Goal: Task Accomplishment & Management: Manage account settings

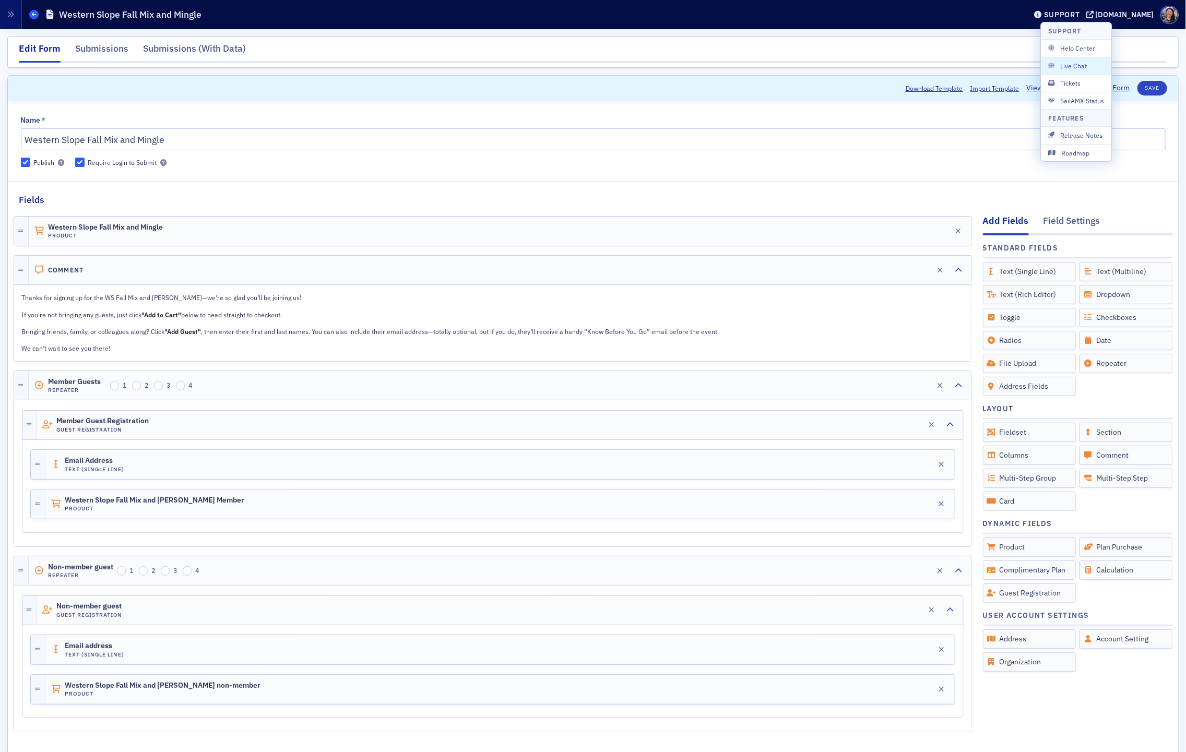
click at [35, 16] on icon at bounding box center [34, 14] width 4 height 5
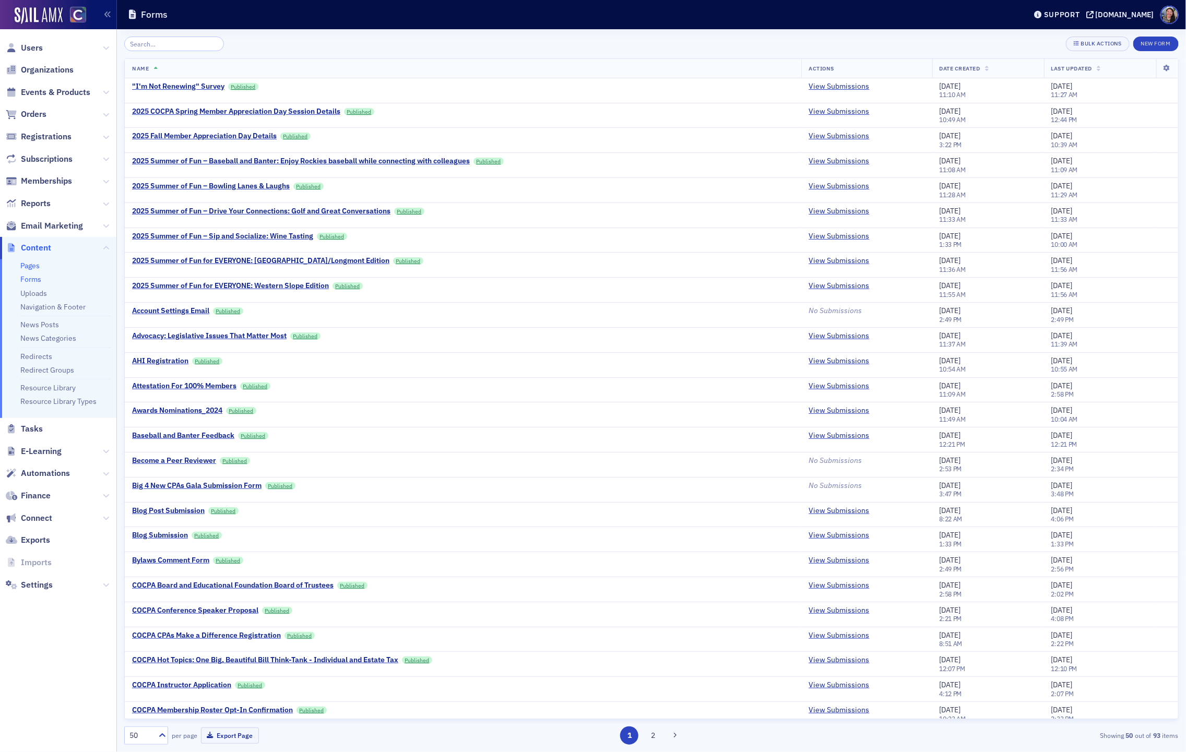
click at [30, 265] on link "Pages" at bounding box center [29, 265] width 19 height 9
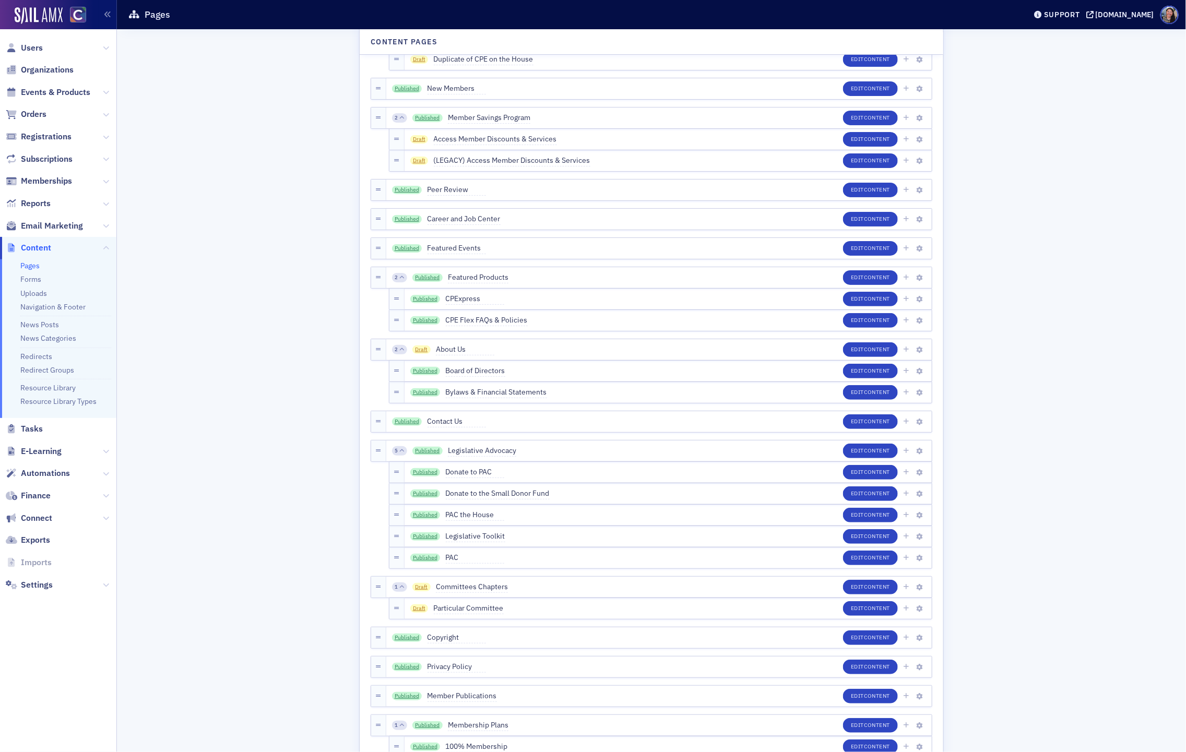
scroll to position [1207, 0]
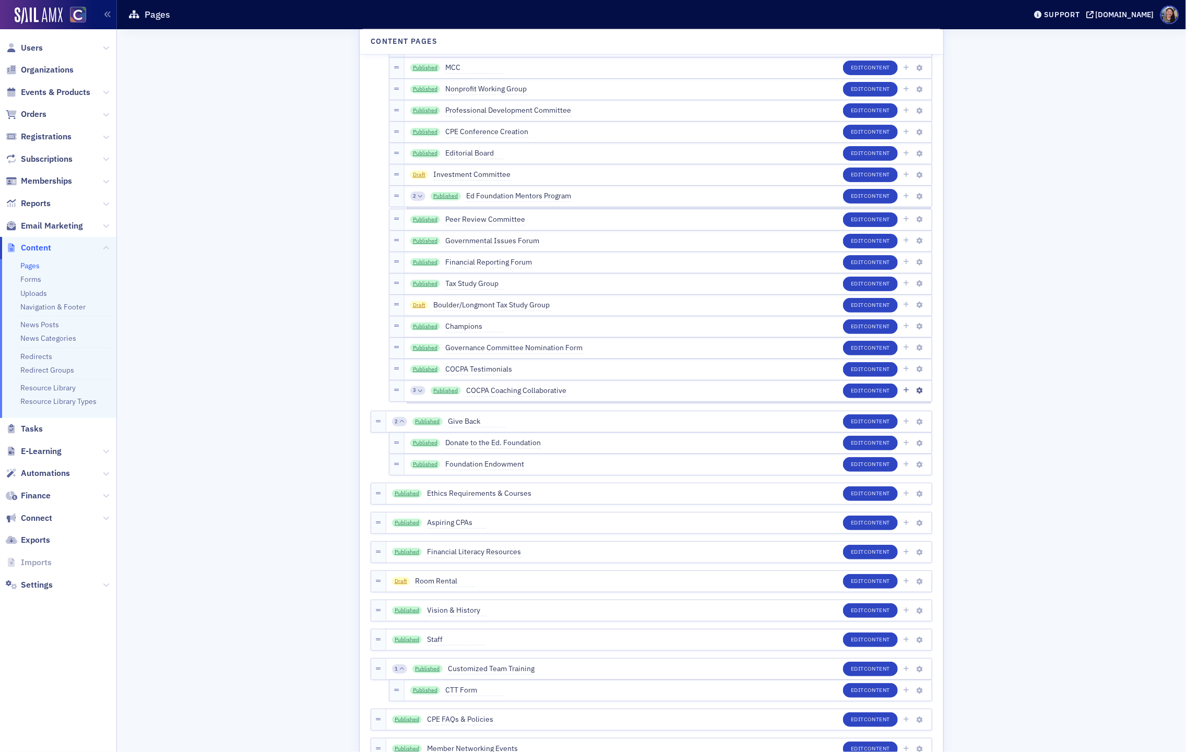
click at [537, 393] on span "COCPA Coaching Collaborative" at bounding box center [516, 390] width 100 height 11
click at [869, 391] on span "Content" at bounding box center [877, 390] width 26 height 7
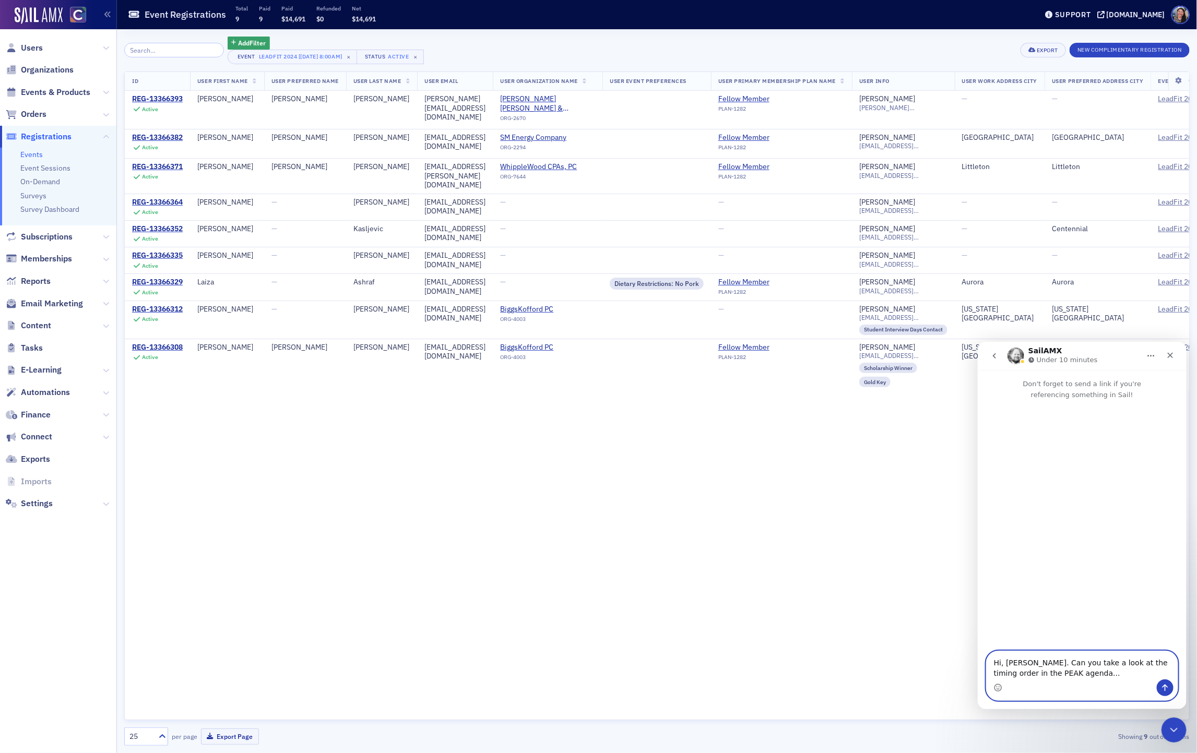
paste textarea "https://cocpa.org/staff/products/events/1efa38e6-8ef5-6aac-bc8d-72f5cd2f6a99/ed…"
type textarea "Hi, Aidan. Can you take a look at the timing order in the PEAK agenda... https:…"
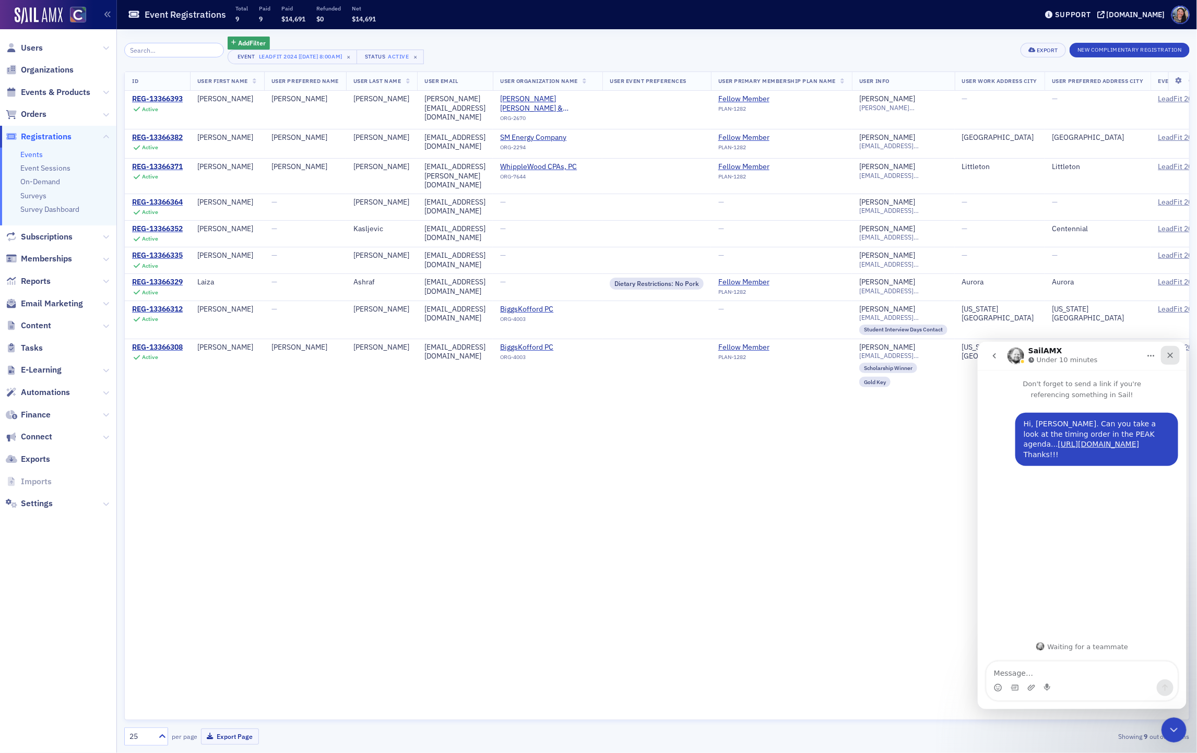
click at [1176, 358] on div "Close" at bounding box center [1169, 354] width 19 height 19
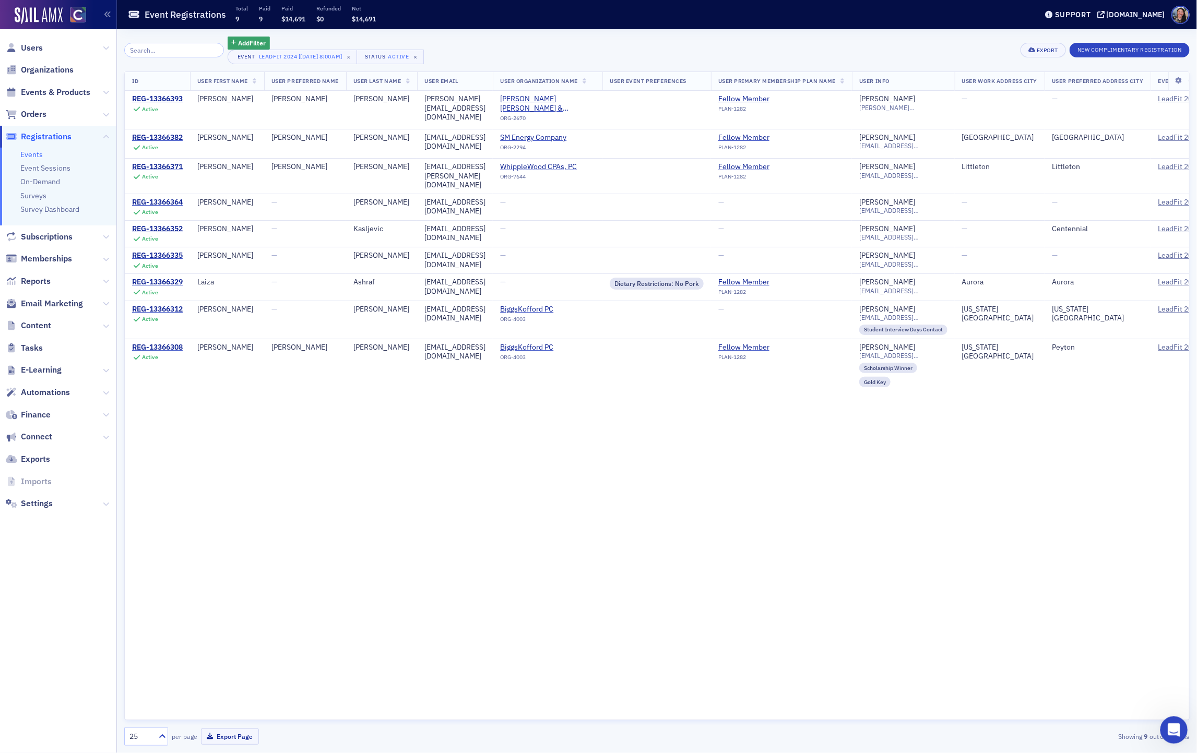
click at [1175, 725] on icon "Open Intercom Messenger" at bounding box center [1172, 728] width 17 height 17
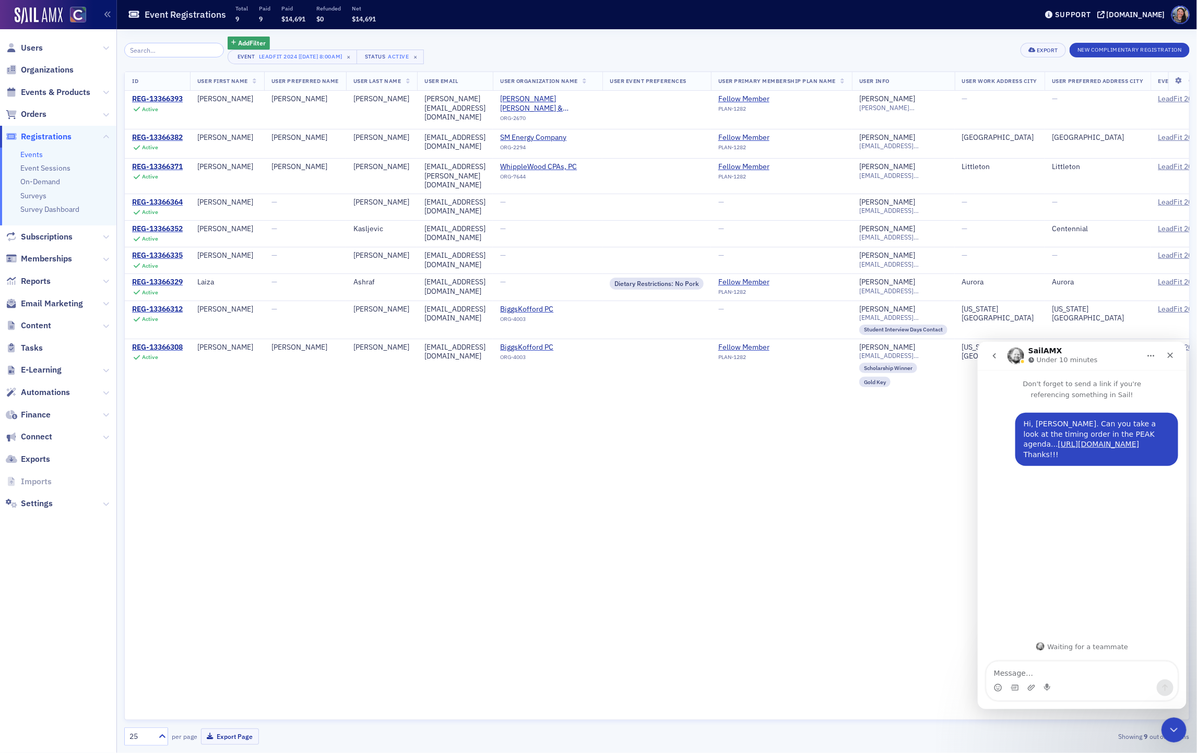
click at [993, 352] on icon "go back" at bounding box center [993, 355] width 8 height 8
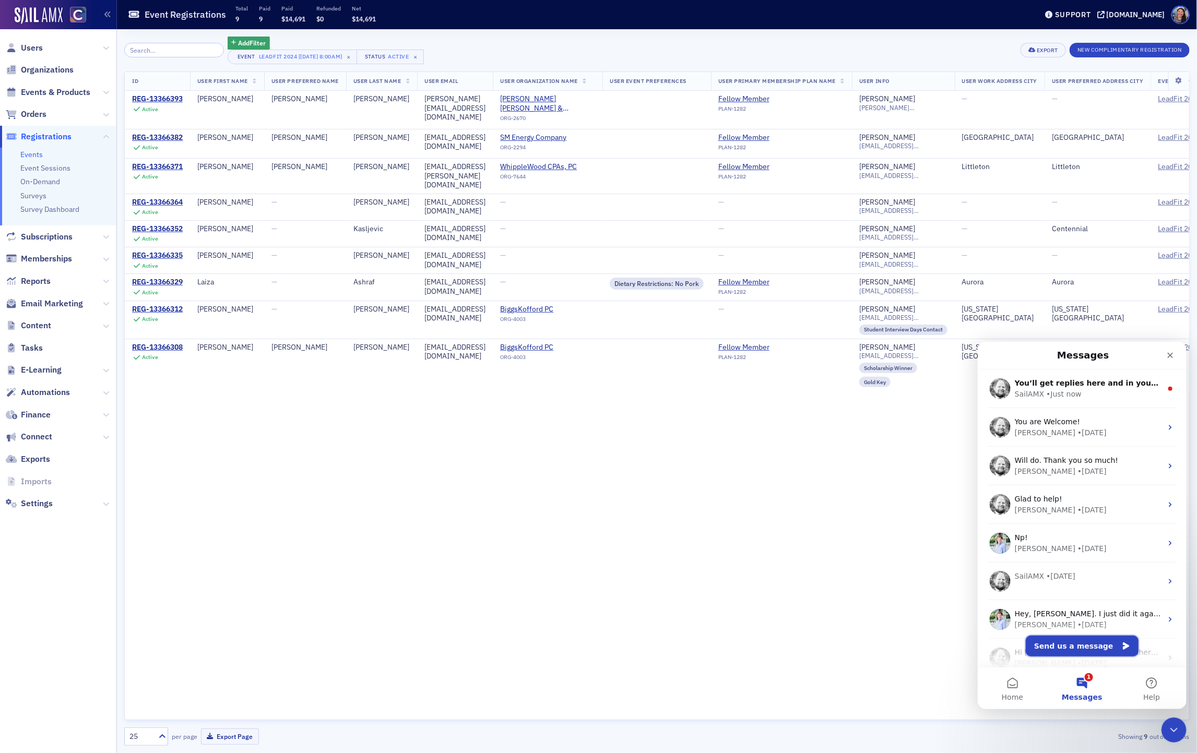
click at [1086, 644] on button "Send us a message" at bounding box center [1081, 645] width 113 height 21
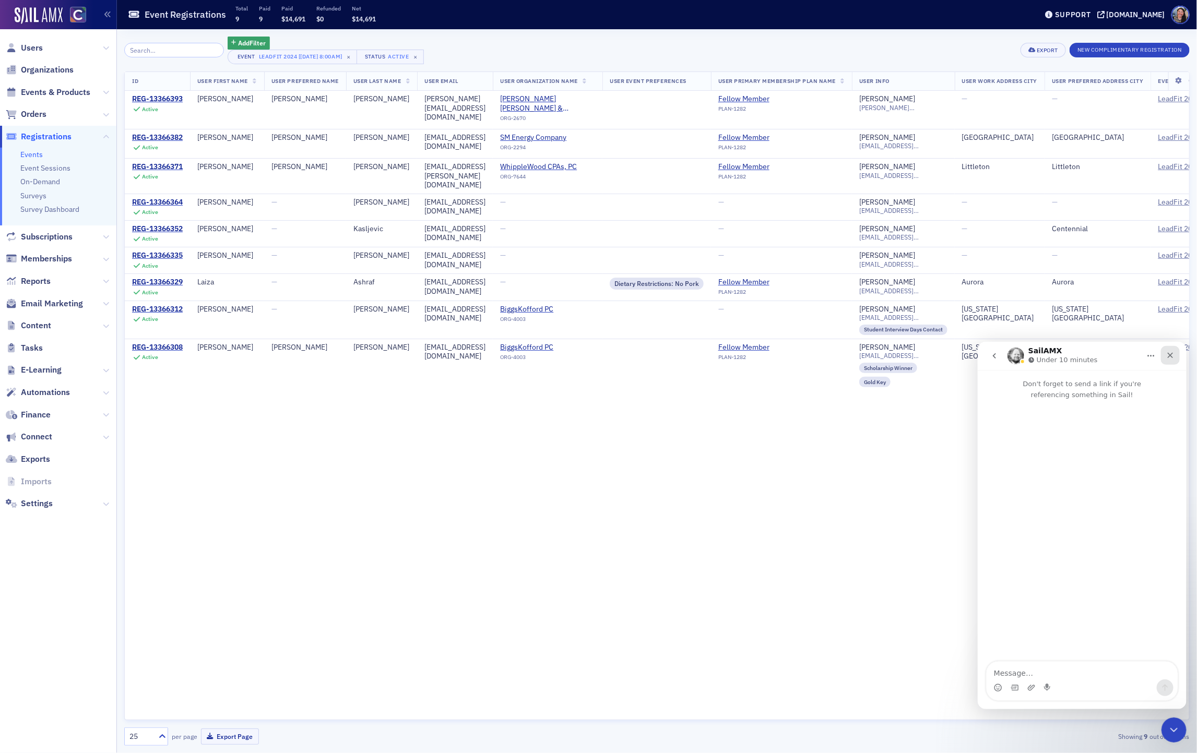
click at [1170, 353] on icon "Close" at bounding box center [1169, 355] width 8 height 8
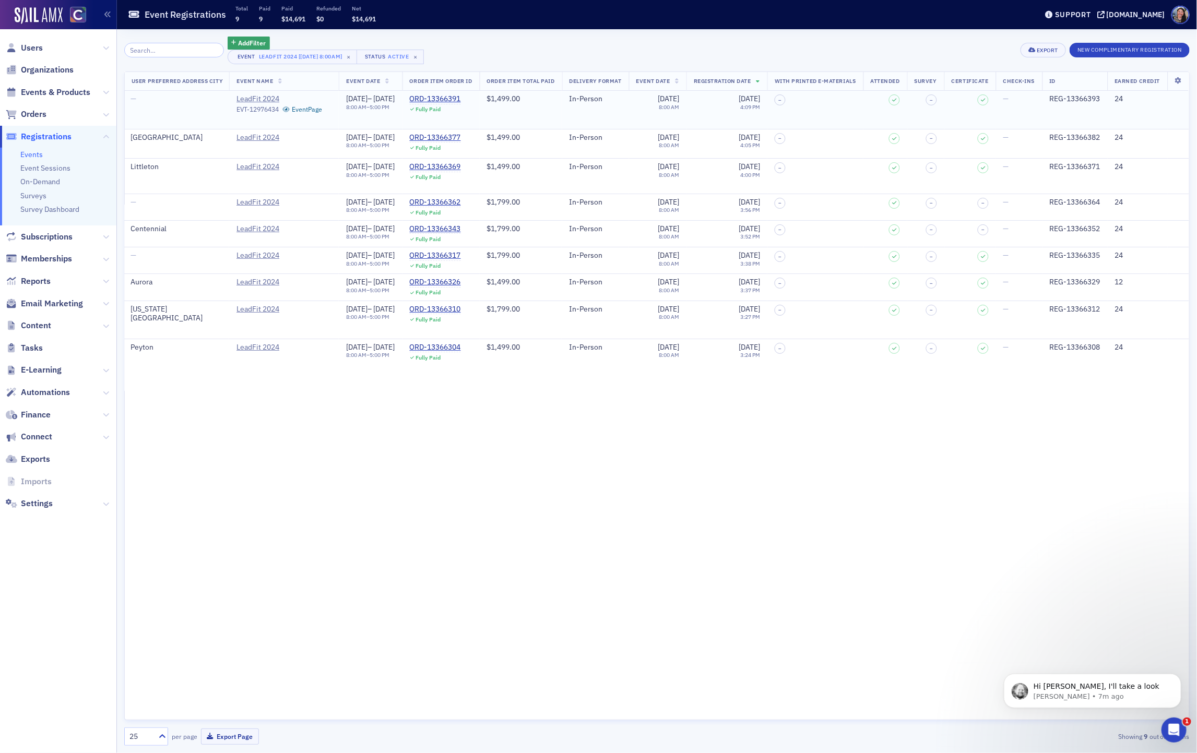
scroll to position [0, 1010]
click at [432, 95] on div "ORD-13366391" at bounding box center [435, 98] width 51 height 9
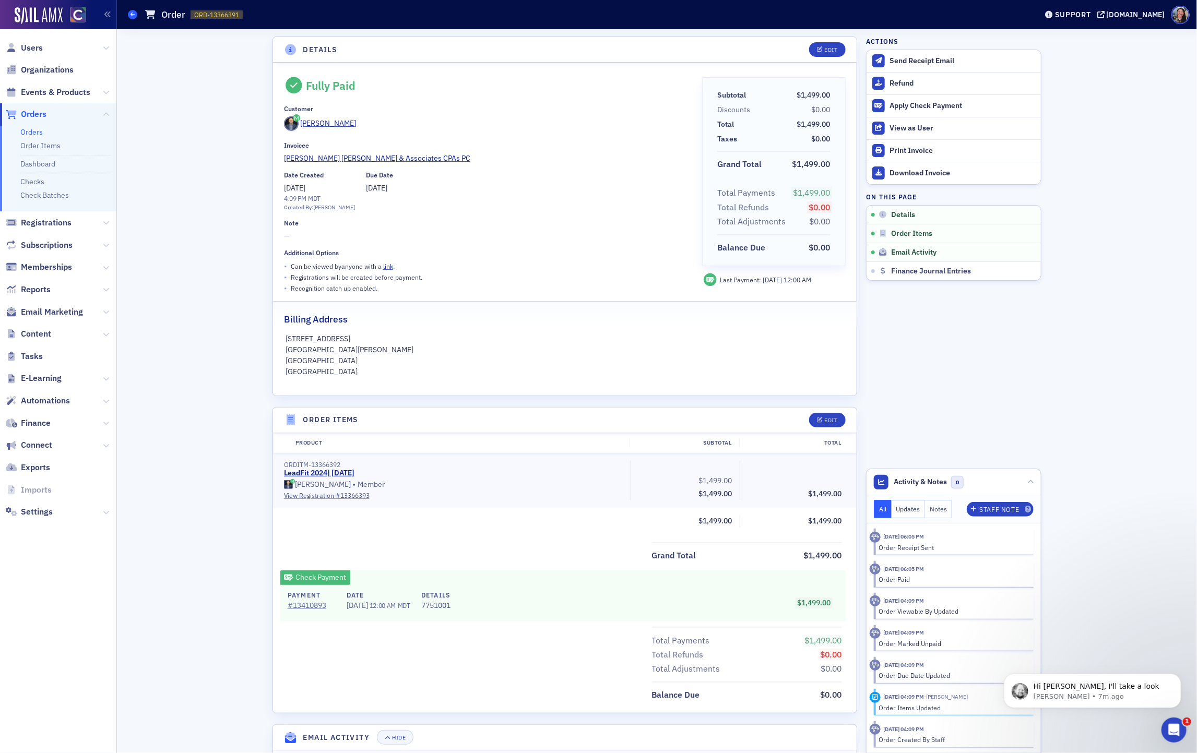
click at [133, 12] on icon at bounding box center [132, 14] width 4 height 5
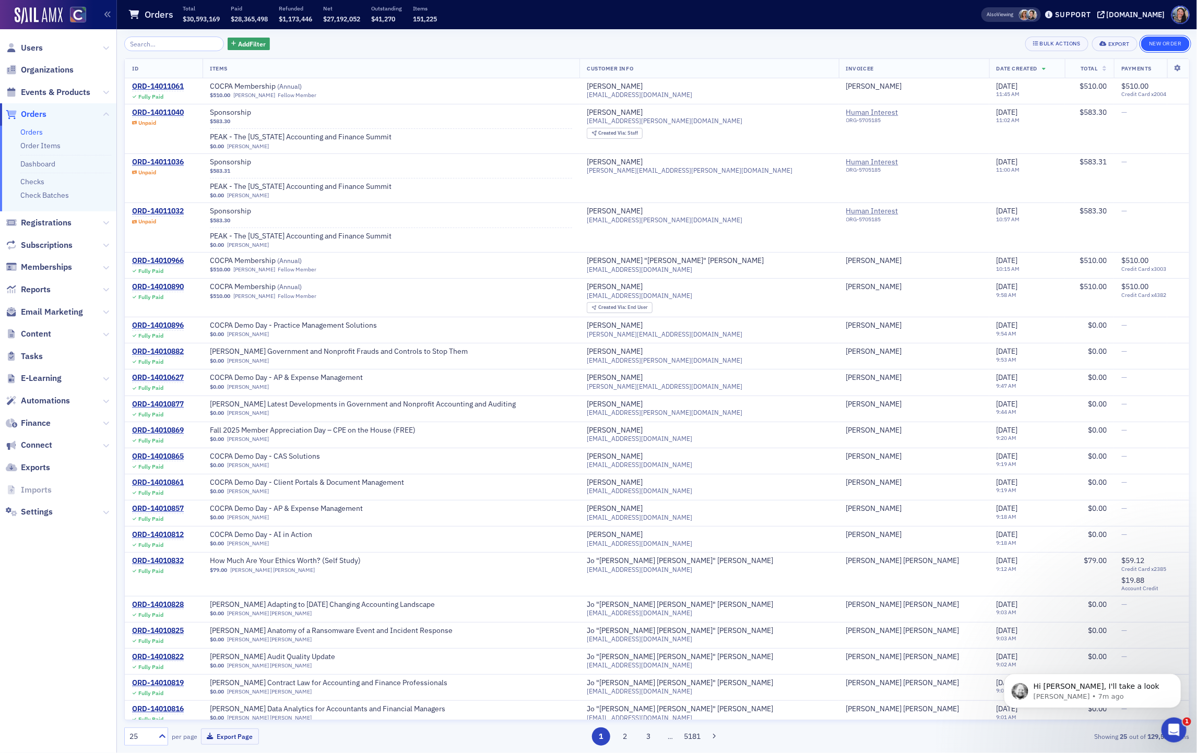
click at [1166, 42] on button "New Order" at bounding box center [1165, 44] width 49 height 15
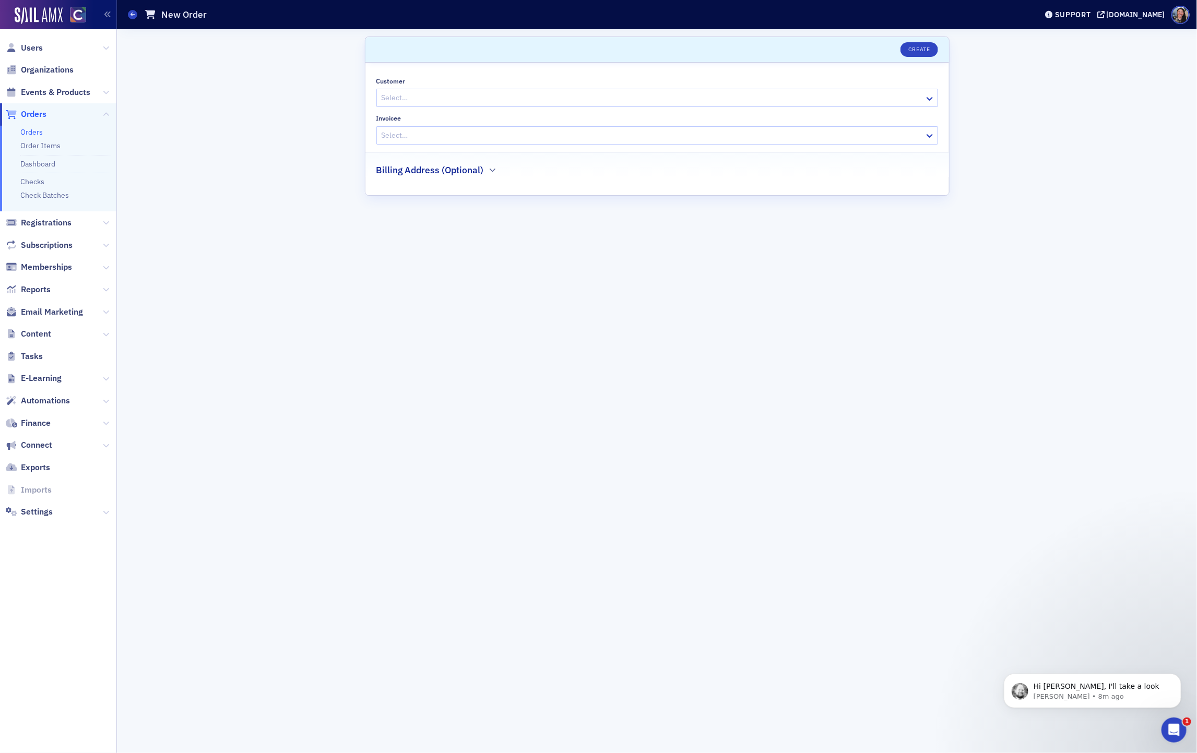
click at [398, 97] on div at bounding box center [651, 97] width 543 height 13
click at [504, 101] on div at bounding box center [651, 97] width 543 height 13
click at [448, 104] on div at bounding box center [651, 97] width 543 height 13
paste input "Nikki Rodrigues"
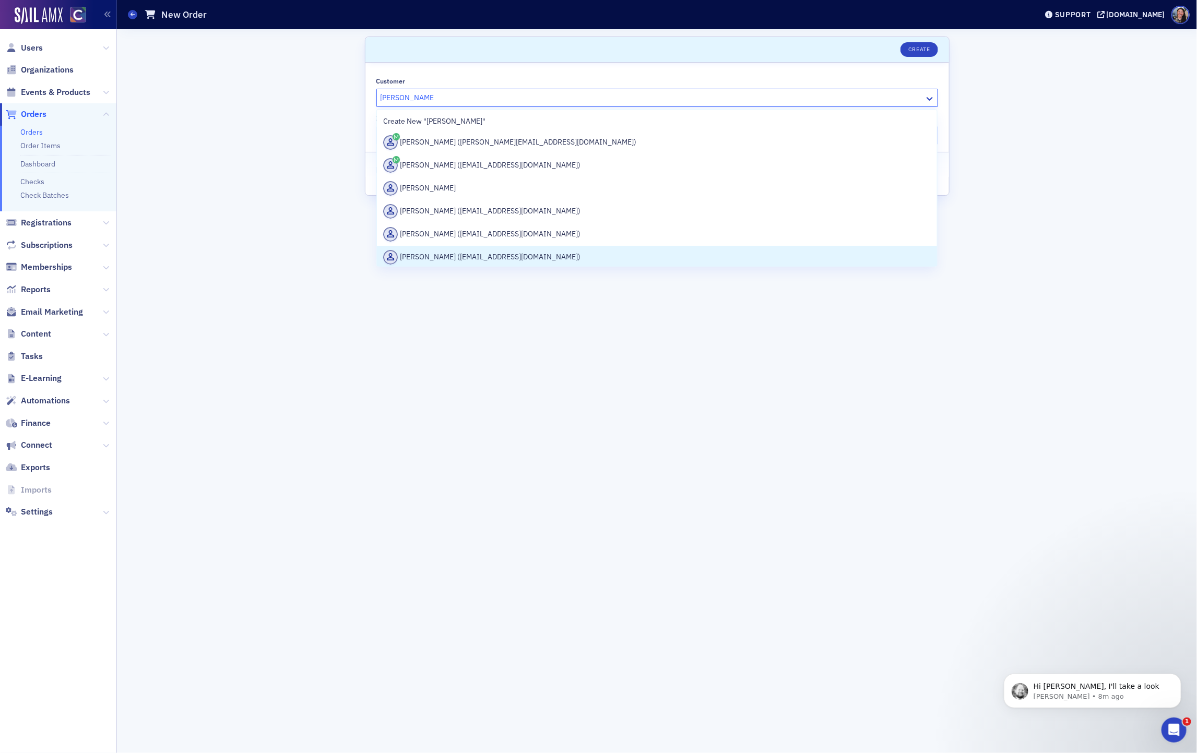
type input "Nikki Rodrigues"
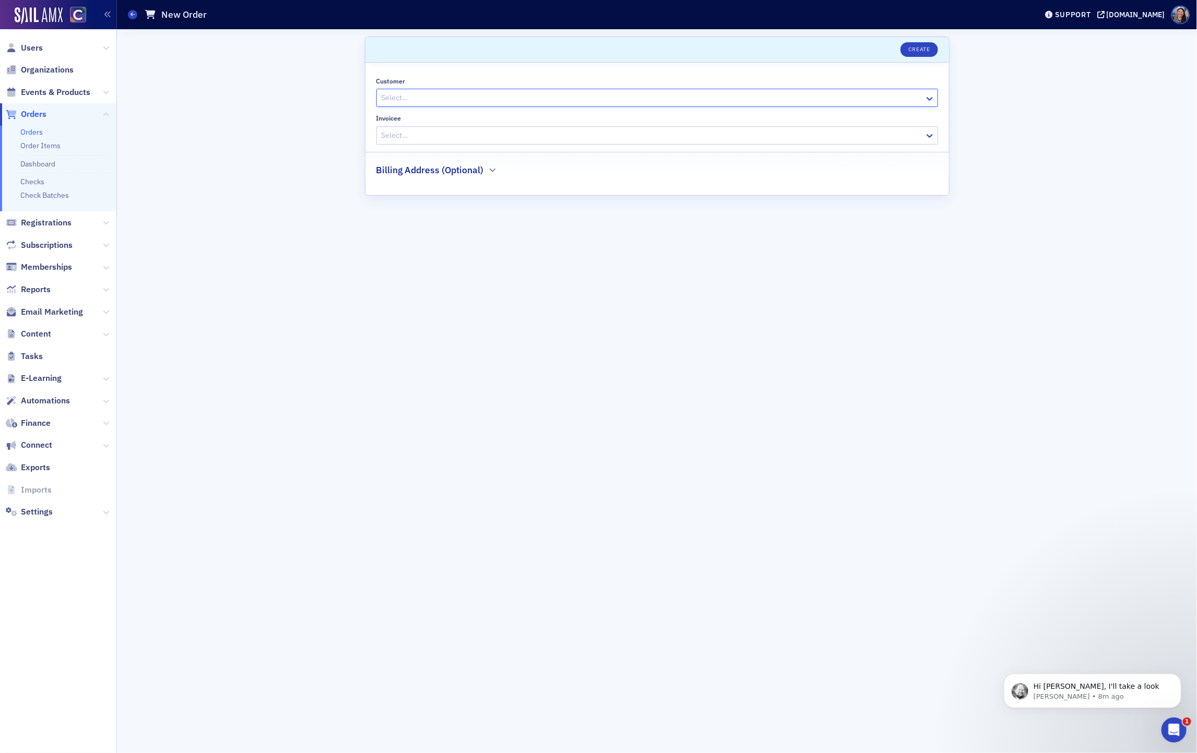
paste input "[EMAIL_ADDRESS][DOMAIN_NAME]"
type input "[EMAIL_ADDRESS][DOMAIN_NAME]"
click at [426, 147] on div "[PERSON_NAME] ([EMAIL_ADDRESS][DOMAIN_NAME])" at bounding box center [656, 142] width 547 height 15
click at [422, 133] on div at bounding box center [646, 135] width 533 height 13
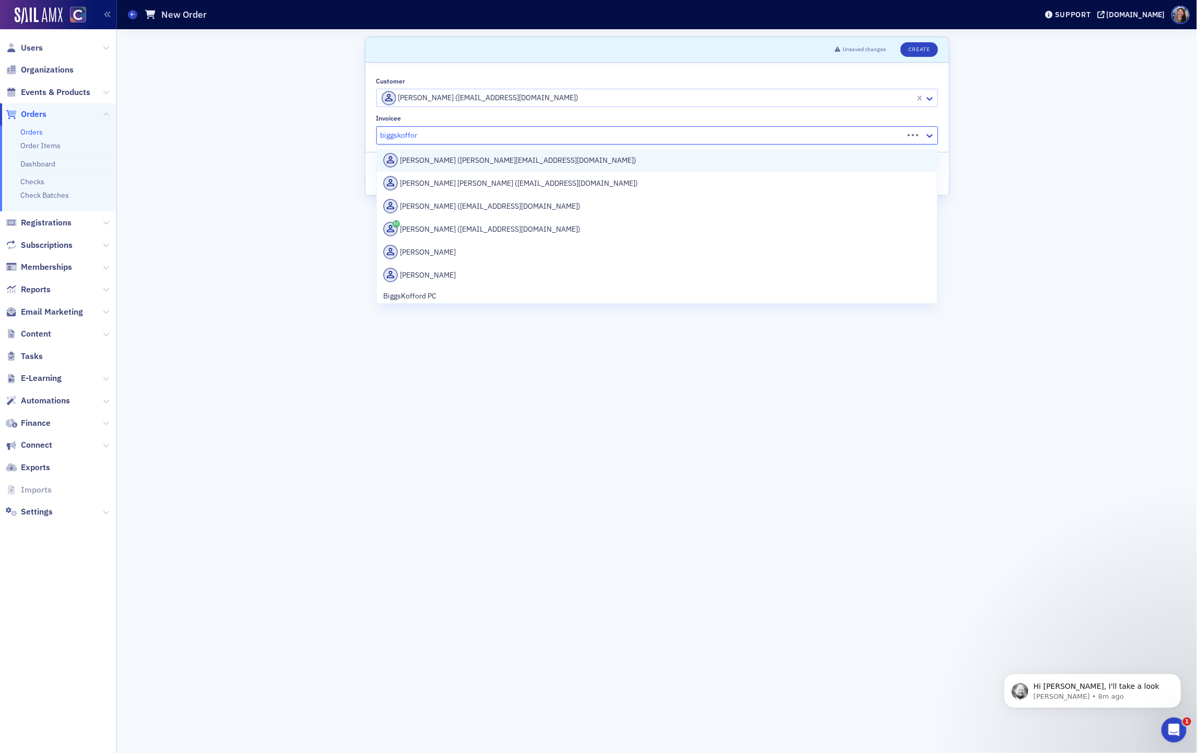
type input "biggskofford"
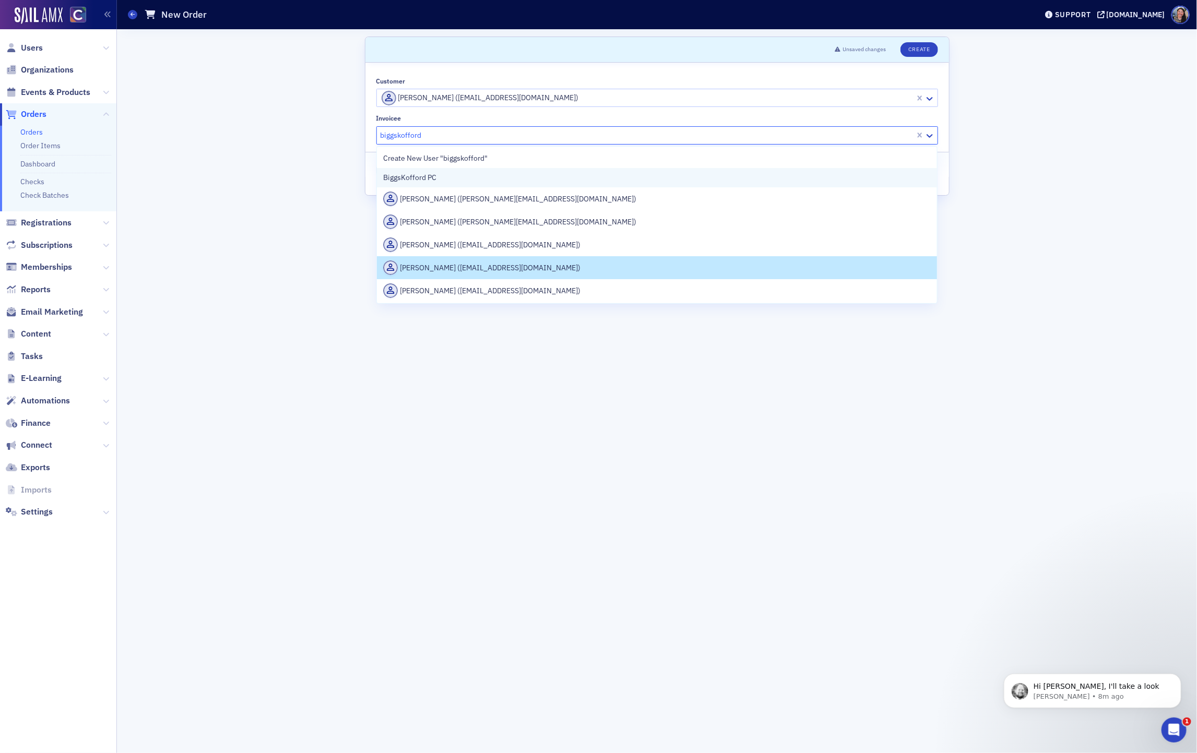
click at [452, 176] on span "BiggsKofford PC" at bounding box center [430, 177] width 95 height 11
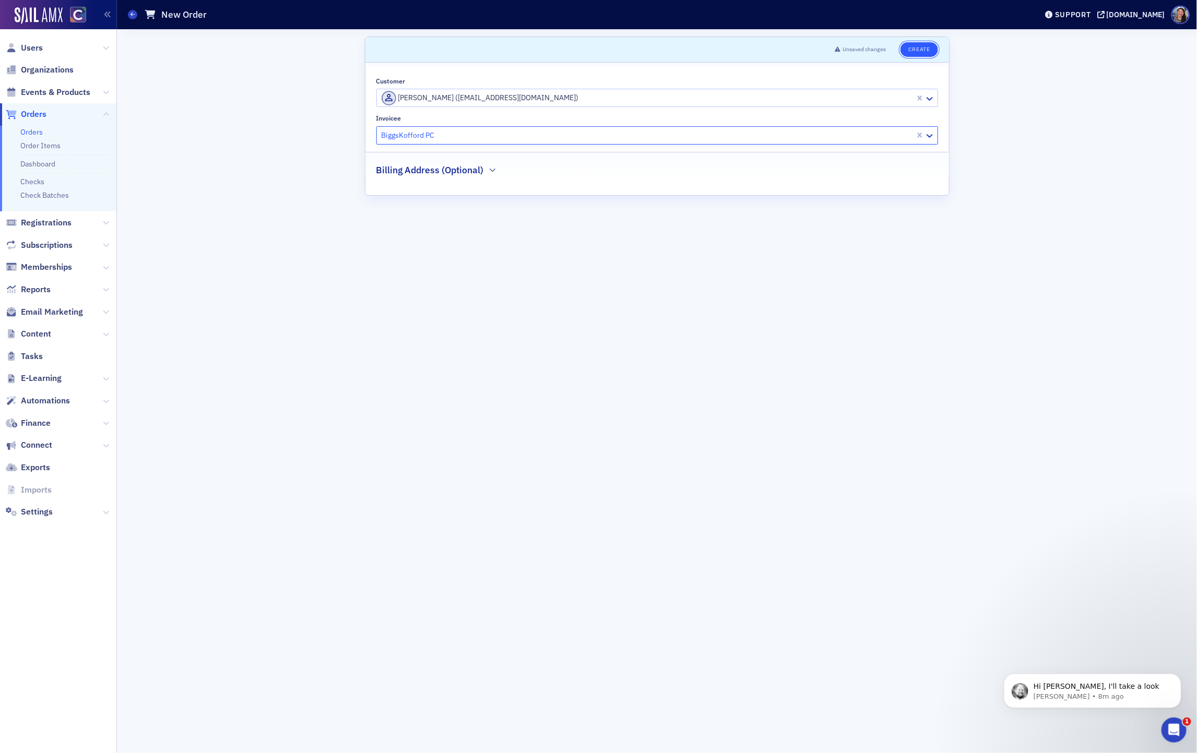
click at [922, 51] on button "Create" at bounding box center [918, 49] width 37 height 15
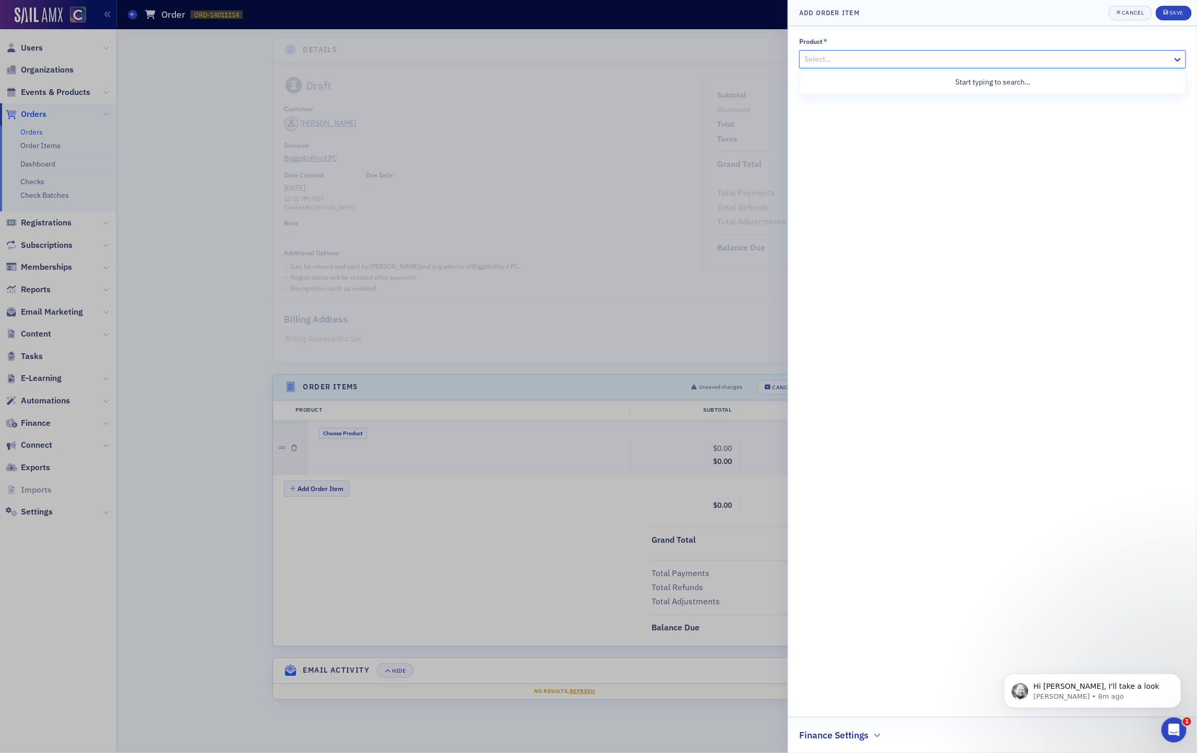
click at [859, 61] on div at bounding box center [987, 59] width 368 height 13
type input "leadfit"
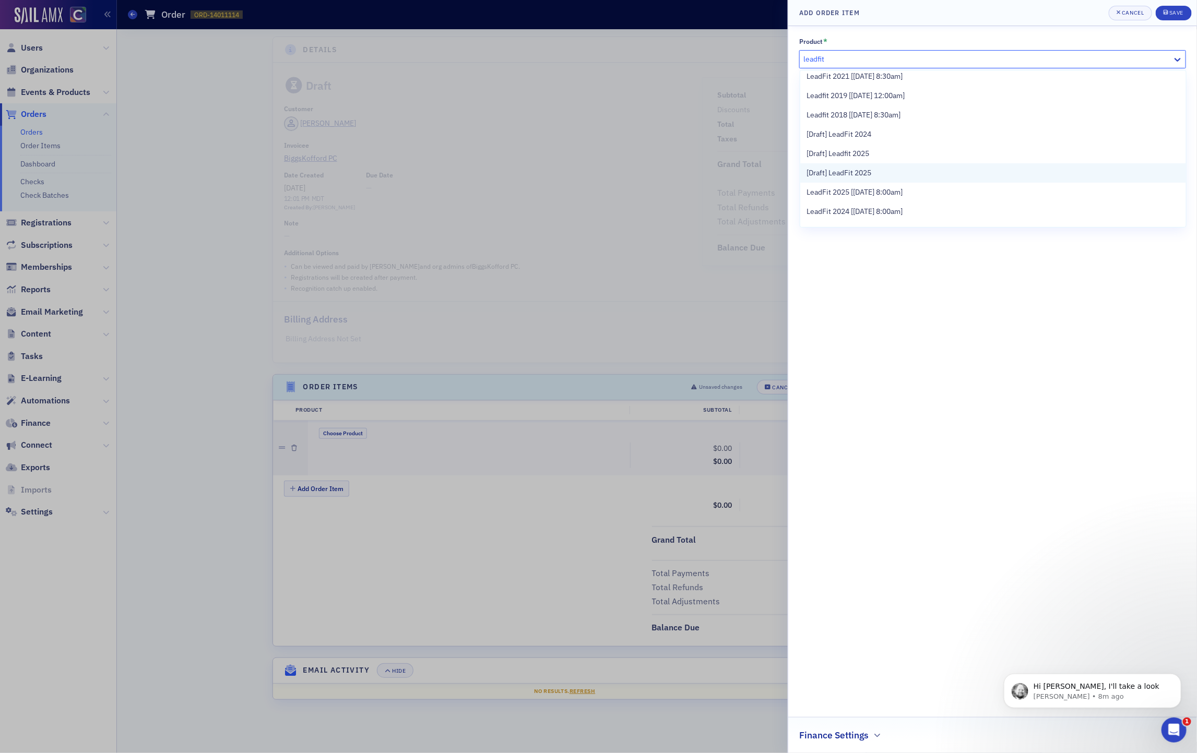
scroll to position [59, 0]
click at [888, 176] on span "LeadFit 2025 [[DATE] 8:00am]" at bounding box center [854, 177] width 96 height 11
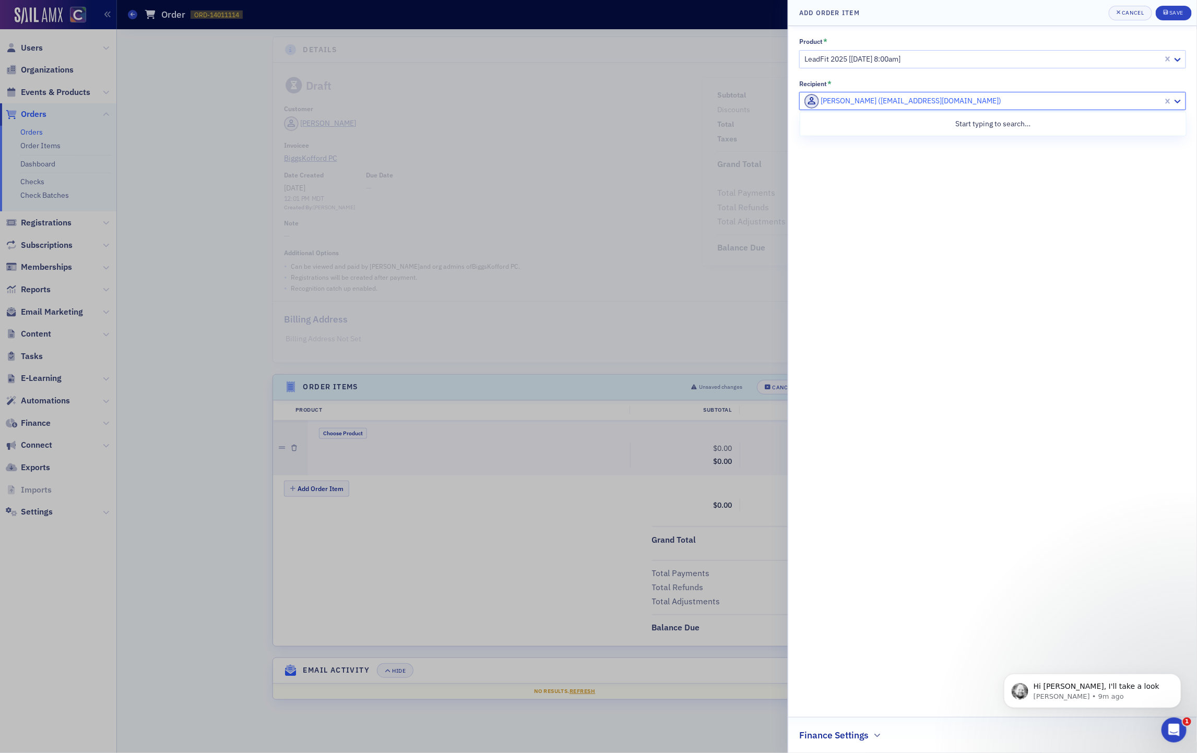
click at [906, 99] on div at bounding box center [982, 100] width 359 height 13
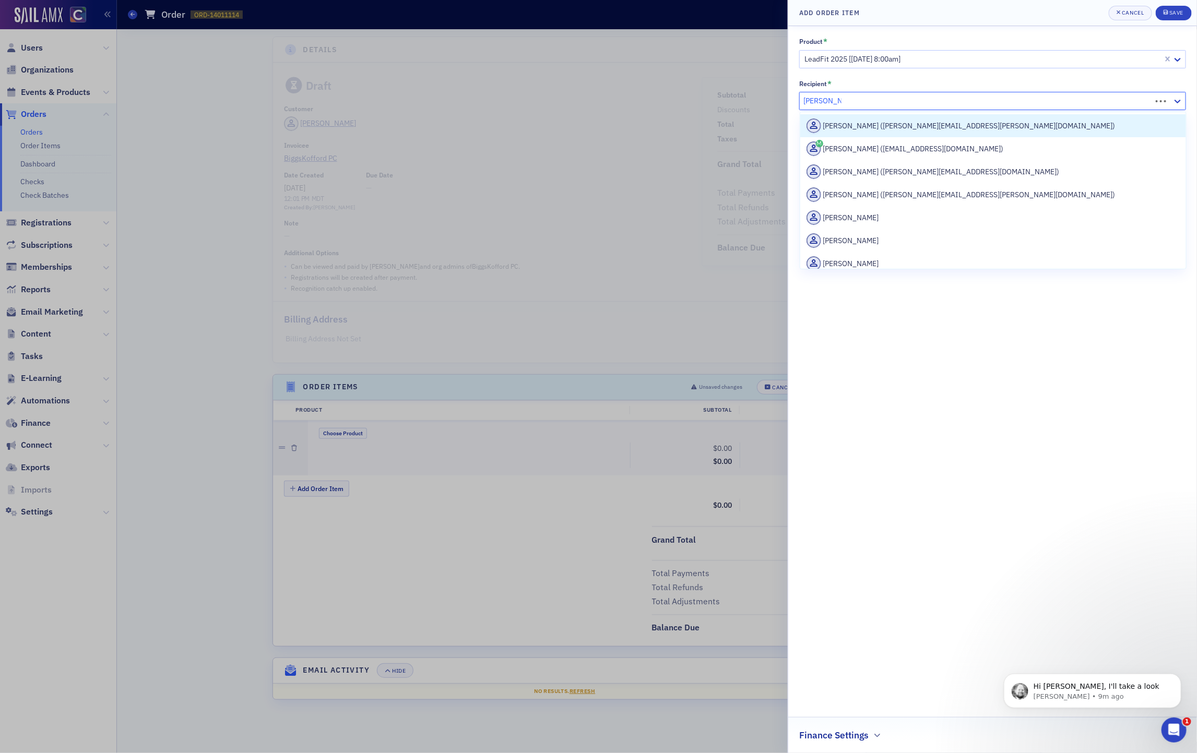
type input "[PERSON_NAME]"
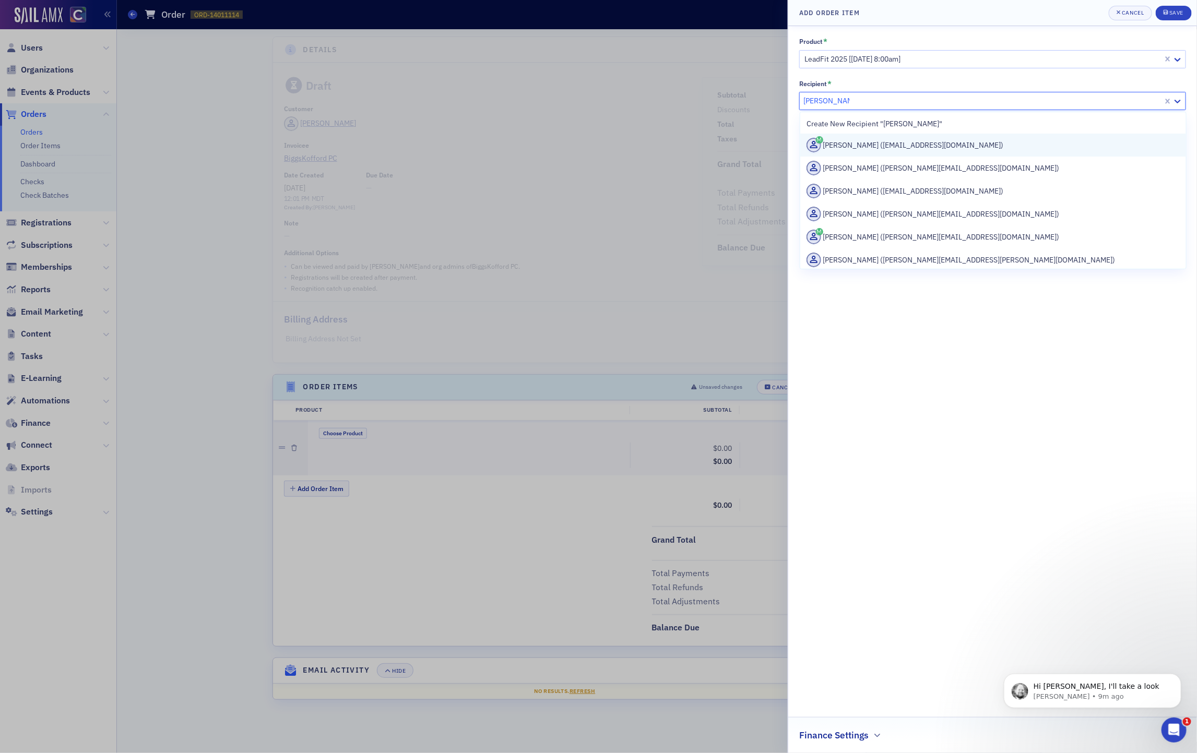
click at [942, 144] on div "Emily Newton (emilynewton872@gmail.com)" at bounding box center [992, 145] width 373 height 15
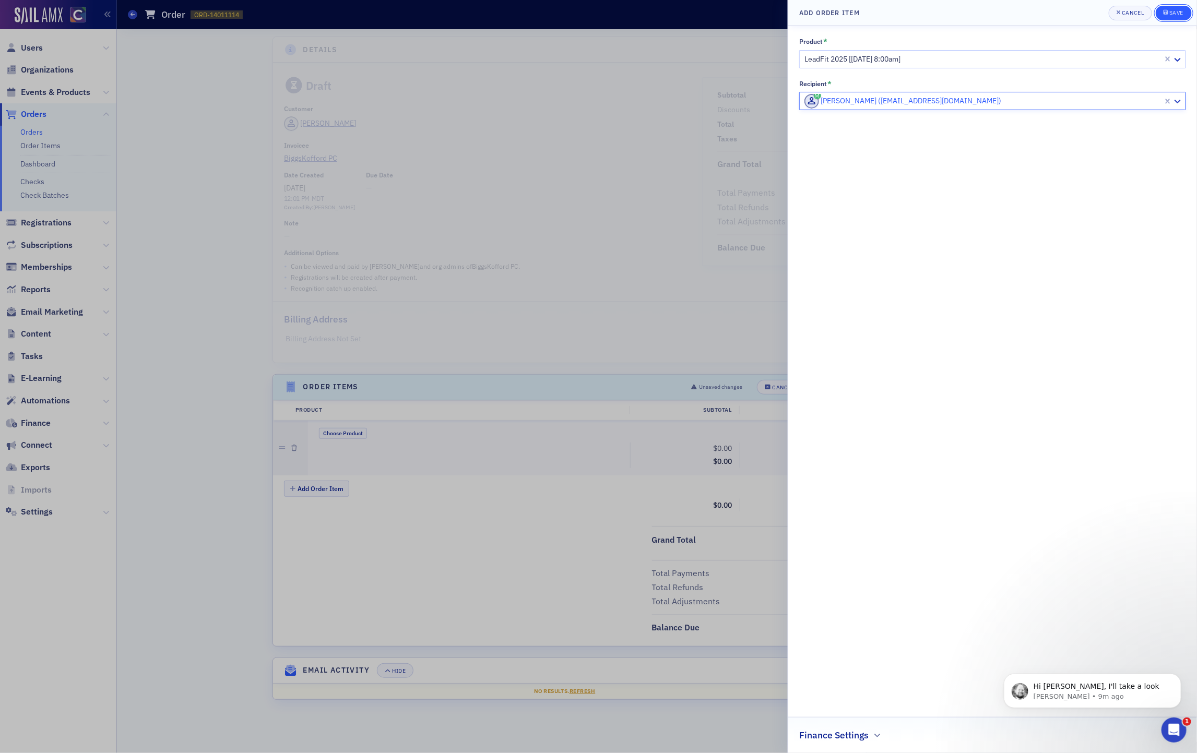
click at [1174, 11] on div "Save" at bounding box center [1176, 13] width 14 height 6
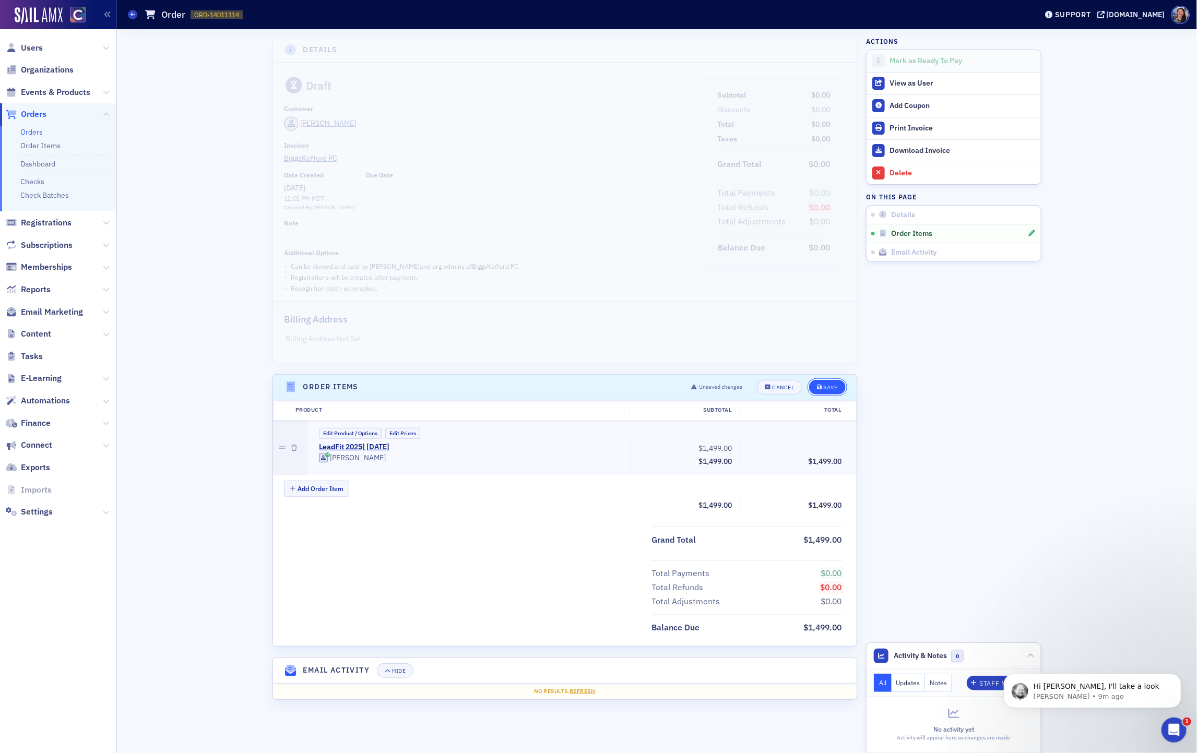
click at [825, 387] on div "Save" at bounding box center [830, 388] width 14 height 6
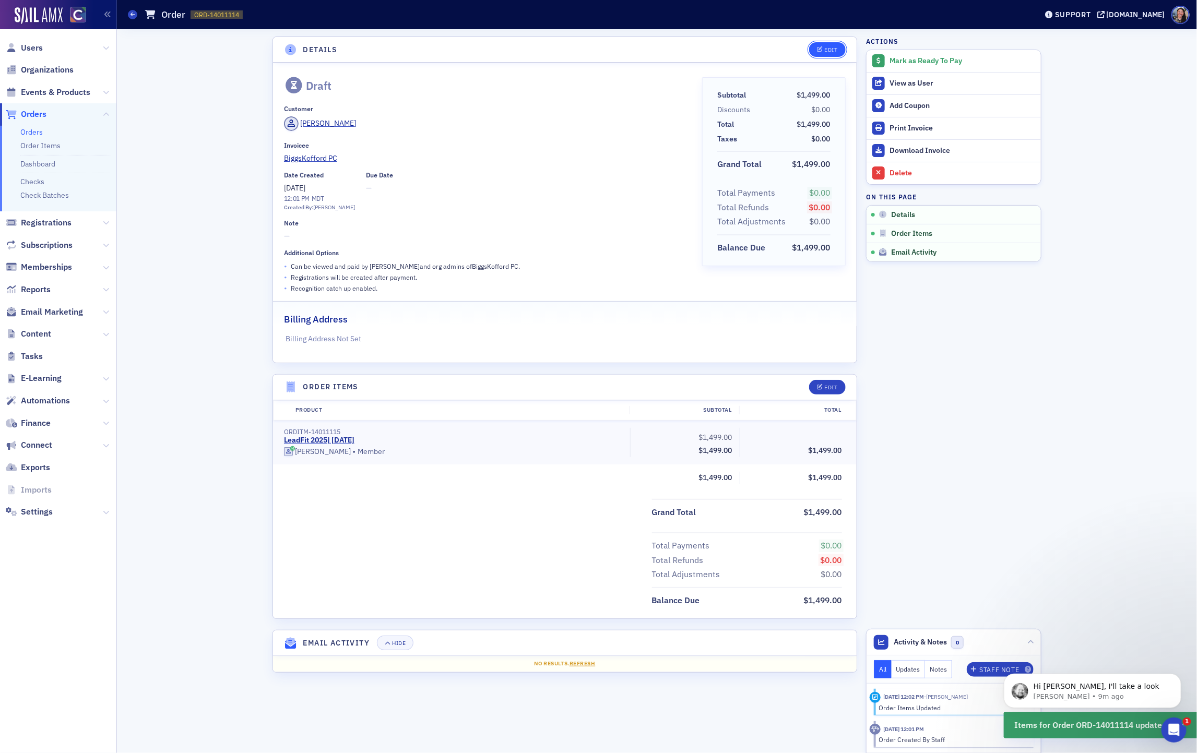
click at [826, 47] on div "Edit" at bounding box center [831, 50] width 13 height 6
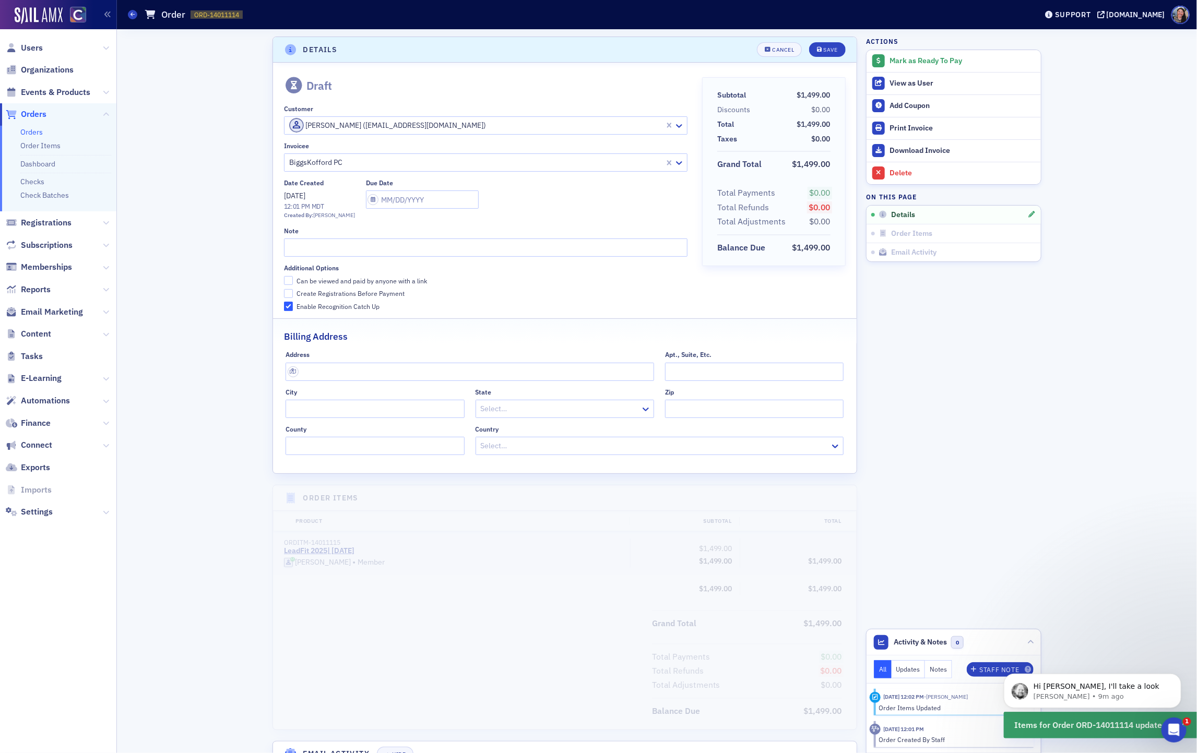
click at [321, 279] on div "Can be viewed and paid by anyone with a link" at bounding box center [361, 281] width 130 height 9
click at [293, 279] on input "Can be viewed and paid by anyone with a link" at bounding box center [288, 280] width 9 height 9
checkbox input "true"
click at [321, 288] on div "Additional Options Can be viewed and paid by anyone with a link Create Registra…" at bounding box center [485, 287] width 403 height 47
click at [318, 297] on div "Create Registrations Before Payment" at bounding box center [350, 293] width 108 height 9
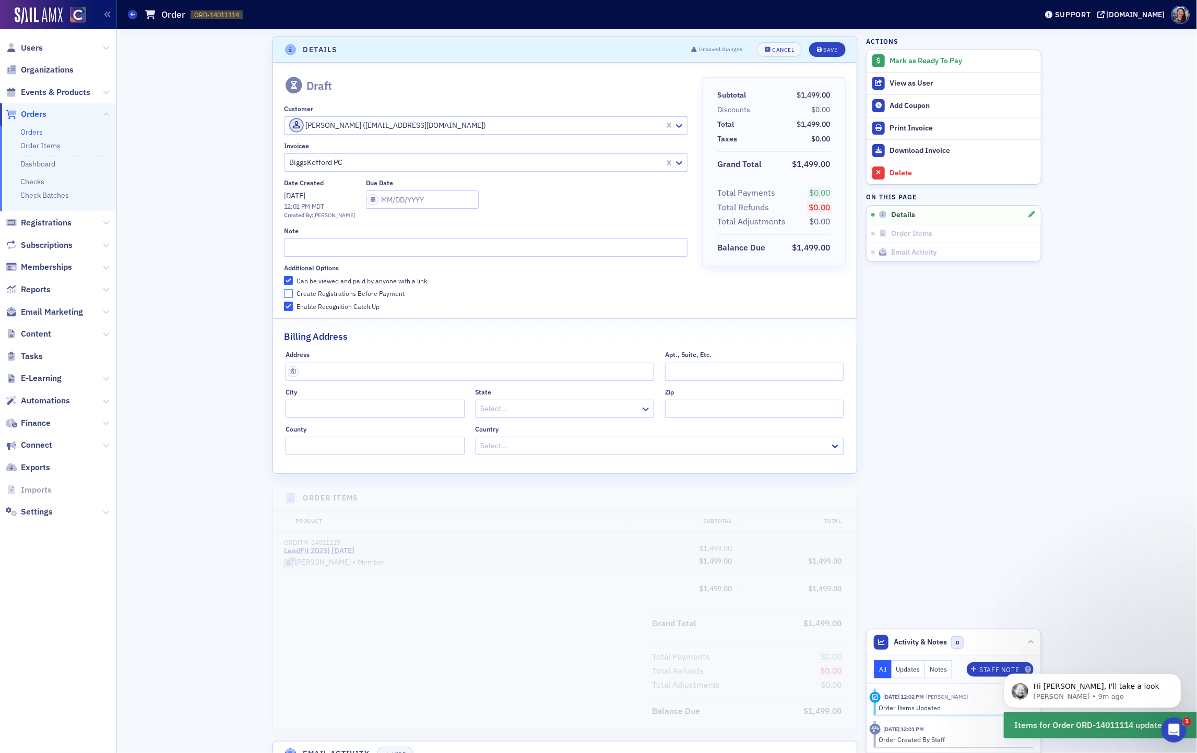
click at [293, 297] on input "Create Registrations Before Payment" at bounding box center [288, 293] width 9 height 9
checkbox input "true"
click at [828, 45] on button "Save" at bounding box center [827, 49] width 36 height 15
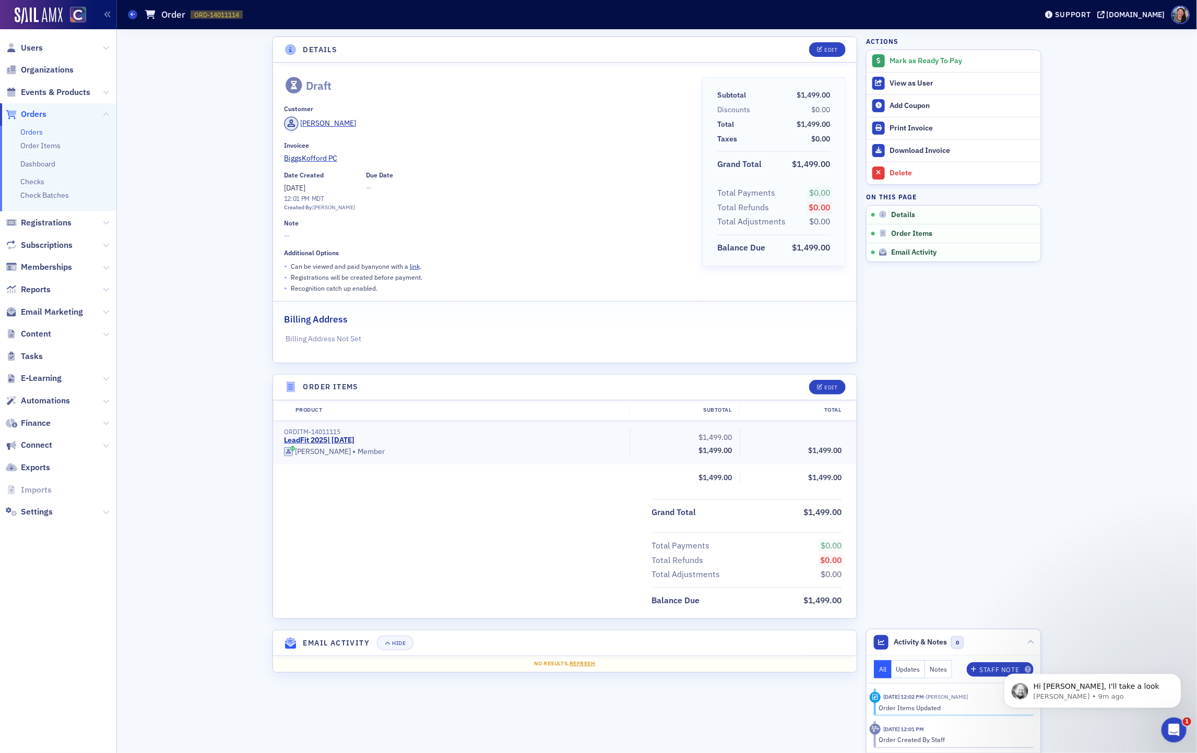
click at [302, 516] on div "Grand Total $1,499.00" at bounding box center [564, 509] width 583 height 21
click at [911, 57] on div "Mark as Ready To Pay" at bounding box center [962, 60] width 146 height 9
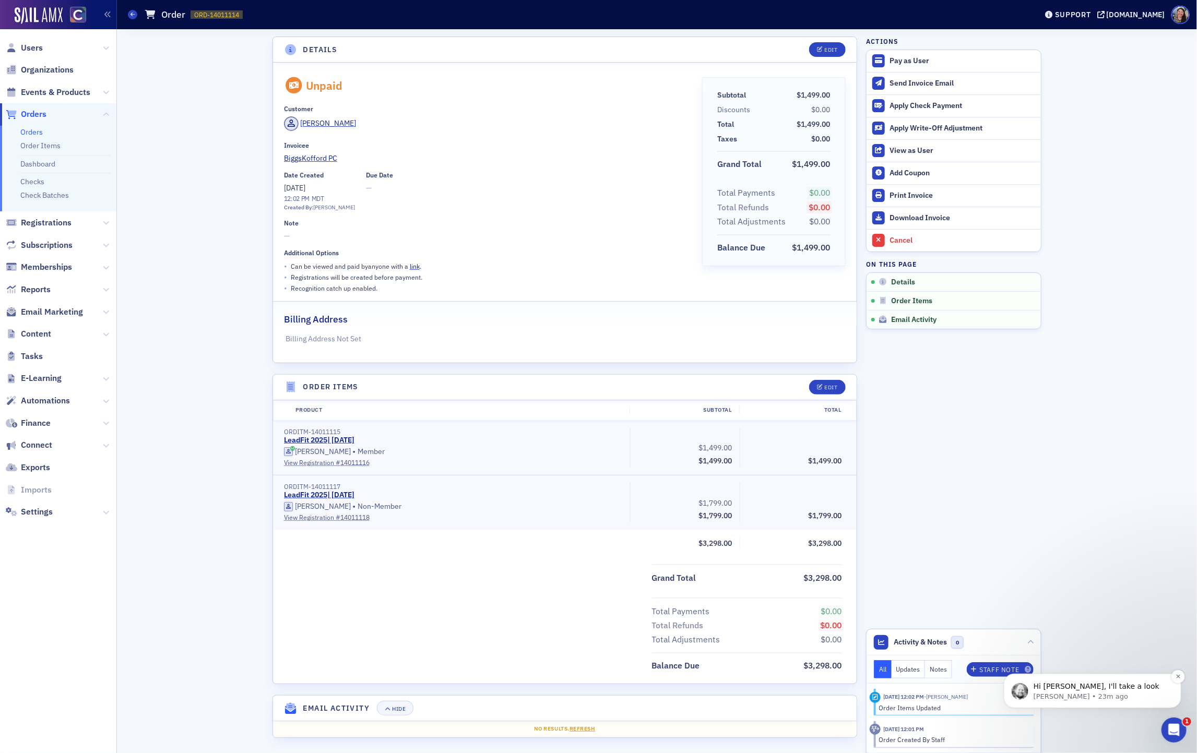
click at [1104, 692] on p "Aidan • 23m ago" at bounding box center [1100, 695] width 135 height 9
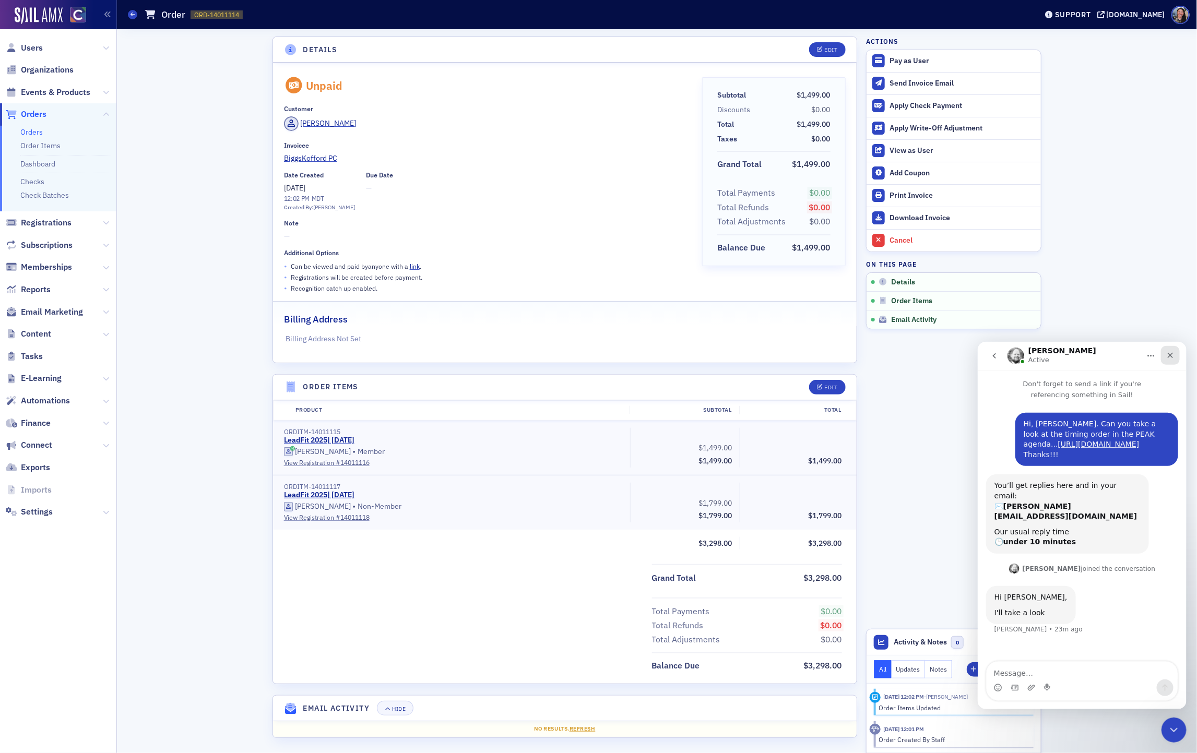
click at [1169, 357] on icon "Close" at bounding box center [1169, 355] width 8 height 8
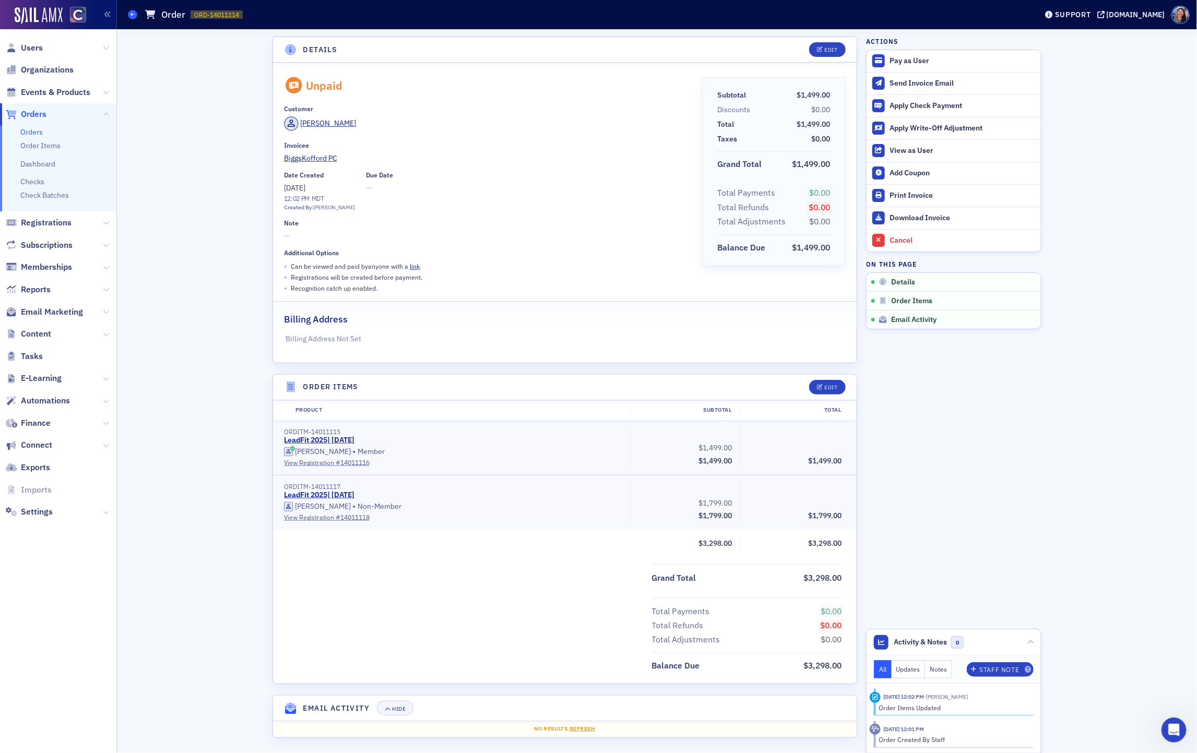
click at [132, 15] on icon at bounding box center [132, 14] width 4 height 5
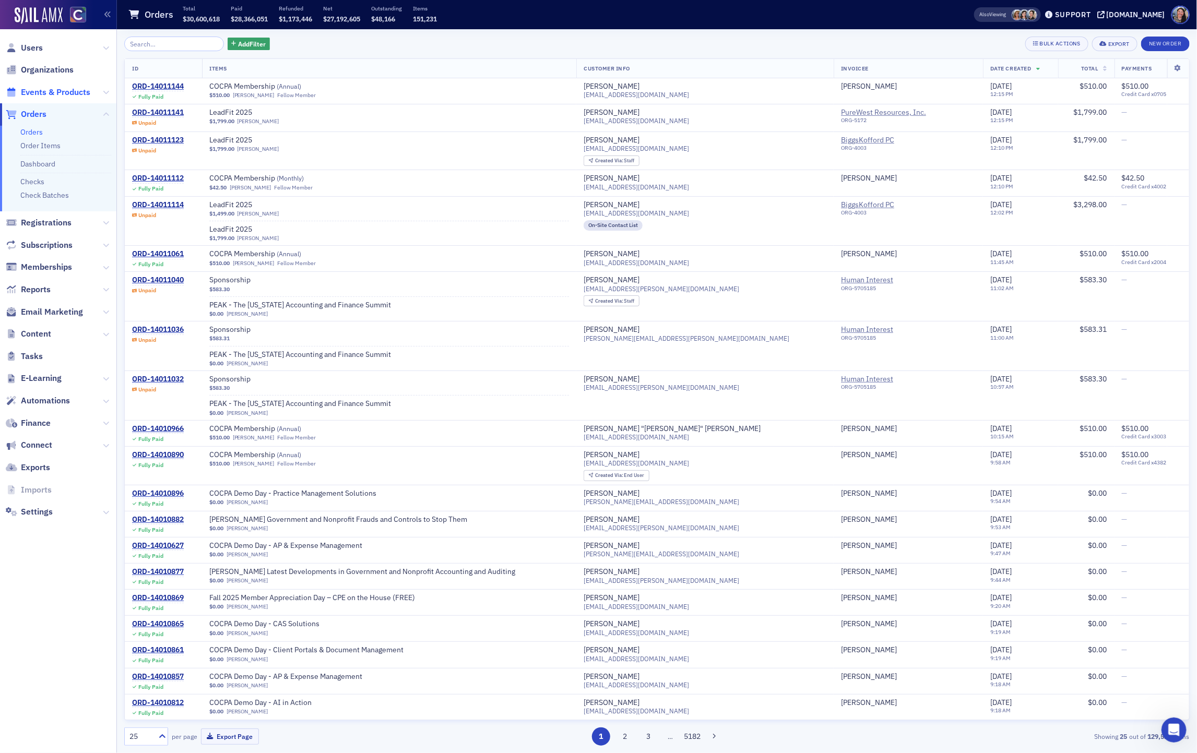
click at [76, 91] on span "Events & Products" at bounding box center [55, 92] width 69 height 11
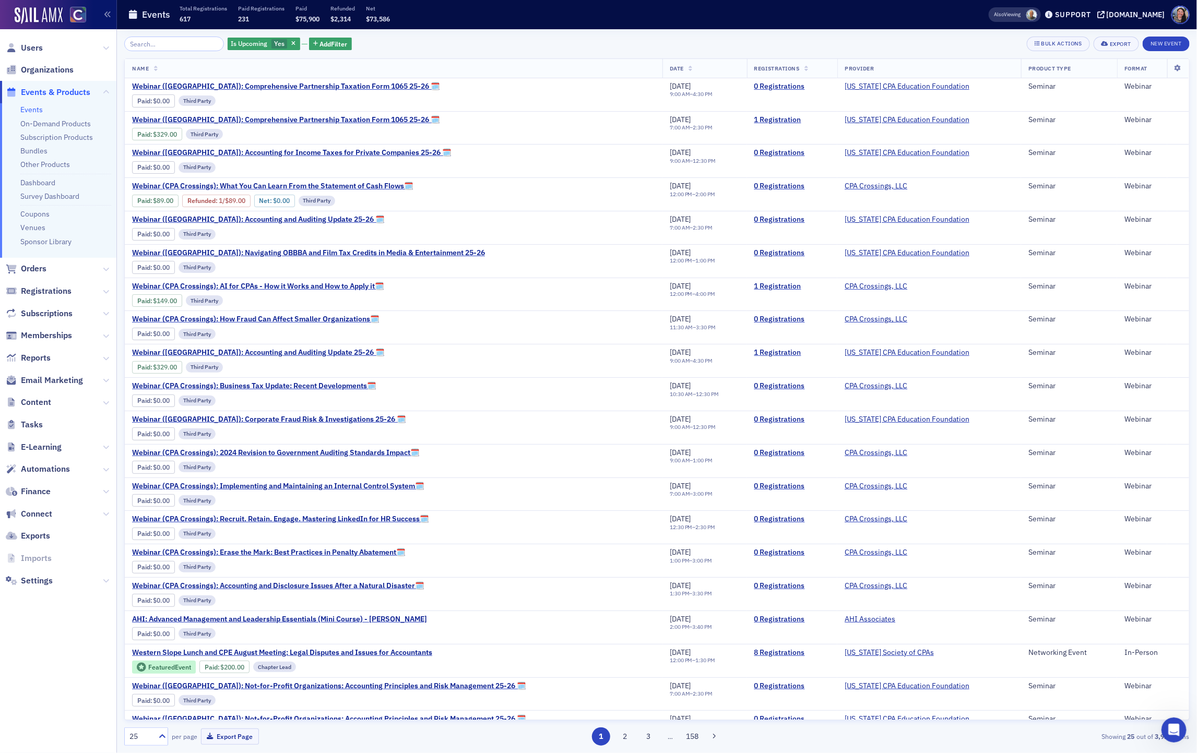
click at [175, 45] on input "search" at bounding box center [174, 44] width 100 height 15
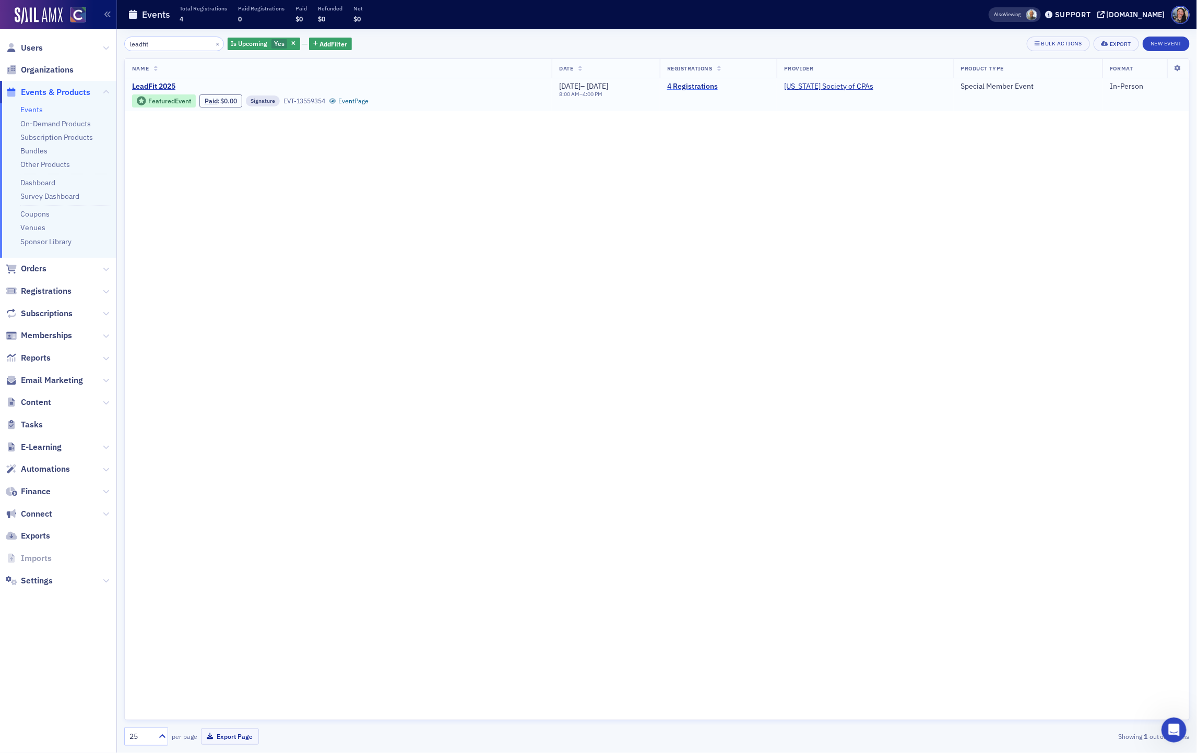
type input "leadfit"
click at [733, 83] on link "4 Registrations" at bounding box center [718, 86] width 102 height 9
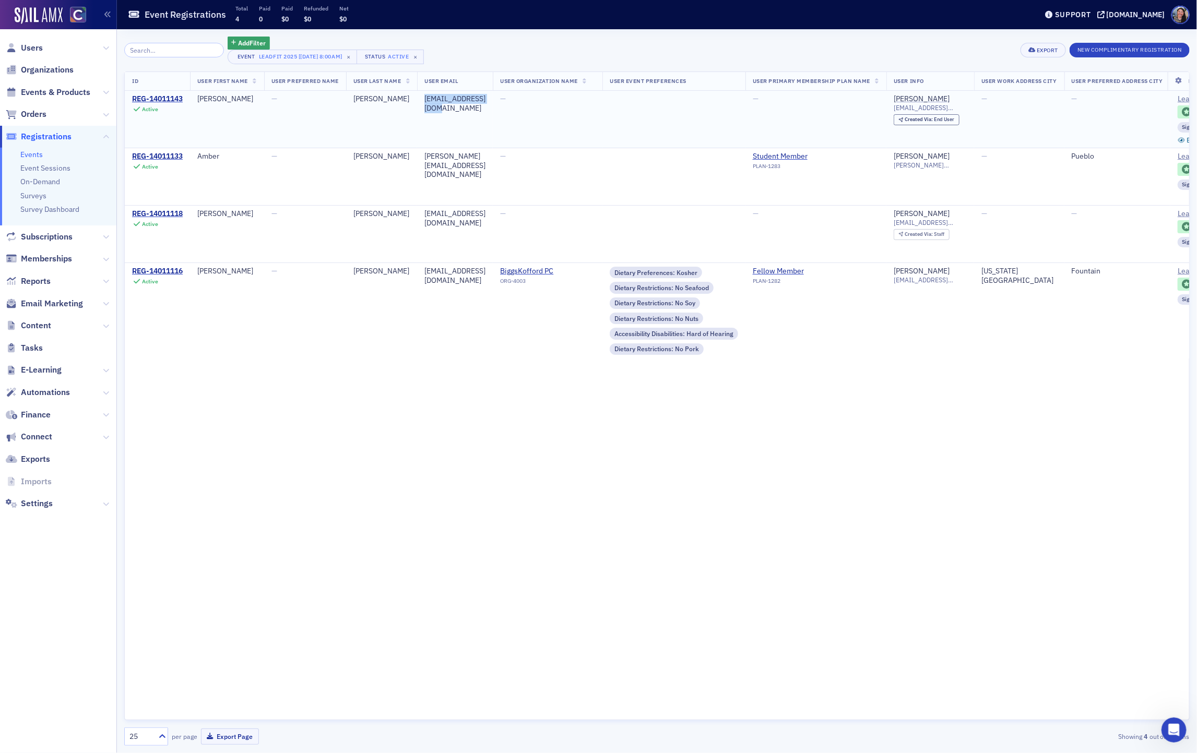
drag, startPoint x: 508, startPoint y: 101, endPoint x: 429, endPoint y: 98, distance: 79.4
click at [429, 98] on div "[EMAIL_ADDRESS][DOMAIN_NAME]" at bounding box center [454, 103] width 61 height 18
click at [485, 158] on div "[PERSON_NAME][EMAIL_ADDRESS][DOMAIN_NAME]" at bounding box center [454, 166] width 61 height 28
drag, startPoint x: 521, startPoint y: 158, endPoint x: 431, endPoint y: 154, distance: 90.9
click at [431, 156] on div "[PERSON_NAME][EMAIL_ADDRESS][DOMAIN_NAME]" at bounding box center [454, 166] width 61 height 28
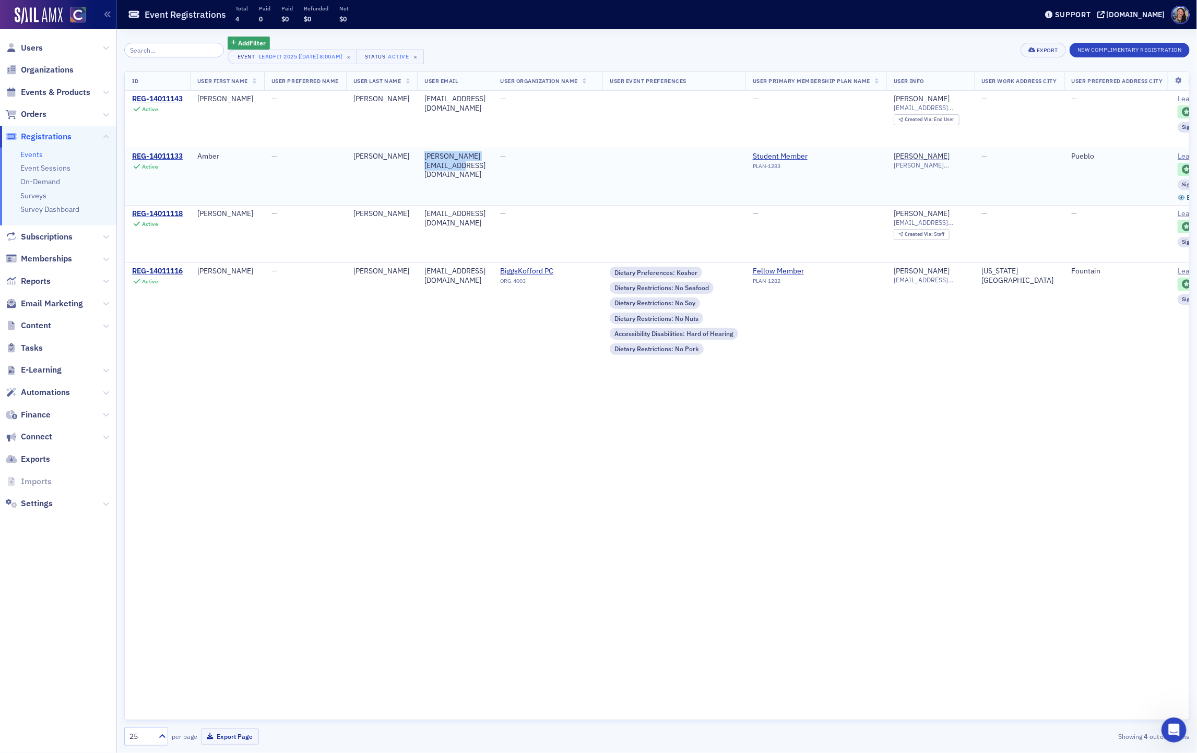
copy div "[PERSON_NAME][EMAIL_ADDRESS][DOMAIN_NAME]"
drag, startPoint x: 532, startPoint y: 215, endPoint x: 434, endPoint y: 207, distance: 99.0
click at [434, 207] on td "[EMAIL_ADDRESS][DOMAIN_NAME]" at bounding box center [455, 234] width 76 height 57
copy div "[EMAIL_ADDRESS][DOMAIN_NAME]"
click at [471, 269] on div "[EMAIL_ADDRESS][DOMAIN_NAME]" at bounding box center [454, 276] width 61 height 18
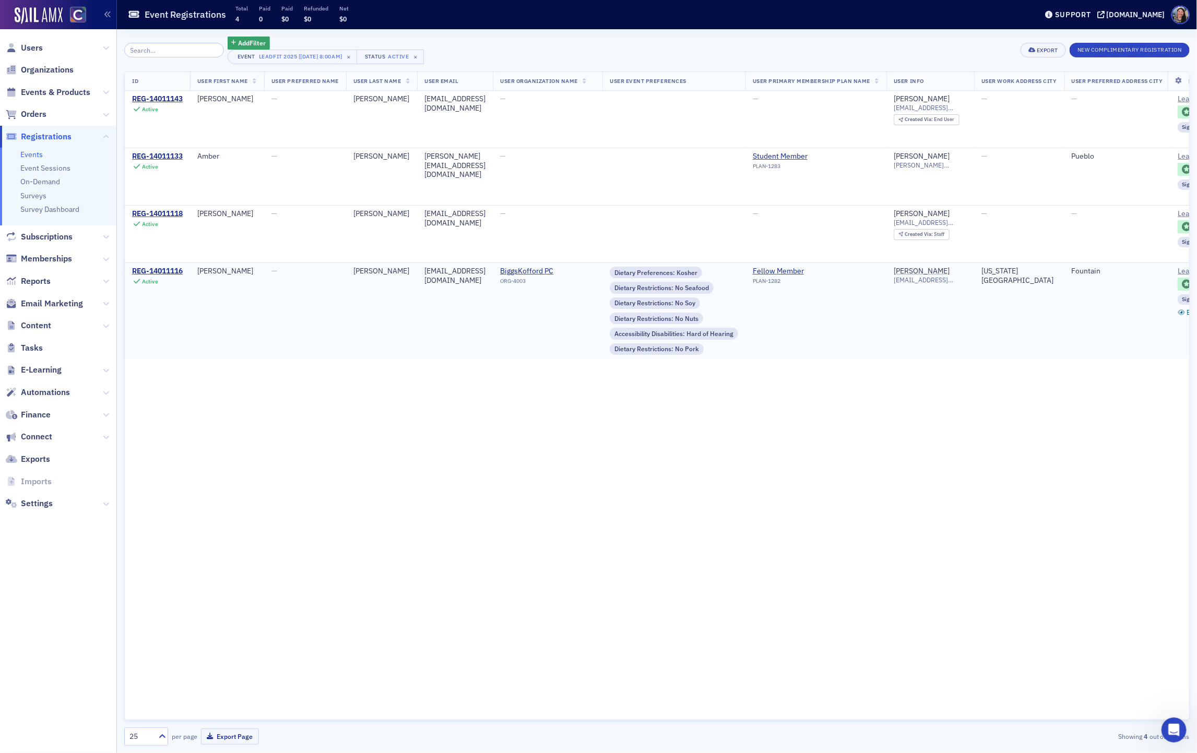
click at [471, 269] on div "[EMAIL_ADDRESS][DOMAIN_NAME]" at bounding box center [454, 276] width 61 height 18
drag, startPoint x: 527, startPoint y: 276, endPoint x: 422, endPoint y: 272, distance: 104.4
click at [422, 272] on td "[EMAIL_ADDRESS][DOMAIN_NAME]" at bounding box center [455, 310] width 76 height 95
copy tr "[EMAIL_ADDRESS][DOMAIN_NAME]"
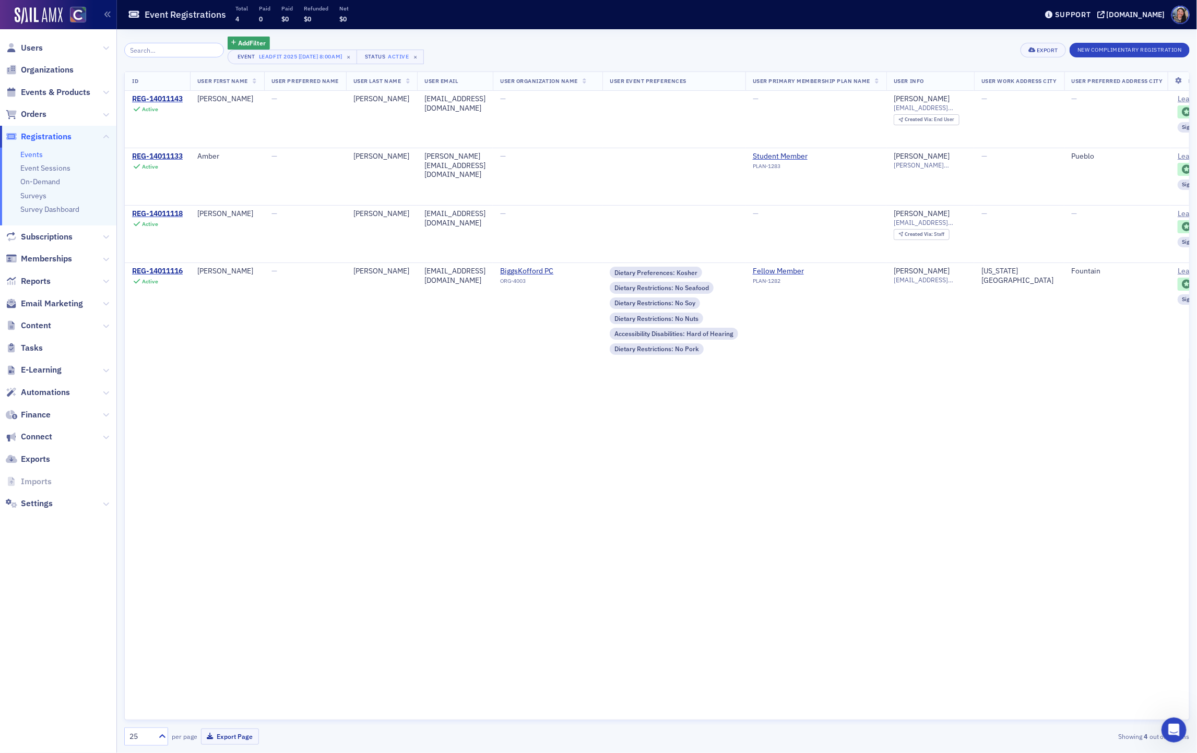
click at [468, 382] on div "ID User First Name User Preferred Name User Last Name User Email User Organizat…" at bounding box center [656, 395] width 1065 height 649
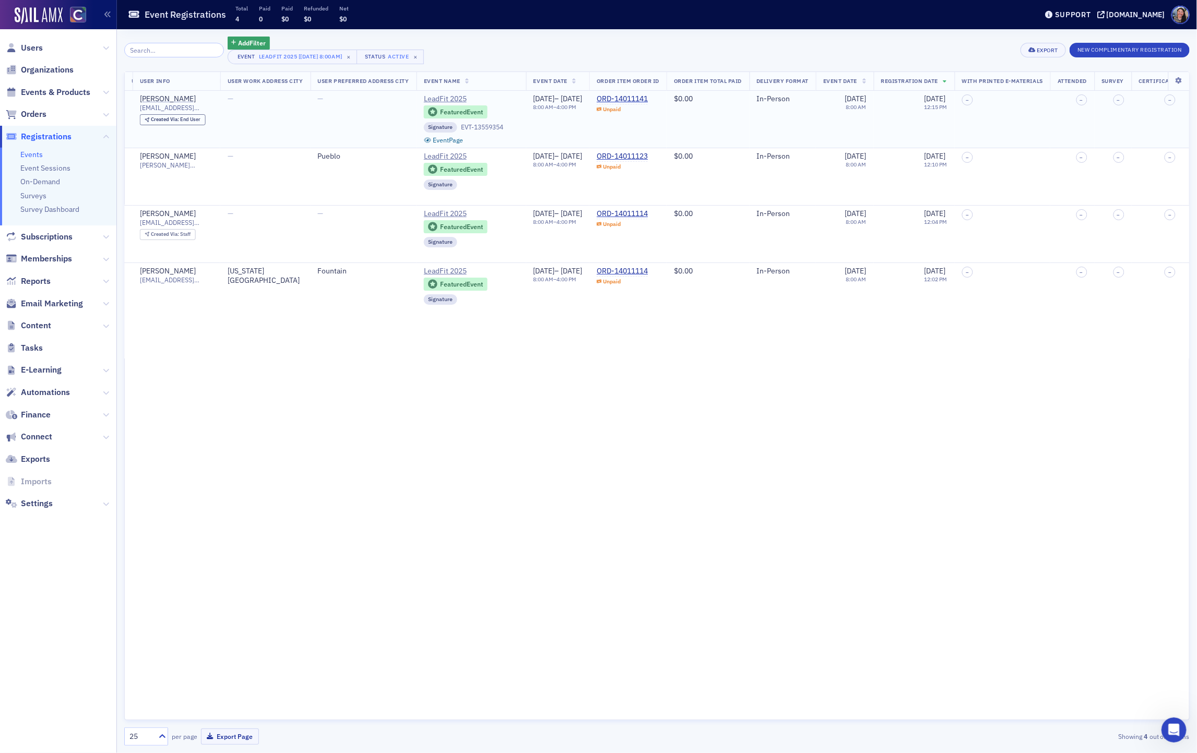
scroll to position [0, 1038]
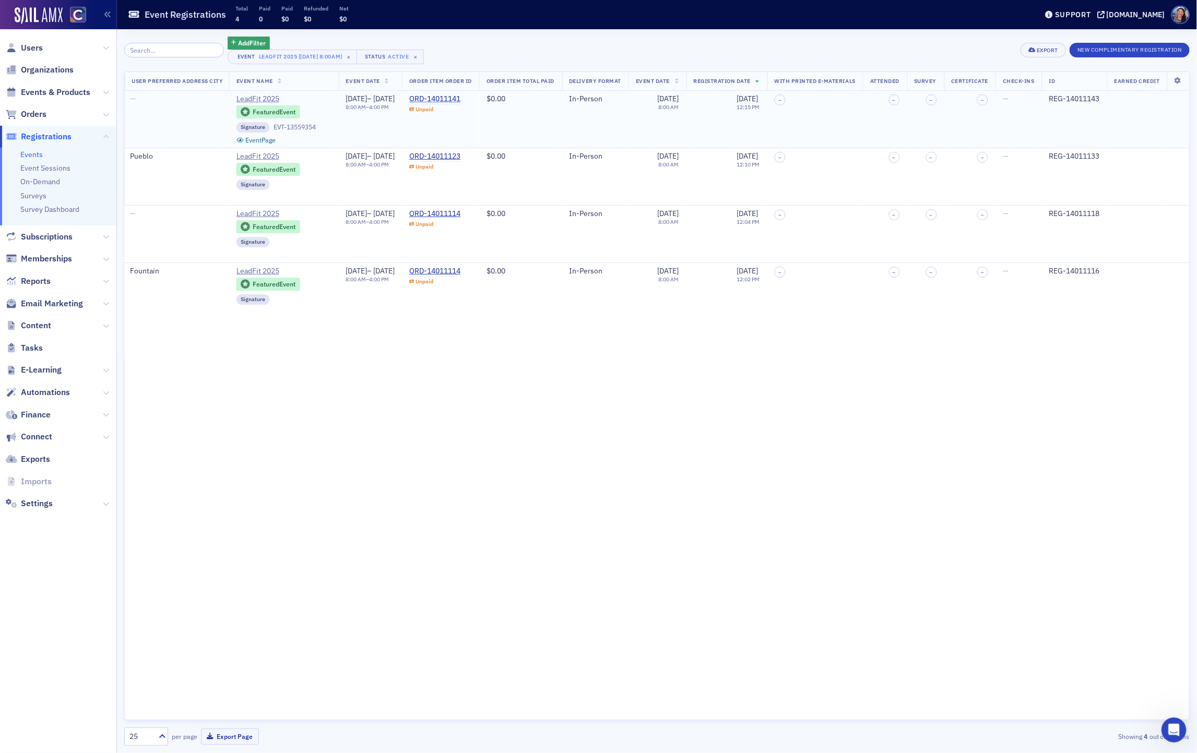
click at [425, 100] on div "ORD-14011141" at bounding box center [434, 98] width 51 height 9
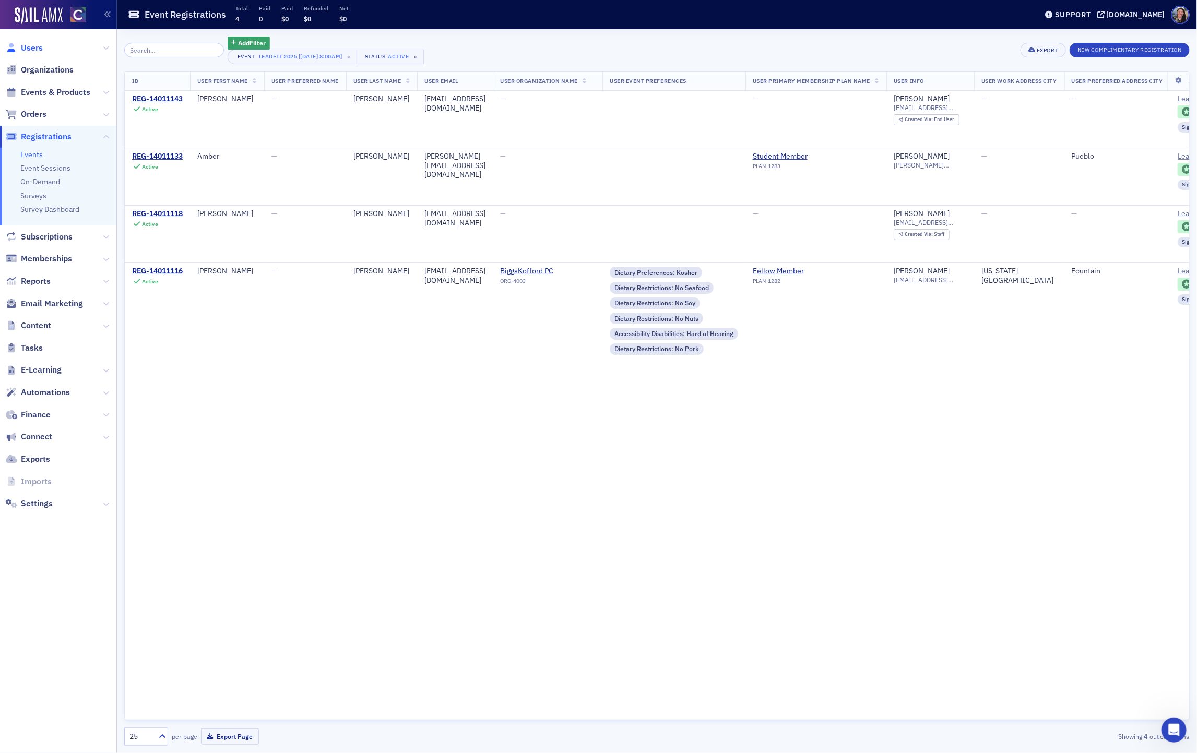
click at [33, 43] on span "Users" at bounding box center [32, 47] width 22 height 11
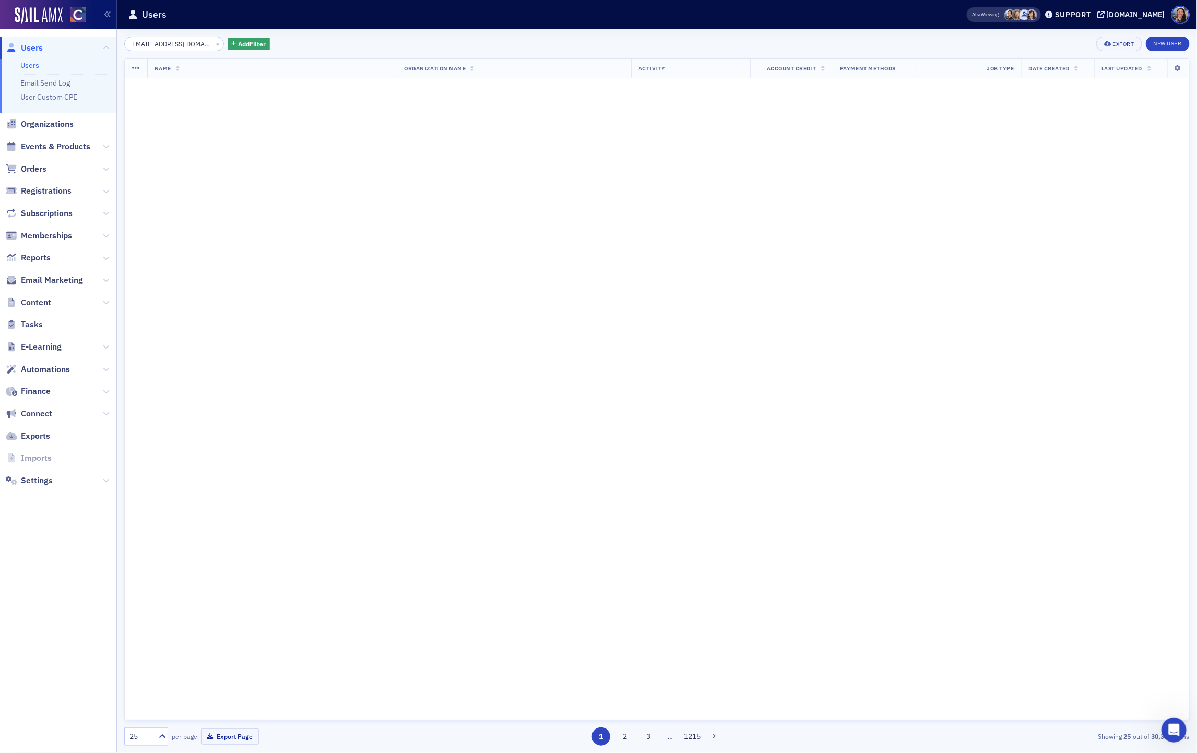
scroll to position [0, 10]
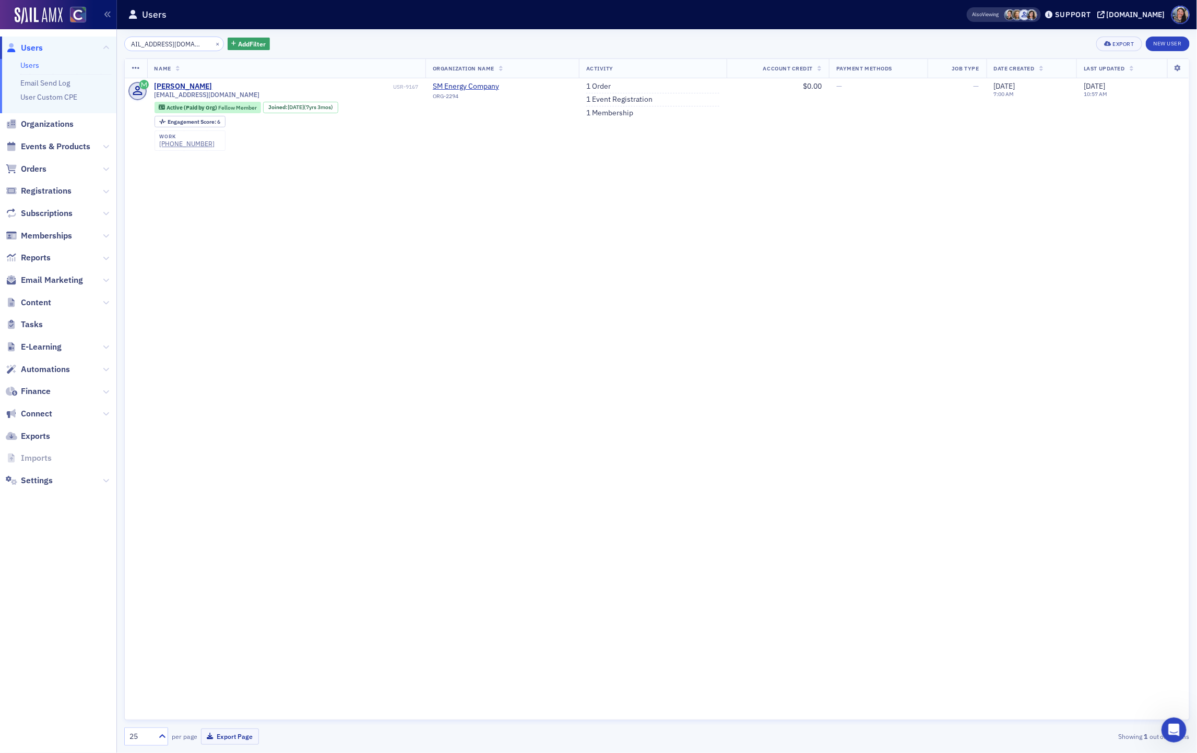
type input "[EMAIL_ADDRESS][DOMAIN_NAME]"
click at [47, 144] on span "Events & Products" at bounding box center [55, 146] width 69 height 11
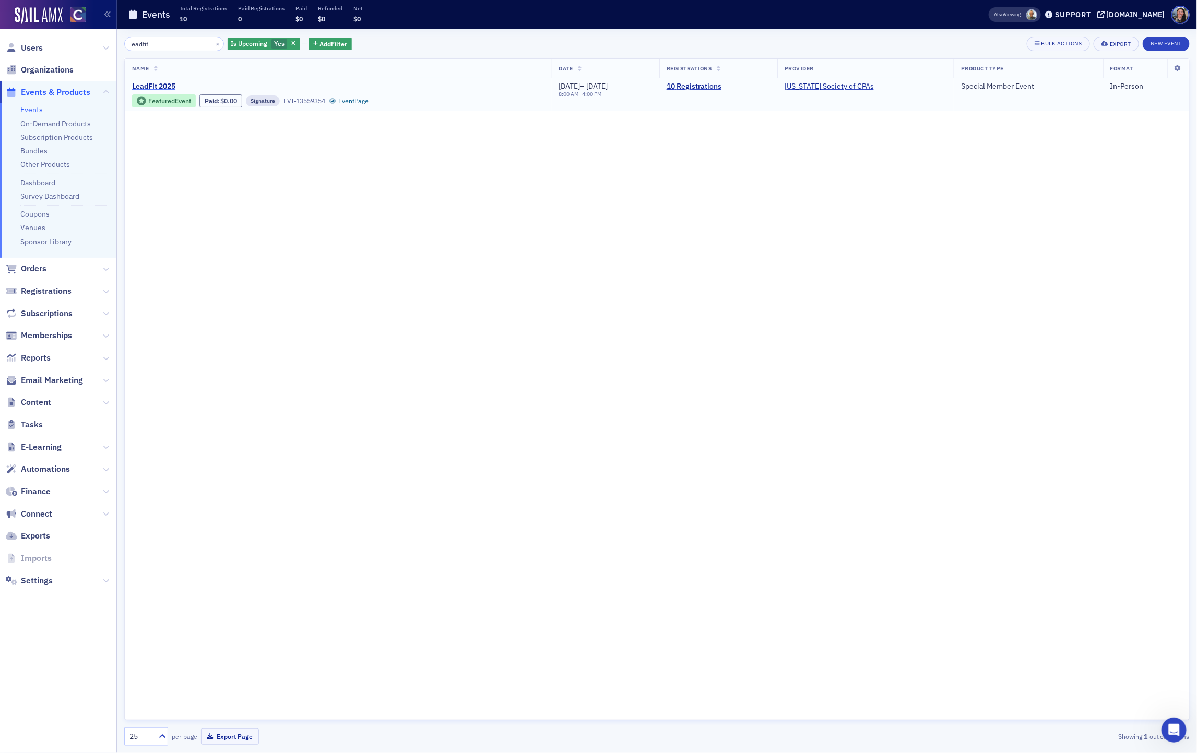
click at [163, 85] on span "LeadFit 2025" at bounding box center [219, 86] width 175 height 9
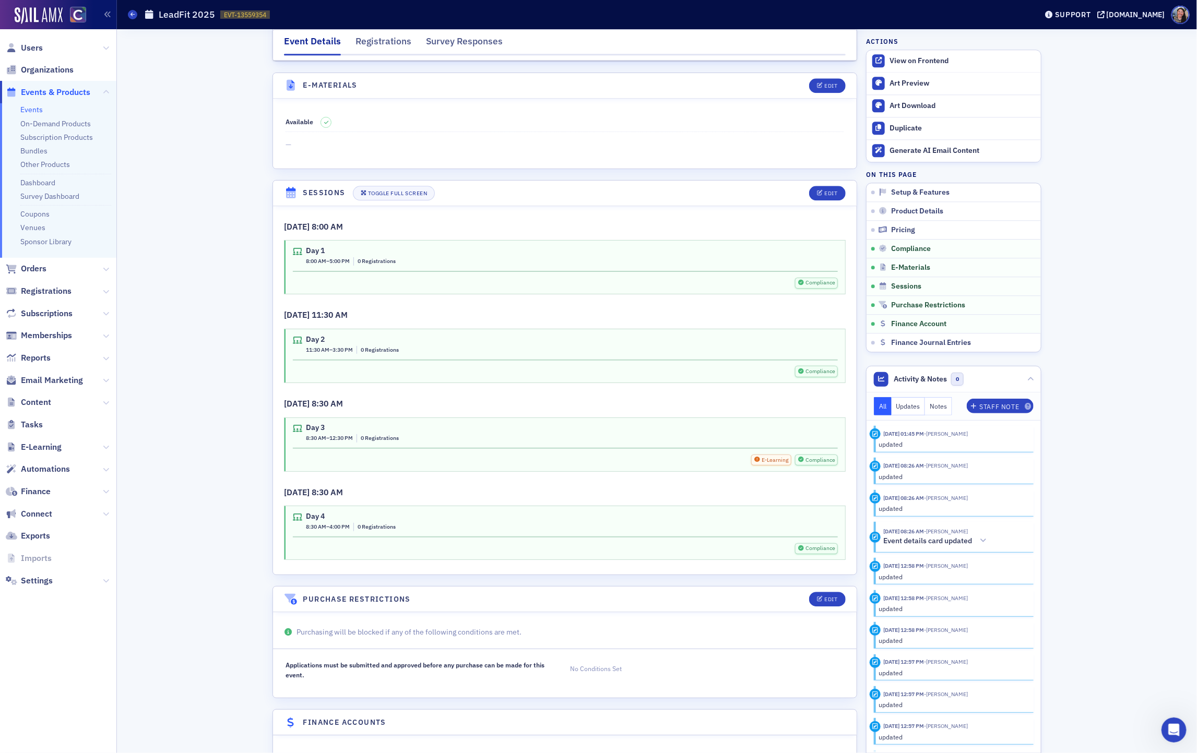
scroll to position [1512, 0]
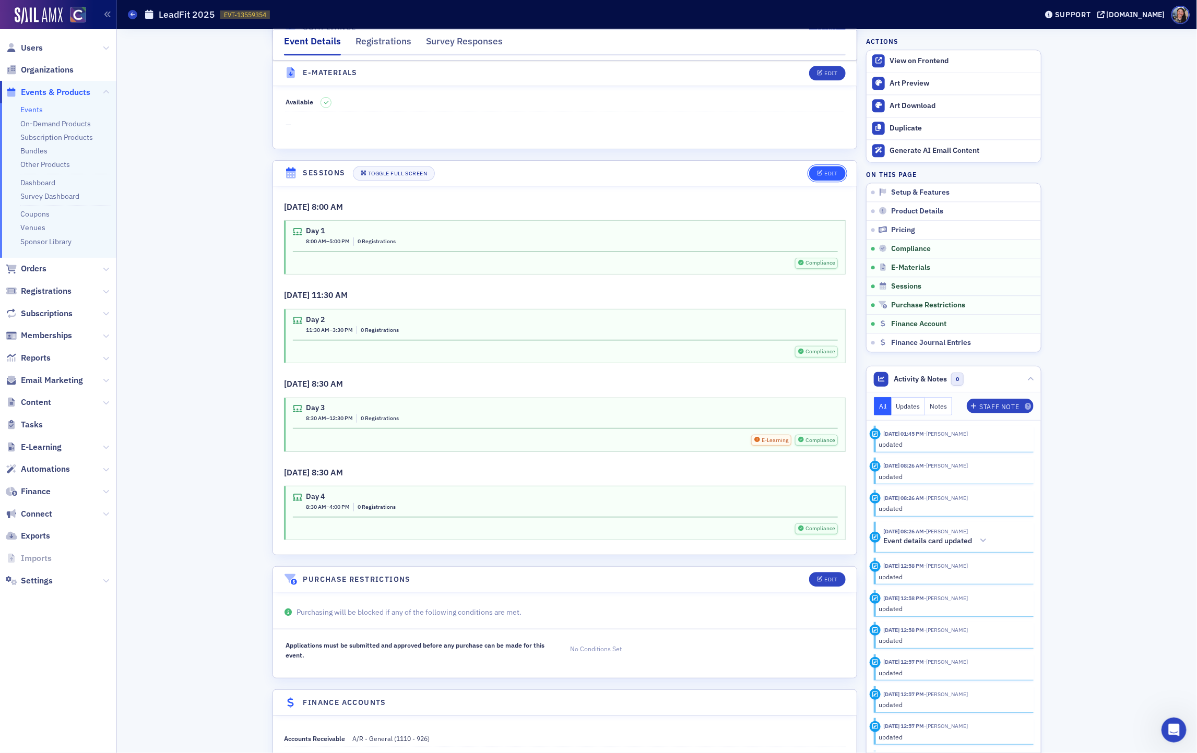
click at [834, 181] on button "Edit" at bounding box center [827, 173] width 36 height 15
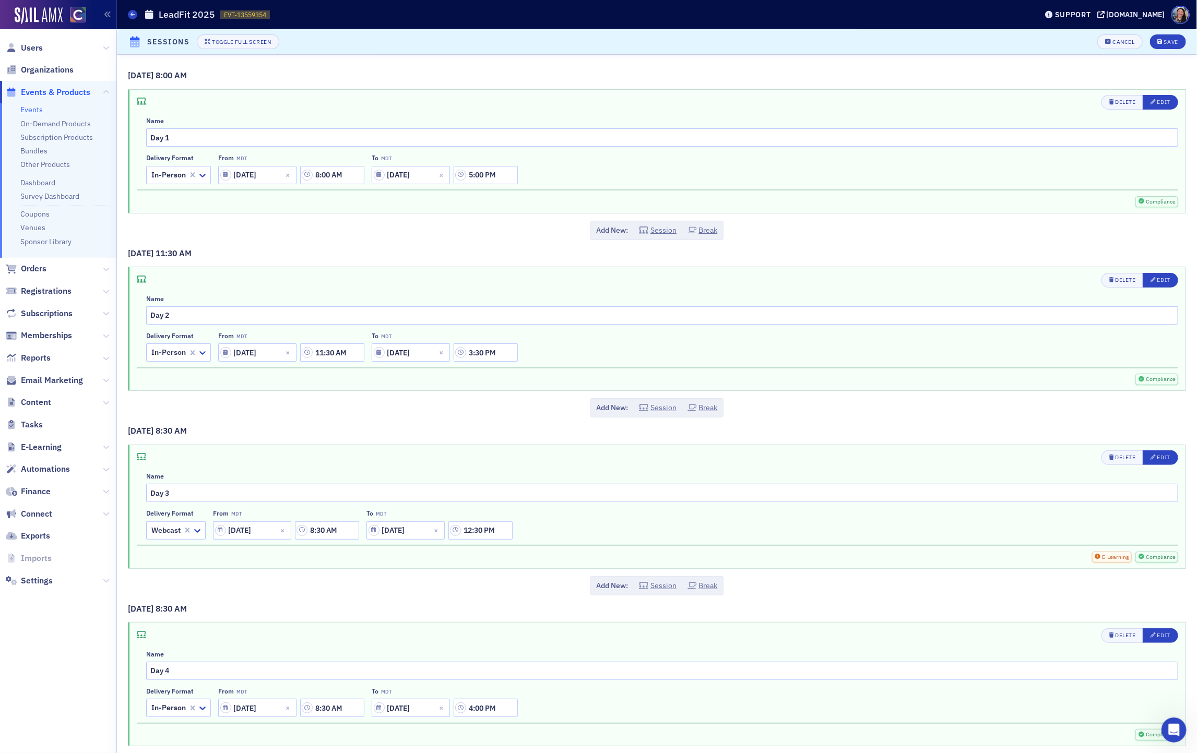
scroll to position [1341, 0]
click at [1160, 102] on div "Edit" at bounding box center [1163, 102] width 13 height 6
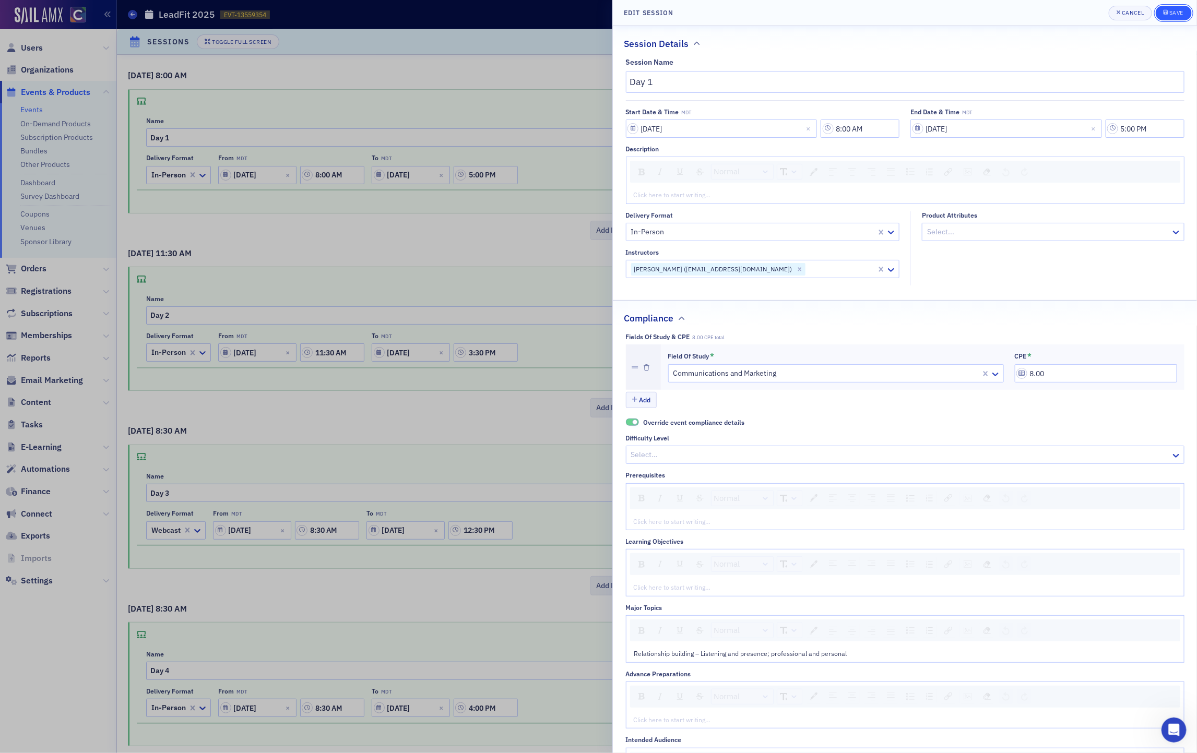
click at [1164, 9] on div "submit" at bounding box center [1166, 13] width 6 height 8
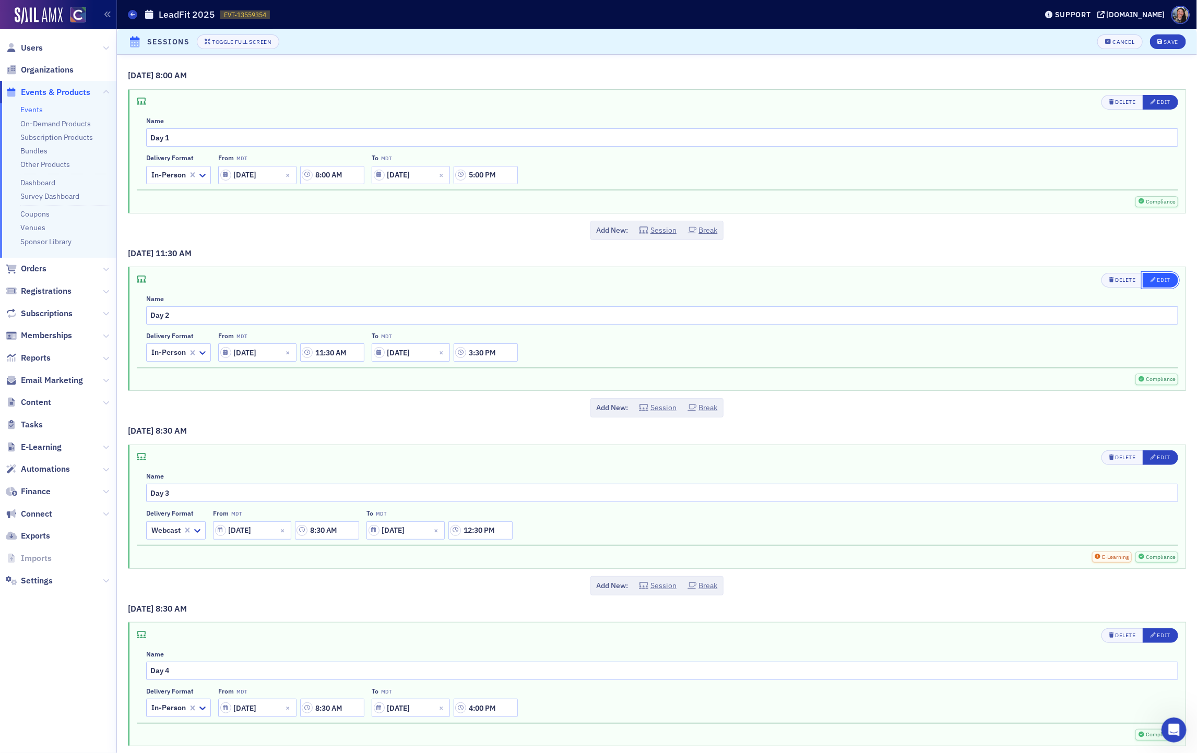
click at [1164, 282] on div "Edit" at bounding box center [1163, 280] width 13 height 6
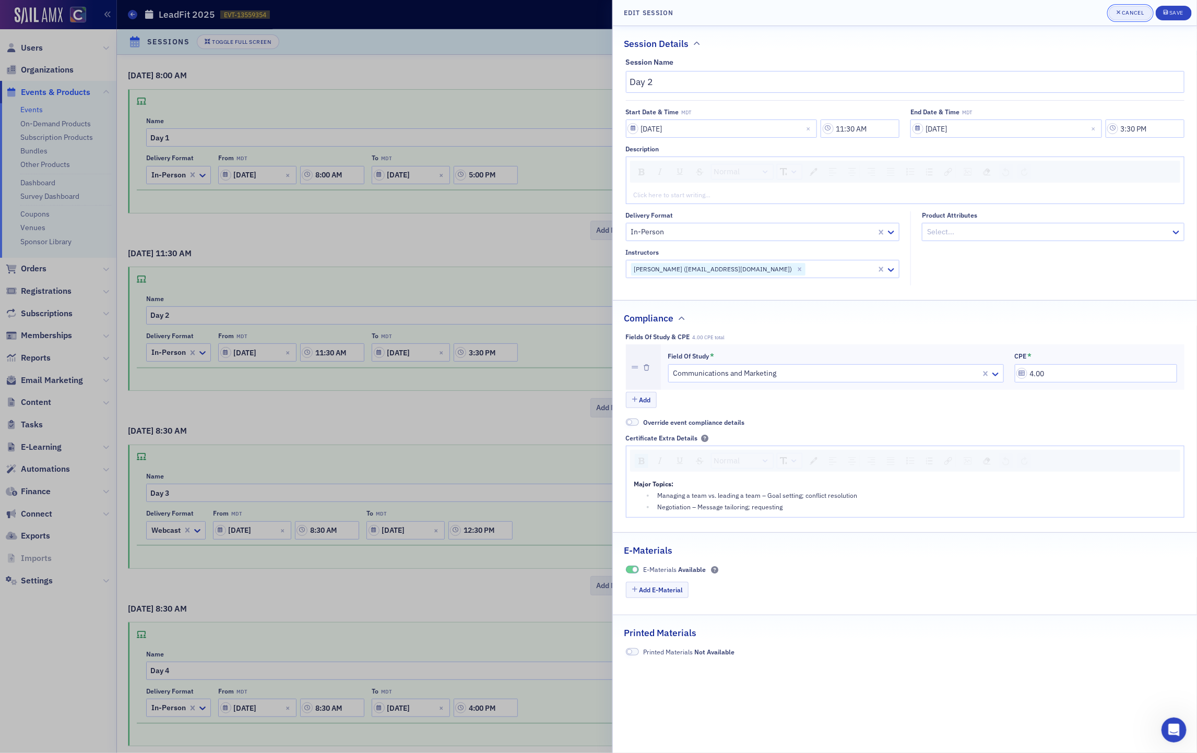
click at [1126, 16] on span "Cancel" at bounding box center [1130, 13] width 28 height 8
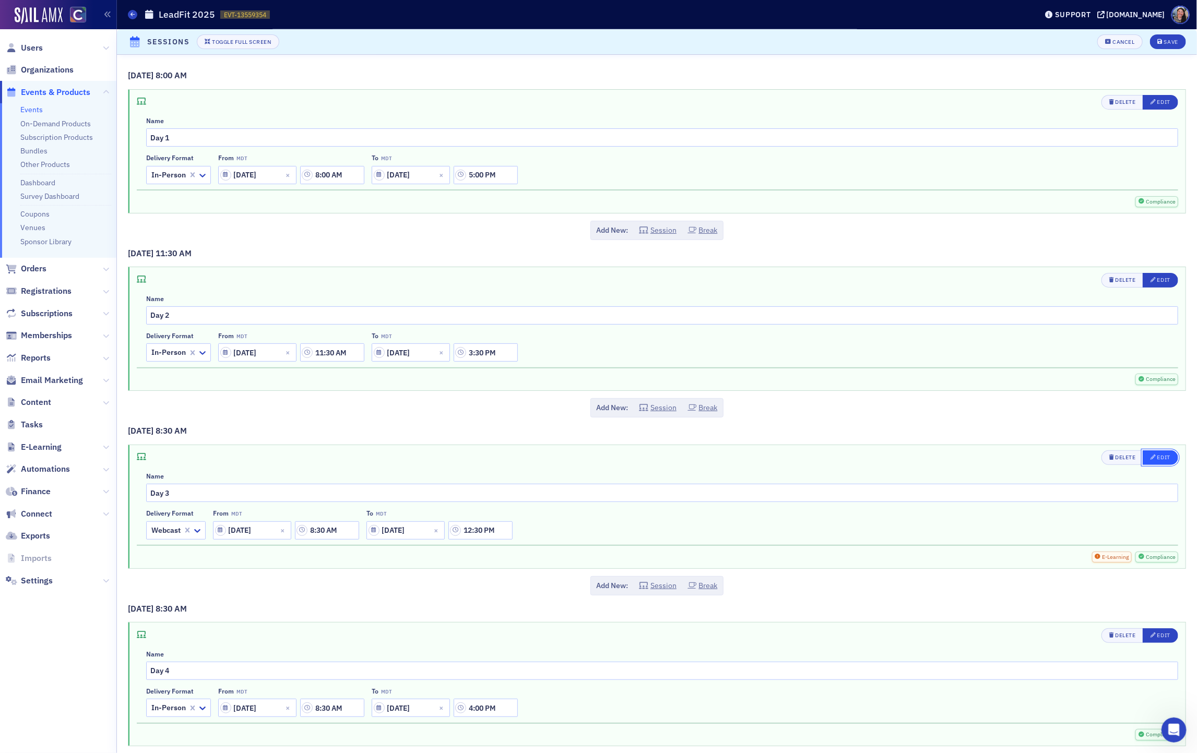
click at [1164, 460] on div "Edit" at bounding box center [1163, 458] width 13 height 6
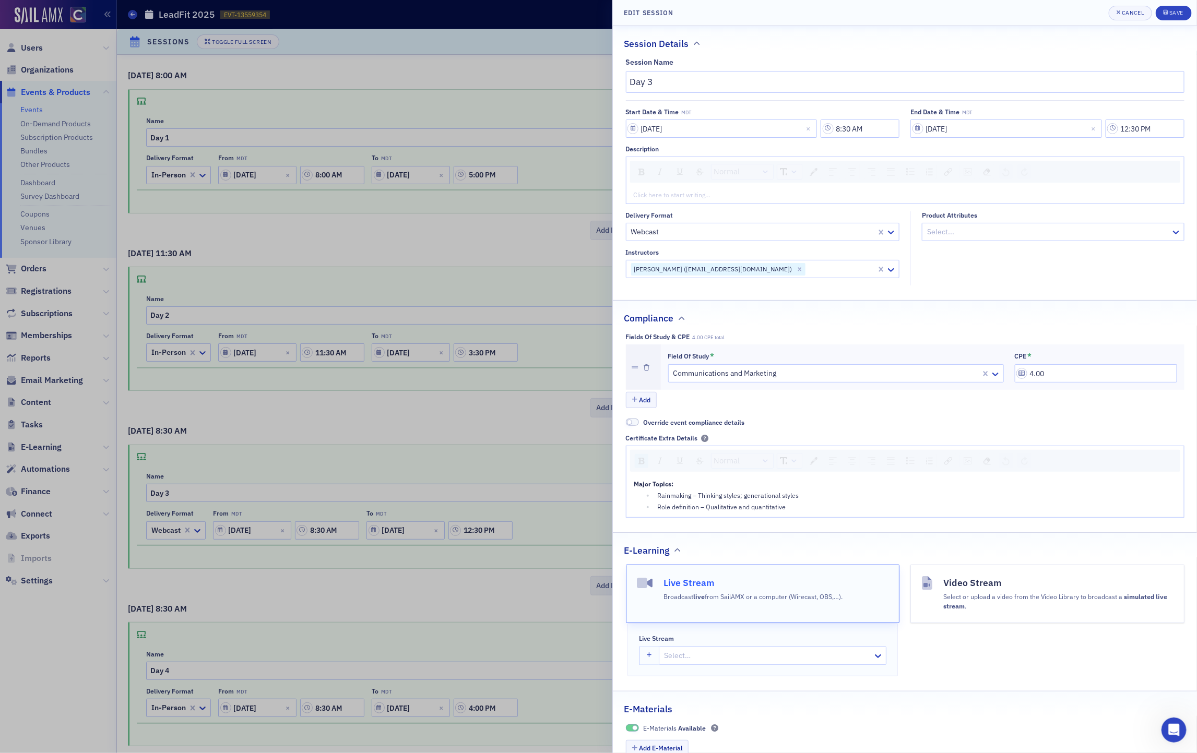
click at [1122, 23] on header "Edit Session Cancel Save" at bounding box center [905, 13] width 584 height 26
click at [1122, 7] on button "Cancel" at bounding box center [1129, 13] width 43 height 15
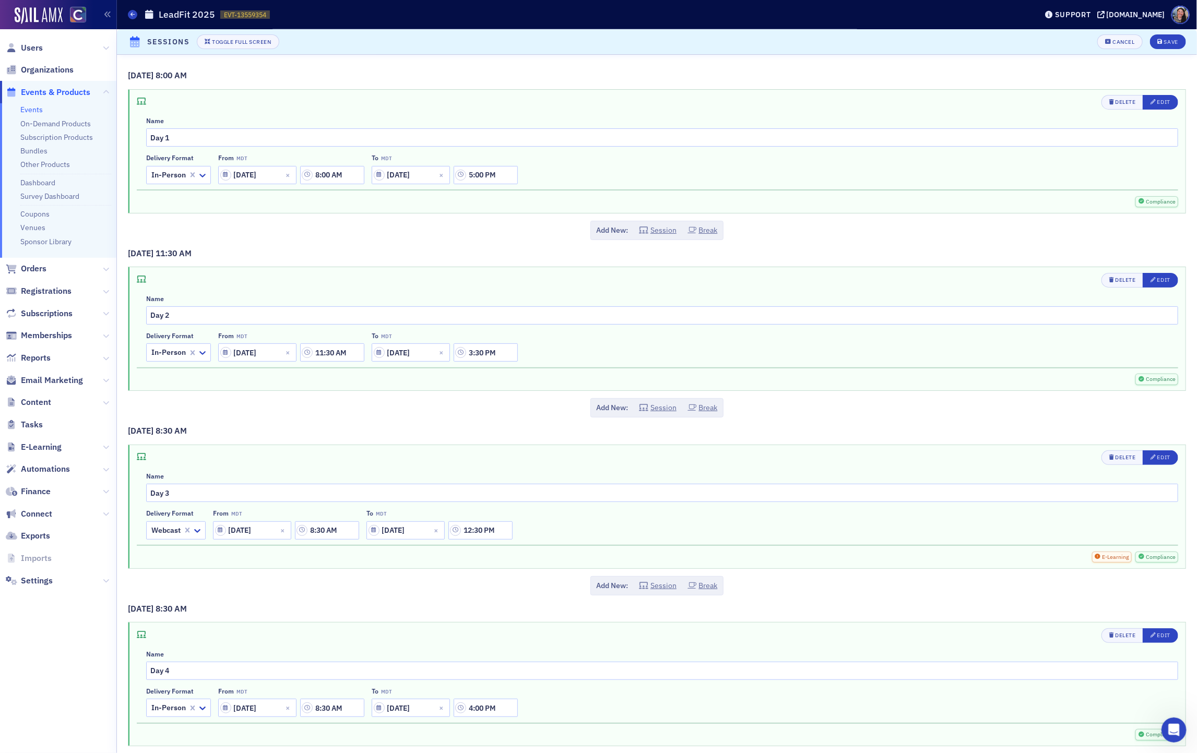
scroll to position [41, 0]
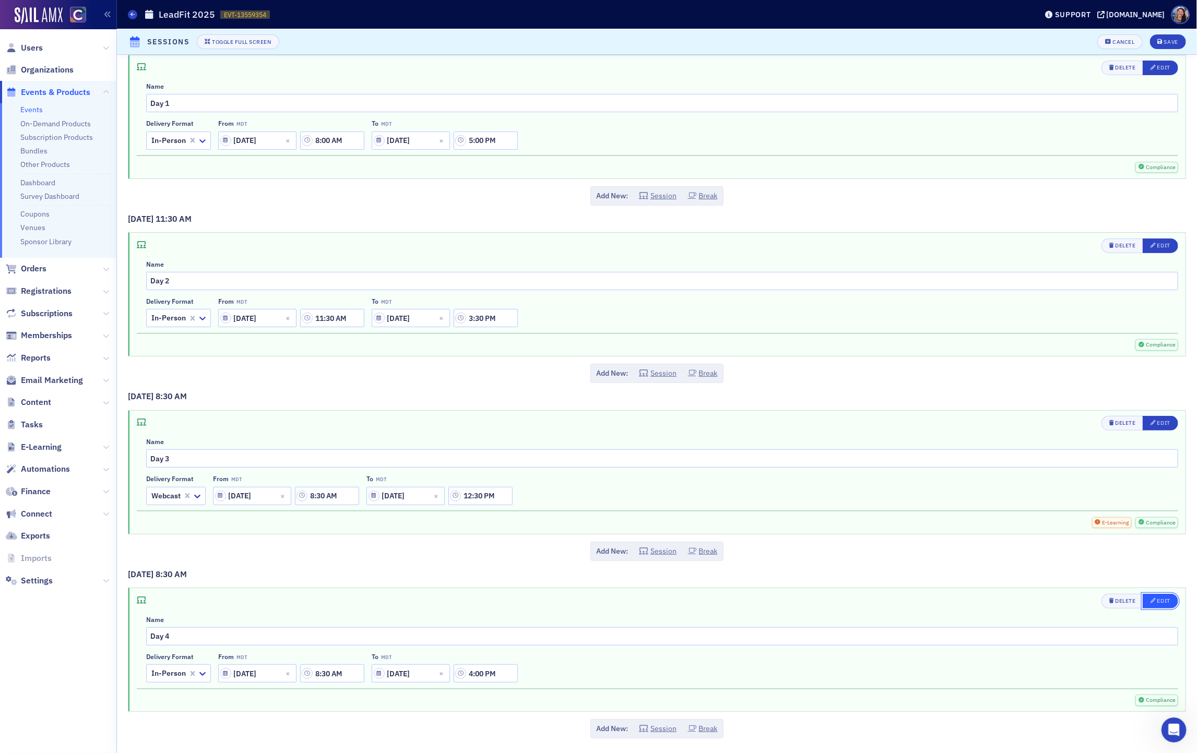
click at [1155, 603] on div "button" at bounding box center [1153, 601] width 7 height 8
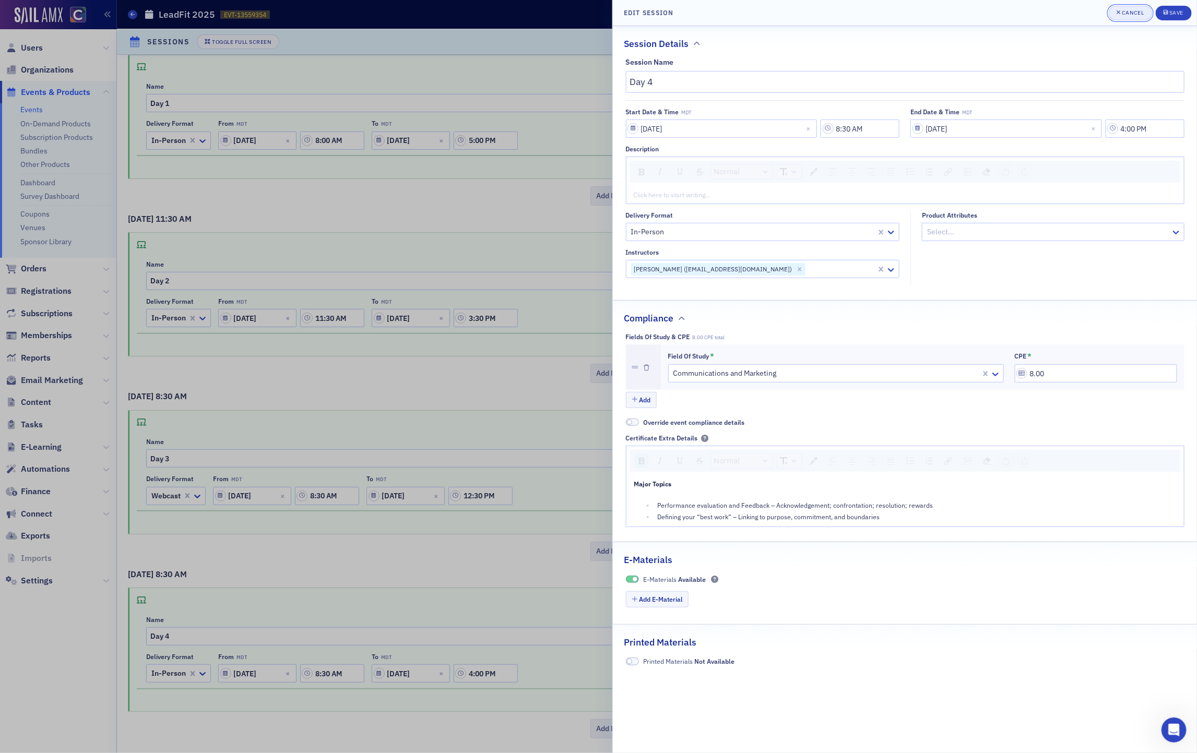
click at [1125, 18] on button "Cancel" at bounding box center [1129, 13] width 43 height 15
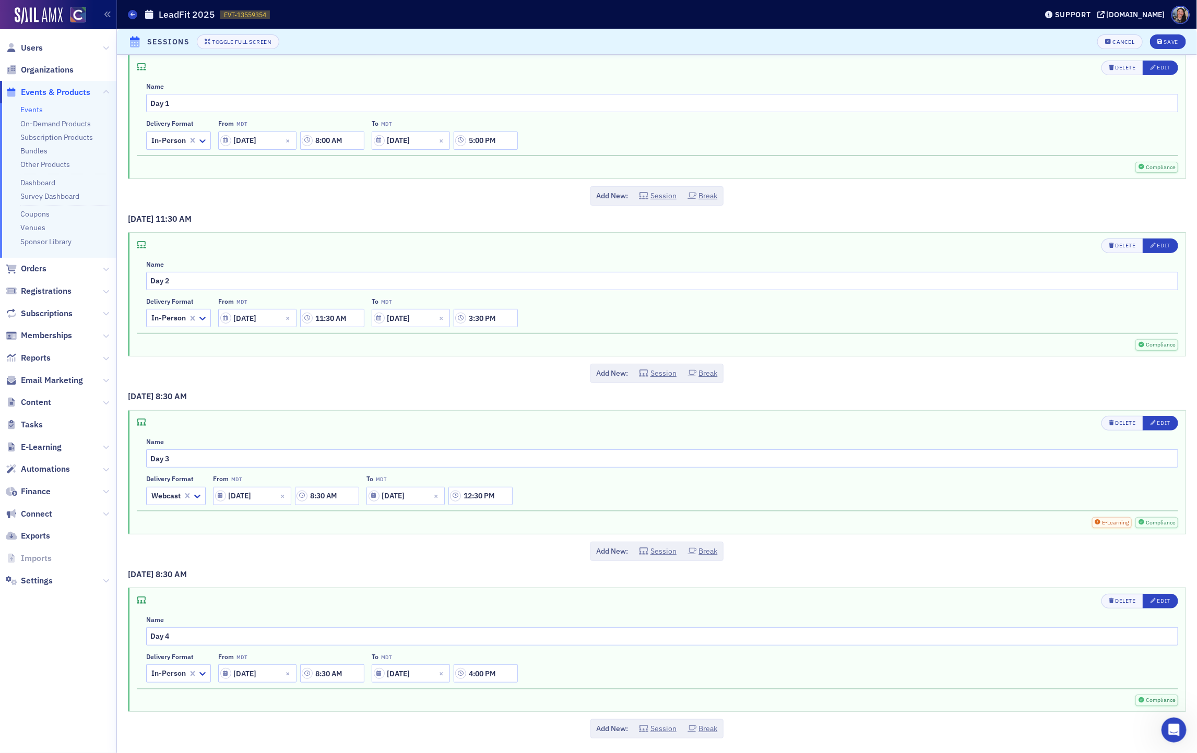
scroll to position [0, 0]
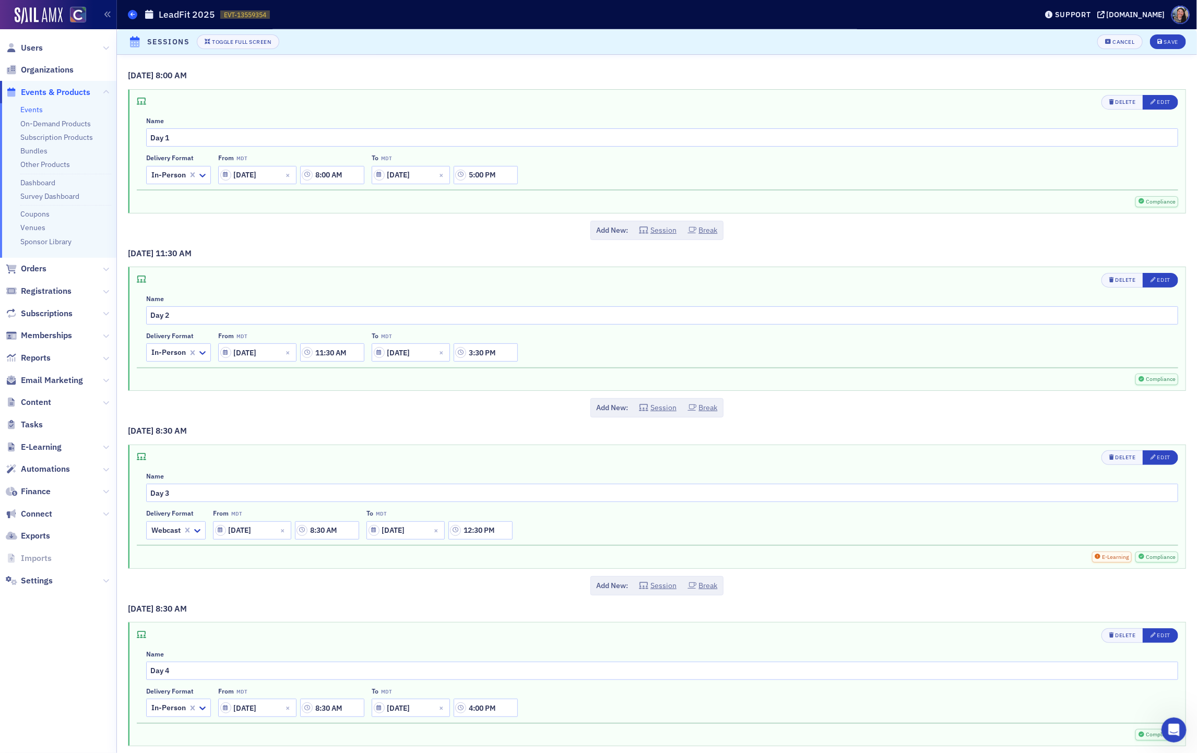
click at [130, 18] on span at bounding box center [132, 14] width 9 height 9
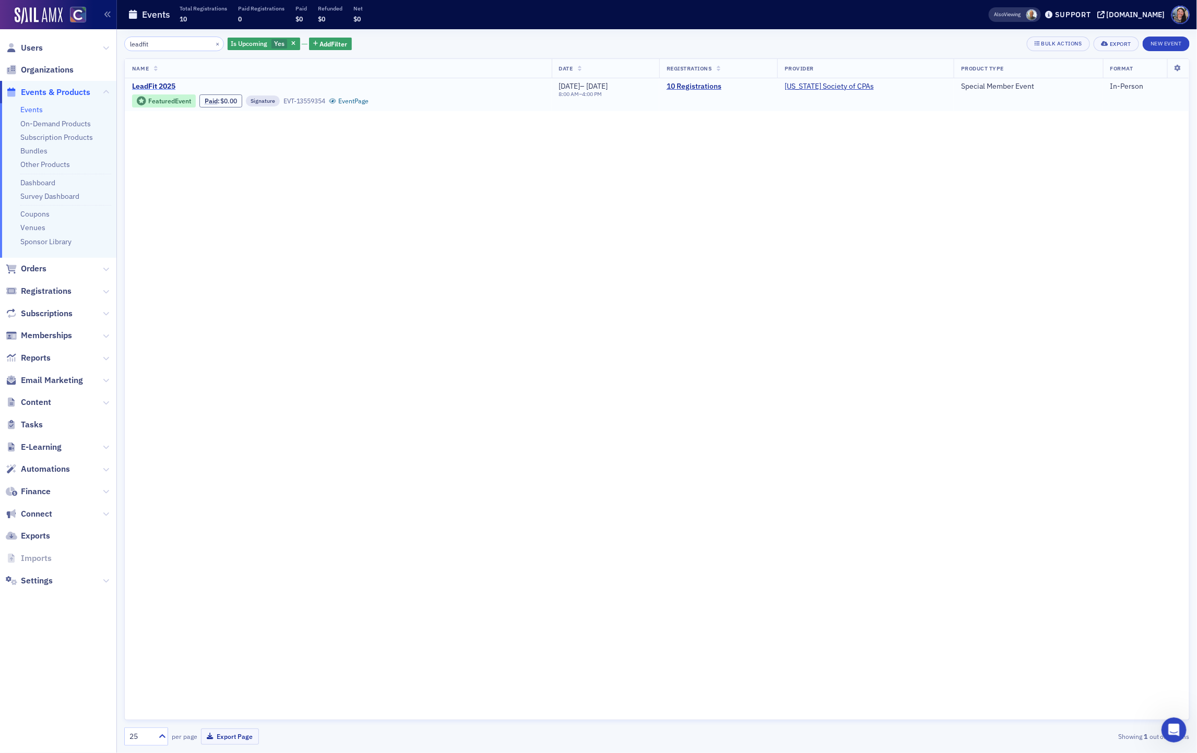
click at [155, 83] on span "LeadFit 2025" at bounding box center [219, 86] width 175 height 9
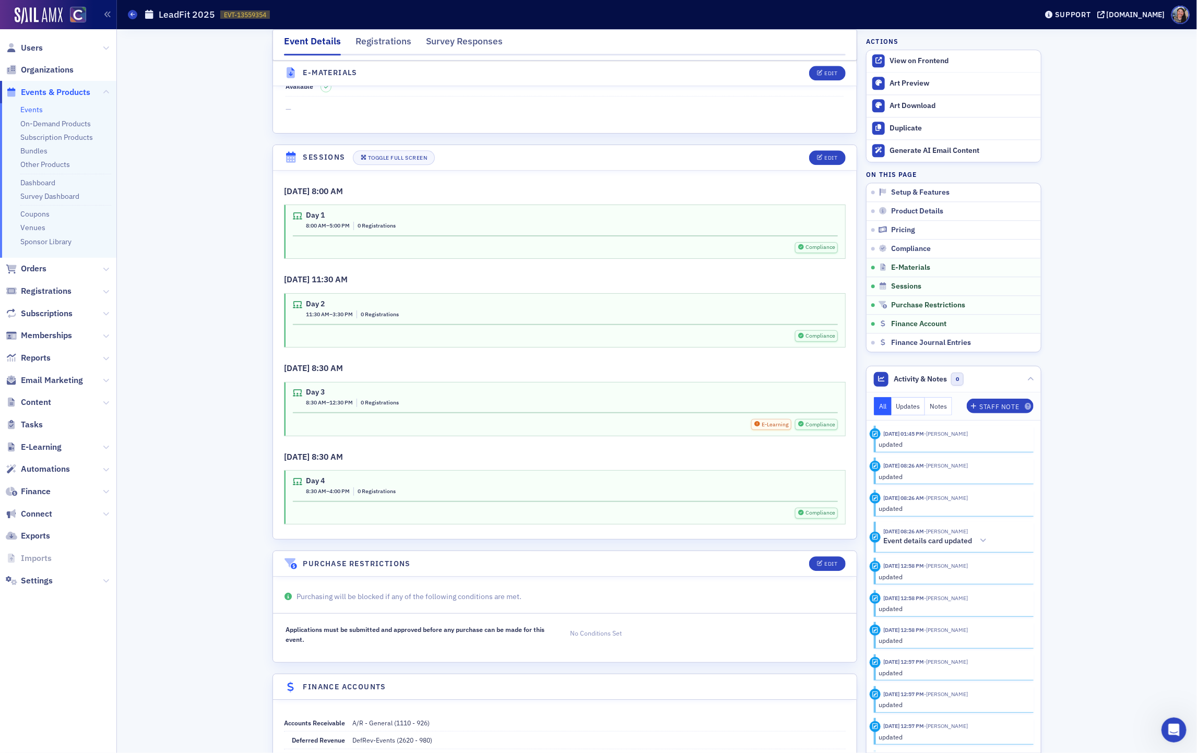
scroll to position [1478, 0]
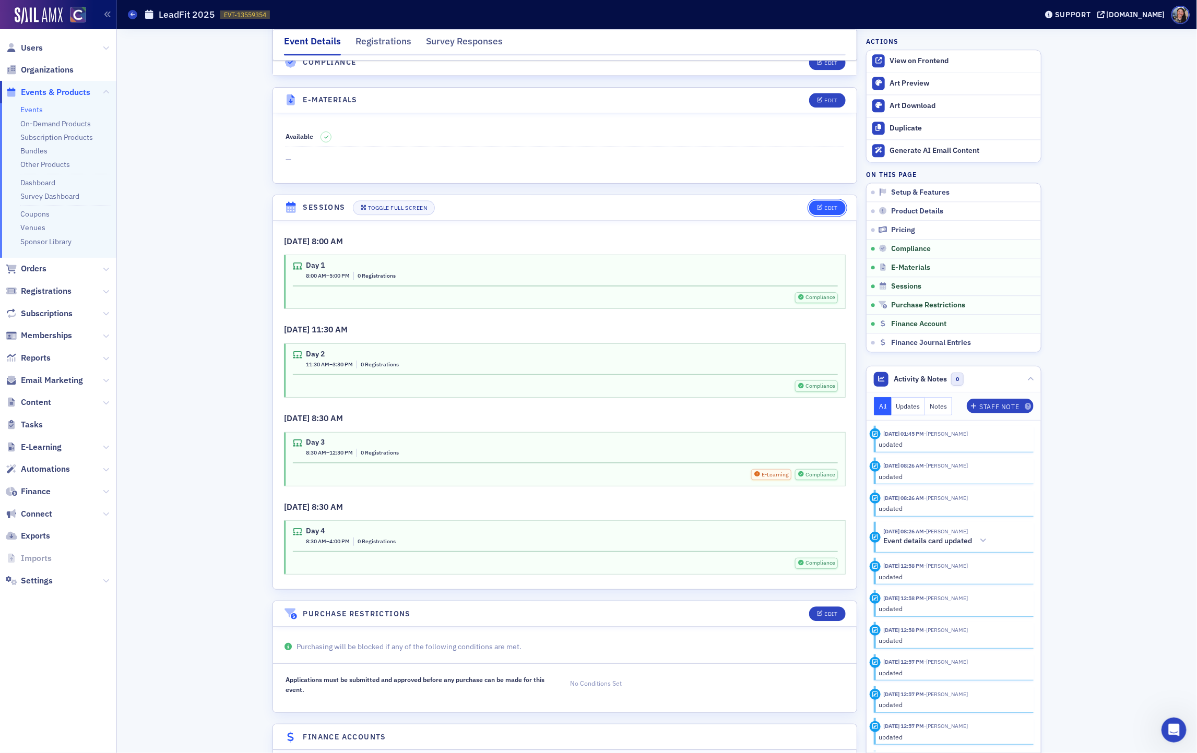
click at [820, 211] on icon "button" at bounding box center [820, 208] width 6 height 6
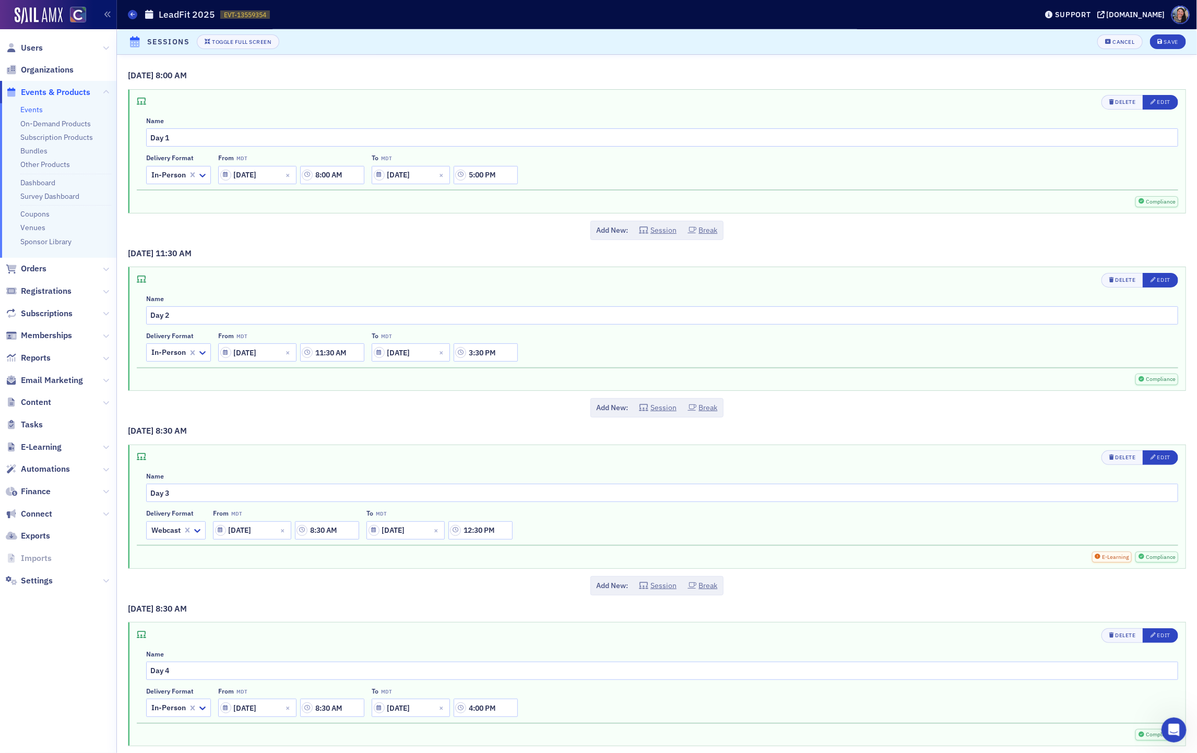
scroll to position [1341, 0]
click at [135, 13] on span at bounding box center [132, 14] width 9 height 9
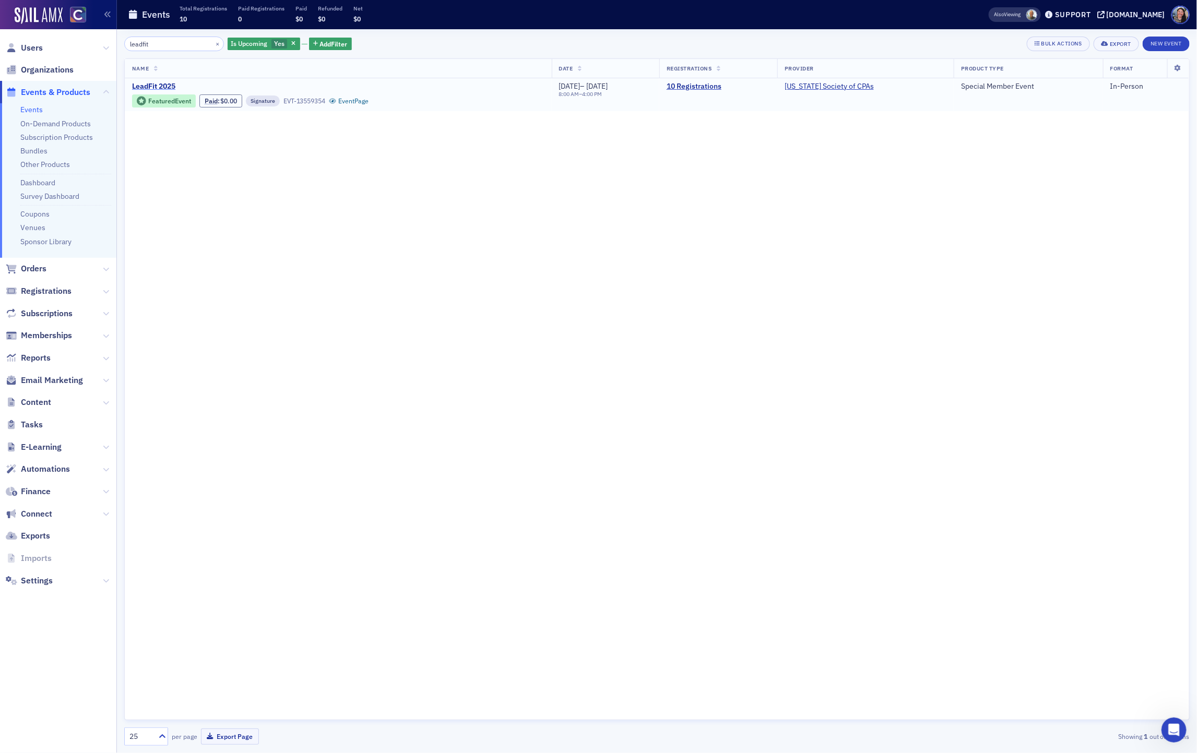
click at [157, 89] on span "LeadFit 2025" at bounding box center [219, 86] width 175 height 9
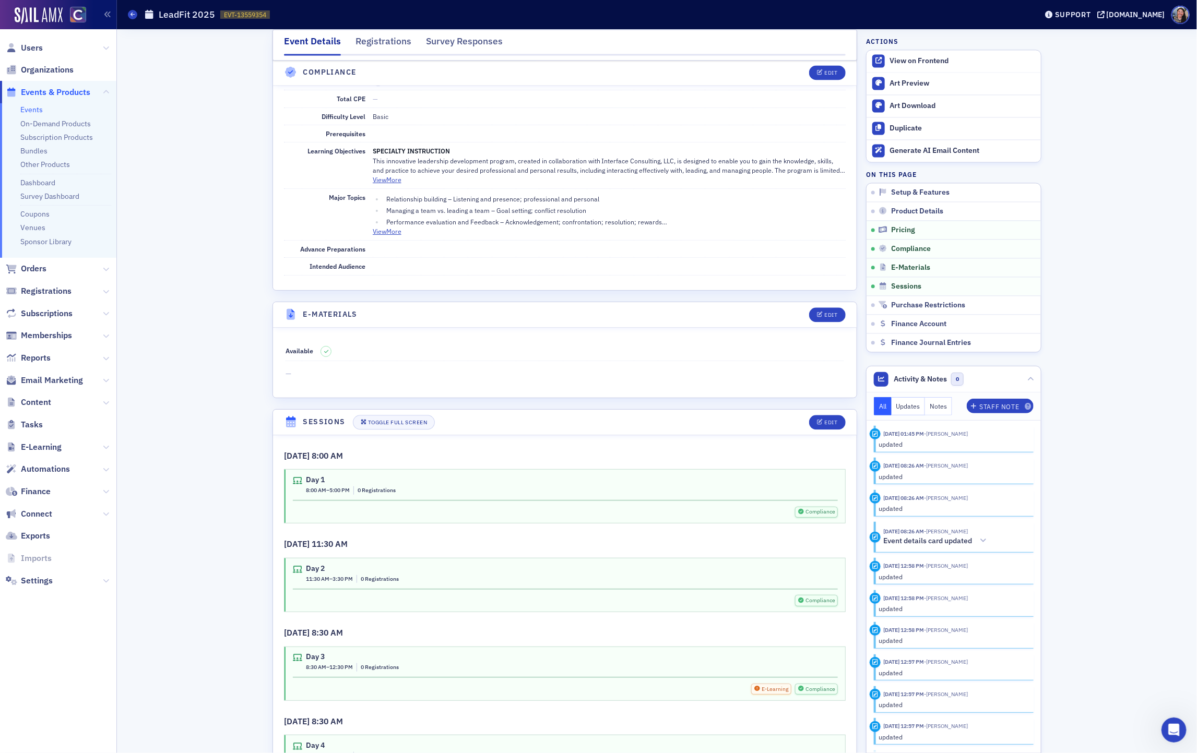
scroll to position [1272, 0]
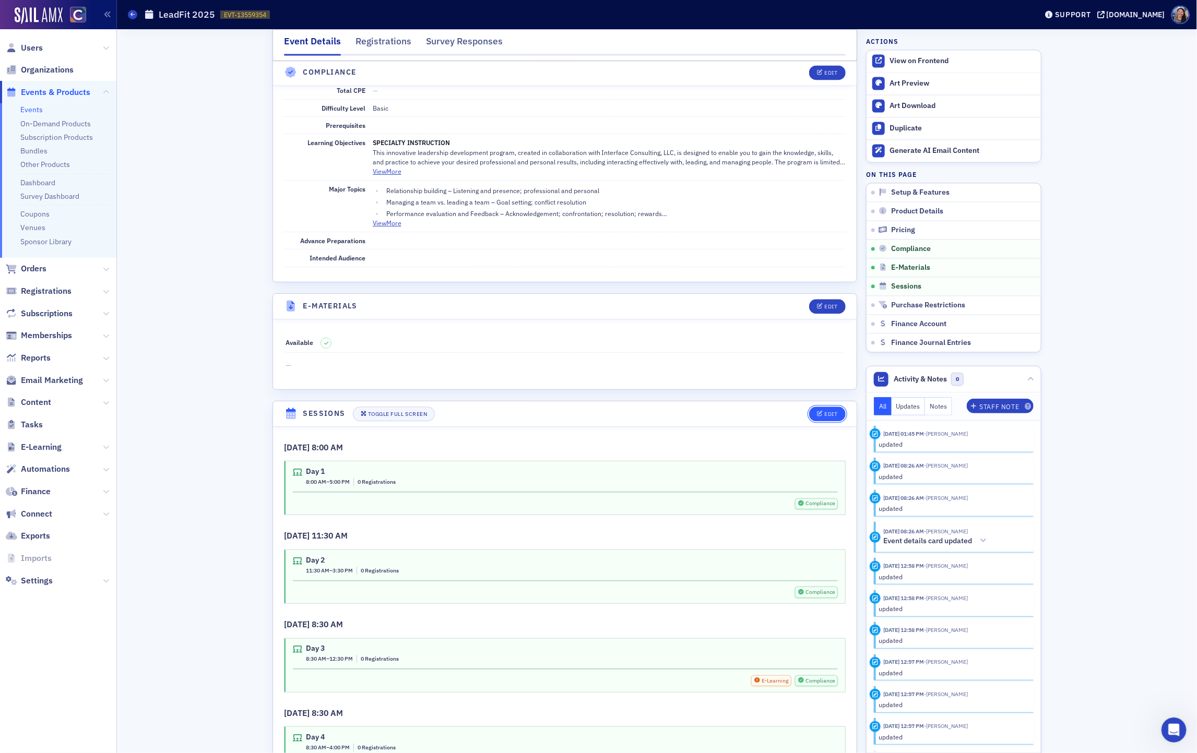
click at [823, 421] on button "Edit" at bounding box center [827, 414] width 36 height 15
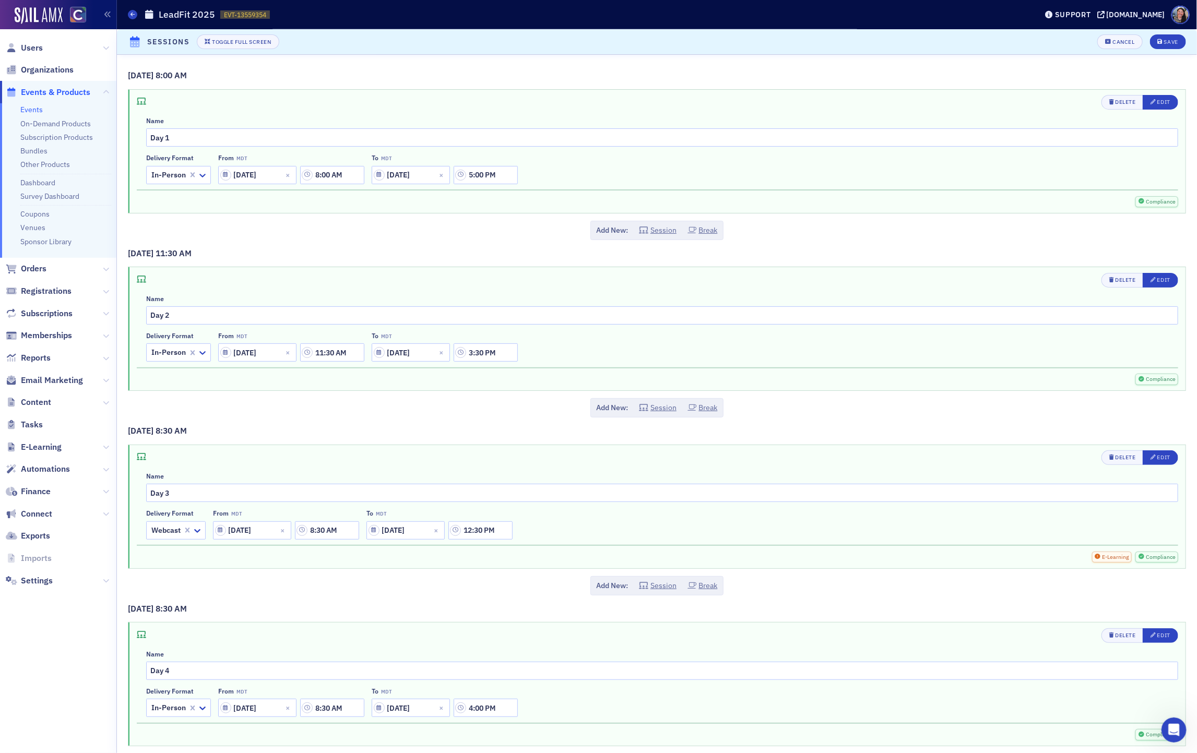
scroll to position [1341, 0]
click at [132, 18] on span at bounding box center [132, 14] width 9 height 9
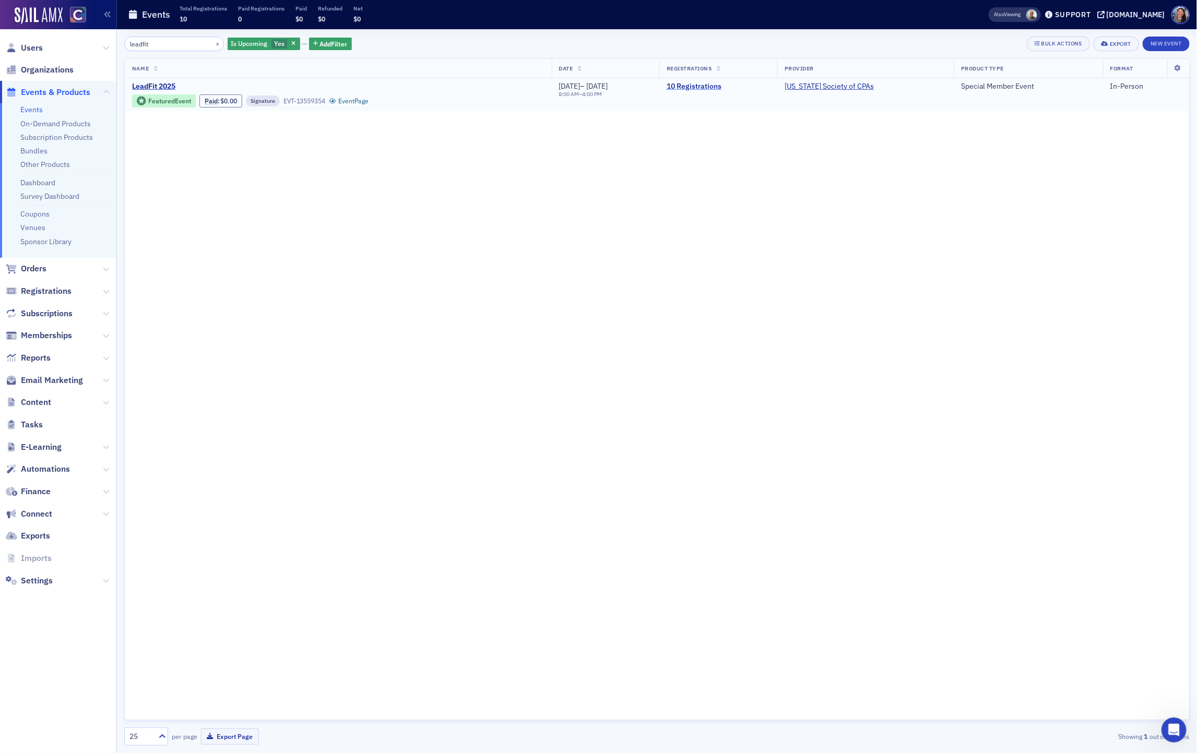
click at [717, 89] on link "10 Registrations" at bounding box center [717, 86] width 103 height 9
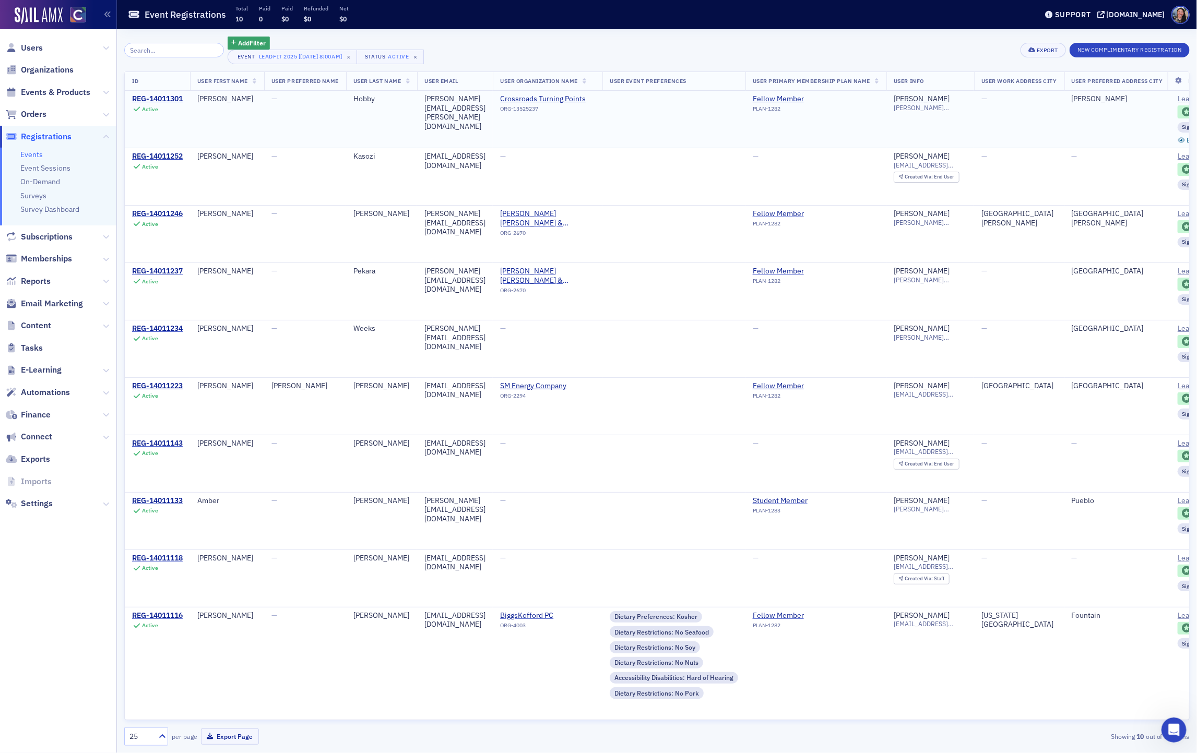
click at [169, 101] on div "REG-14011301" at bounding box center [157, 98] width 51 height 9
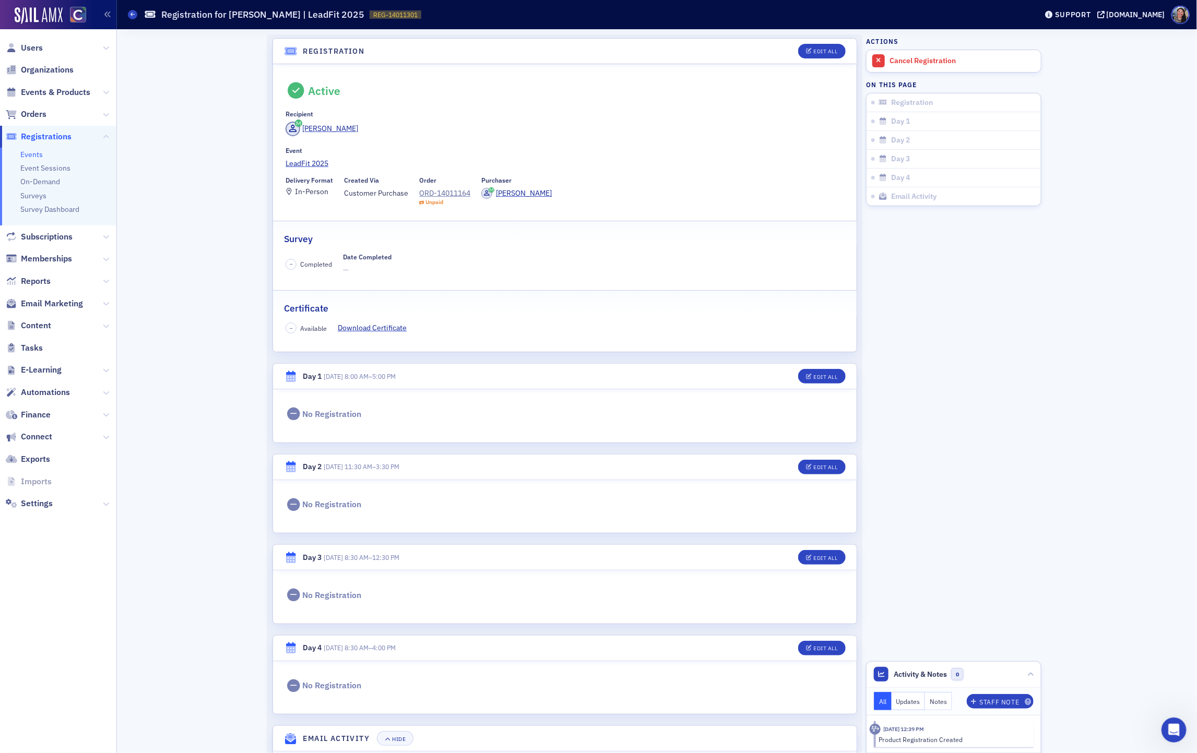
scroll to position [3, 0]
click at [822, 378] on div "Edit All" at bounding box center [826, 376] width 24 height 6
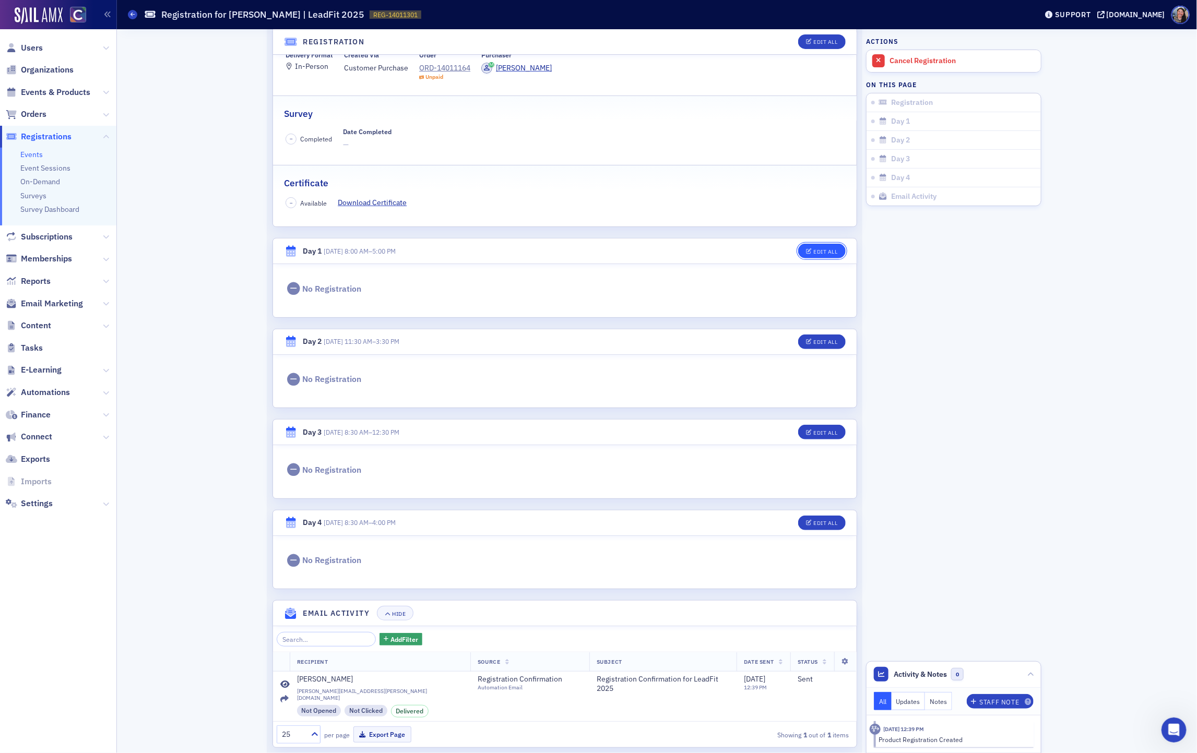
scroll to position [143, 0]
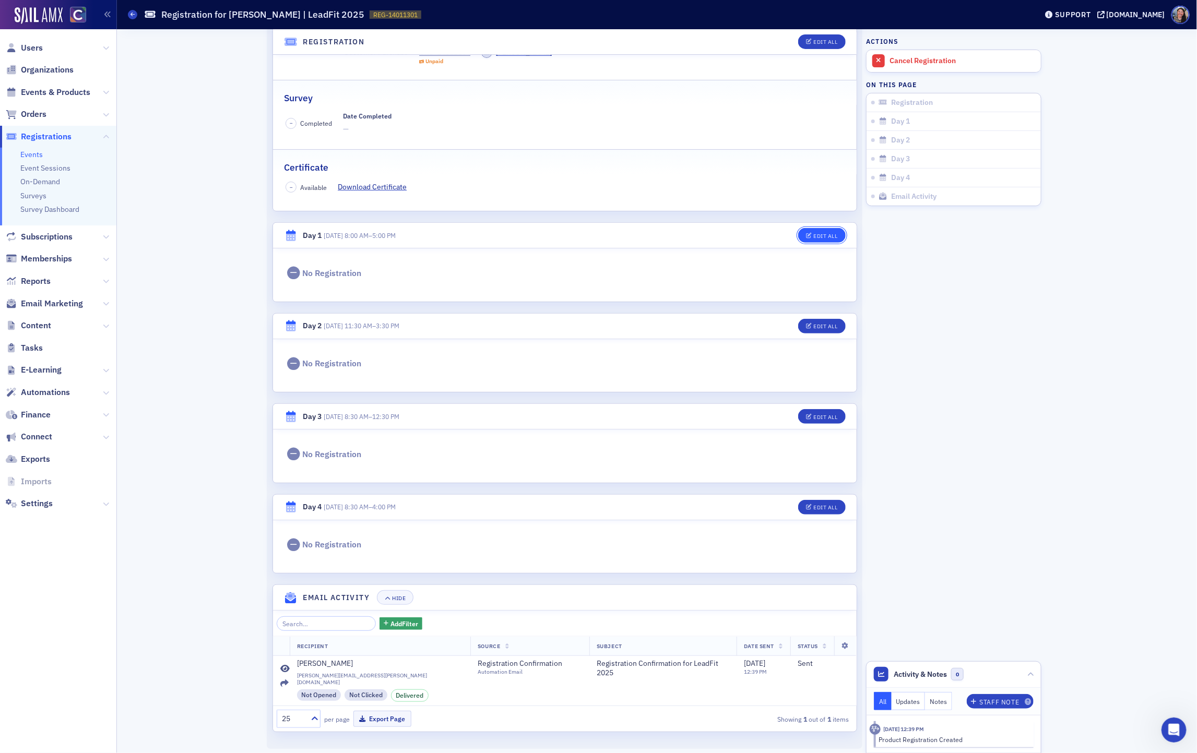
click at [815, 240] on button "Edit All" at bounding box center [821, 235] width 47 height 15
click at [132, 16] on icon at bounding box center [132, 14] width 4 height 5
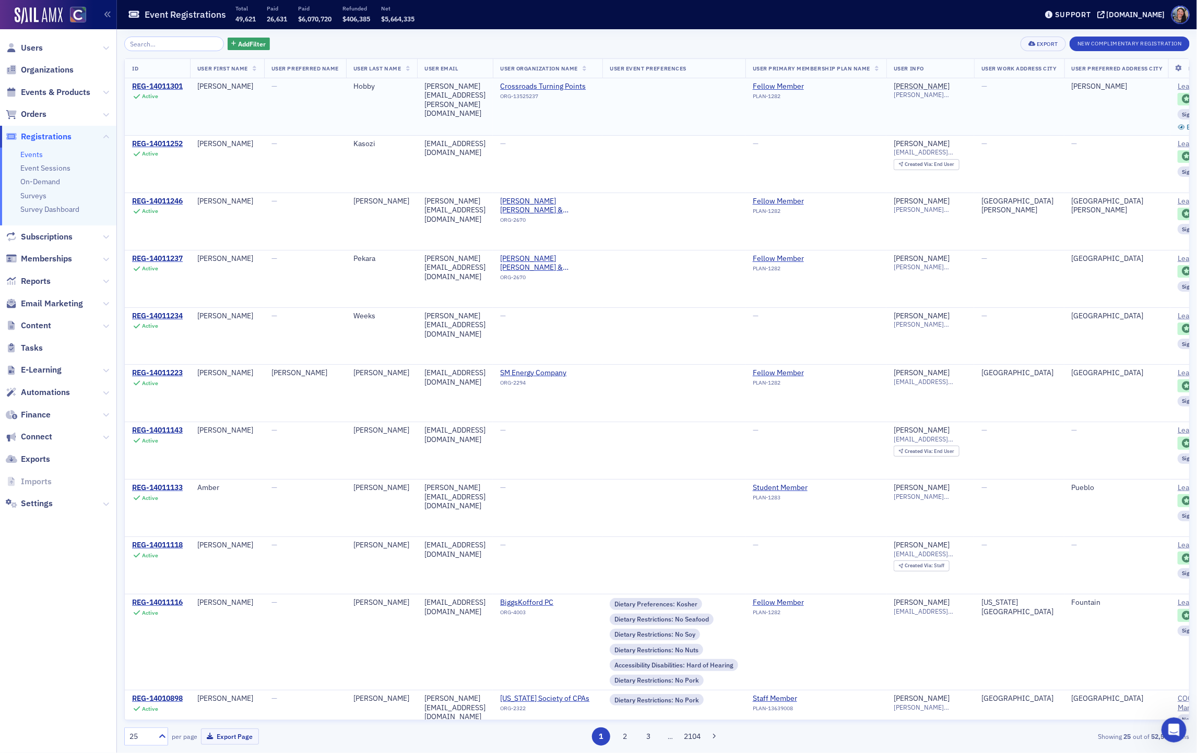
scroll to position [0, 13]
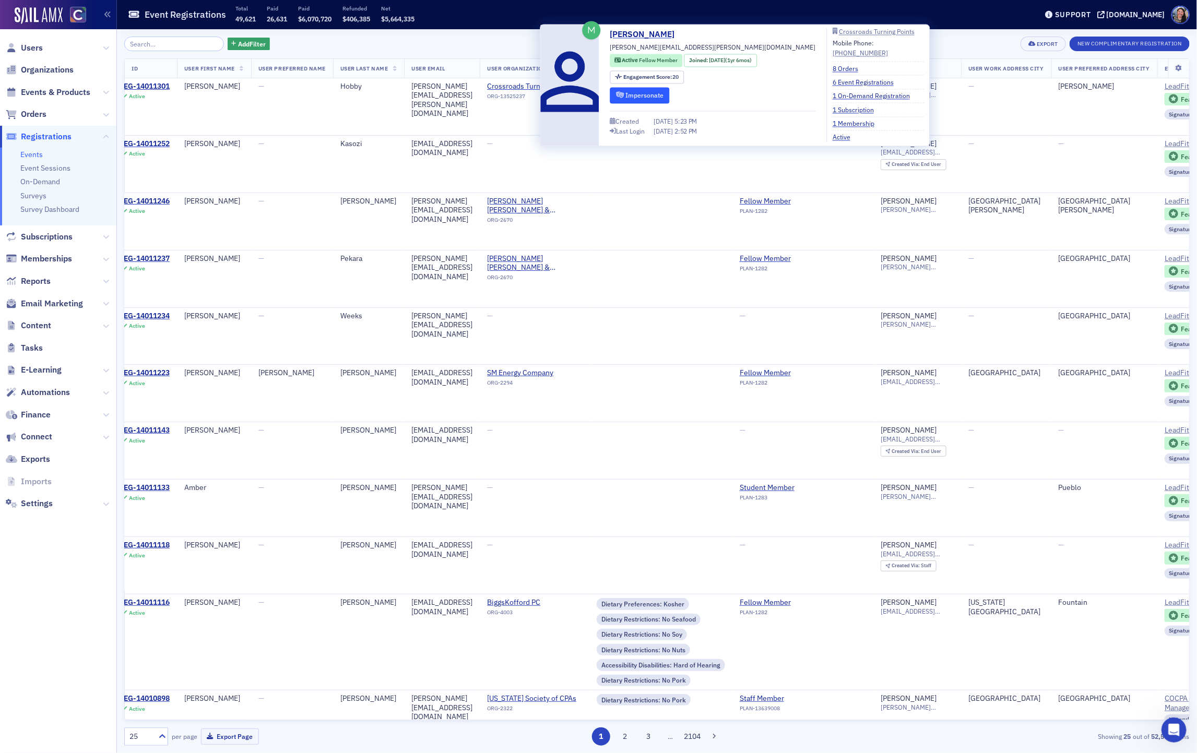
click at [670, 93] on button "Impersonate" at bounding box center [640, 95] width 60 height 16
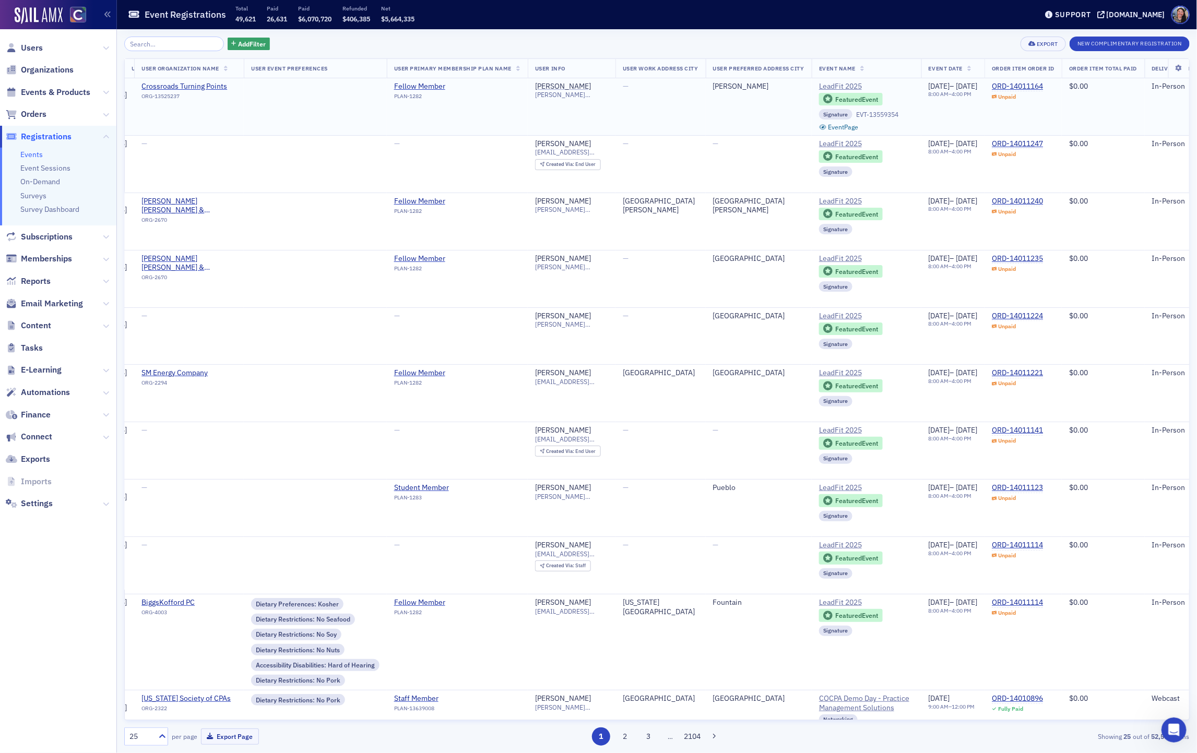
scroll to position [0, 0]
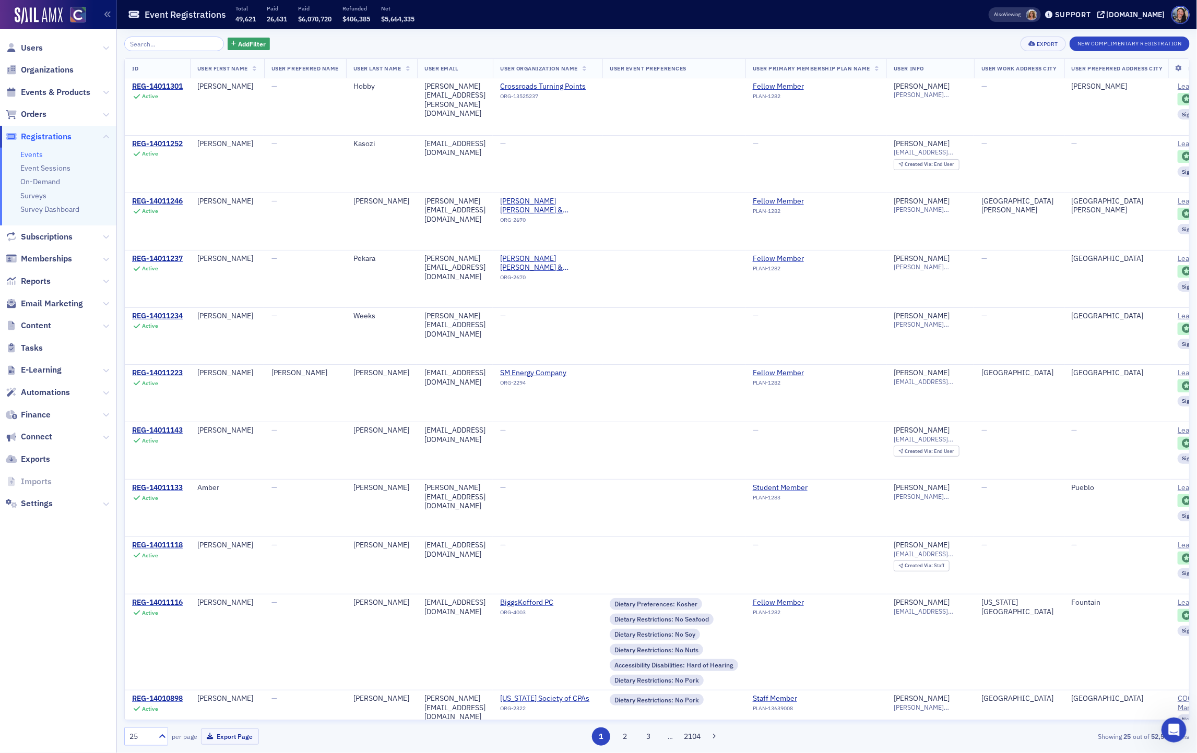
click at [33, 155] on link "Events" at bounding box center [31, 154] width 22 height 9
click at [173, 44] on input "search" at bounding box center [174, 44] width 100 height 15
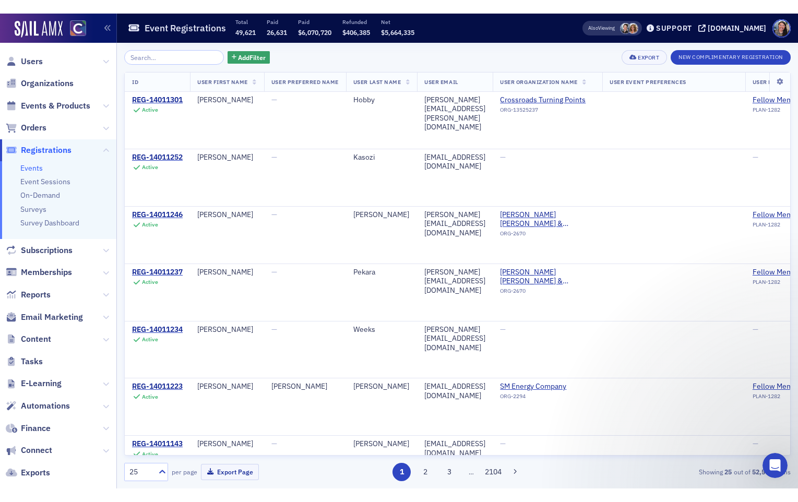
scroll to position [29, 0]
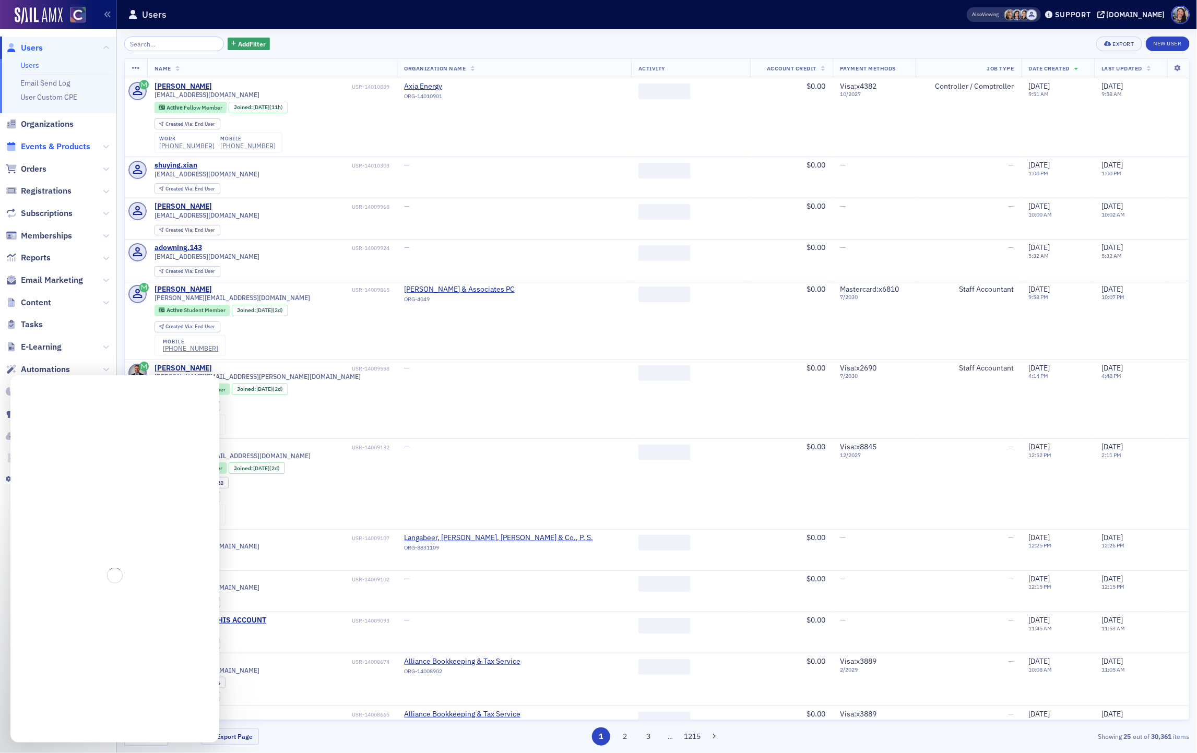
click at [58, 144] on span "Events & Products" at bounding box center [55, 146] width 69 height 11
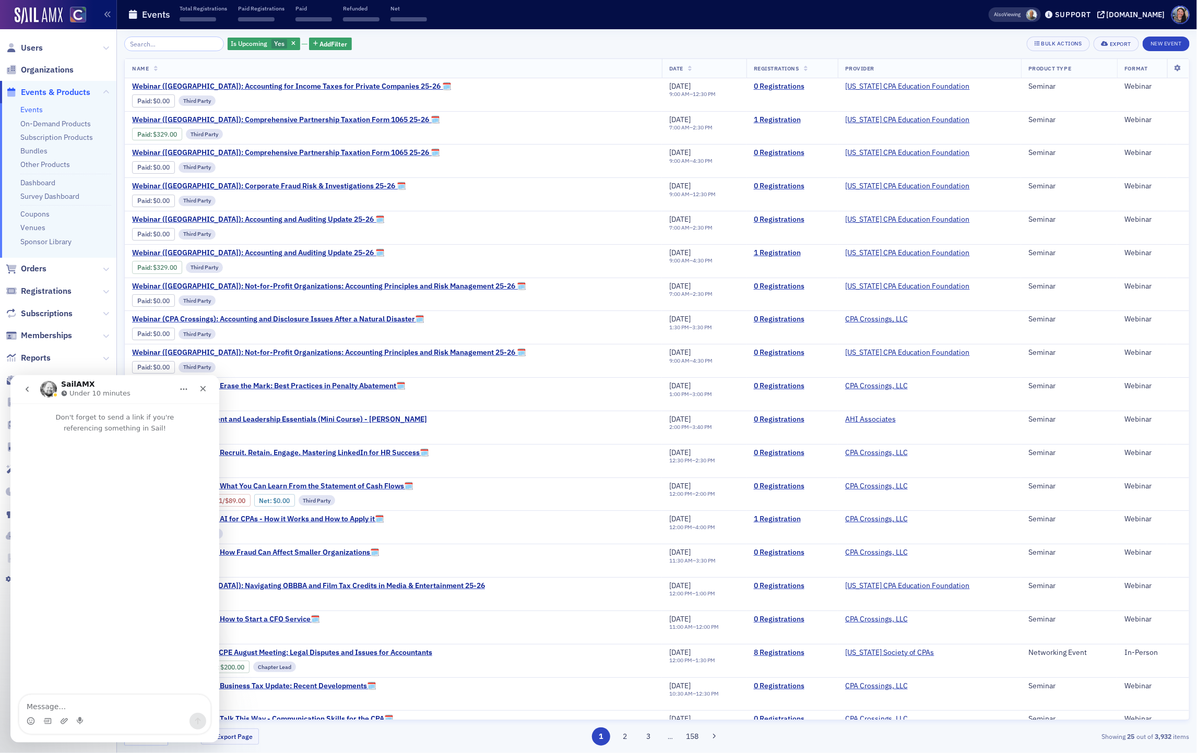
click at [162, 44] on input "search" at bounding box center [174, 44] width 100 height 15
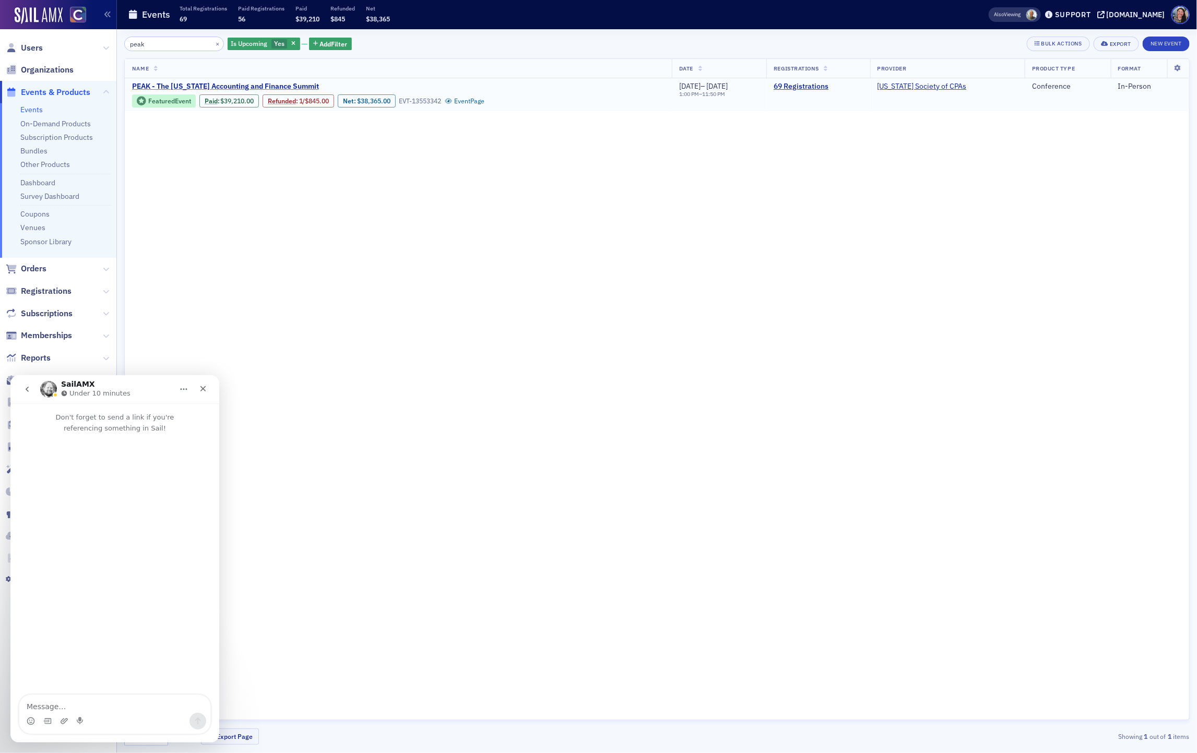
type input "peak"
click at [236, 82] on span "PEAK - The [US_STATE] Accounting and Finance Summit" at bounding box center [225, 86] width 187 height 9
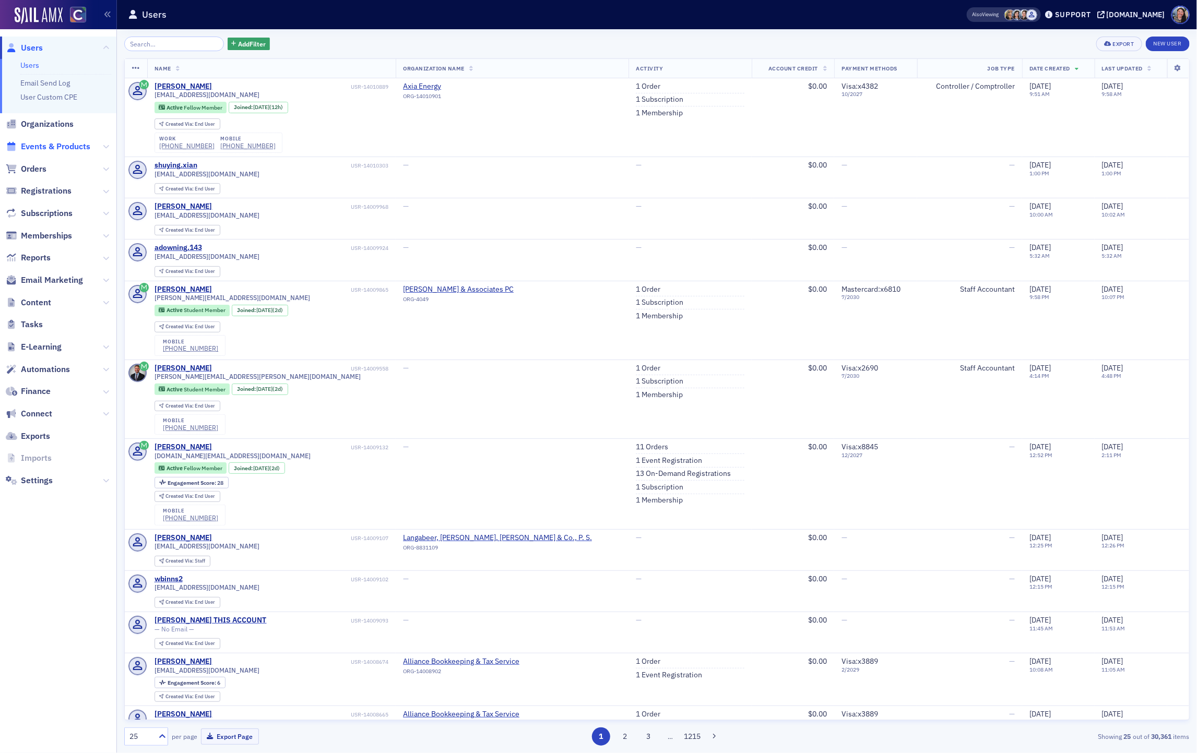
click at [64, 141] on span "Events & Products" at bounding box center [55, 146] width 69 height 11
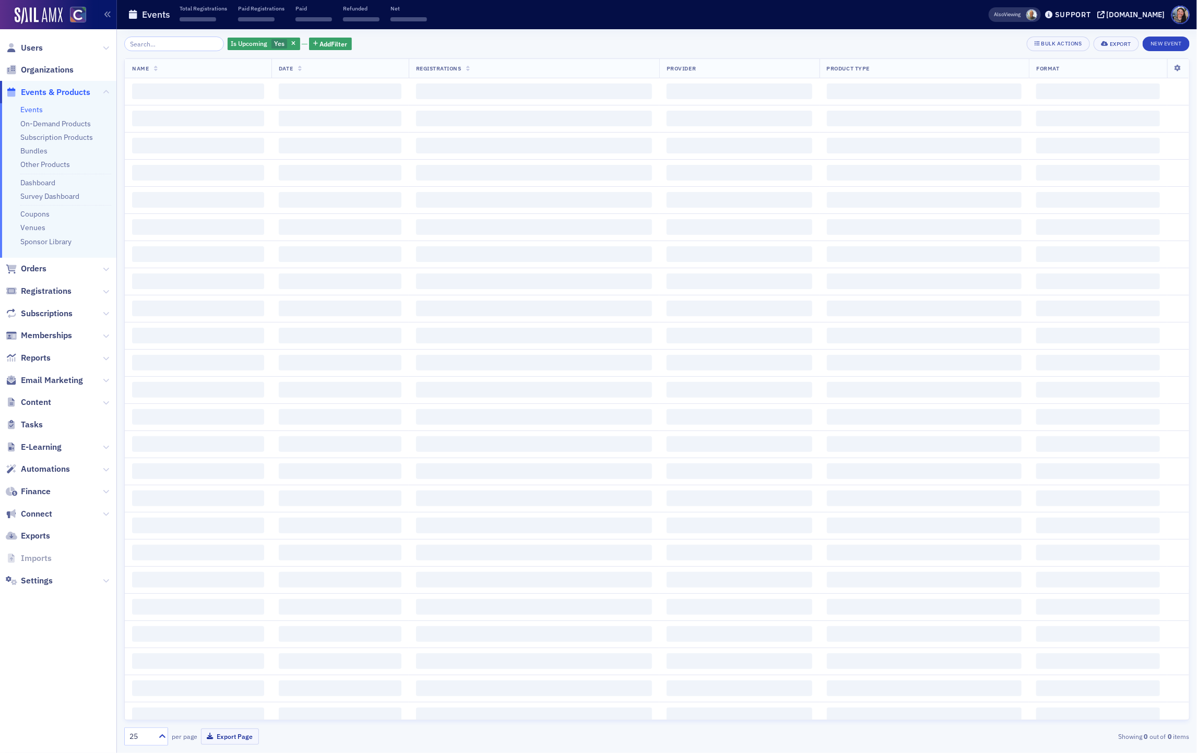
click at [150, 39] on input "search" at bounding box center [174, 44] width 100 height 15
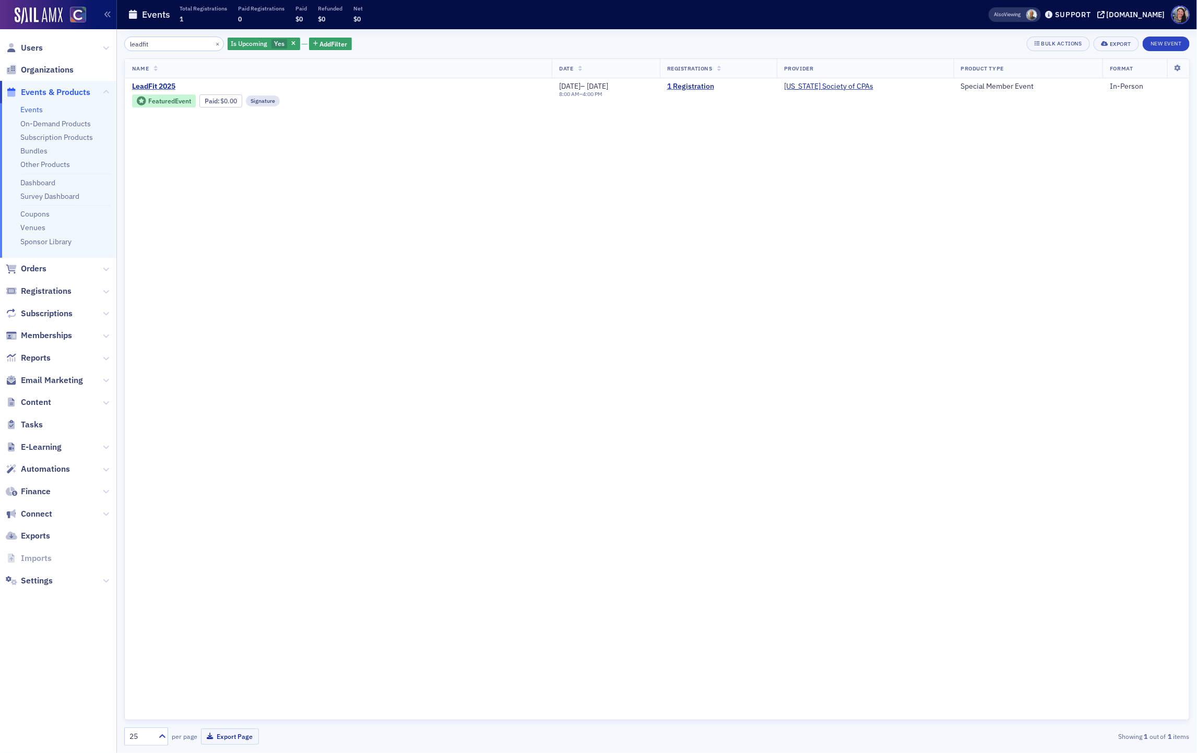
type input "leadfit"
click at [397, 148] on div "Name Date Registrations Provider Product Type Format LeadFit 2025 Featured Even…" at bounding box center [656, 389] width 1065 height 662
click at [311, 271] on div "Name Date Registrations Provider Product Type Format LeadFit 2025 Featured Even…" at bounding box center [656, 389] width 1065 height 662
click at [33, 267] on span "Orders" at bounding box center [34, 268] width 26 height 11
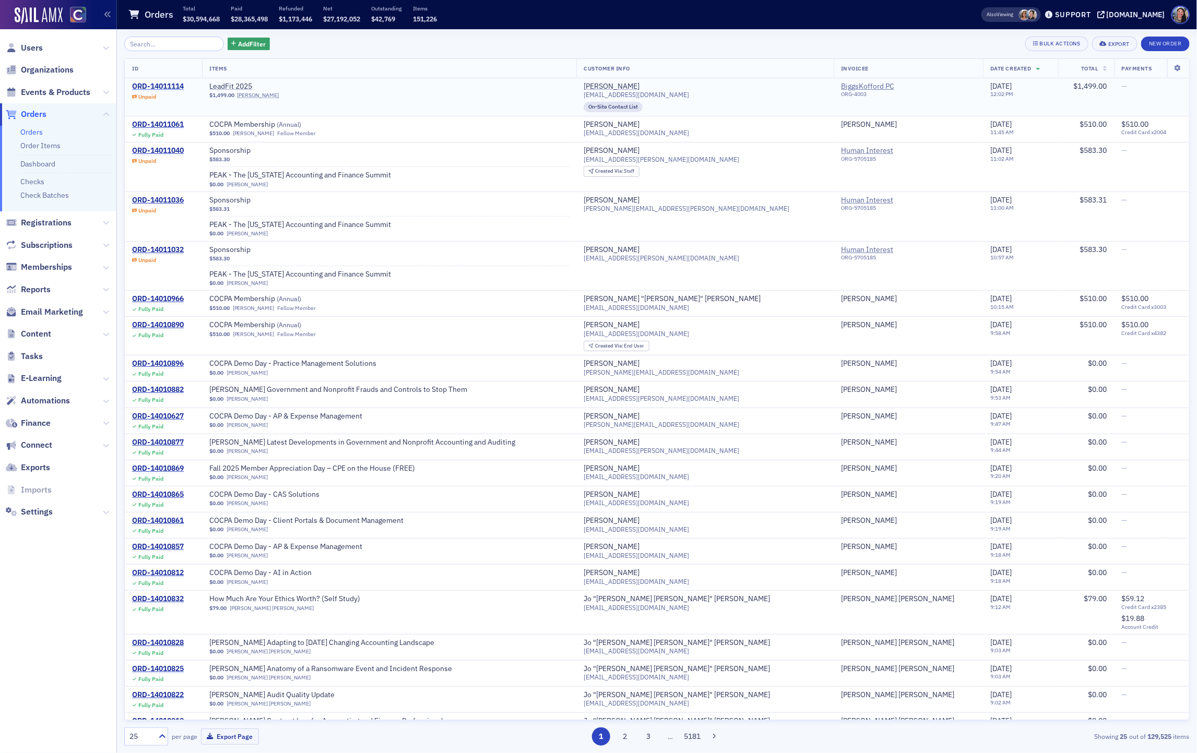
click at [157, 88] on div "ORD-14011114" at bounding box center [158, 86] width 52 height 9
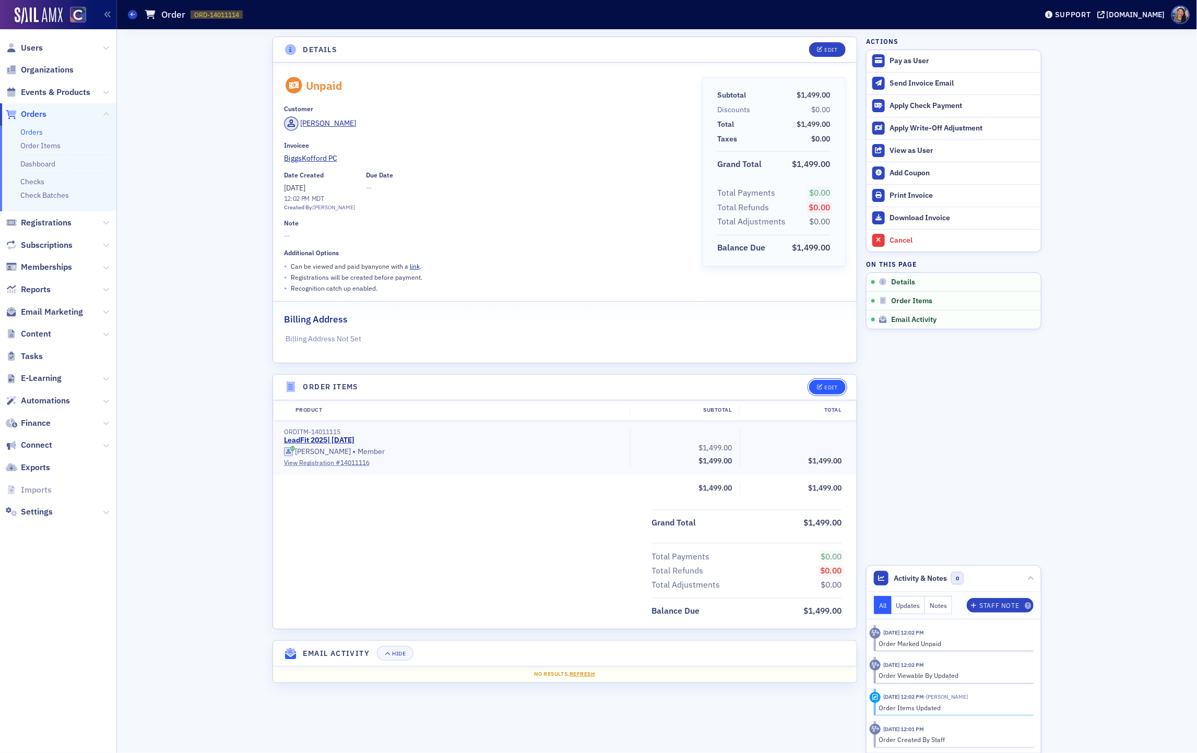
click at [829, 389] on div "Edit" at bounding box center [831, 388] width 13 height 6
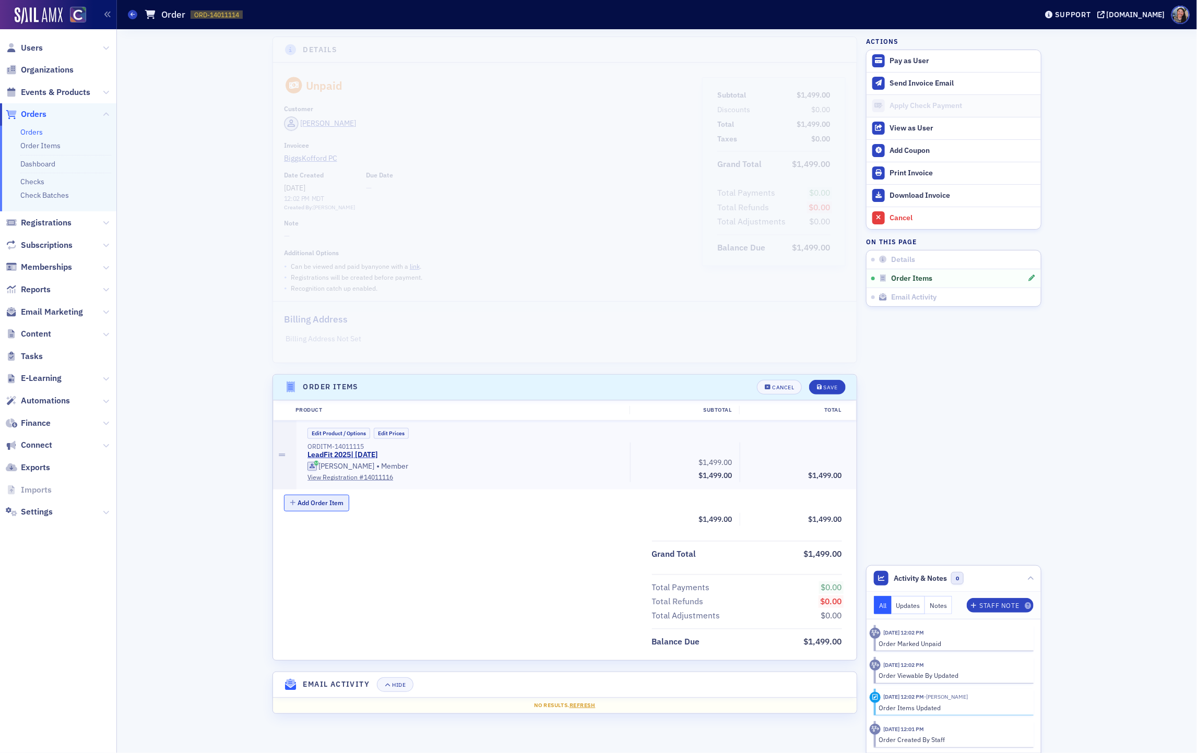
click at [328, 504] on button "Add Order Item" at bounding box center [317, 503] width 66 height 16
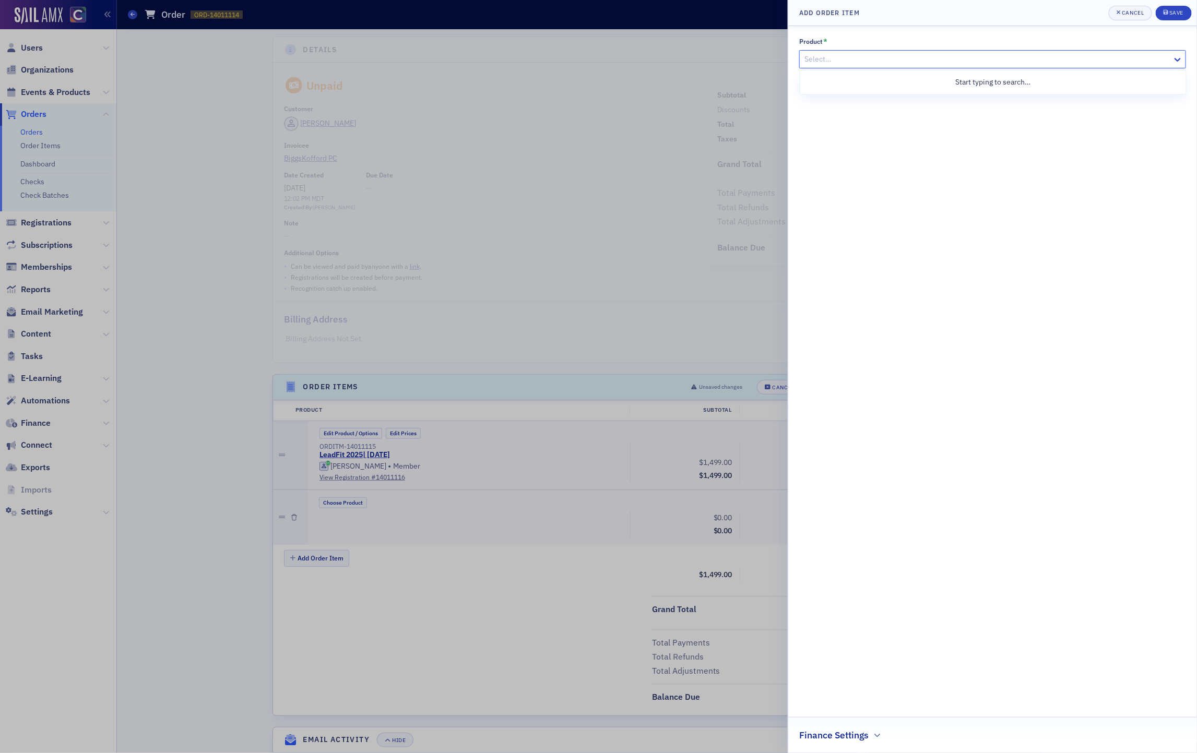
click at [839, 59] on div at bounding box center [987, 59] width 368 height 13
type input "leadfit"
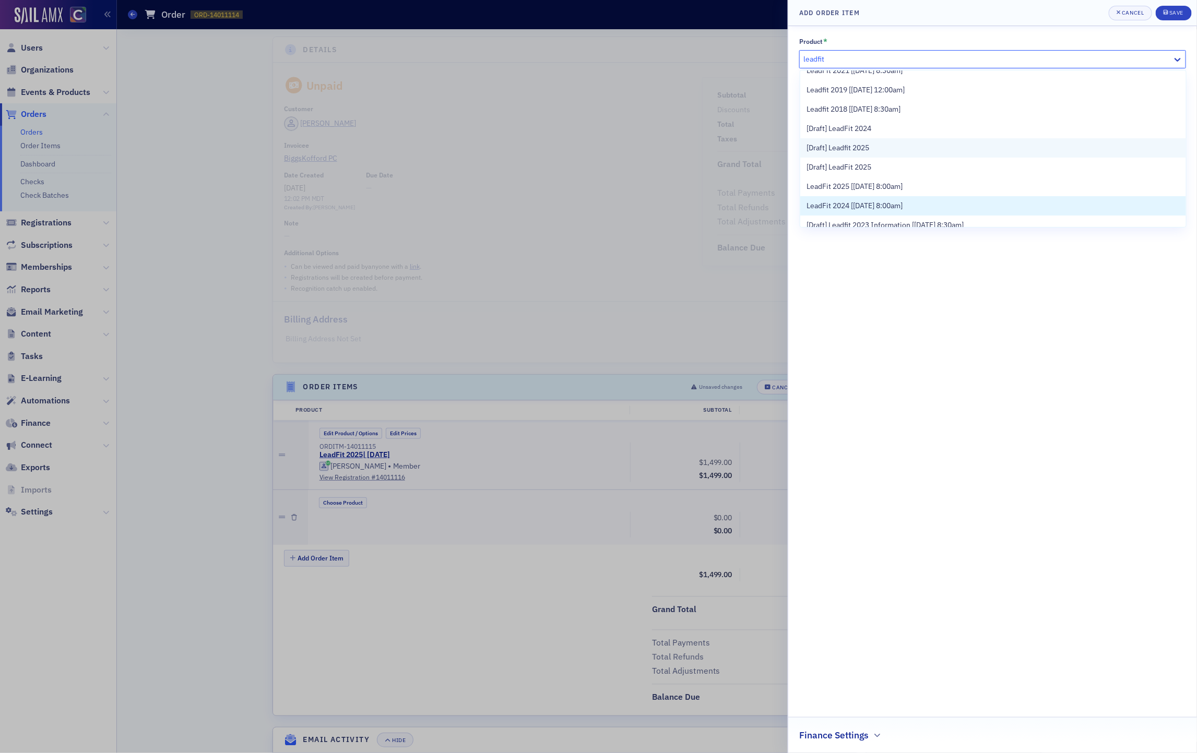
scroll to position [59, 0]
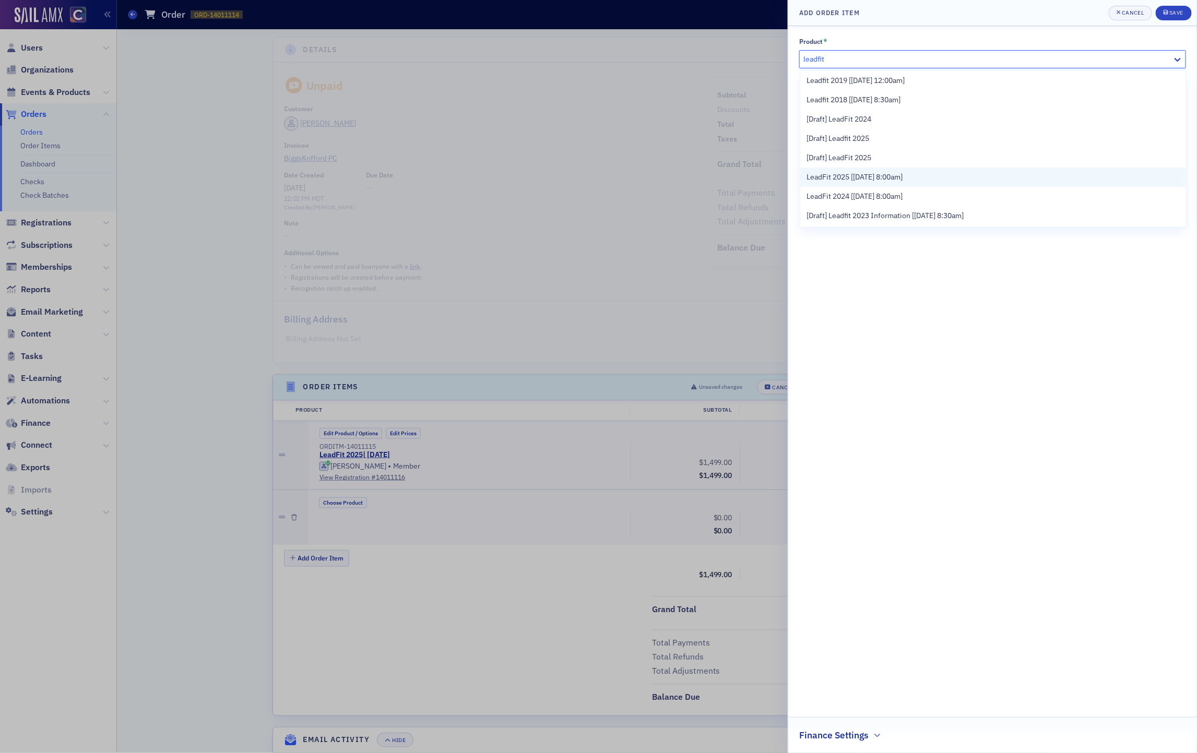
click at [877, 178] on span "LeadFit 2025 [[DATE] 8:00am]" at bounding box center [854, 177] width 96 height 11
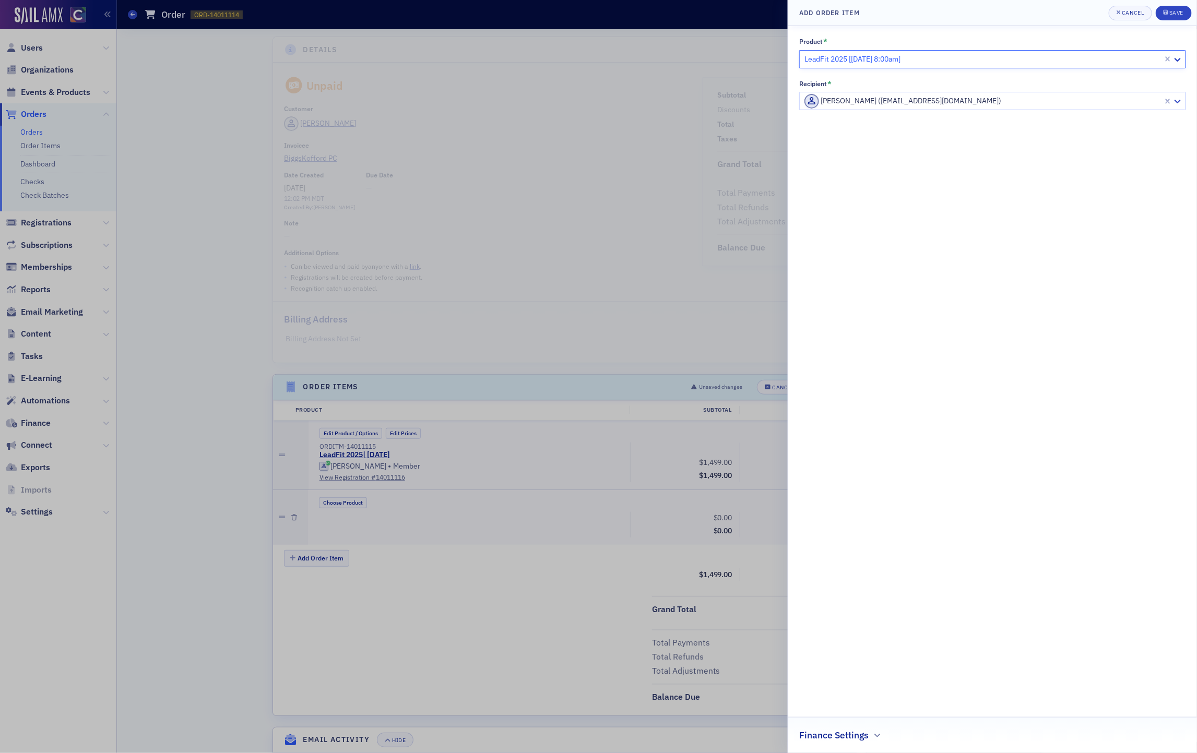
click at [956, 101] on div at bounding box center [982, 100] width 359 height 13
paste input "[PERSON_NAME]"
type input "[PERSON_NAME]"
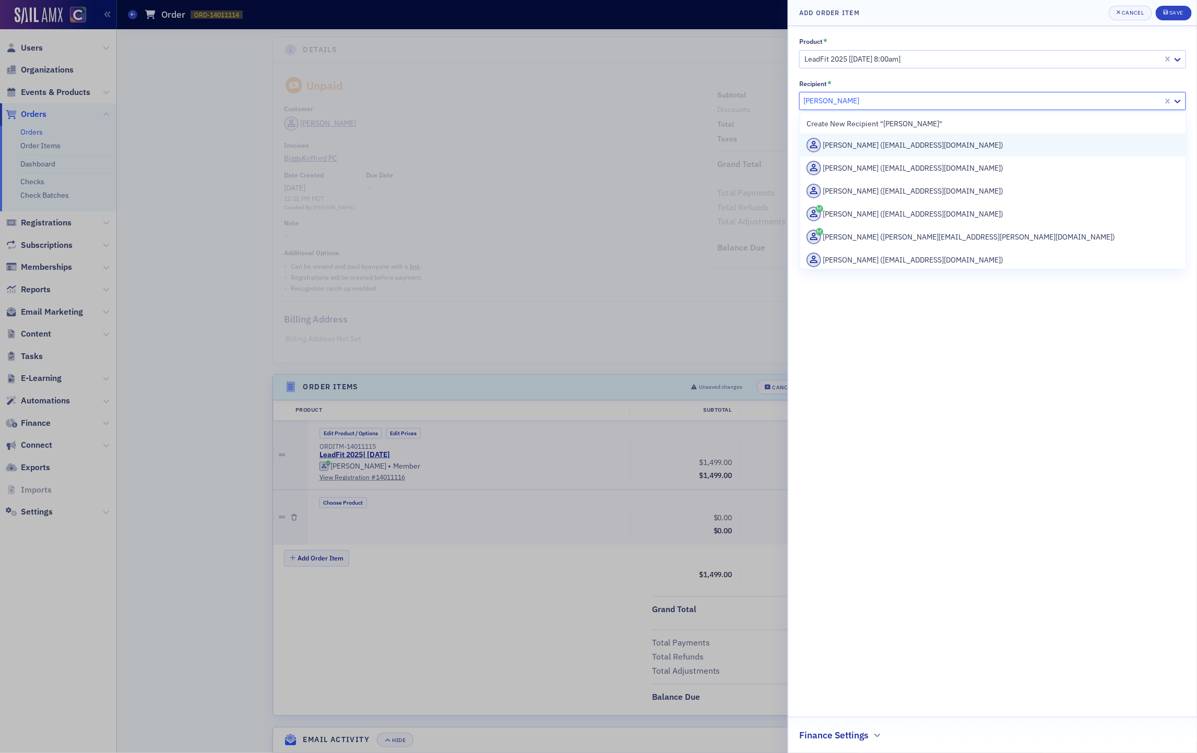
click at [985, 145] on div "Drew Willingham (dwillingham@biggskofford.com)" at bounding box center [992, 145] width 373 height 15
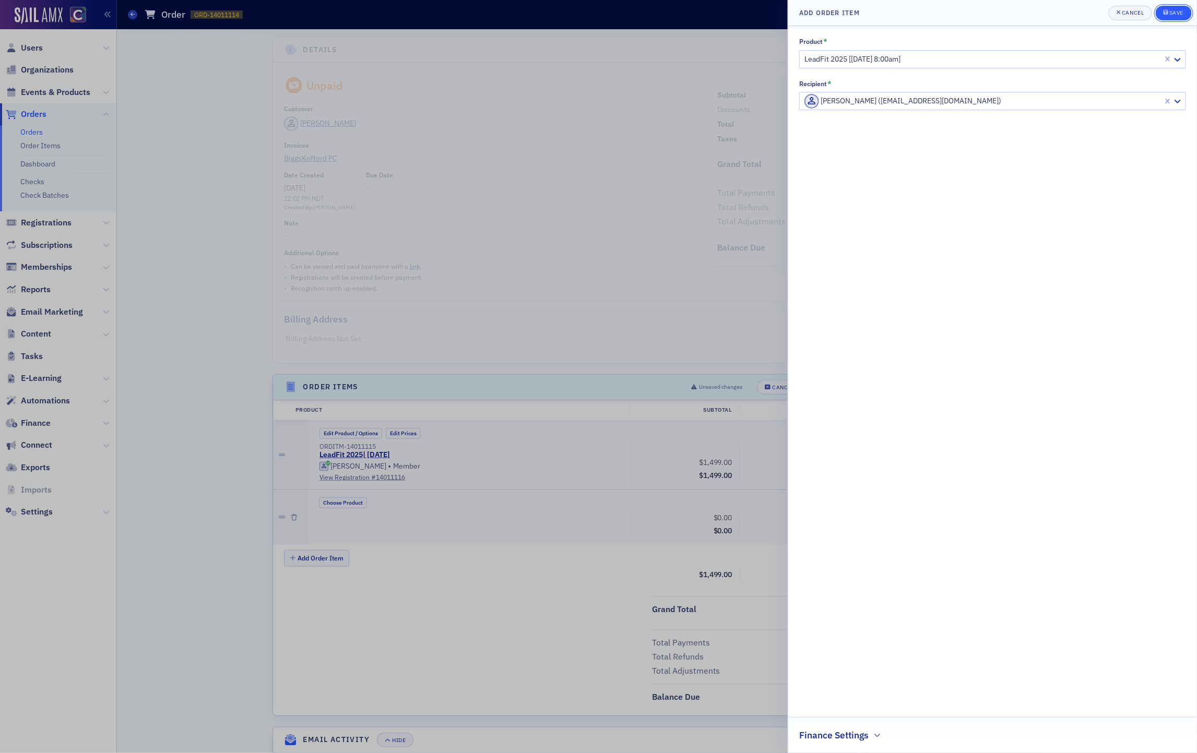
click at [1167, 11] on icon "submit" at bounding box center [1165, 12] width 5 height 6
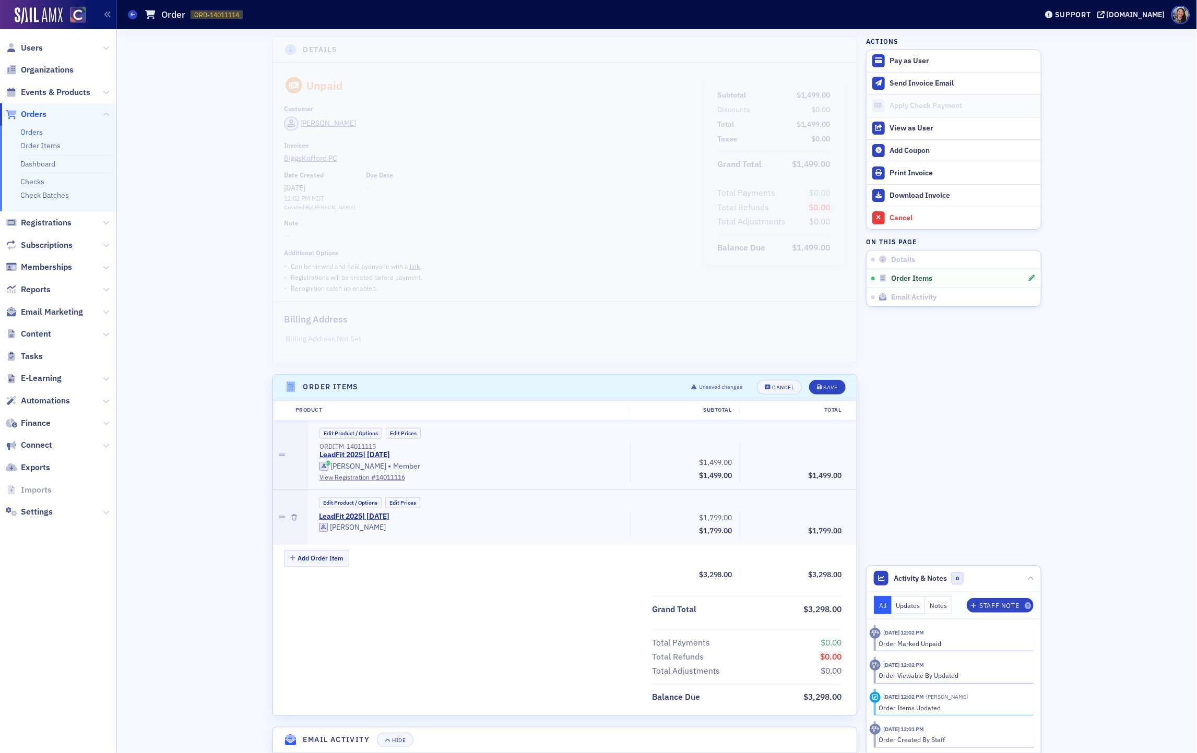
click at [826, 395] on header "Order Items Unsaved changes Cancel Save" at bounding box center [564, 388] width 583 height 26
click at [829, 388] on div "Save" at bounding box center [830, 388] width 14 height 6
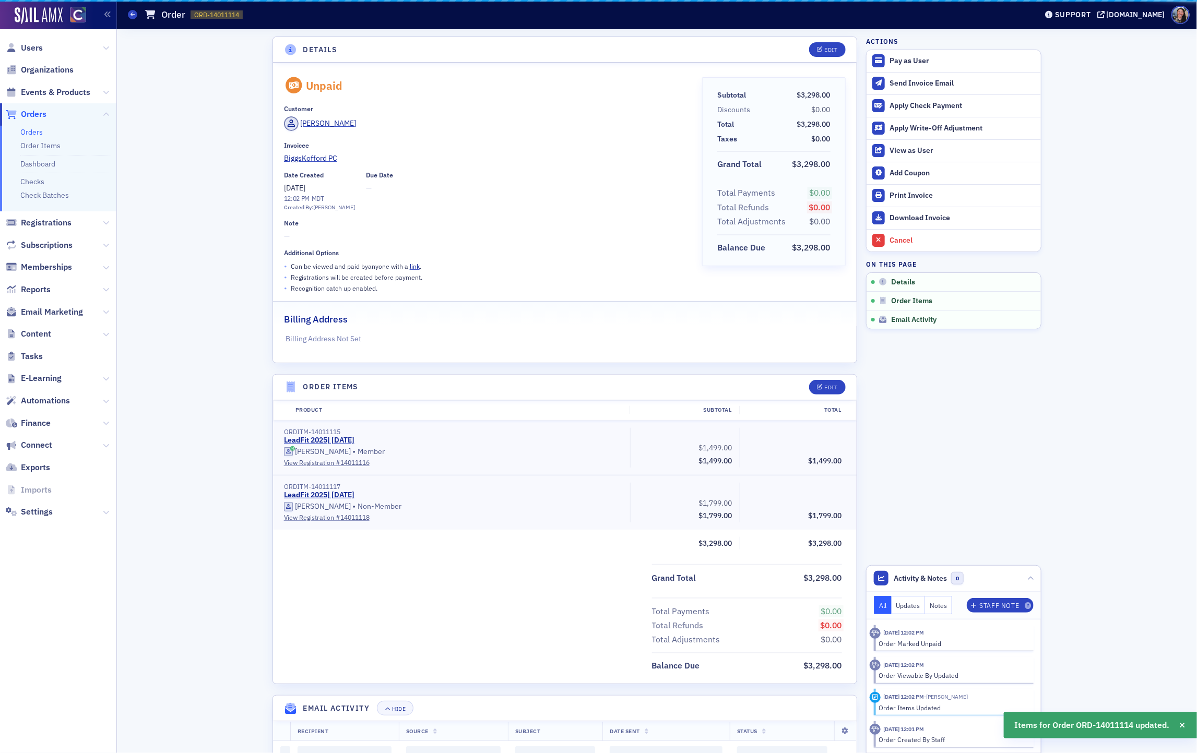
scroll to position [5, 0]
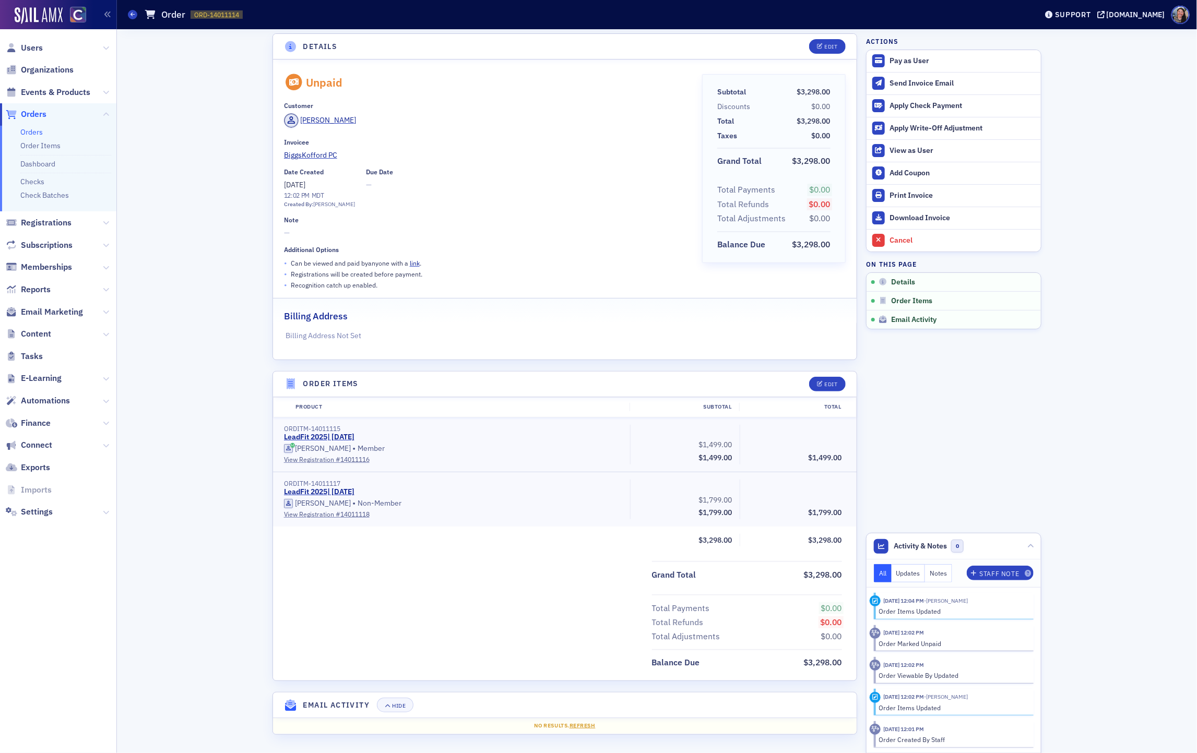
click at [31, 133] on link "Orders" at bounding box center [31, 131] width 22 height 9
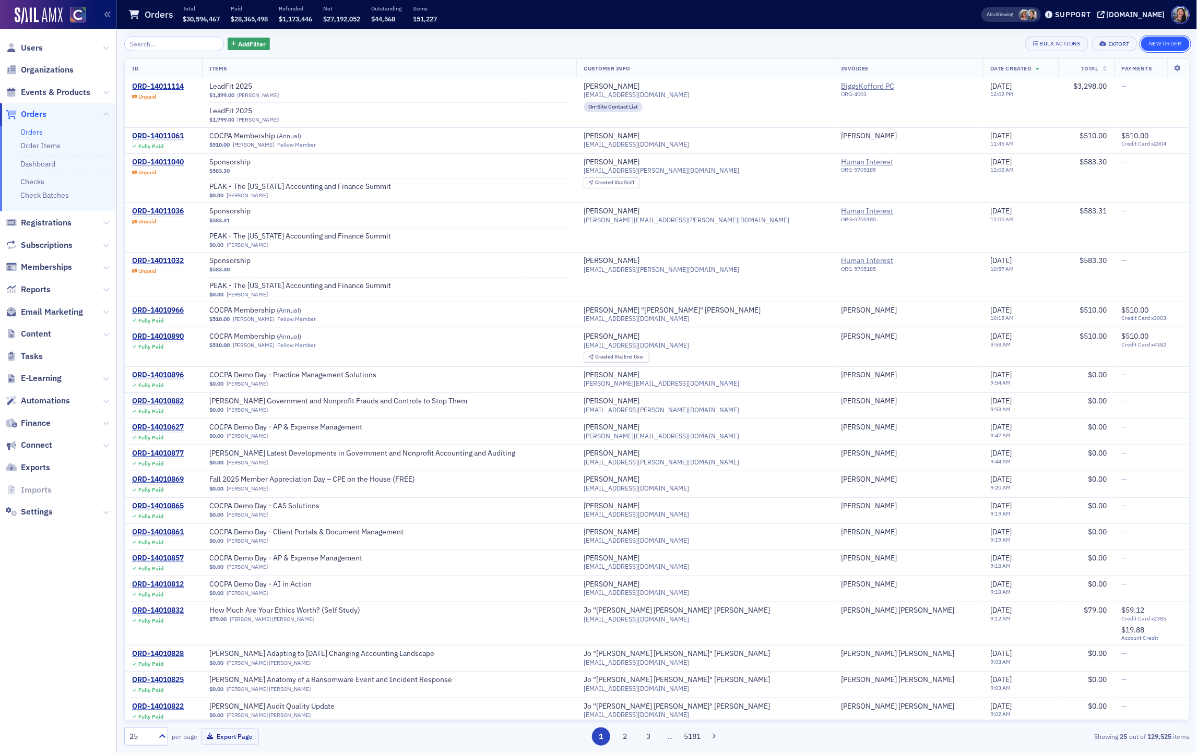
click at [1168, 45] on button "New Order" at bounding box center [1165, 44] width 49 height 15
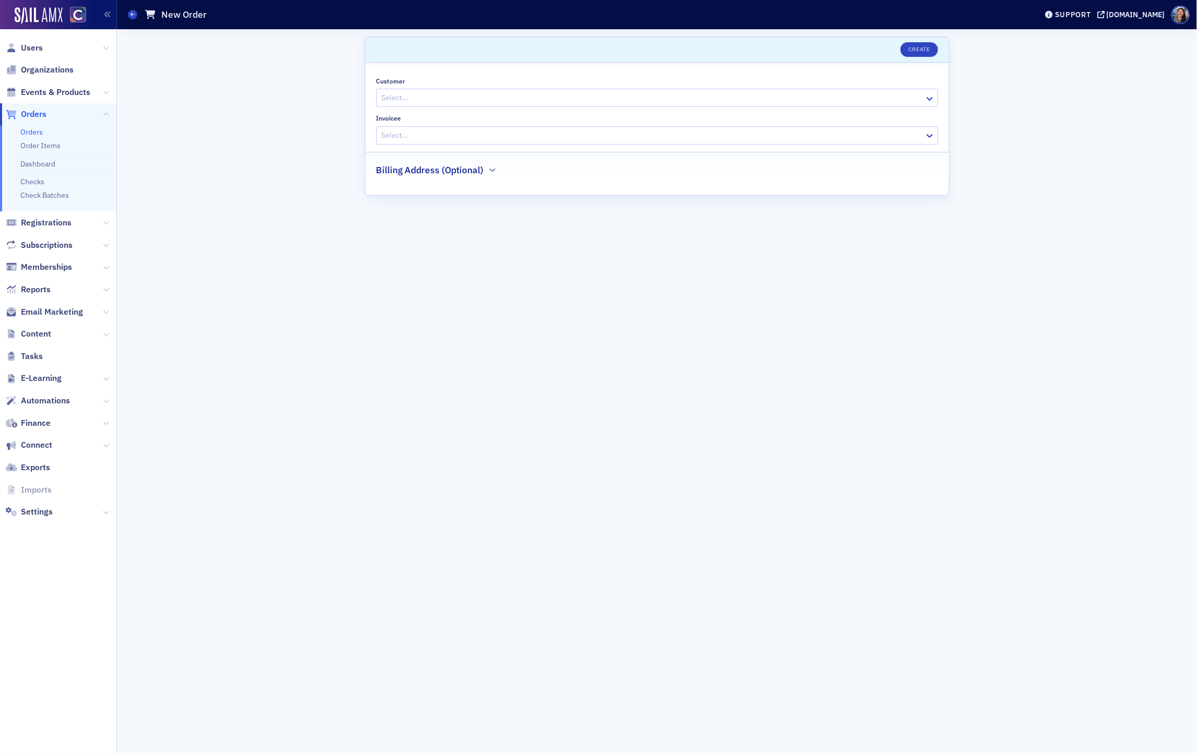
click at [627, 94] on div at bounding box center [651, 97] width 543 height 13
paste input "[EMAIL_ADDRESS][DOMAIN_NAME]"
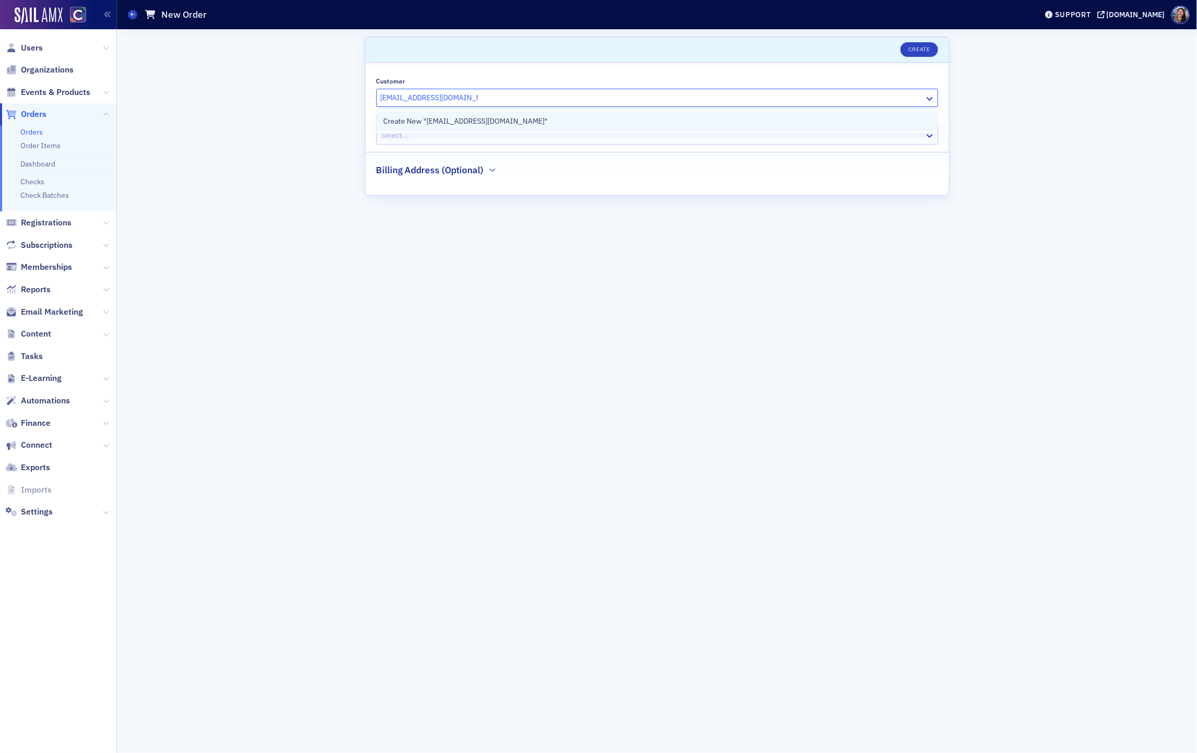
click at [560, 124] on div "Create New "ashumate@biggskofford.com"" at bounding box center [656, 121] width 547 height 11
type input "[EMAIL_ADDRESS][DOMAIN_NAME]"
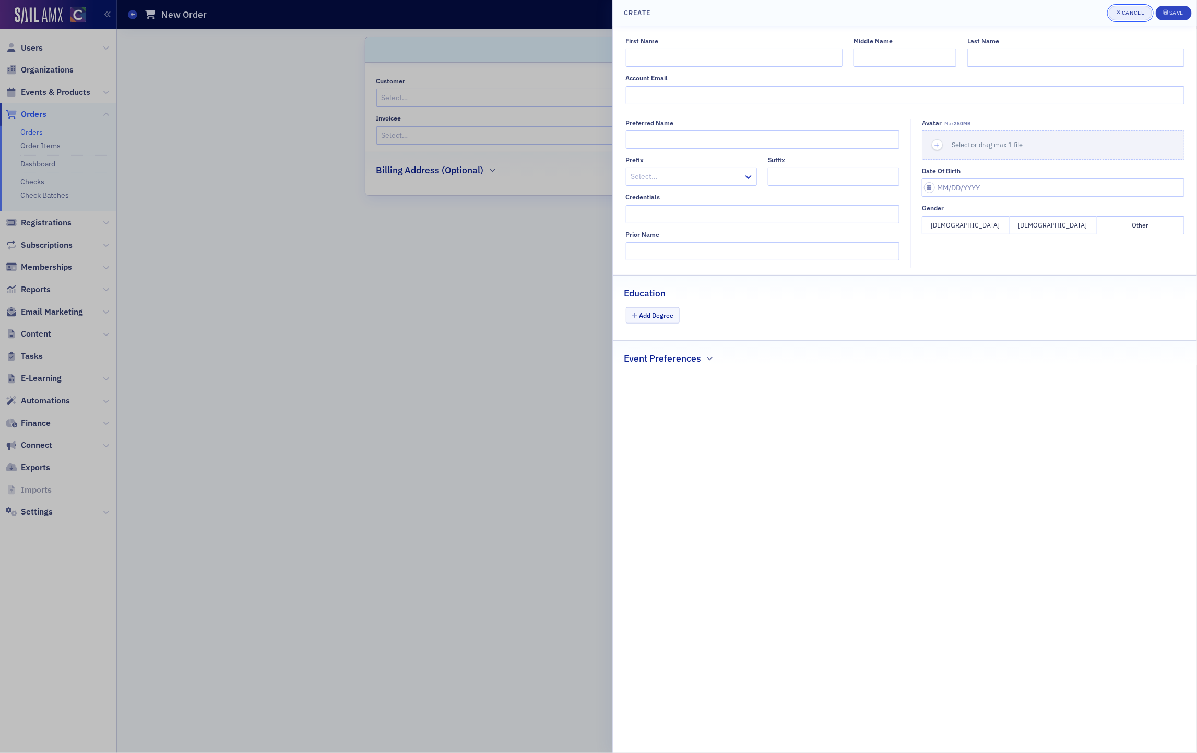
click at [1118, 8] on button "Cancel" at bounding box center [1129, 13] width 43 height 15
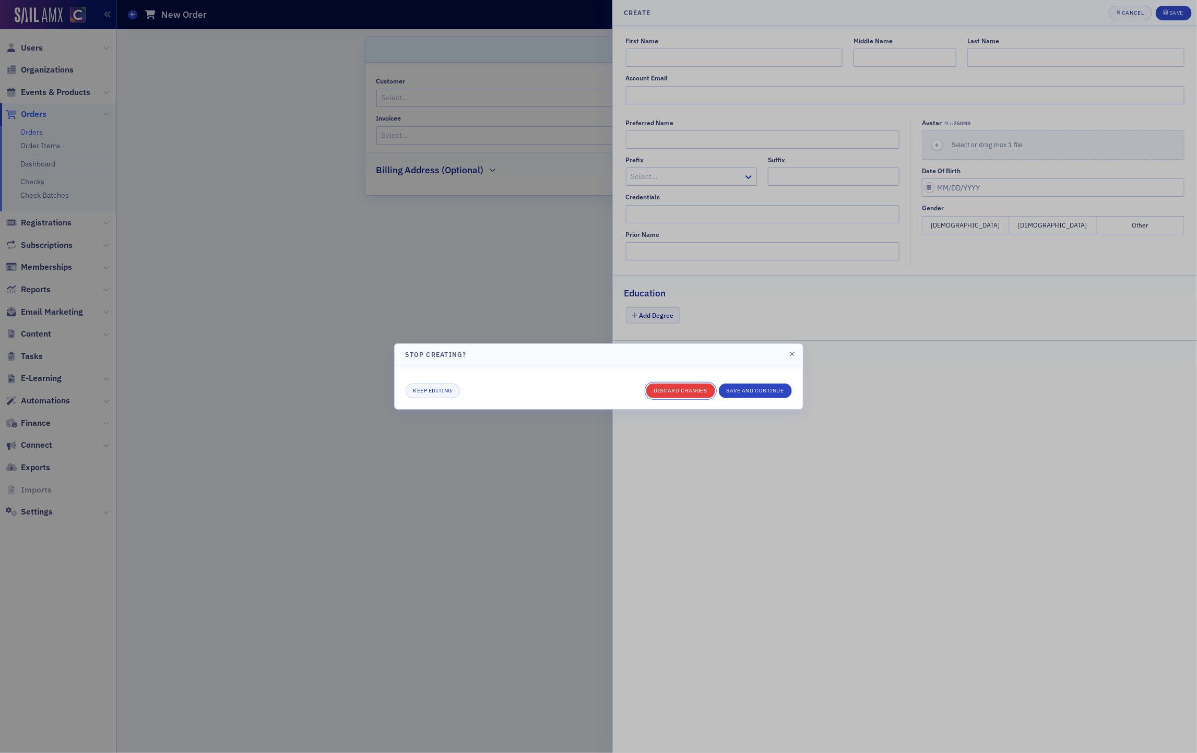
click at [667, 388] on button "Discard changes" at bounding box center [680, 391] width 69 height 15
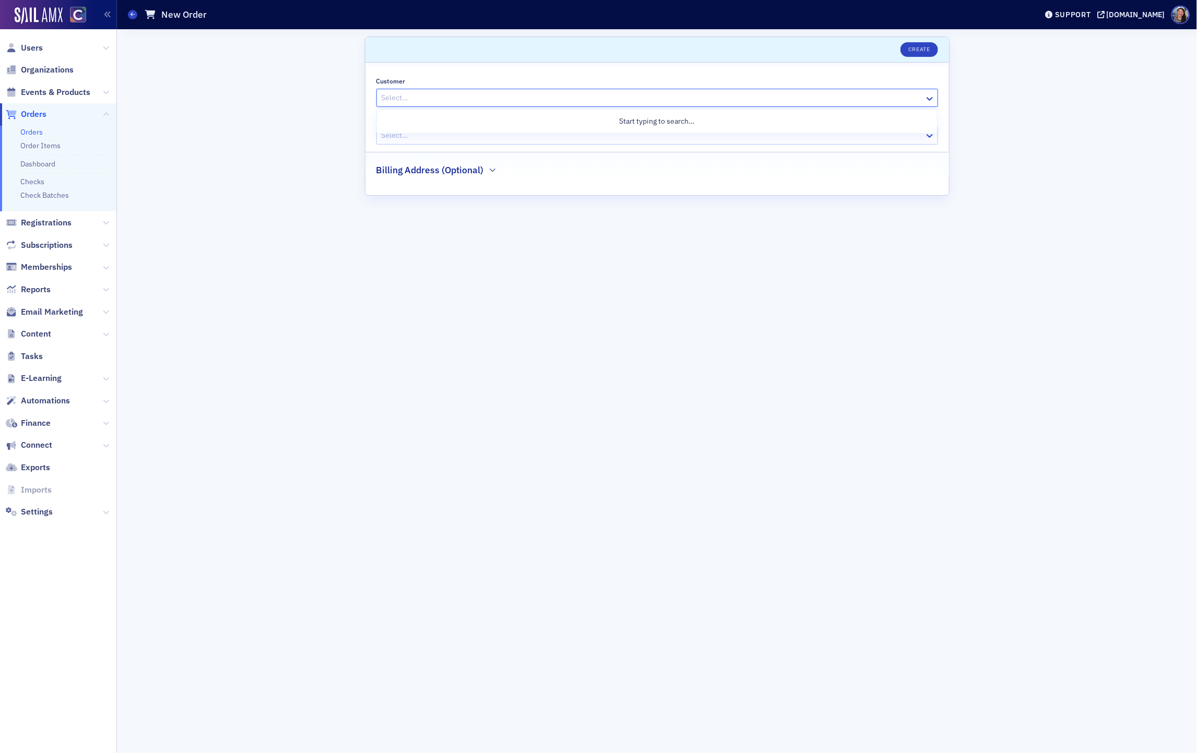
click at [476, 94] on div at bounding box center [651, 97] width 543 height 13
paste input "[EMAIL_ADDRESS][DOMAIN_NAME]"
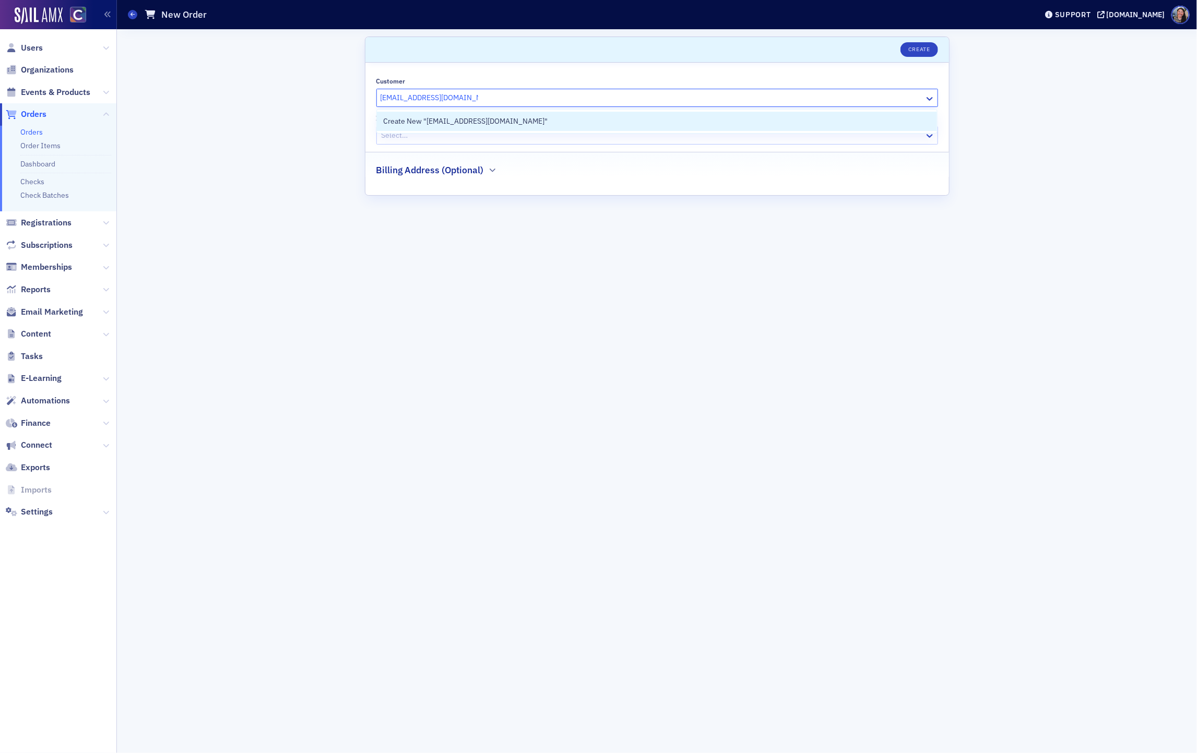
type input "[EMAIL_ADDRESS][DOMAIN_NAME]"
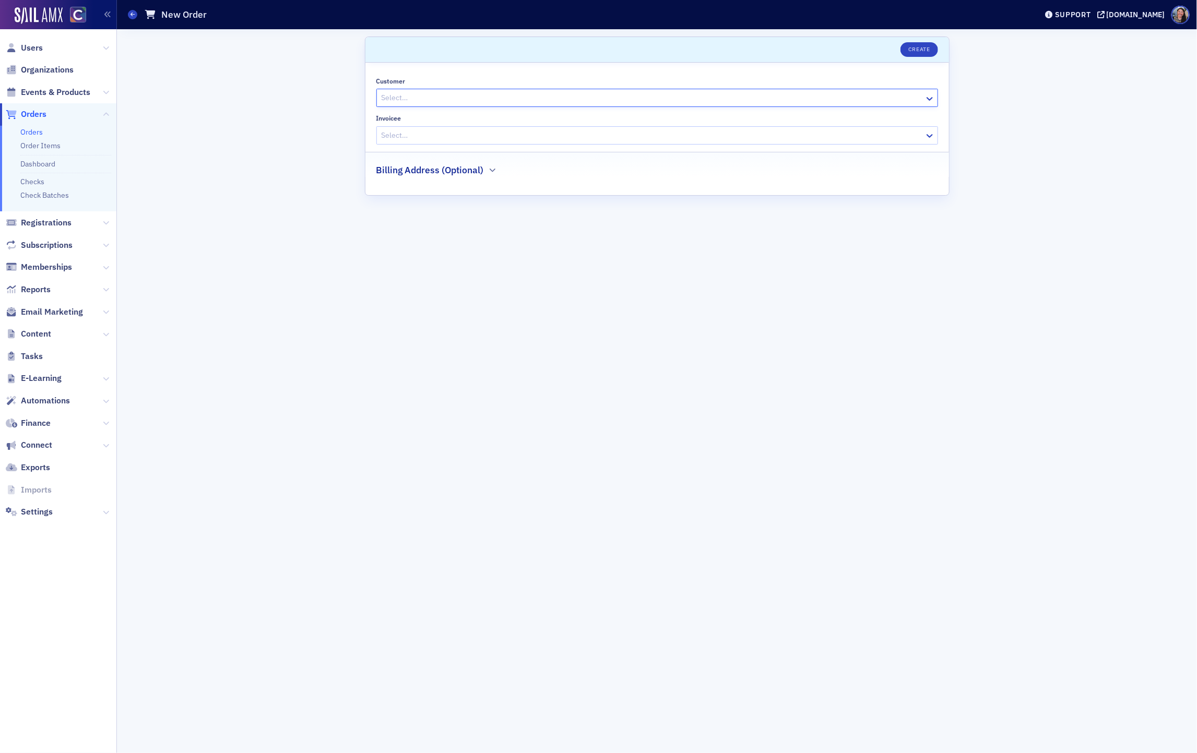
paste input "[PERSON_NAME]"
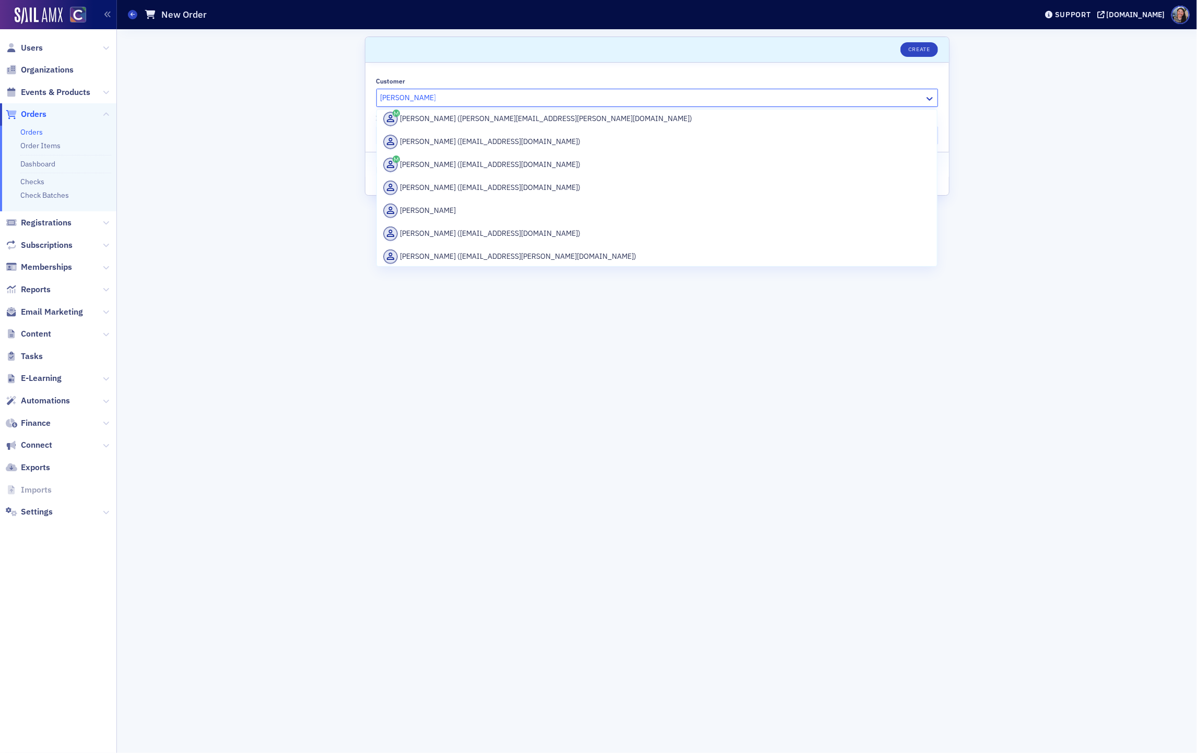
scroll to position [232, 0]
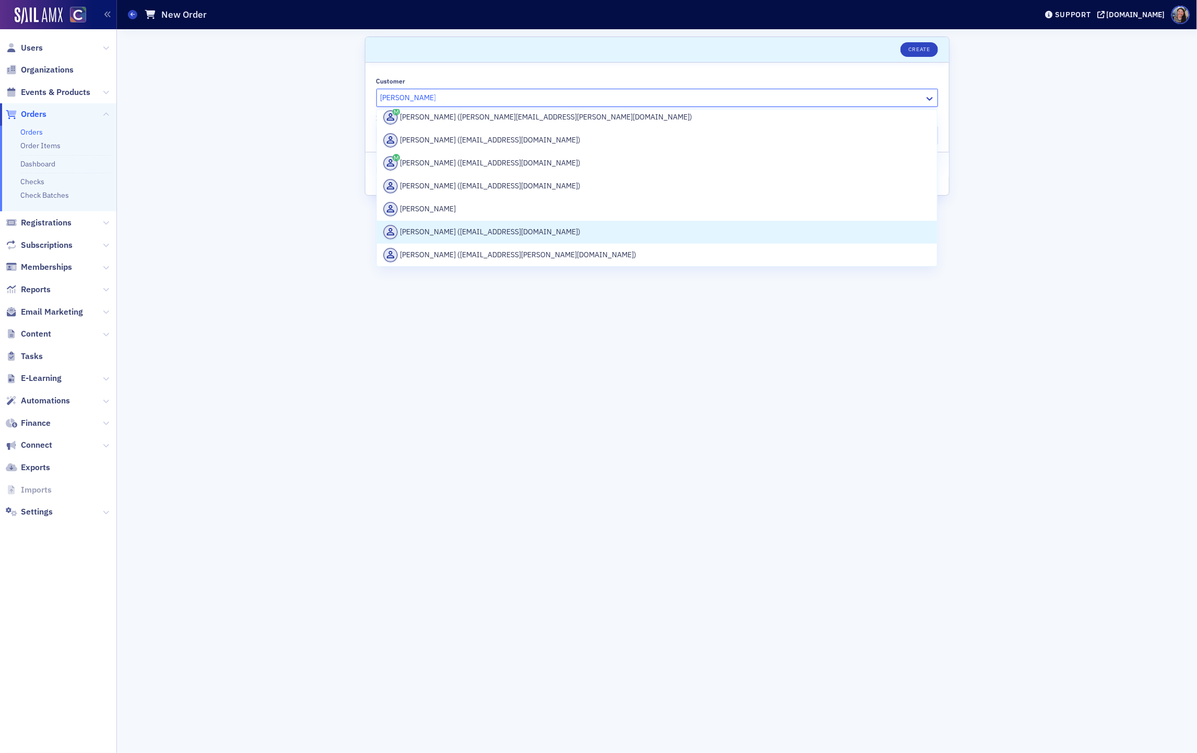
type input "[PERSON_NAME]"
click at [357, 368] on div "Scroll to Create Customer Angela Park (angiepark8@gmail.com), 16 of 51. 51 resu…" at bounding box center [656, 391] width 1065 height 724
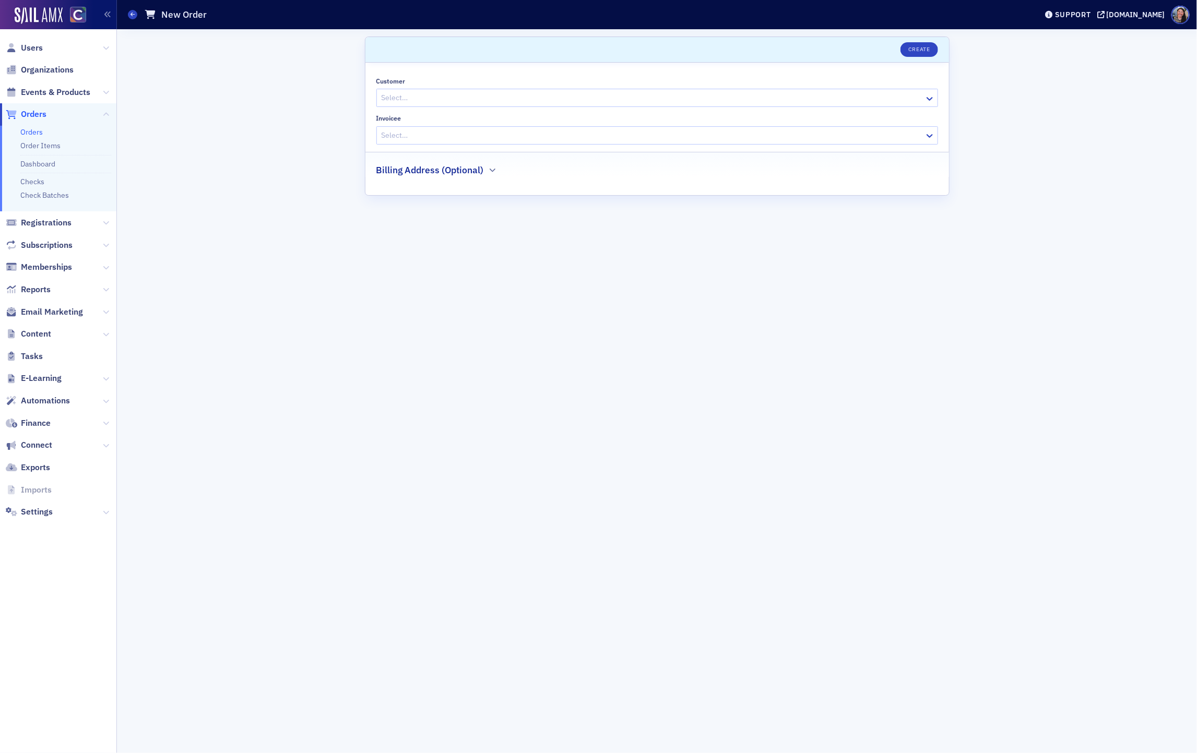
click at [484, 95] on div at bounding box center [651, 97] width 543 height 13
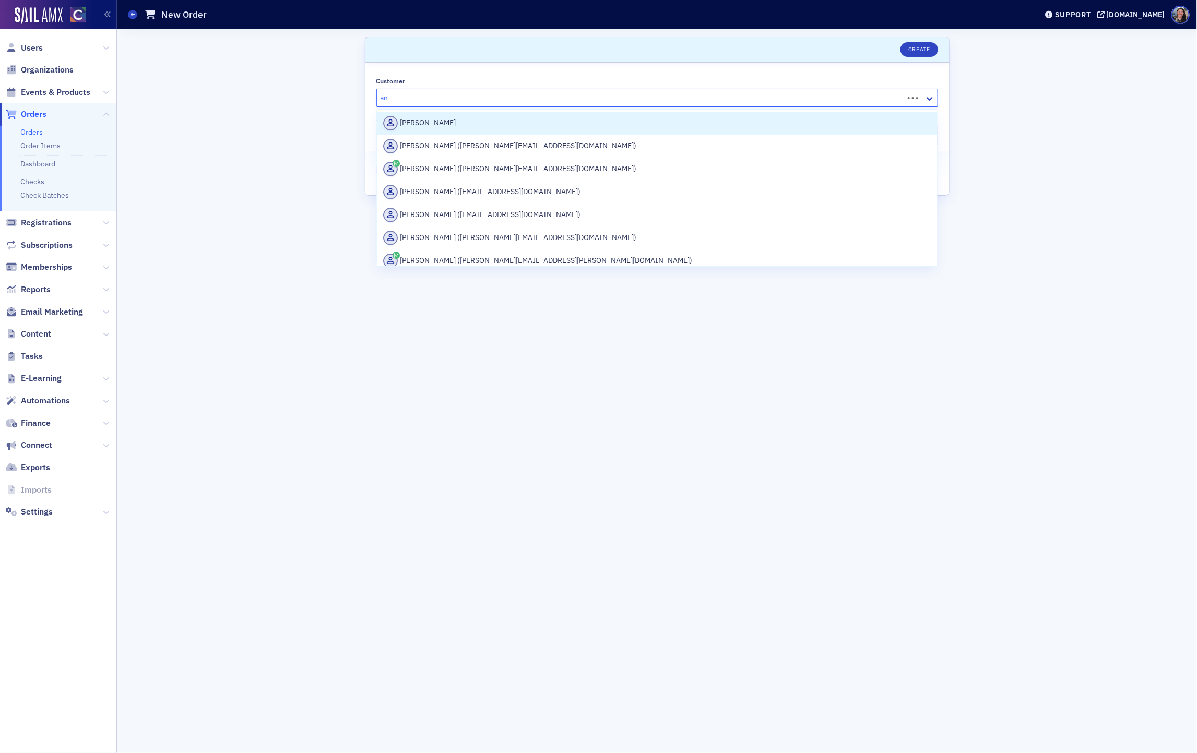
type input "a"
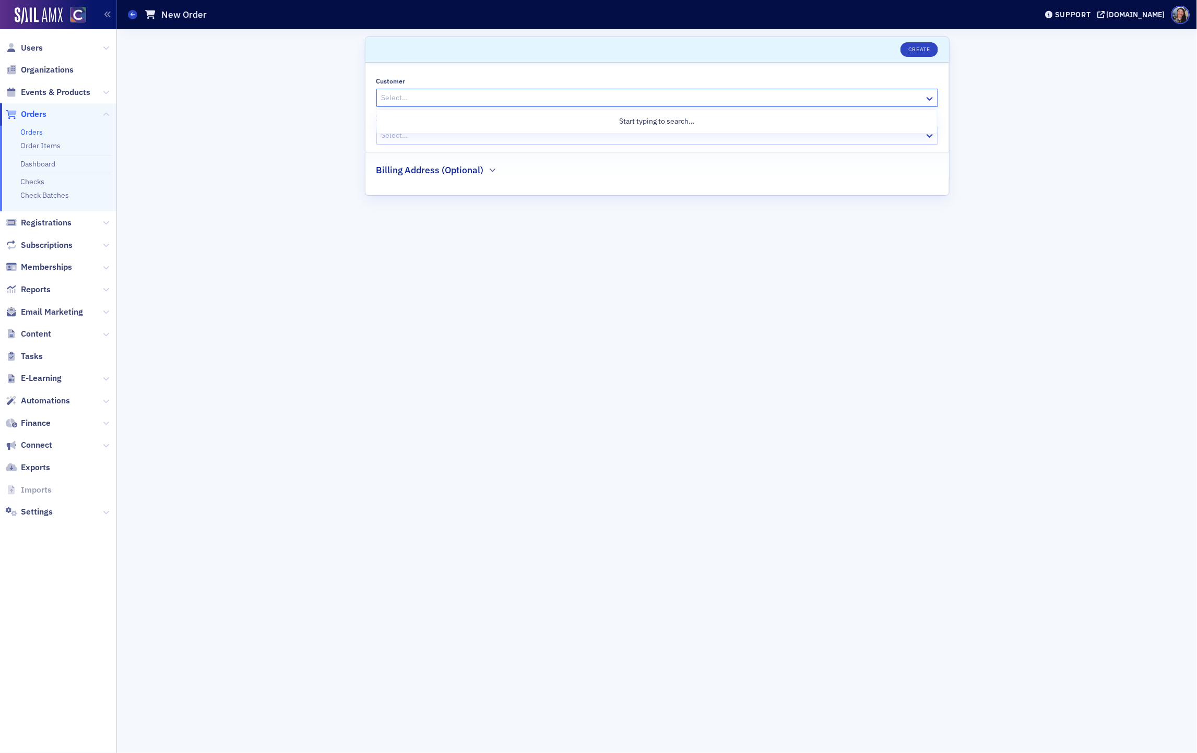
paste input "[EMAIL_ADDRESS][DOMAIN_NAME]"
type input "[EMAIL_ADDRESS][DOMAIN_NAME]"
click at [443, 138] on div "Angela Shumate (ashumate@biggskofford.com)" at bounding box center [656, 142] width 547 height 15
click at [426, 136] on div at bounding box center [646, 135] width 533 height 13
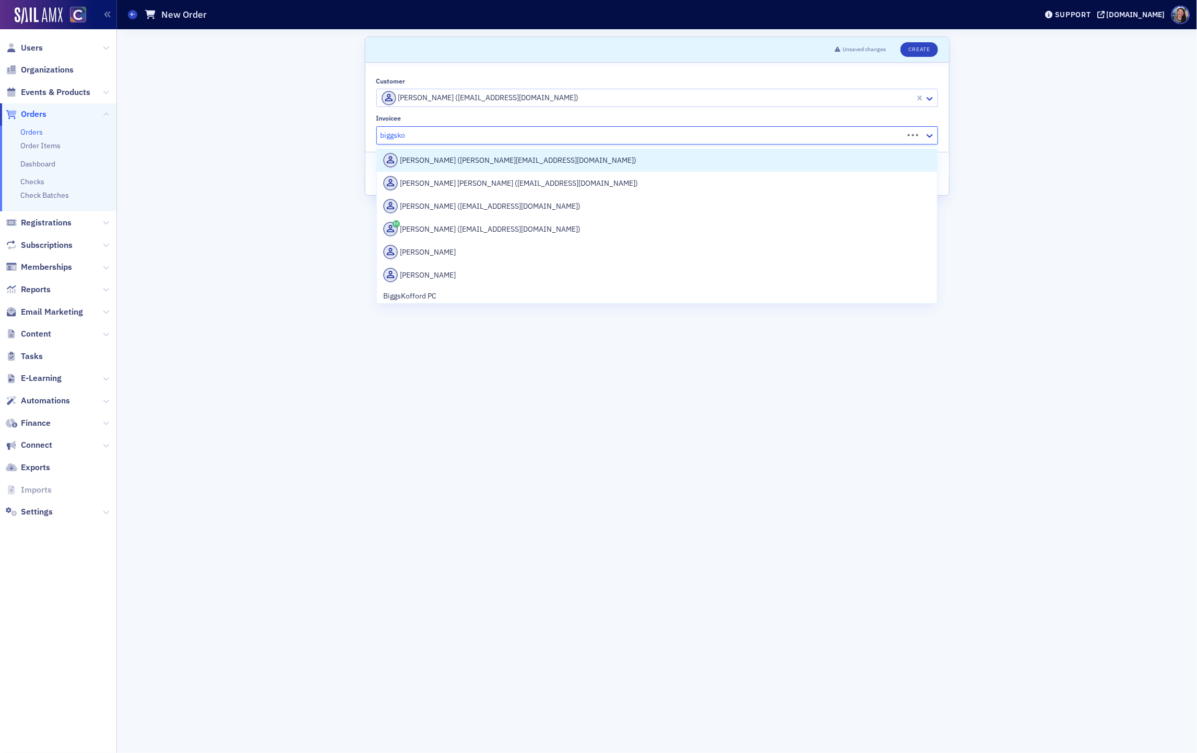
type input "biggskof"
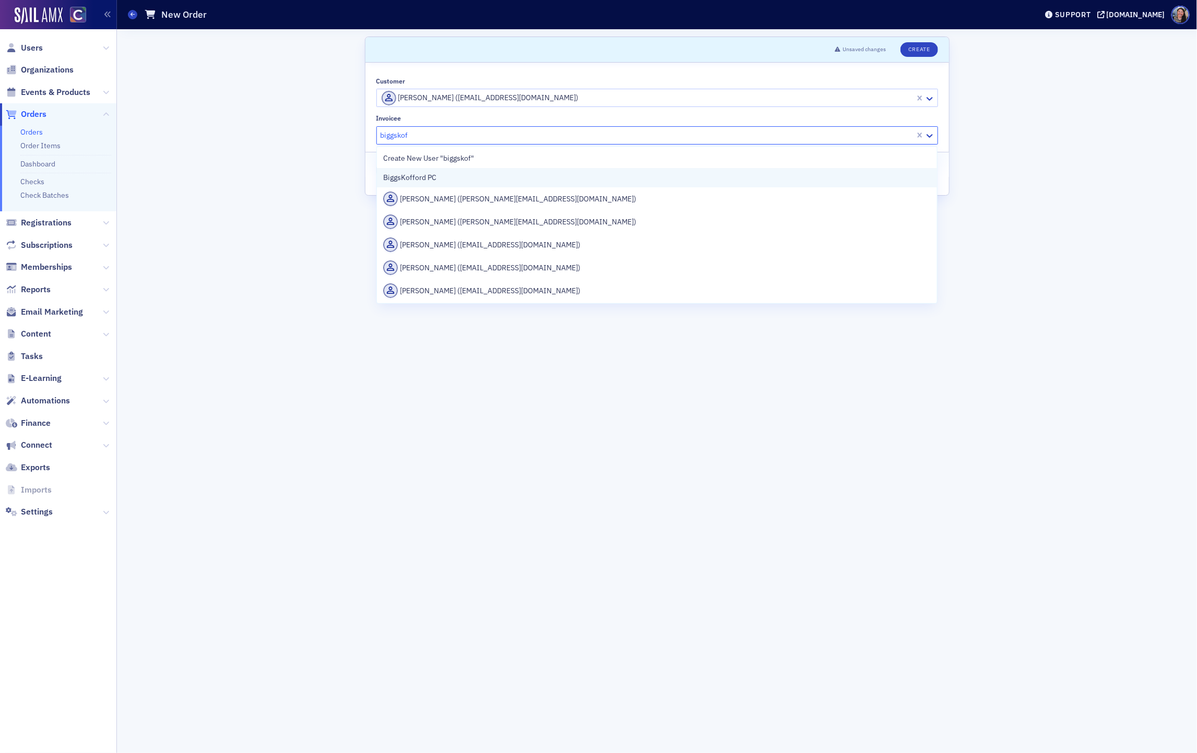
click at [403, 176] on span "BiggsKofford PC" at bounding box center [430, 177] width 95 height 11
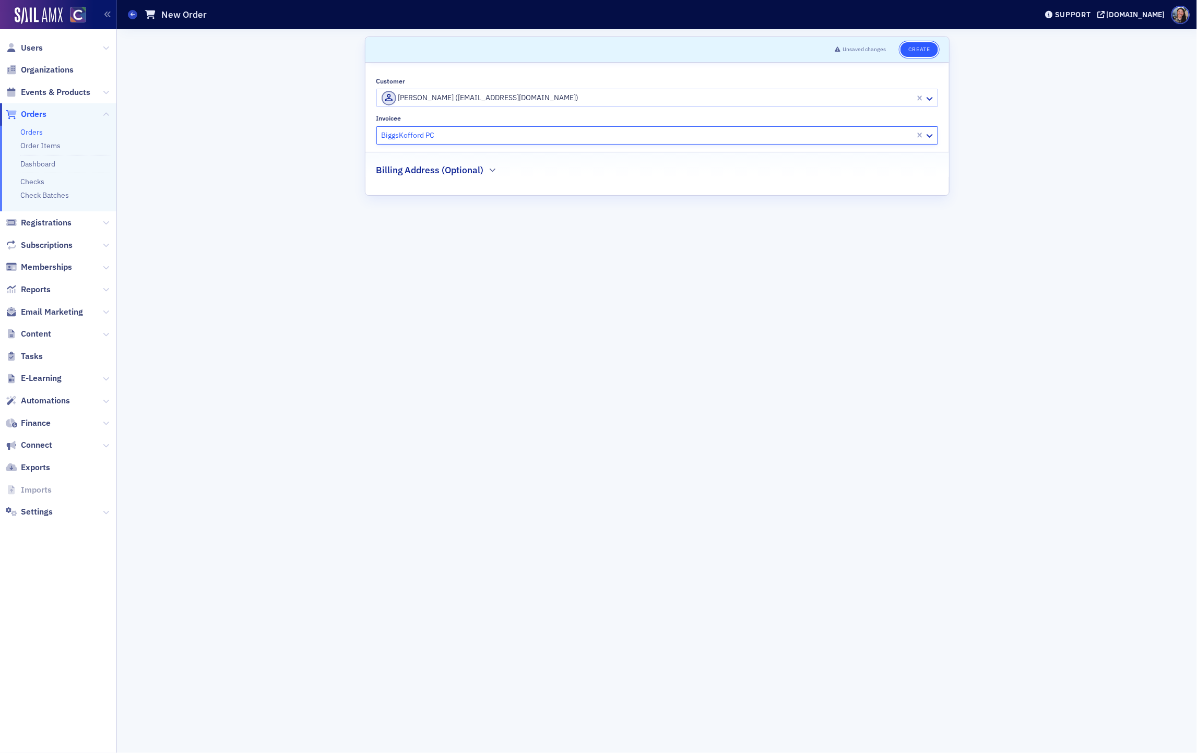
click at [927, 46] on button "Create" at bounding box center [918, 49] width 37 height 15
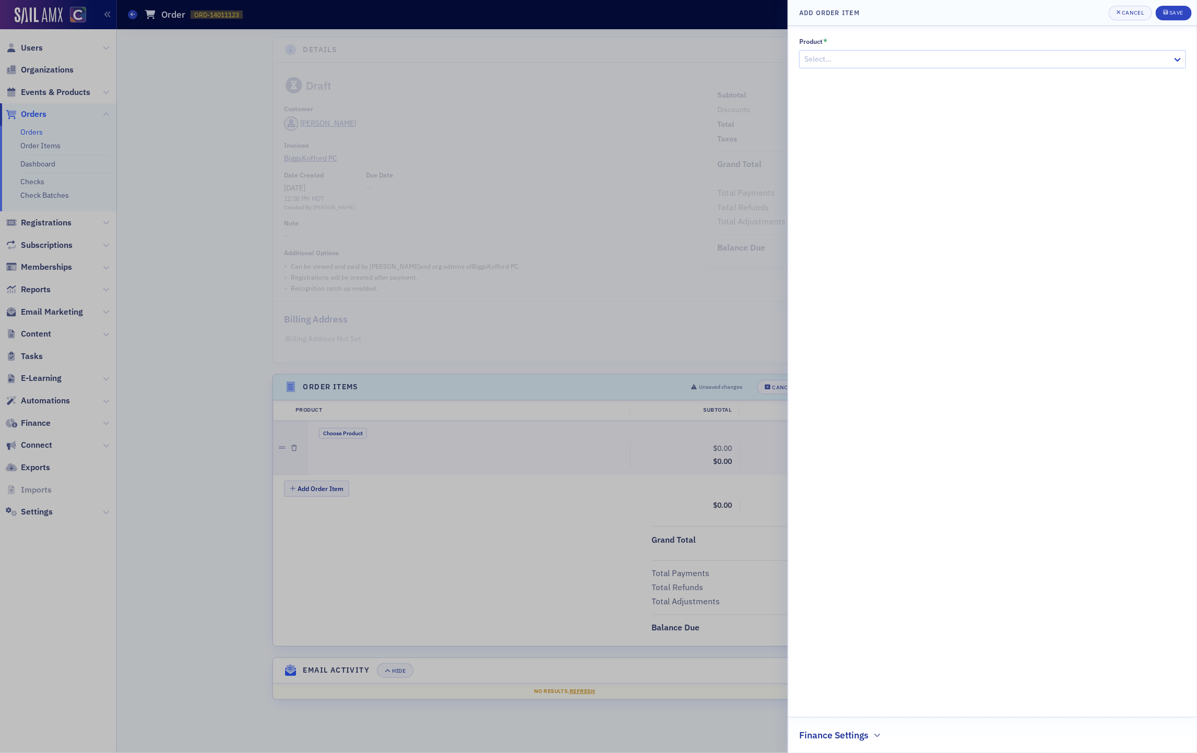
click at [891, 66] on div "Select…" at bounding box center [992, 59] width 387 height 18
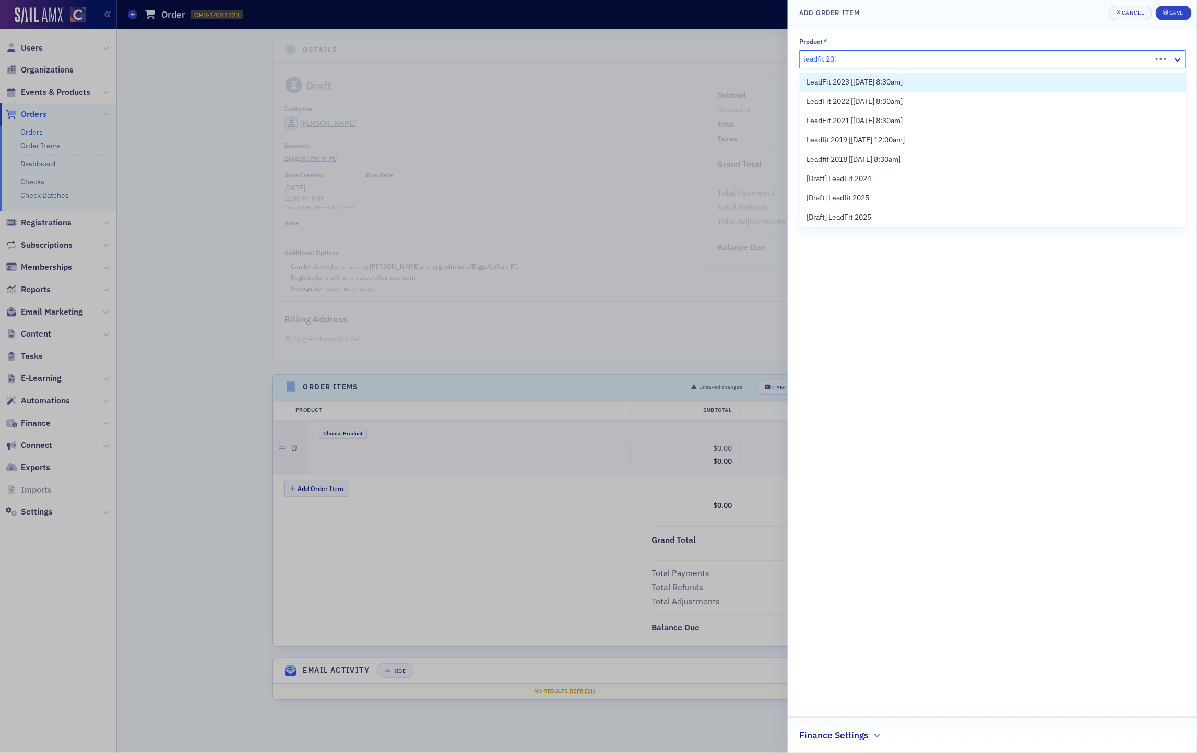
type input "leadfit 2025"
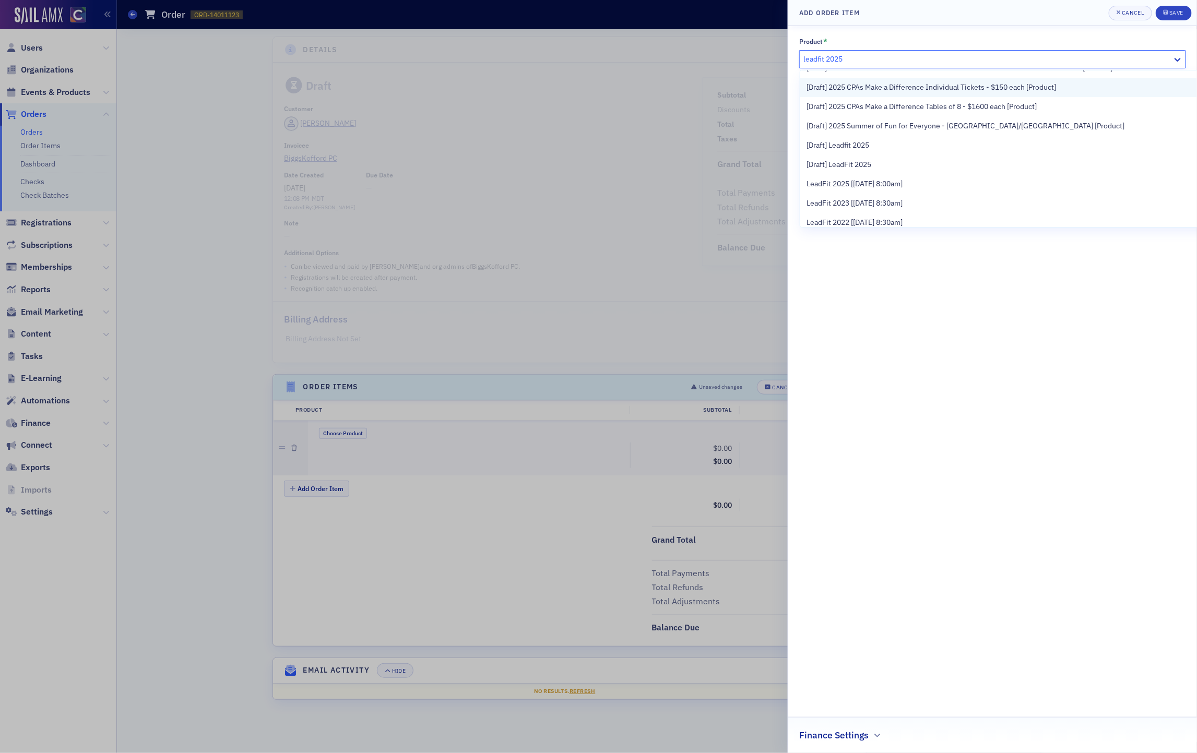
scroll to position [74, 0]
click at [874, 183] on span "LeadFit 2025 [[DATE] 8:00am]" at bounding box center [854, 182] width 96 height 11
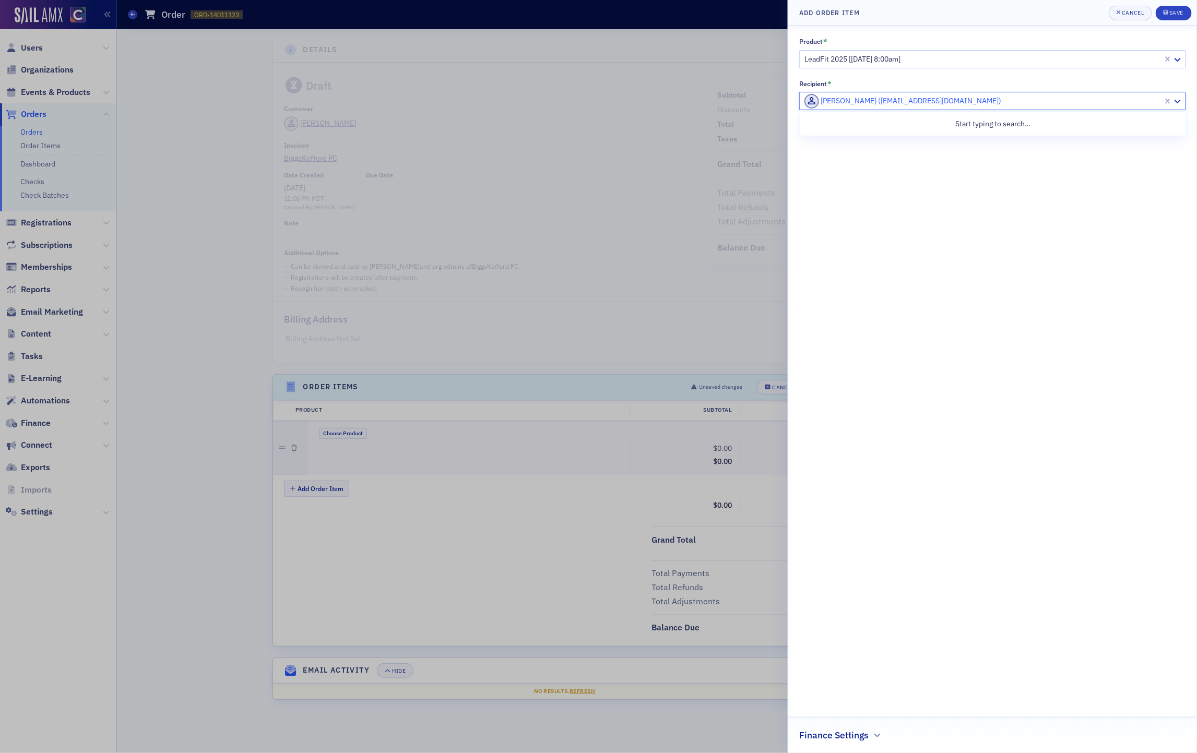
click at [864, 102] on div at bounding box center [982, 100] width 359 height 13
click at [882, 102] on div at bounding box center [982, 100] width 359 height 13
click at [872, 95] on div at bounding box center [982, 100] width 359 height 13
paste input "[PERSON_NAME]"
type input "[PERSON_NAME]"
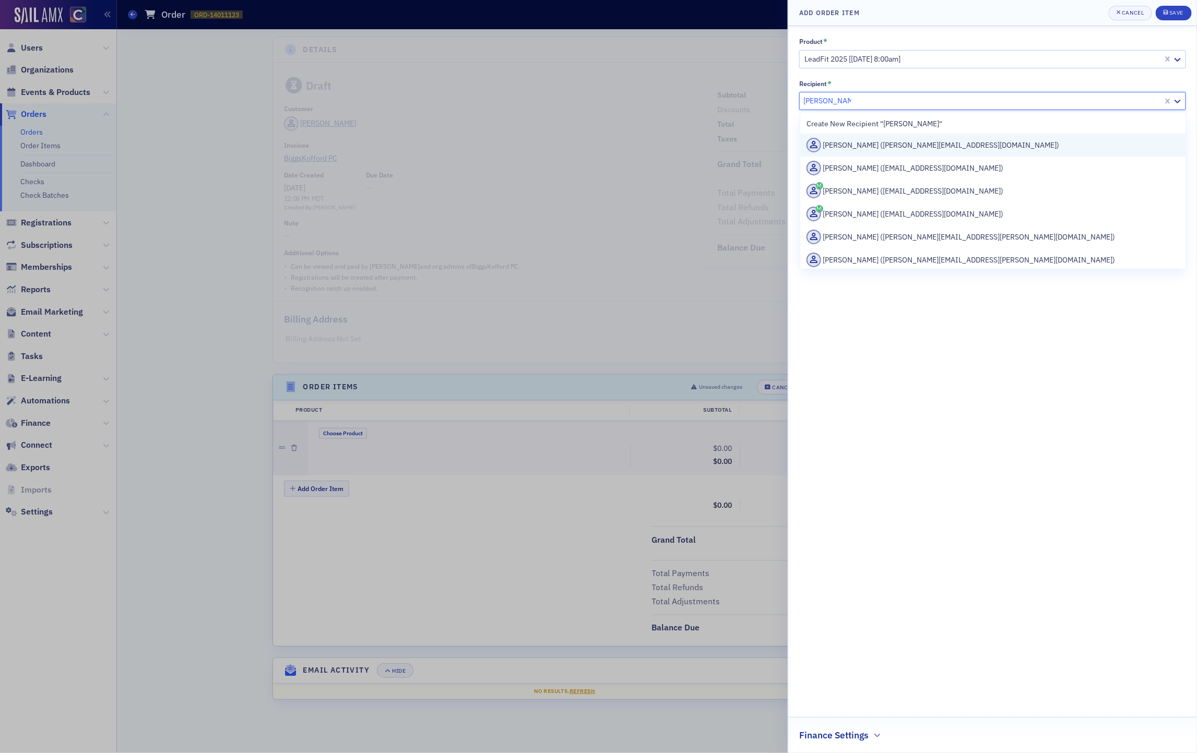
click at [868, 144] on div "[PERSON_NAME] ([PERSON_NAME][EMAIL_ADDRESS][DOMAIN_NAME])" at bounding box center [992, 145] width 373 height 15
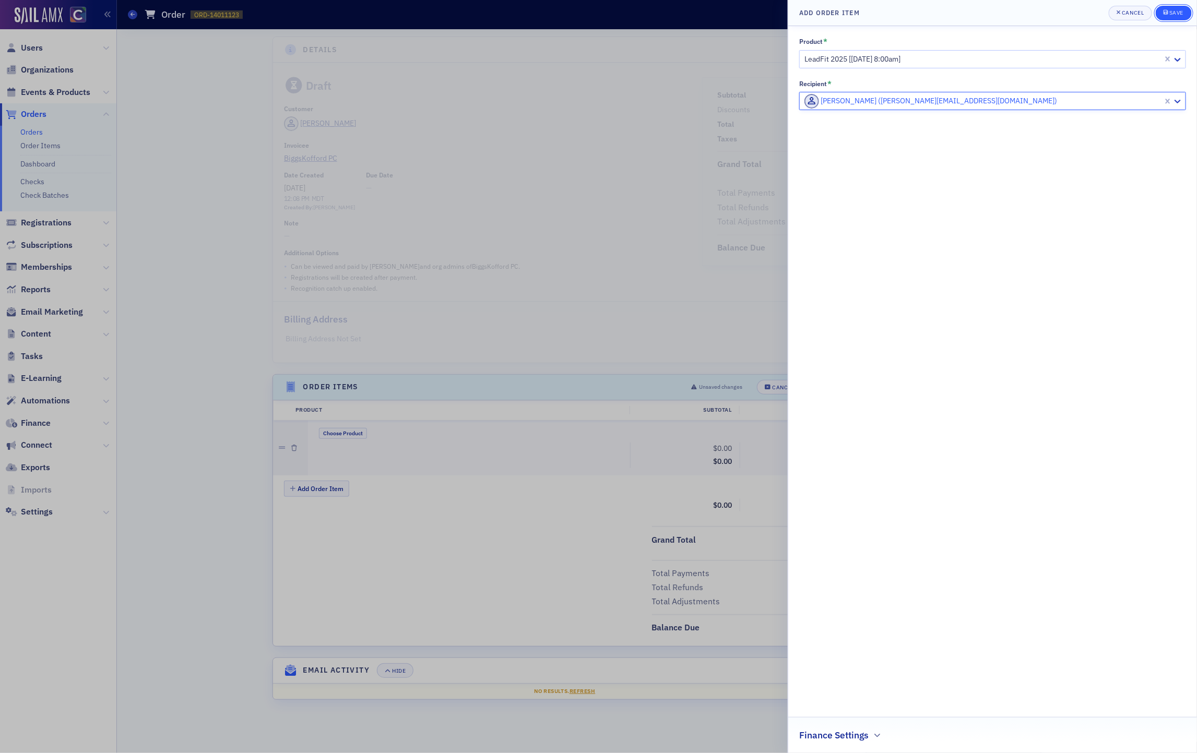
click at [1172, 10] on div "Save" at bounding box center [1176, 13] width 14 height 6
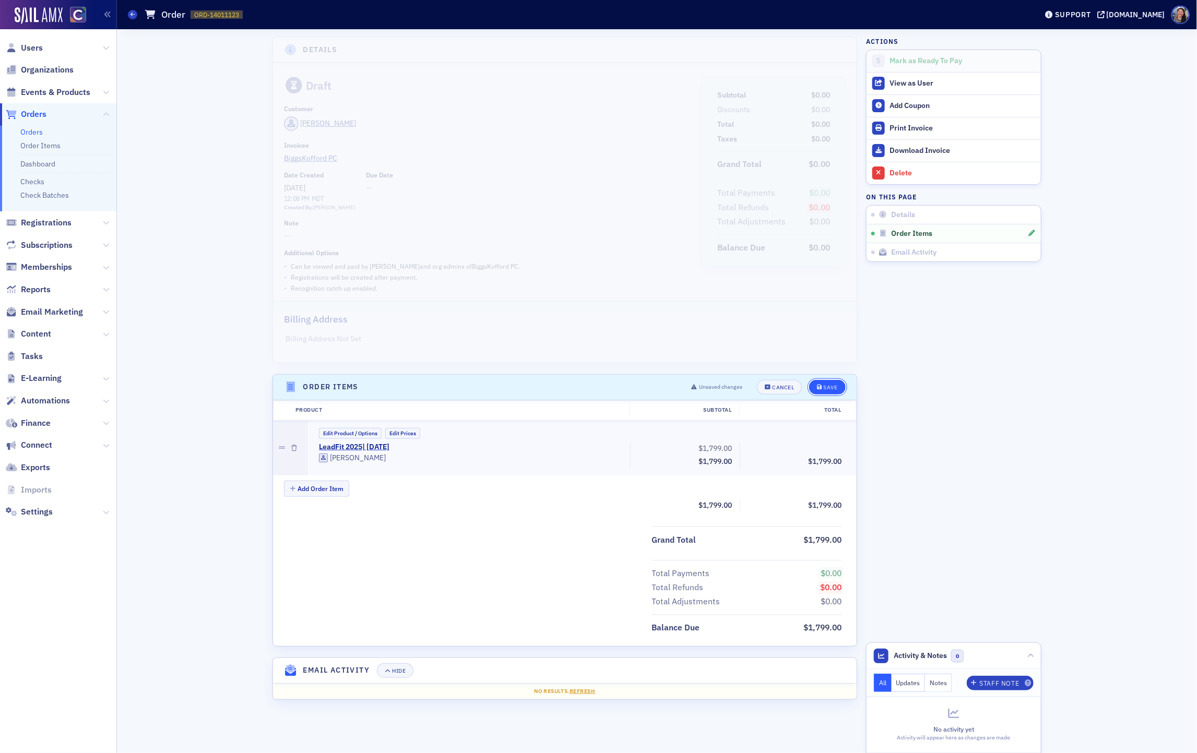
click at [825, 387] on div "Save" at bounding box center [830, 388] width 14 height 6
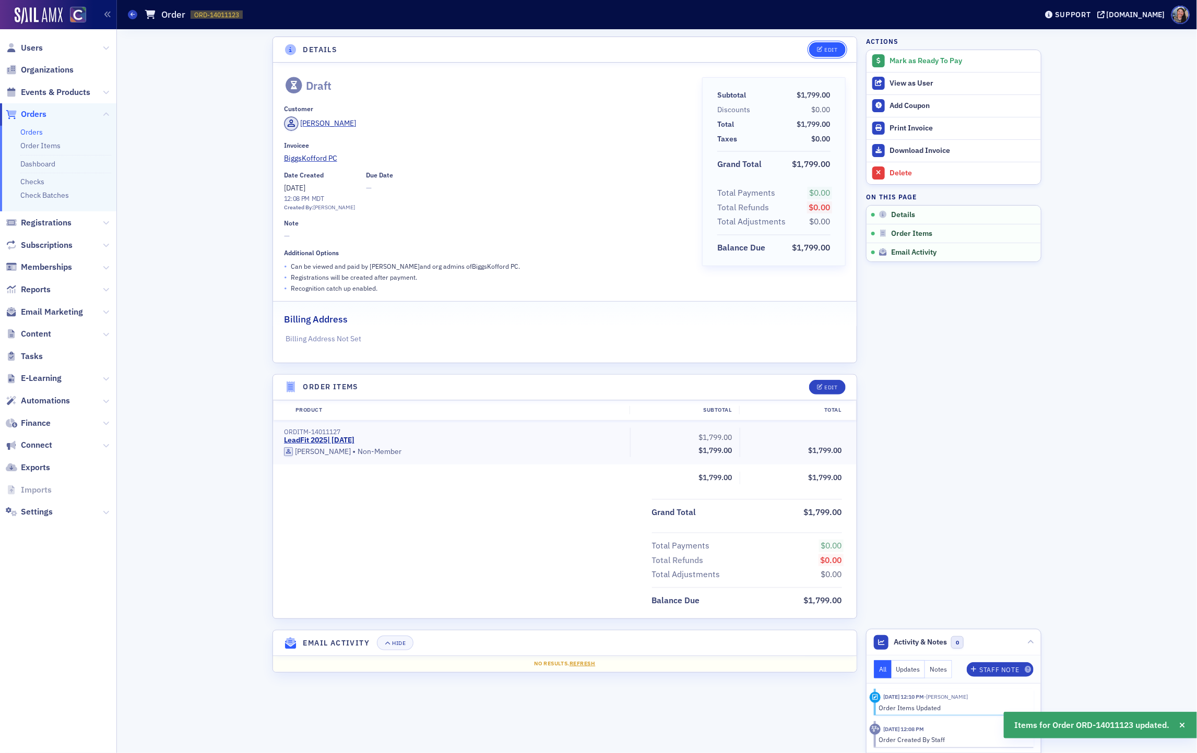
click at [827, 50] on div "Edit" at bounding box center [831, 50] width 13 height 6
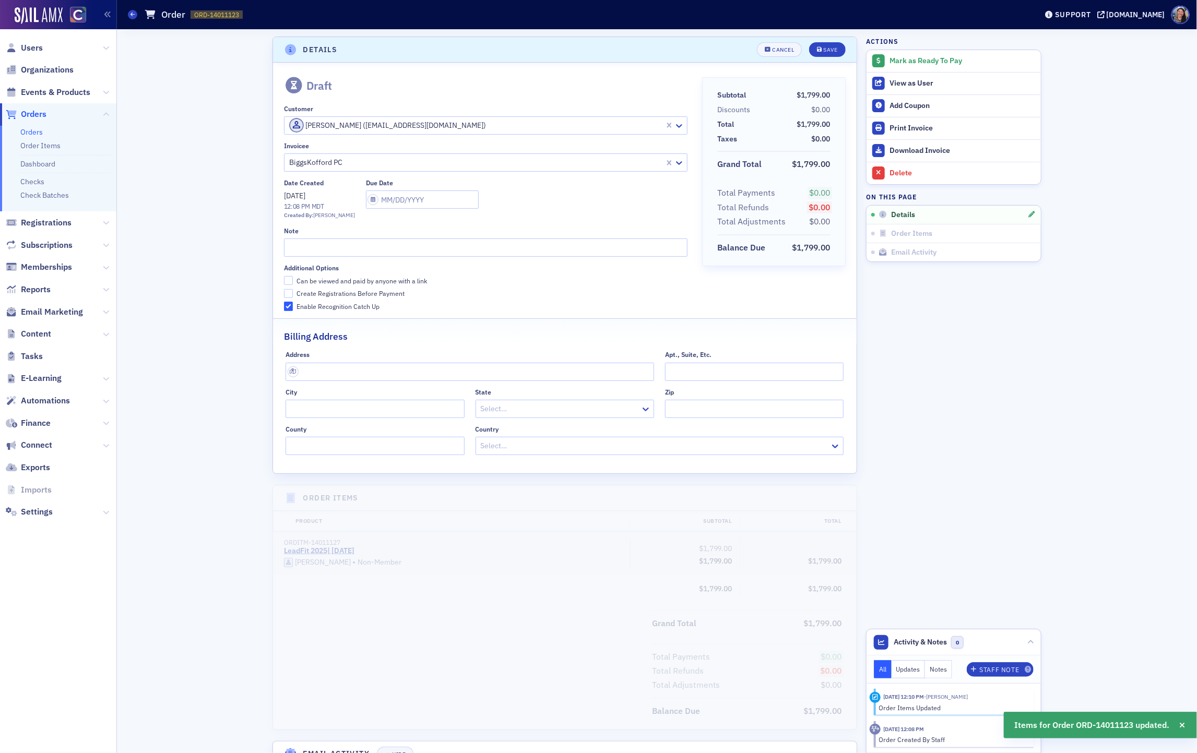
click at [392, 282] on div "Can be viewed and paid by anyone with a link" at bounding box center [361, 281] width 130 height 9
click at [293, 282] on input "Can be viewed and paid by anyone with a link" at bounding box center [288, 280] width 9 height 9
checkbox input "true"
click at [385, 296] on div "Create Registrations Before Payment" at bounding box center [350, 293] width 108 height 9
click at [293, 296] on input "Create Registrations Before Payment" at bounding box center [288, 293] width 9 height 9
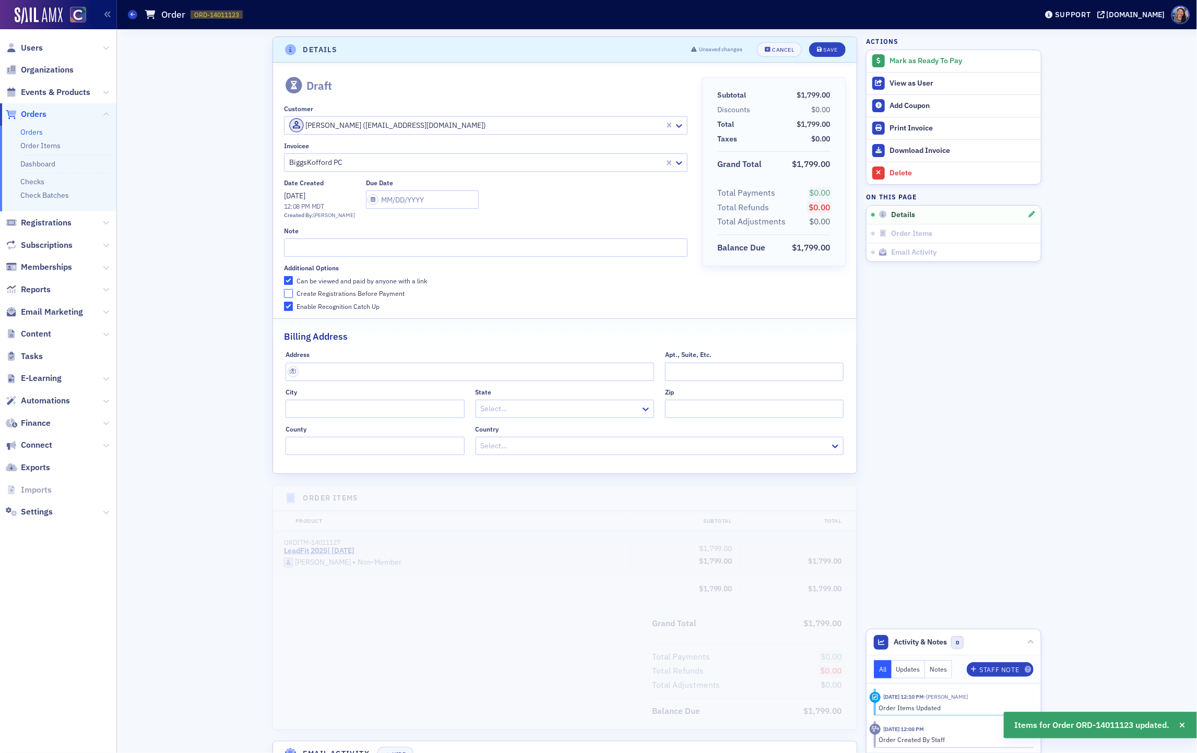
checkbox input "true"
click at [829, 47] on div "Save" at bounding box center [830, 50] width 14 height 6
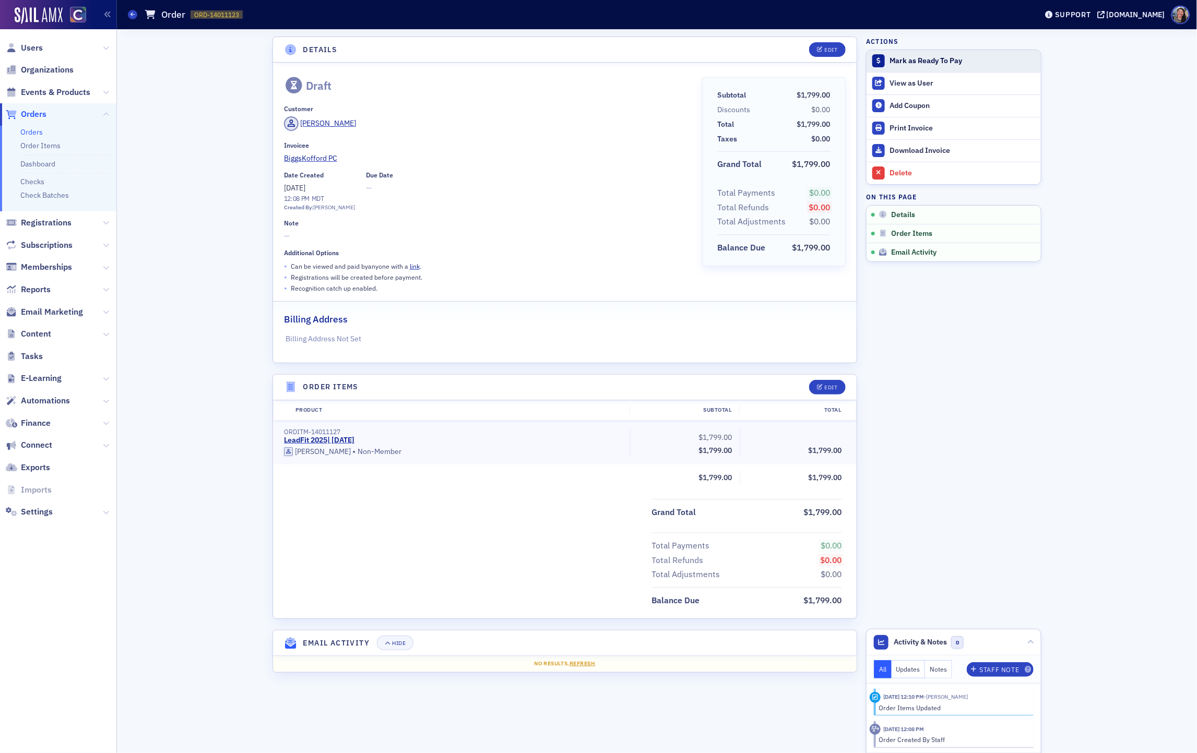
click at [912, 63] on div "Mark as Ready To Pay" at bounding box center [962, 60] width 146 height 9
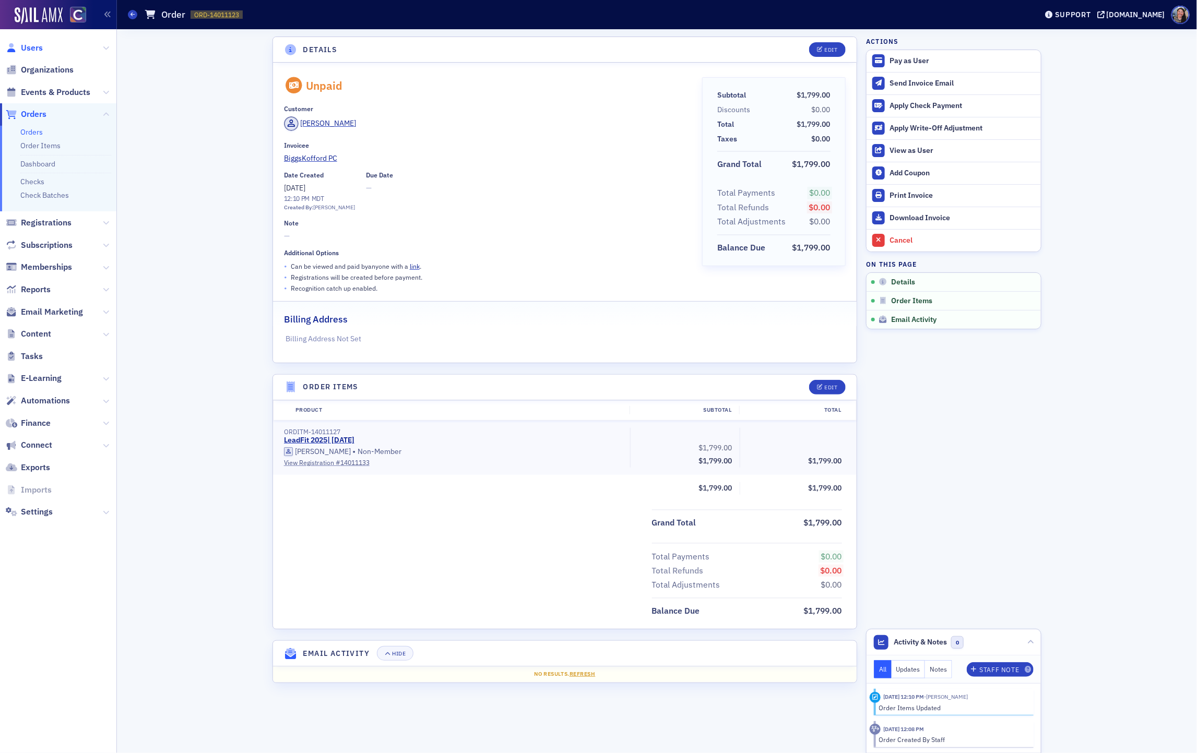
click at [30, 50] on span "Users" at bounding box center [32, 47] width 22 height 11
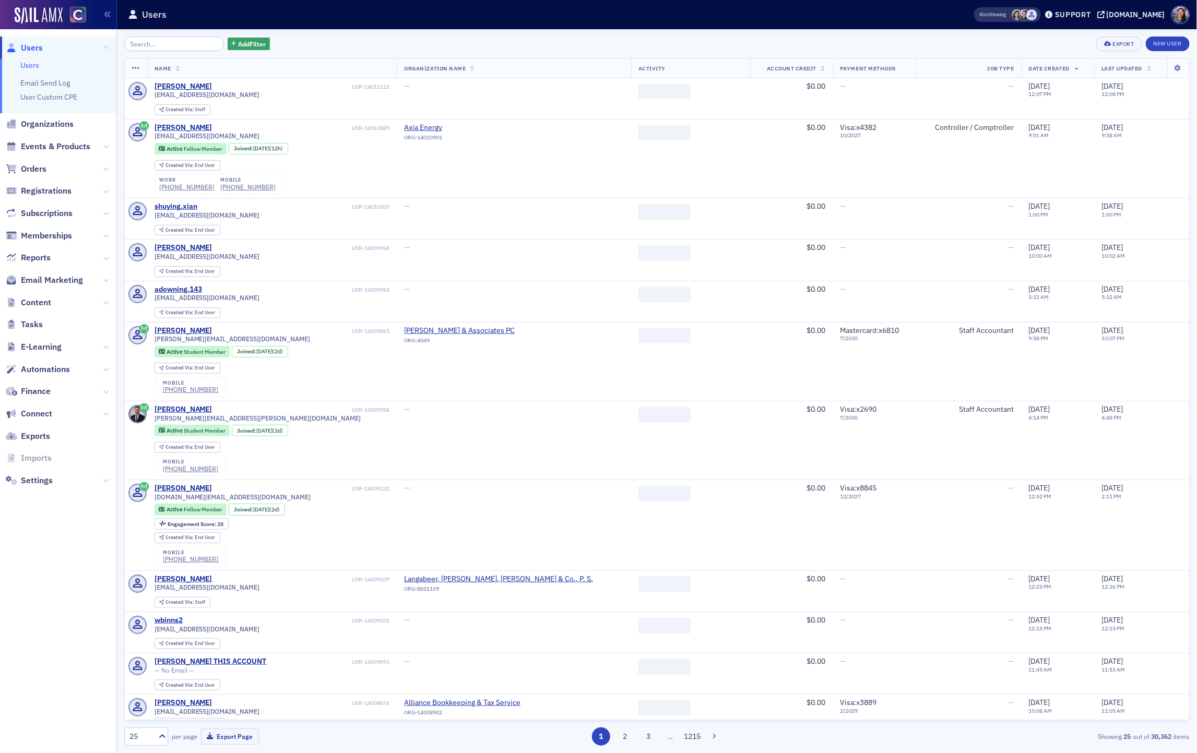
click at [153, 43] on input "search" at bounding box center [174, 44] width 100 height 15
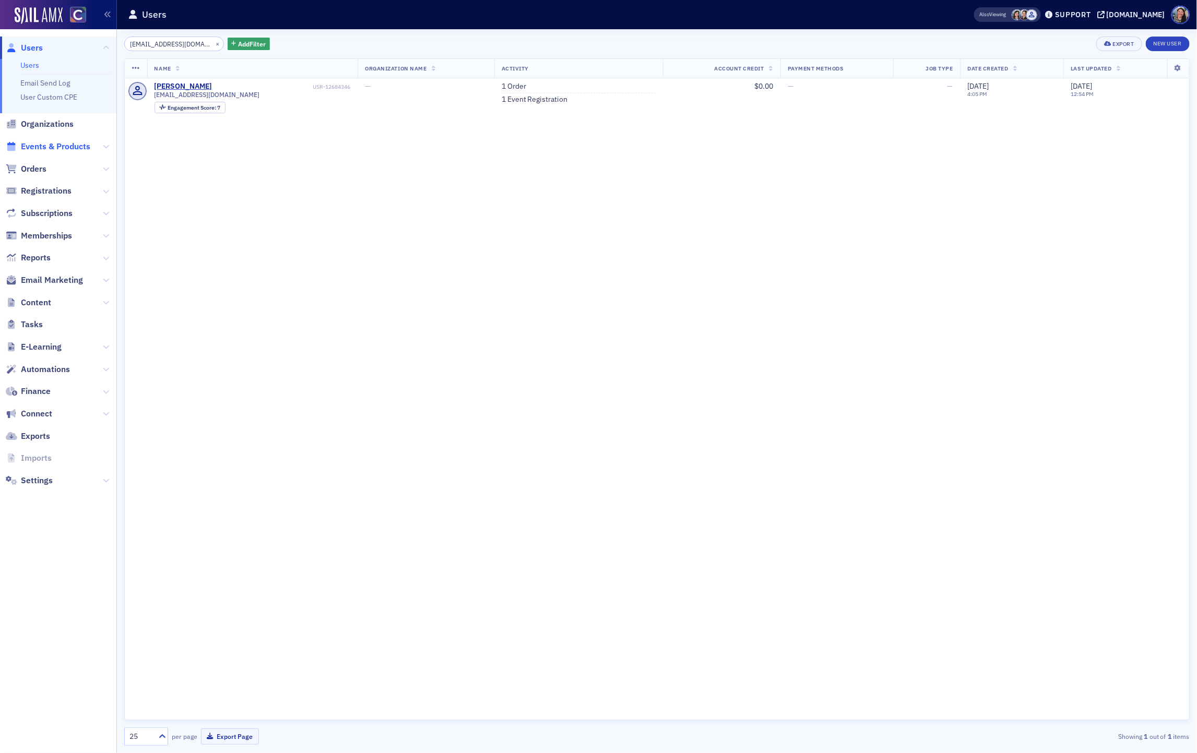
type input "[EMAIL_ADDRESS][DOMAIN_NAME]"
click at [65, 146] on span "Events & Products" at bounding box center [55, 146] width 69 height 11
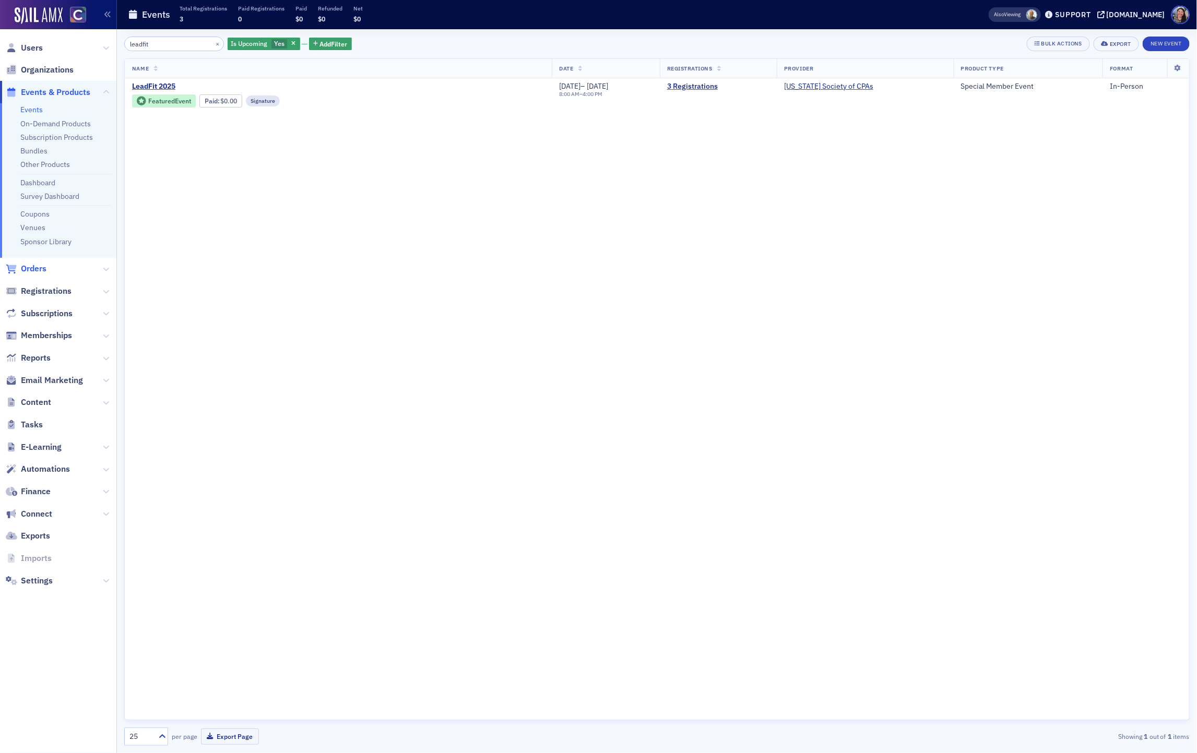
click at [31, 264] on span "Orders" at bounding box center [34, 268] width 26 height 11
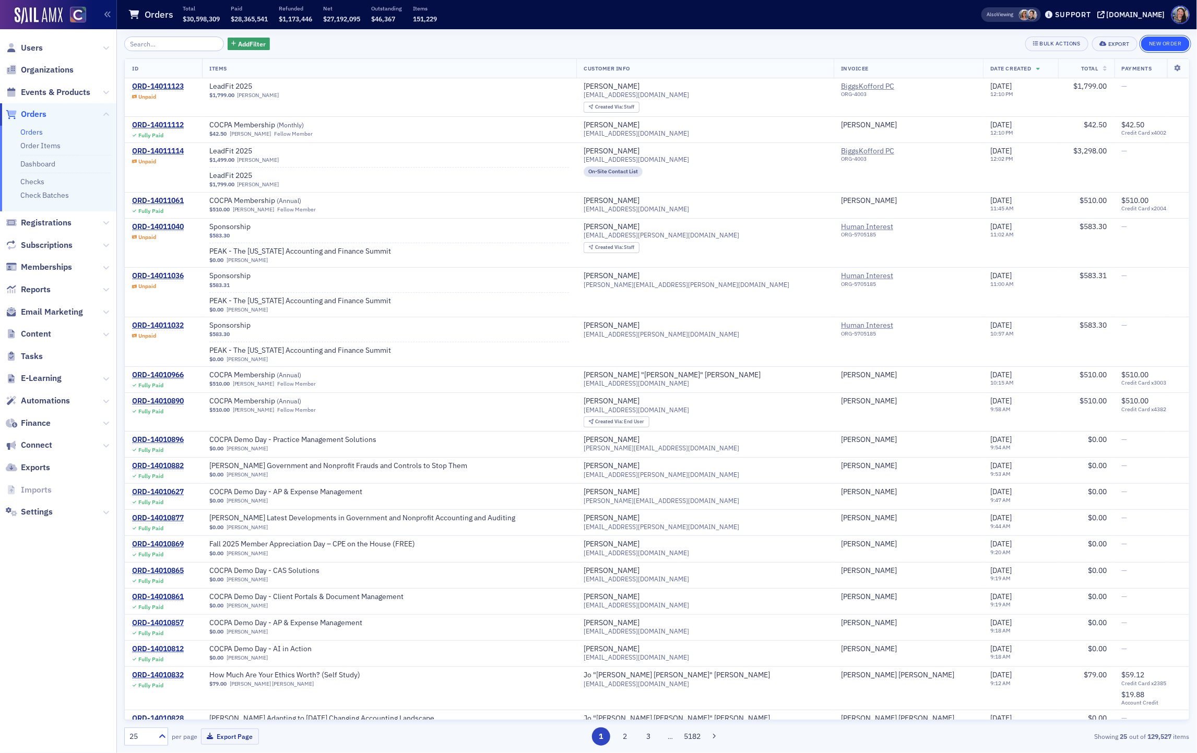
click at [1173, 40] on button "New Order" at bounding box center [1165, 44] width 49 height 15
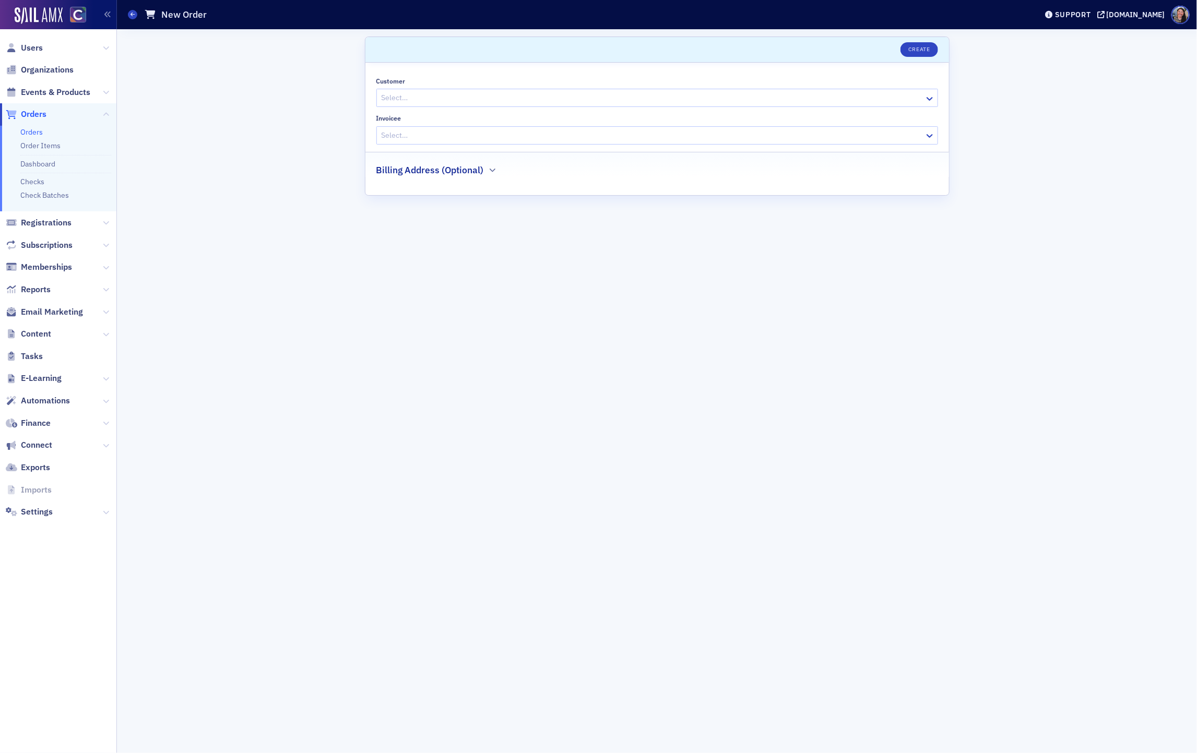
click at [544, 97] on div at bounding box center [651, 97] width 543 height 13
paste input "[EMAIL_ADDRESS][DOMAIN_NAME]"
type input "[EMAIL_ADDRESS][DOMAIN_NAME]"
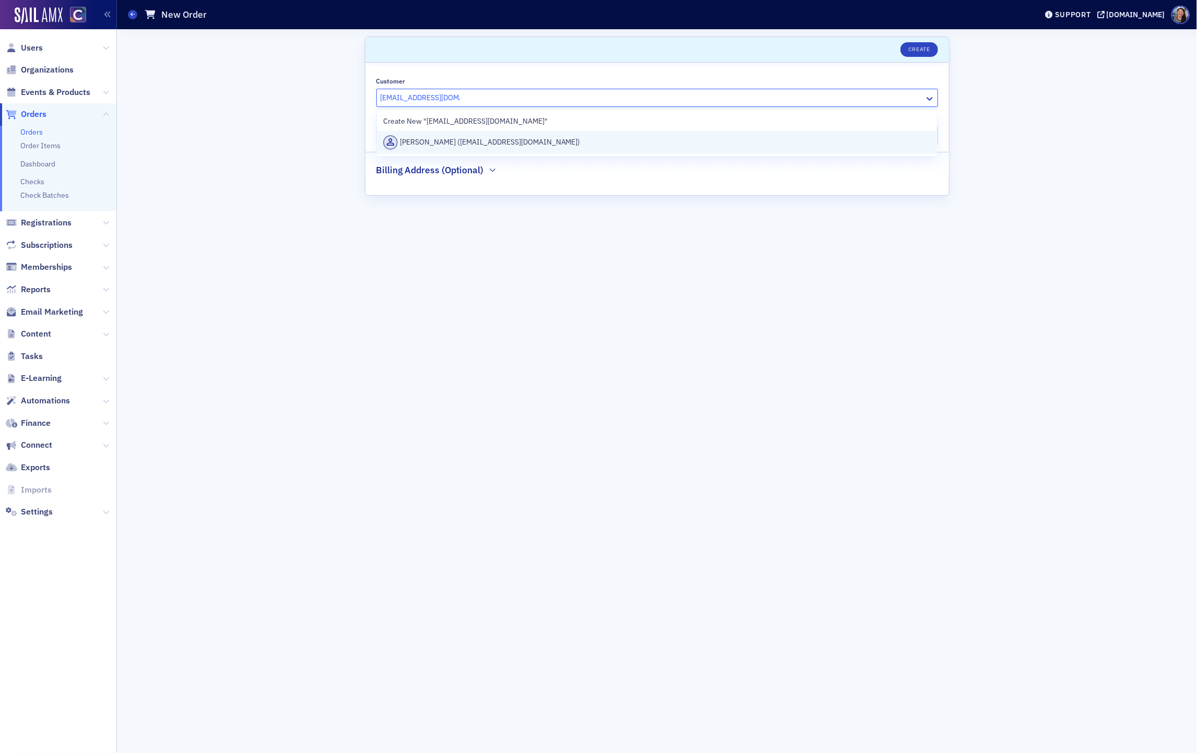
click at [495, 140] on div "Joe Nasser (jnasser@purewest.com)" at bounding box center [656, 142] width 547 height 15
click at [489, 133] on div at bounding box center [646, 135] width 533 height 13
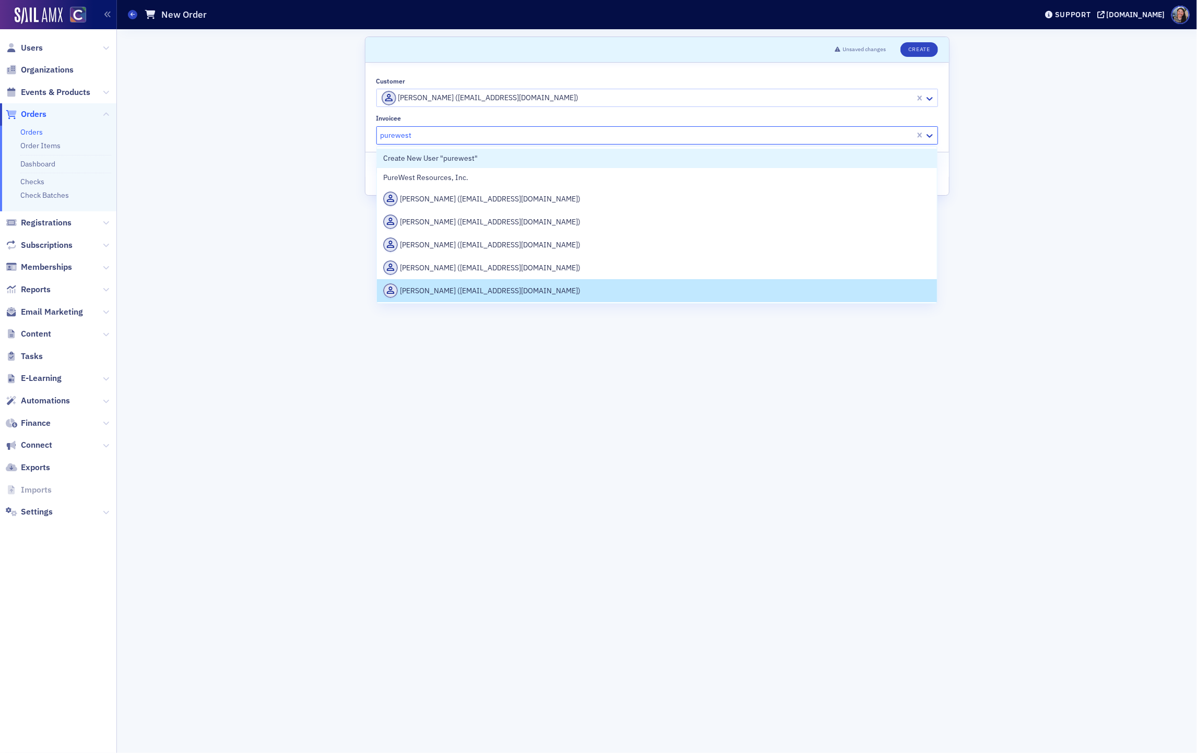
type input "purewest"
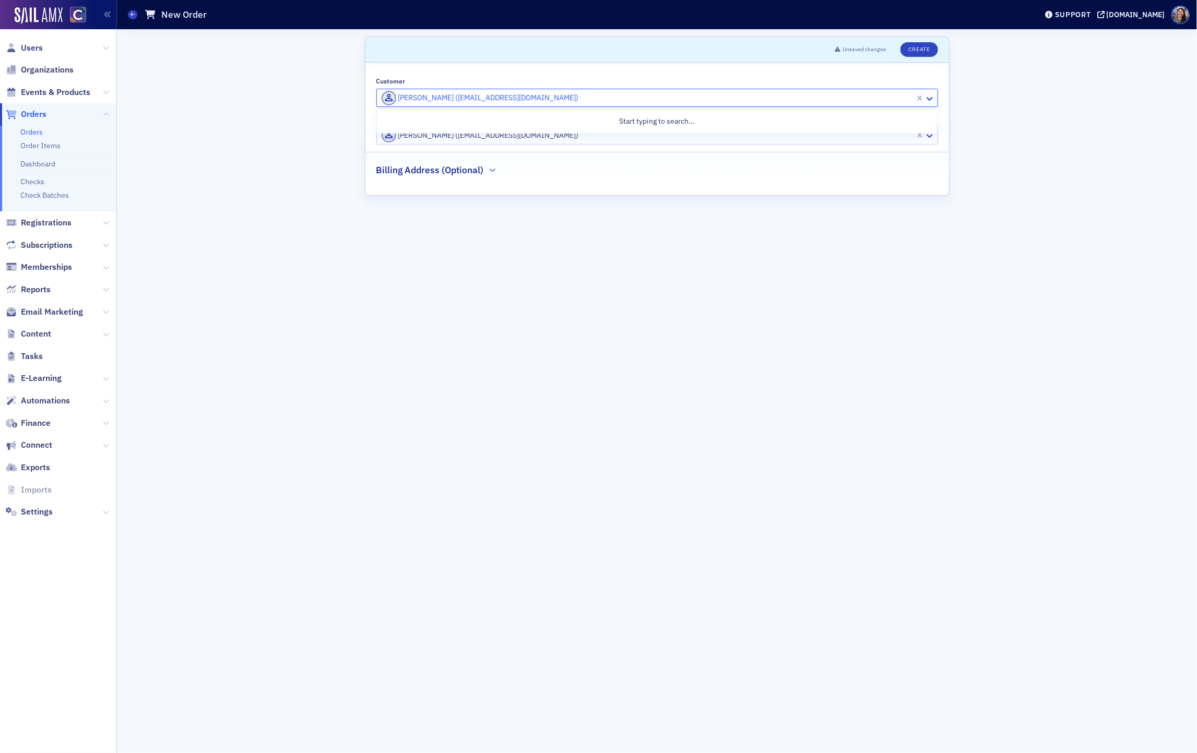
click at [447, 99] on div at bounding box center [646, 97] width 533 height 13
paste input "thobby@crossroadstp.org"
click at [446, 122] on div "Create New "thobby@crossroadstp.org"" at bounding box center [656, 121] width 547 height 11
type input "thobby@crossroadstp.org"
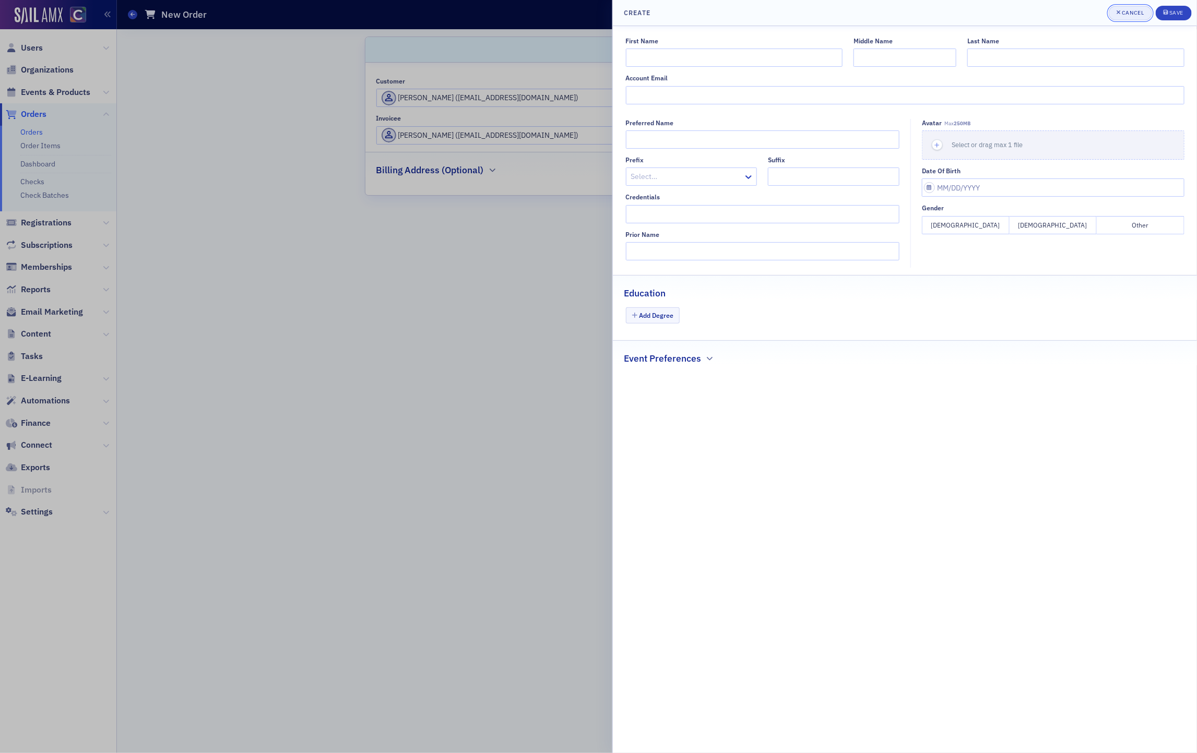
click at [1126, 10] on div "Cancel" at bounding box center [1132, 13] width 22 height 6
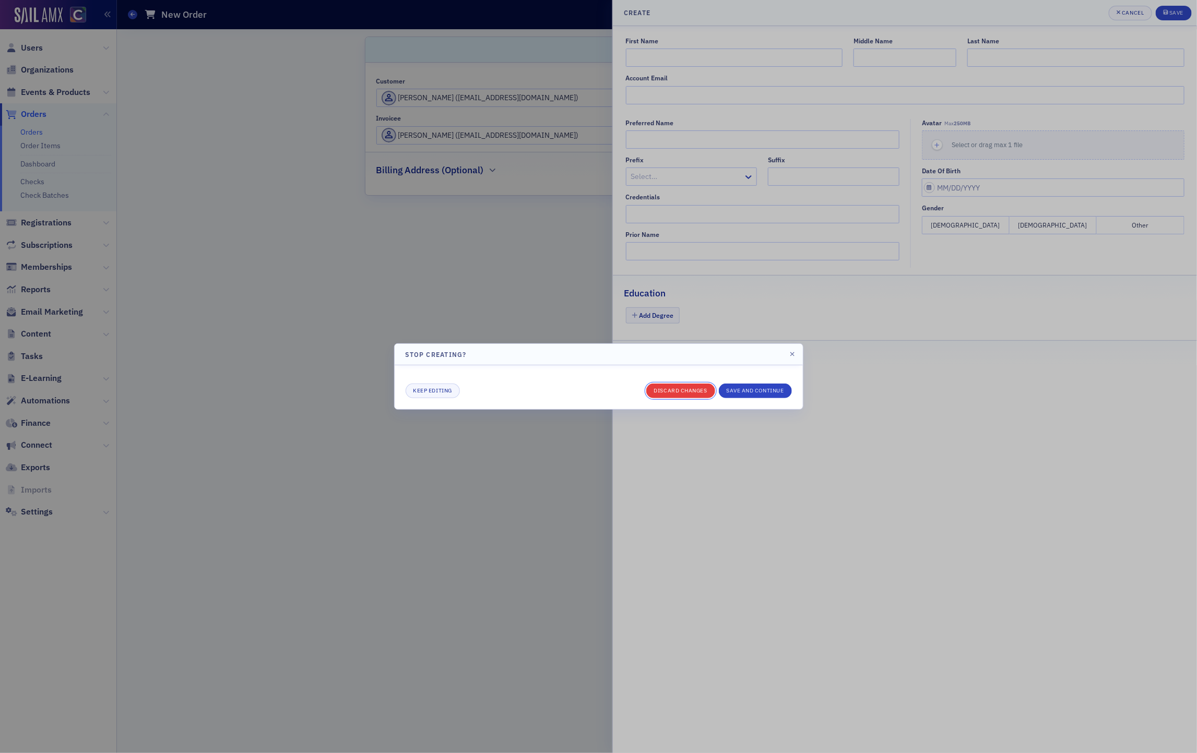
click at [682, 390] on button "Discard changes" at bounding box center [680, 391] width 69 height 15
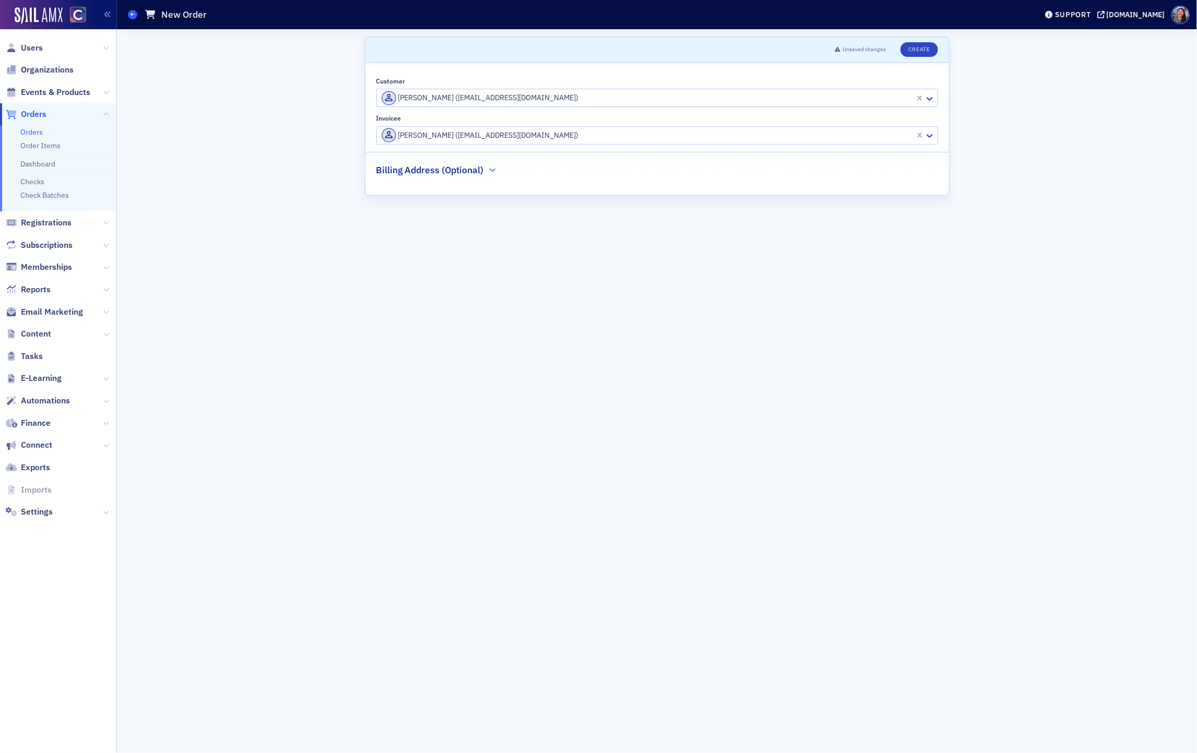
click at [136, 19] on link "Orders" at bounding box center [132, 14] width 9 height 9
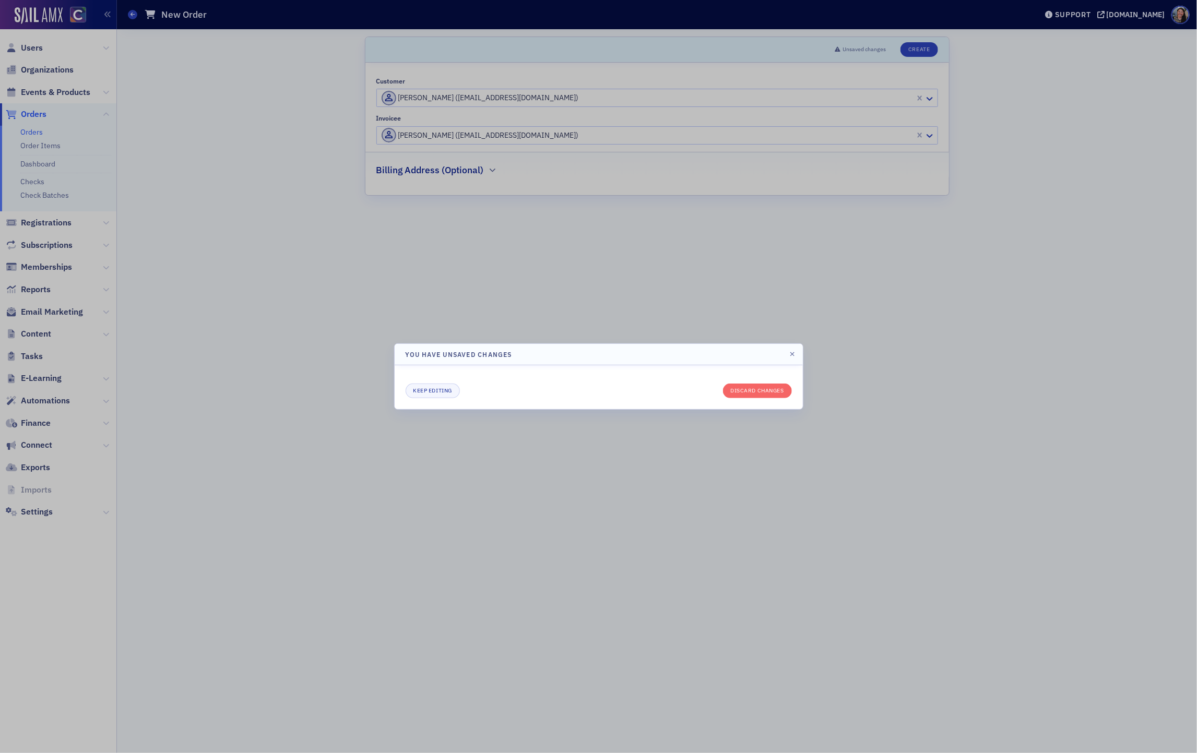
click at [134, 15] on div at bounding box center [598, 376] width 1197 height 753
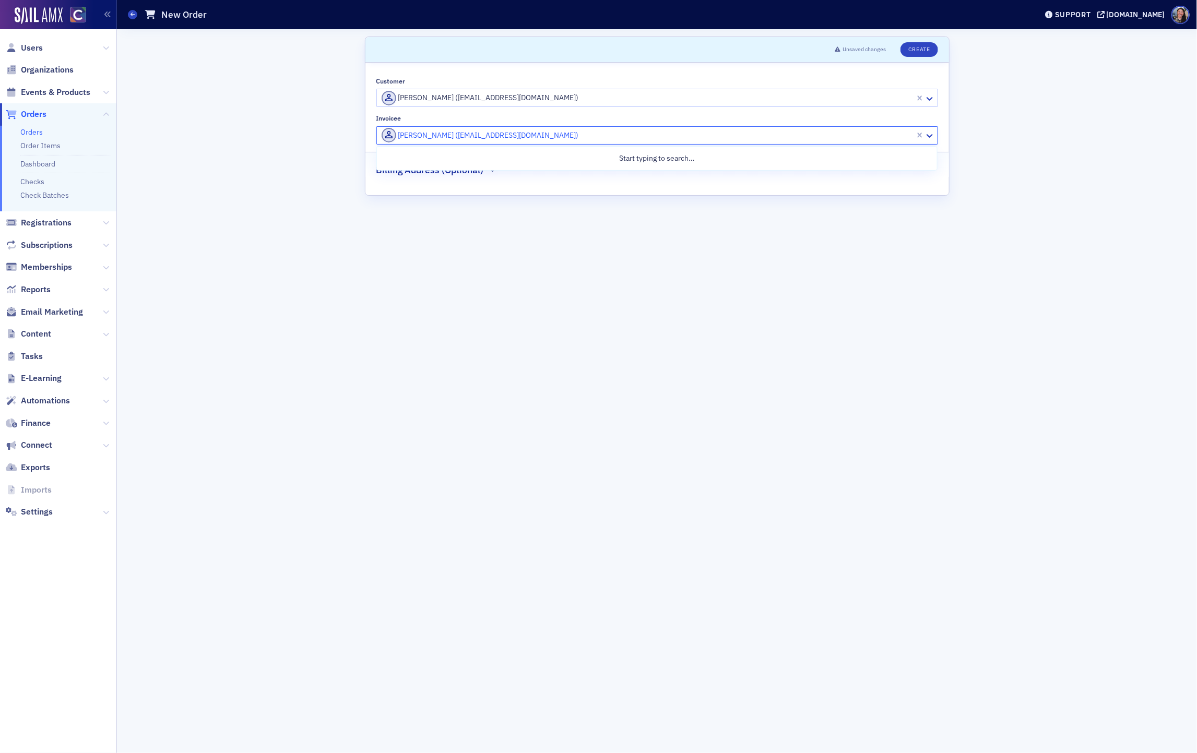
click at [543, 134] on div at bounding box center [646, 135] width 533 height 13
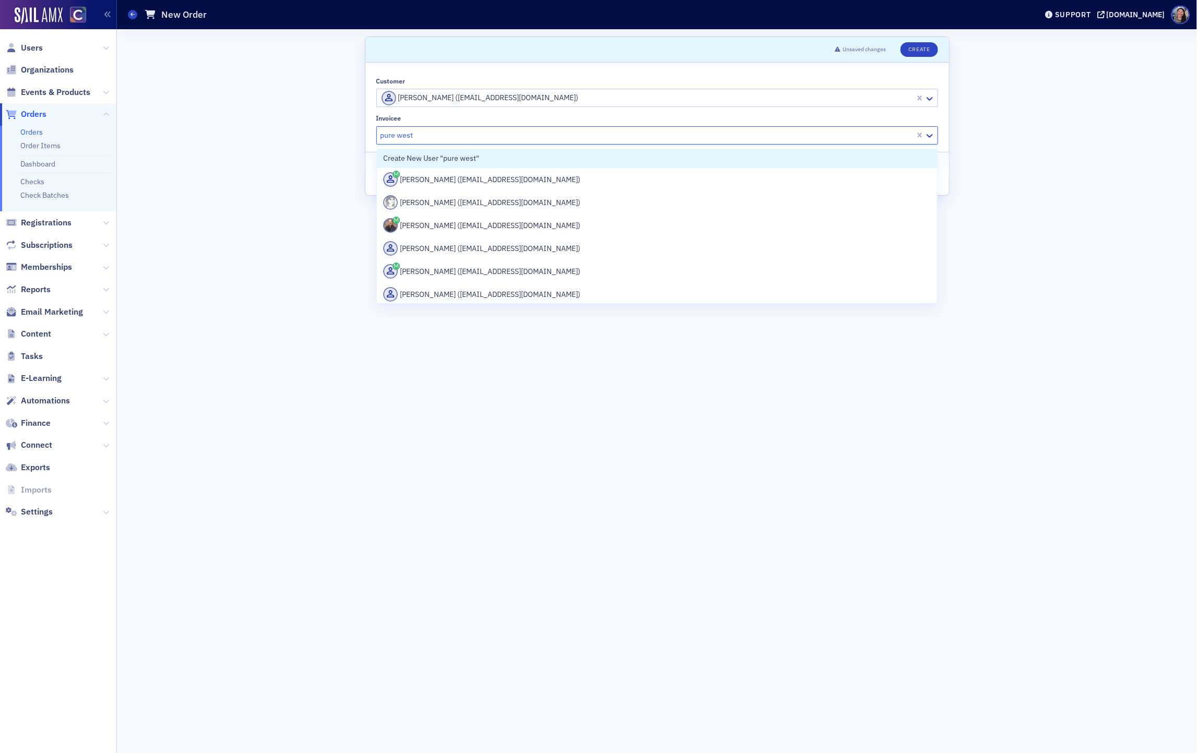
click at [399, 136] on input "pure west" at bounding box center [397, 135] width 34 height 11
type input "purewest"
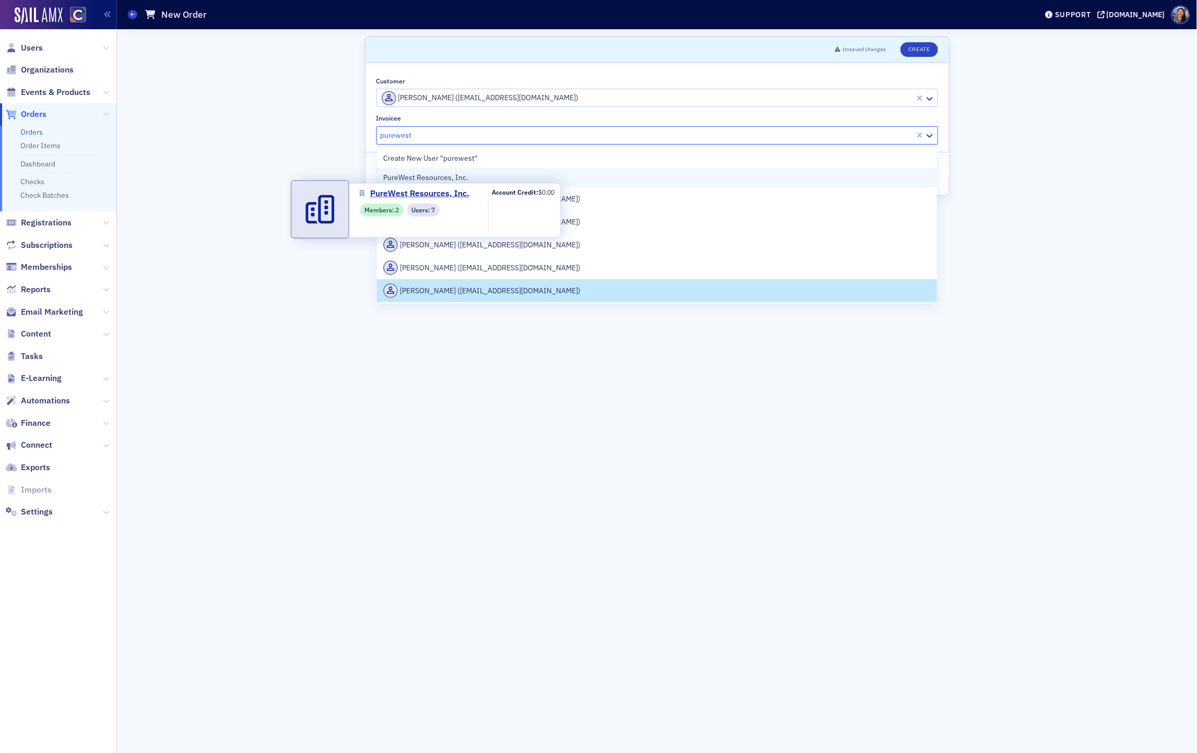
click at [453, 174] on span "PureWest Resources, Inc." at bounding box center [430, 177] width 95 height 11
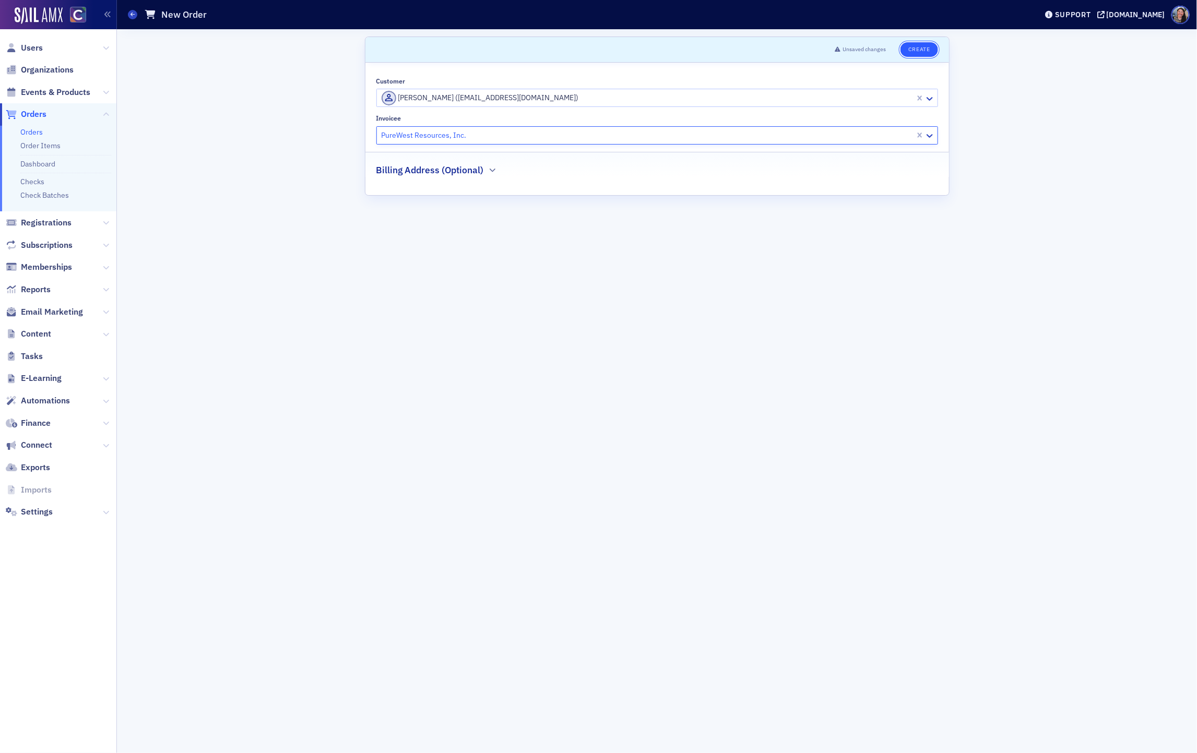
click at [917, 49] on button "Create" at bounding box center [918, 49] width 37 height 15
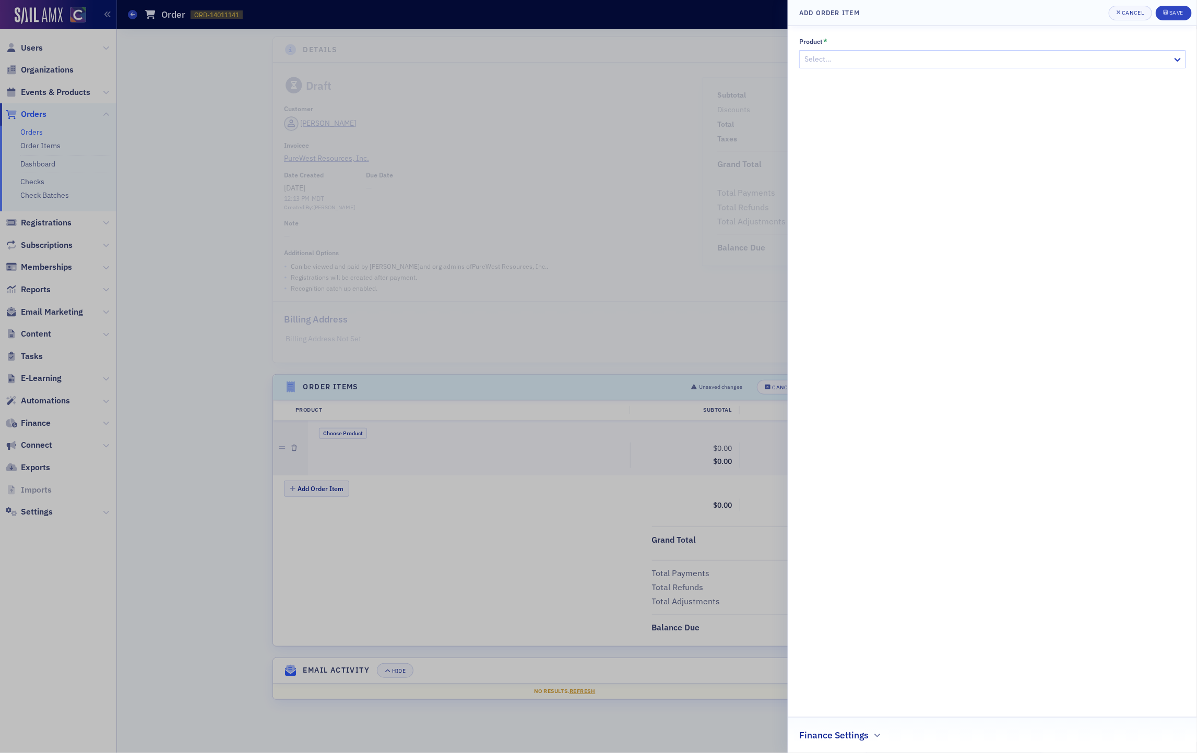
click at [999, 59] on div at bounding box center [987, 59] width 368 height 13
type input "leadfit"
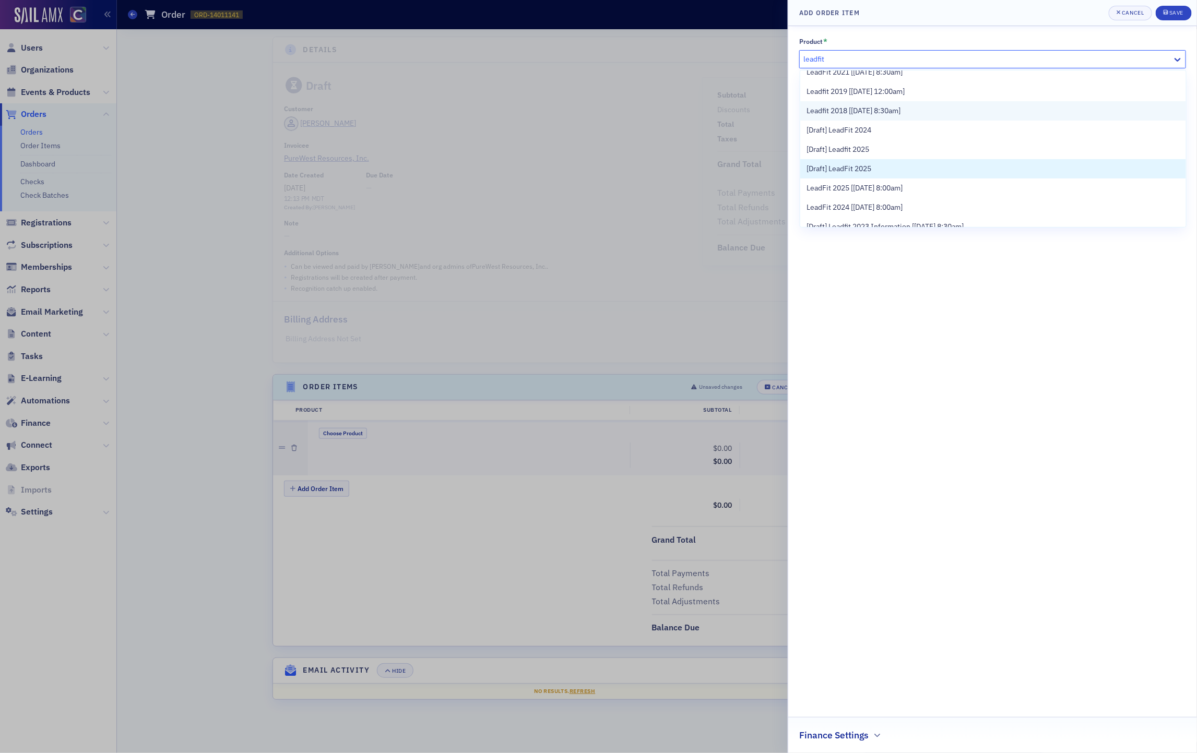
scroll to position [59, 0]
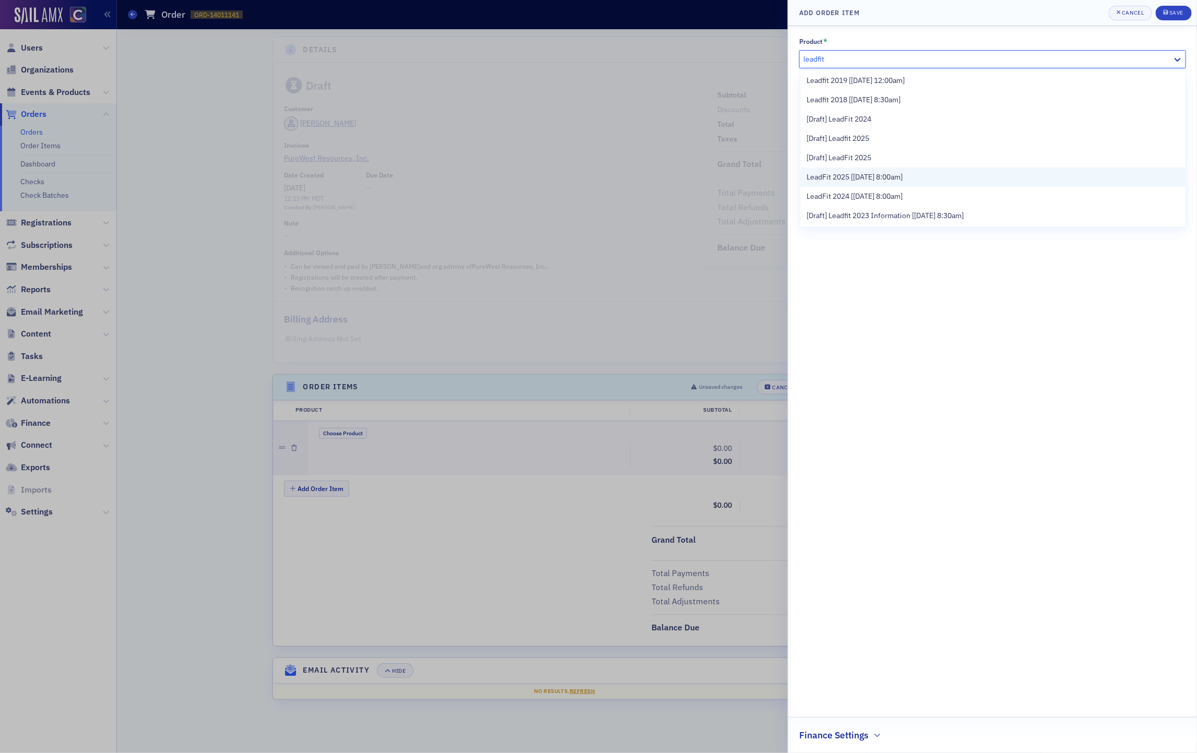
click at [880, 178] on span "LeadFit 2025 [[DATE] 8:00am]" at bounding box center [854, 177] width 96 height 11
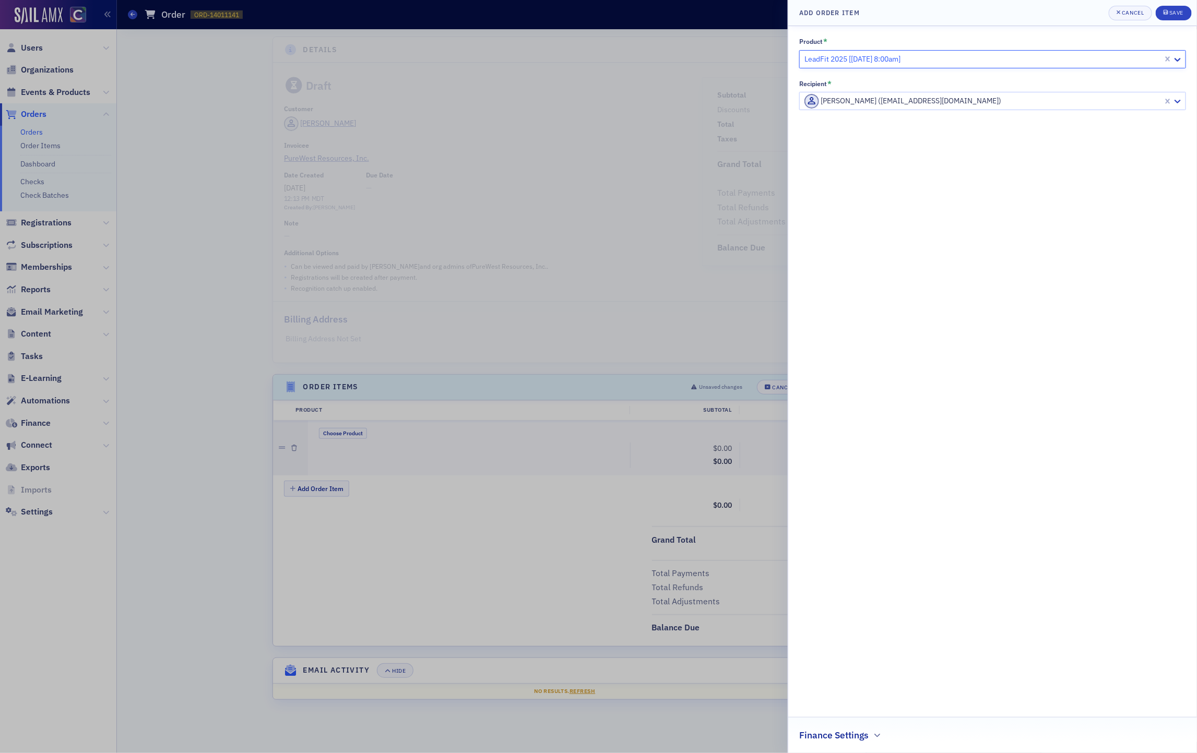
click at [865, 101] on div at bounding box center [982, 100] width 359 height 13
paste input "krystalbetts0617@gmail.com"
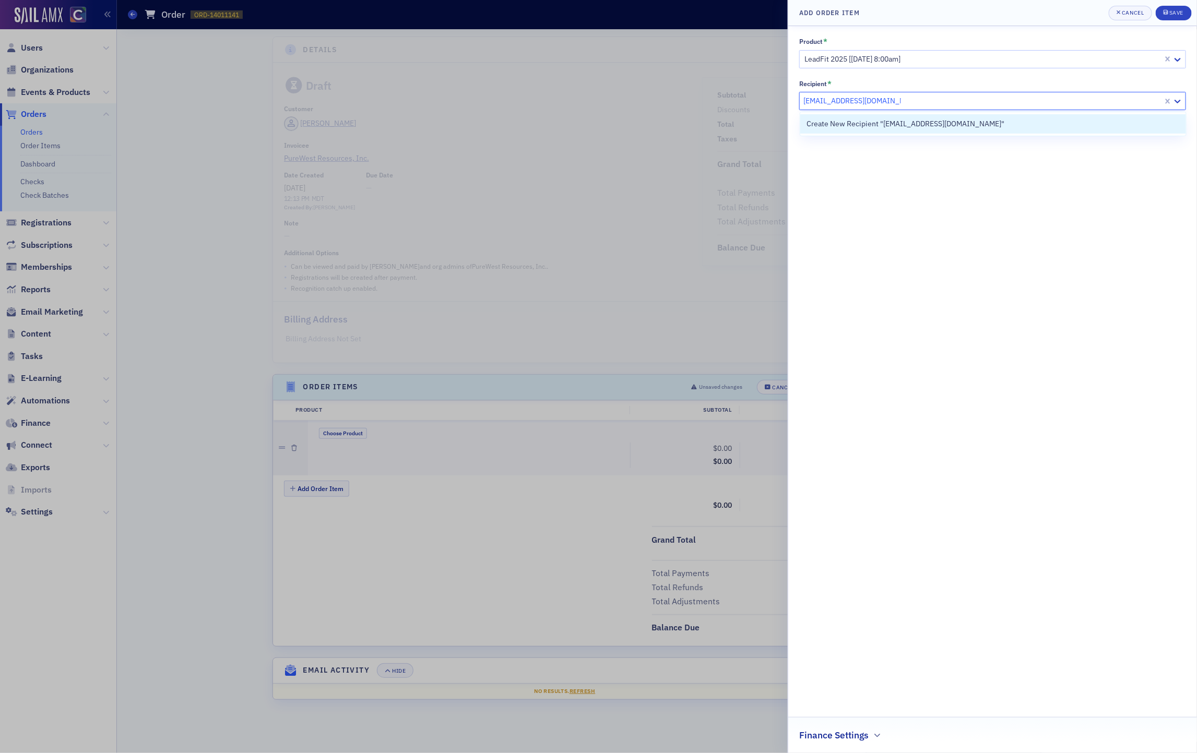
type input "krystalbetts0617@gmail.com"
paste input "[PERSON_NAME]"
type input "[PERSON_NAME]"
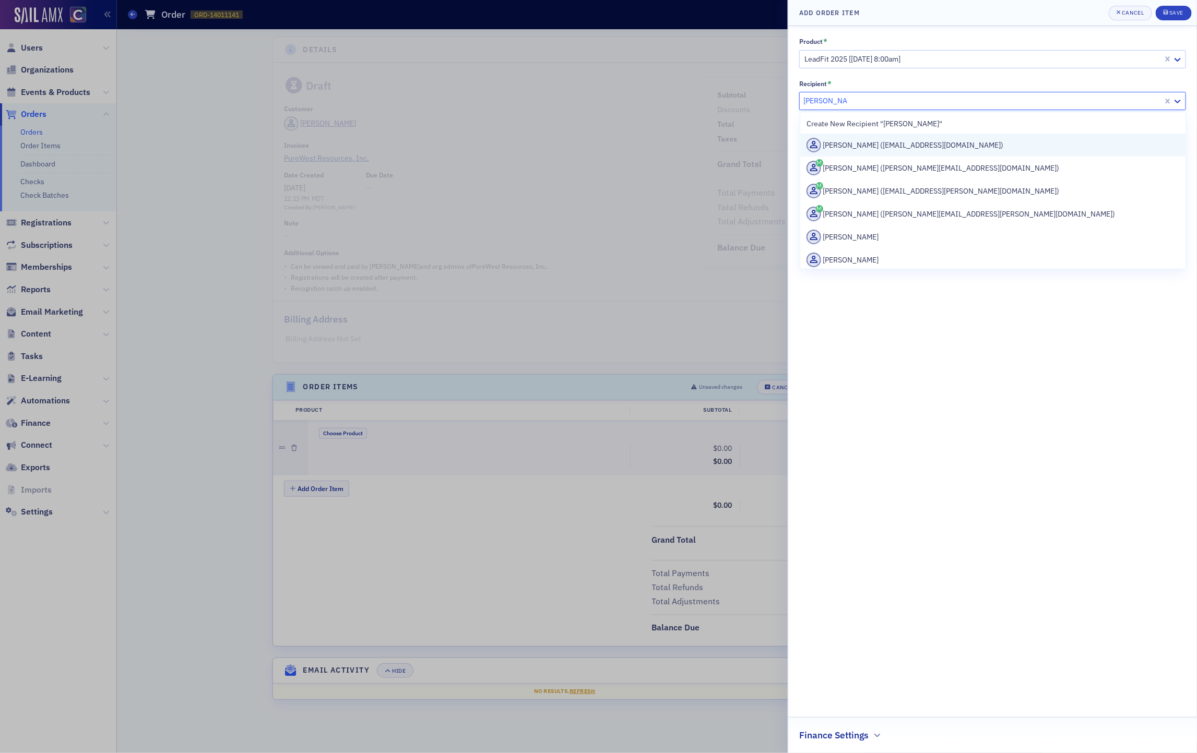
click at [930, 146] on div "Krystal Betts (kbetts@purewest.com)" at bounding box center [992, 145] width 373 height 15
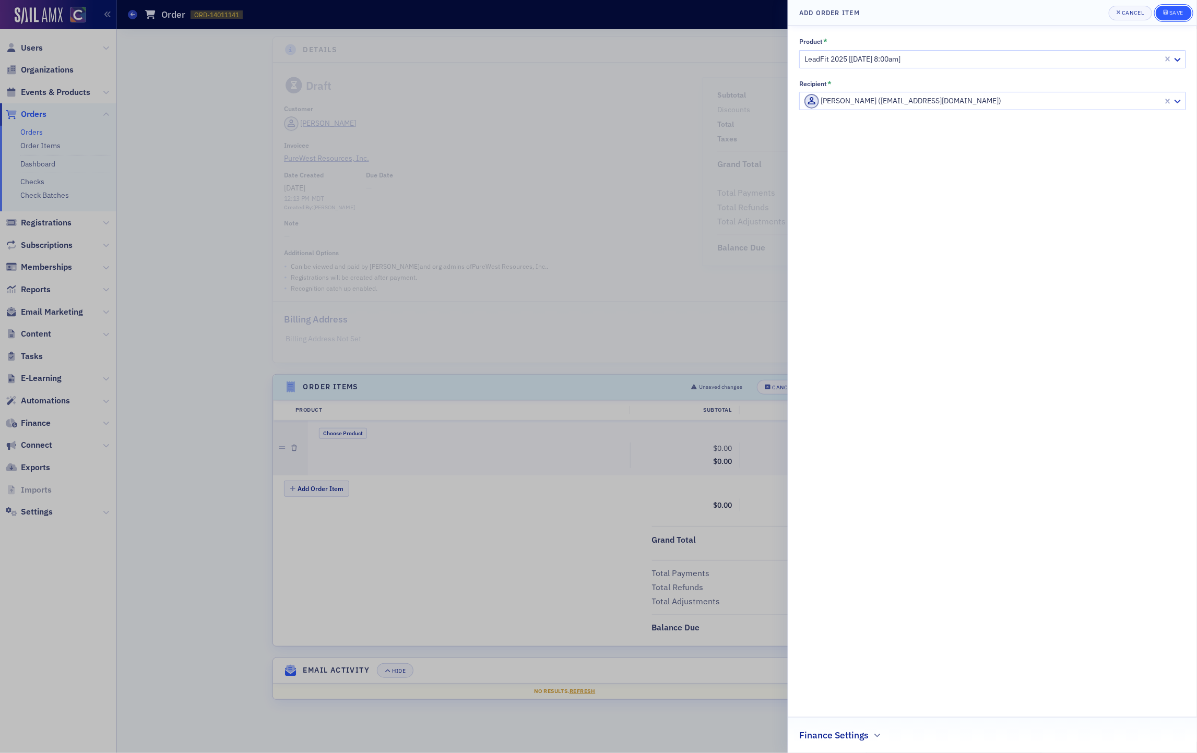
click at [1175, 16] on span "Save" at bounding box center [1173, 13] width 20 height 8
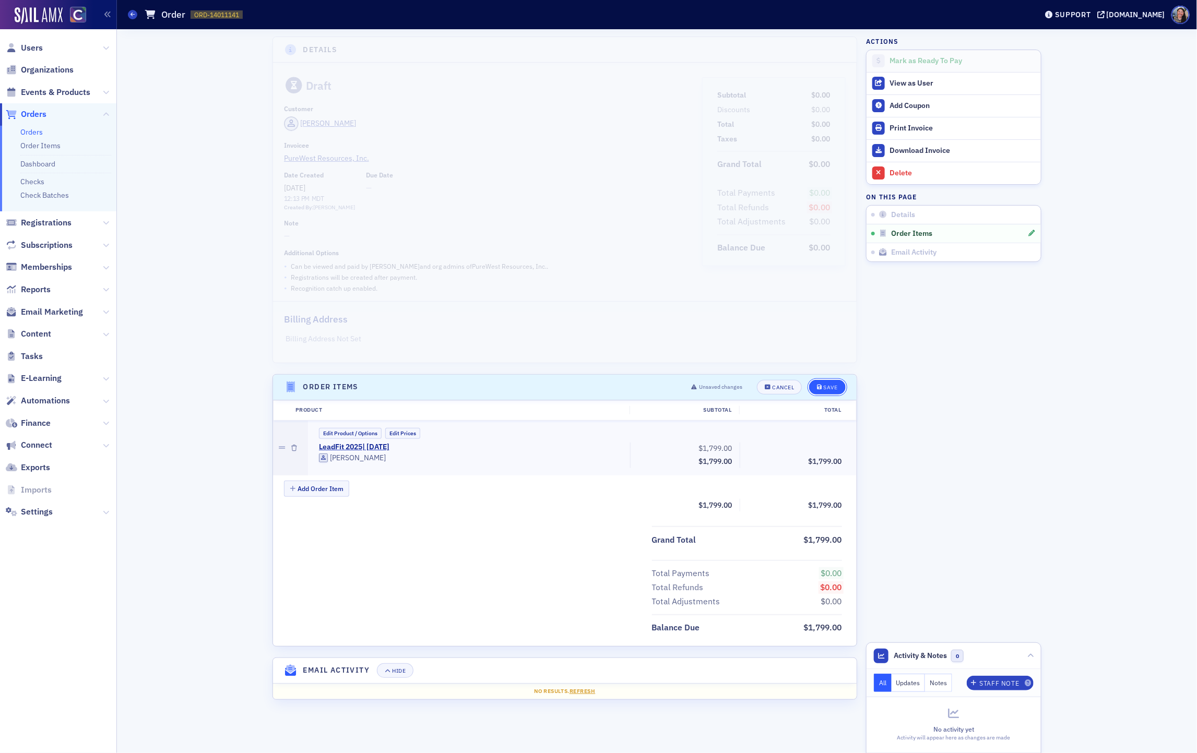
click at [825, 388] on div "Save" at bounding box center [830, 388] width 14 height 6
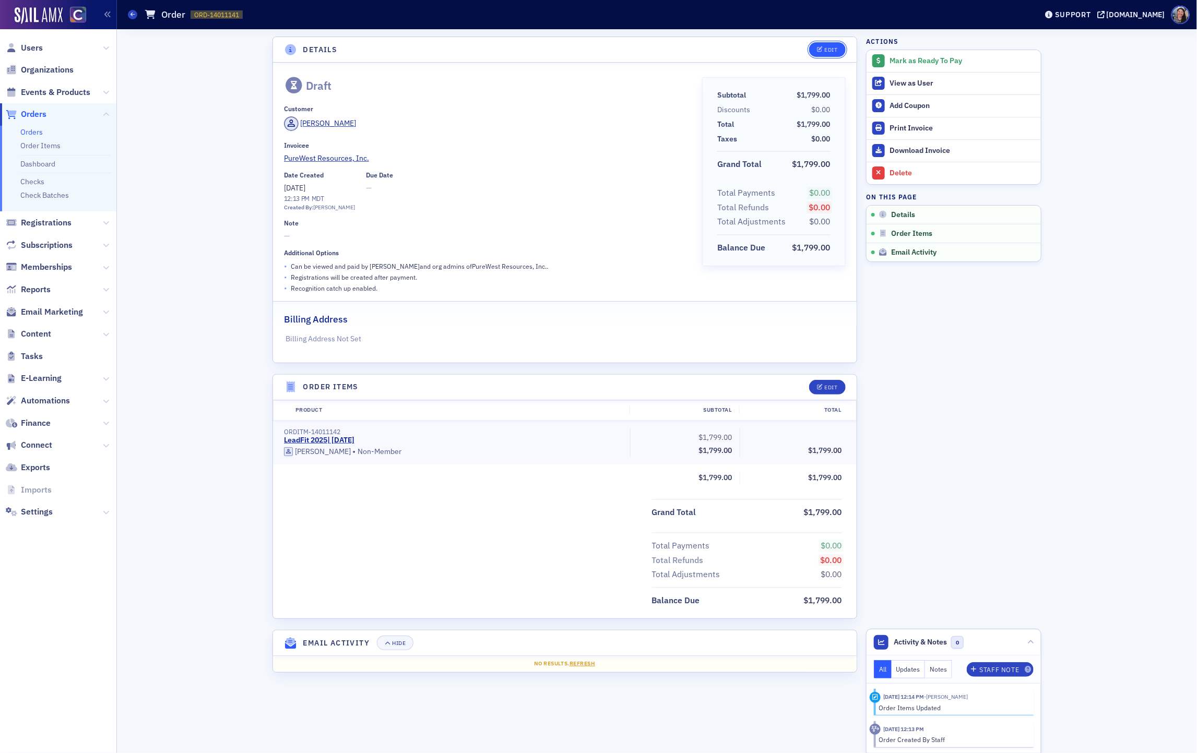
click at [821, 49] on icon "button" at bounding box center [820, 50] width 6 height 6
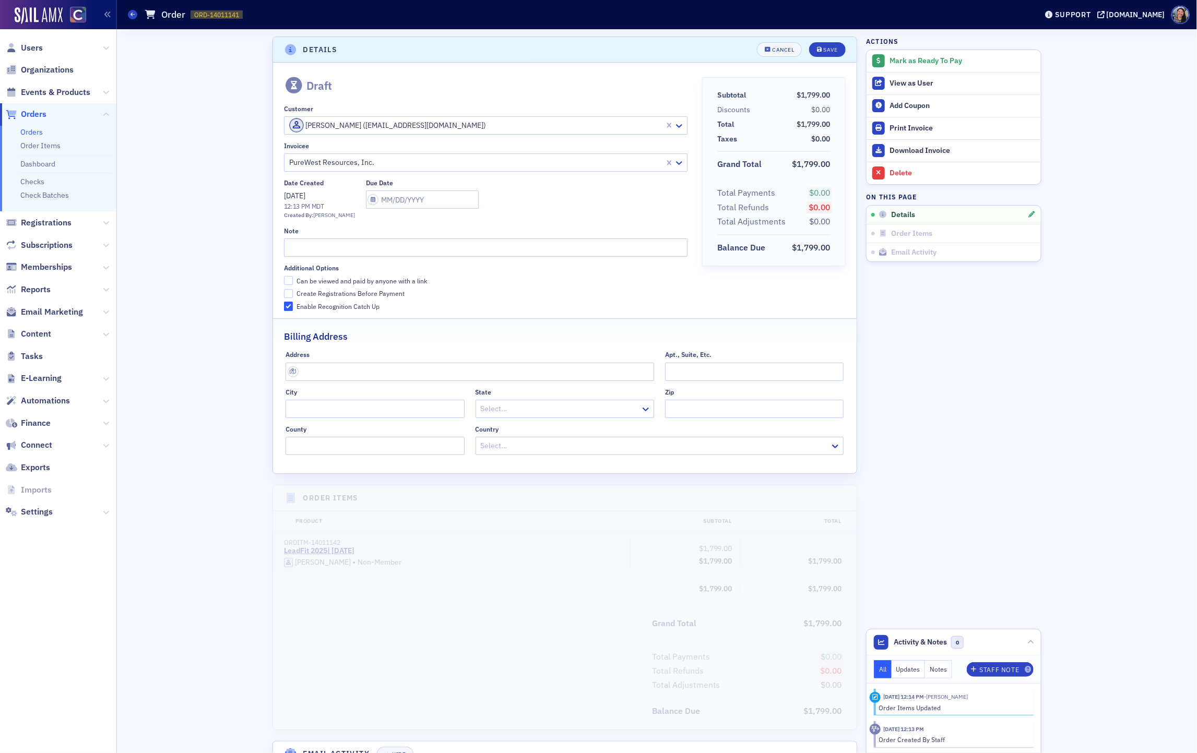
click at [313, 280] on div "Can be viewed and paid by anyone with a link" at bounding box center [361, 281] width 130 height 9
click at [293, 280] on input "Can be viewed and paid by anyone with a link" at bounding box center [288, 280] width 9 height 9
checkbox input "true"
click at [313, 295] on div "Create Registrations Before Payment" at bounding box center [350, 293] width 108 height 9
click at [293, 295] on input "Create Registrations Before Payment" at bounding box center [288, 293] width 9 height 9
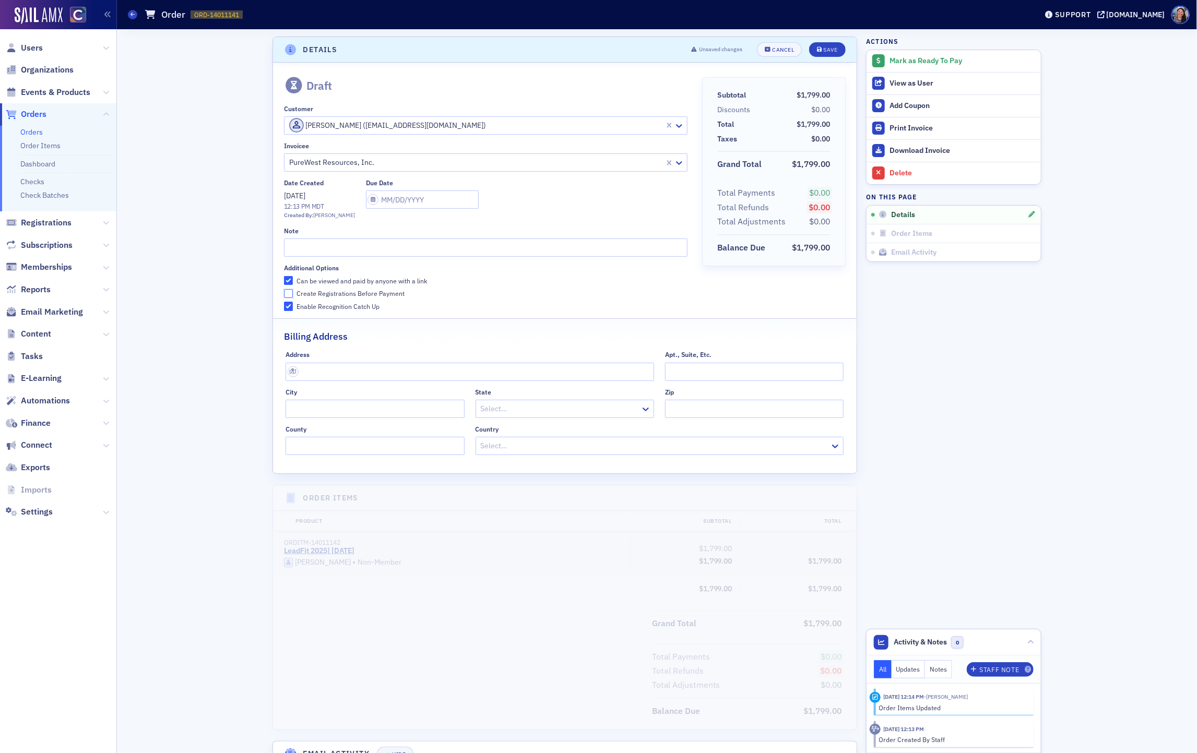
checkbox input "true"
click at [829, 51] on div "Save" at bounding box center [830, 50] width 14 height 6
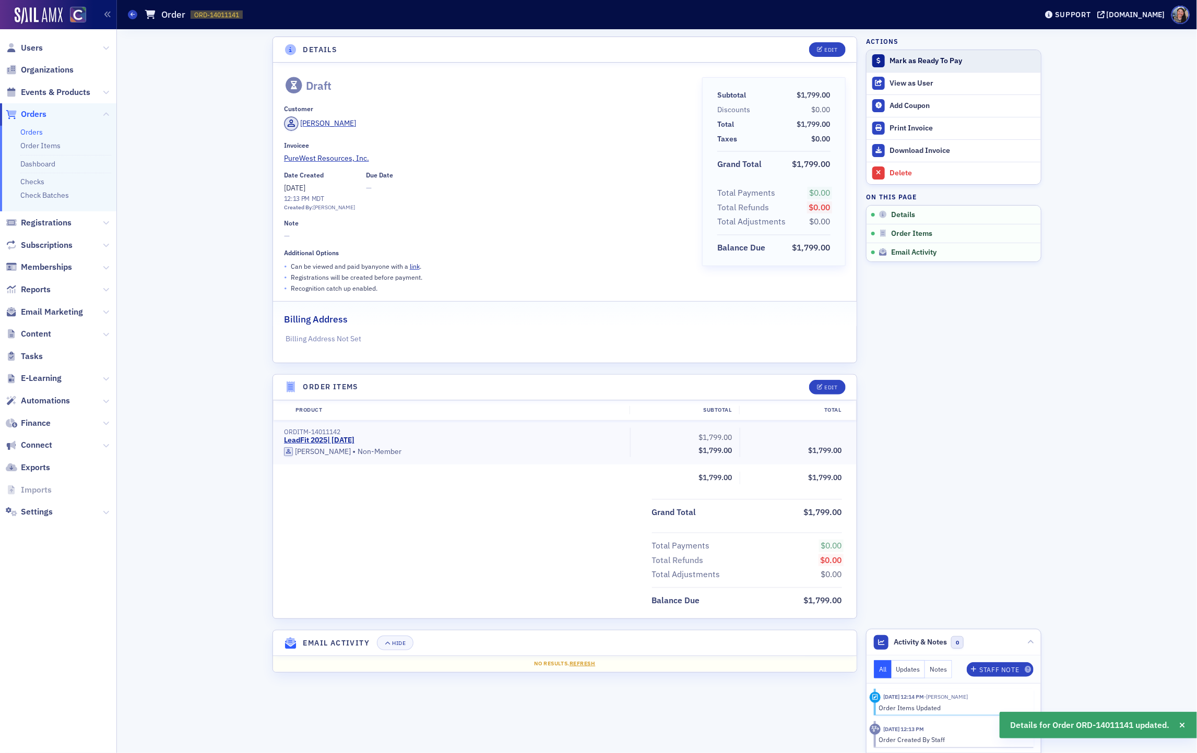
click at [939, 64] on div "Mark as Ready To Pay" at bounding box center [962, 60] width 146 height 9
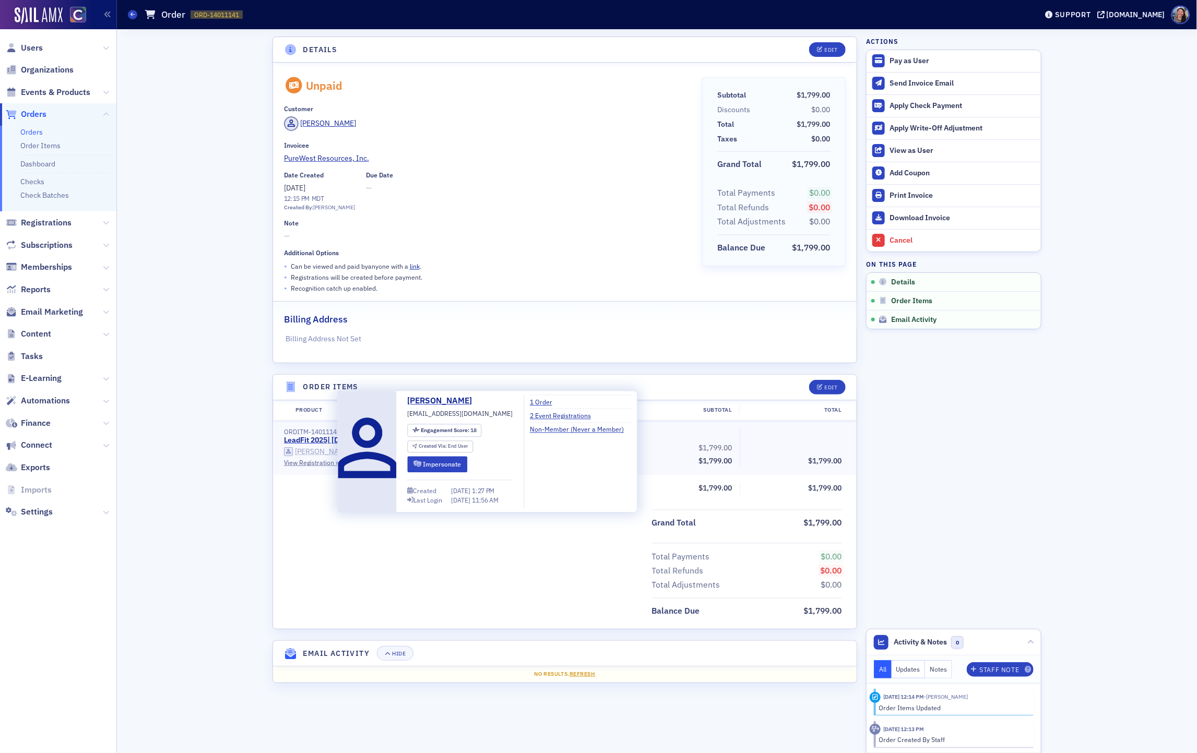
click at [319, 451] on div "[PERSON_NAME]" at bounding box center [323, 451] width 56 height 9
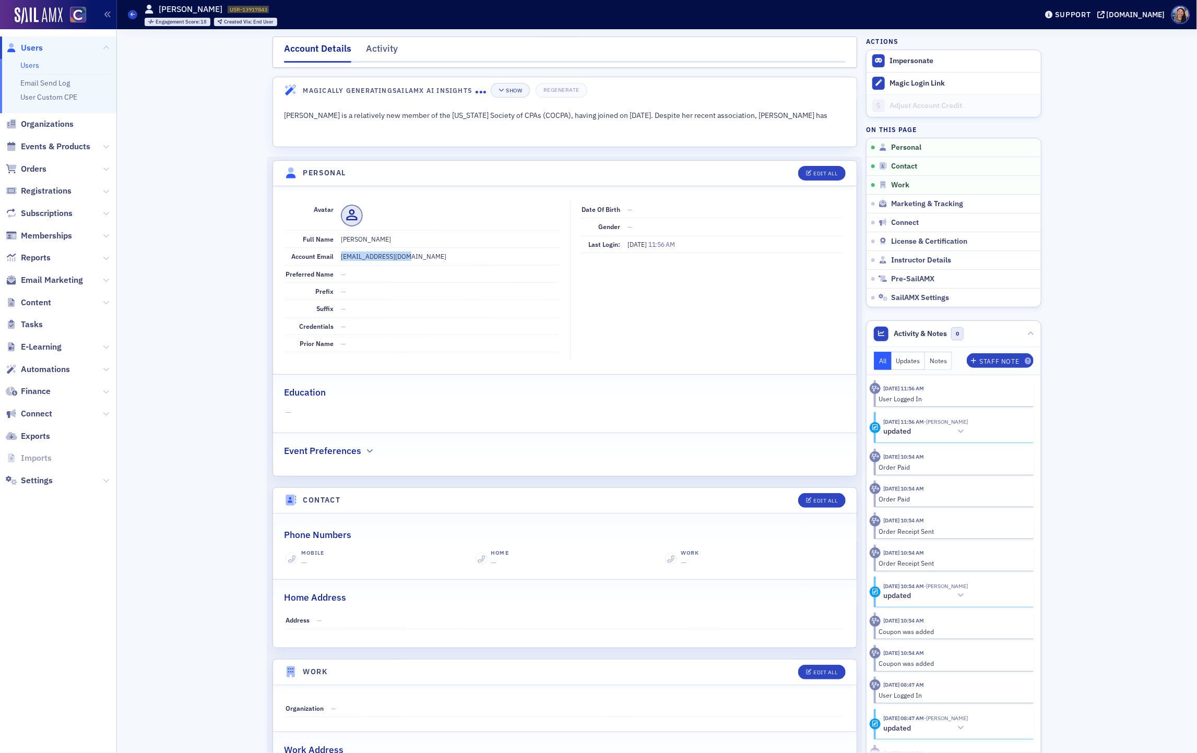
drag, startPoint x: 418, startPoint y: 255, endPoint x: 339, endPoint y: 259, distance: 79.5
click at [339, 259] on div "Account Email kbetts@purewest.com" at bounding box center [421, 256] width 273 height 17
copy dd "[EMAIL_ADDRESS][DOMAIN_NAME]"
click at [36, 164] on span "Orders" at bounding box center [34, 168] width 26 height 11
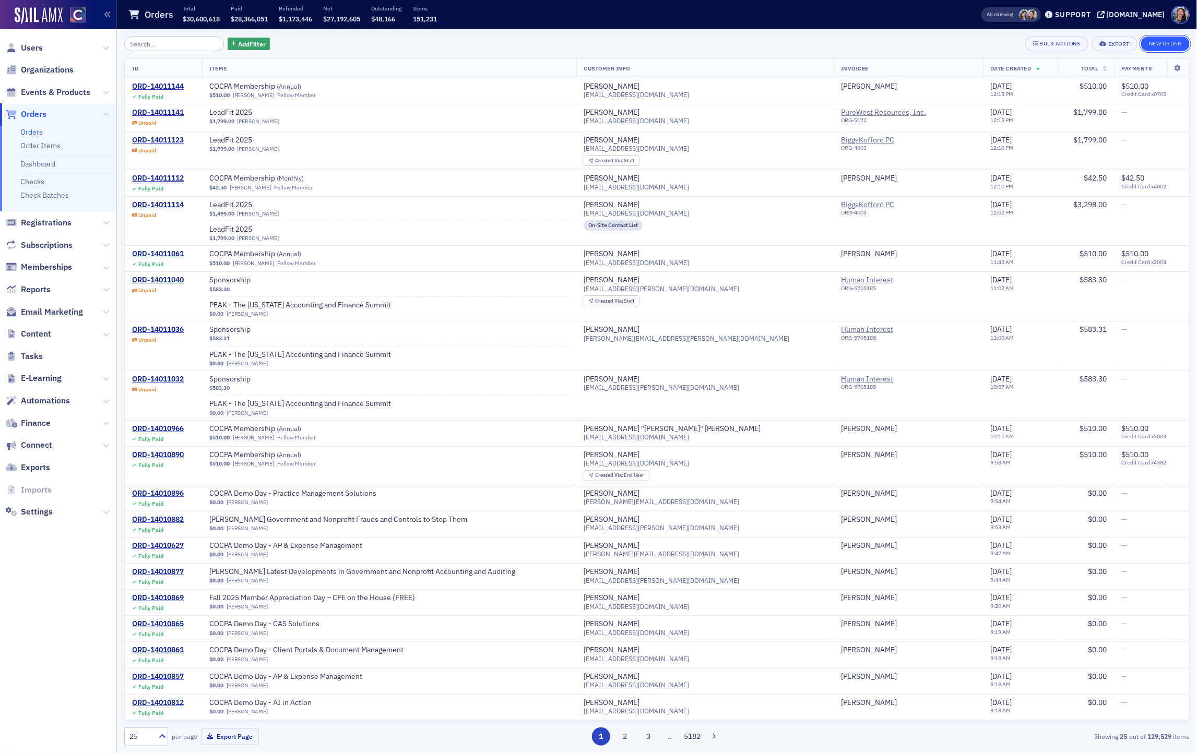
click at [1149, 43] on button "New Order" at bounding box center [1165, 44] width 49 height 15
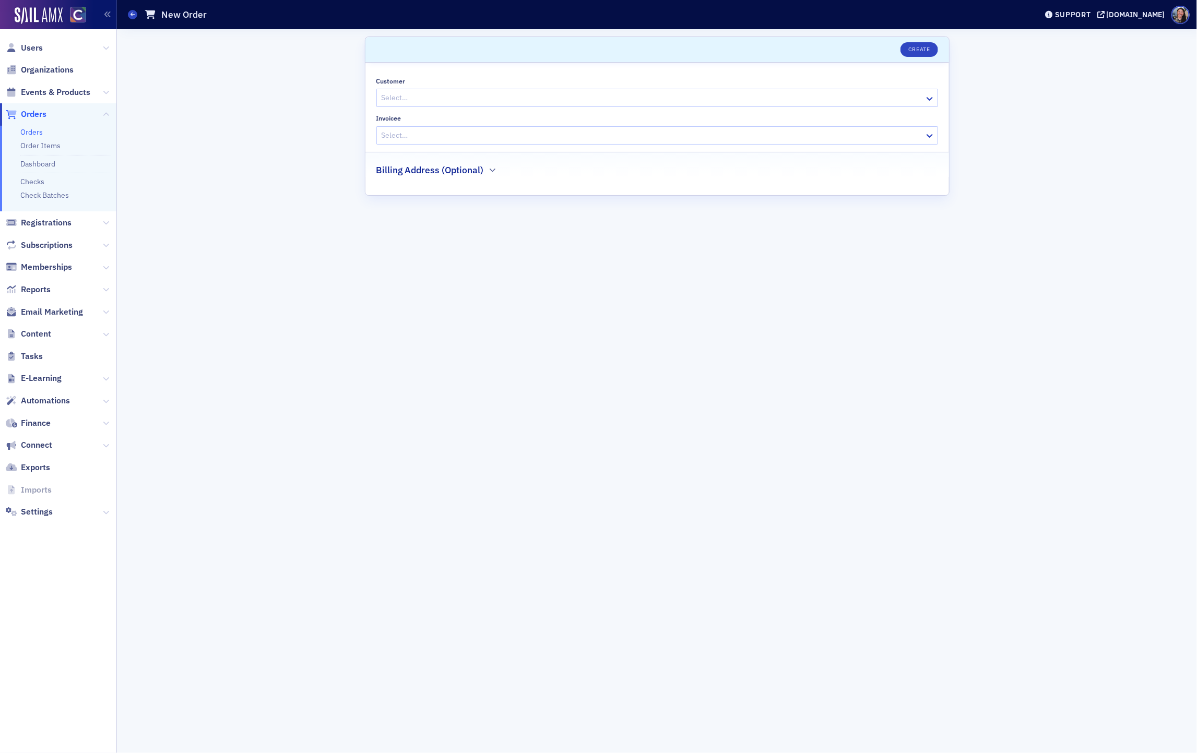
click at [442, 99] on div at bounding box center [651, 97] width 543 height 13
paste input "[PERSON_NAME][EMAIL_ADDRESS][PERSON_NAME][DOMAIN_NAME]"
type input "[PERSON_NAME][EMAIL_ADDRESS][PERSON_NAME][DOMAIN_NAME]"
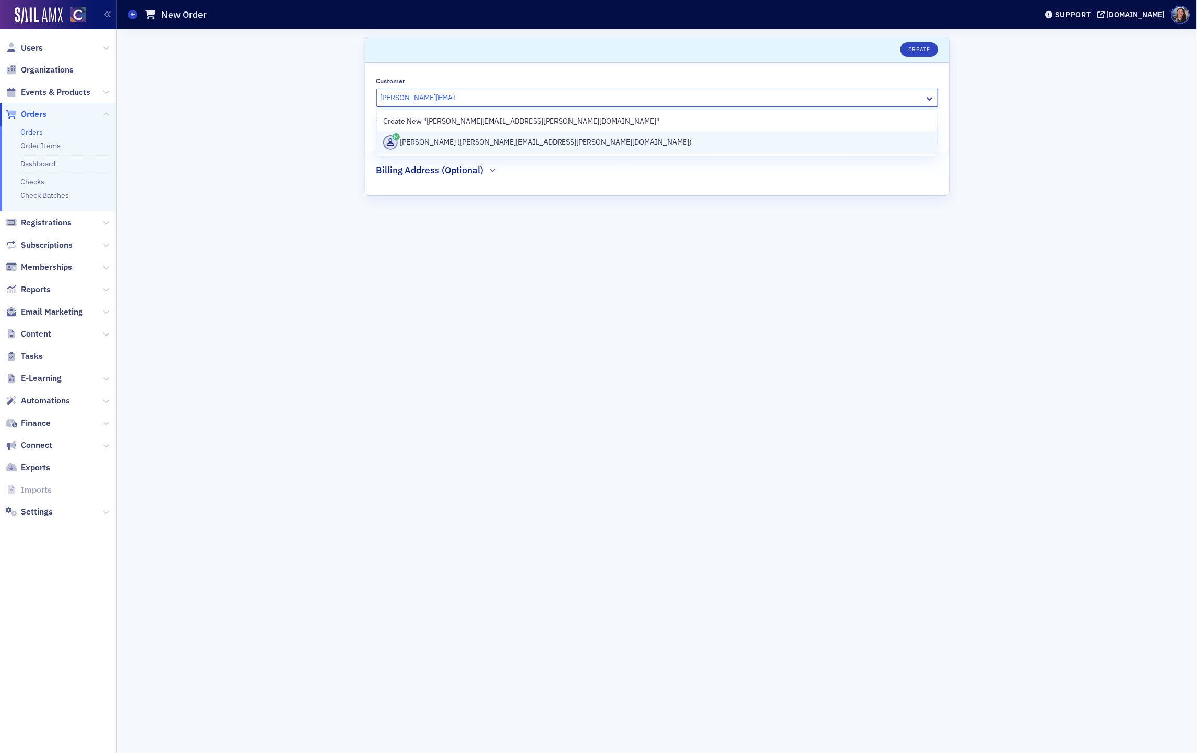
click at [438, 144] on div "[PERSON_NAME] ([PERSON_NAME][EMAIL_ADDRESS][PERSON_NAME][DOMAIN_NAME])" at bounding box center [656, 142] width 547 height 15
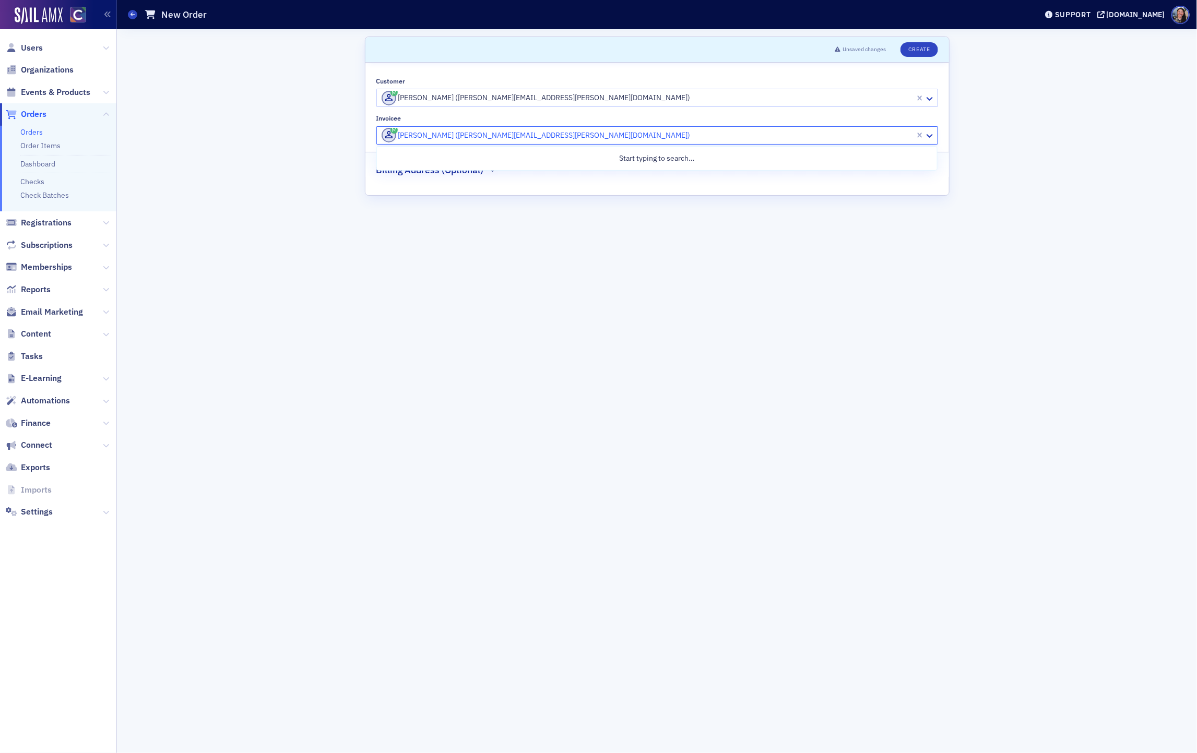
click at [435, 136] on div at bounding box center [646, 135] width 533 height 13
type input "crossroads"
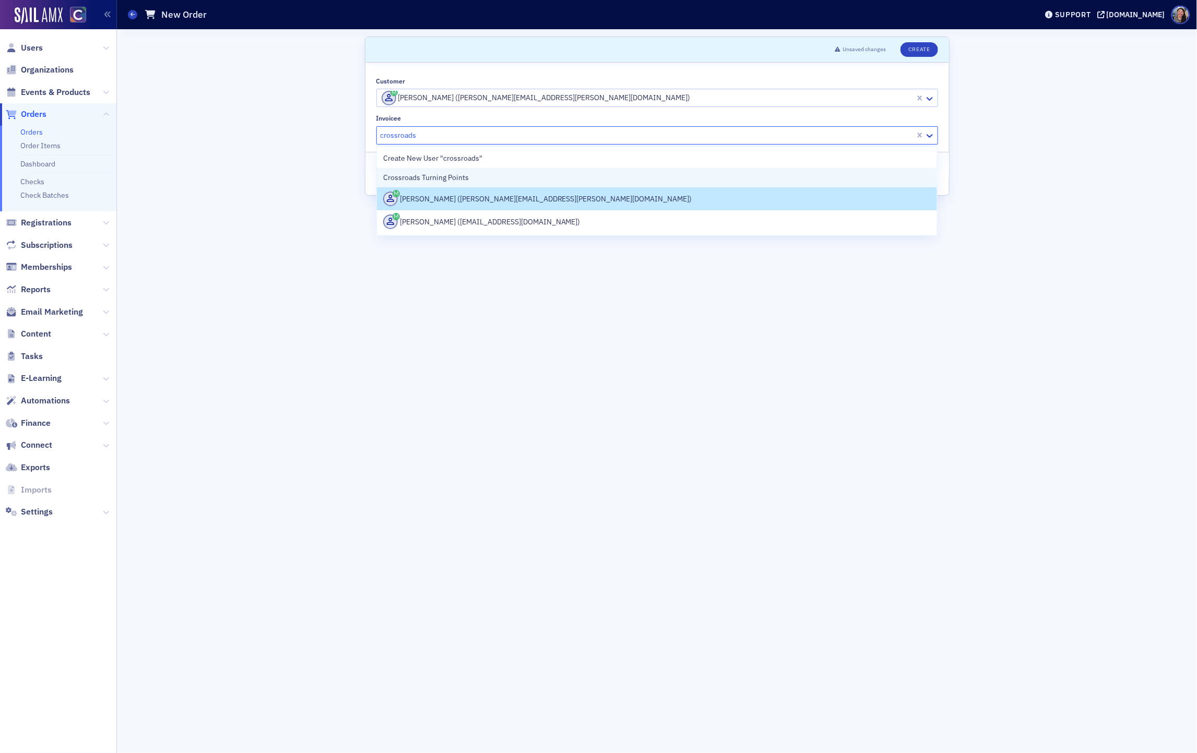
click at [404, 182] on span "Crossroads Turning Points" at bounding box center [430, 177] width 95 height 11
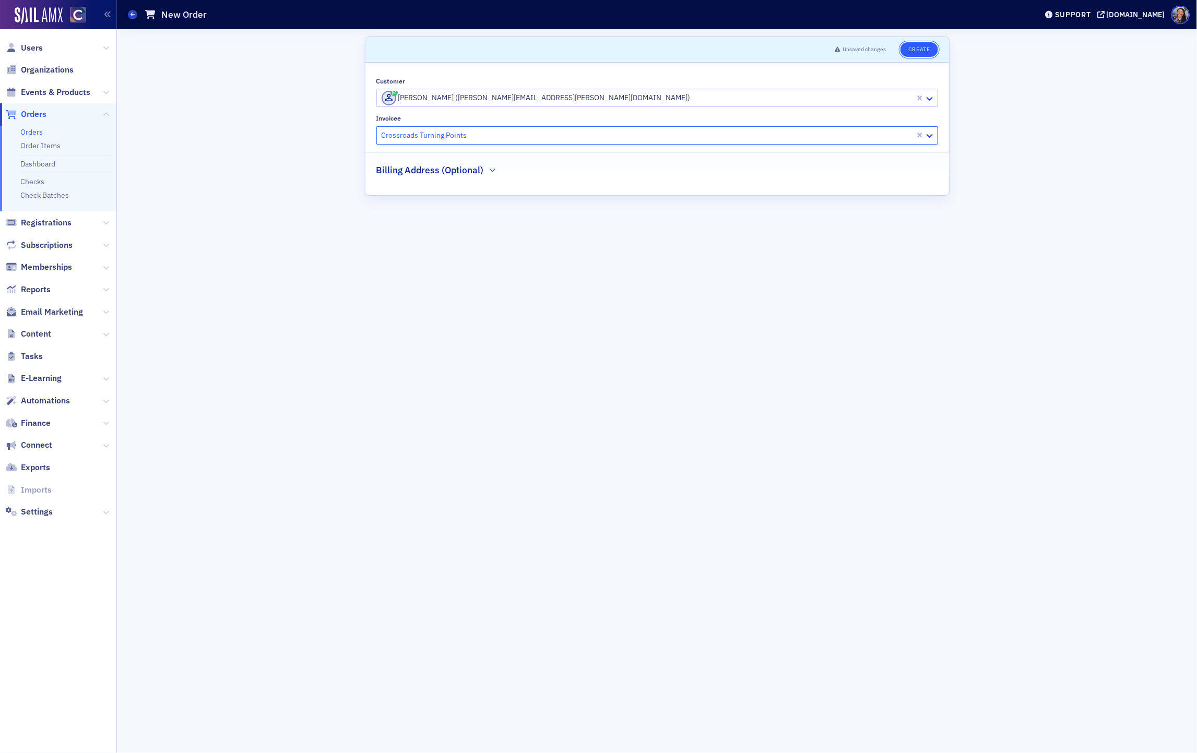
click at [925, 52] on button "Create" at bounding box center [918, 49] width 37 height 15
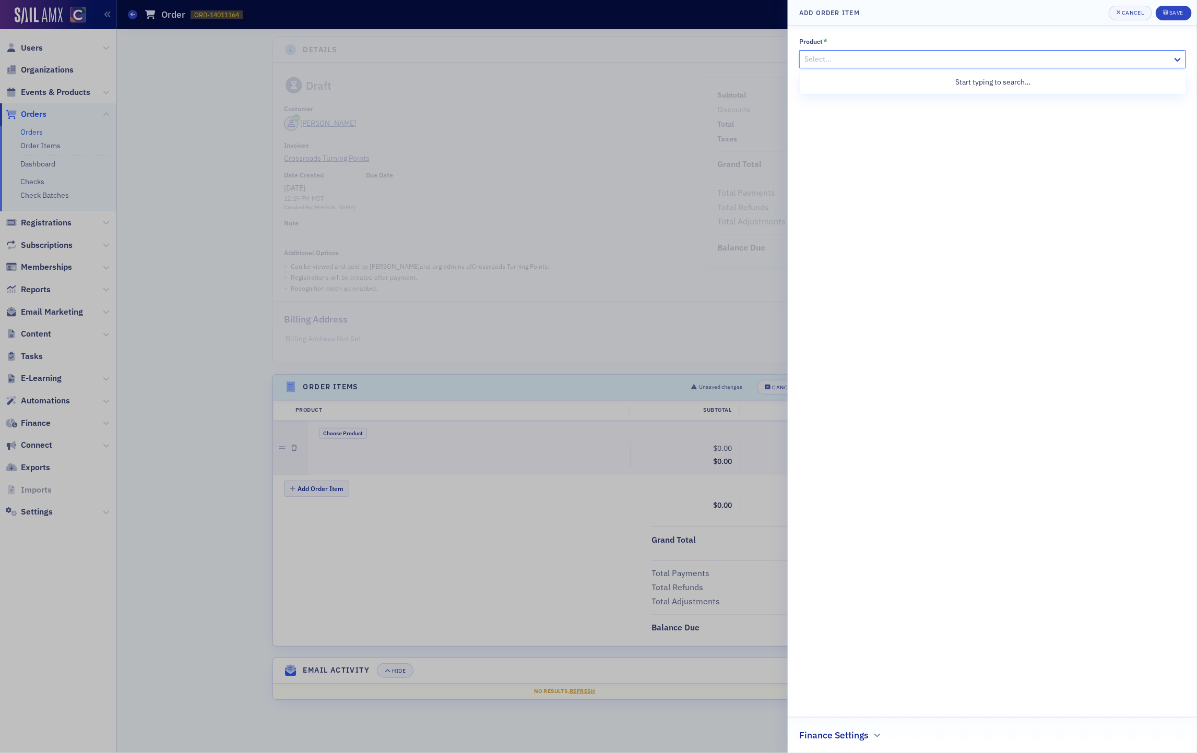
click at [852, 65] on div at bounding box center [987, 59] width 368 height 13
type input "leadfit"
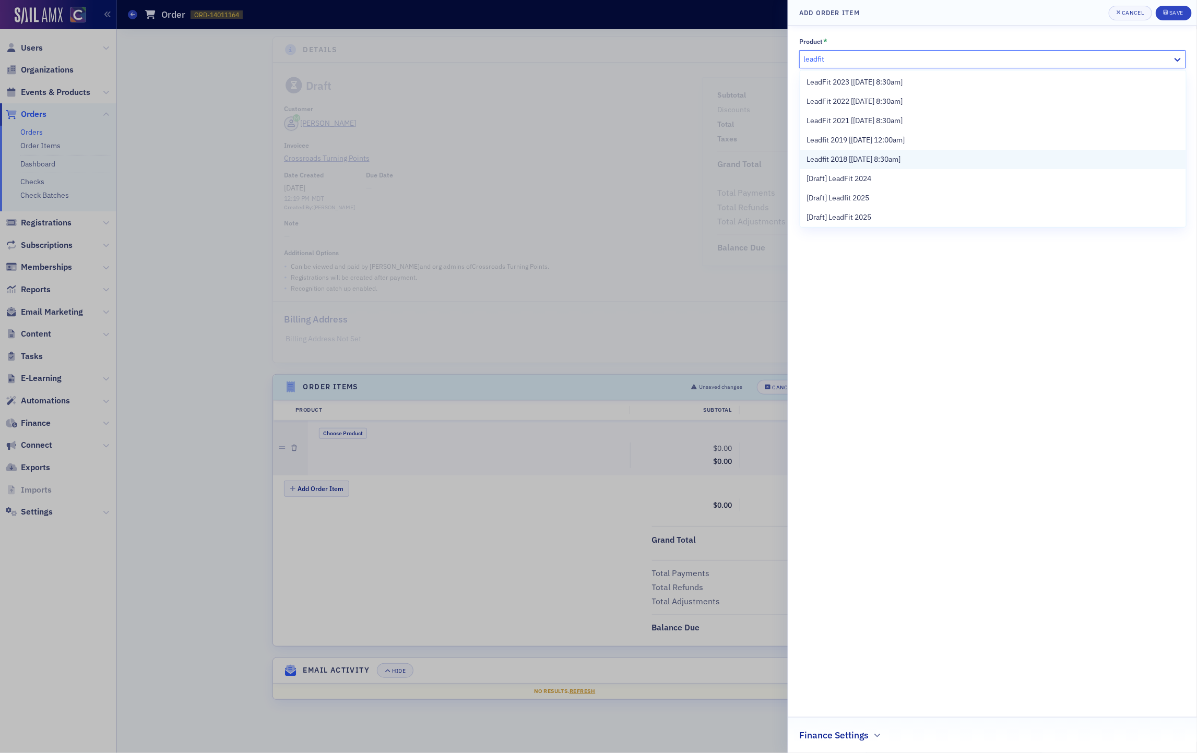
scroll to position [59, 0]
click at [866, 176] on span "LeadFit 2025 [[DATE] 8:00am]" at bounding box center [854, 177] width 96 height 11
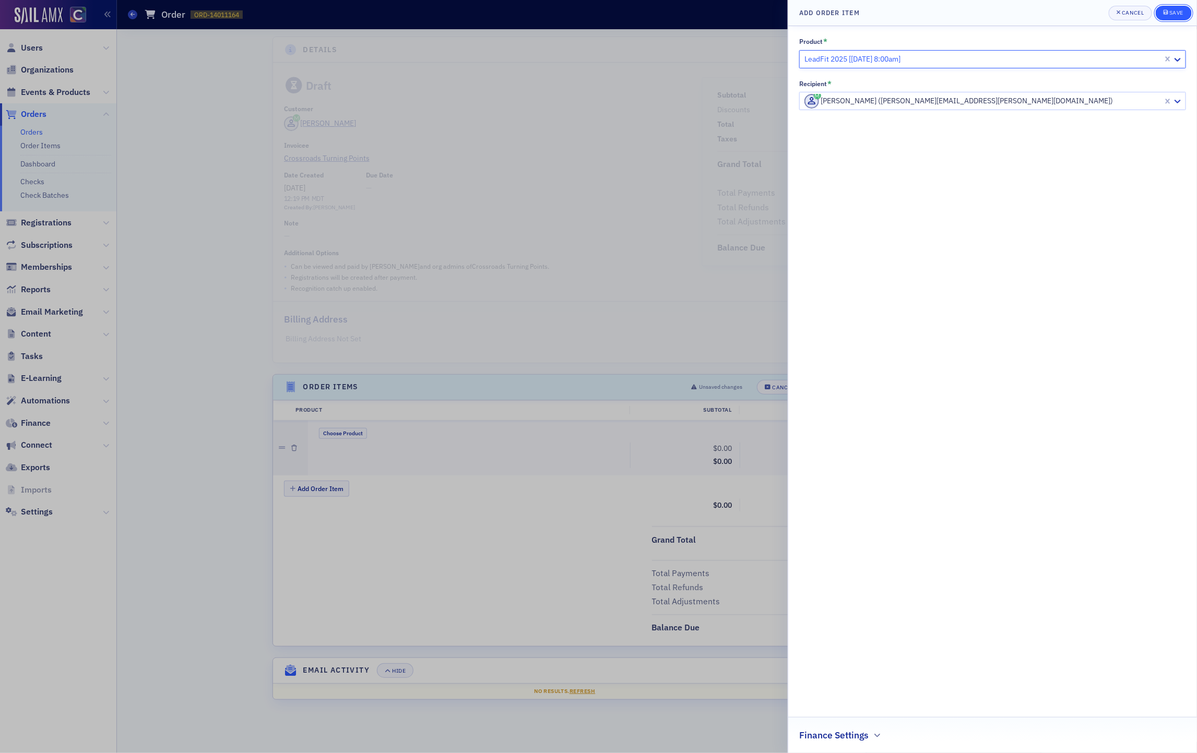
click at [1168, 13] on span "Save" at bounding box center [1173, 13] width 20 height 8
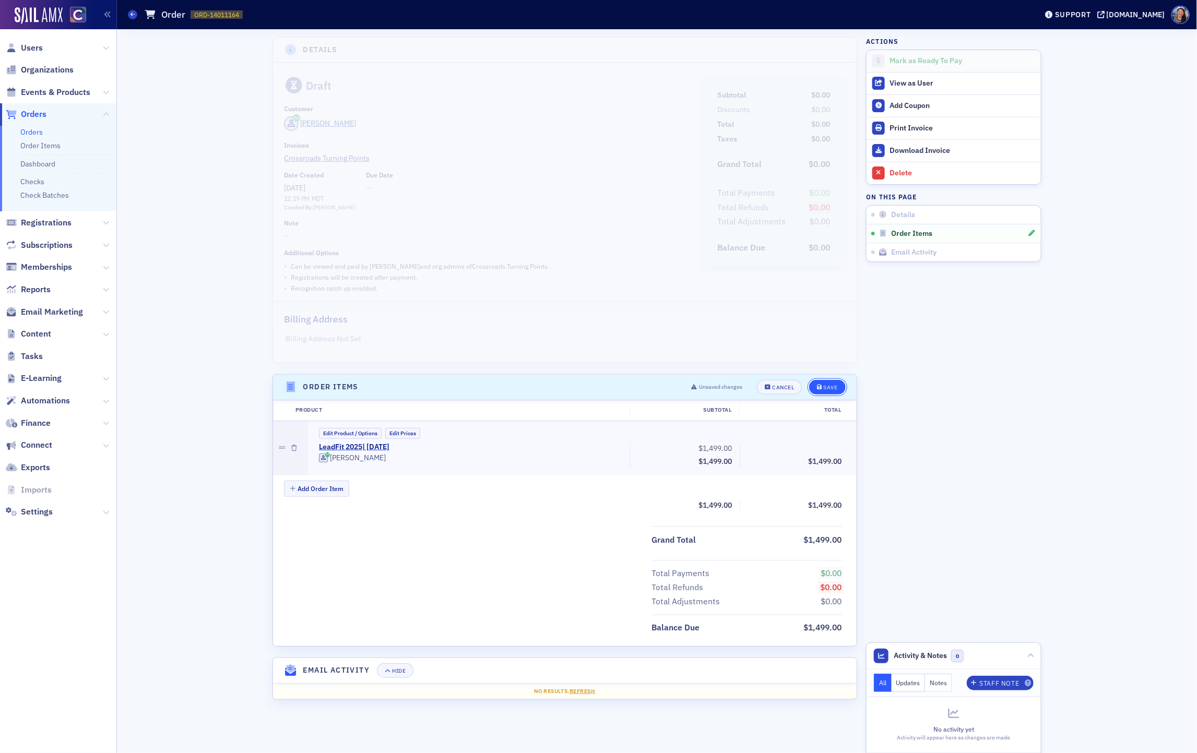
click at [825, 388] on div "Save" at bounding box center [830, 388] width 14 height 6
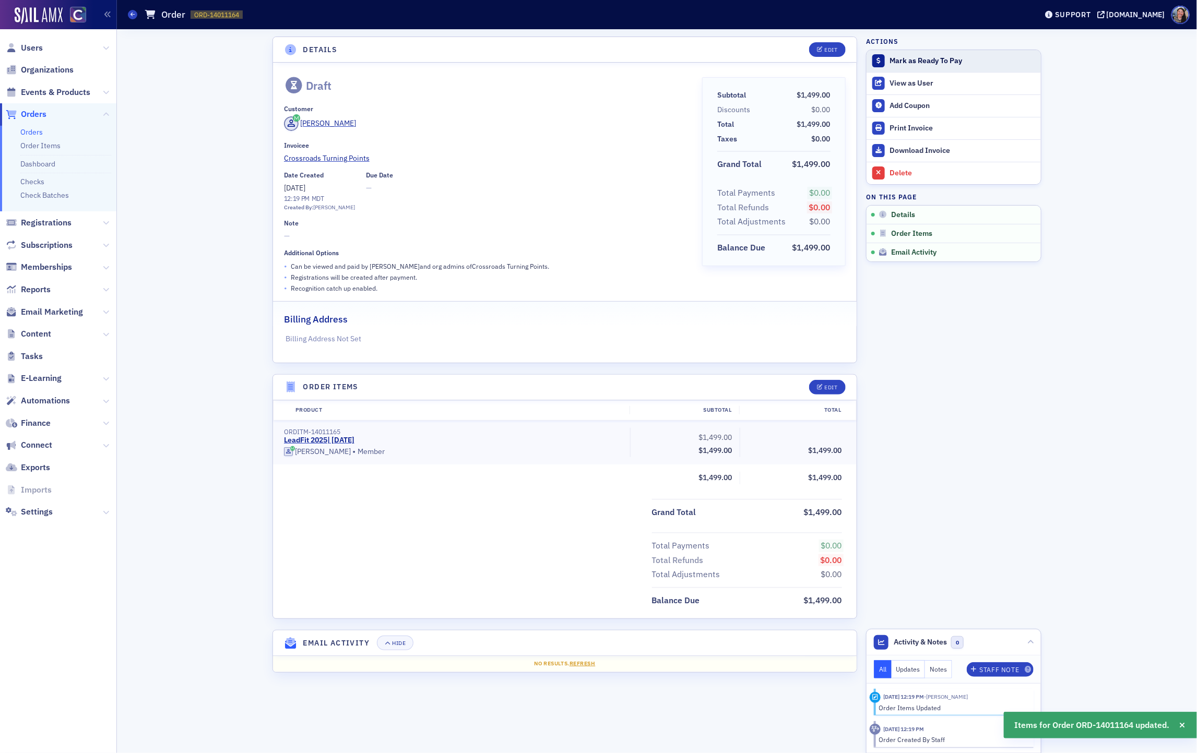
click at [935, 65] on div "Mark as Ready To Pay" at bounding box center [962, 60] width 146 height 9
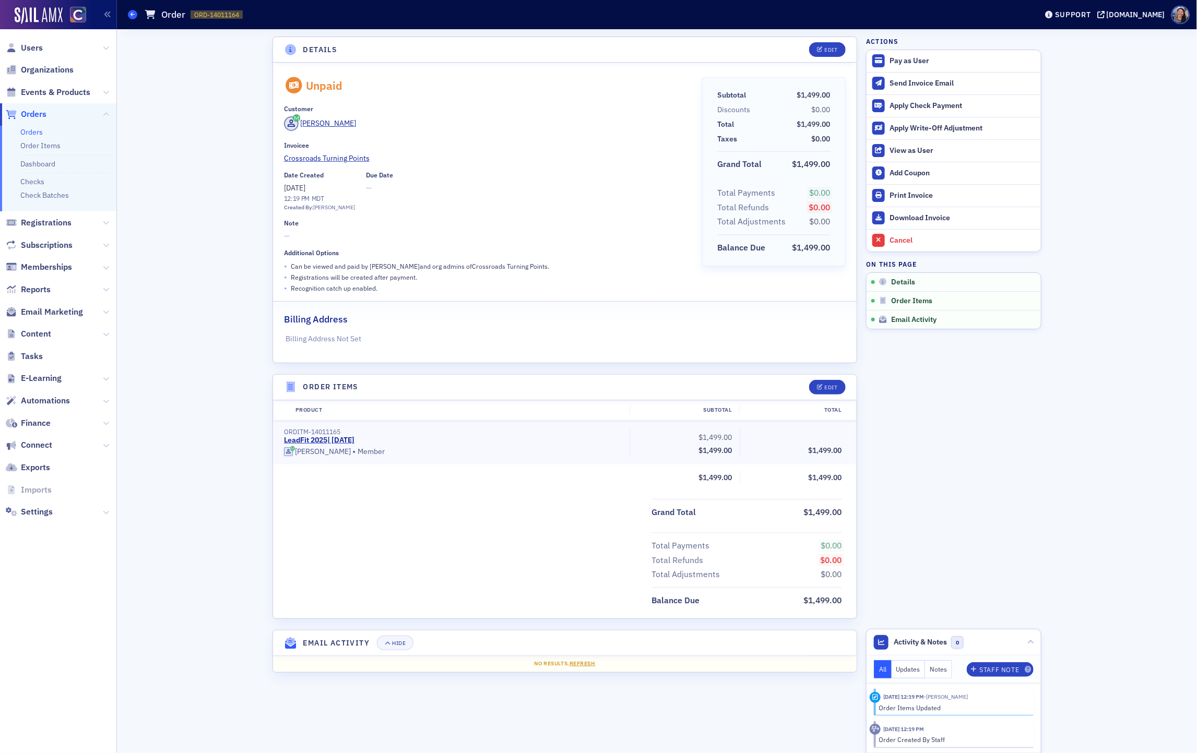
click at [134, 16] on icon at bounding box center [132, 14] width 4 height 5
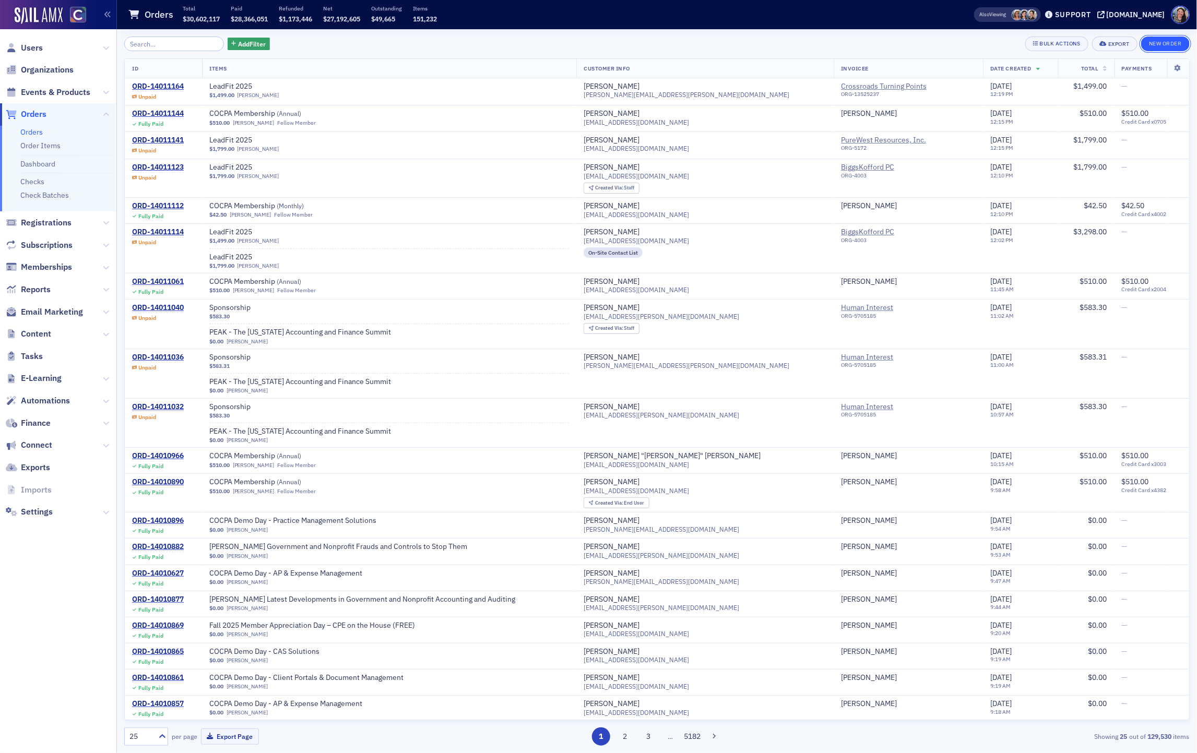
click at [1158, 44] on button "New Order" at bounding box center [1165, 44] width 49 height 15
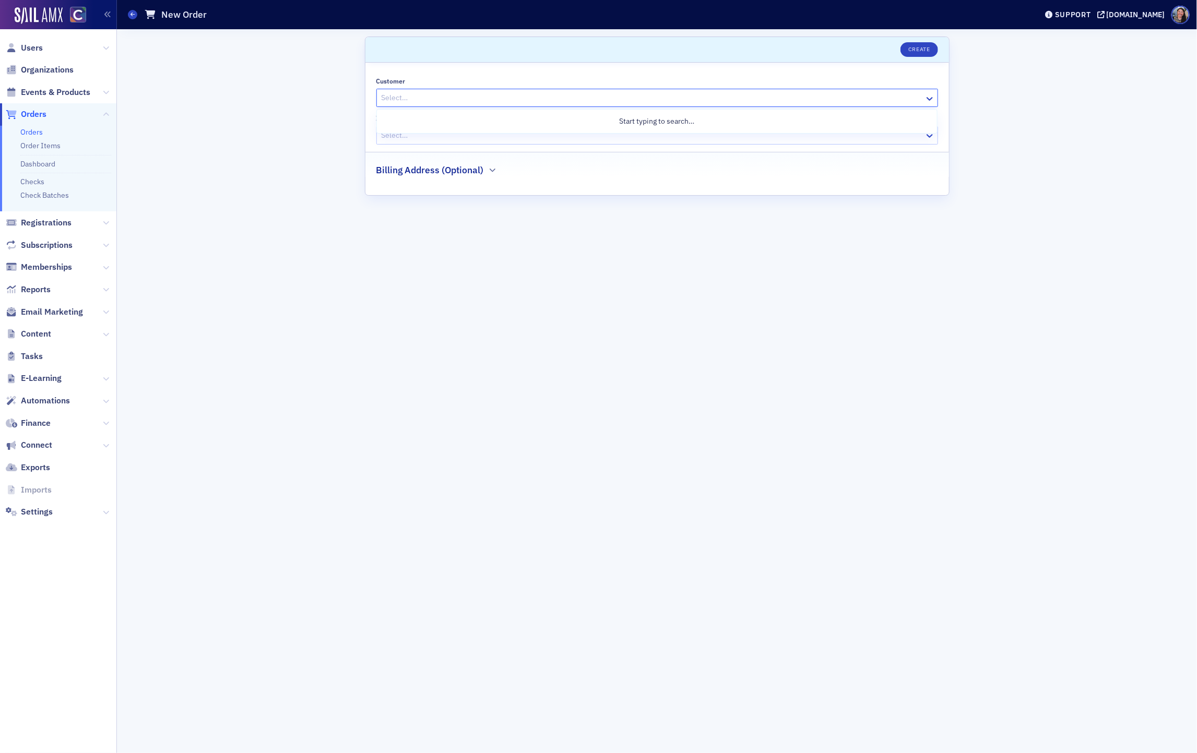
click at [513, 102] on div at bounding box center [651, 97] width 543 height 13
paste input "jarsement@sm-energy.com"
type input "jarsement@sm-energy.com"
click at [487, 147] on div "Jeremy Arsement (jarsement@sm-energy.com)" at bounding box center [656, 142] width 547 height 15
click at [480, 136] on div at bounding box center [646, 135] width 533 height 13
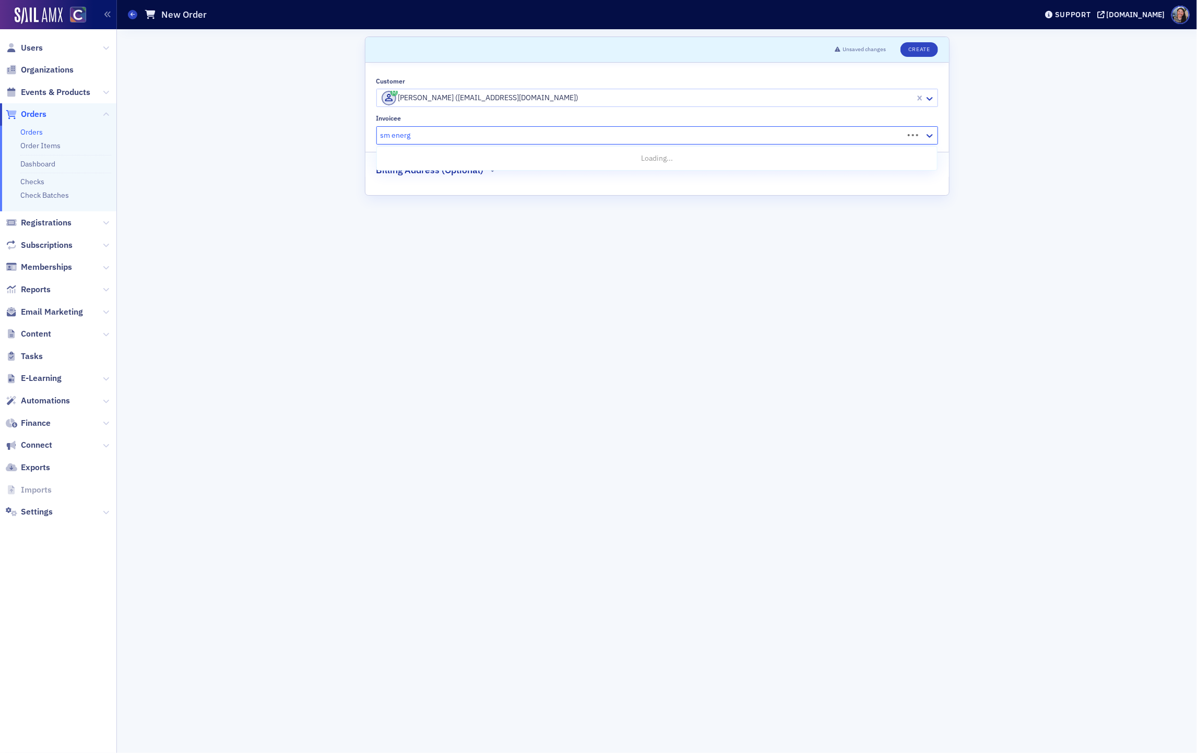
type input "sm energy"
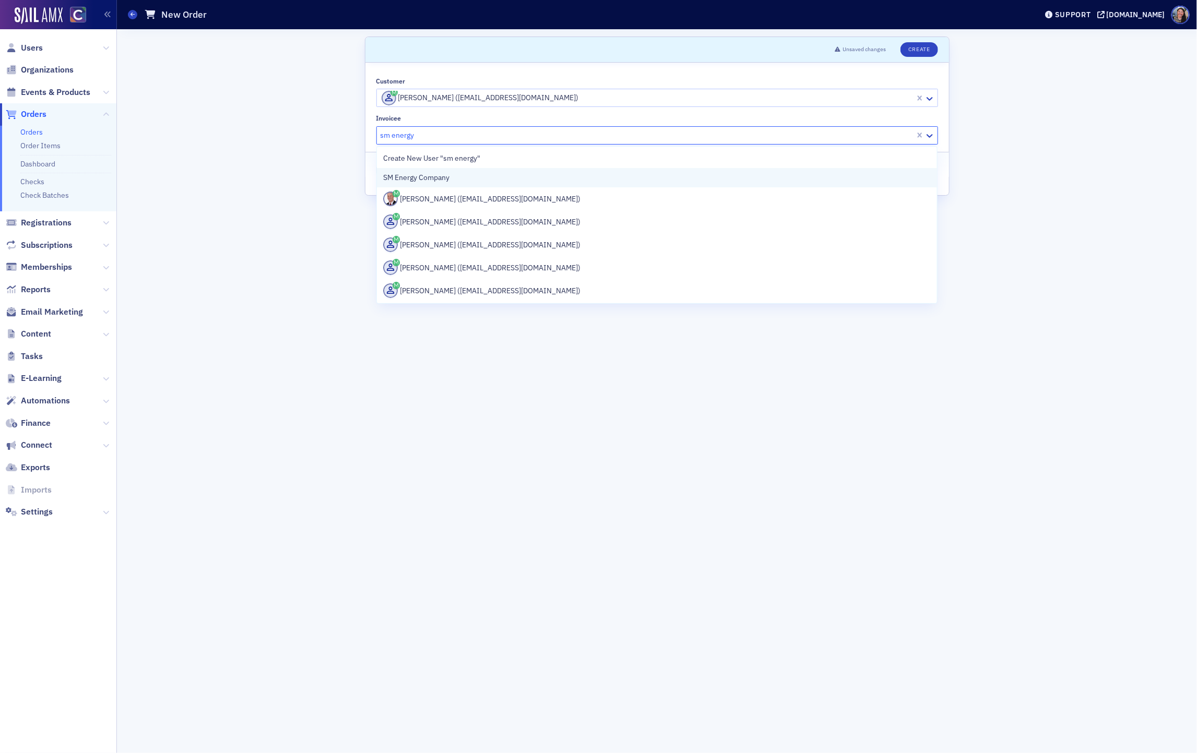
click at [451, 177] on span "SM Energy Company" at bounding box center [430, 177] width 95 height 11
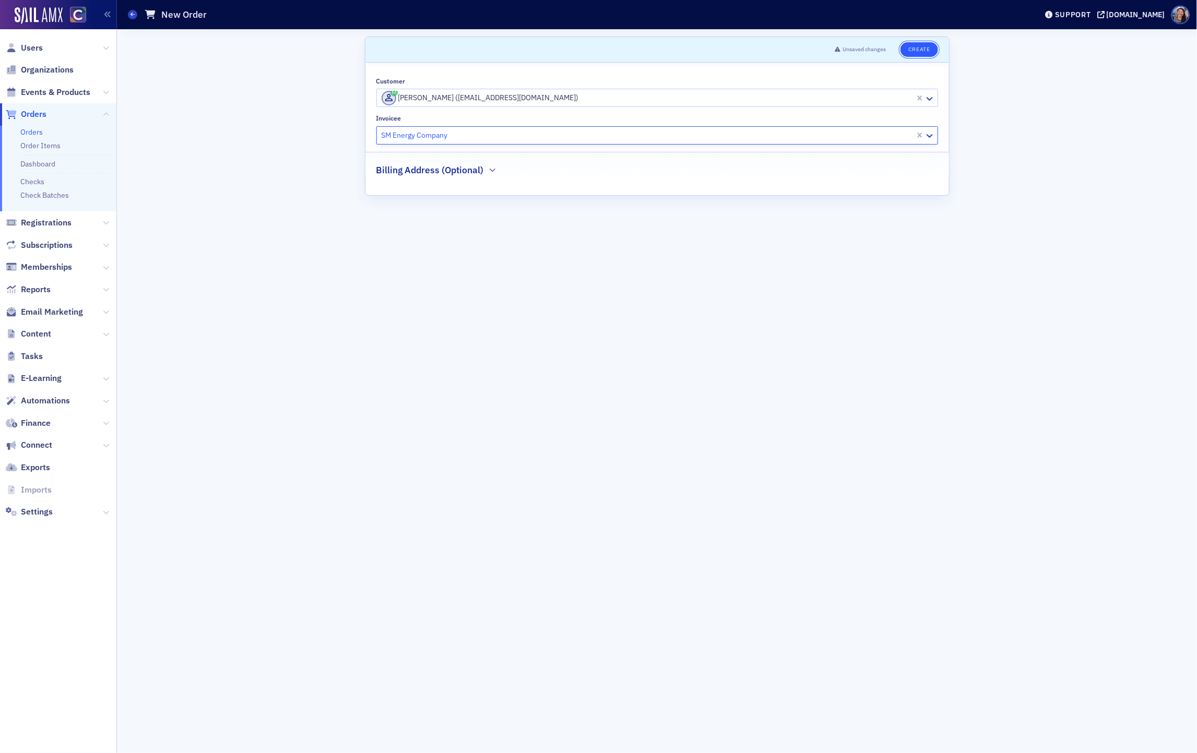
click at [926, 50] on button "Create" at bounding box center [918, 49] width 37 height 15
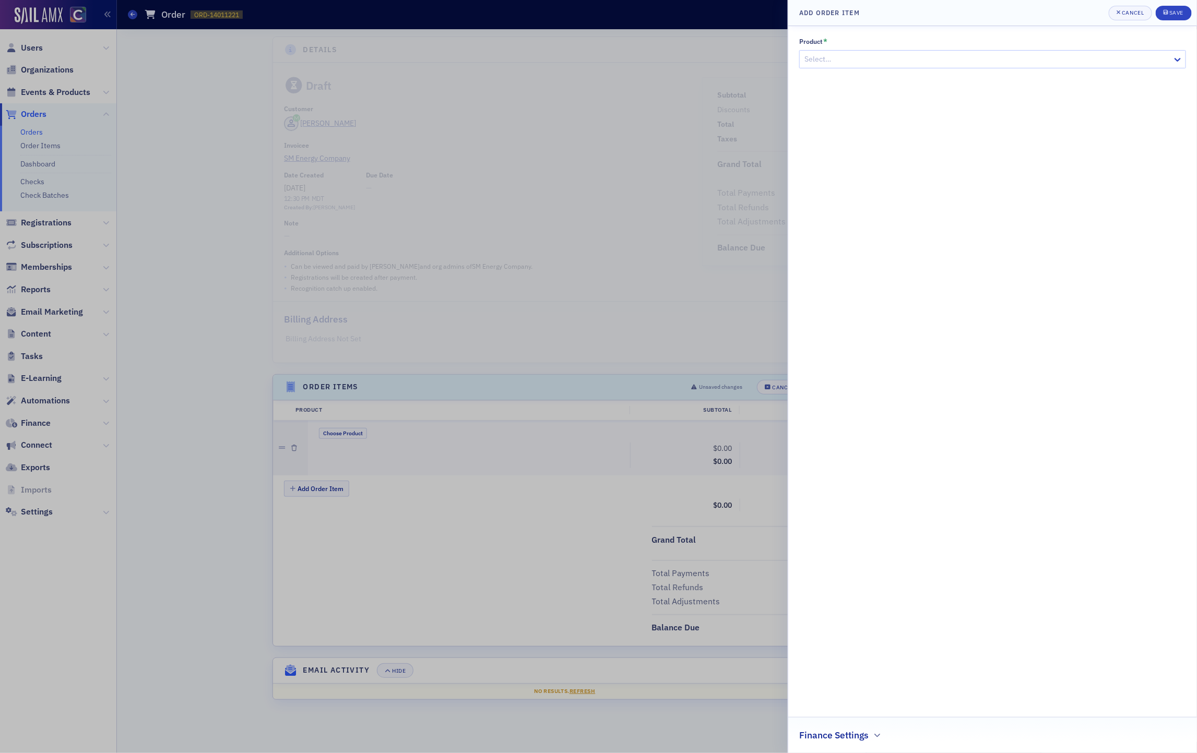
click at [885, 62] on div at bounding box center [987, 59] width 368 height 13
type input "s"
type input "leadfit"
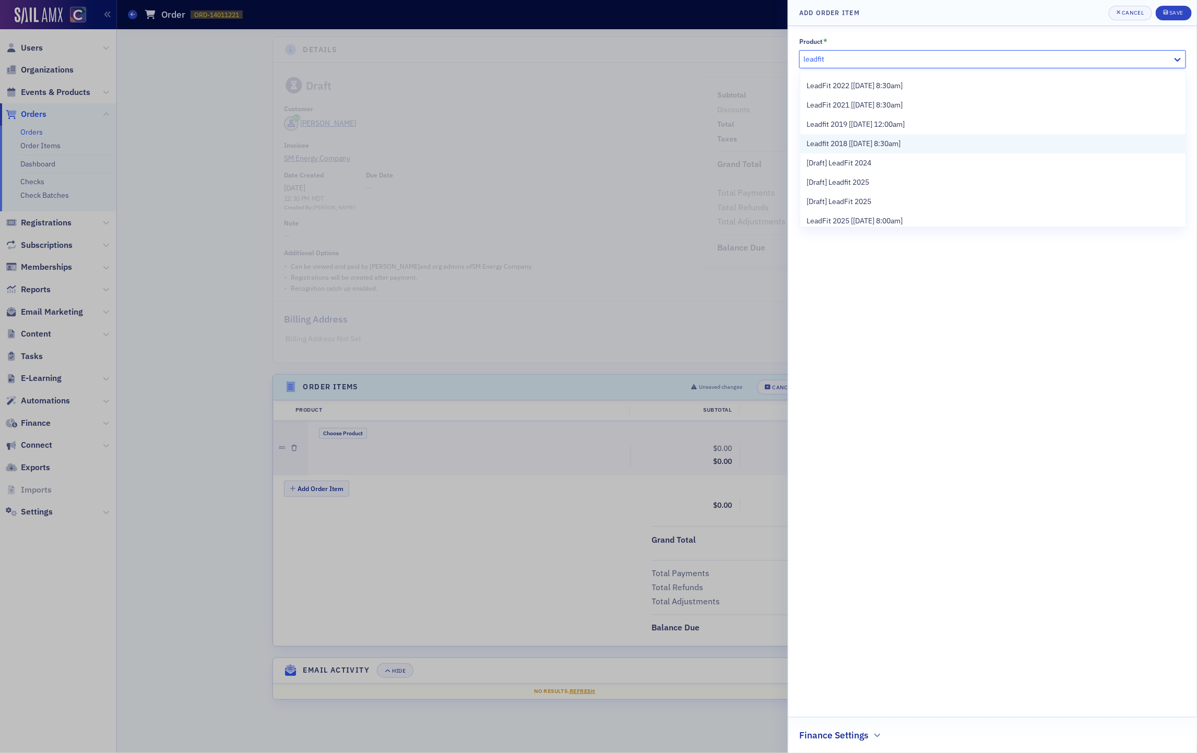
scroll to position [59, 0]
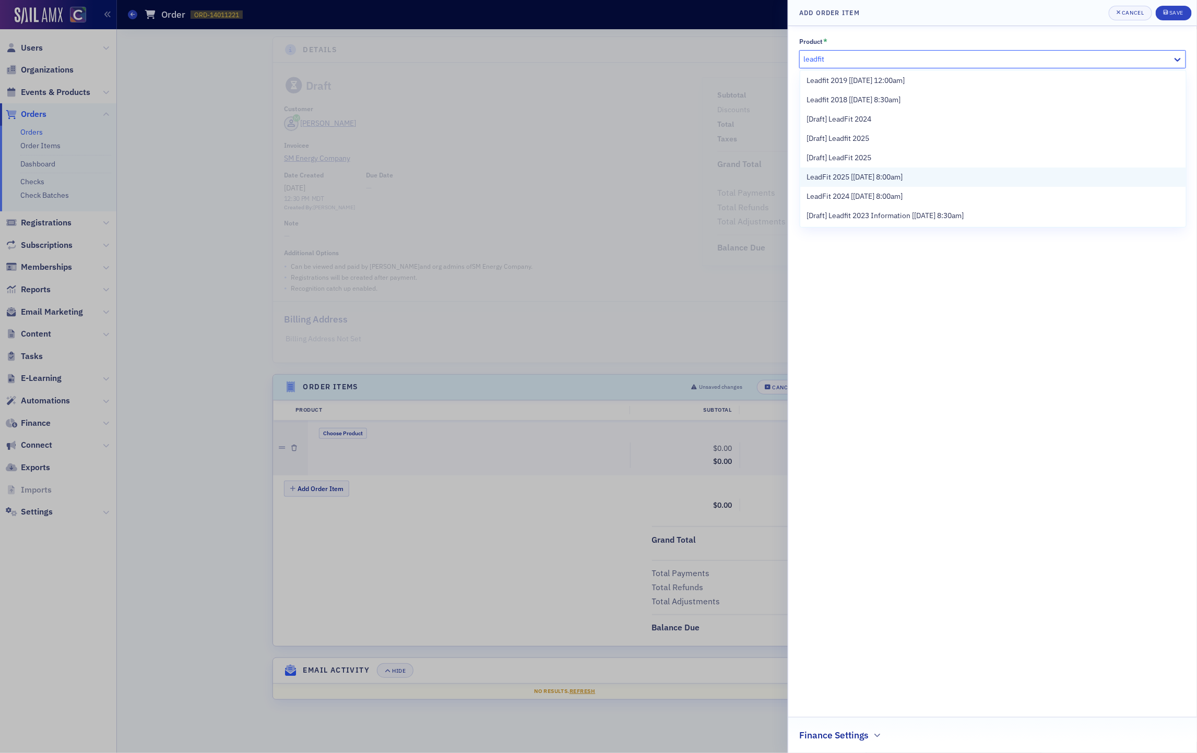
click at [876, 178] on span "LeadFit 2025 [[DATE] 8:00am]" at bounding box center [854, 177] width 96 height 11
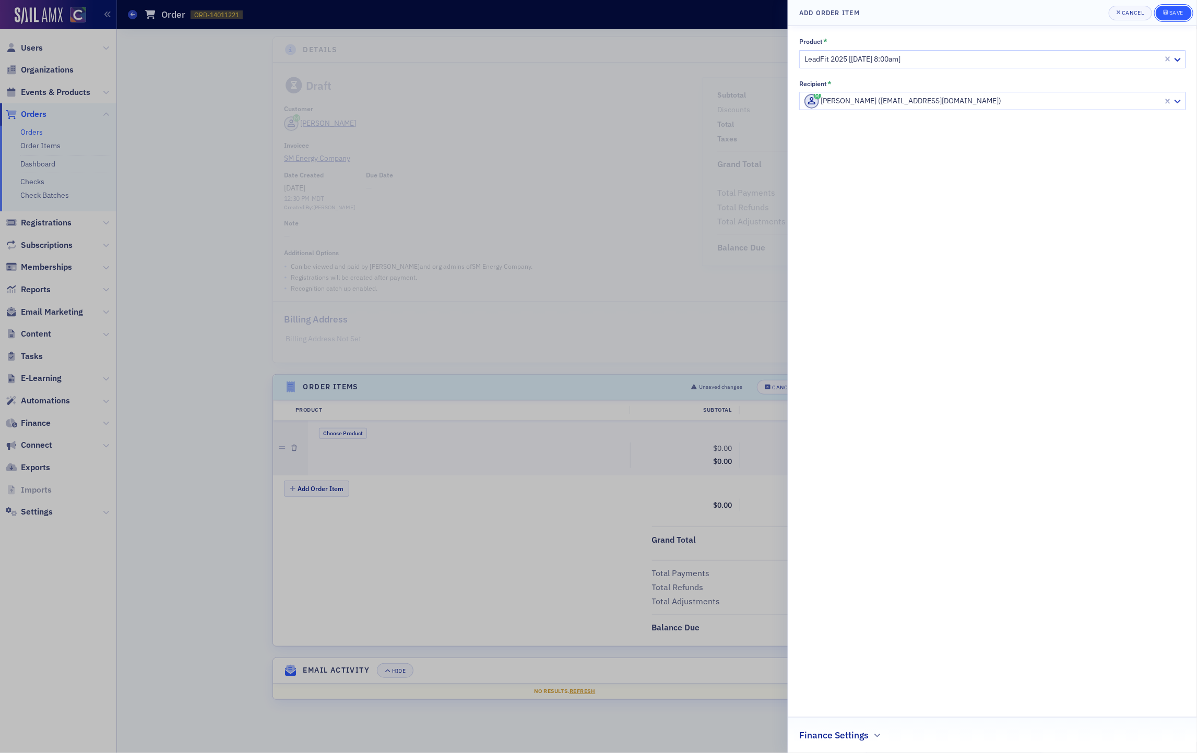
click at [1167, 15] on div "submit" at bounding box center [1166, 13] width 6 height 8
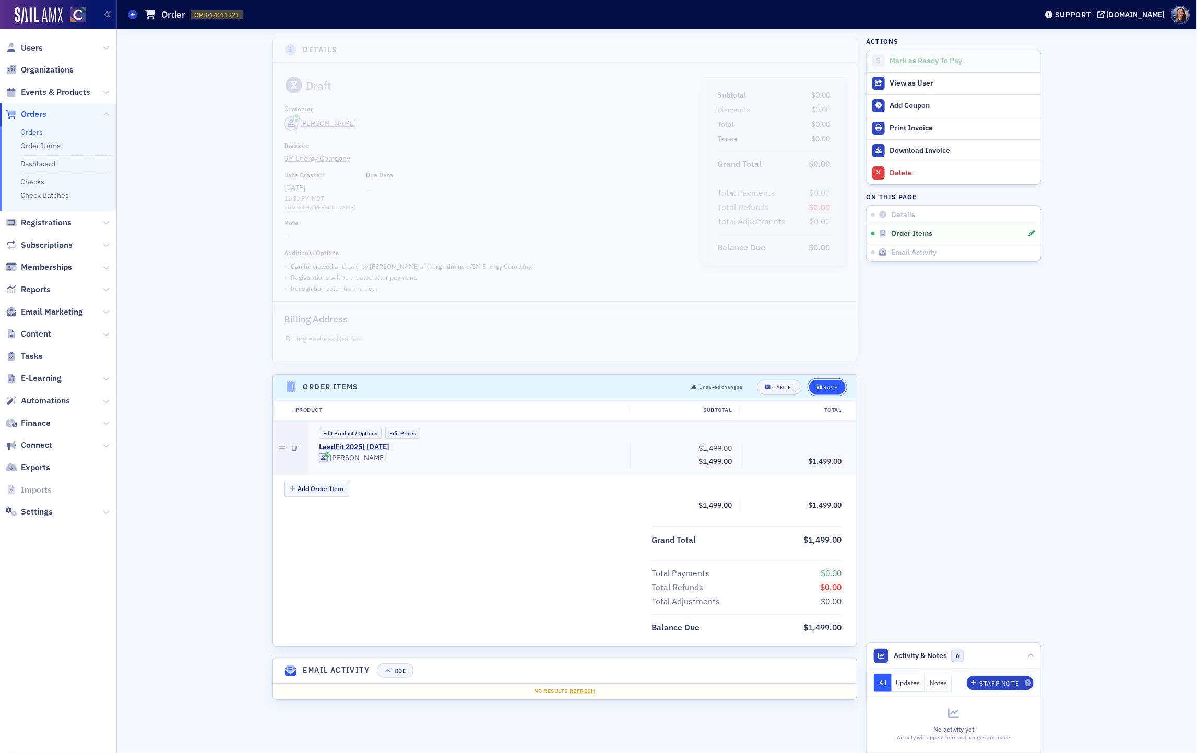
click at [834, 387] on div "Save" at bounding box center [830, 388] width 14 height 6
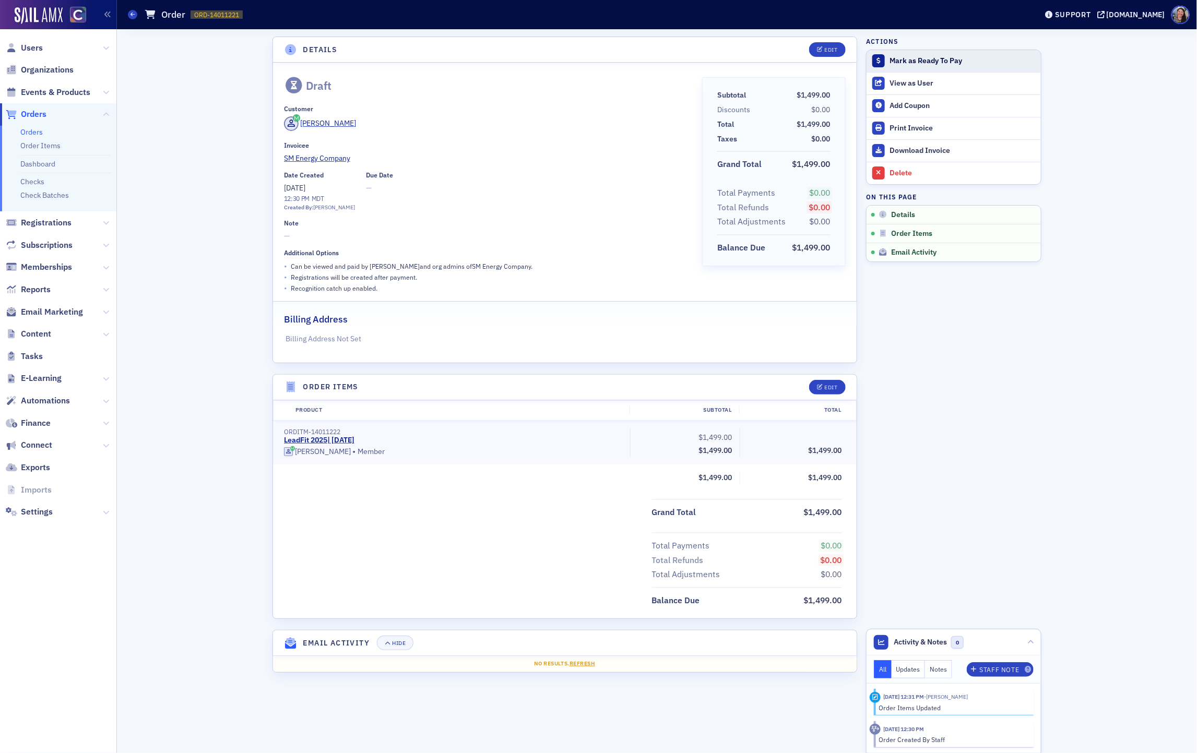
click at [894, 57] on div "Mark as Ready To Pay" at bounding box center [962, 60] width 146 height 9
click at [679, 70] on div "Draft Customer Jeremy Arsement Invoicee SM Energy Company Date Created 8/28/202…" at bounding box center [564, 213] width 583 height 300
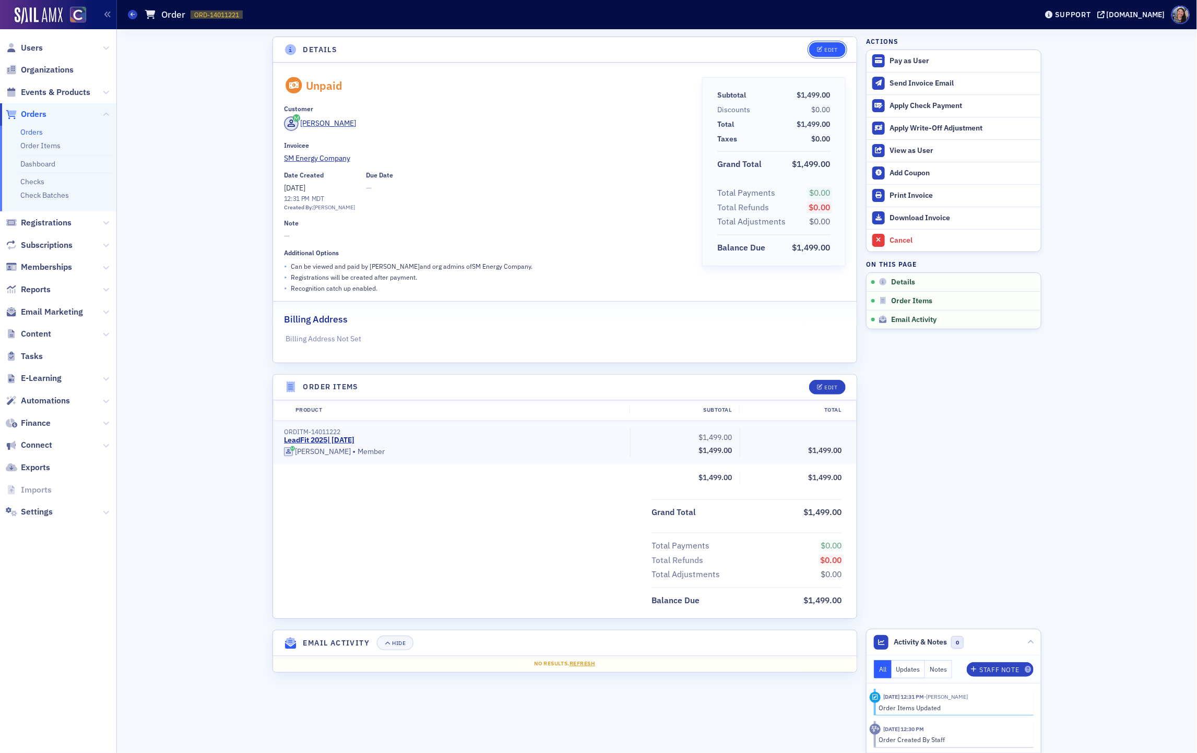
click at [832, 54] on button "Edit" at bounding box center [827, 49] width 36 height 15
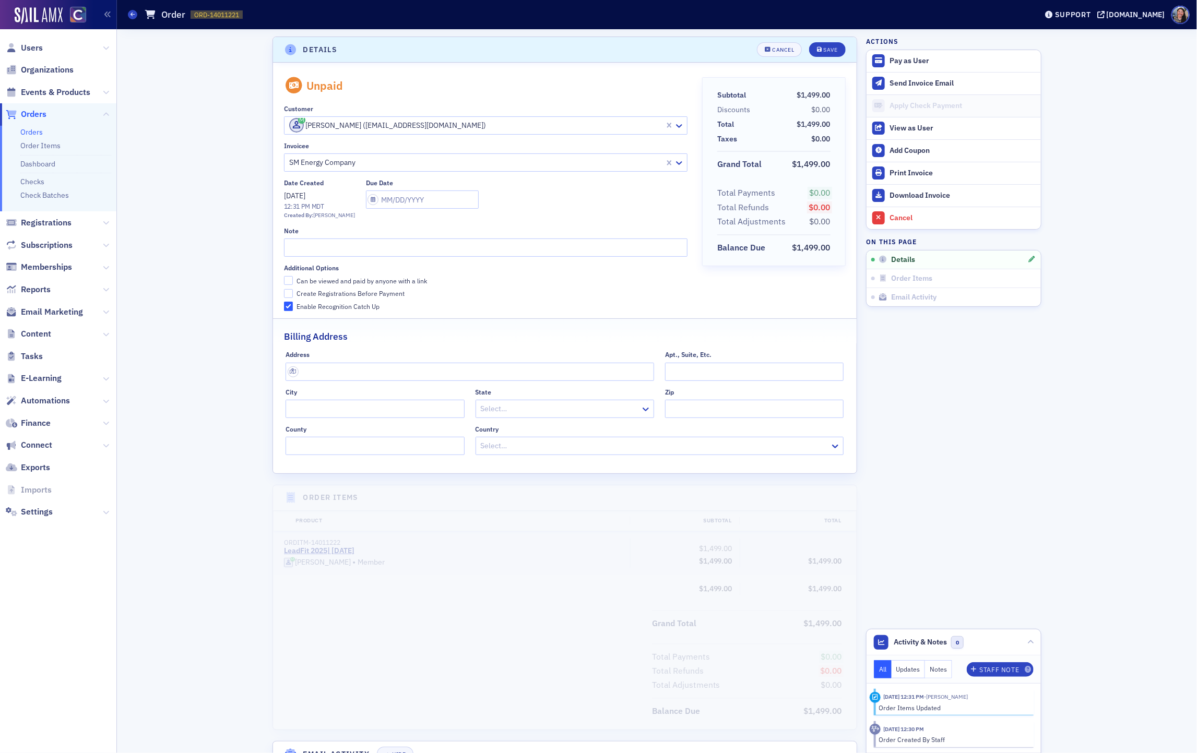
click at [310, 279] on div "Can be viewed and paid by anyone with a link" at bounding box center [361, 281] width 130 height 9
click at [293, 279] on input "Can be viewed and paid by anyone with a link" at bounding box center [288, 280] width 9 height 9
checkbox input "true"
click at [311, 291] on div "Create Registrations Before Payment" at bounding box center [350, 293] width 108 height 9
click at [293, 291] on input "Create Registrations Before Payment" at bounding box center [288, 293] width 9 height 9
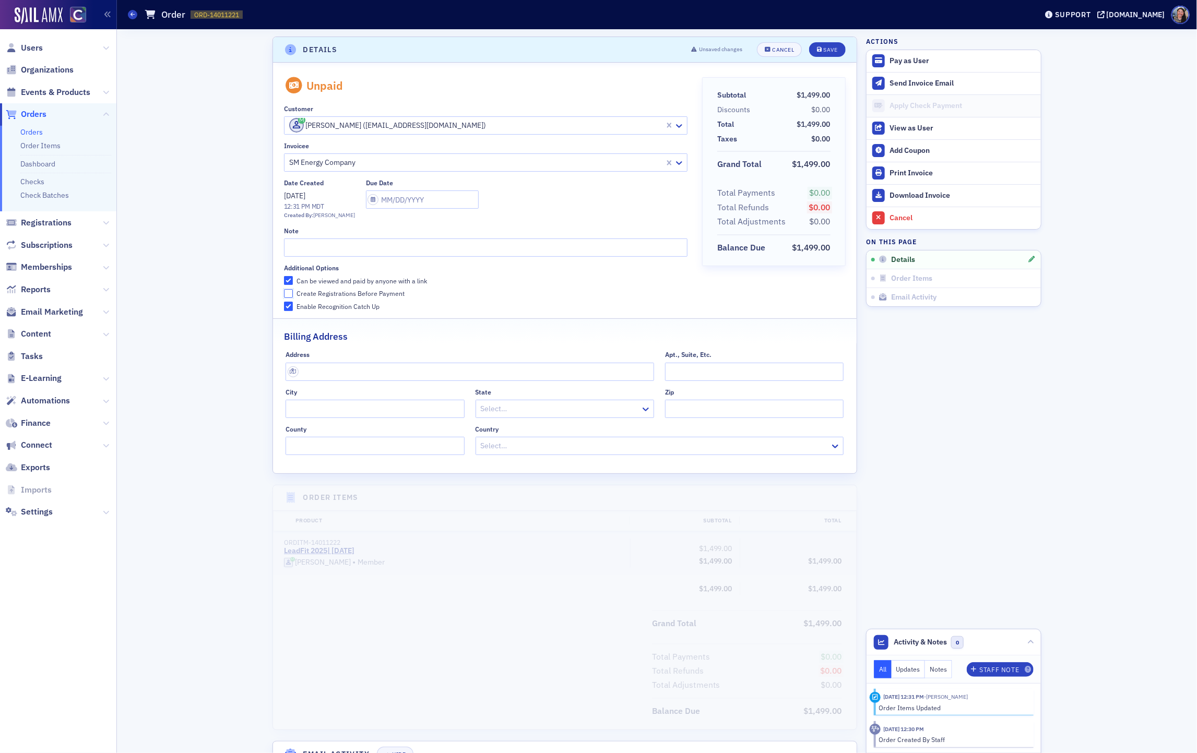
checkbox input "true"
click at [816, 52] on button "Save" at bounding box center [827, 49] width 36 height 15
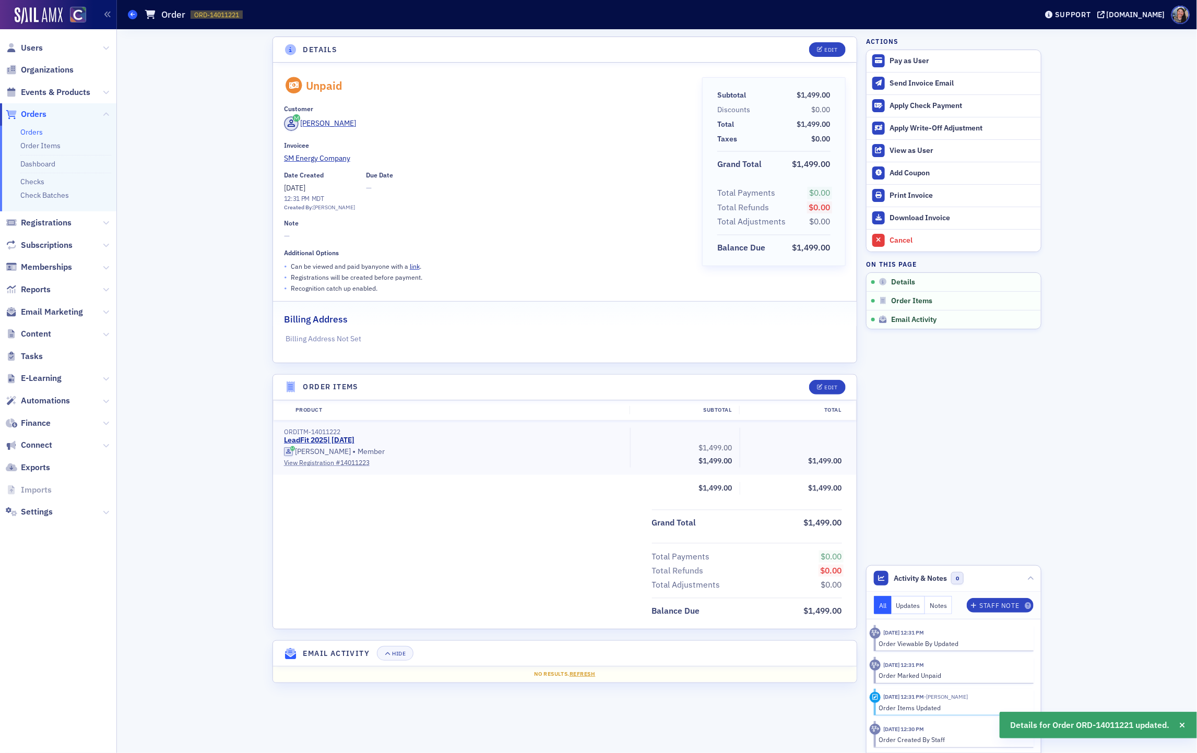
click at [134, 14] on icon at bounding box center [132, 14] width 4 height 5
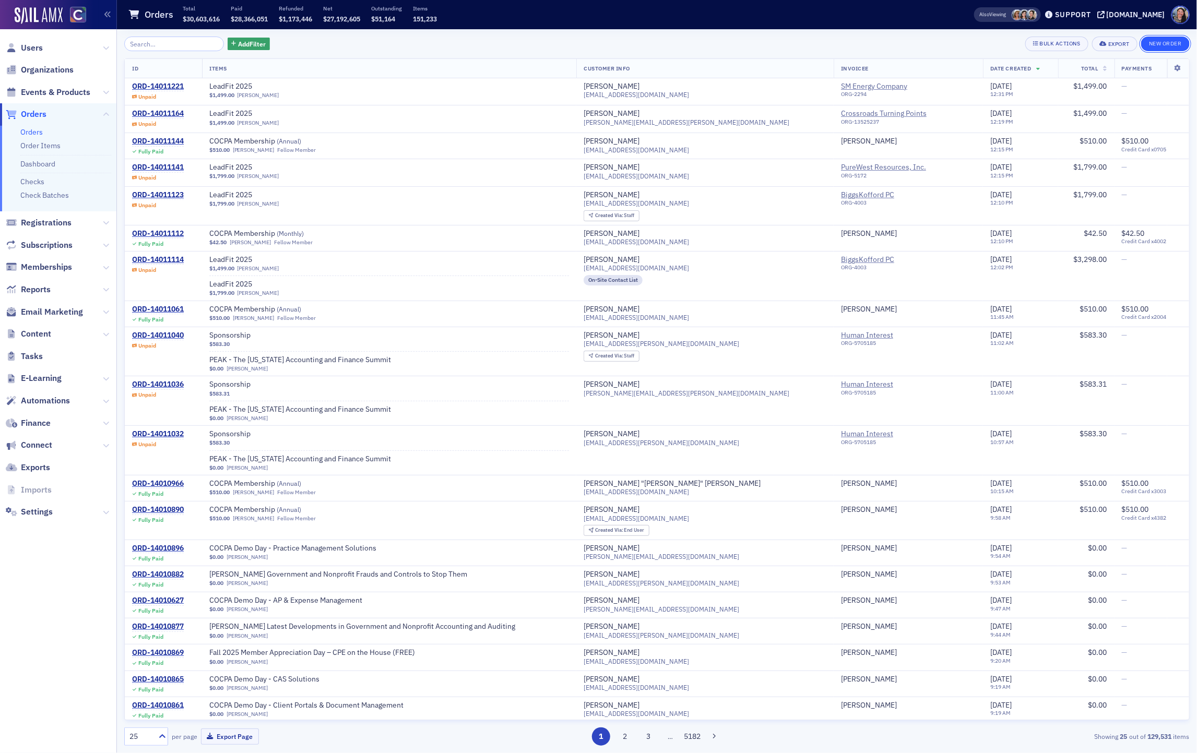
click at [1162, 46] on button "New Order" at bounding box center [1165, 44] width 49 height 15
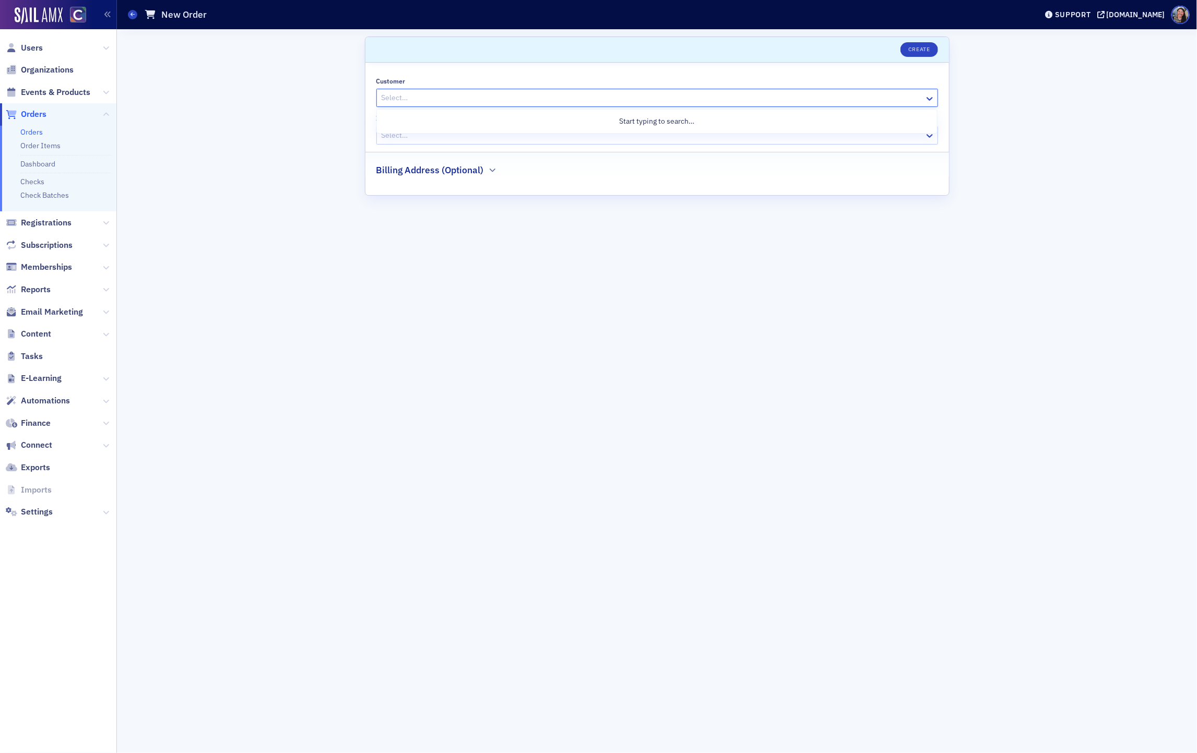
click at [761, 98] on div at bounding box center [651, 97] width 543 height 13
paste input "jkline@sm-energy.com"
type input "jkline@sm-energy.com"
click at [531, 146] on div "Jeremy Kline (jkline@sm-energy.com)" at bounding box center [656, 142] width 547 height 15
click at [517, 137] on div at bounding box center [646, 135] width 533 height 13
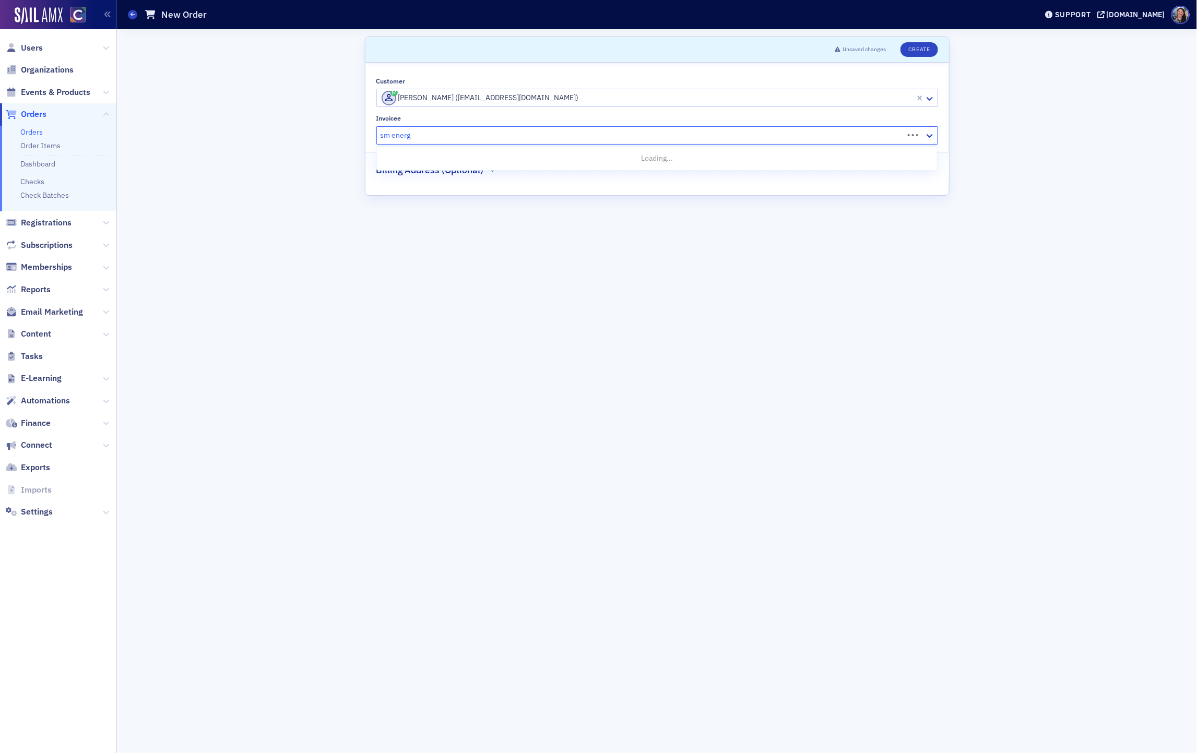
type input "sm energy"
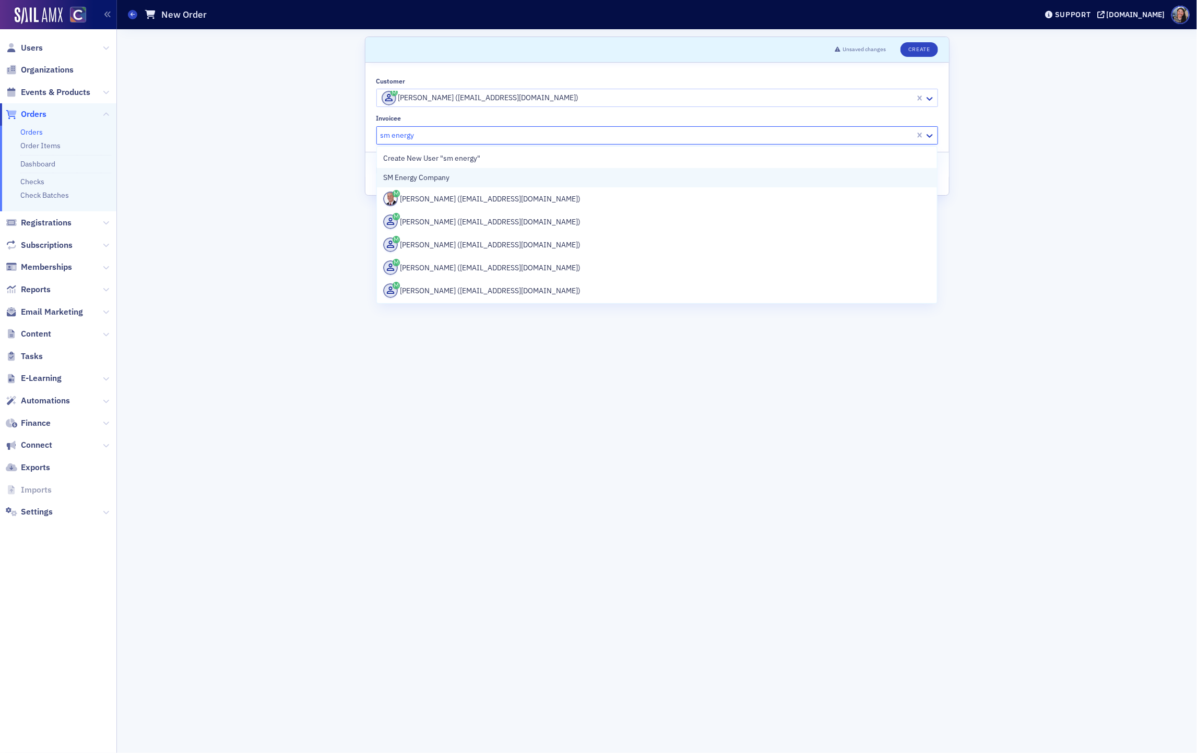
click at [481, 179] on div "SM Energy Company" at bounding box center [656, 177] width 547 height 11
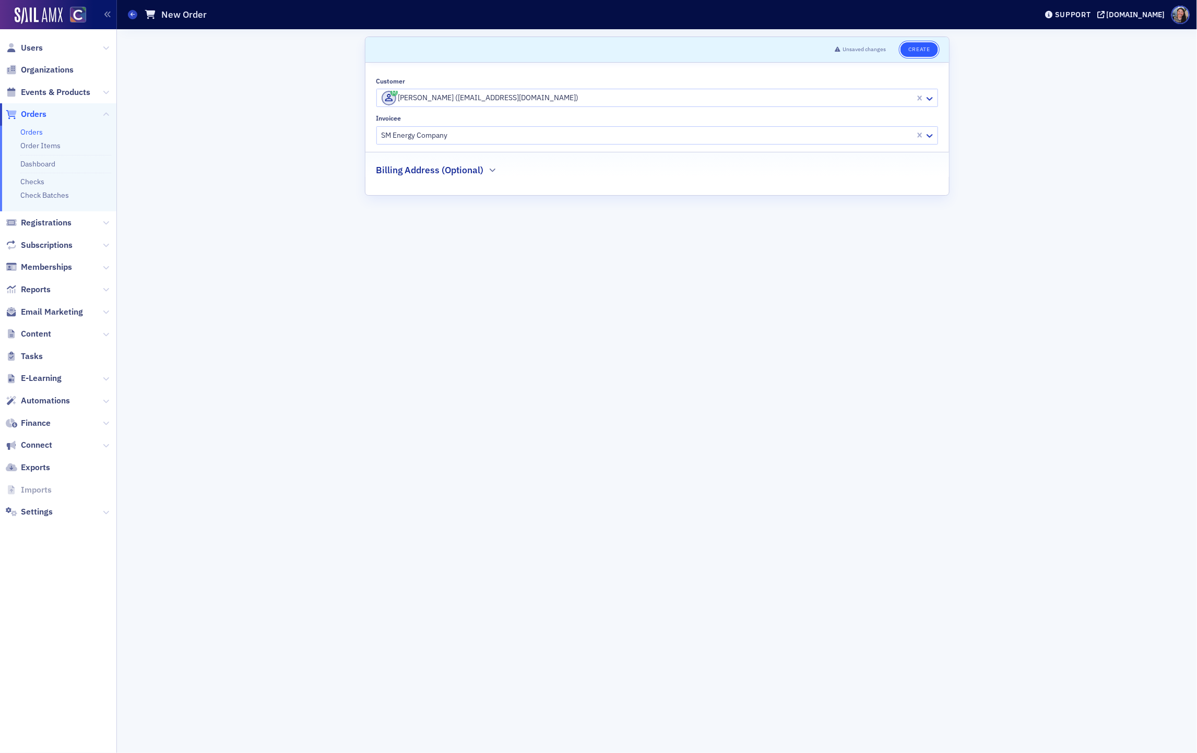
click at [918, 51] on button "Create" at bounding box center [918, 49] width 37 height 15
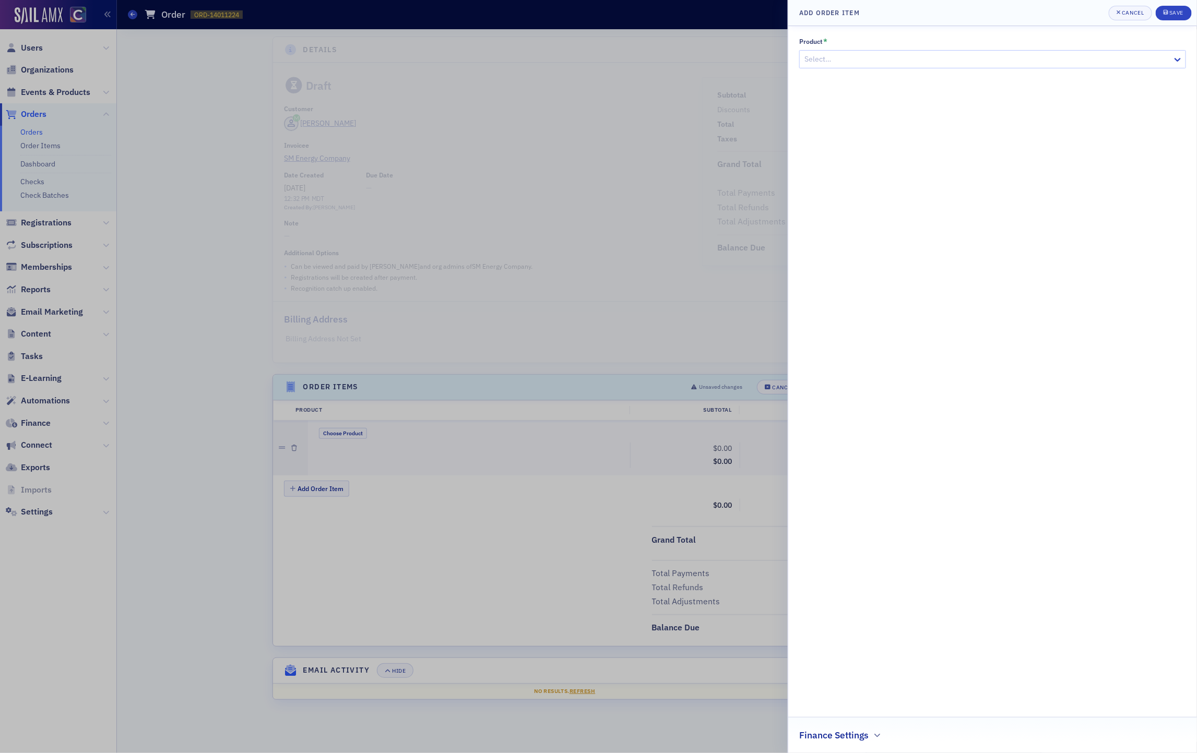
click at [866, 56] on div at bounding box center [987, 59] width 368 height 13
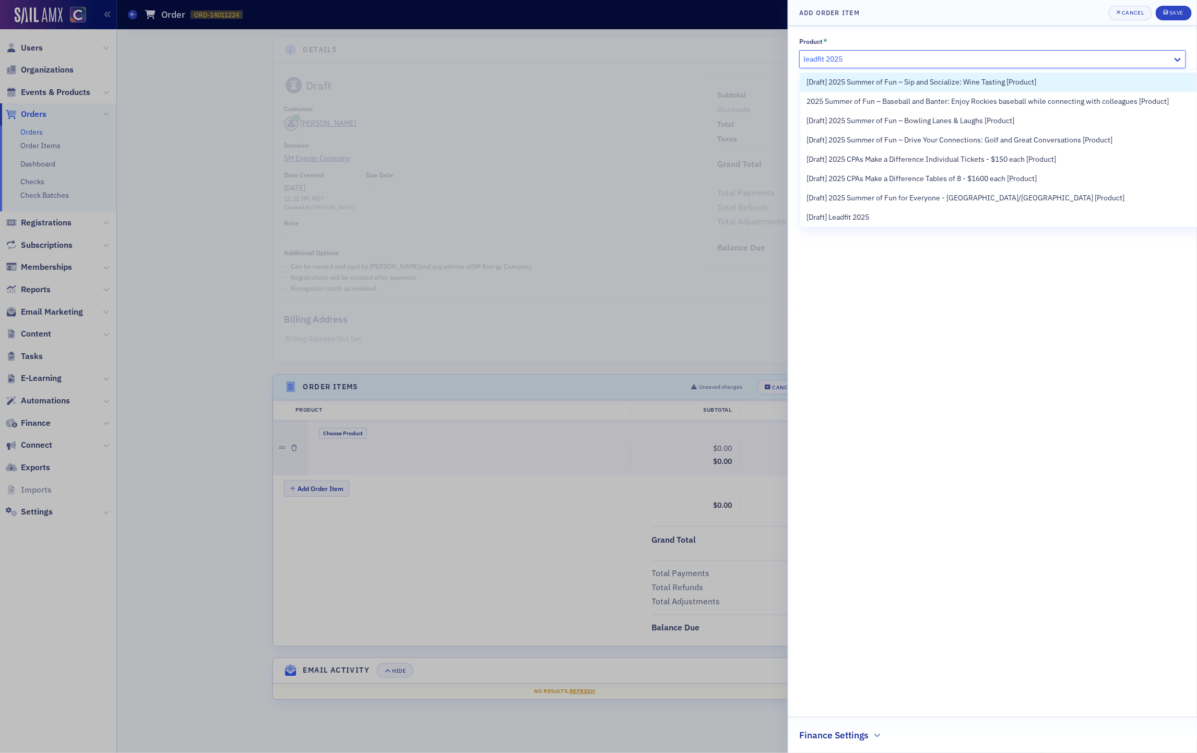
click at [834, 59] on input "leadfit 2025" at bounding box center [823, 59] width 41 height 11
type input "leadfit"
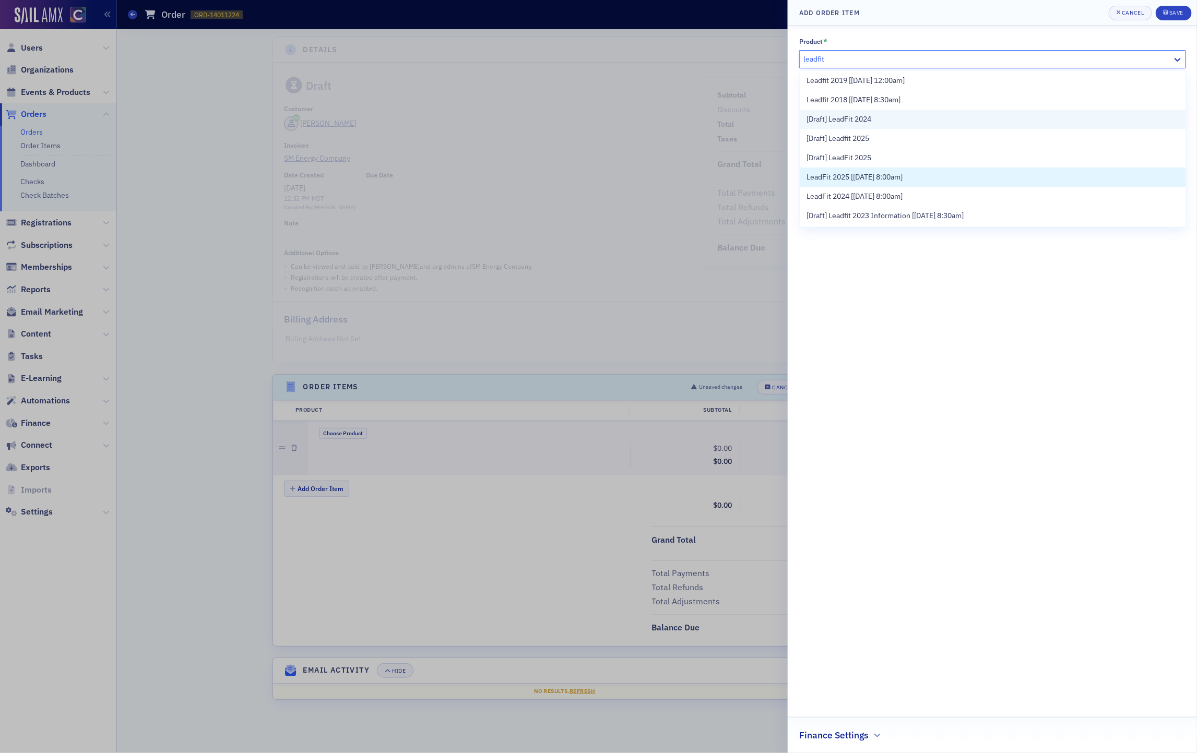
scroll to position [59, 0]
click at [853, 170] on div "LeadFit 2025 [6/13/2025 8:00am]" at bounding box center [992, 177] width 385 height 19
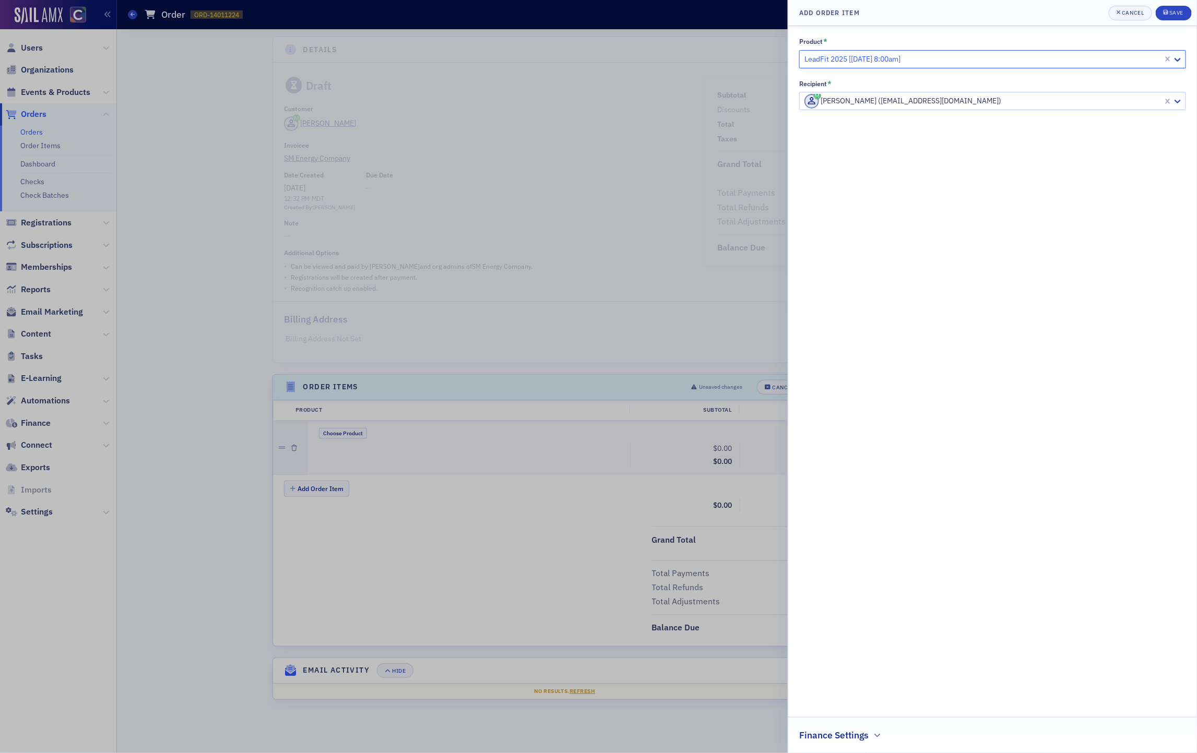
click at [1079, 109] on div "Jeremy Kline (jkline@sm-energy.com)" at bounding box center [980, 101] width 363 height 17
paste input "ryweeks@sm-energy.com"
type input "r"
type input "ryan weeks"
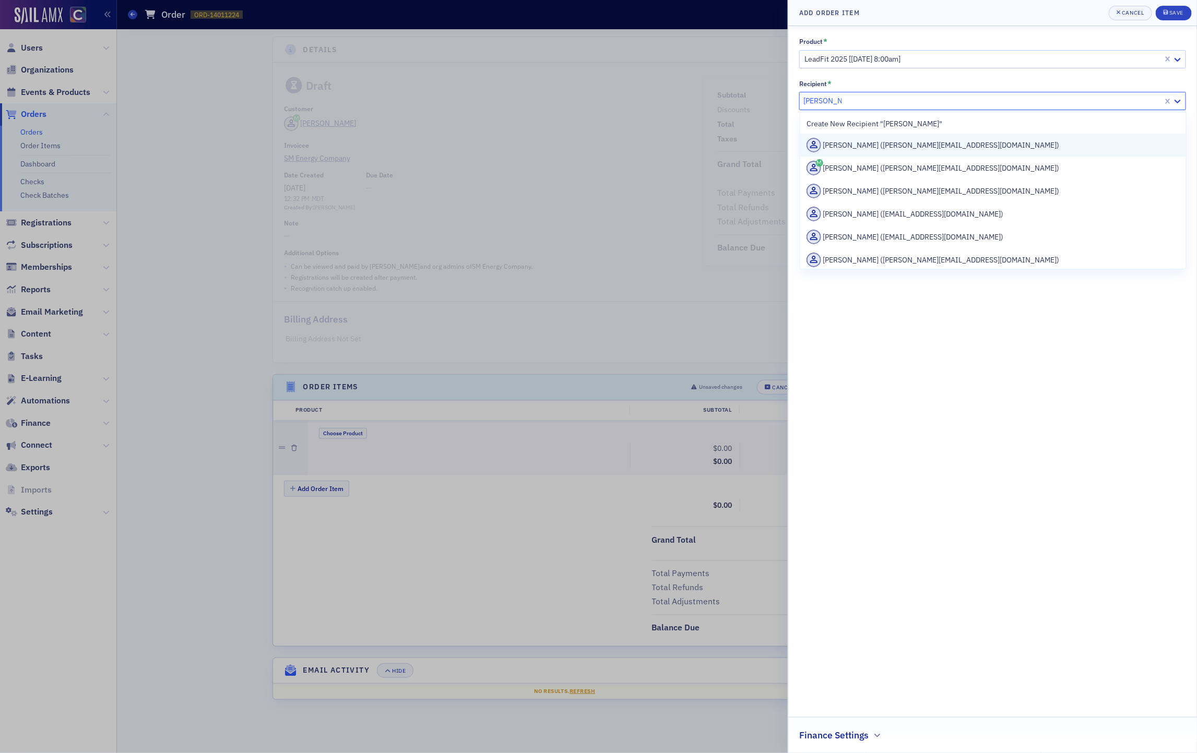
click at [963, 148] on div "Ryan Weeks (ryan.m.weeks7@gmail.com)" at bounding box center [992, 145] width 373 height 15
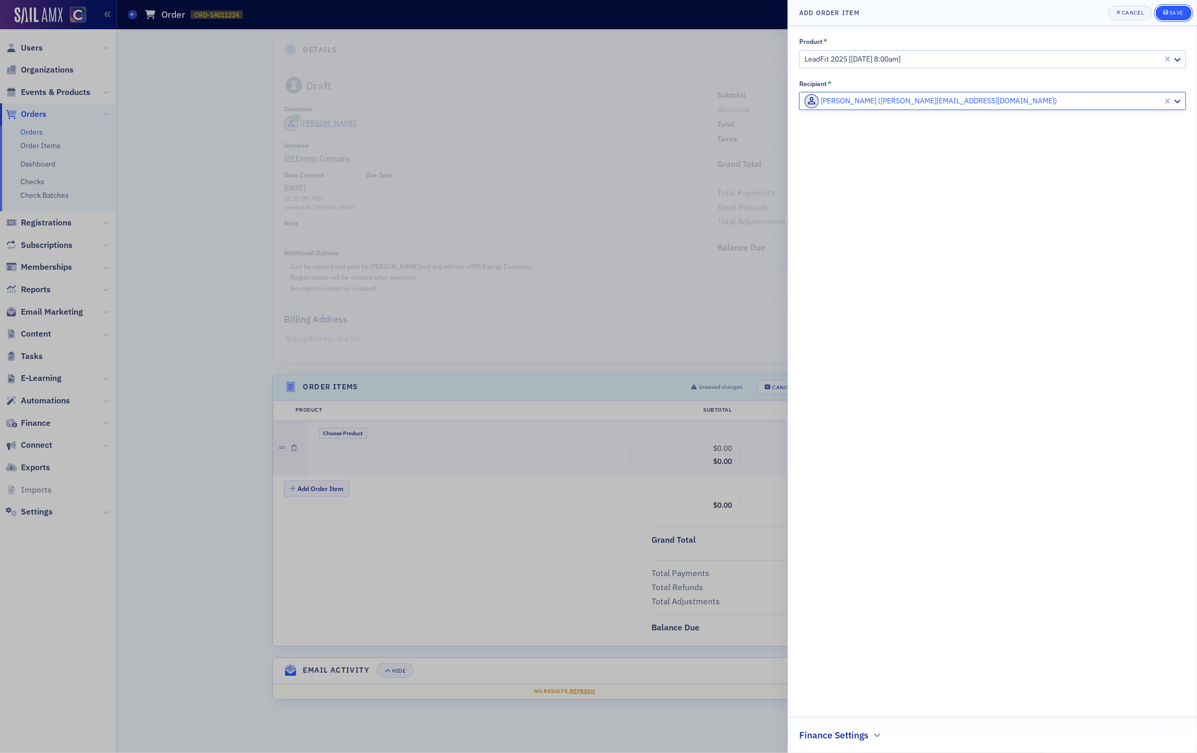
click at [1175, 10] on div "Save" at bounding box center [1176, 13] width 14 height 6
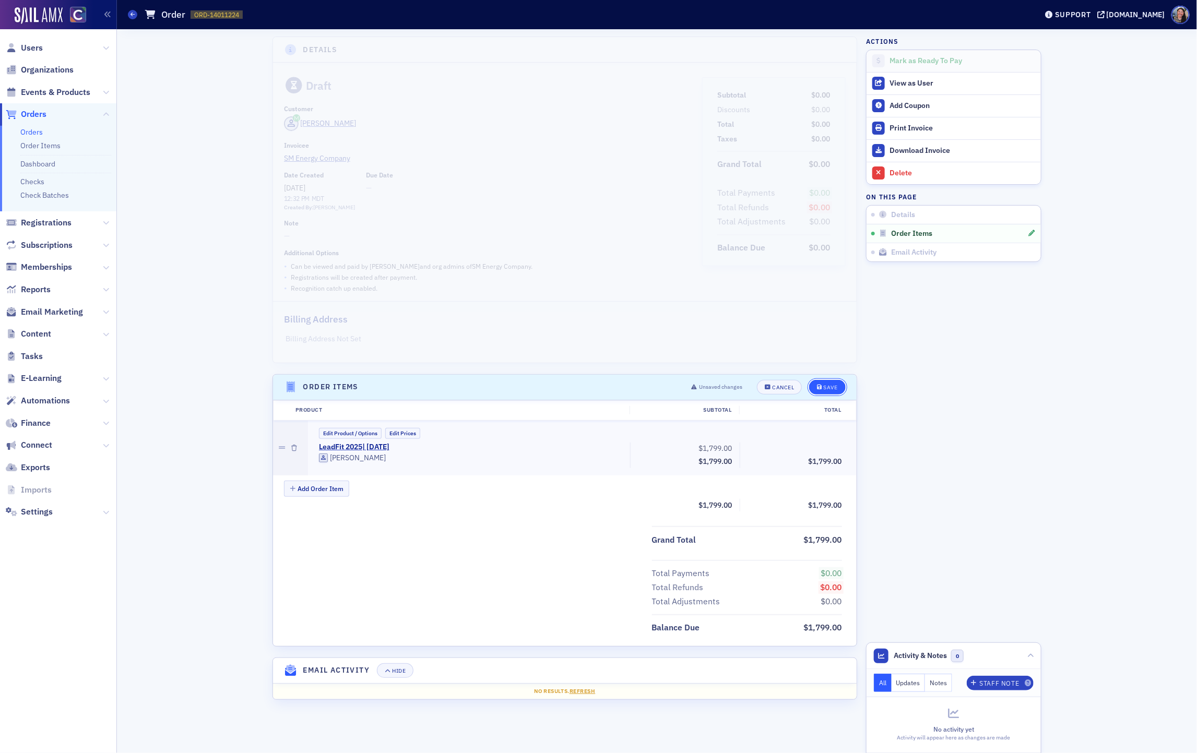
click at [840, 388] on button "Save" at bounding box center [827, 387] width 36 height 15
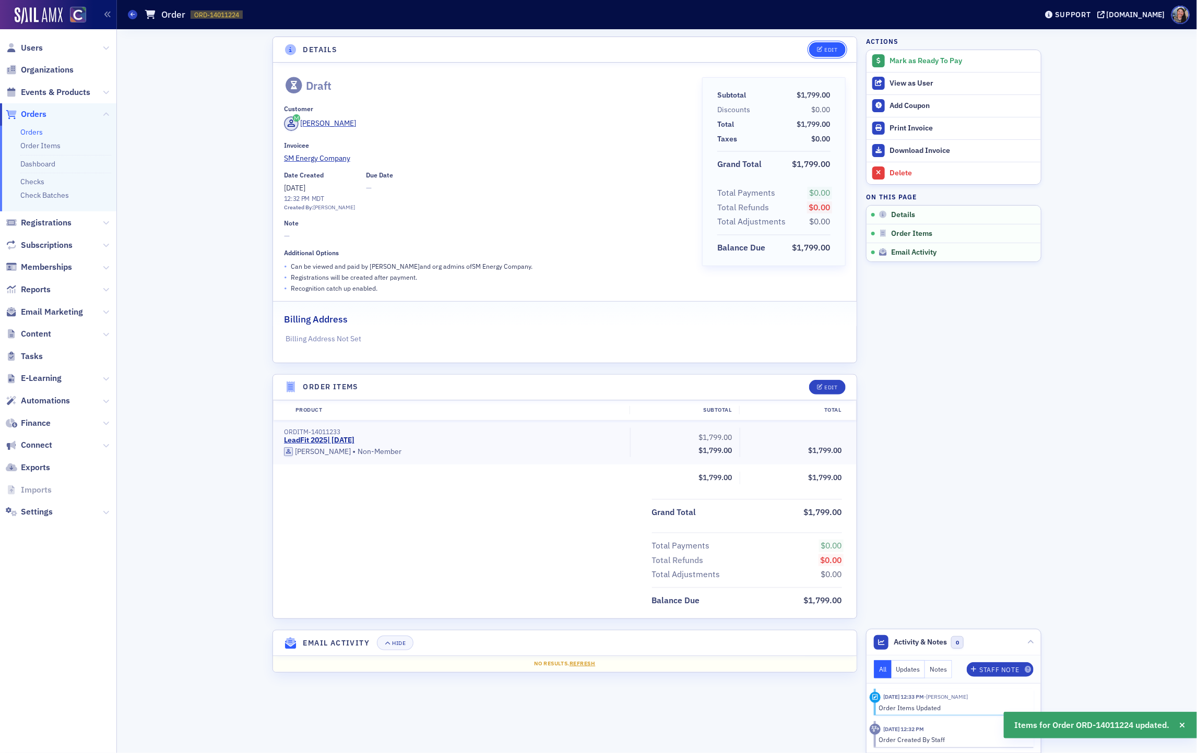
click at [825, 49] on div "Edit" at bounding box center [831, 50] width 13 height 6
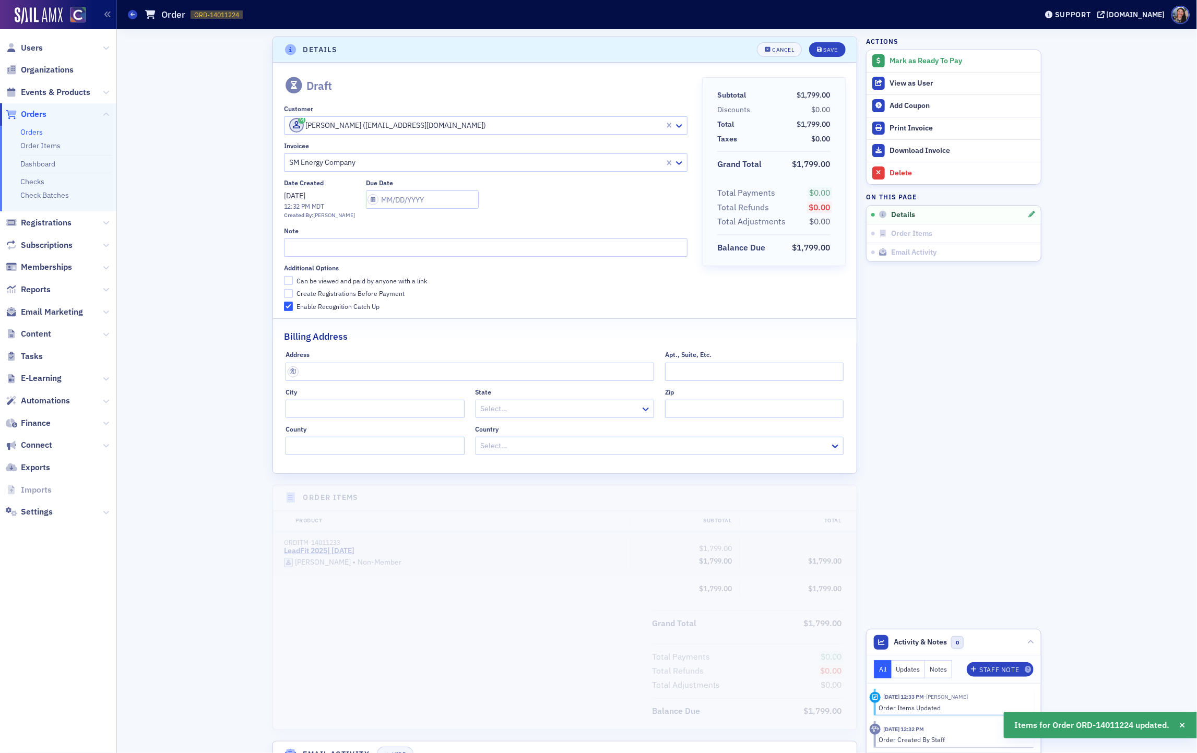
click at [365, 279] on div "Can be viewed and paid by anyone with a link" at bounding box center [361, 281] width 130 height 9
click at [293, 279] on input "Can be viewed and paid by anyone with a link" at bounding box center [288, 280] width 9 height 9
checkbox input "true"
click at [363, 298] on div "Additional Options Can be viewed and paid by anyone with a link Create Registra…" at bounding box center [485, 287] width 403 height 47
click at [343, 295] on div "Create Registrations Before Payment" at bounding box center [350, 293] width 108 height 9
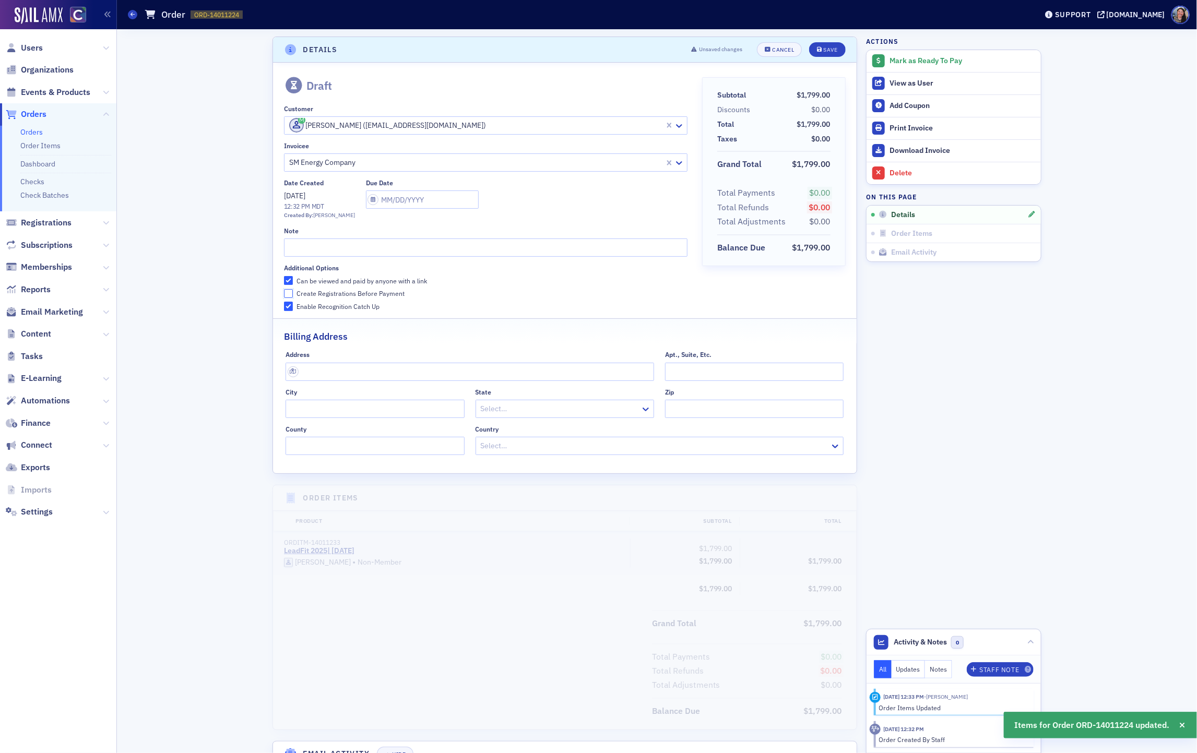
click at [293, 295] on input "Create Registrations Before Payment" at bounding box center [288, 293] width 9 height 9
checkbox input "true"
click at [836, 54] on button "Save" at bounding box center [827, 49] width 36 height 15
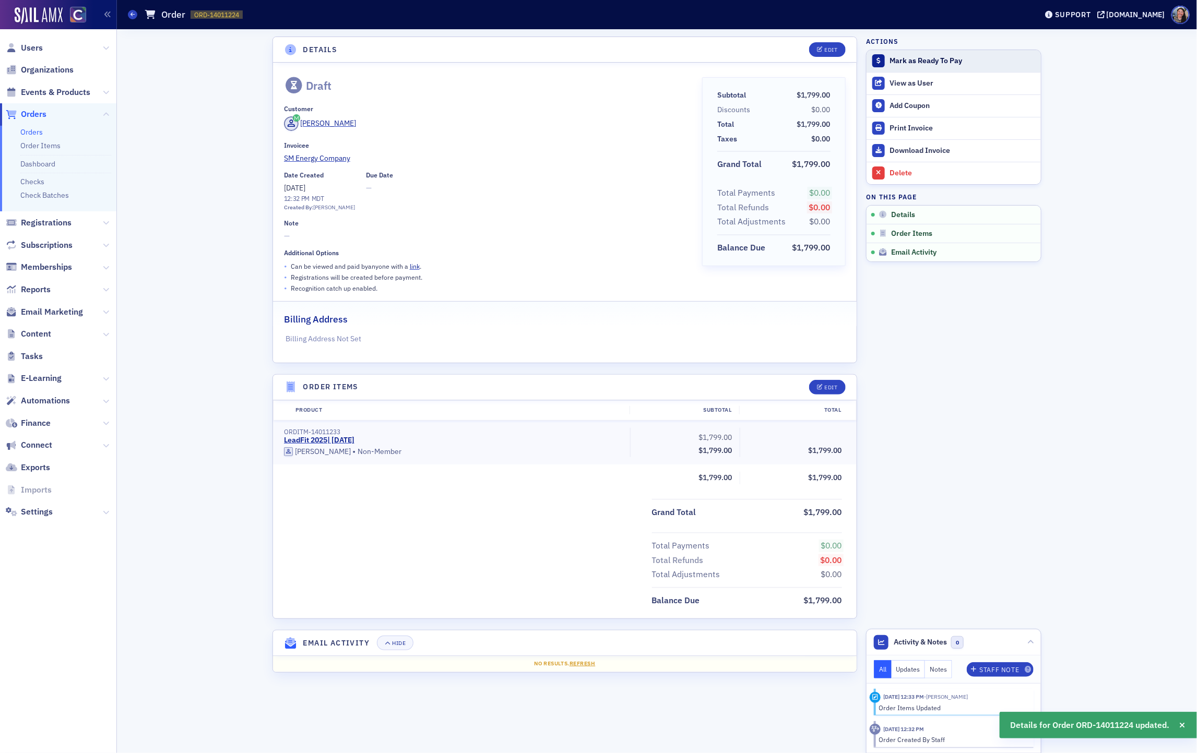
click at [917, 60] on div "Mark as Ready To Pay" at bounding box center [962, 60] width 146 height 9
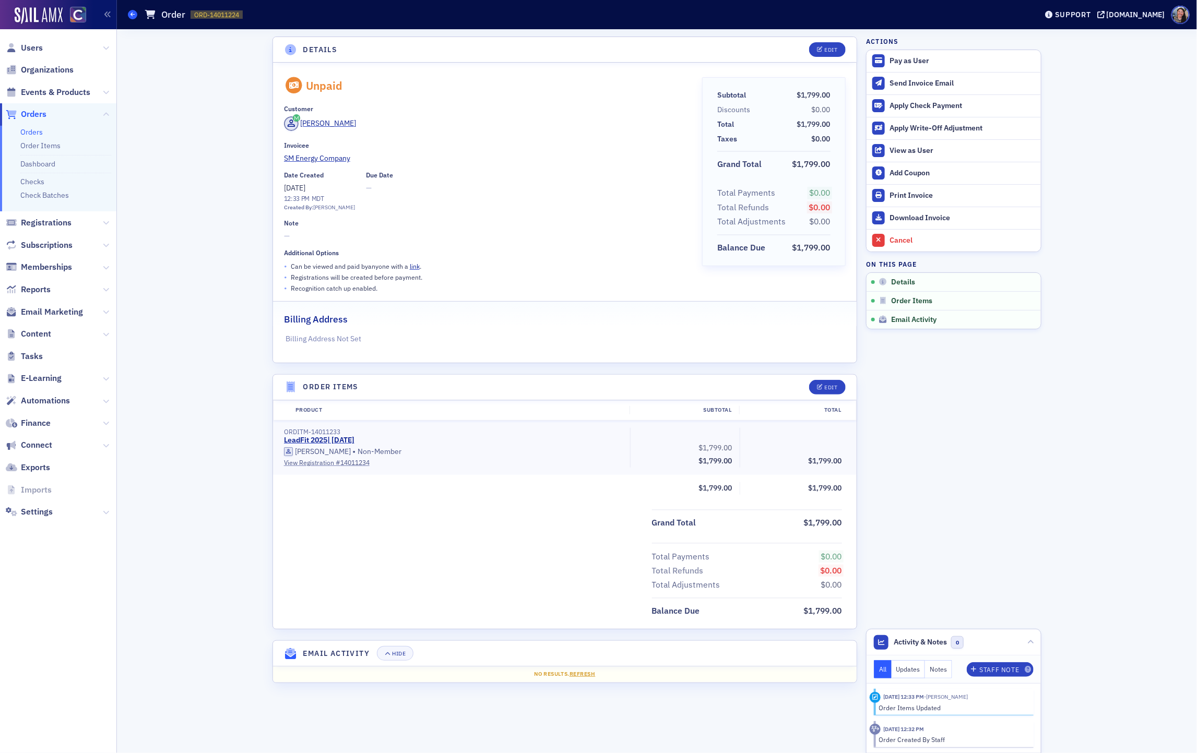
click at [133, 15] on icon at bounding box center [132, 14] width 4 height 5
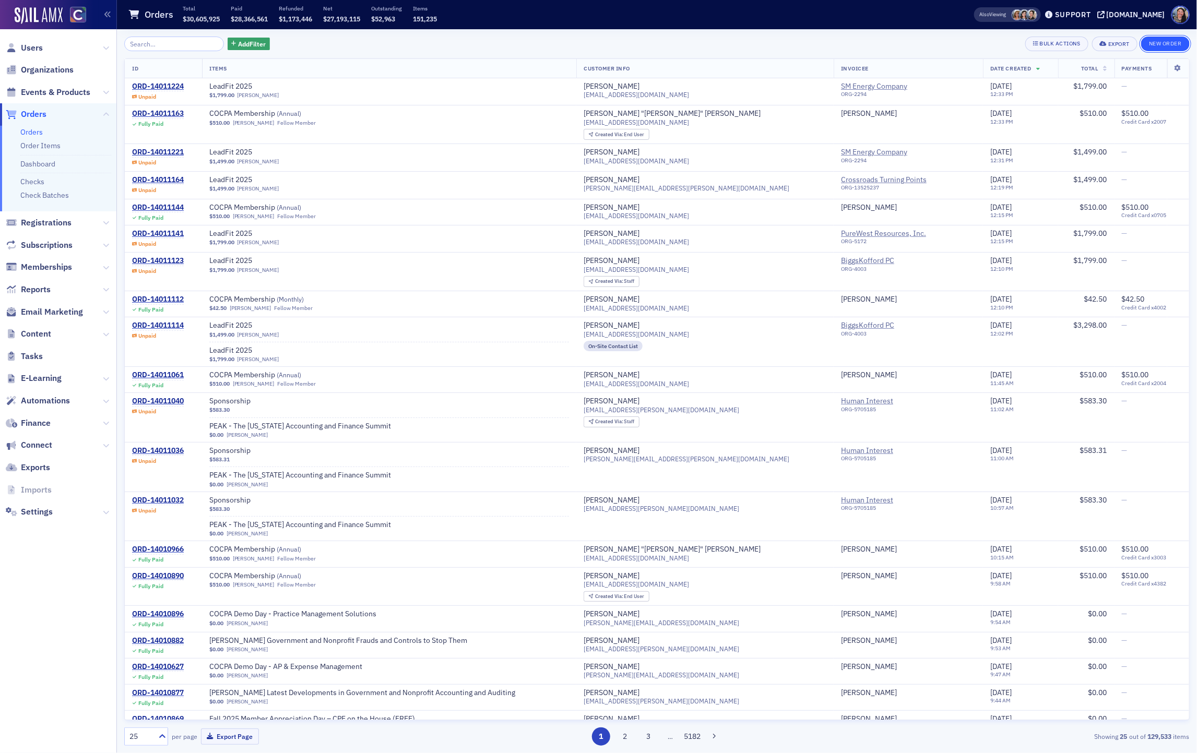
click at [1166, 44] on button "New Order" at bounding box center [1165, 44] width 49 height 15
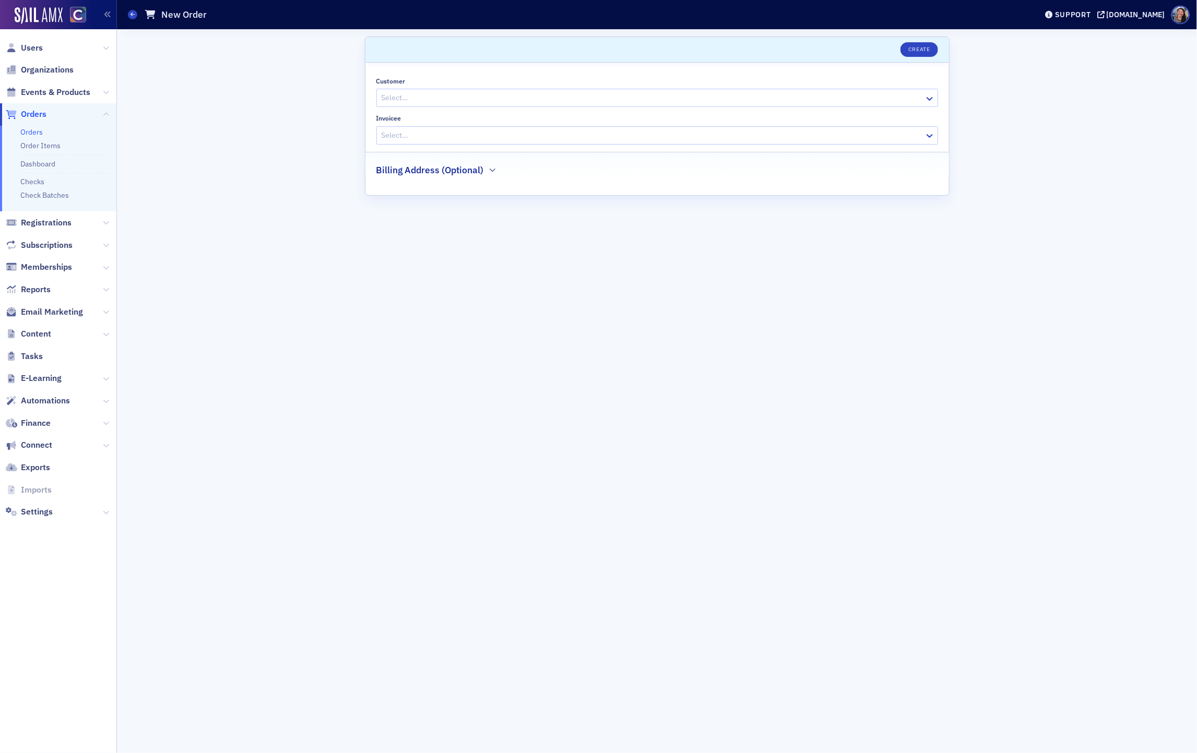
click at [505, 94] on div at bounding box center [651, 97] width 543 height 13
paste input "haleigh@soukupbush.com"
type input "haleigh@soukupbush.com"
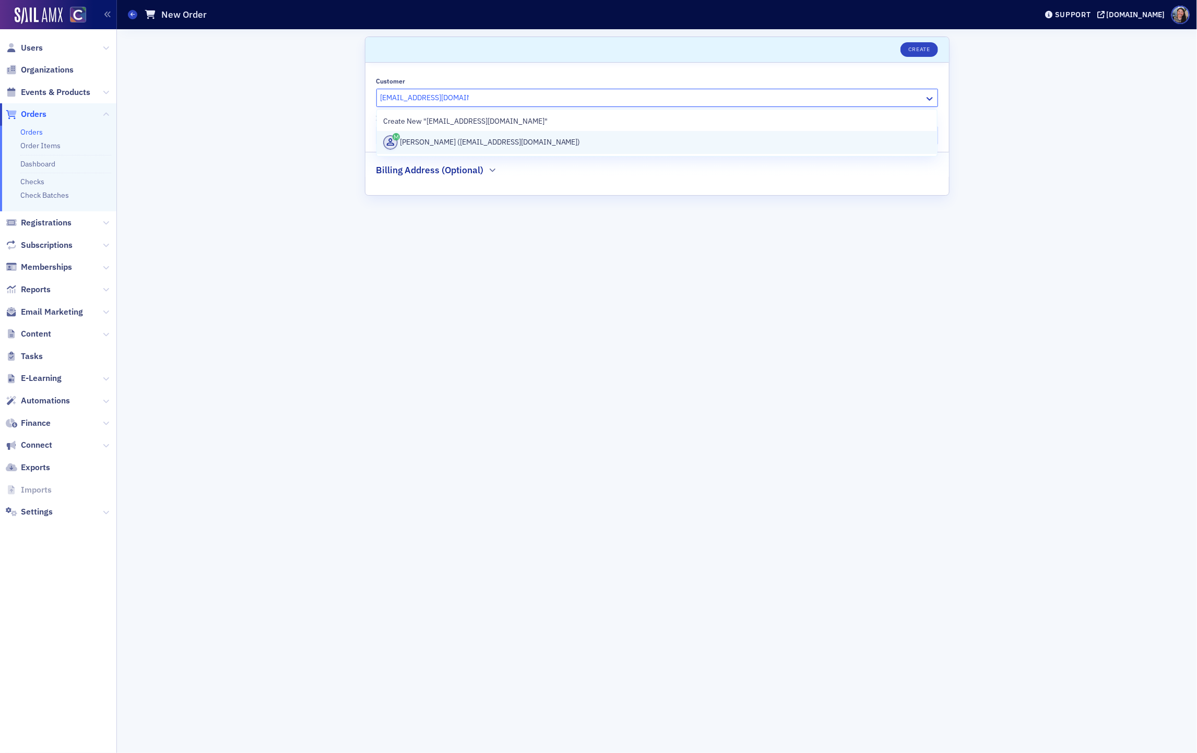
click at [560, 139] on div "Haleigh Gonzalez (haleigh@soukupbush.com)" at bounding box center [656, 142] width 547 height 15
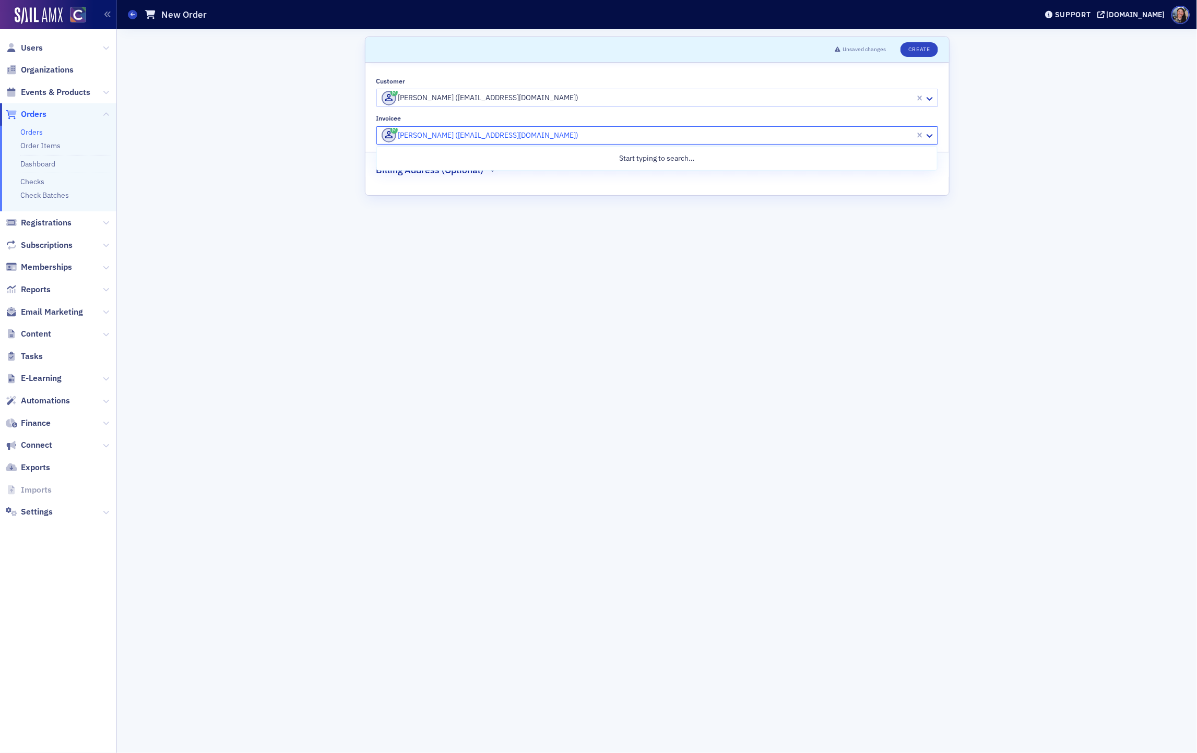
click at [547, 130] on div at bounding box center [646, 135] width 533 height 13
type input "soukup bush"
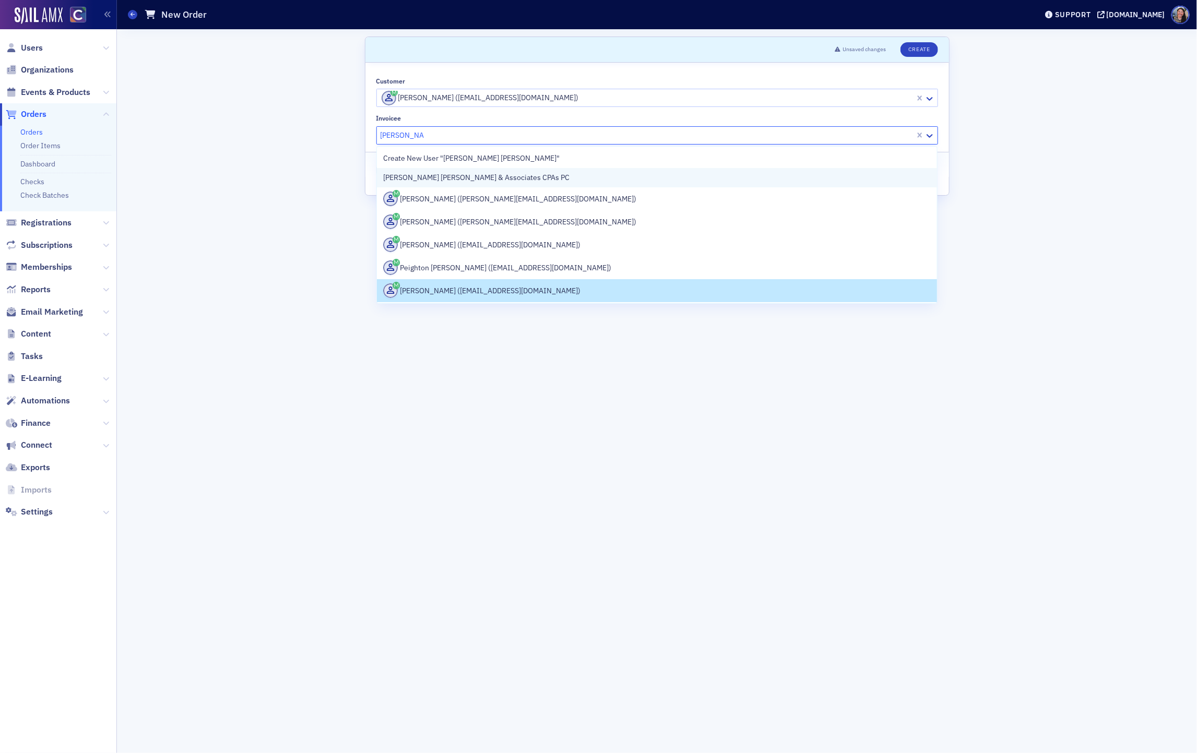
click at [523, 176] on div "Soukup Bush & Associates CPAs PC" at bounding box center [656, 177] width 547 height 11
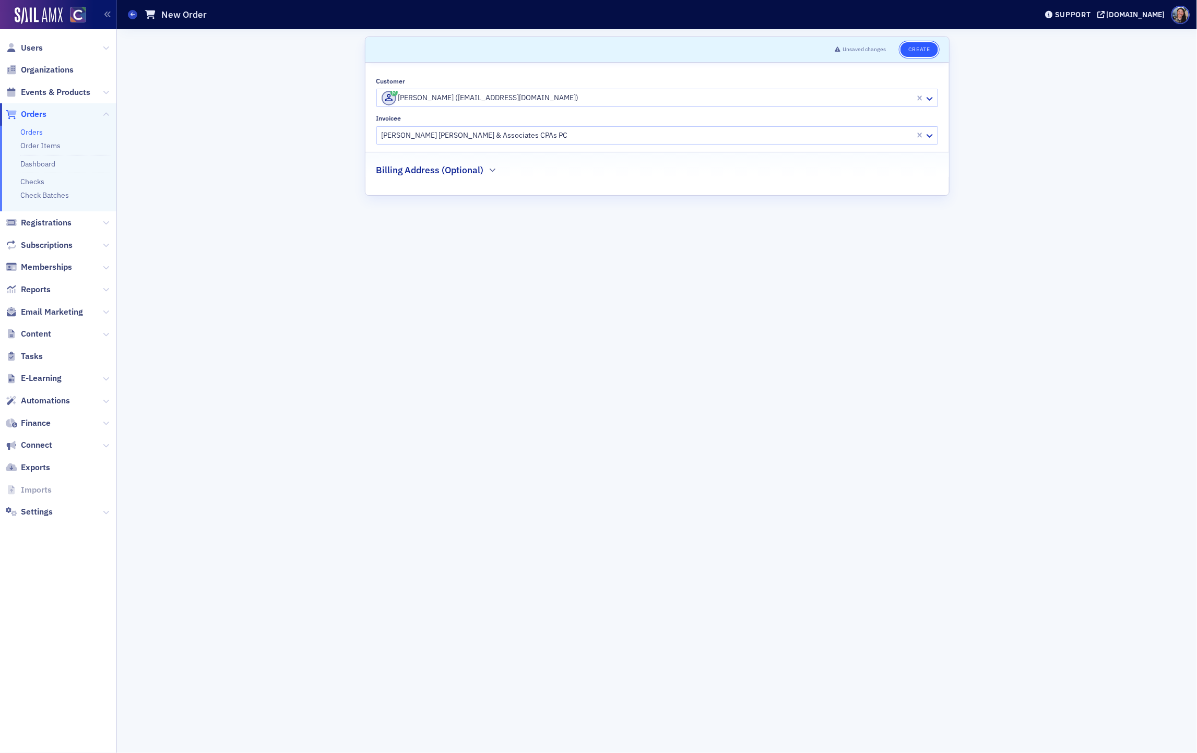
click at [917, 55] on button "Create" at bounding box center [918, 49] width 37 height 15
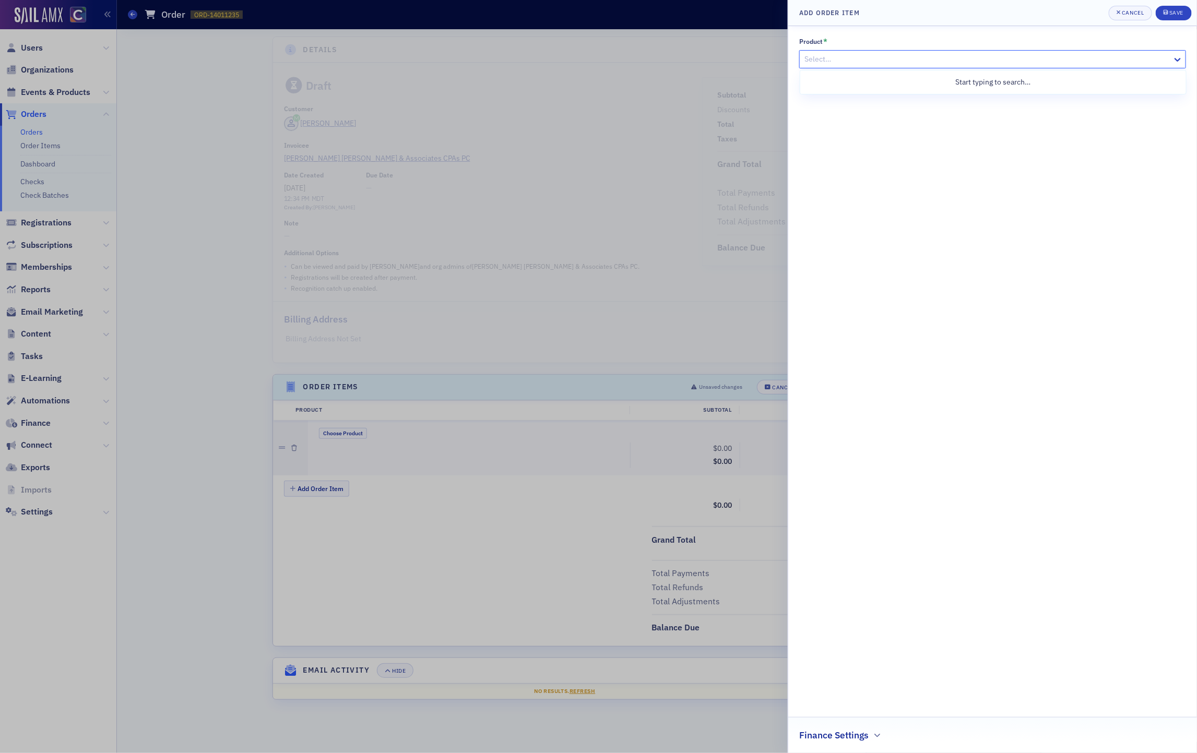
click at [985, 59] on div at bounding box center [987, 59] width 368 height 13
type input "leadfit"
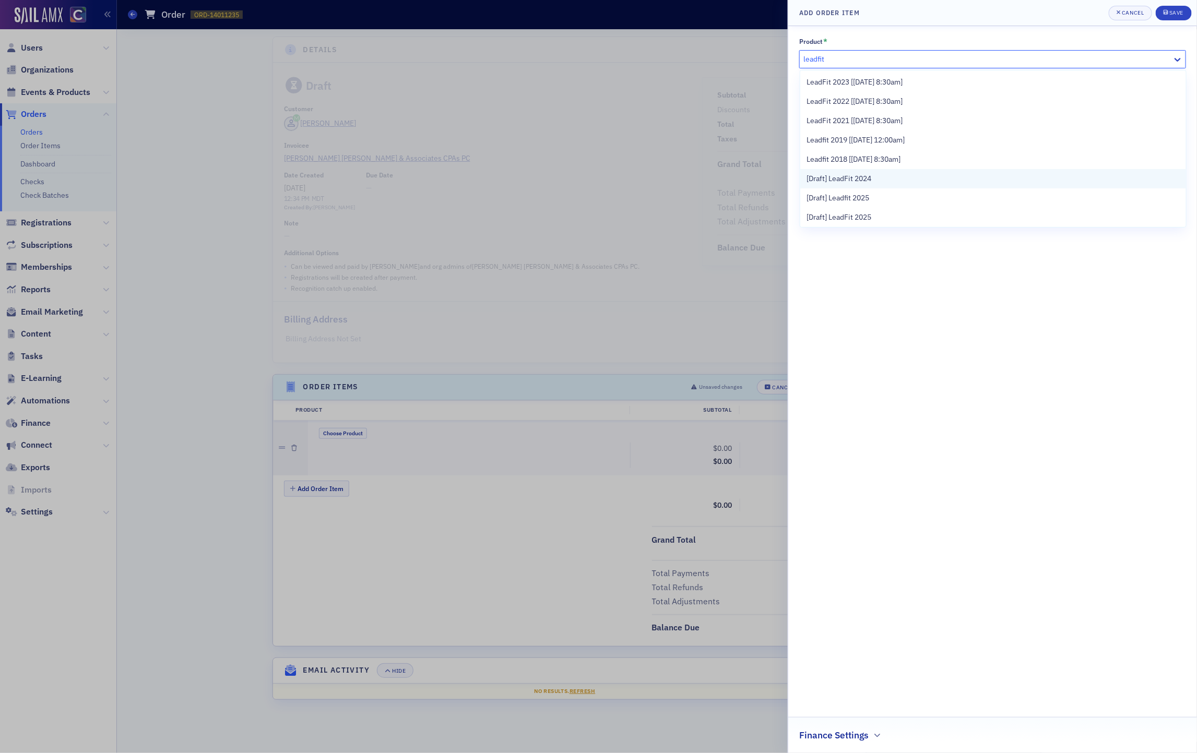
scroll to position [59, 0]
click at [982, 178] on div "LeadFit 2025 [6/13/2025 8:00am]" at bounding box center [992, 177] width 373 height 11
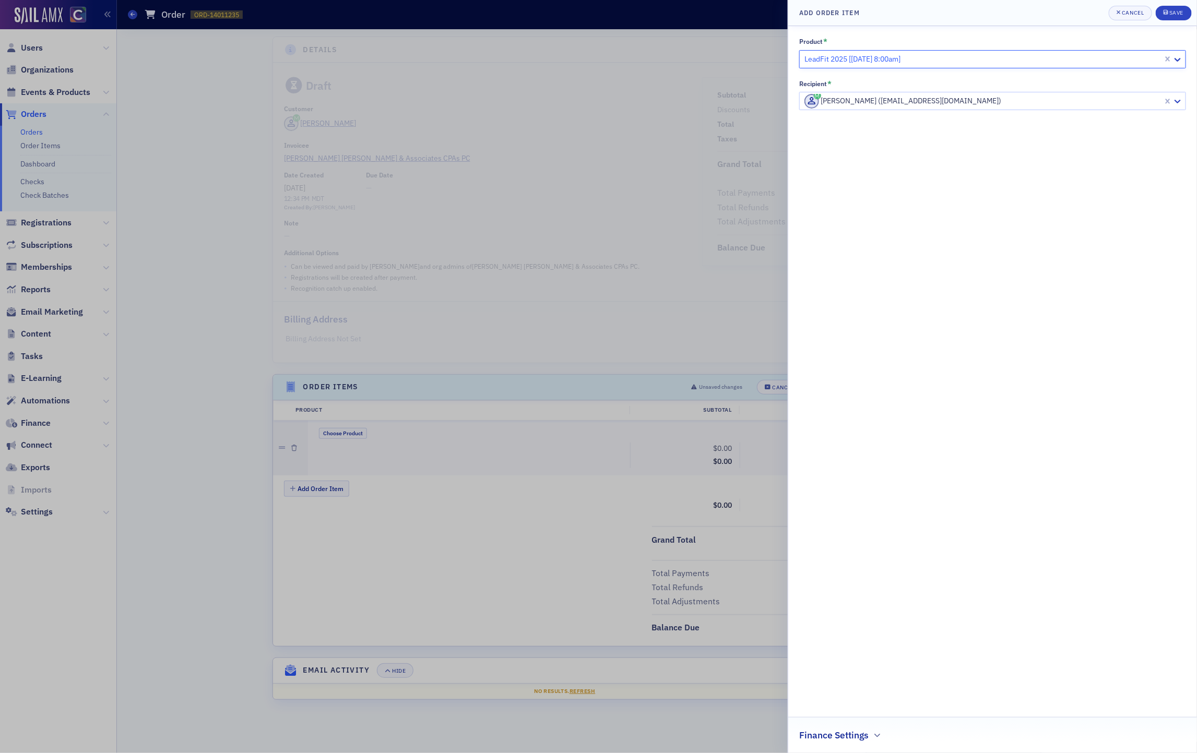
click at [944, 99] on div at bounding box center [982, 100] width 359 height 13
paste input "brittany@soukupbush.com"
type input "brittany@soukupbush.com"
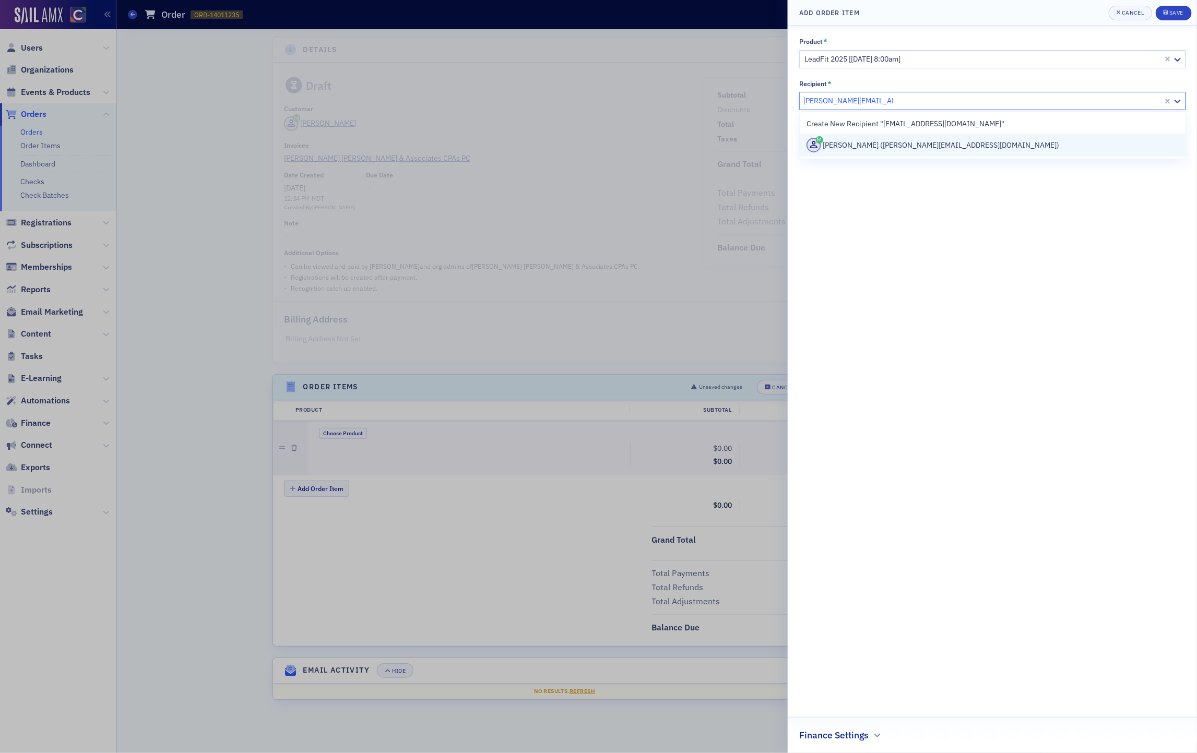
click at [892, 139] on div "Brittany Pekara (brittany@soukupbush.com)" at bounding box center [992, 145] width 373 height 15
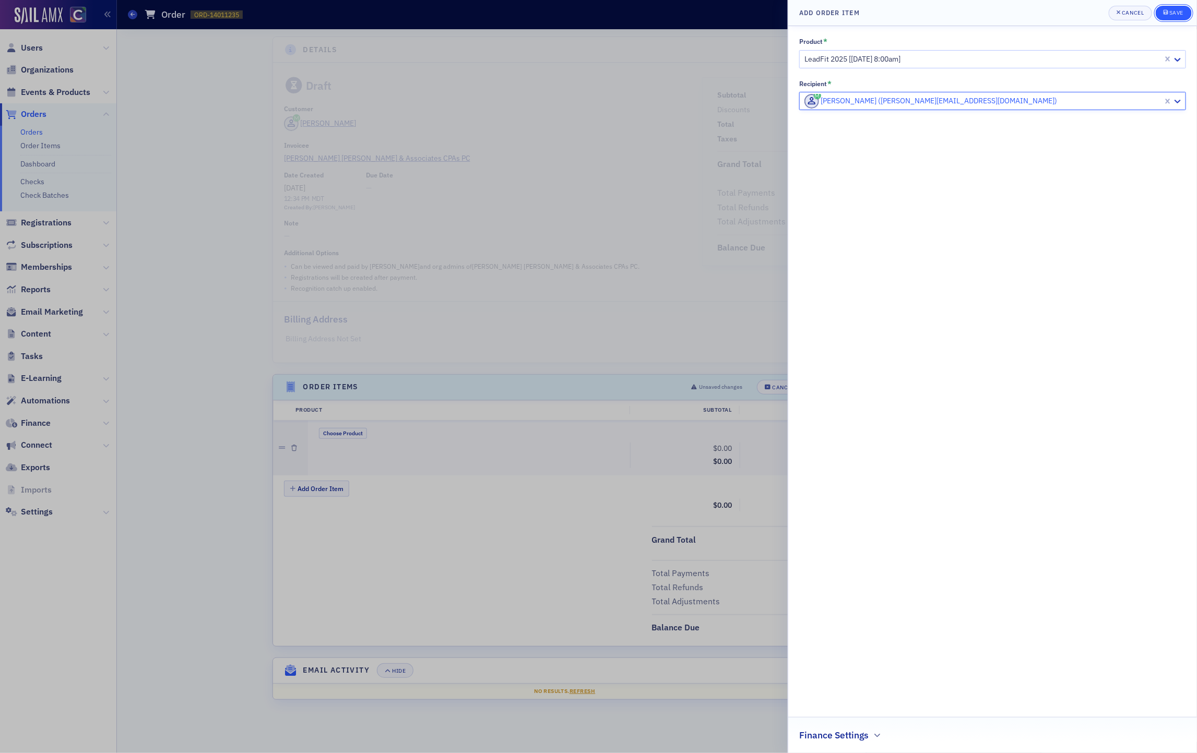
click at [1176, 11] on div "Save" at bounding box center [1176, 13] width 14 height 6
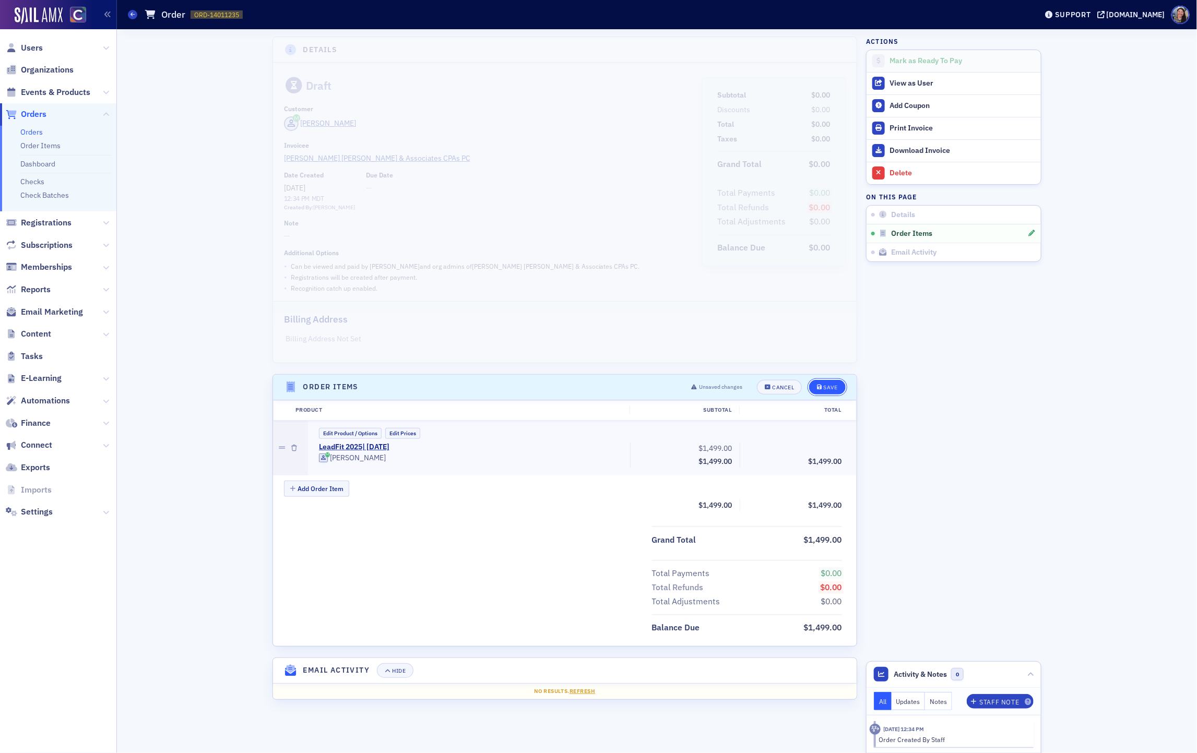
click at [836, 388] on div "Save" at bounding box center [830, 388] width 14 height 6
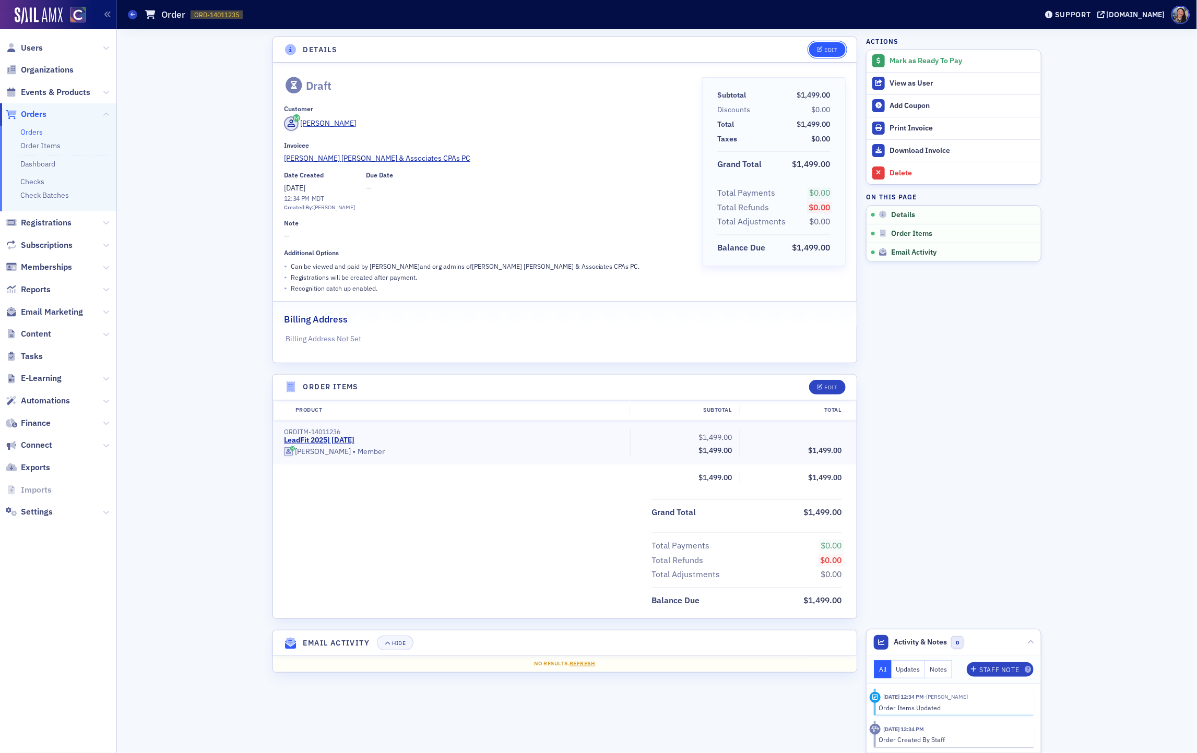
click at [826, 47] on div "Edit" at bounding box center [831, 50] width 13 height 6
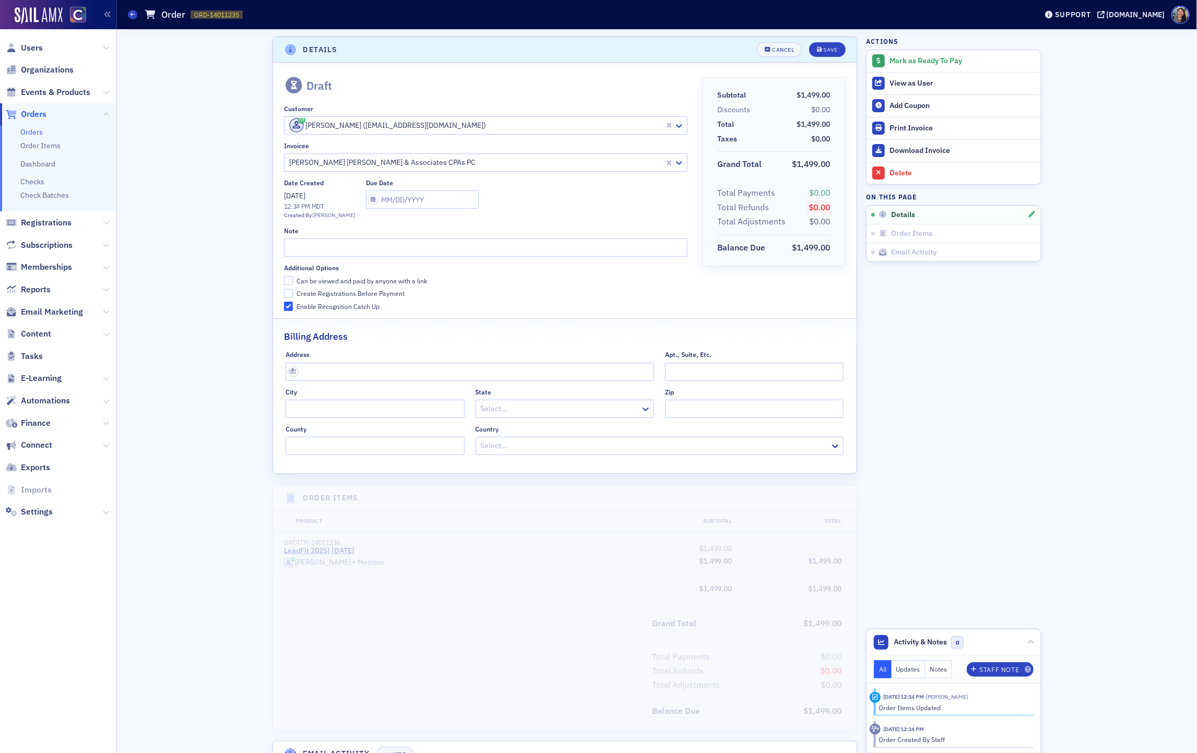
click at [324, 278] on div "Can be viewed and paid by anyone with a link" at bounding box center [361, 281] width 130 height 9
click at [293, 278] on input "Can be viewed and paid by anyone with a link" at bounding box center [288, 280] width 9 height 9
checkbox input "true"
click at [326, 290] on div "Create Registrations Before Payment" at bounding box center [350, 293] width 108 height 9
click at [293, 290] on input "Create Registrations Before Payment" at bounding box center [288, 293] width 9 height 9
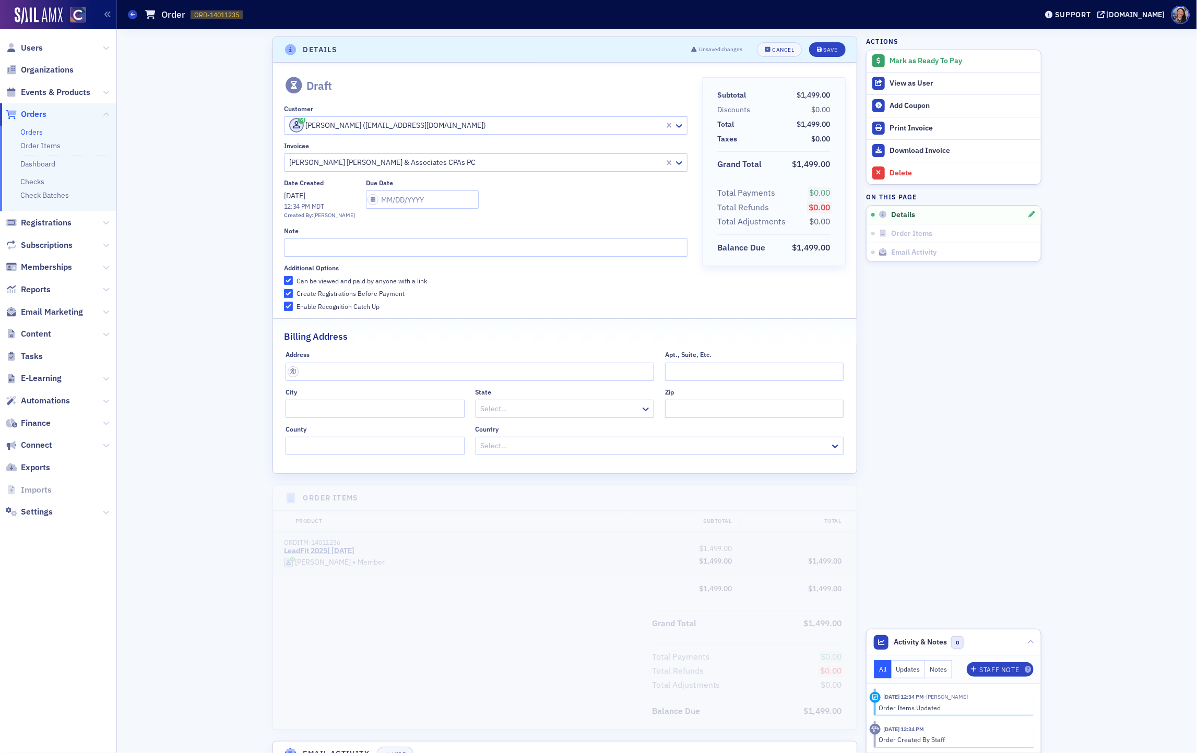
checkbox input "true"
click at [820, 53] on button "Save" at bounding box center [827, 49] width 36 height 15
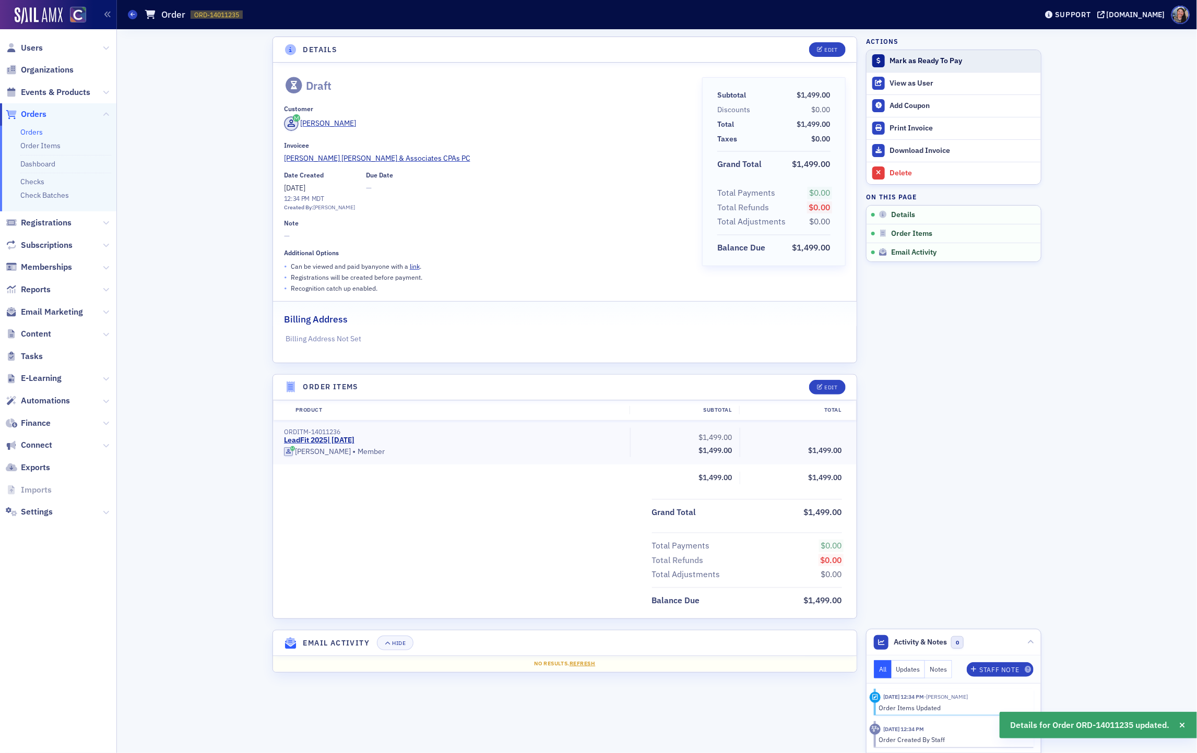
click at [960, 61] on div "Mark as Ready To Pay" at bounding box center [962, 60] width 146 height 9
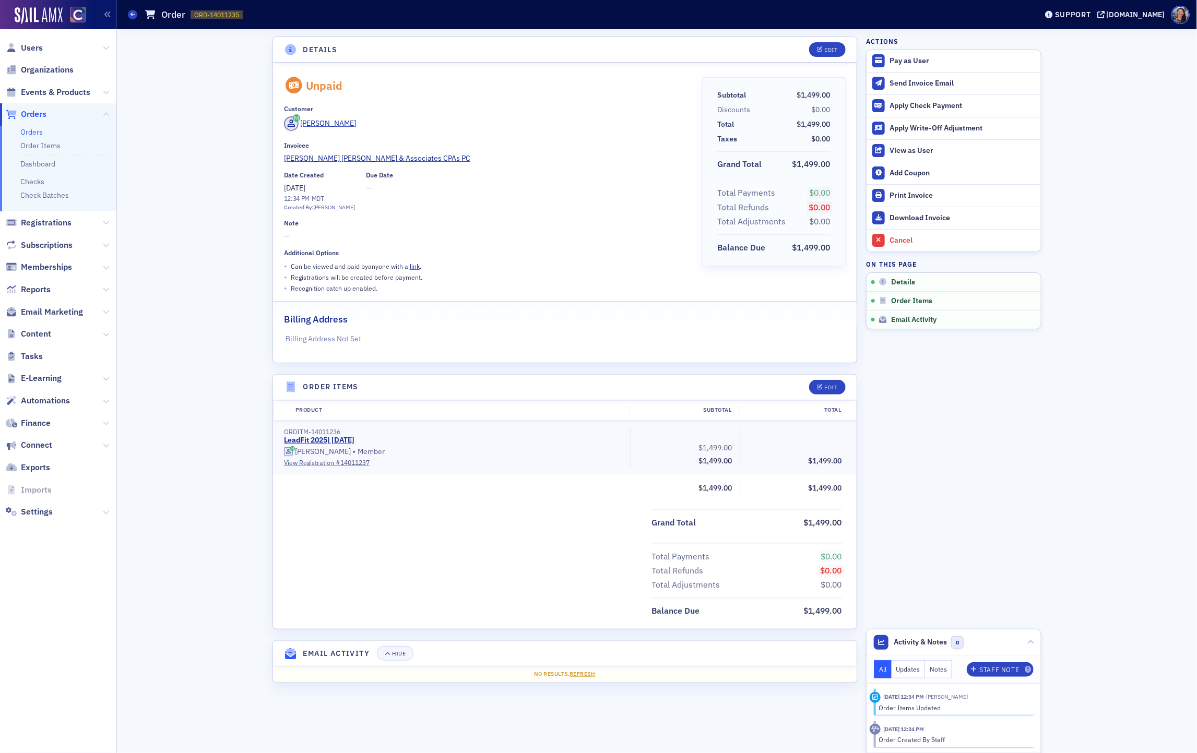
click at [36, 133] on link "Orders" at bounding box center [31, 131] width 22 height 9
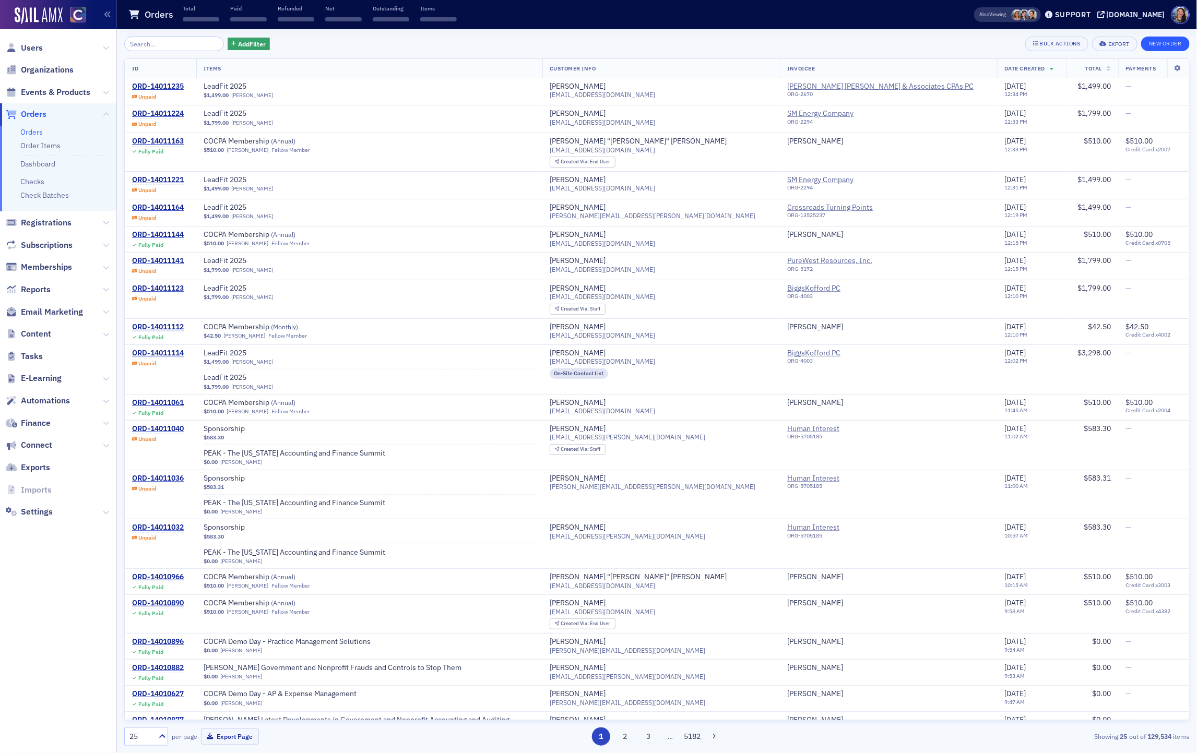
click at [1168, 37] on div "New Order" at bounding box center [1165, 44] width 49 height 15
click at [1167, 42] on button "New Order" at bounding box center [1165, 44] width 49 height 15
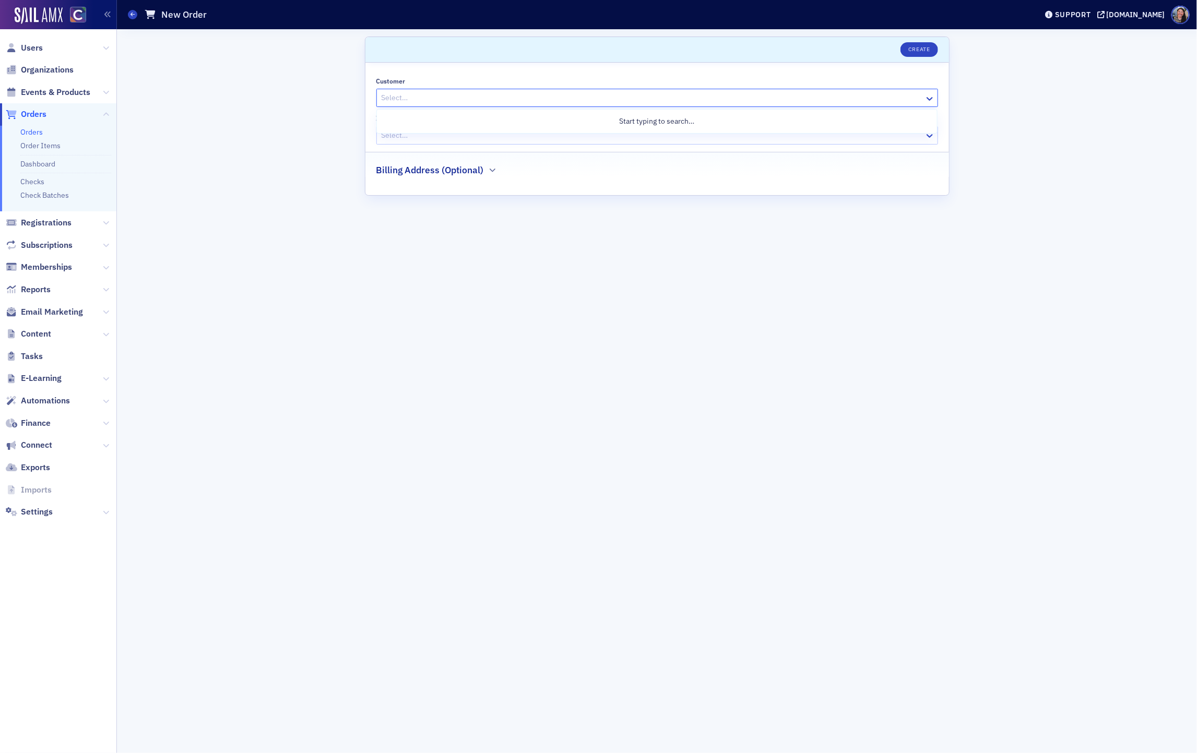
click at [439, 99] on div at bounding box center [651, 97] width 543 height 13
paste input "AMY@SOUKUPBUSH.COM"
type input "AMY@SOUKUPBUSH.COM"
click at [473, 142] on div "Amy Shaw (amy@soukupbush.com)" at bounding box center [656, 142] width 547 height 15
click at [471, 139] on div at bounding box center [646, 135] width 533 height 13
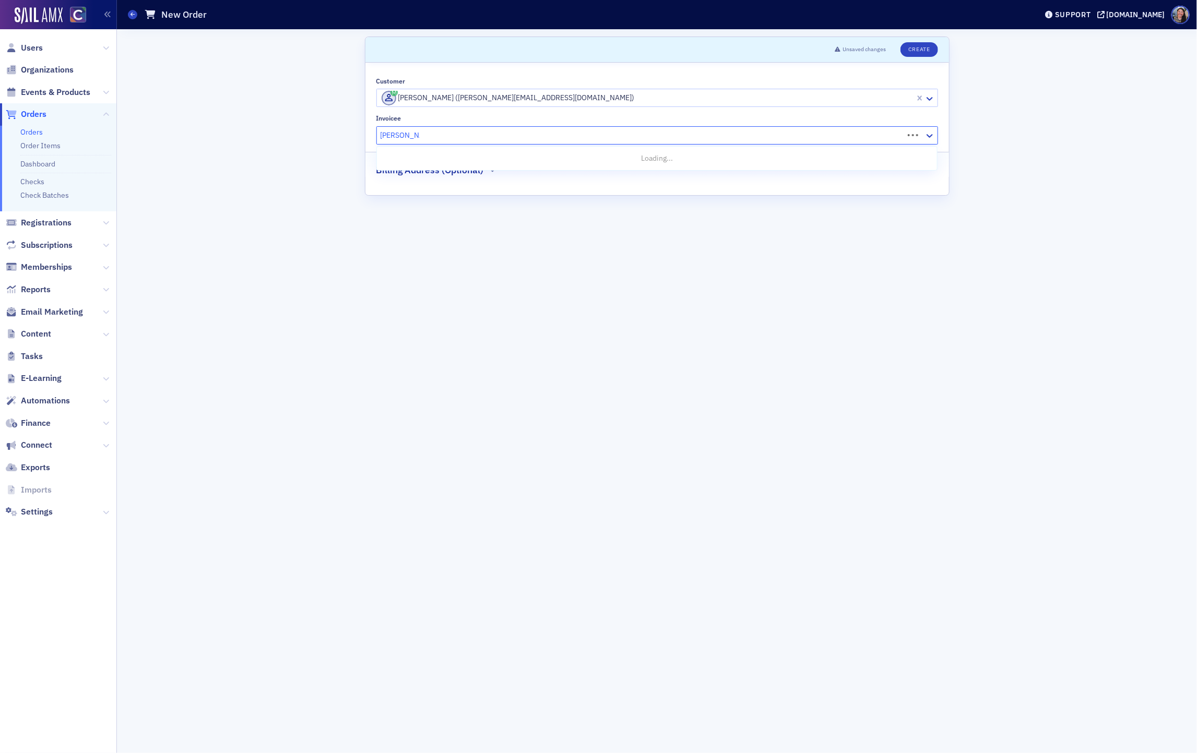
type input "soukup bush"
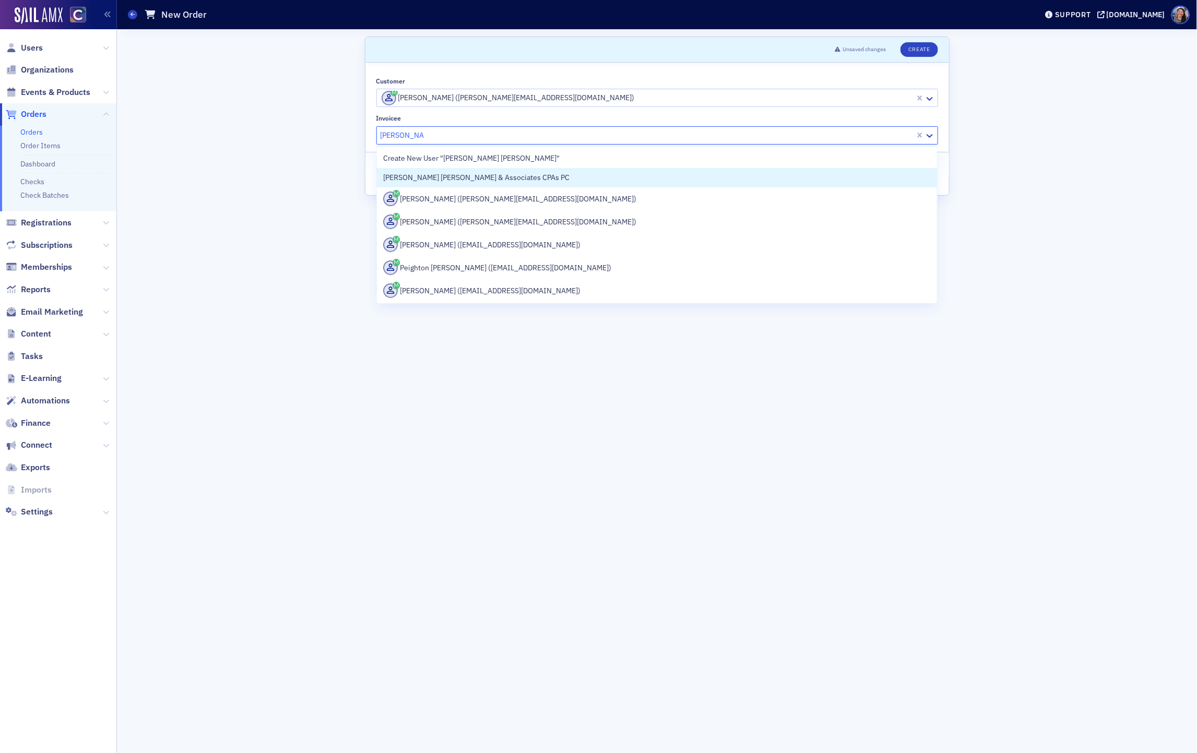
click at [447, 181] on span "Soukup Bush & Associates CPAs PC" at bounding box center [476, 177] width 186 height 11
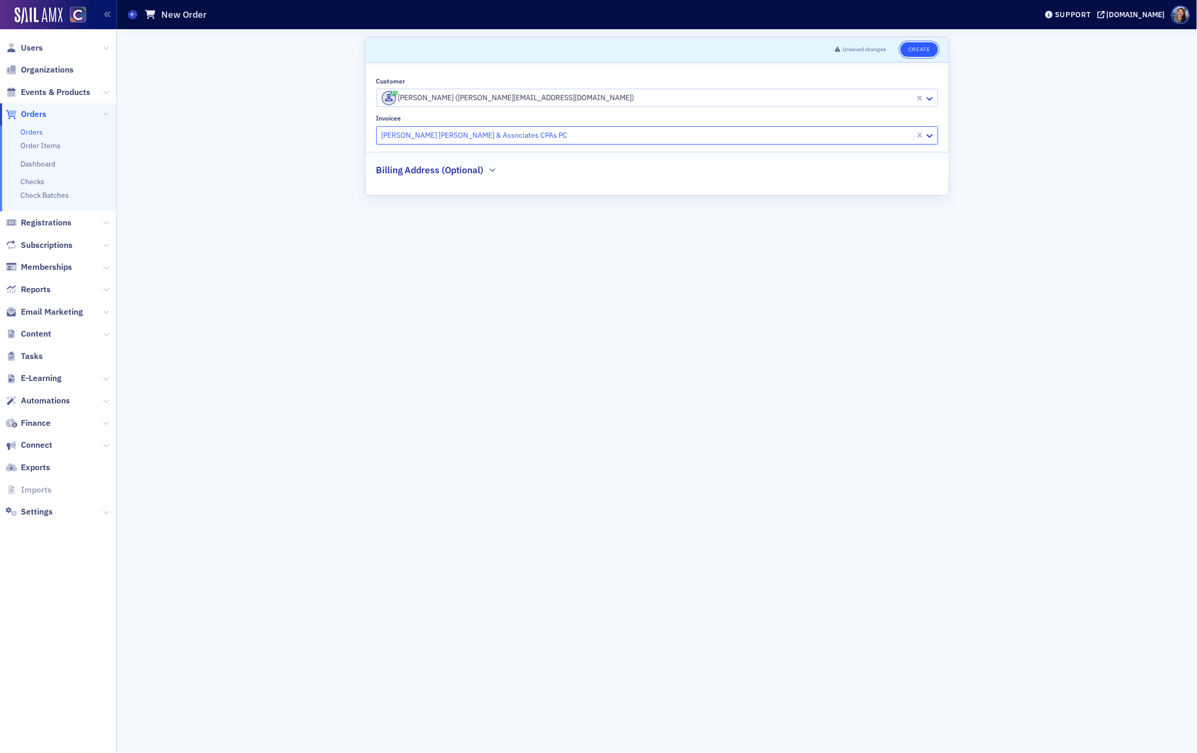
click at [916, 47] on button "Create" at bounding box center [918, 49] width 37 height 15
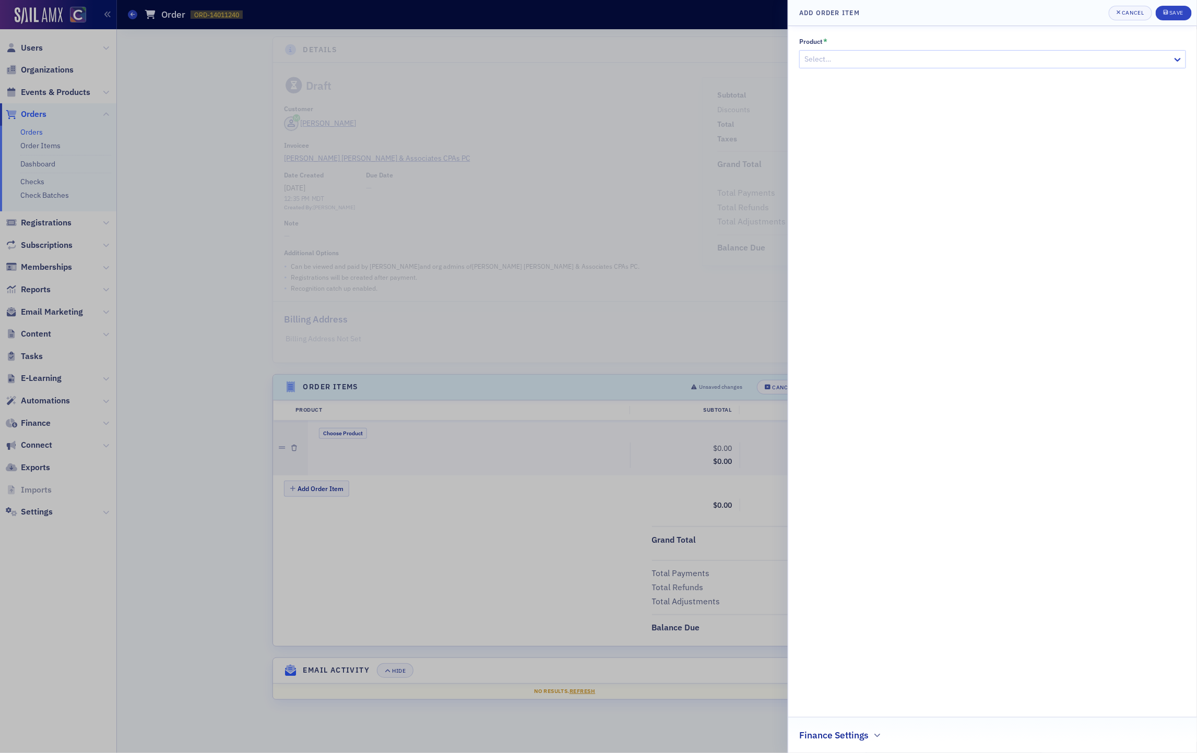
click at [906, 64] on div at bounding box center [987, 59] width 368 height 13
type input "leadfit"
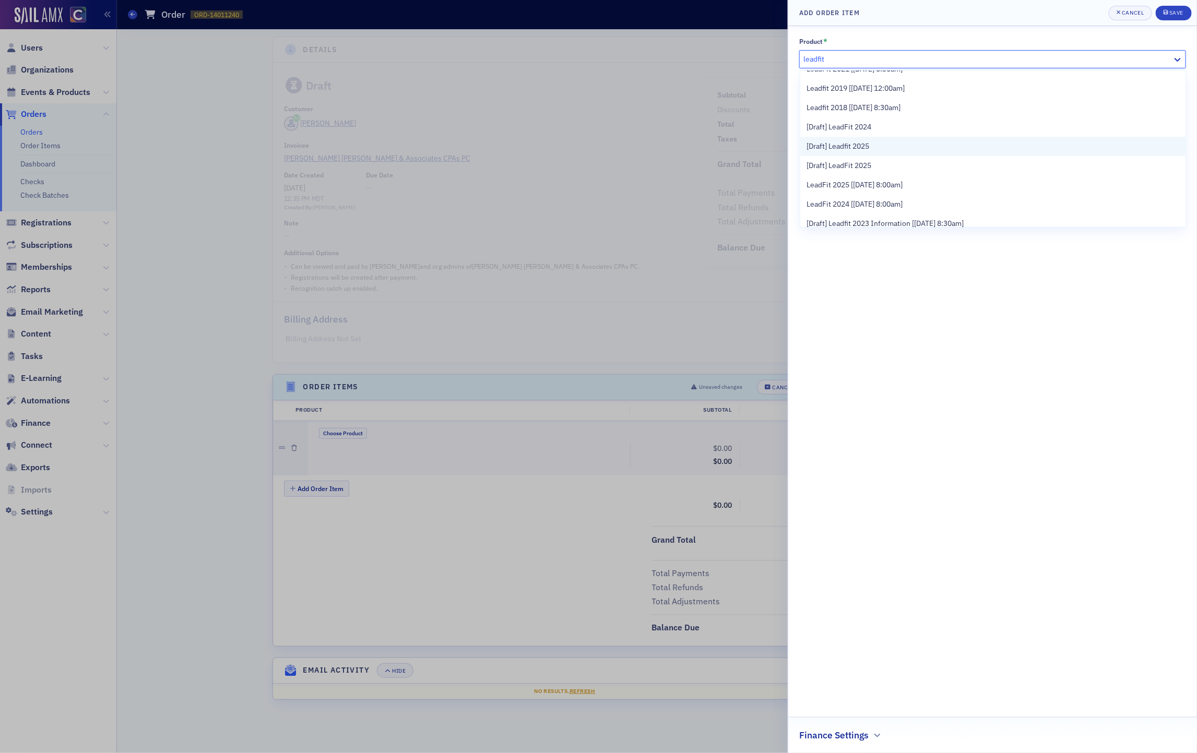
scroll to position [59, 0]
click at [972, 175] on div "LeadFit 2025 [6/13/2025 8:00am]" at bounding box center [992, 177] width 373 height 11
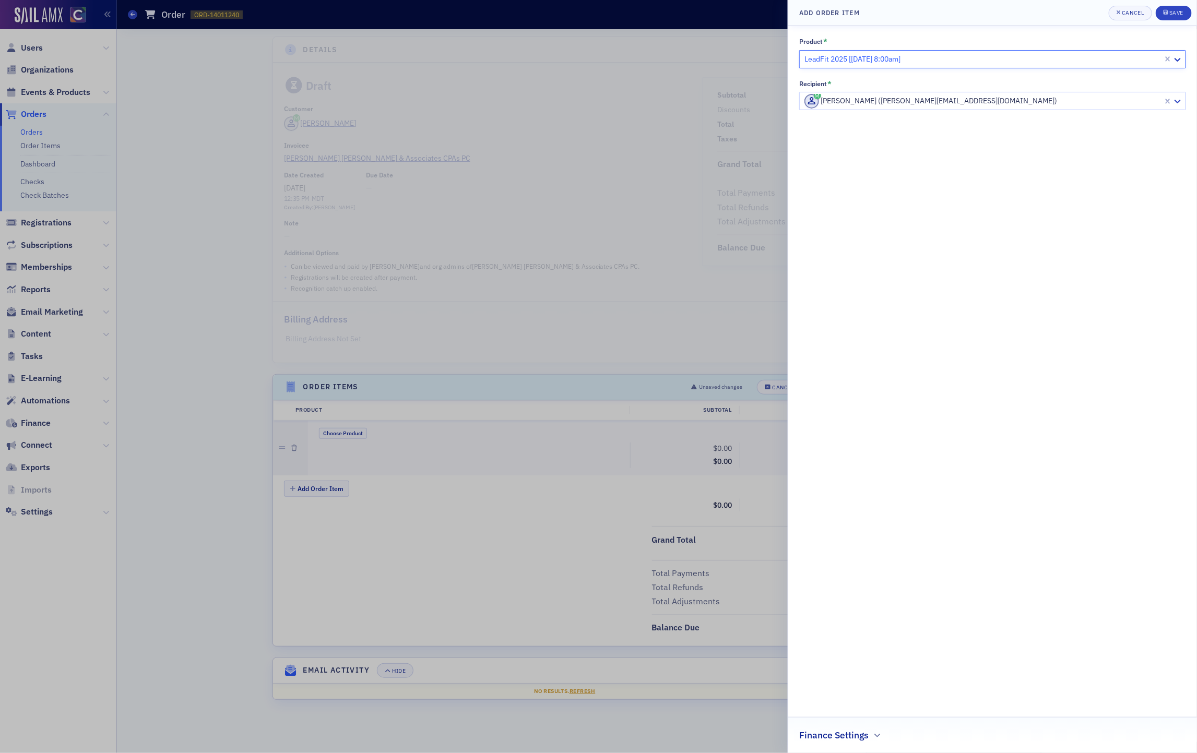
paste input "christina@soukupbush.com"
type input "christina@soukupbush.com"
click at [948, 109] on div "Amy Shaw (amy@soukupbush.com)" at bounding box center [980, 101] width 363 height 17
paste input "christina@soukupbush.com"
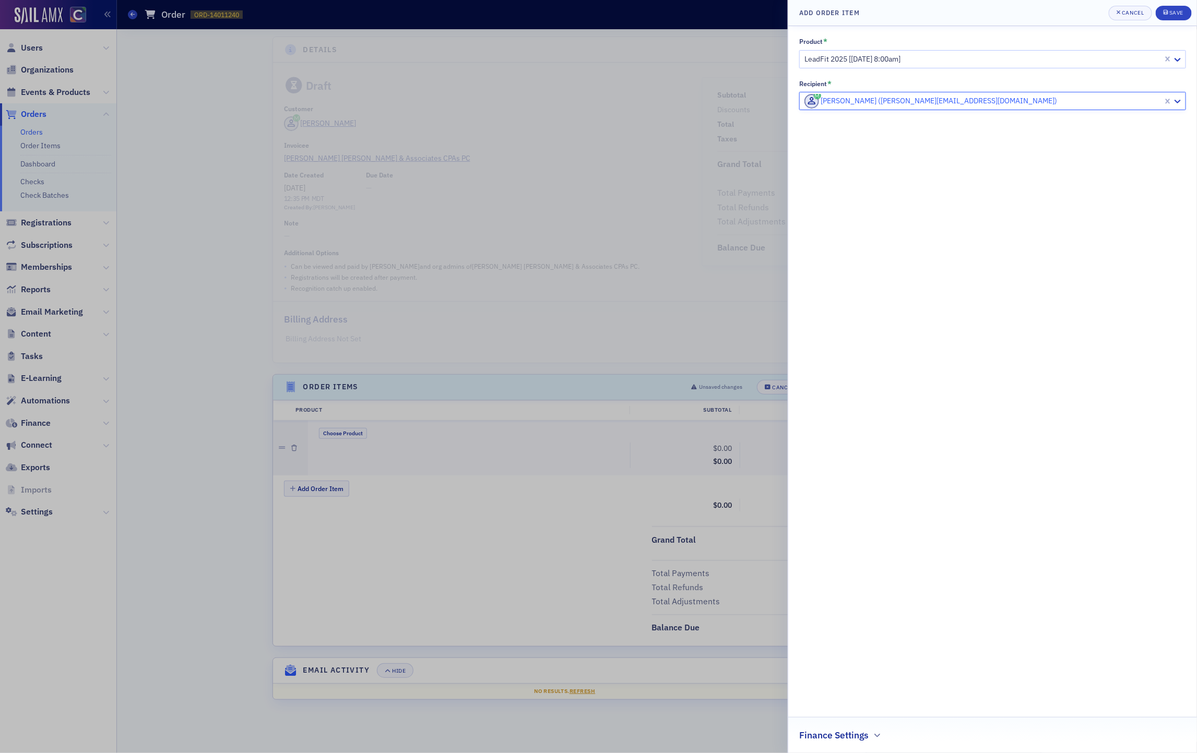
type input "christina@soukupbush.com"
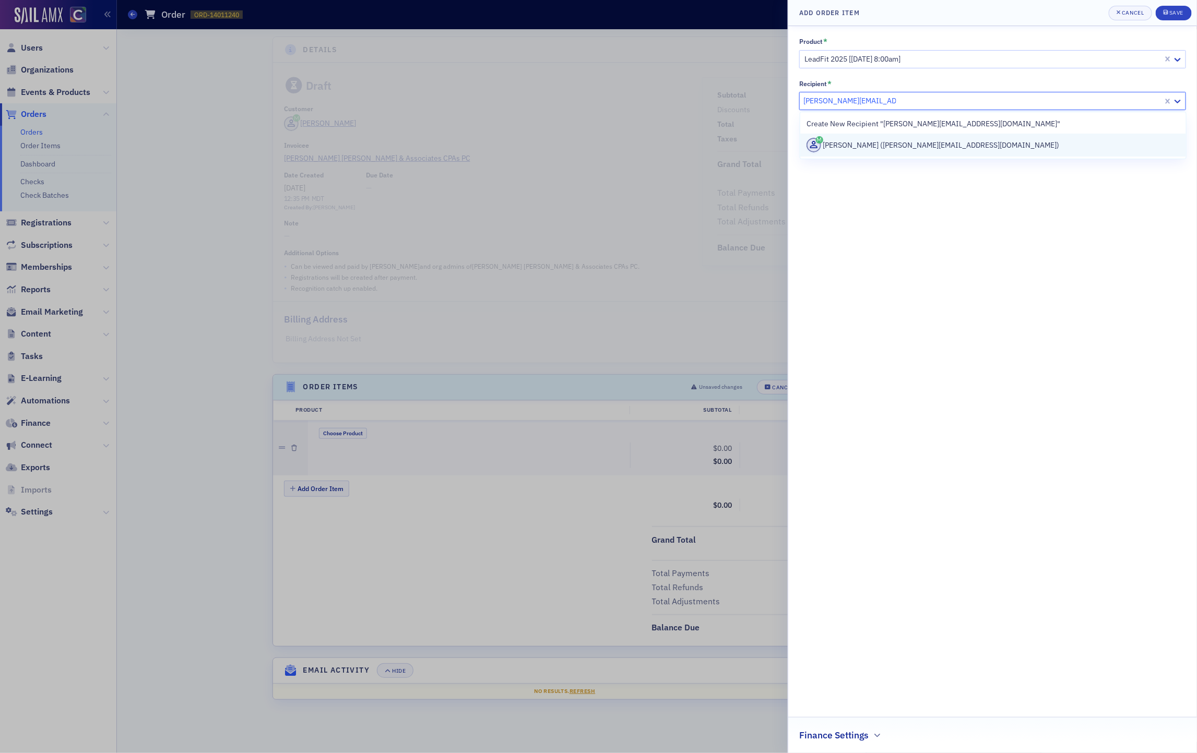
click at [919, 144] on div "Christina Liggett (christina@soukupbush.com)" at bounding box center [992, 145] width 373 height 15
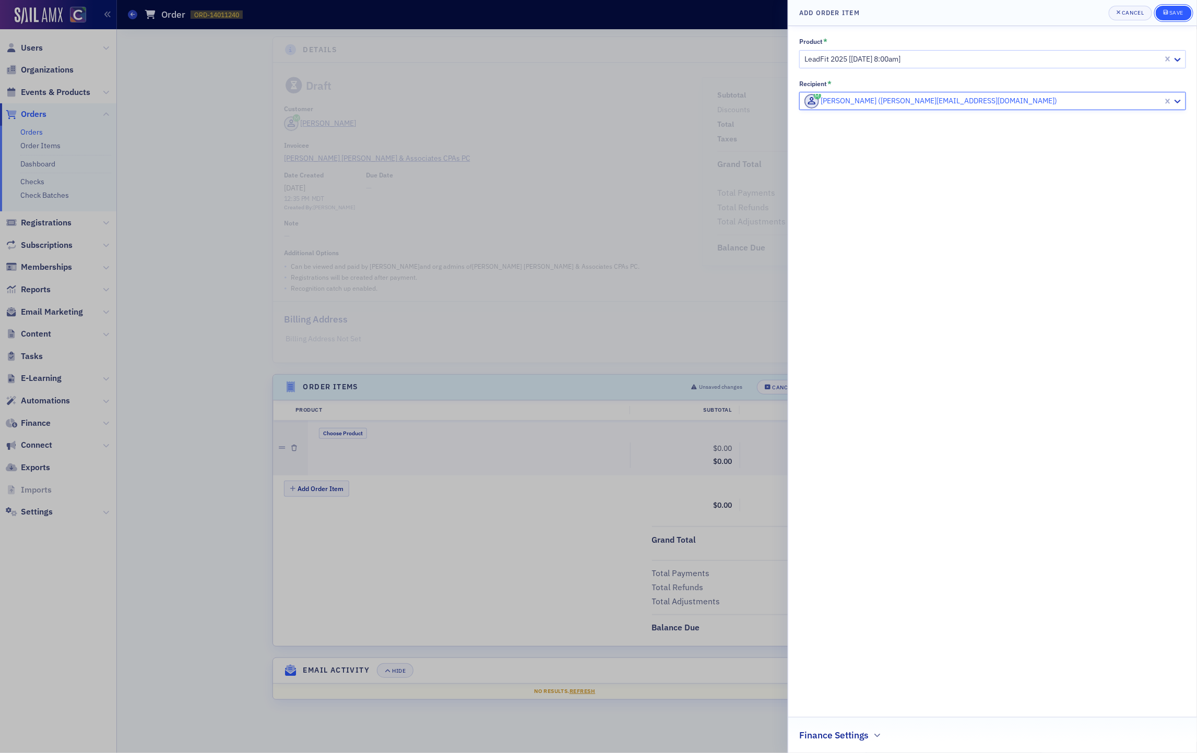
click at [1168, 13] on div "submit" at bounding box center [1166, 13] width 6 height 8
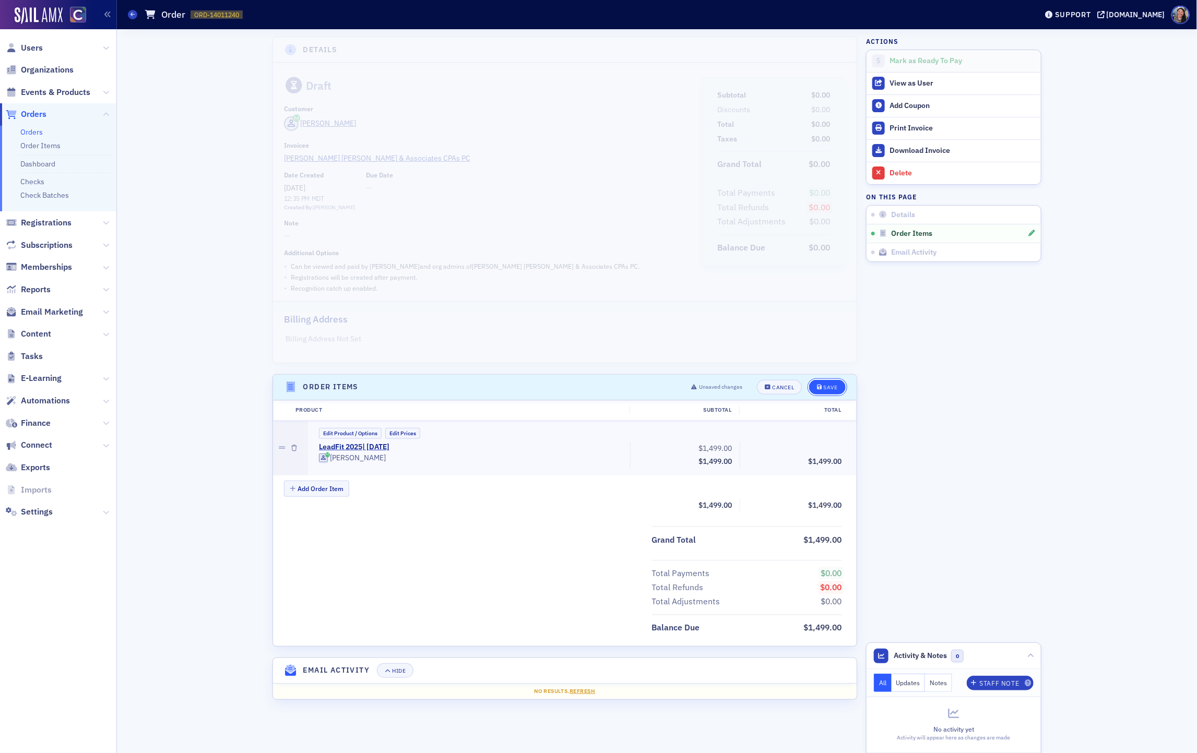
click at [832, 385] on div "Save" at bounding box center [830, 388] width 14 height 6
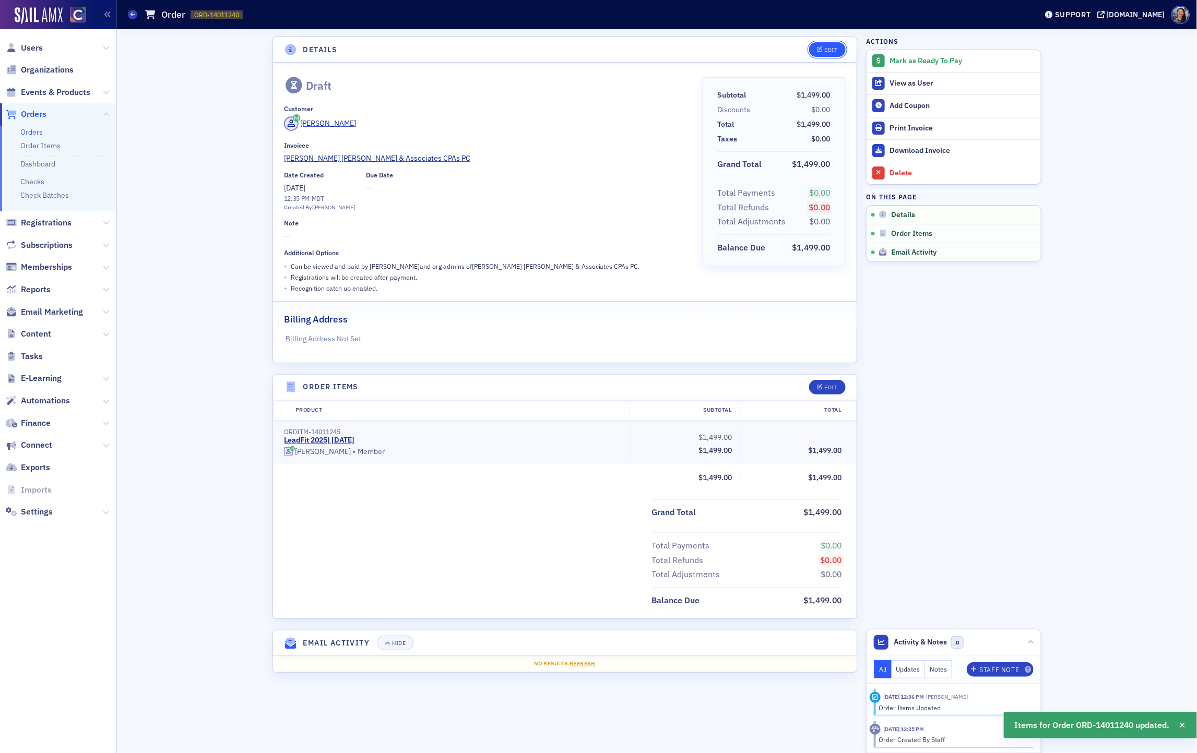
click at [832, 53] on button "Edit" at bounding box center [827, 49] width 36 height 15
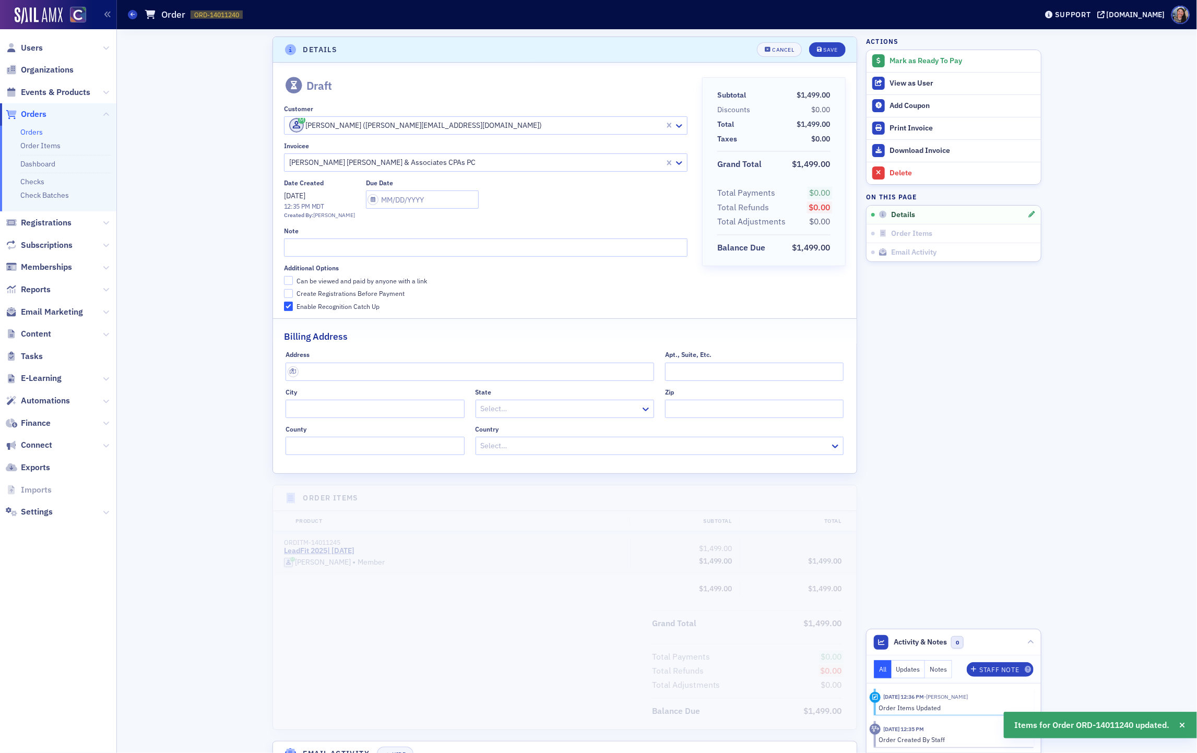
click at [321, 284] on div "Can be viewed and paid by anyone with a link" at bounding box center [361, 281] width 130 height 9
click at [293, 284] on input "Can be viewed and paid by anyone with a link" at bounding box center [288, 280] width 9 height 9
checkbox input "true"
click at [315, 296] on div "Create Registrations Before Payment" at bounding box center [350, 293] width 108 height 9
click at [293, 296] on input "Create Registrations Before Payment" at bounding box center [288, 293] width 9 height 9
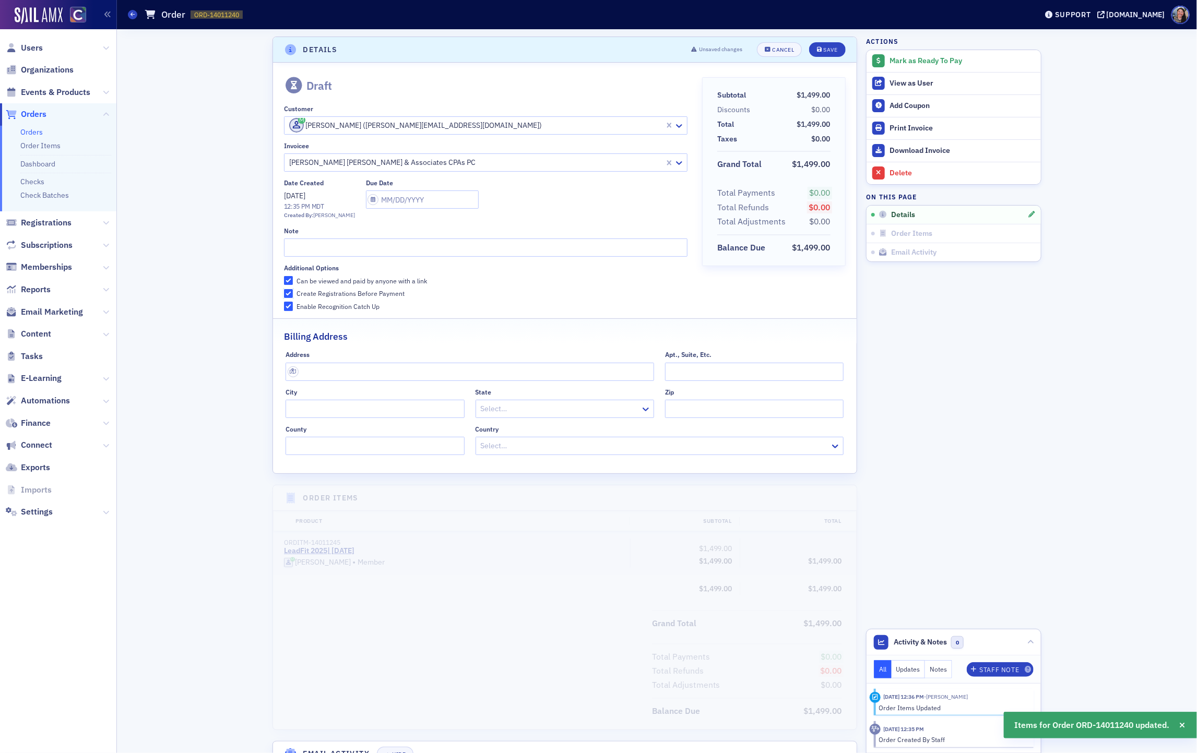
checkbox input "true"
click at [823, 47] on div "Save" at bounding box center [830, 50] width 14 height 6
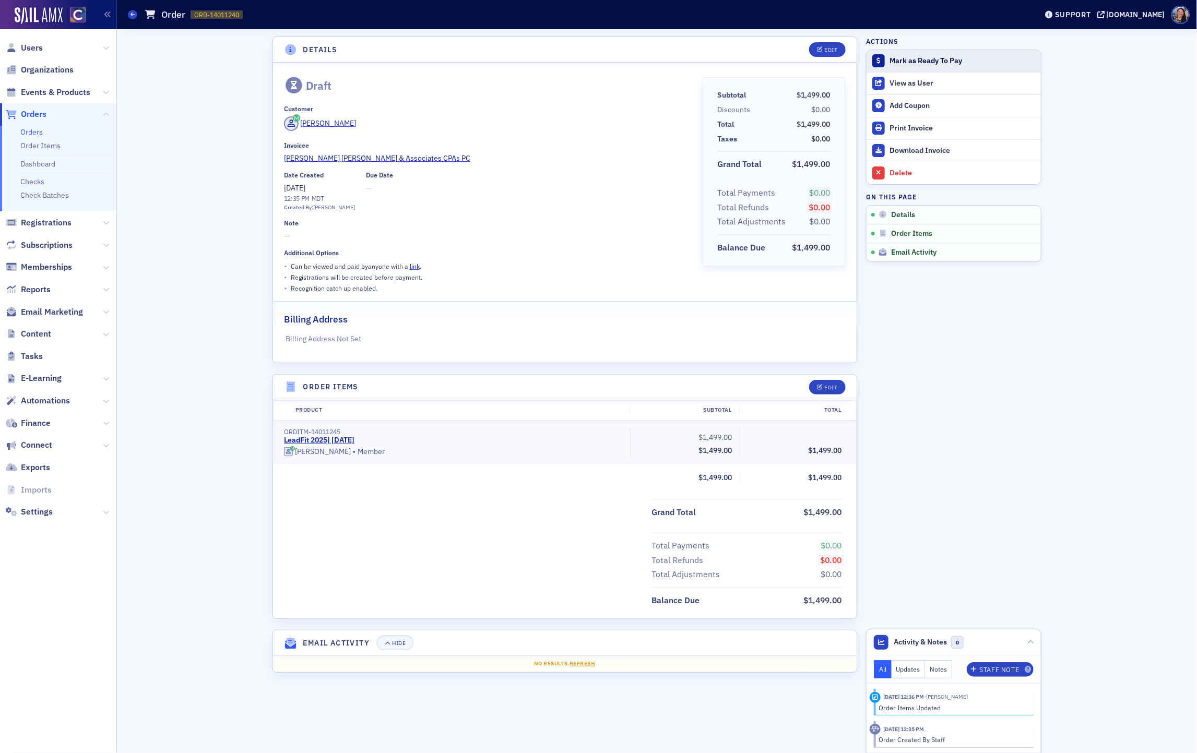
click at [957, 56] on div "Mark as Ready To Pay" at bounding box center [962, 60] width 146 height 9
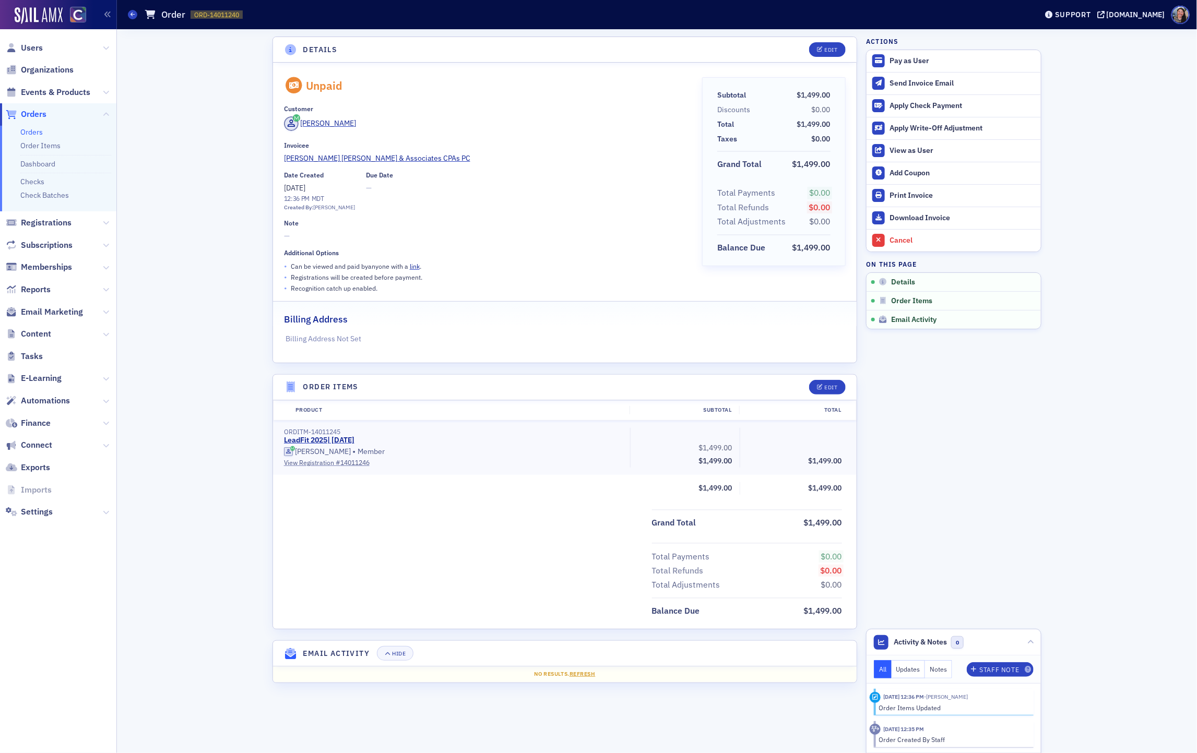
click at [28, 129] on link "Orders" at bounding box center [31, 131] width 22 height 9
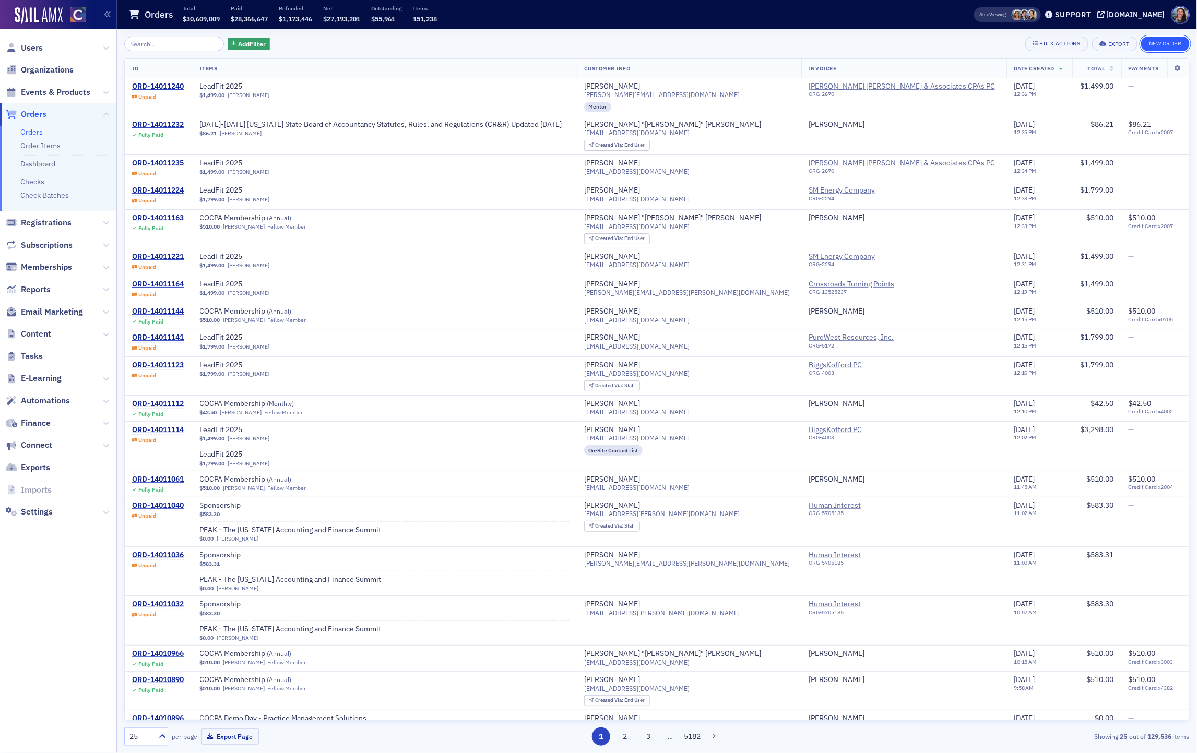
click at [1161, 46] on button "New Order" at bounding box center [1165, 44] width 49 height 15
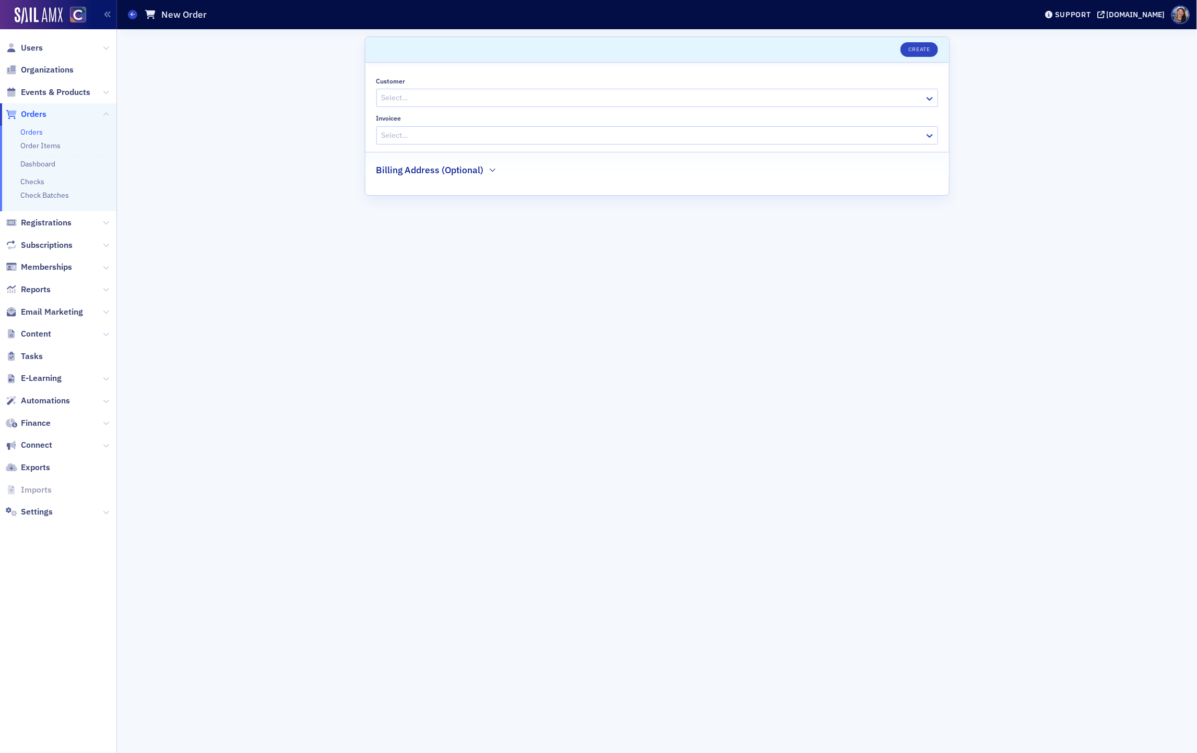
click at [451, 99] on div at bounding box center [651, 97] width 543 height 13
paste input "CVangsnes@sm-energy.com"
type input "CVangsnes@sm-energy.com"
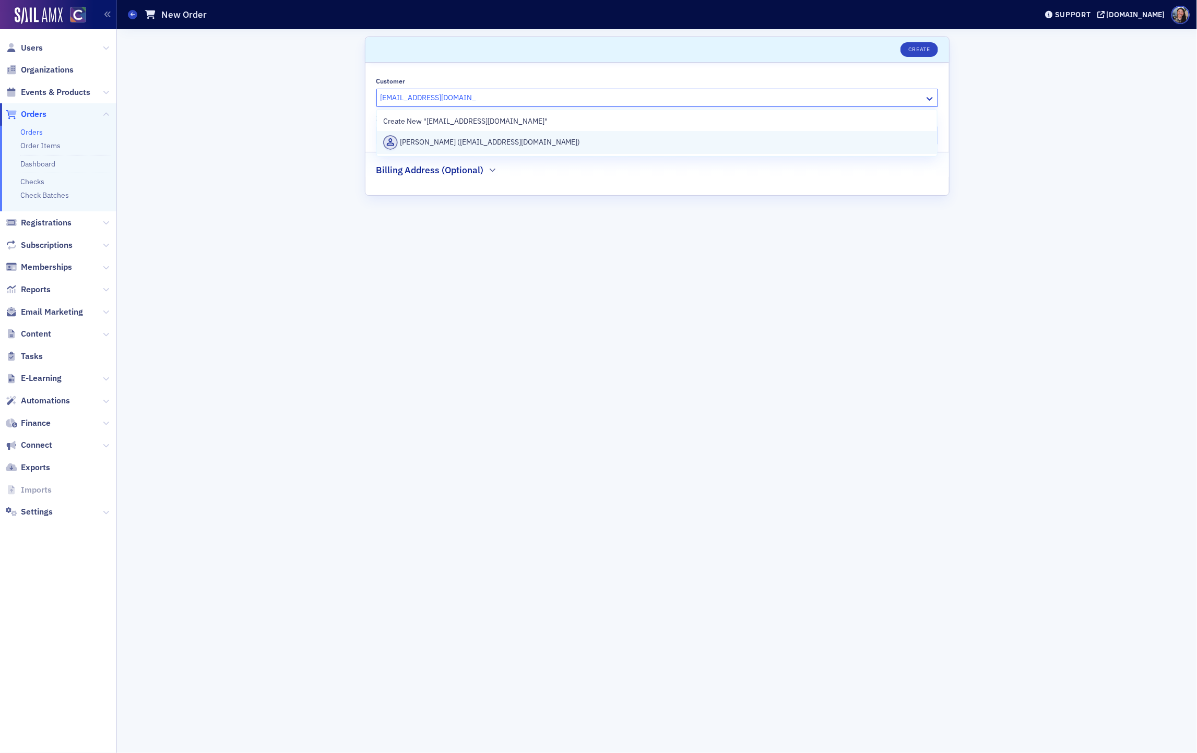
click at [442, 142] on div "Charlotte Vangsnes (cvangsnes@sm-energy.com)" at bounding box center [656, 142] width 547 height 15
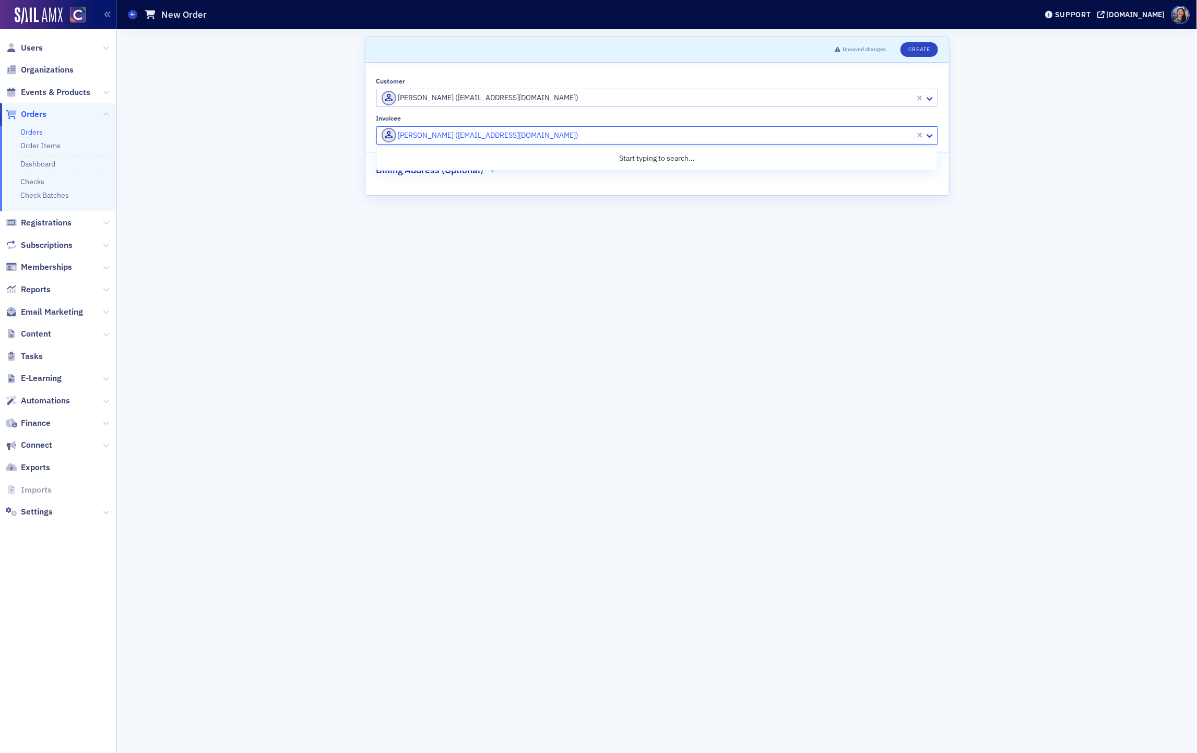
click at [442, 138] on div at bounding box center [646, 135] width 533 height 13
type input "sm energy"
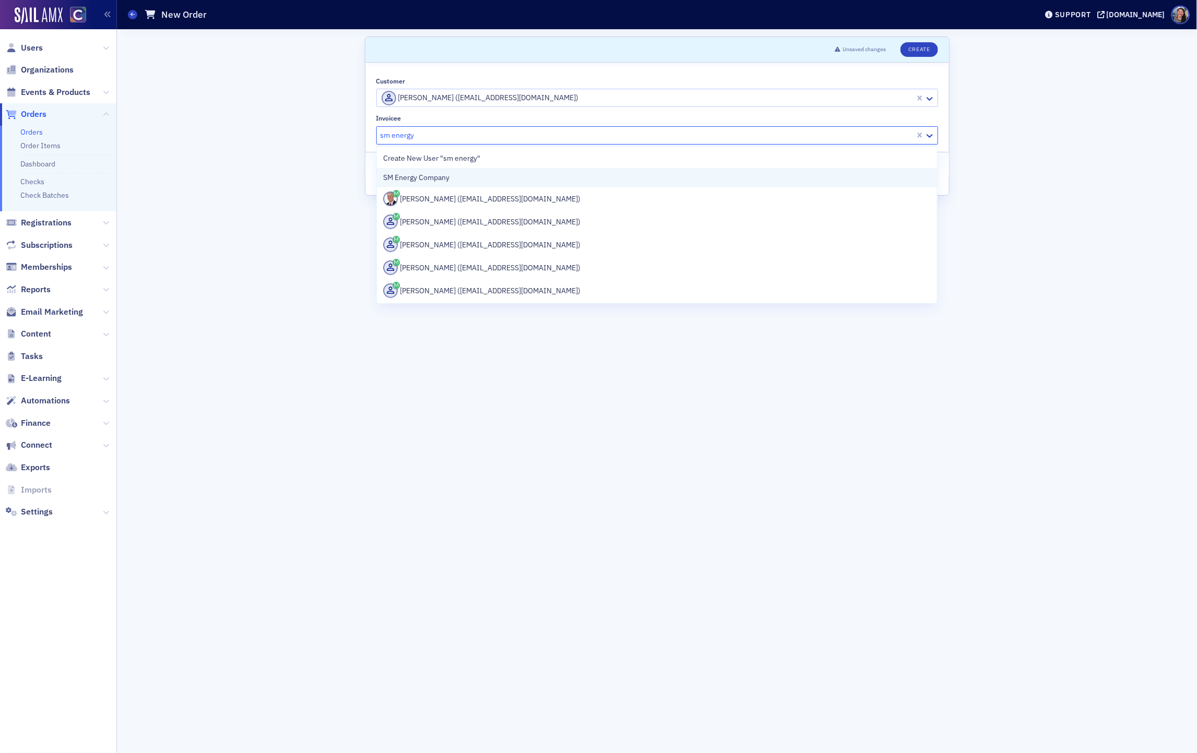
click at [425, 179] on span "SM Energy Company" at bounding box center [430, 177] width 95 height 11
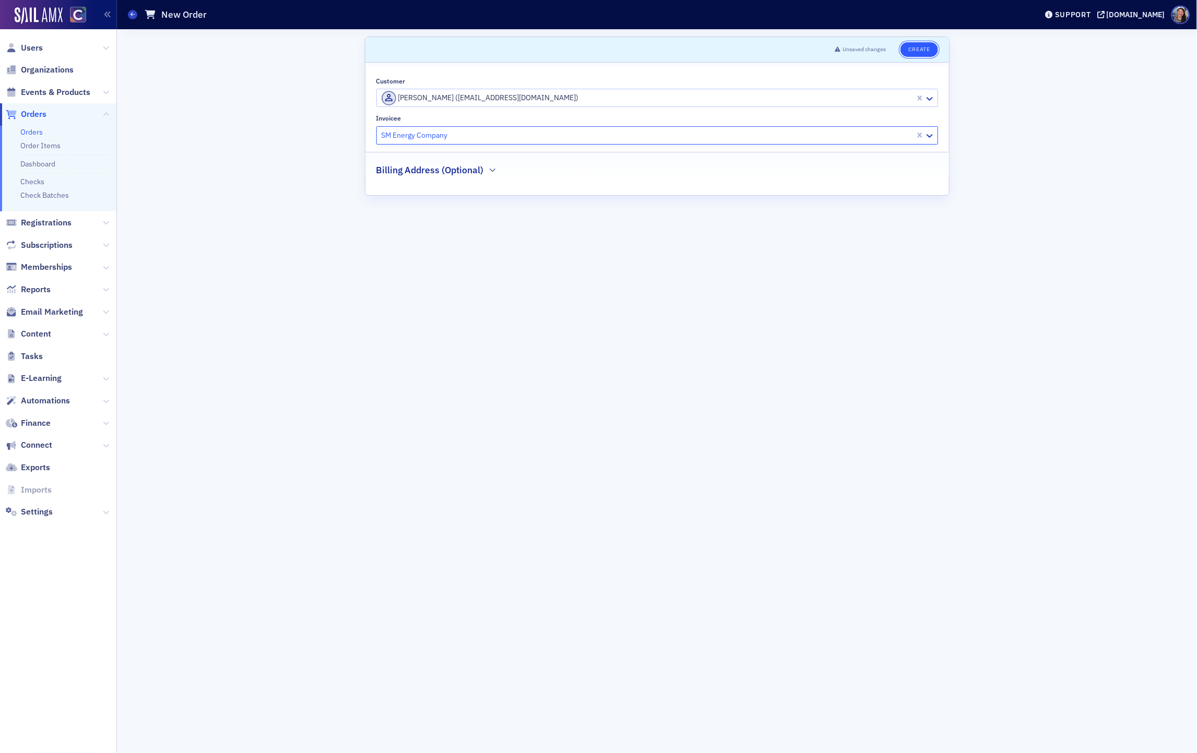
click at [917, 51] on button "Create" at bounding box center [918, 49] width 37 height 15
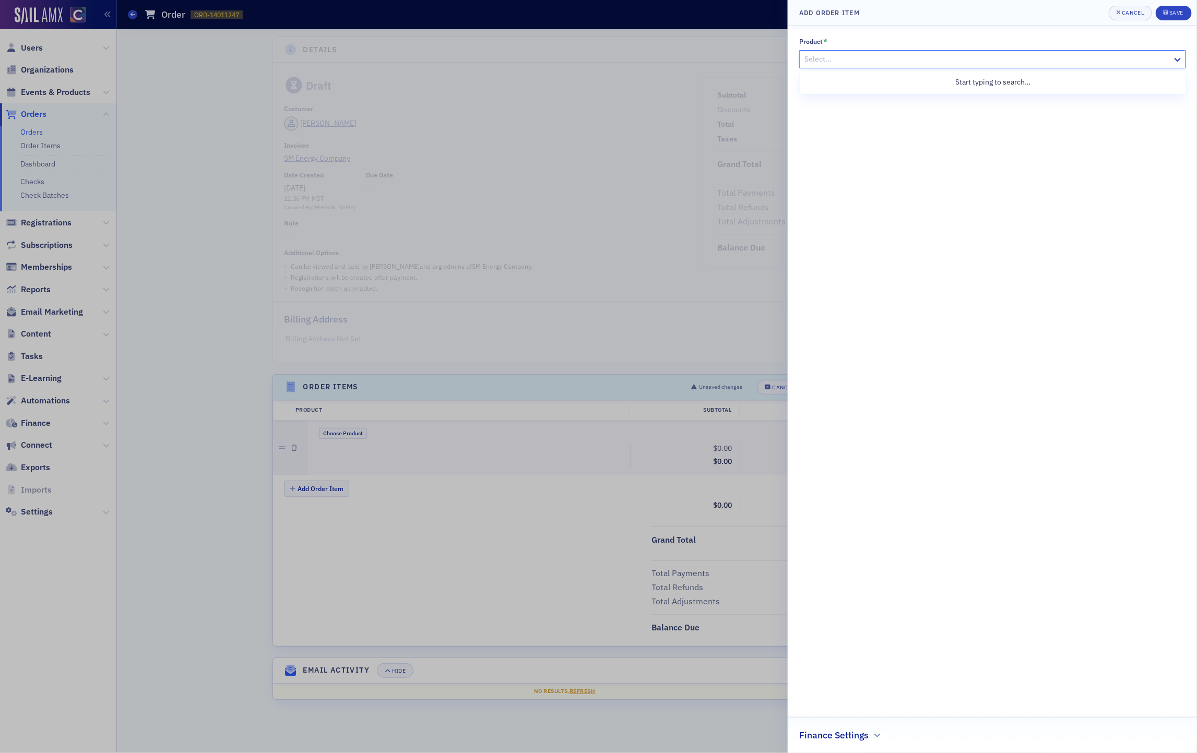
click at [897, 62] on div at bounding box center [987, 59] width 368 height 13
type input "leadfit"
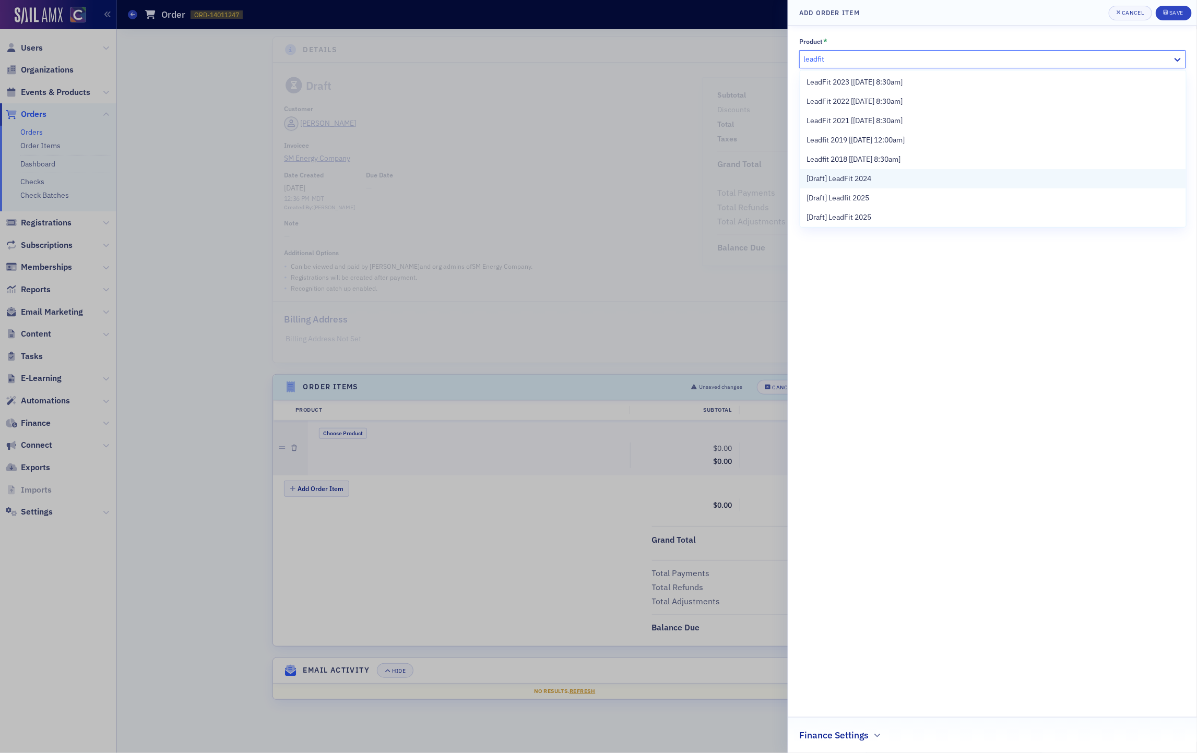
scroll to position [59, 0]
click at [874, 172] on span "LeadFit 2025 [6/13/2025 8:00am]" at bounding box center [854, 177] width 96 height 11
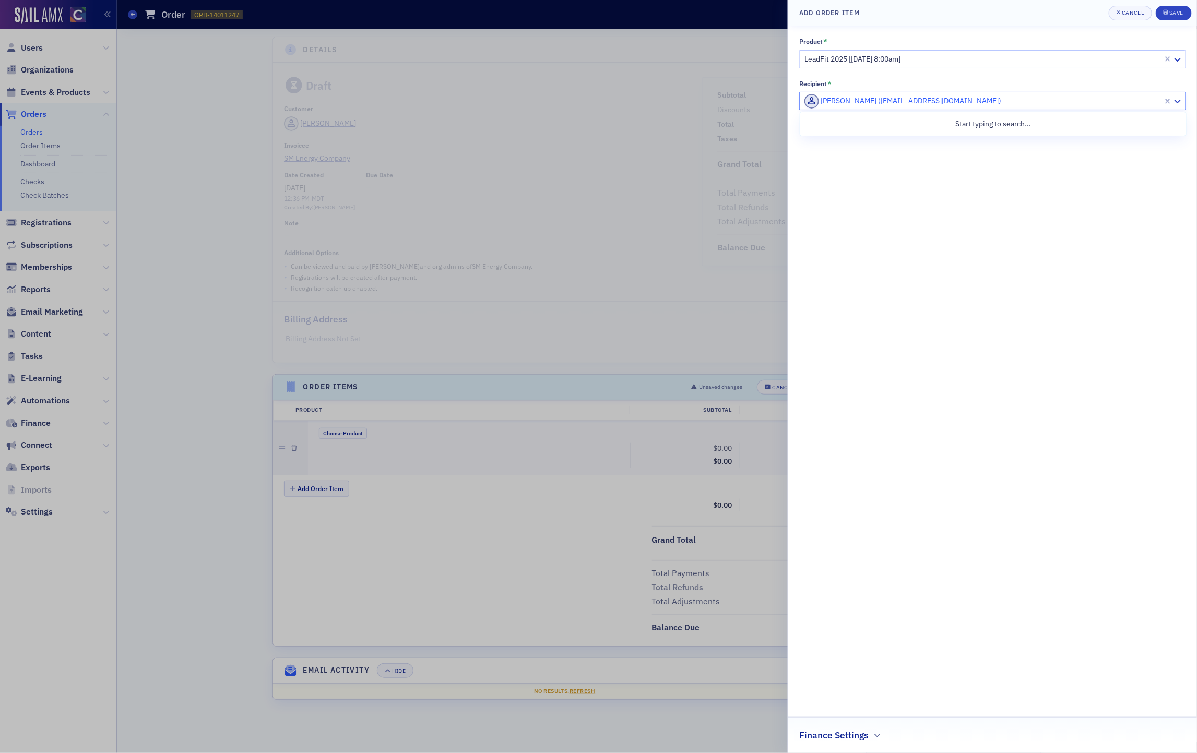
click at [922, 95] on div at bounding box center [982, 100] width 359 height 13
paste input "kazmel24@gmail.com"
type input "kazmel24@gmail.com"
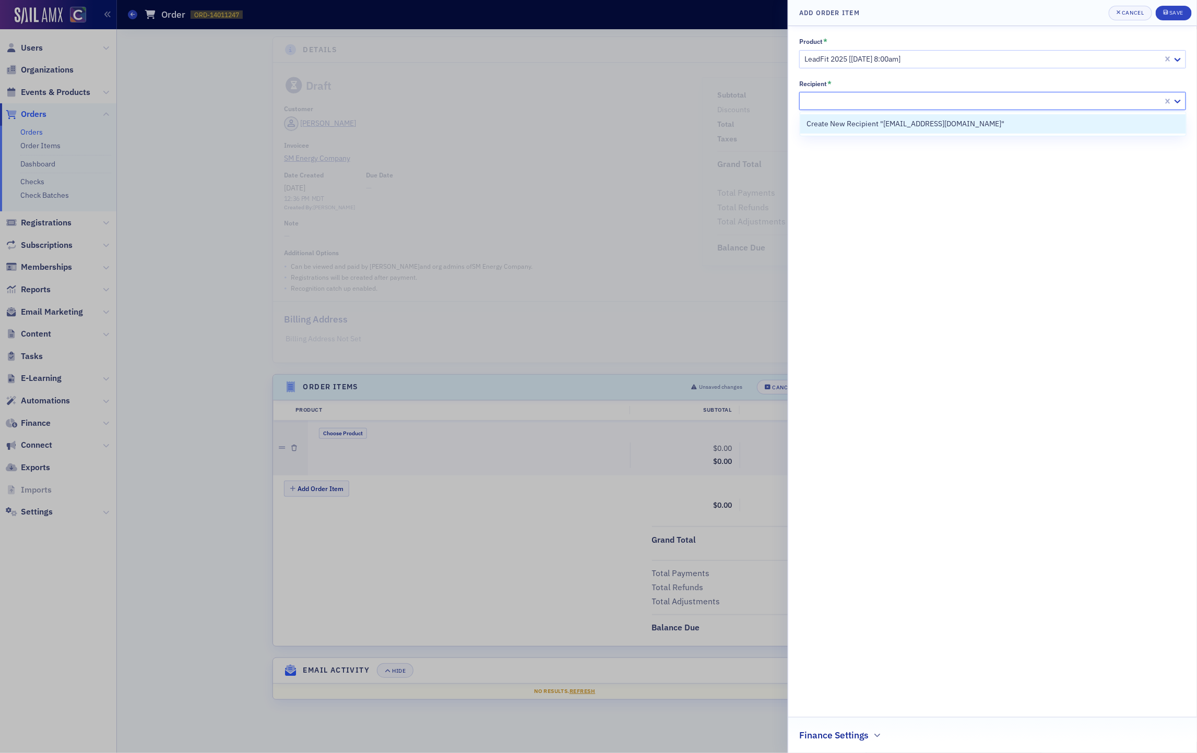
click at [945, 274] on div "Product * LeadFit 2025 [6/13/2025 8:00am] Recipient * Create New Recipient "kaz…" at bounding box center [992, 389] width 387 height 705
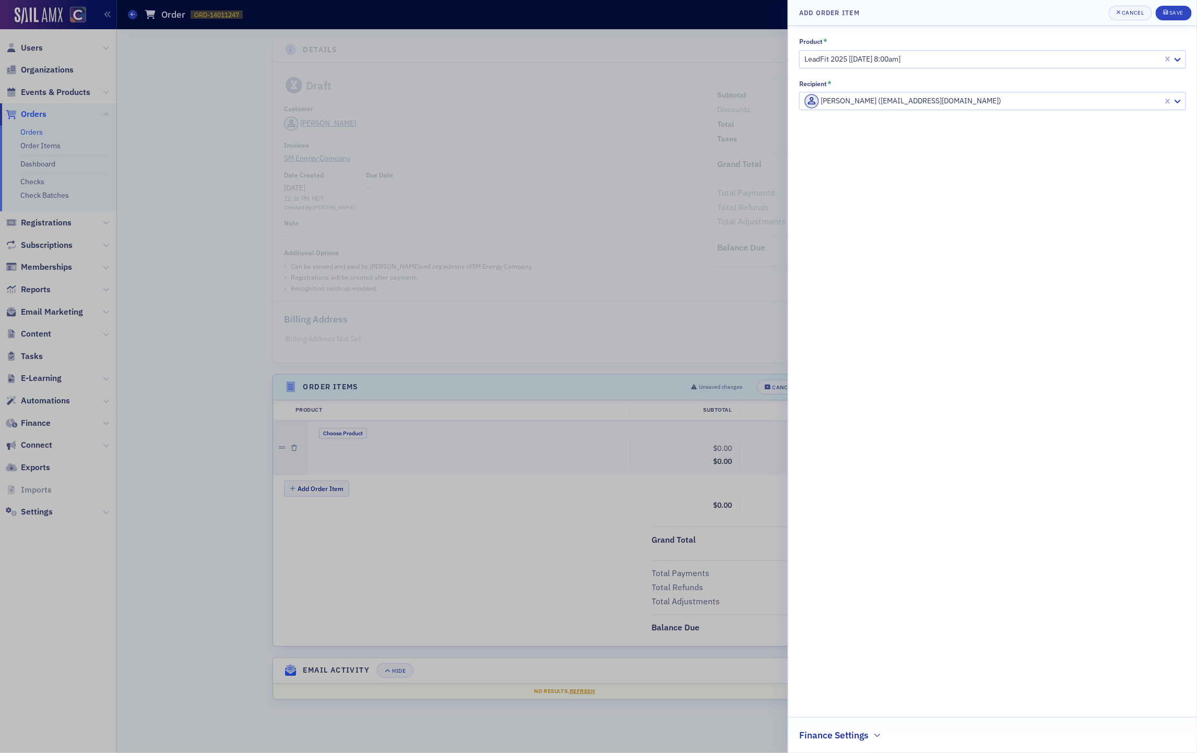
click at [951, 109] on div "Charlotte Vangsnes (cvangsnes@sm-energy.com)" at bounding box center [980, 101] width 363 height 17
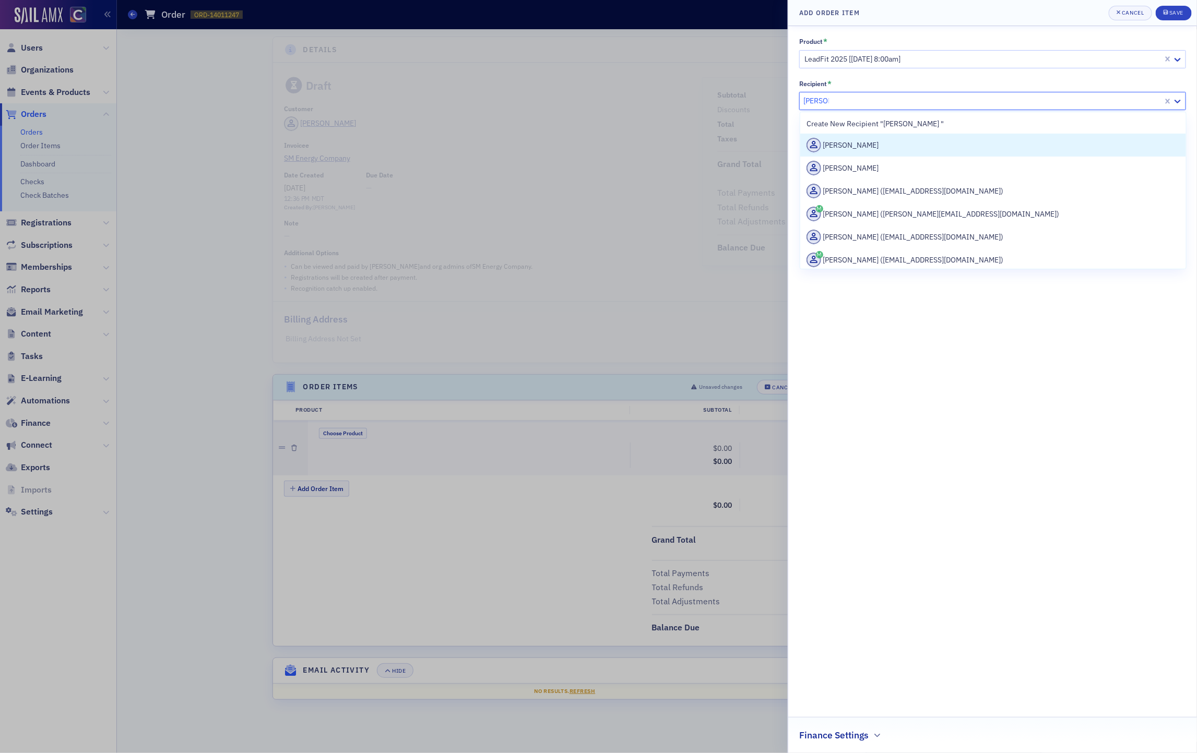
type input "melvin k"
click at [941, 144] on div "Melvin Kasozi (mkasozi@sm-energy.com)" at bounding box center [992, 145] width 373 height 15
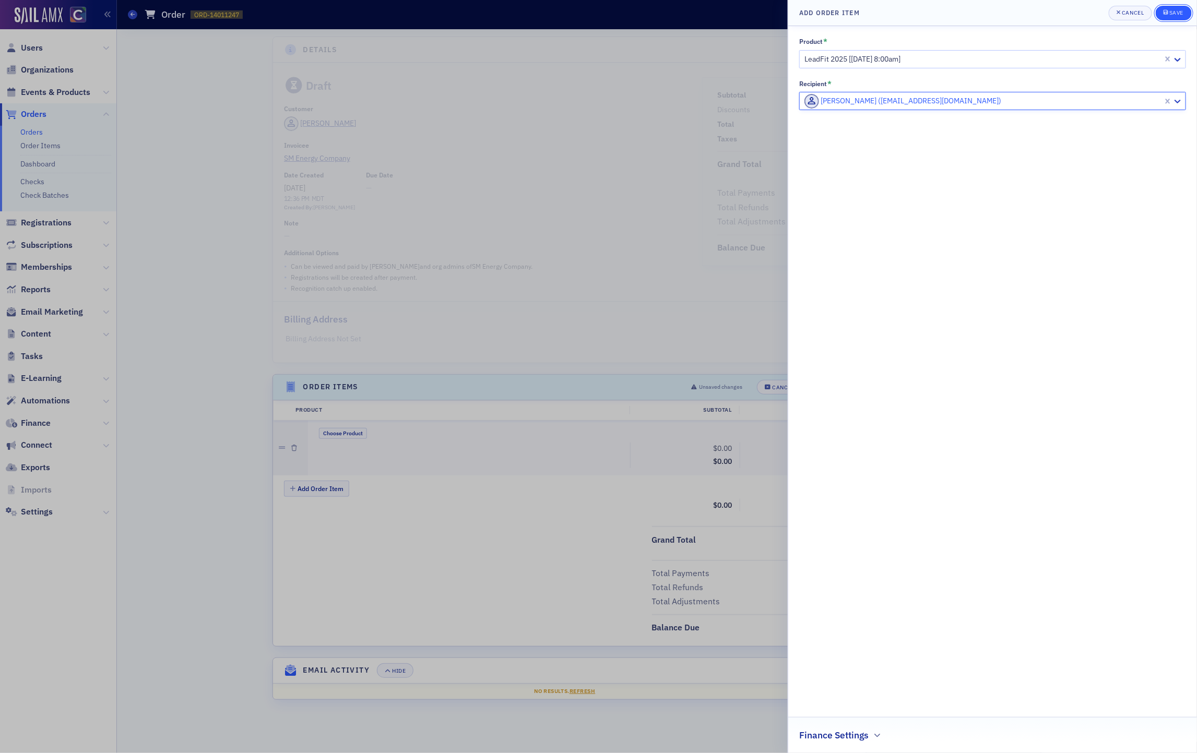
click at [1170, 19] on button "Save" at bounding box center [1173, 13] width 36 height 15
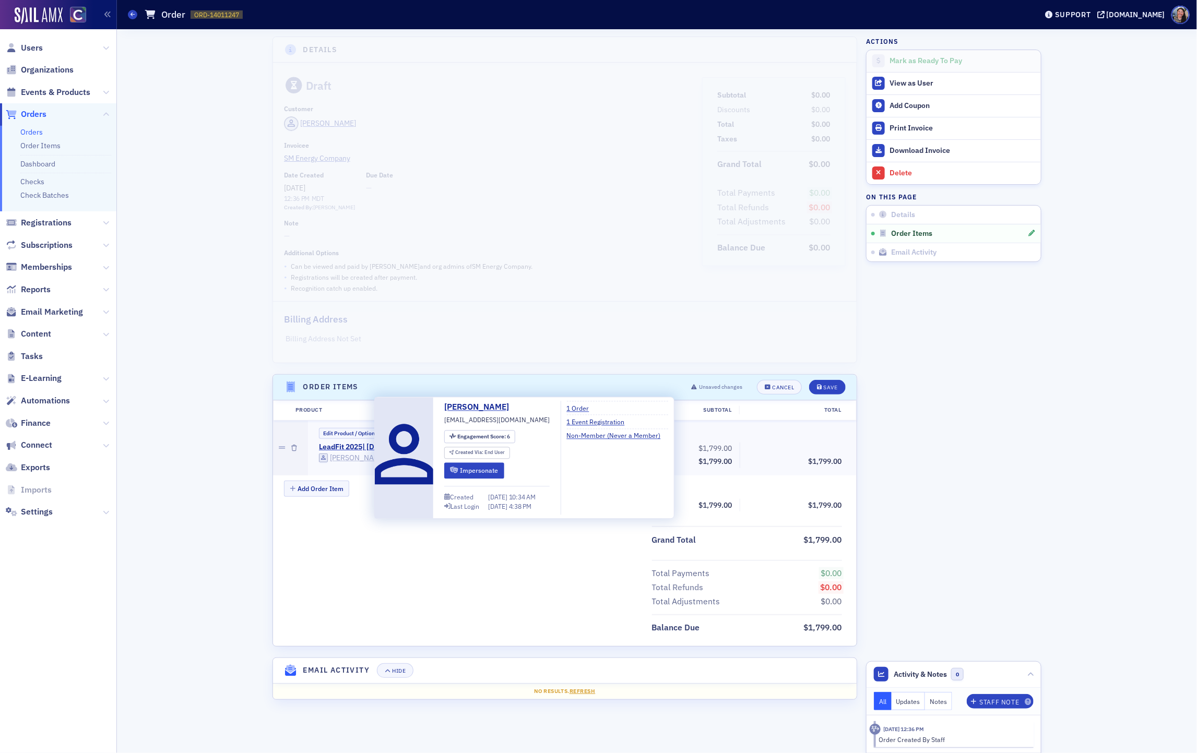
click at [364, 460] on div "Melvin Kasozi" at bounding box center [358, 457] width 56 height 9
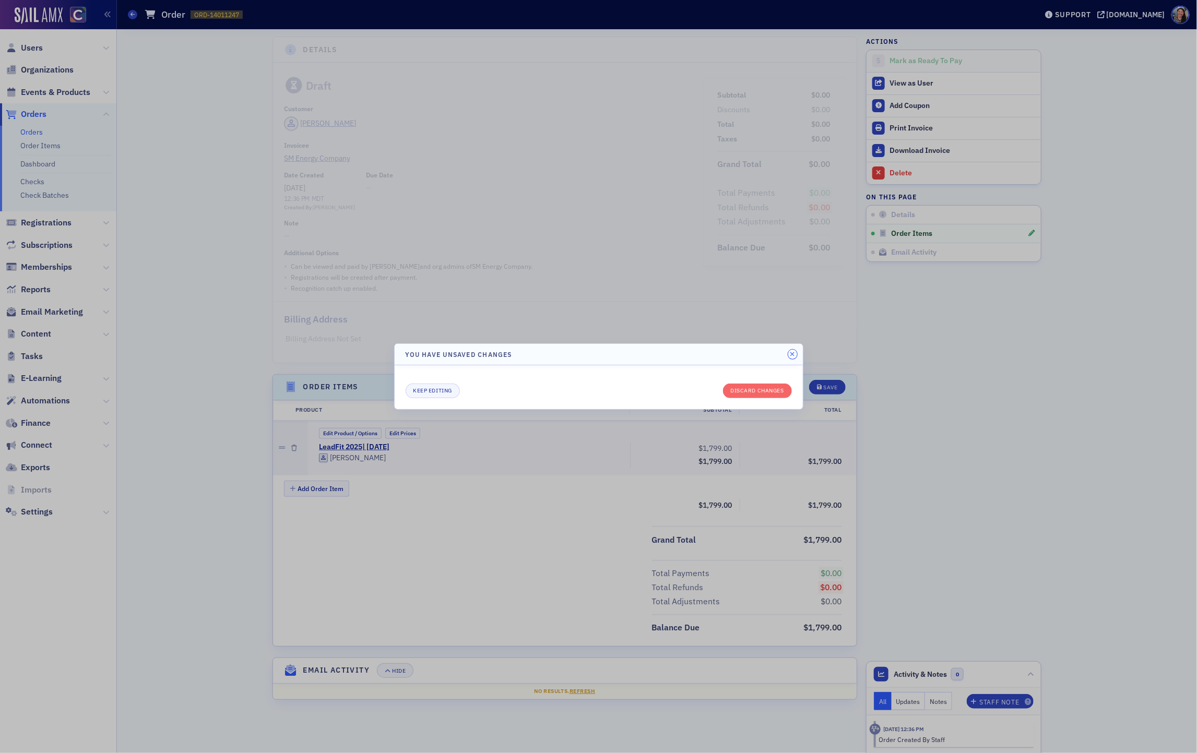
click at [790, 352] on icon "button" at bounding box center [792, 354] width 5 height 6
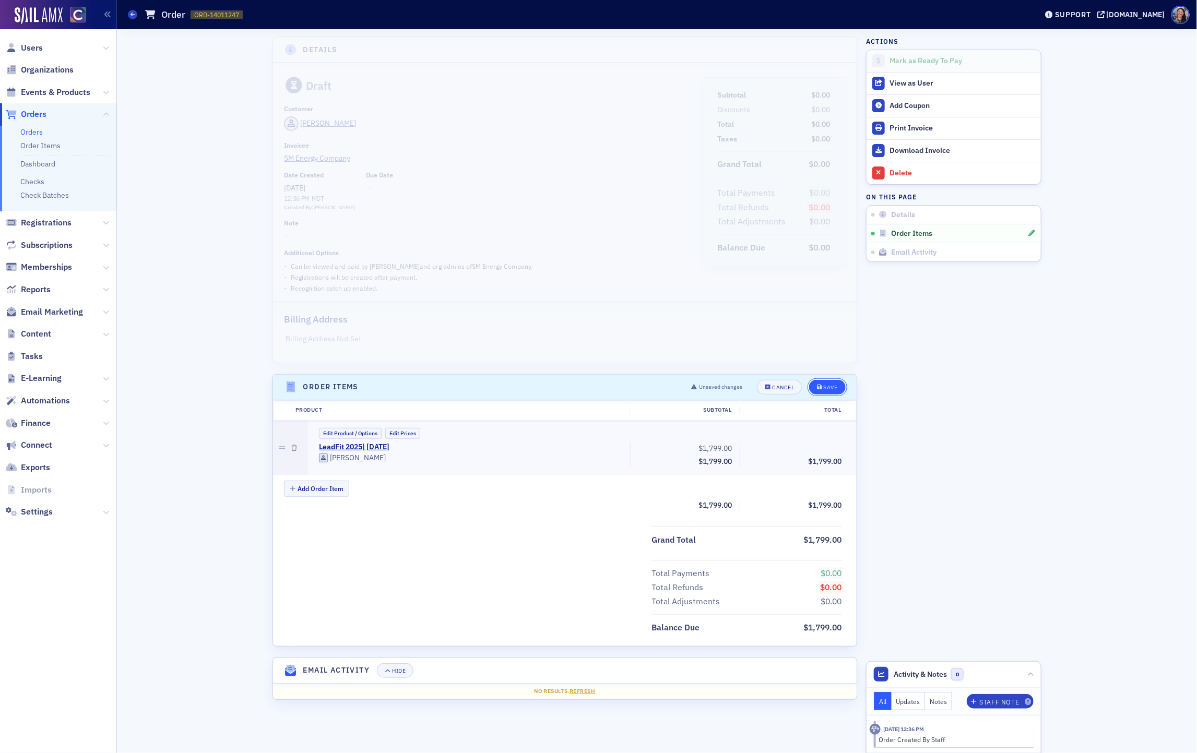
click at [828, 389] on div "Save" at bounding box center [830, 388] width 14 height 6
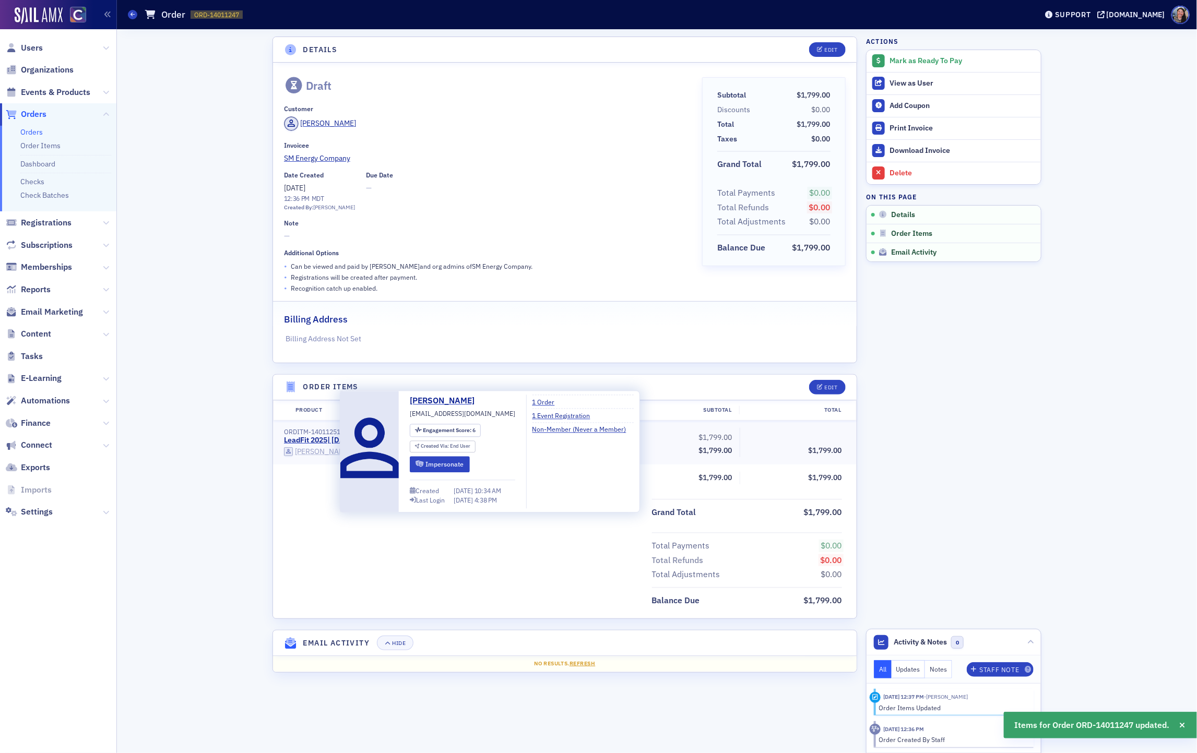
click at [324, 451] on div "Melvin Kasozi" at bounding box center [323, 451] width 56 height 9
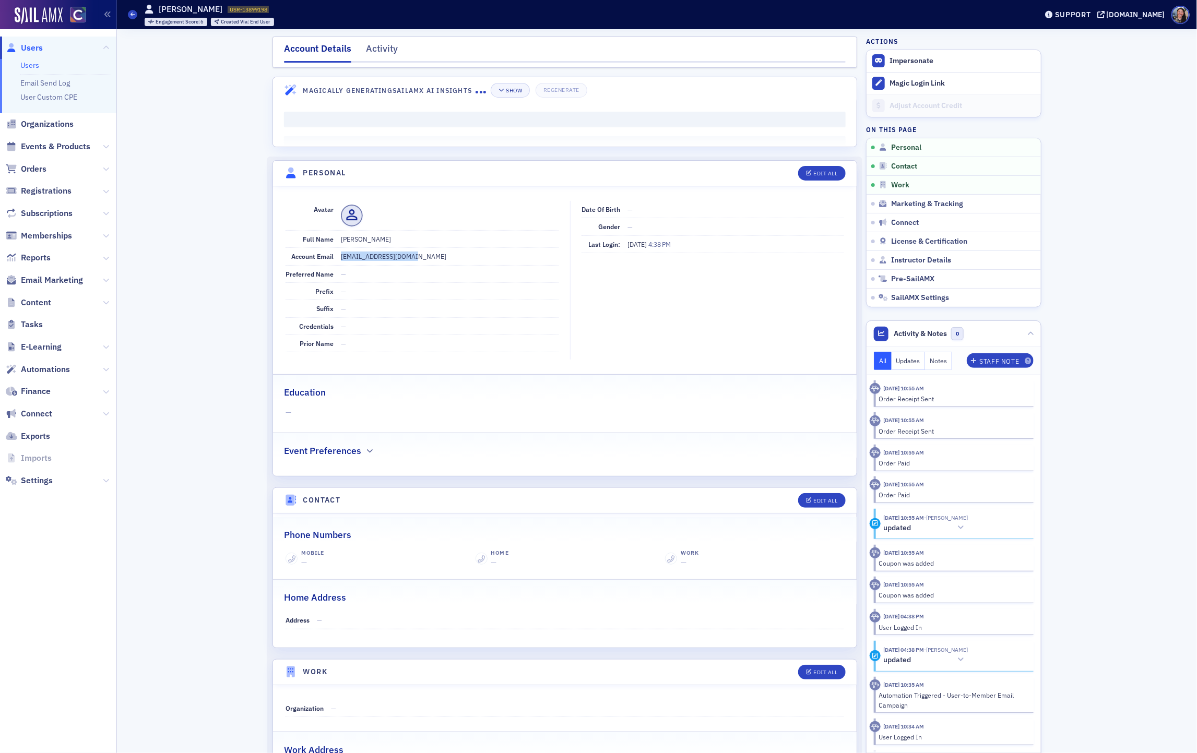
drag, startPoint x: 422, startPoint y: 259, endPoint x: 341, endPoint y: 258, distance: 80.9
click at [341, 258] on dd "mkasozi@sm-energy.com" at bounding box center [450, 256] width 218 height 17
copy dd "mkasozi@sm-energy.com"
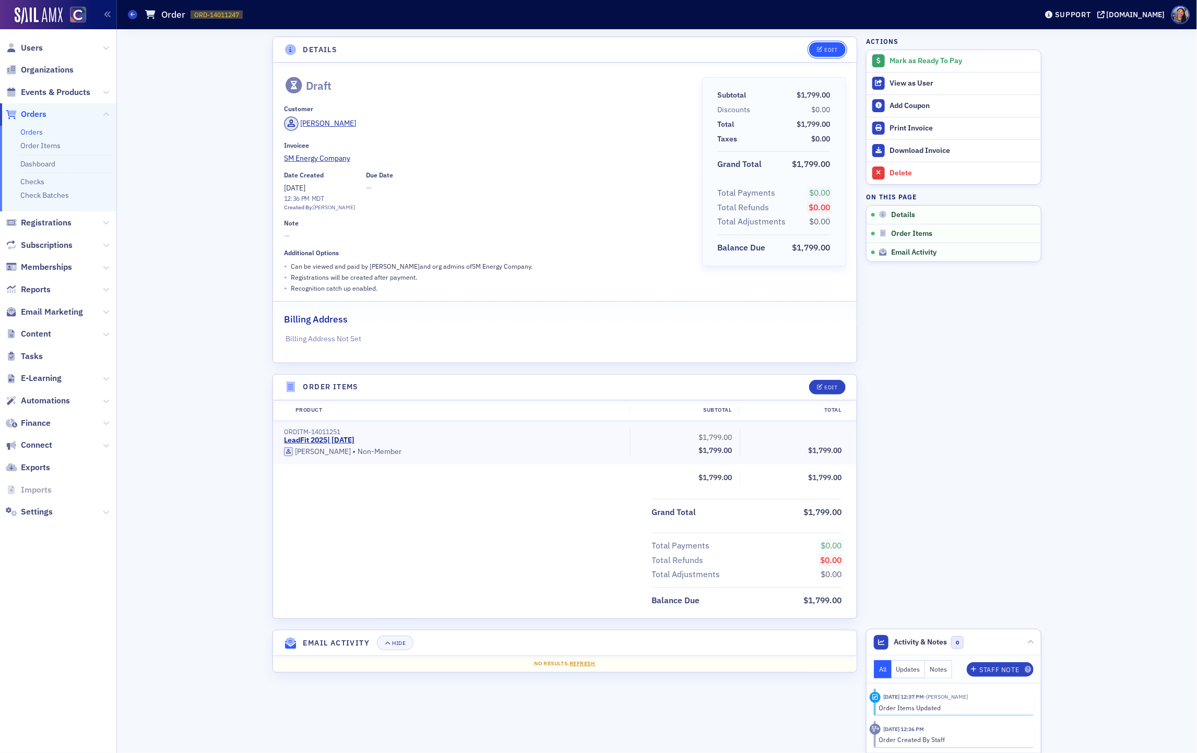
click at [828, 45] on button "Edit" at bounding box center [827, 49] width 36 height 15
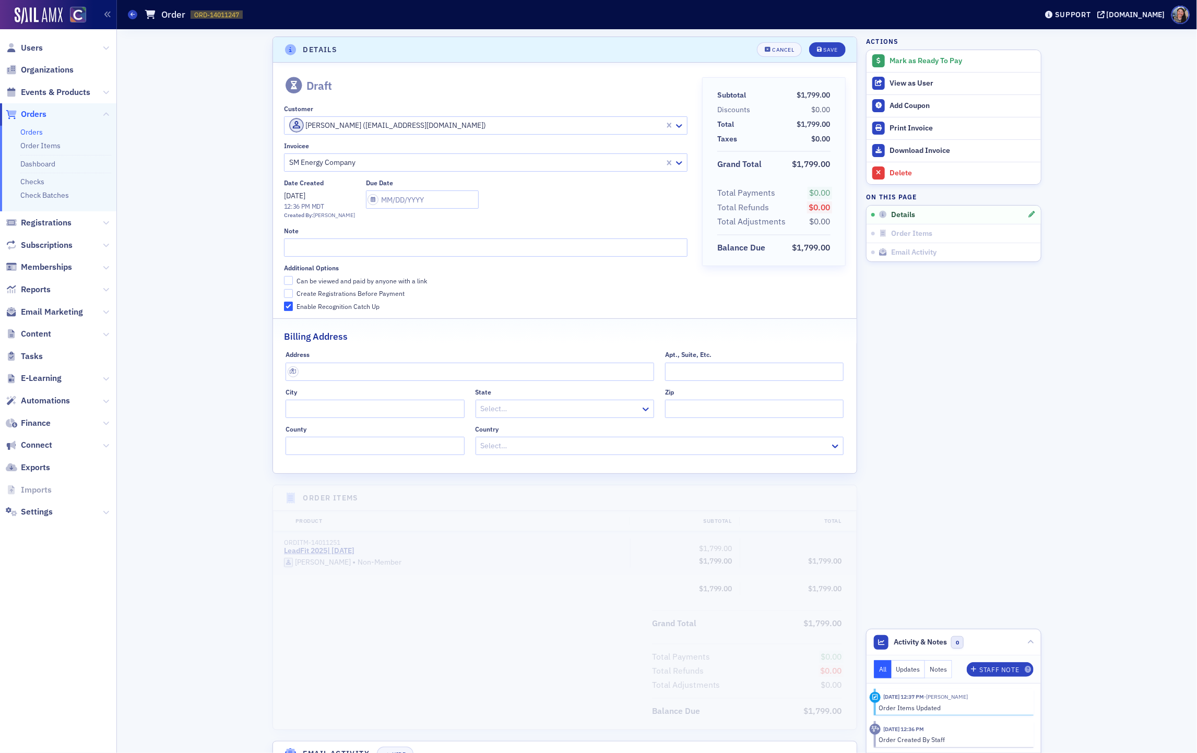
click at [348, 277] on div "Can be viewed and paid by anyone with a link" at bounding box center [361, 281] width 130 height 9
click at [293, 276] on input "Can be viewed and paid by anyone with a link" at bounding box center [288, 280] width 9 height 9
checkbox input "true"
click at [348, 295] on div "Create Registrations Before Payment" at bounding box center [350, 293] width 108 height 9
click at [293, 295] on input "Create Registrations Before Payment" at bounding box center [288, 293] width 9 height 9
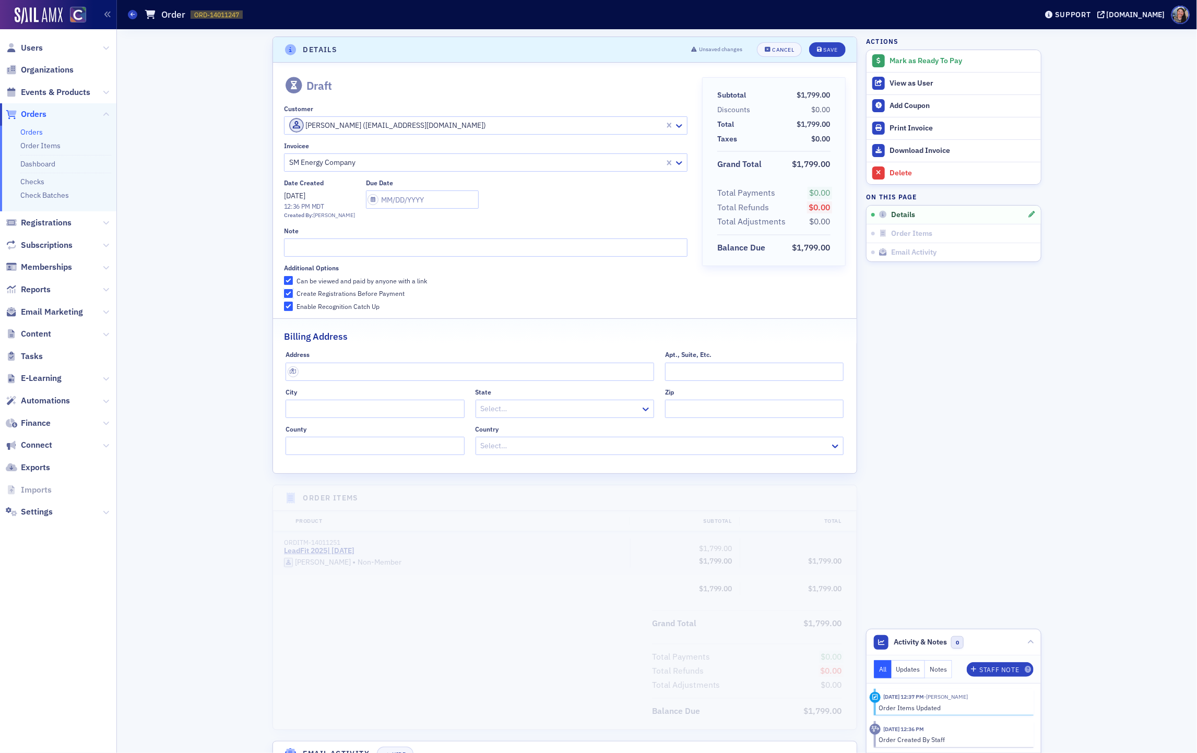
checkbox input "true"
click at [828, 53] on button "Save" at bounding box center [827, 49] width 36 height 15
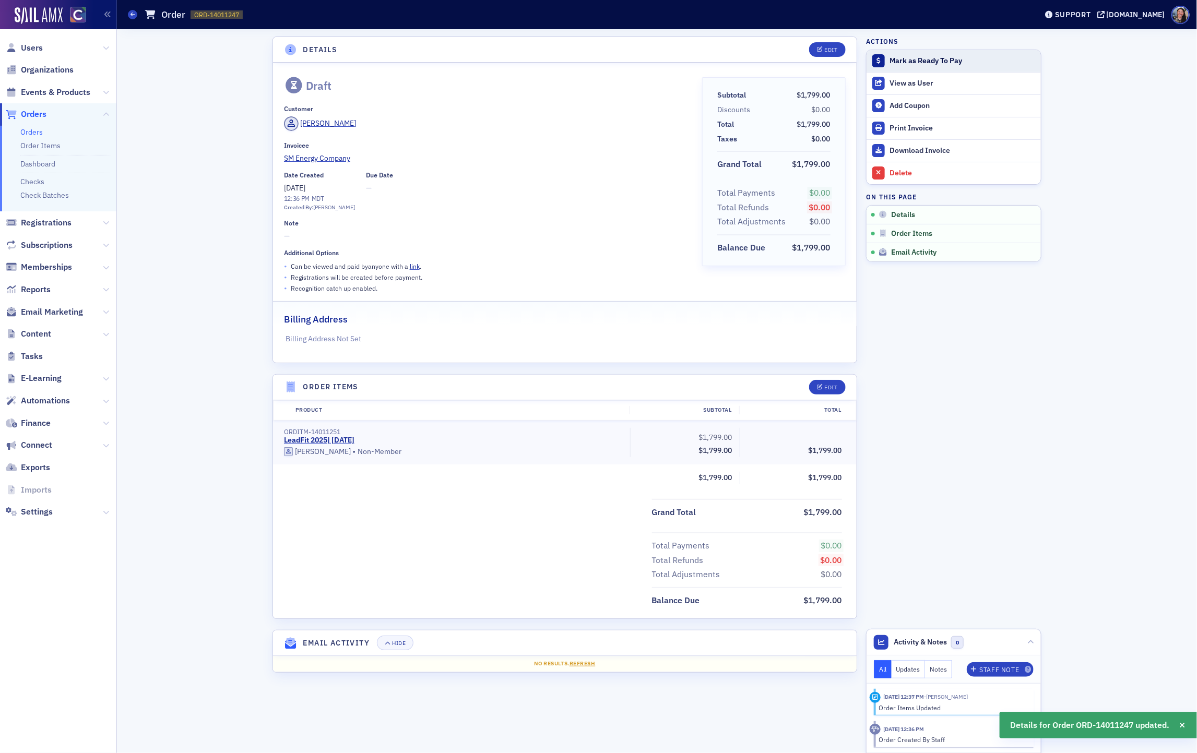
click at [925, 63] on div "Mark as Ready To Pay" at bounding box center [962, 60] width 146 height 9
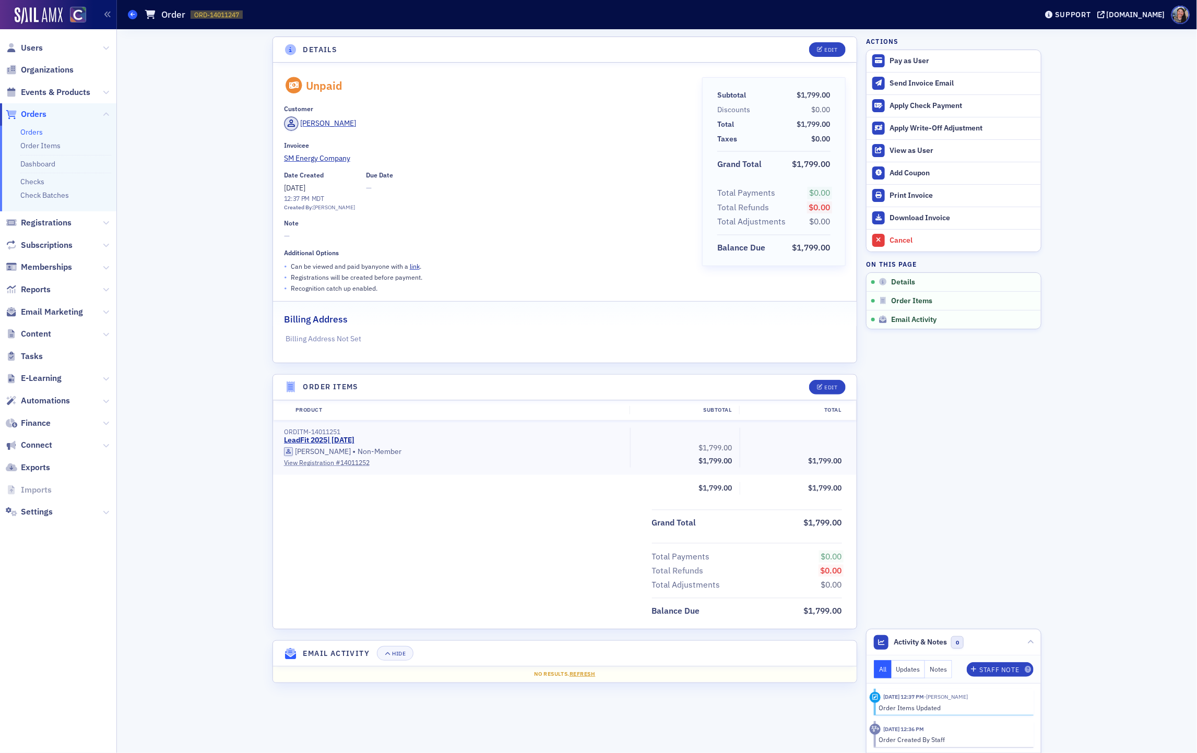
click at [132, 15] on icon at bounding box center [132, 14] width 4 height 5
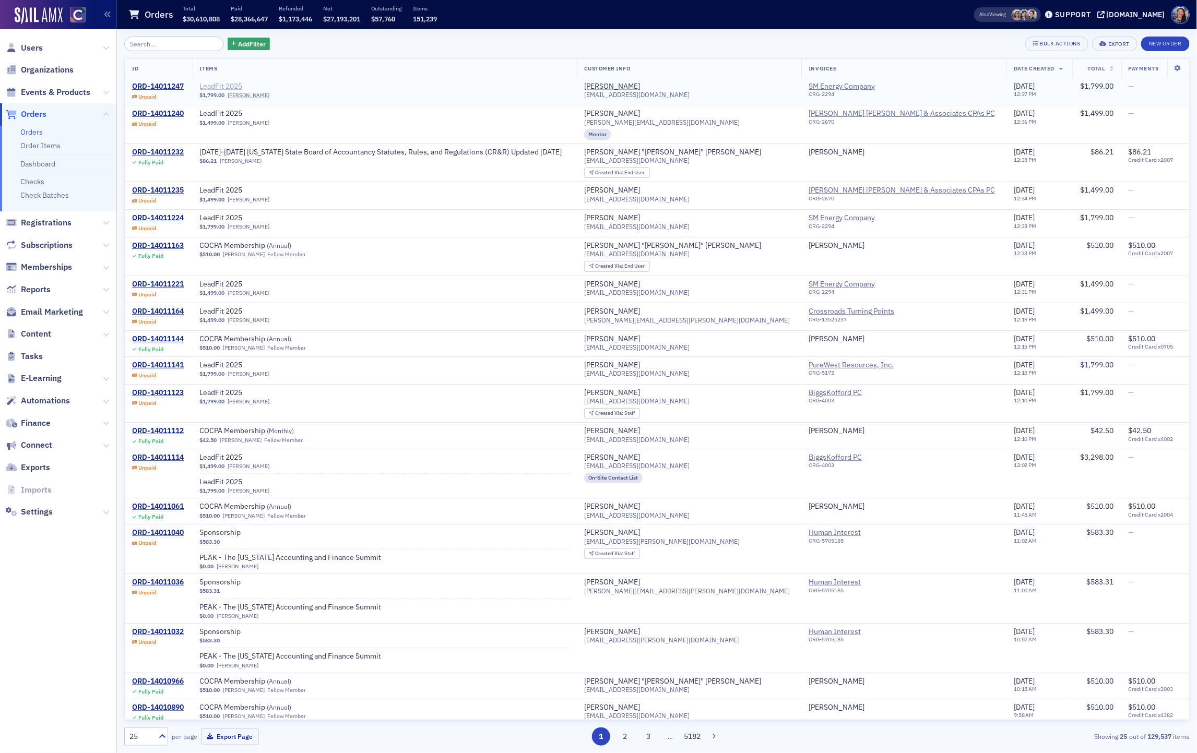
click at [237, 87] on span "LeadFit 2025" at bounding box center [266, 86] width 132 height 9
click at [231, 85] on span "LeadFit 2025" at bounding box center [266, 86] width 132 height 9
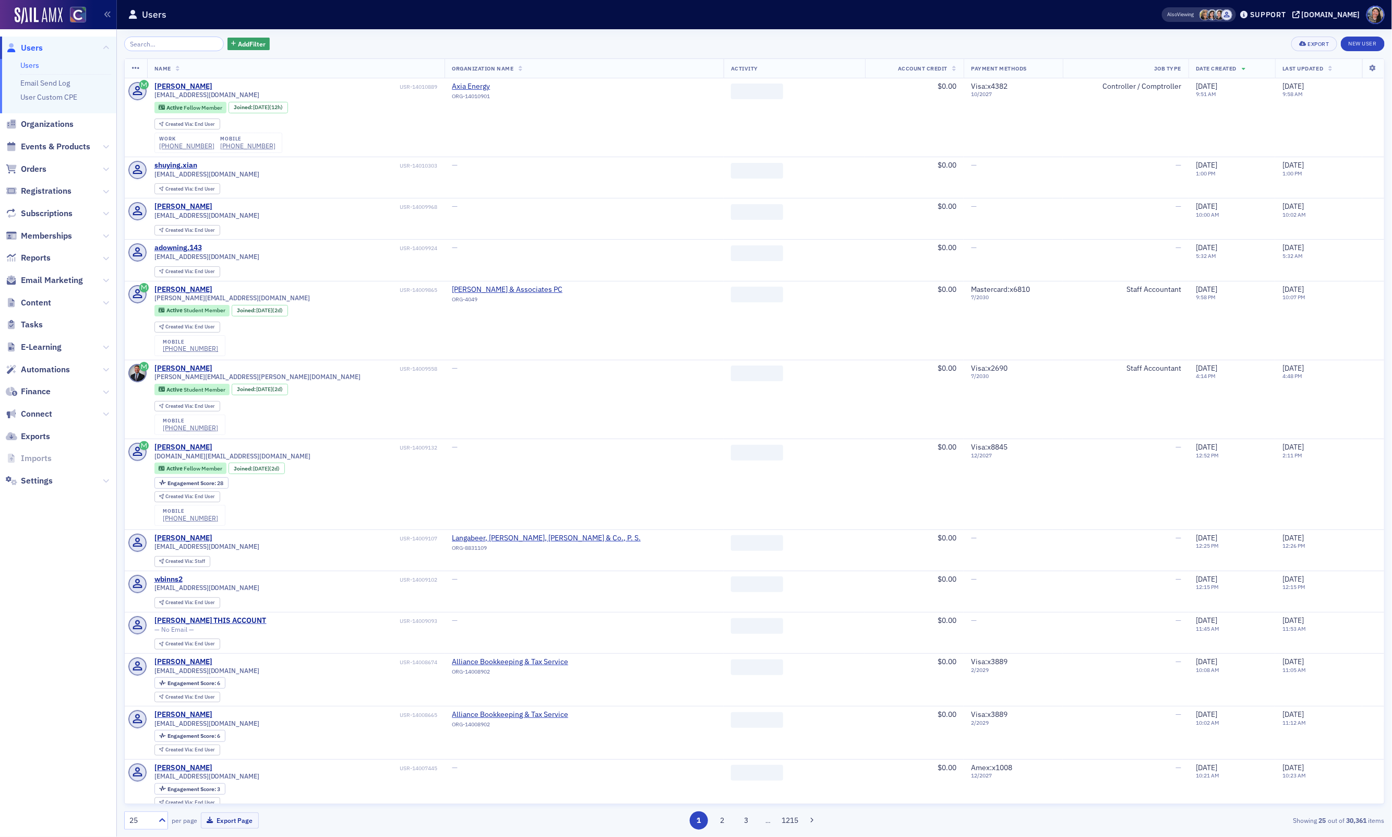
click at [154, 45] on input "search" at bounding box center [174, 44] width 100 height 15
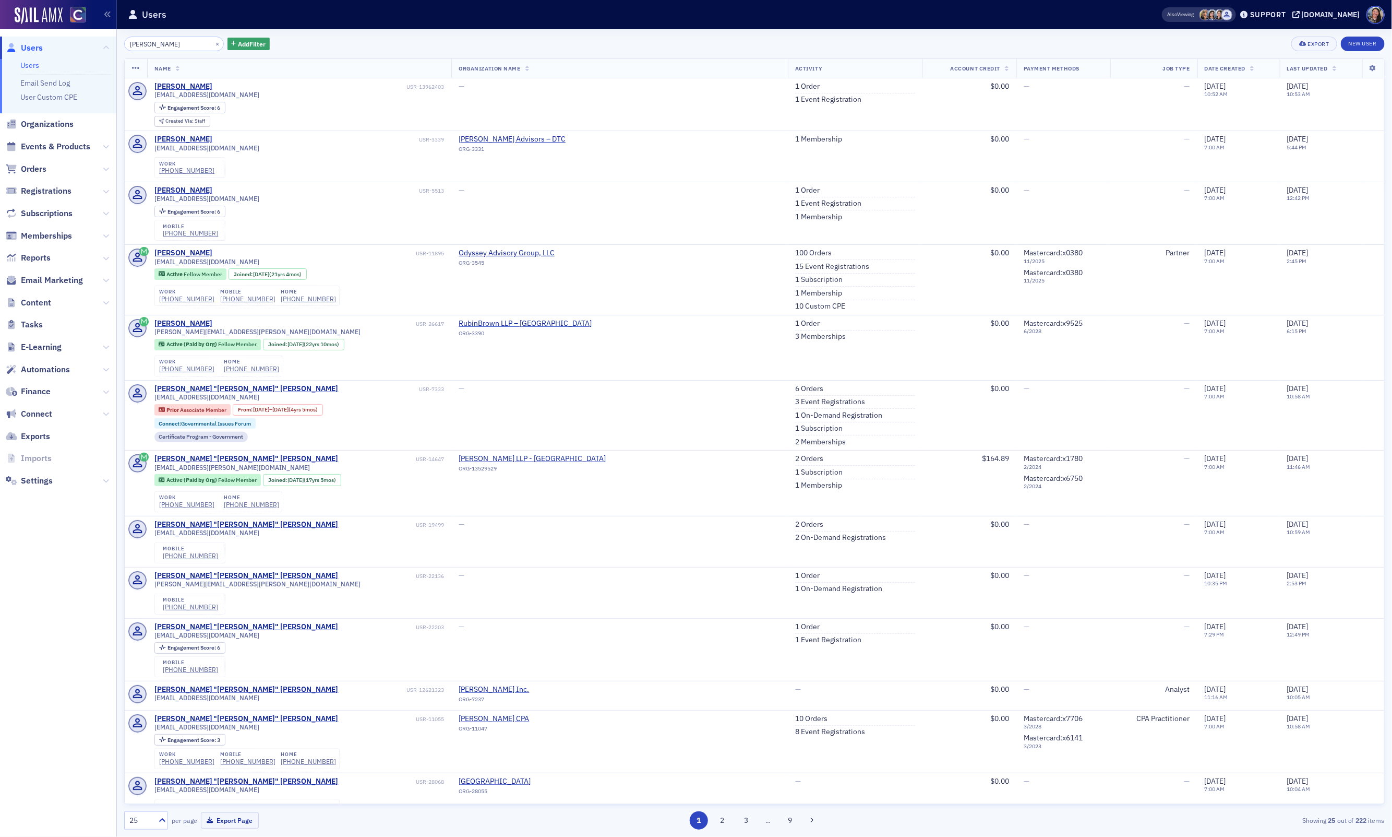
type input "[PERSON_NAME]"
click at [68, 144] on span "Events & Products" at bounding box center [55, 146] width 69 height 11
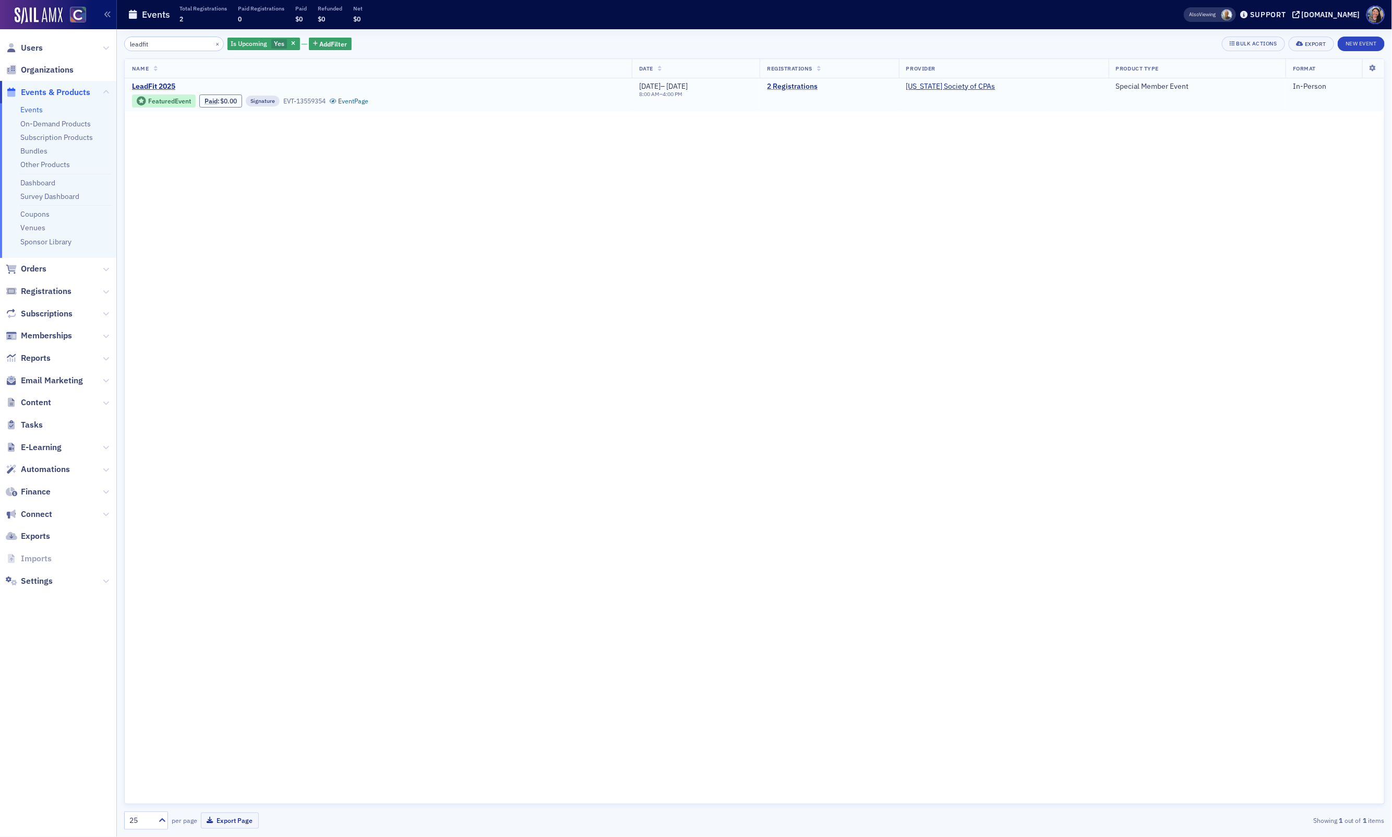
type input "leadfit"
click at [825, 85] on link "2 Registrations" at bounding box center [829, 86] width 124 height 9
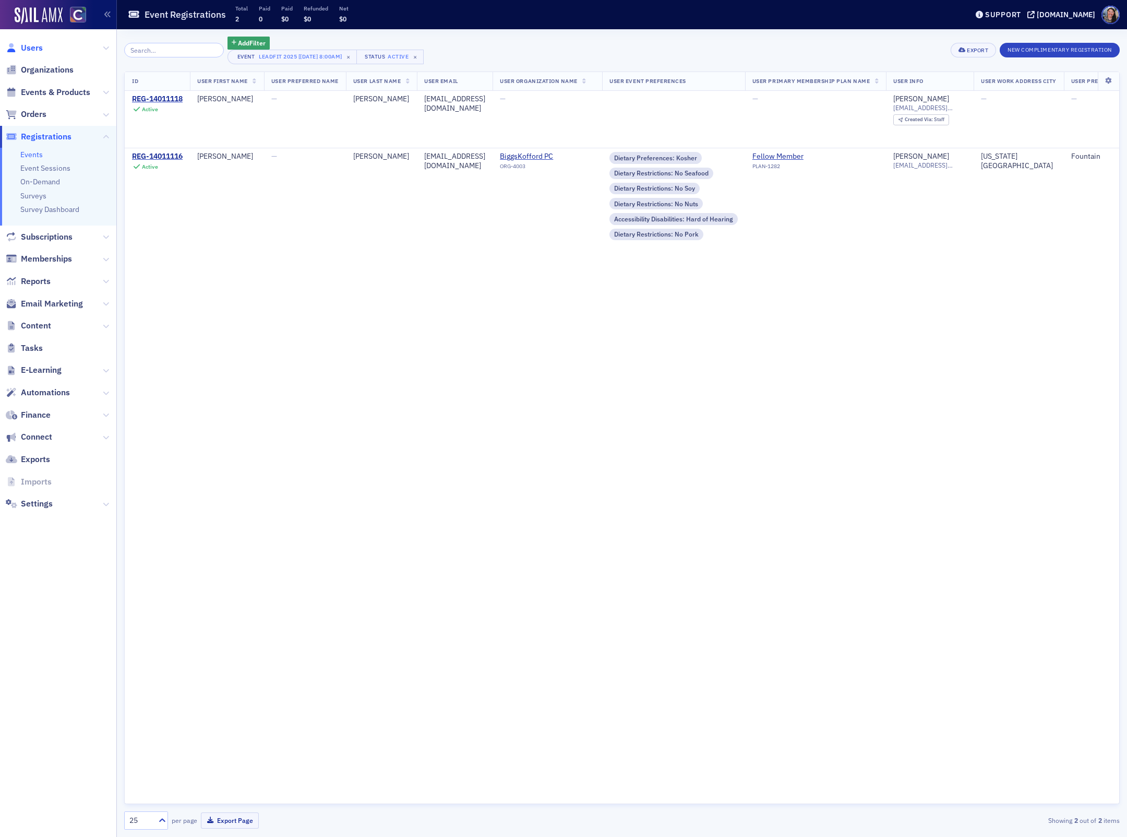
click at [30, 49] on span "Users" at bounding box center [32, 47] width 22 height 11
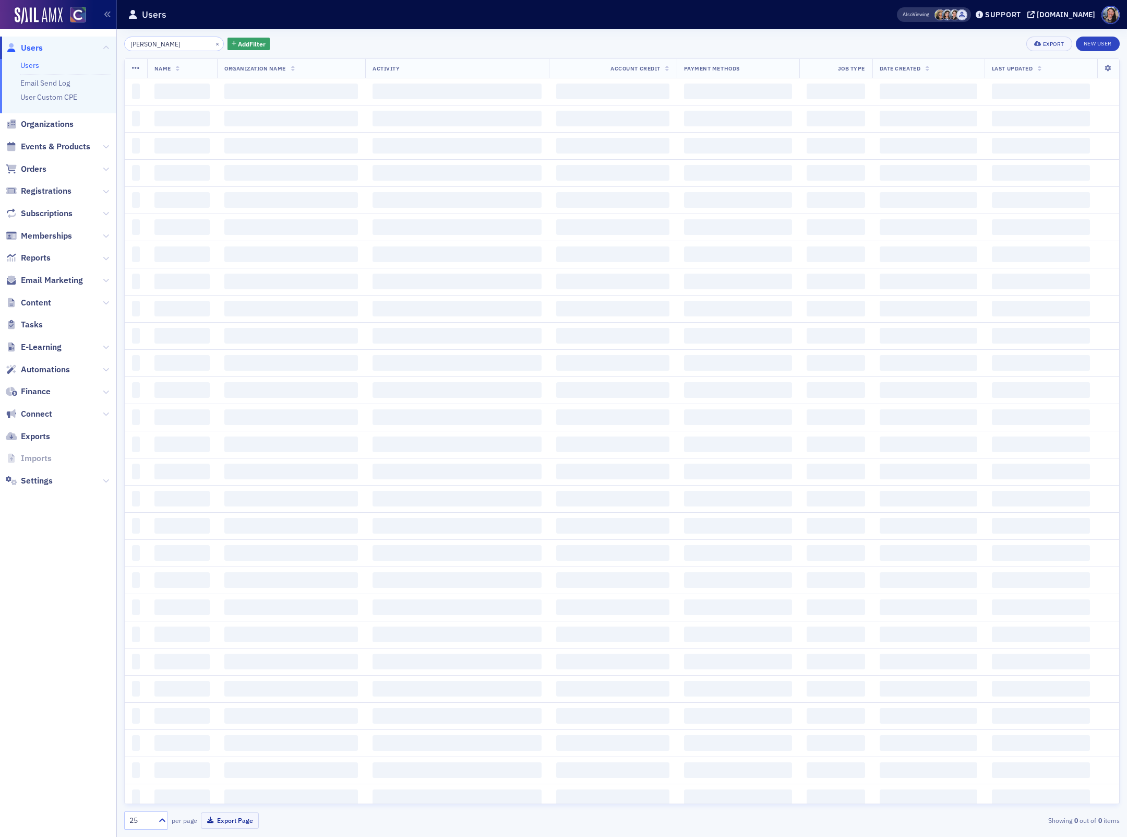
click at [151, 49] on input "[PERSON_NAME]" at bounding box center [174, 44] width 100 height 15
click at [154, 46] on input "[PERSON_NAME]" at bounding box center [174, 44] width 100 height 15
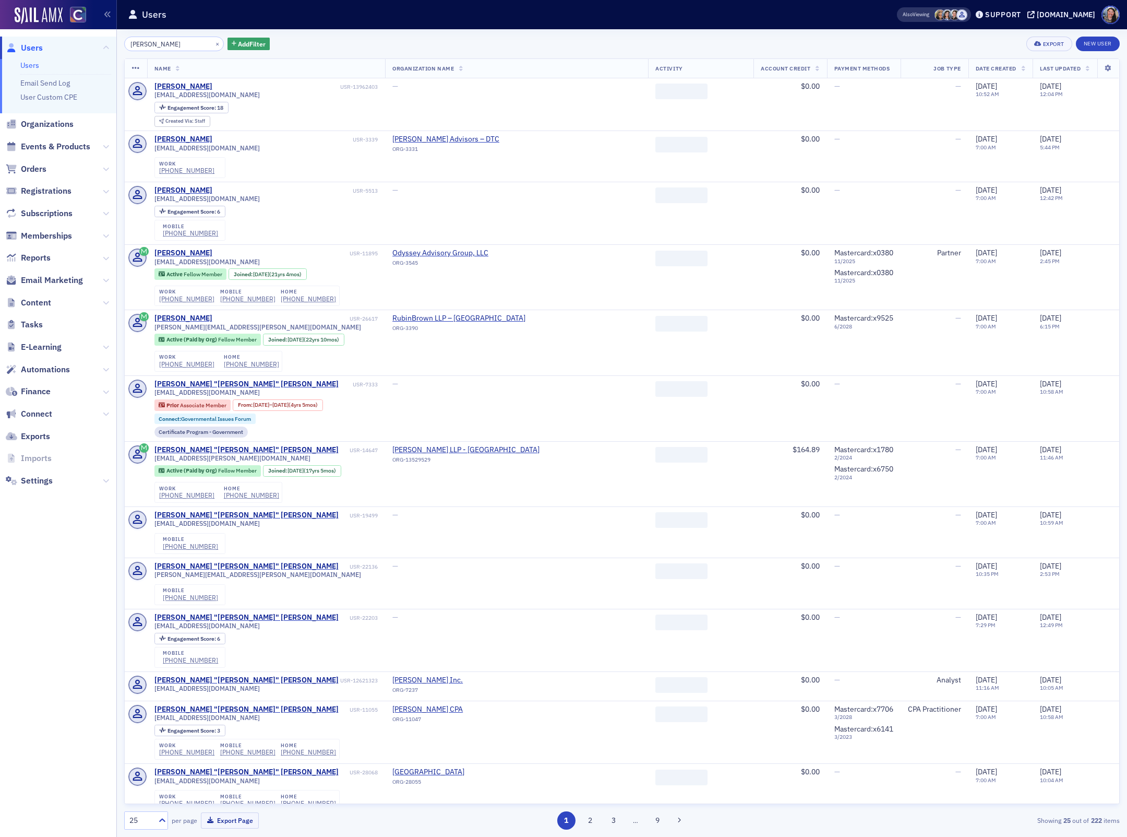
click at [154, 46] on input "[PERSON_NAME]" at bounding box center [174, 44] width 100 height 15
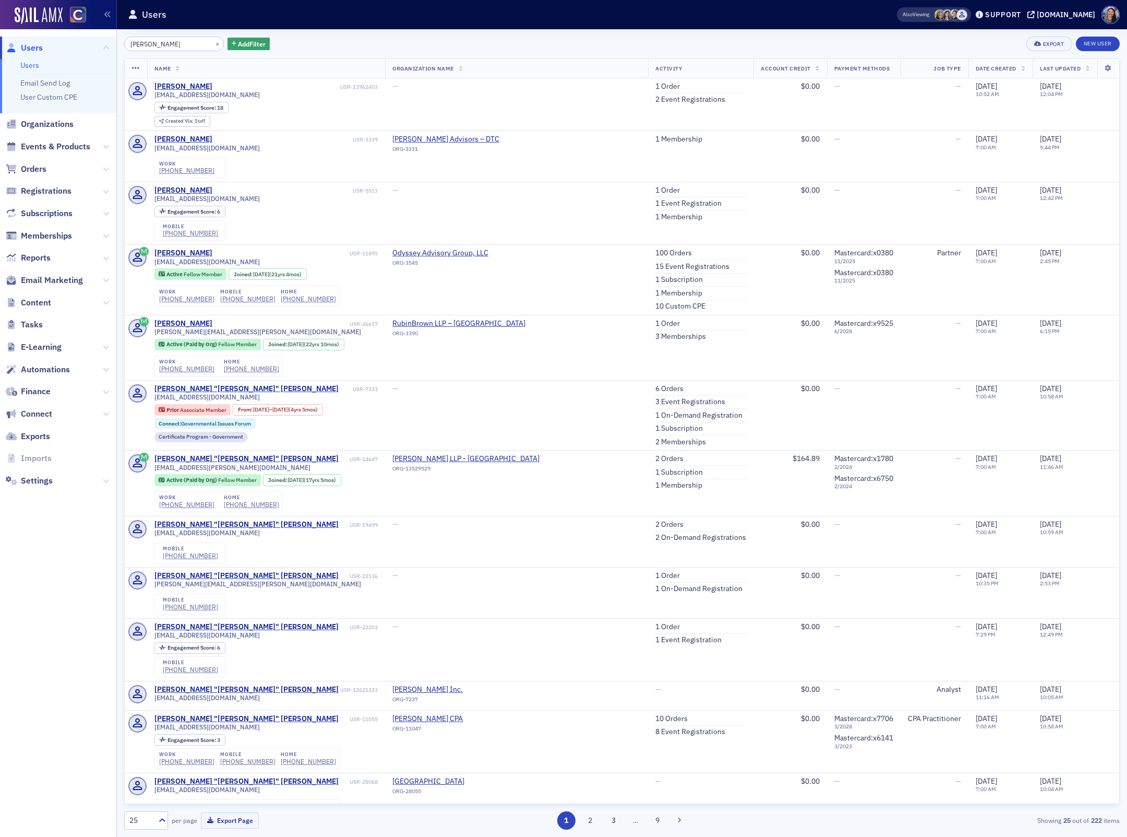
click at [154, 46] on input "[PERSON_NAME]" at bounding box center [174, 44] width 100 height 15
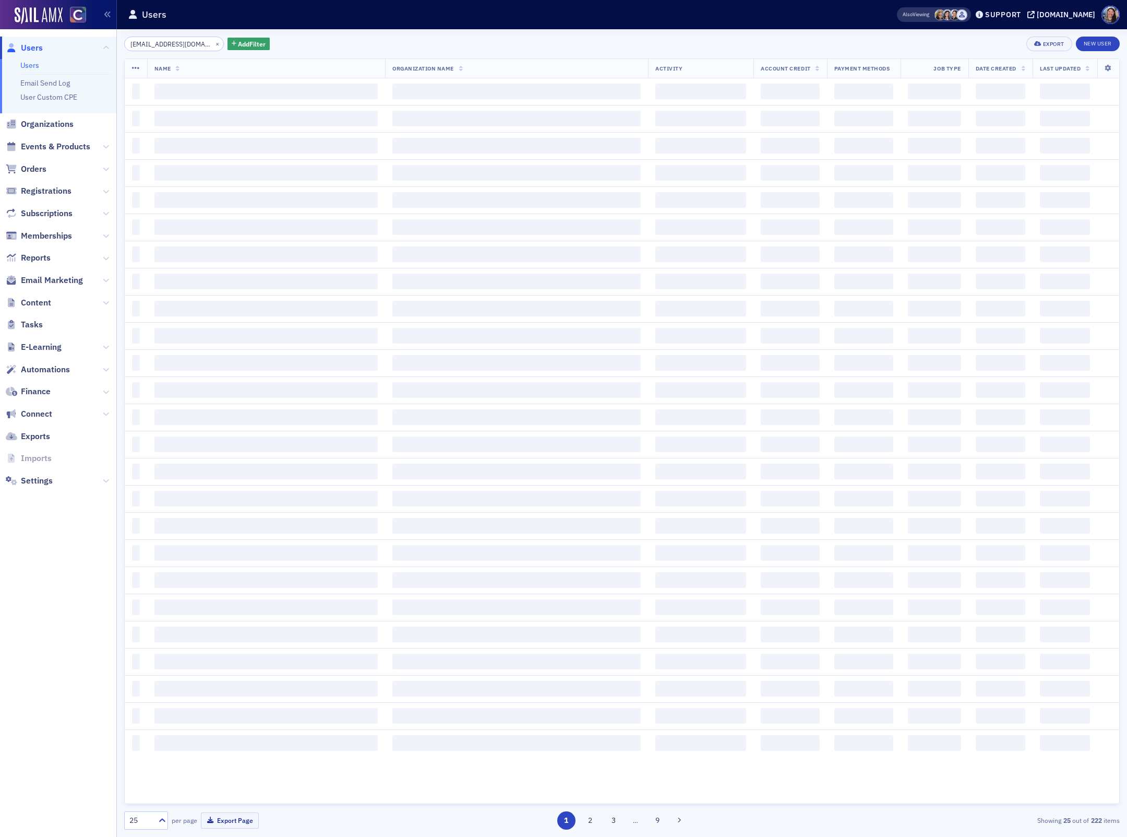
scroll to position [0, 16]
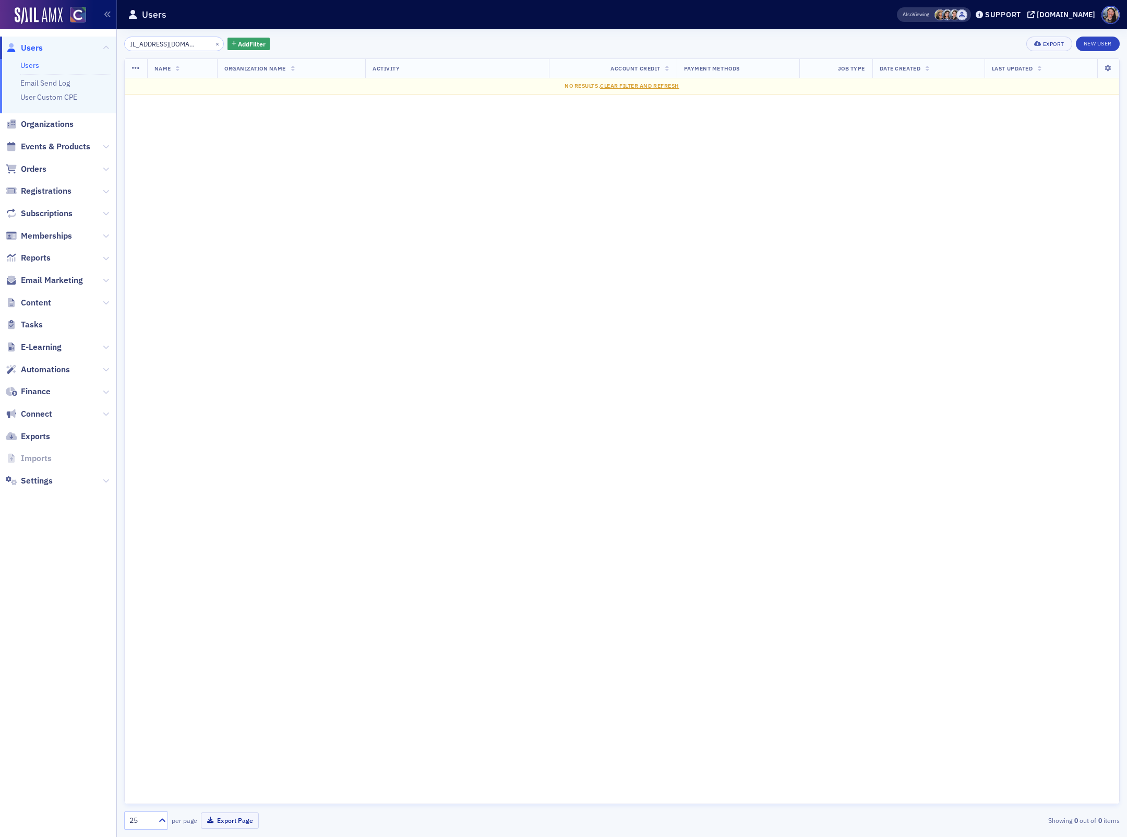
click at [170, 44] on input "[EMAIL_ADDRESS][DOMAIN_NAME]" at bounding box center [174, 44] width 100 height 15
type input "[EMAIL_ADDRESS][DOMAIN_NAME]"
click at [179, 49] on input "[EMAIL_ADDRESS][DOMAIN_NAME]" at bounding box center [174, 44] width 100 height 15
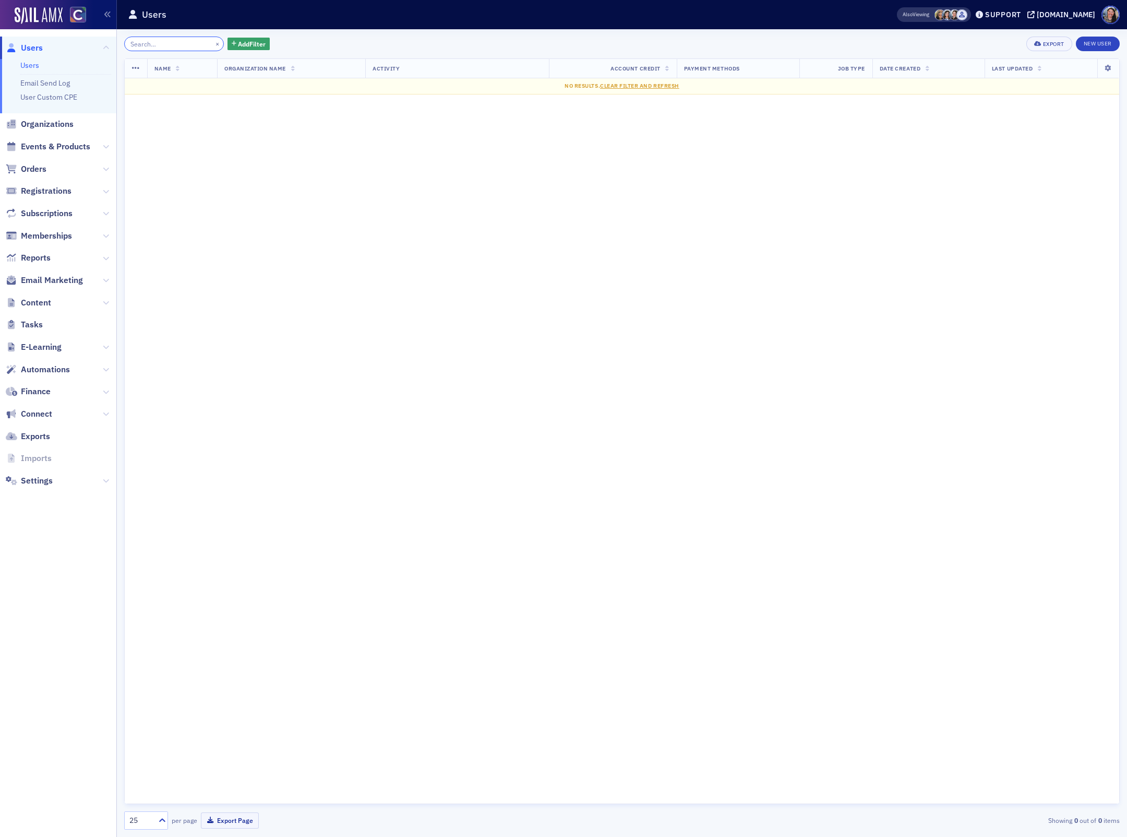
paste input "[PERSON_NAME]"
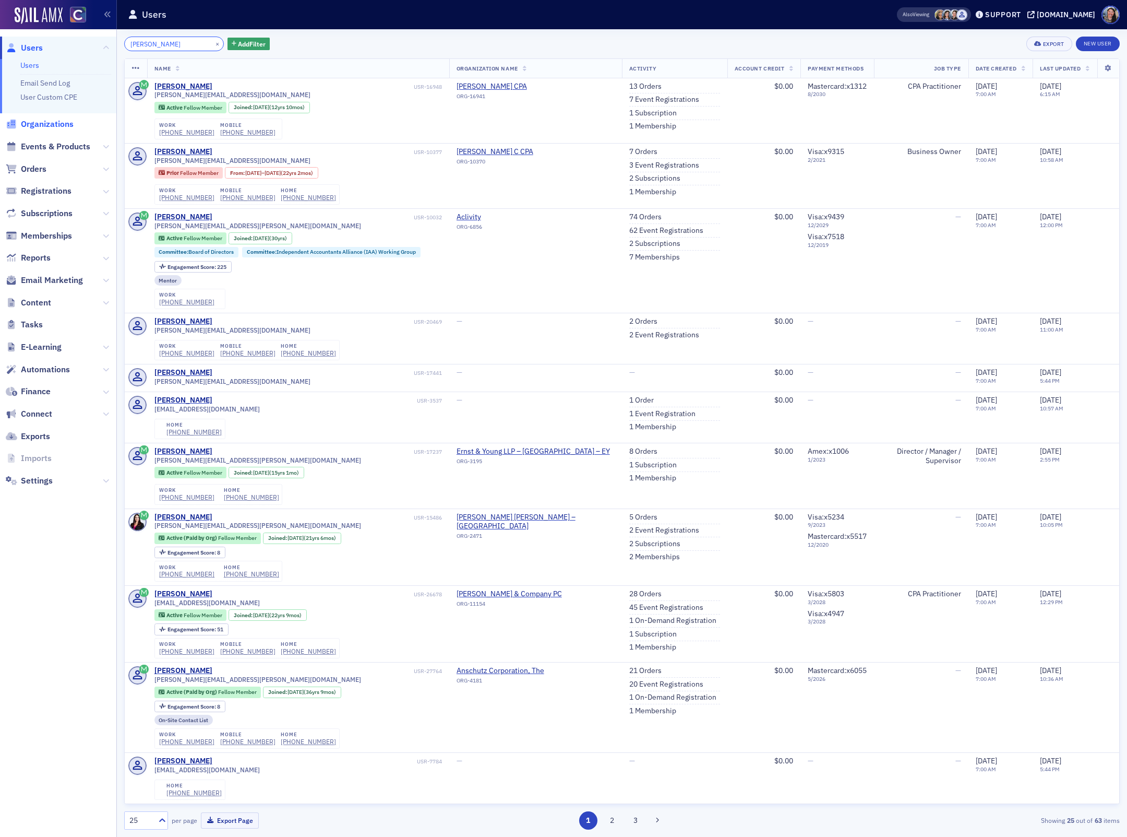
type input "[PERSON_NAME]"
click at [37, 121] on span "Organizations" at bounding box center [47, 123] width 53 height 11
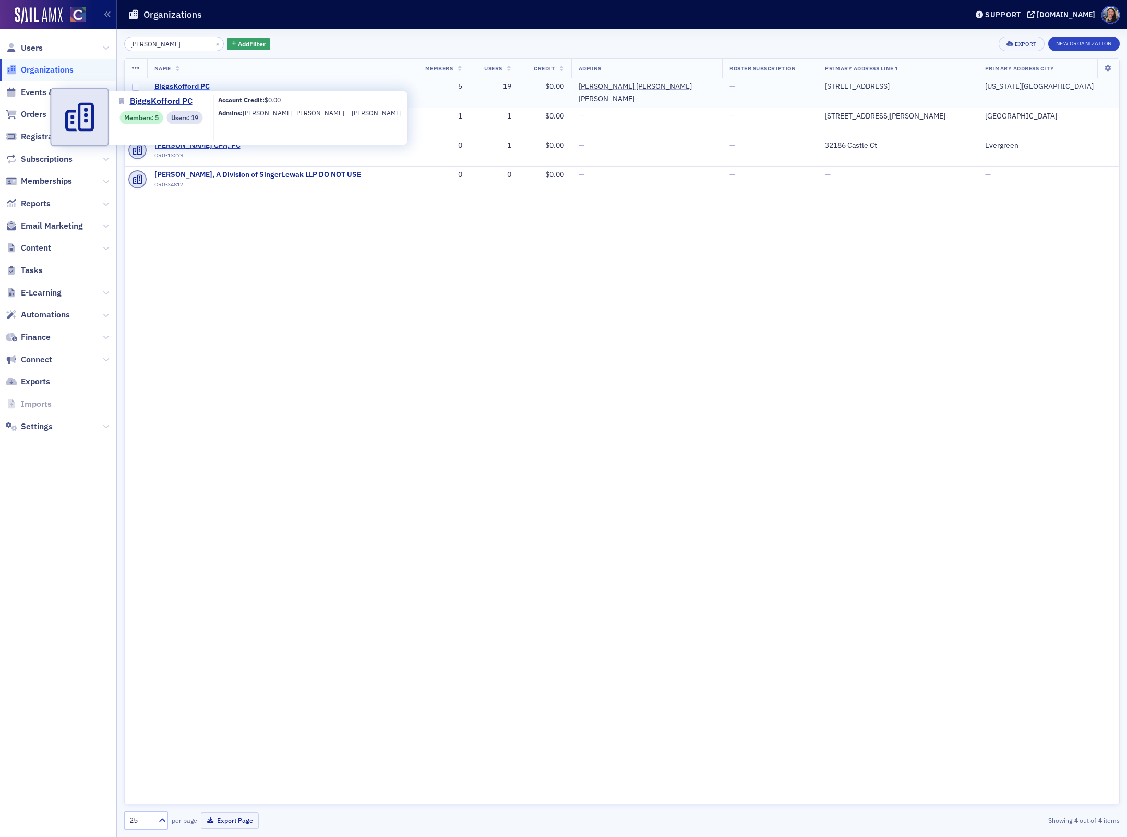
type input "[PERSON_NAME]"
click at [192, 83] on span "BiggsKofford PC" at bounding box center [201, 86] width 95 height 9
select select "US"
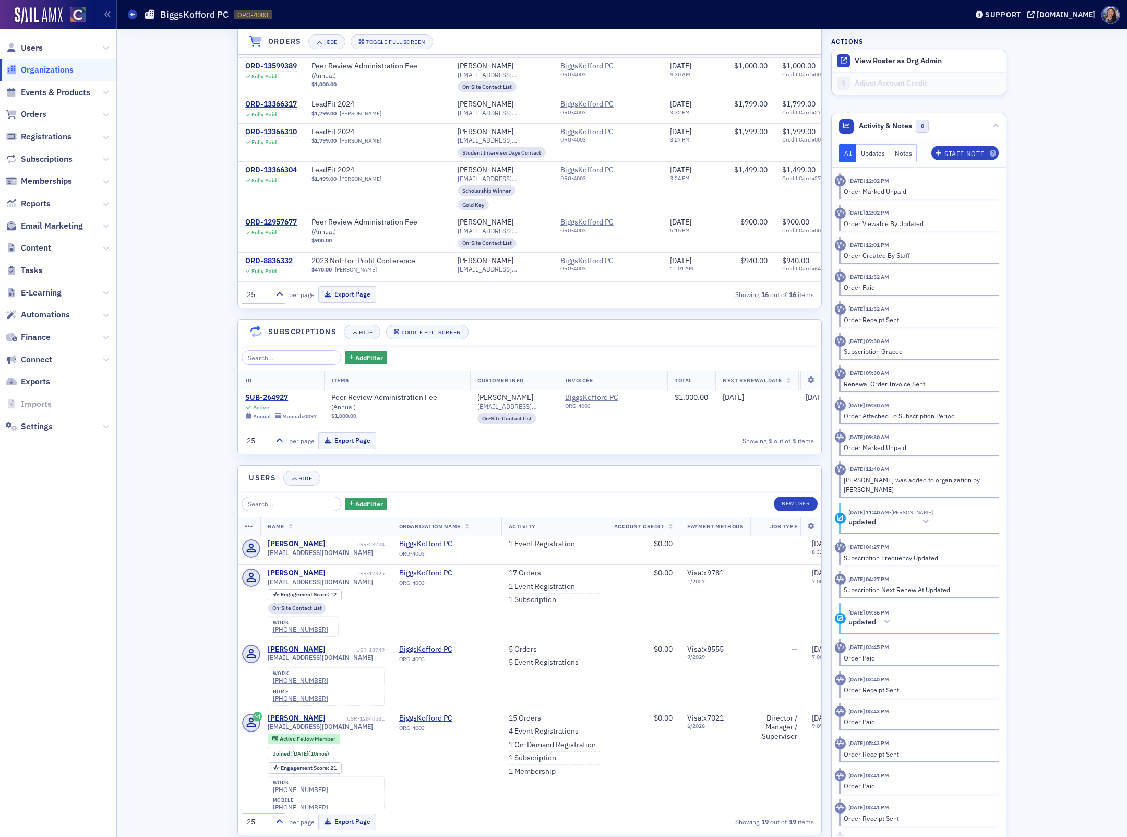
scroll to position [853, 0]
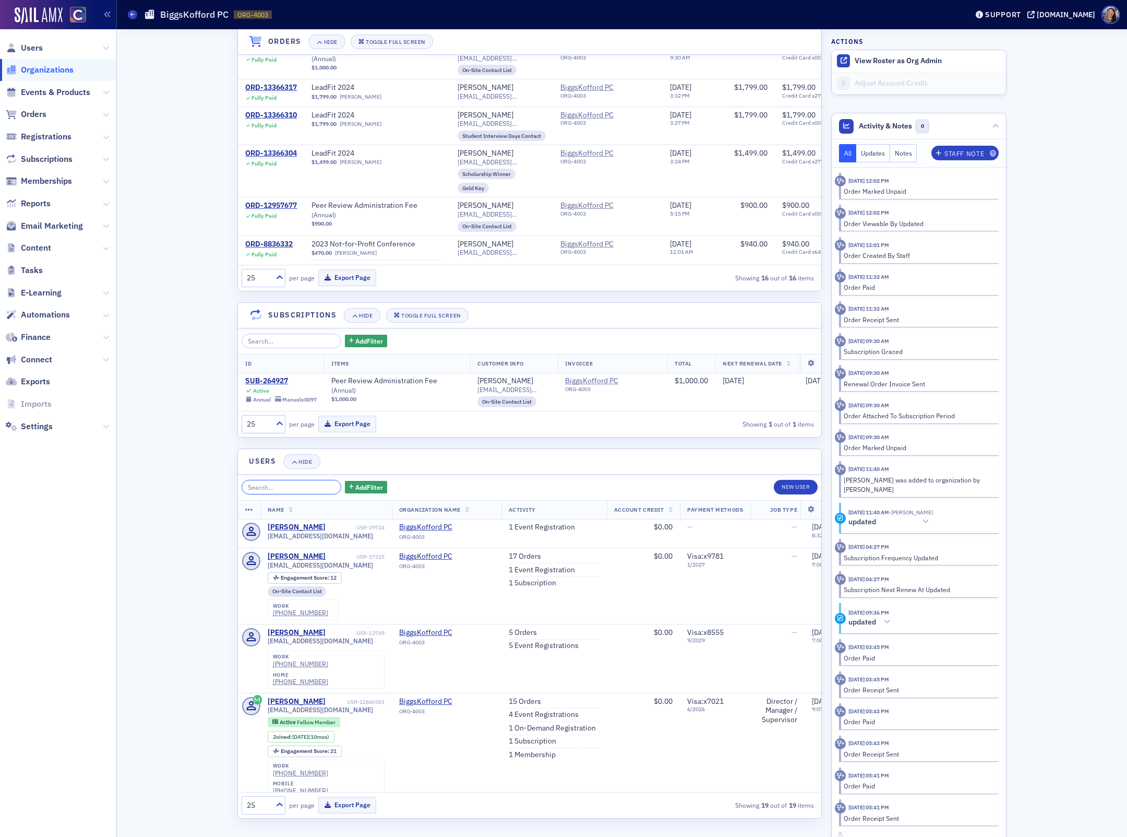
click at [264, 484] on input "search" at bounding box center [292, 487] width 100 height 15
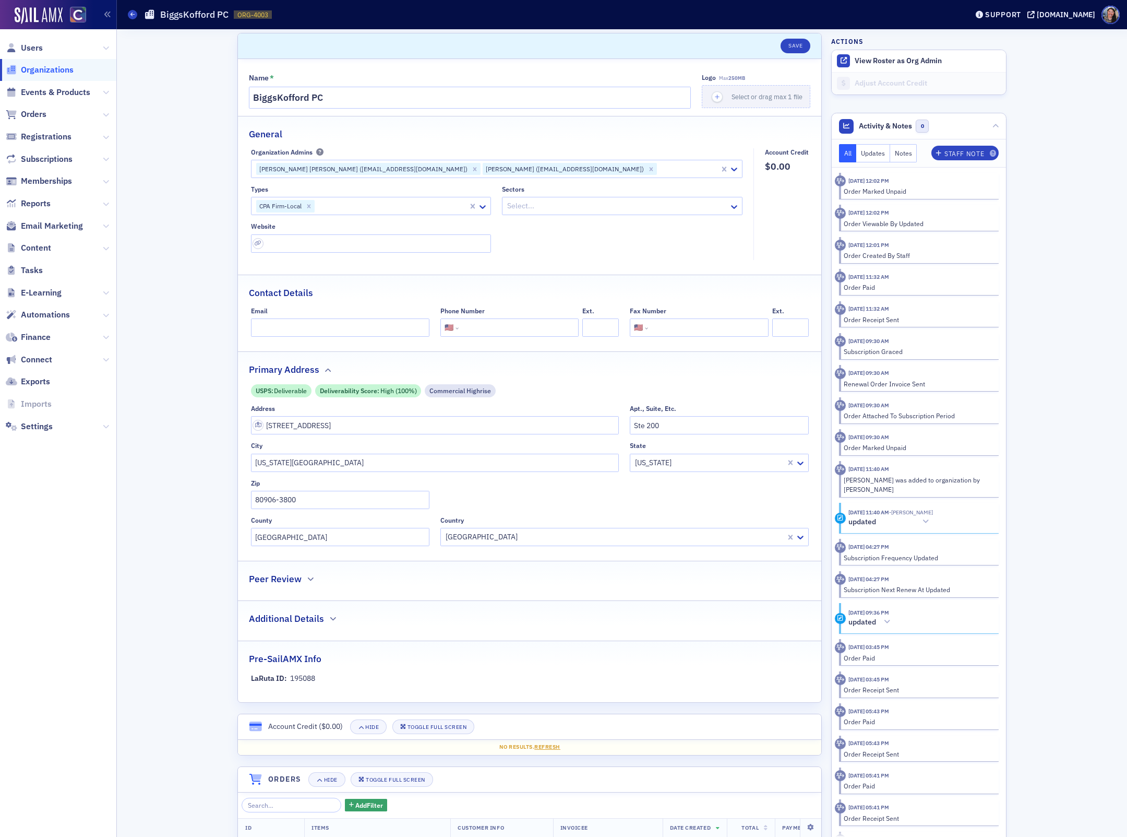
scroll to position [0, 0]
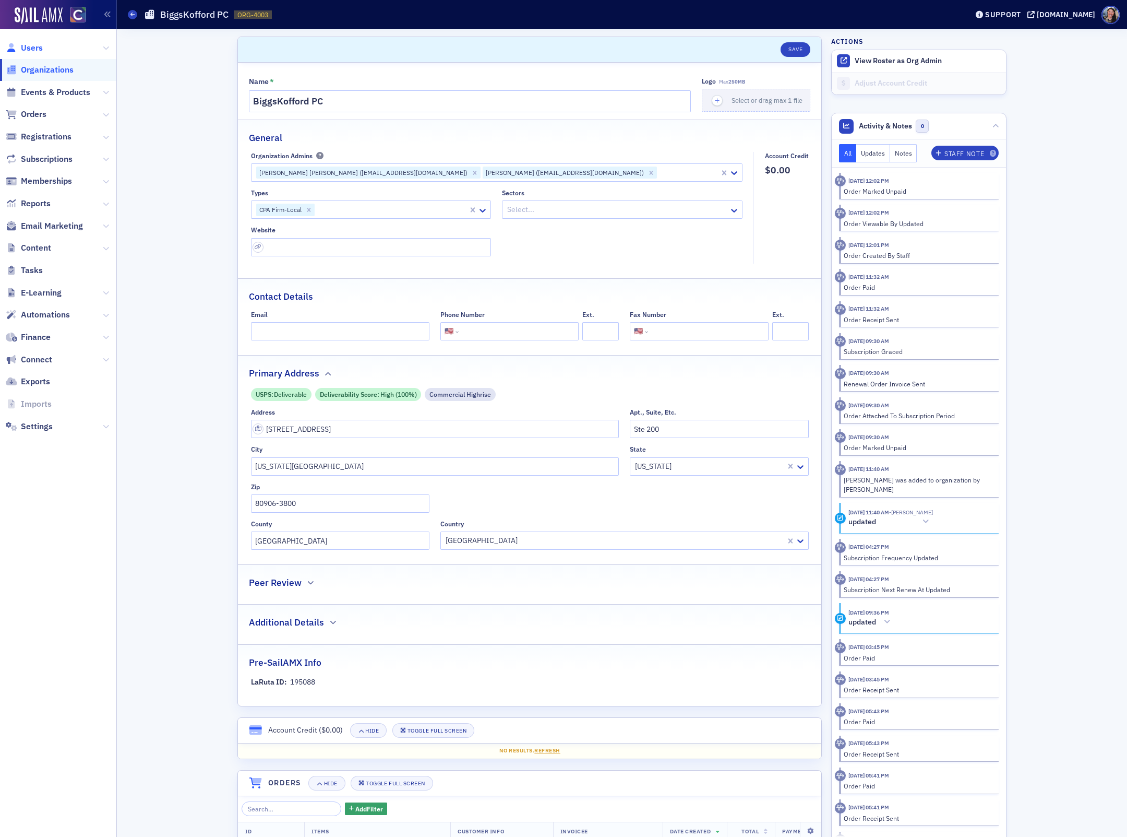
click at [36, 44] on span "Users" at bounding box center [32, 47] width 22 height 11
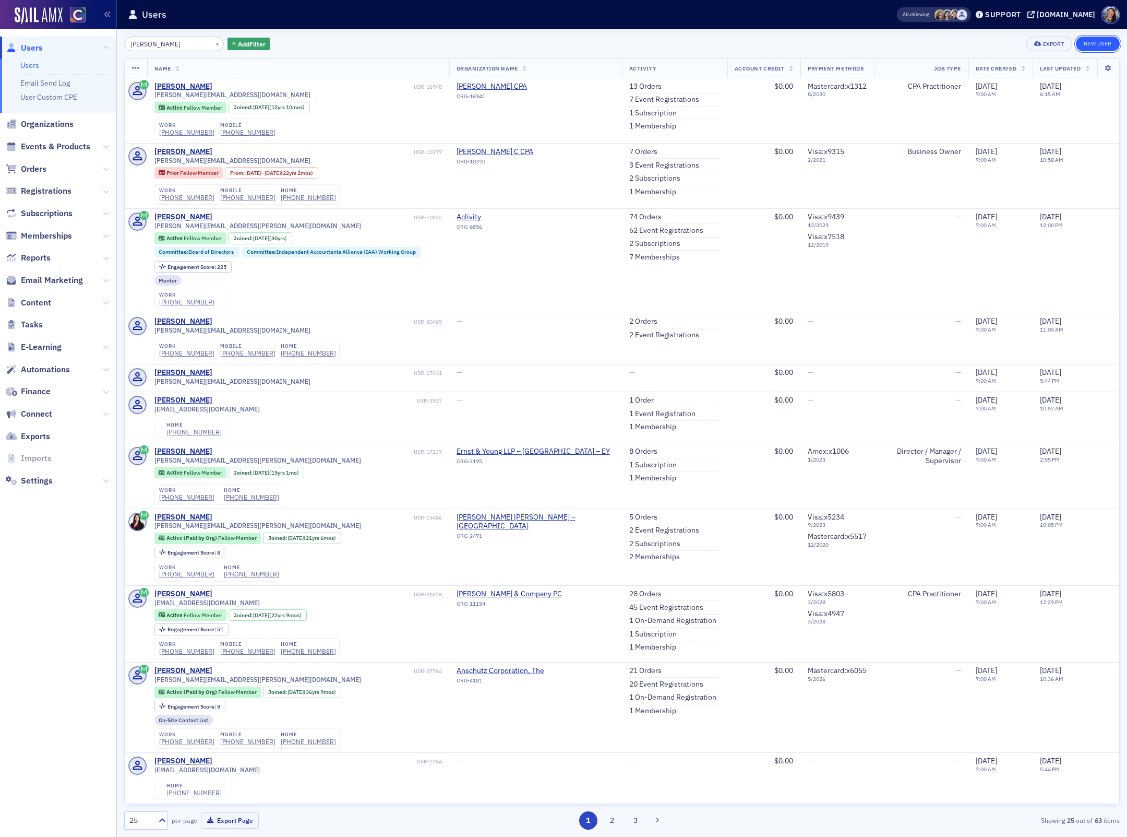
click at [1098, 43] on link "New User" at bounding box center [1098, 44] width 44 height 15
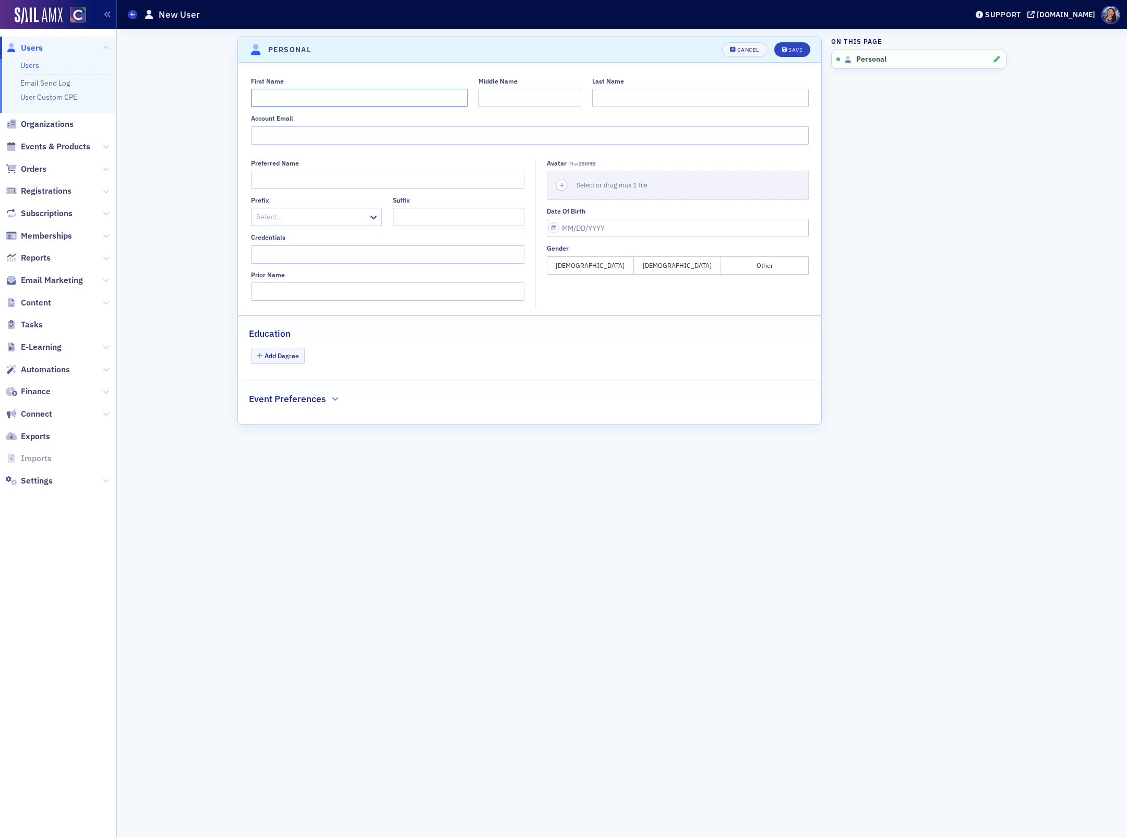
click at [402, 97] on input "First Name" at bounding box center [359, 98] width 217 height 18
paste input "[PERSON_NAME]"
click at [291, 101] on input "[PERSON_NAME]" at bounding box center [359, 98] width 217 height 18
type input "[PERSON_NAME]"
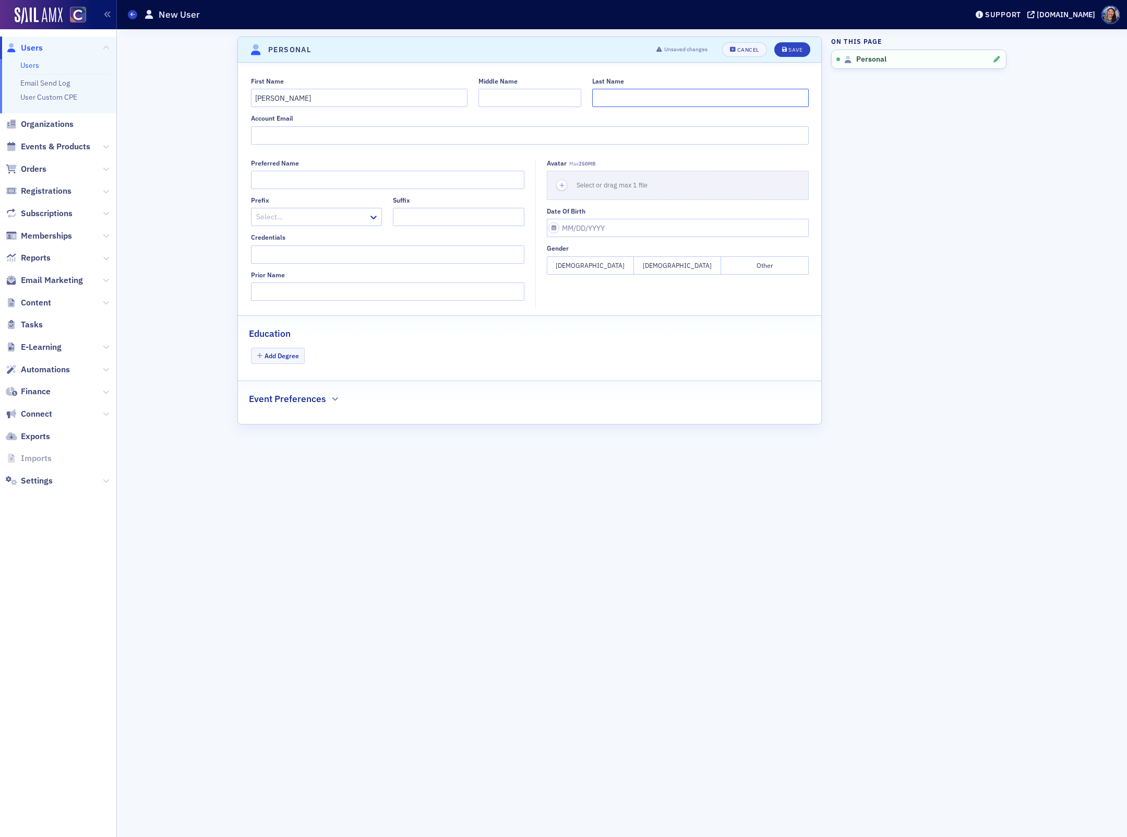
click at [668, 98] on input "Last Name" at bounding box center [700, 98] width 217 height 18
paste input "[PERSON_NAME]"
type input "[PERSON_NAME]"
click at [321, 134] on input "Account Email" at bounding box center [530, 135] width 558 height 18
paste input "[EMAIL_ADDRESS][DOMAIN_NAME]"
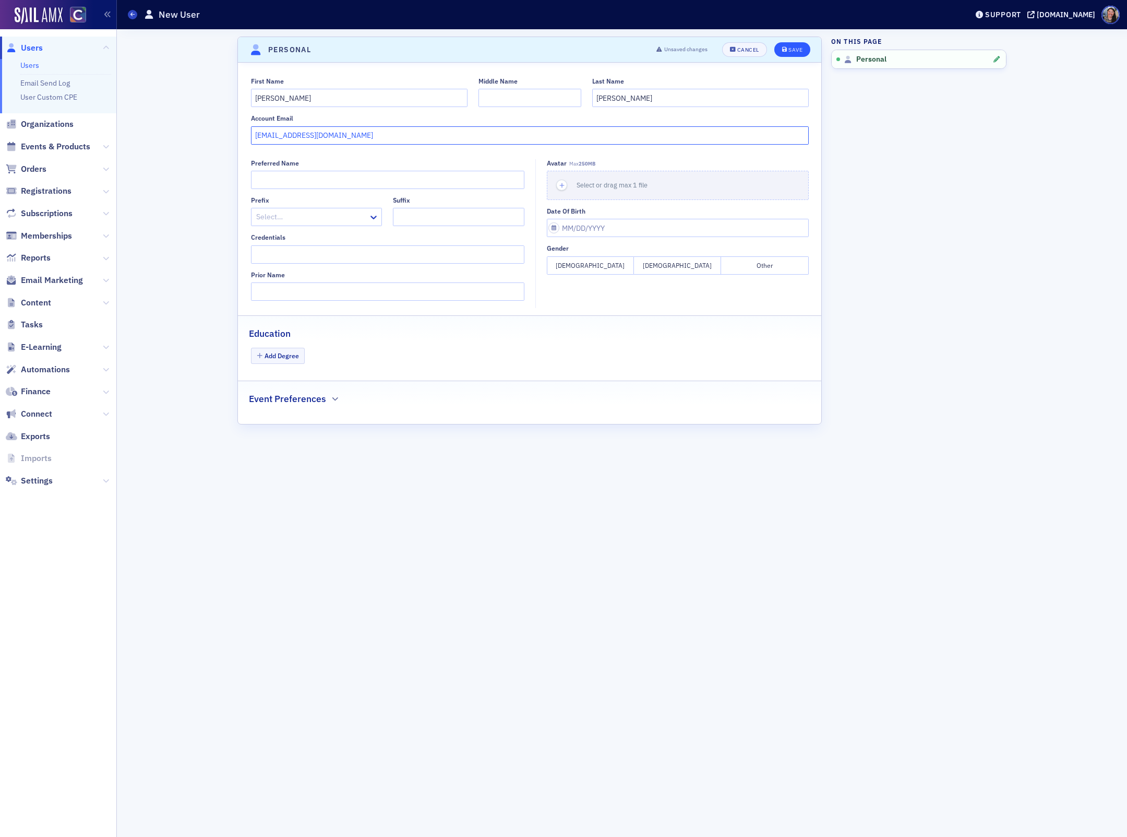
type input "[EMAIL_ADDRESS][DOMAIN_NAME]"
click at [791, 47] on div "Save" at bounding box center [795, 50] width 14 height 6
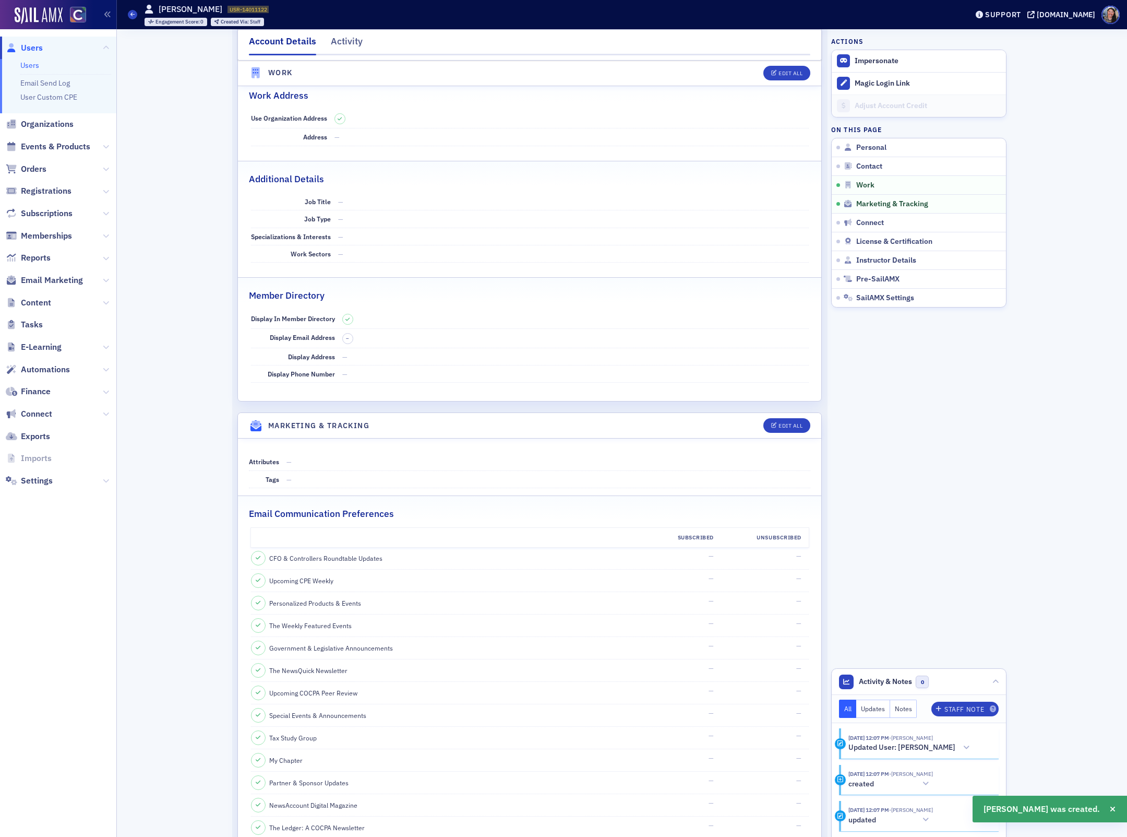
scroll to position [666, 0]
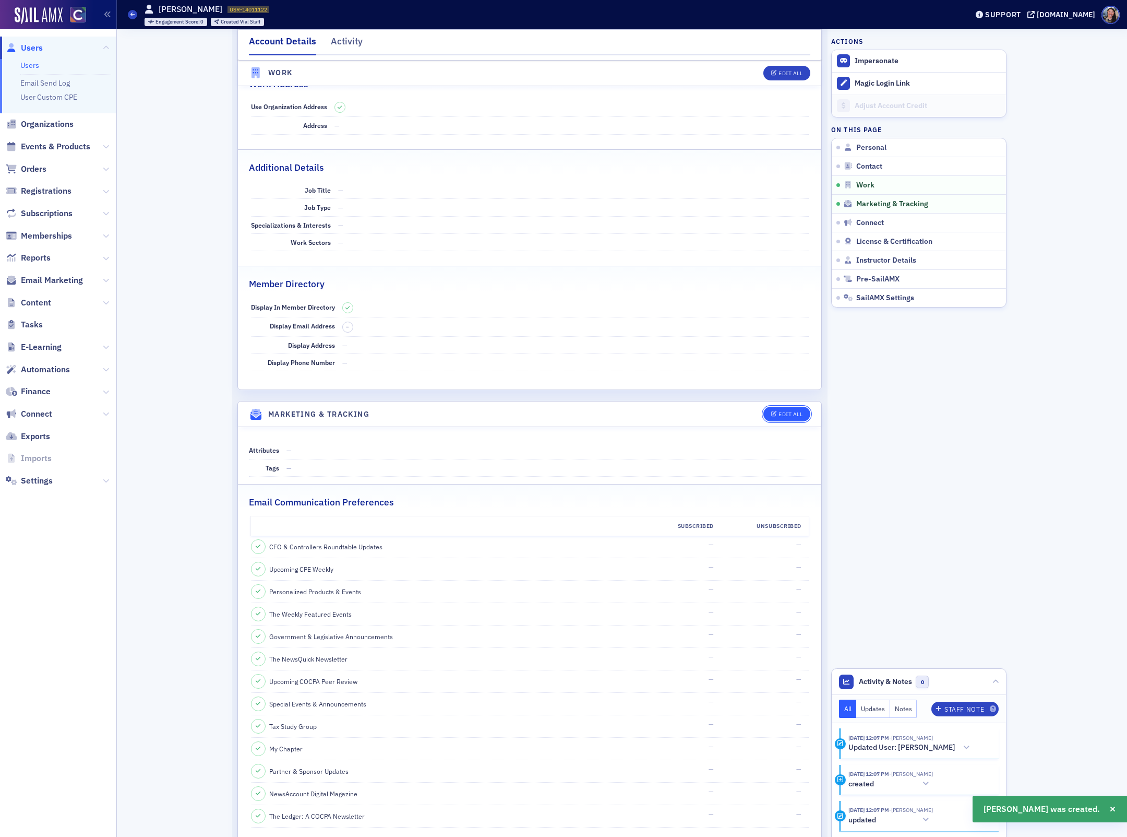
click at [779, 417] on div "Edit All" at bounding box center [791, 414] width 24 height 6
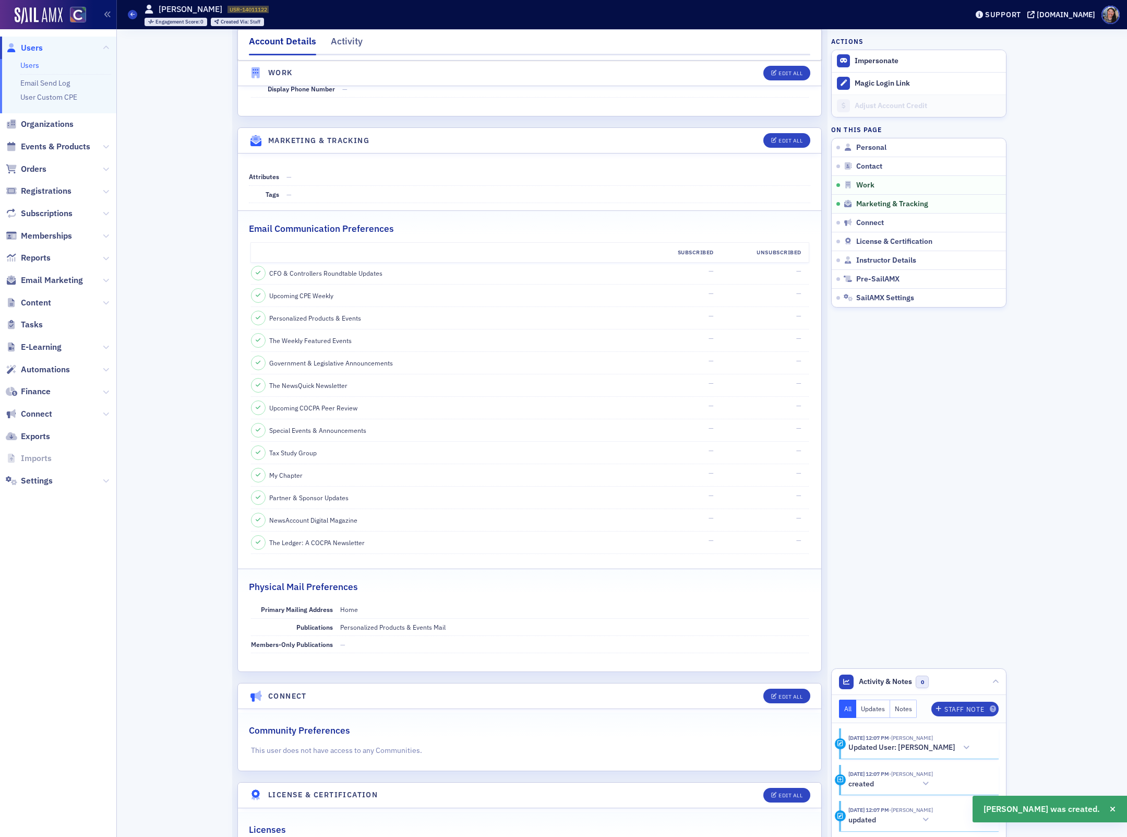
select select "US"
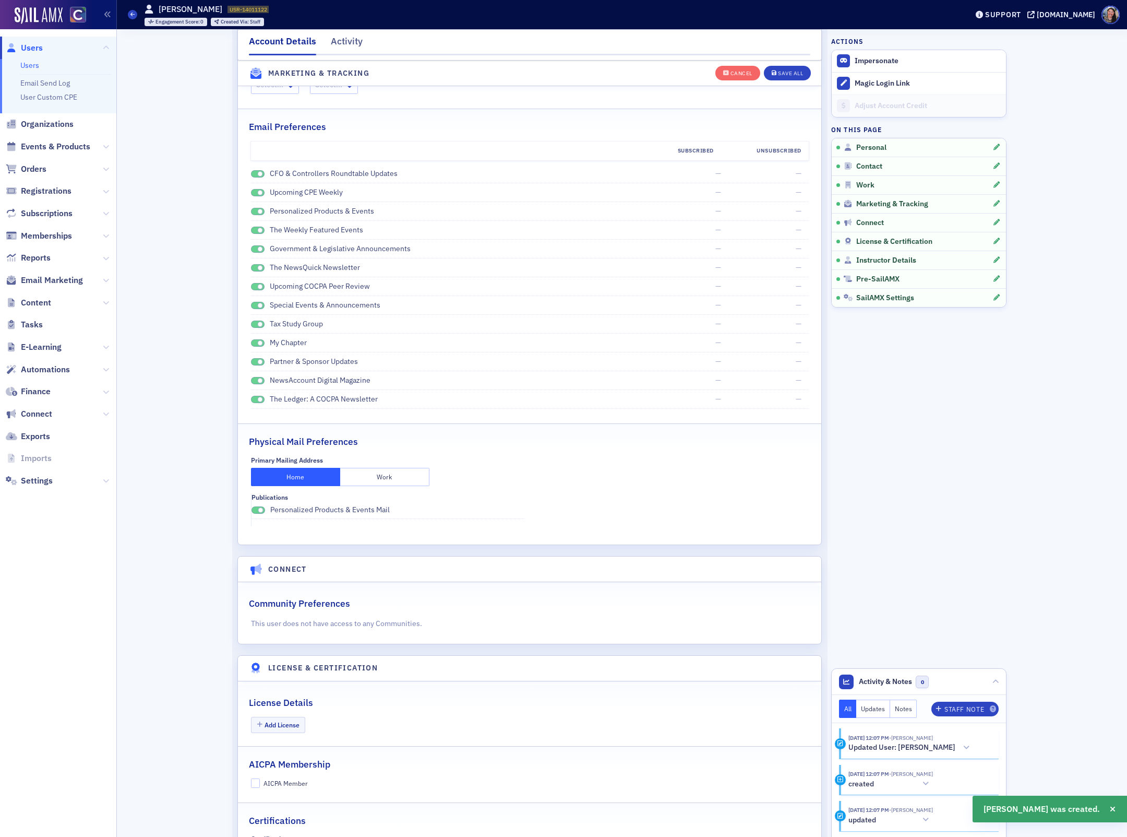
scroll to position [1260, 0]
click at [256, 178] on span at bounding box center [258, 175] width 14 height 8
click at [256, 198] on div "Upcoming CPE Weekly" at bounding box center [449, 192] width 397 height 11
click at [258, 196] on span at bounding box center [260, 193] width 6 height 6
click at [258, 215] on span at bounding box center [260, 212] width 6 height 6
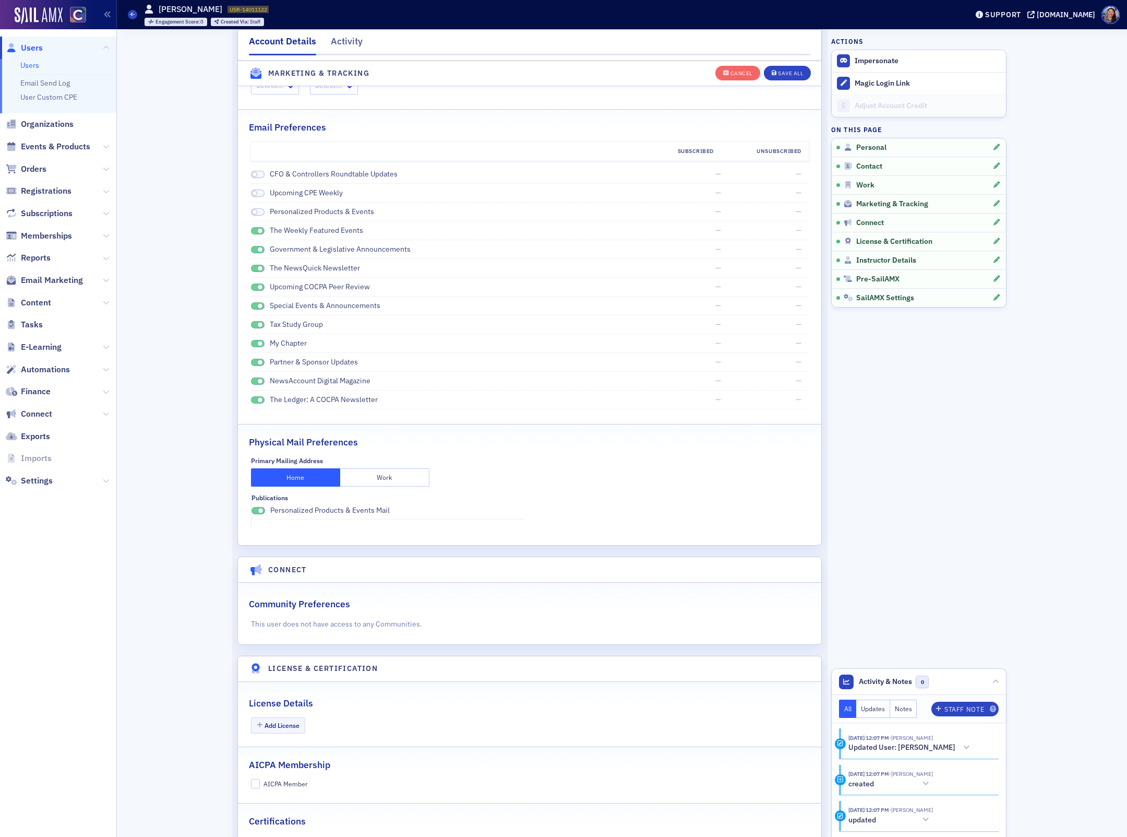
click at [259, 234] on span at bounding box center [260, 231] width 6 height 6
click at [260, 253] on span at bounding box center [260, 250] width 6 height 6
click at [260, 271] on span at bounding box center [260, 269] width 6 height 6
click at [260, 290] on span at bounding box center [260, 287] width 6 height 6
click at [259, 309] on span at bounding box center [260, 306] width 6 height 6
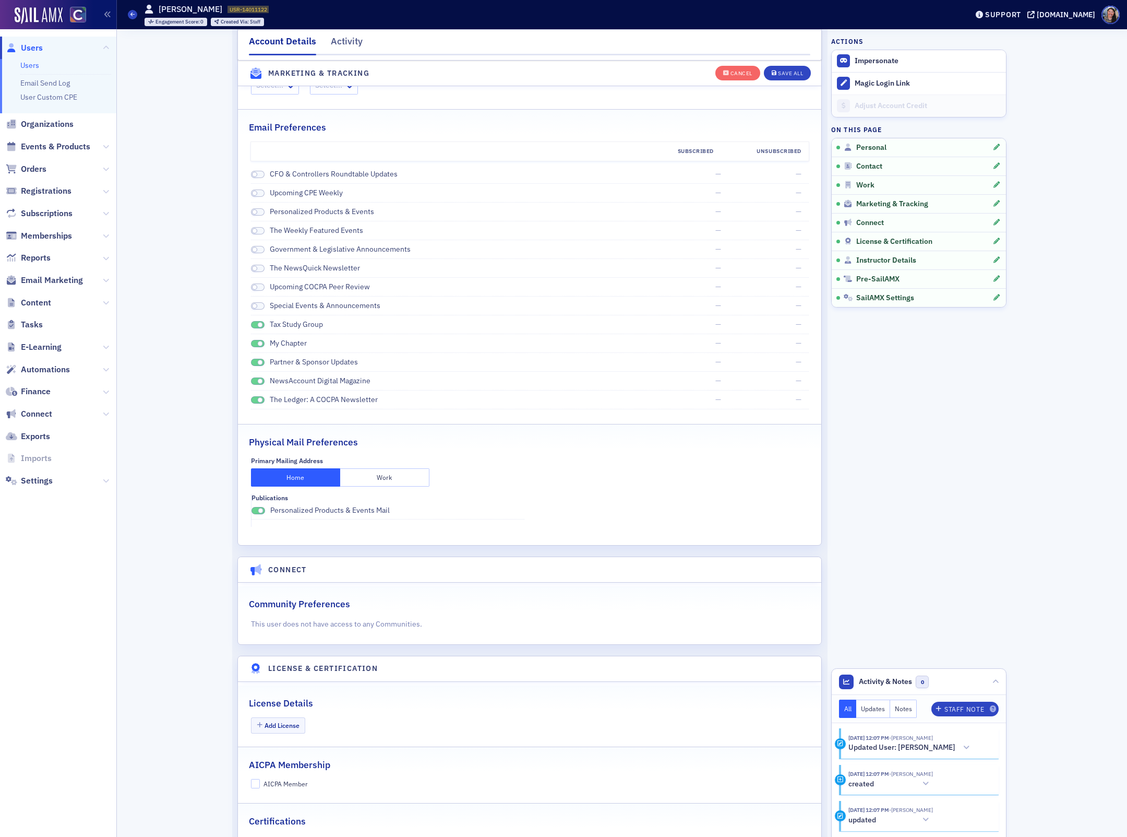
click at [259, 328] on span at bounding box center [260, 325] width 6 height 6
click at [259, 346] on span at bounding box center [260, 344] width 6 height 6
click at [260, 365] on span at bounding box center [260, 363] width 6 height 6
click at [259, 384] on span at bounding box center [260, 381] width 6 height 6
click at [260, 403] on span at bounding box center [260, 400] width 6 height 6
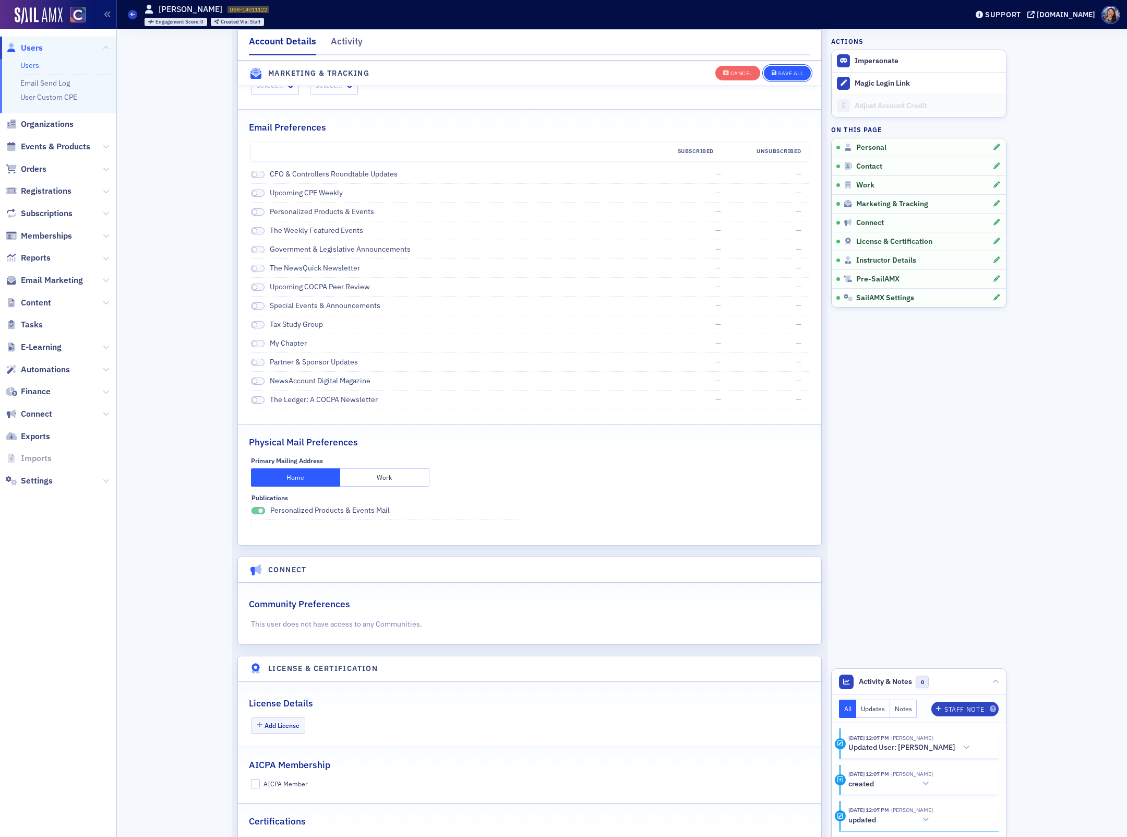
click at [804, 69] on button "Save All" at bounding box center [787, 72] width 47 height 15
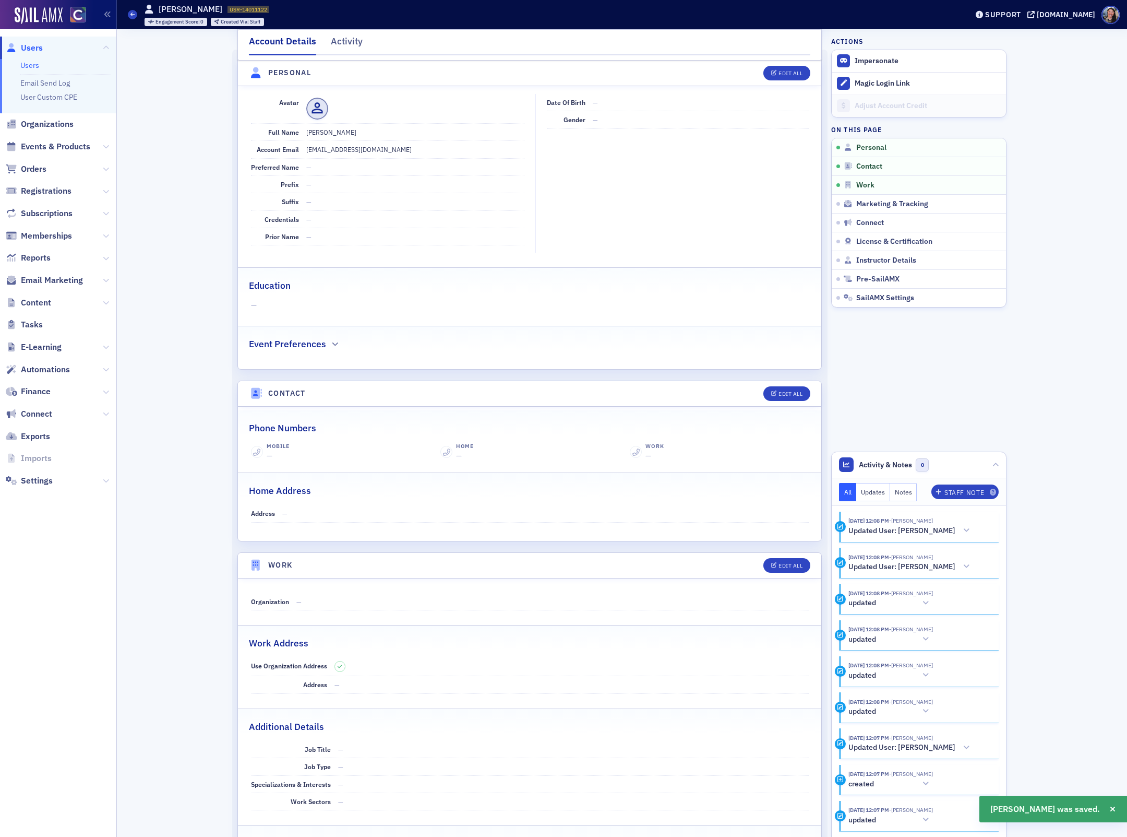
scroll to position [0, 0]
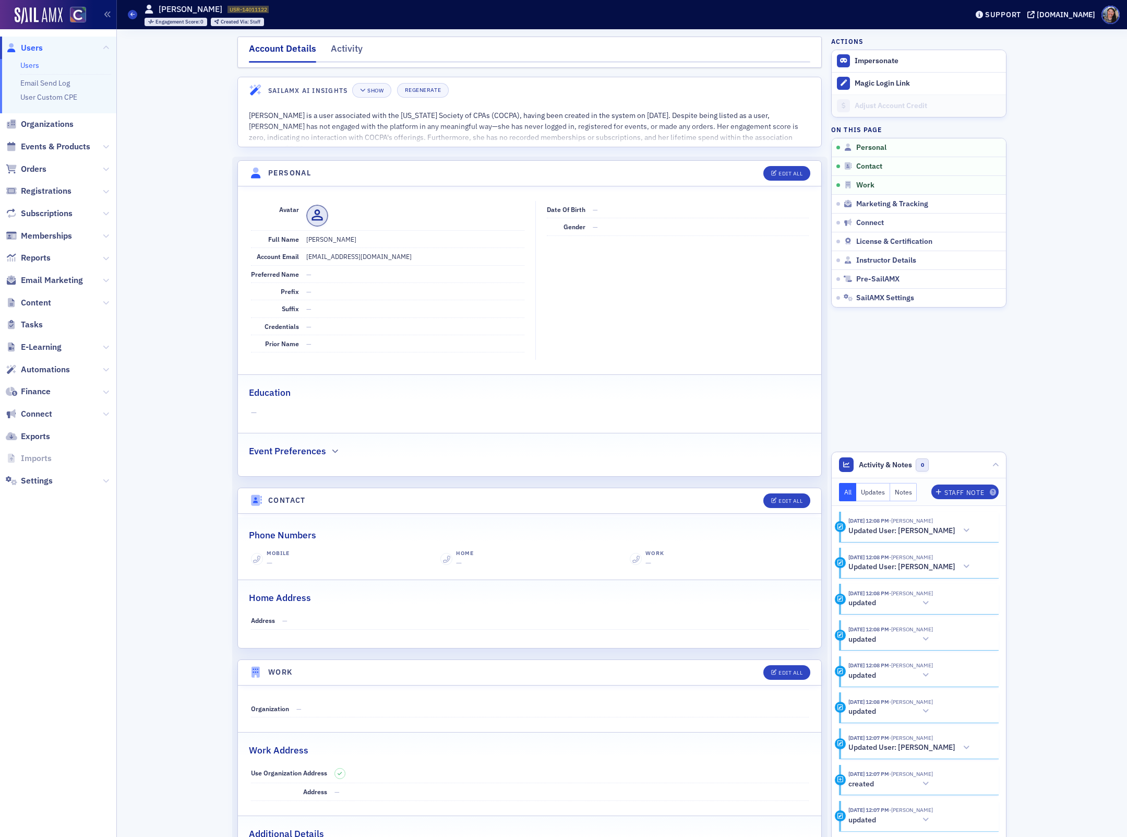
click at [29, 65] on link "Users" at bounding box center [29, 65] width 19 height 9
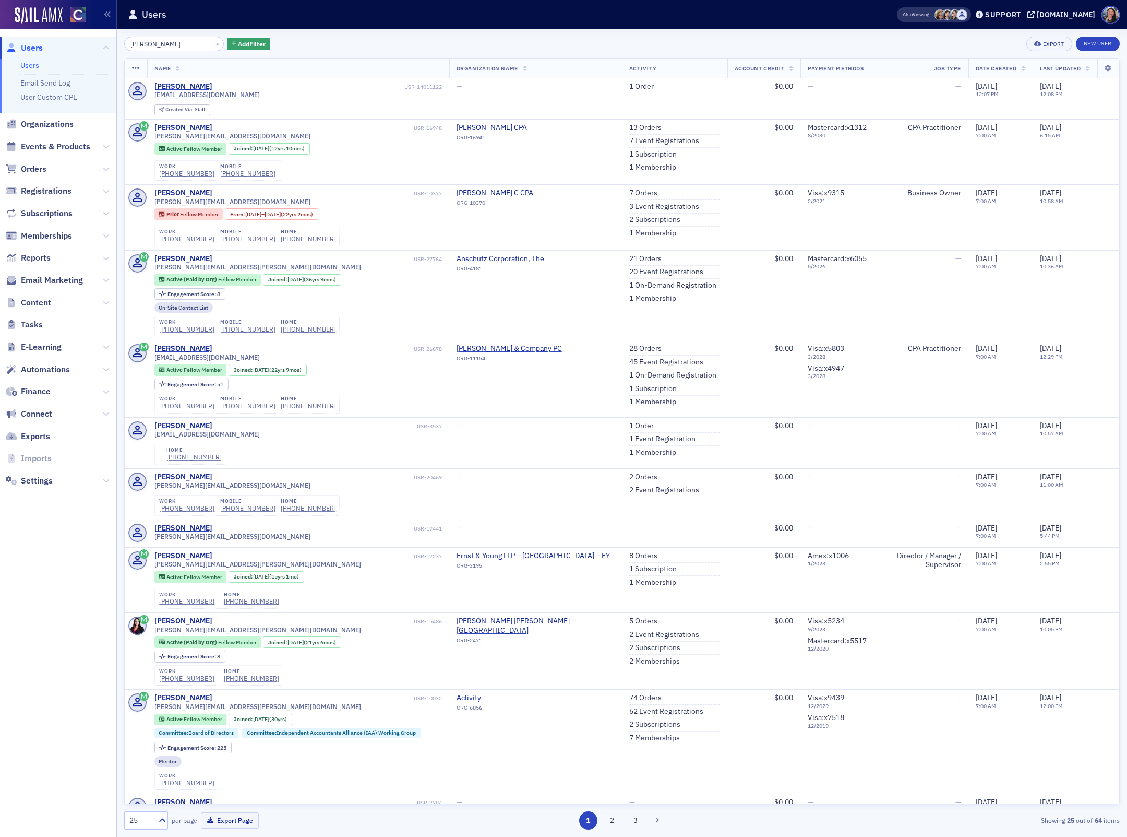
drag, startPoint x: 181, startPoint y: 42, endPoint x: 44, endPoint y: 31, distance: 137.7
click at [45, 31] on div "Users Users Email Send Log User Custom CPE Organizations Events & Products Orde…" at bounding box center [563, 418] width 1127 height 837
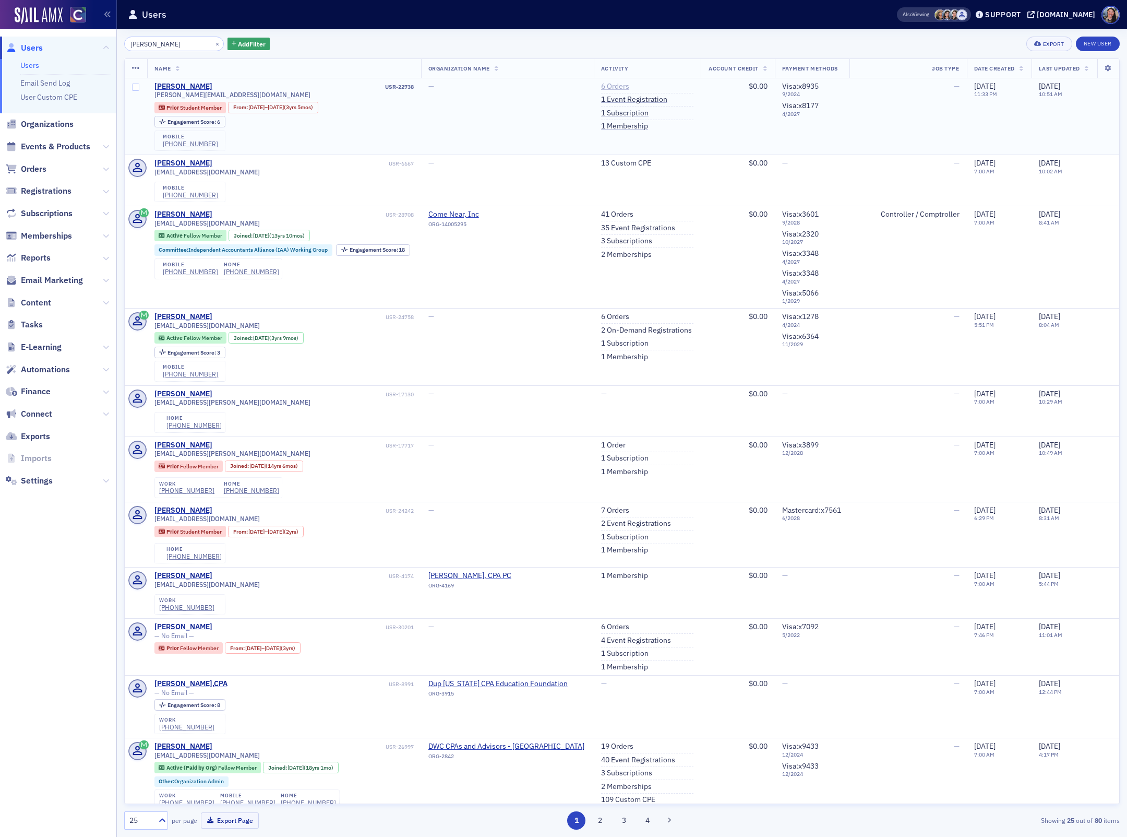
type input "[PERSON_NAME]"
click at [603, 87] on link "6 Orders" at bounding box center [615, 86] width 28 height 9
drag, startPoint x: 238, startPoint y: 93, endPoint x: 150, endPoint y: 95, distance: 88.7
click at [150, 95] on td "Amber Vaught USR-22738 vaught.amber9@gmail.com Prior Student Member From : 9/1/…" at bounding box center [284, 116] width 274 height 77
copy span "[PERSON_NAME][EMAIL_ADDRESS][DOMAIN_NAME]"
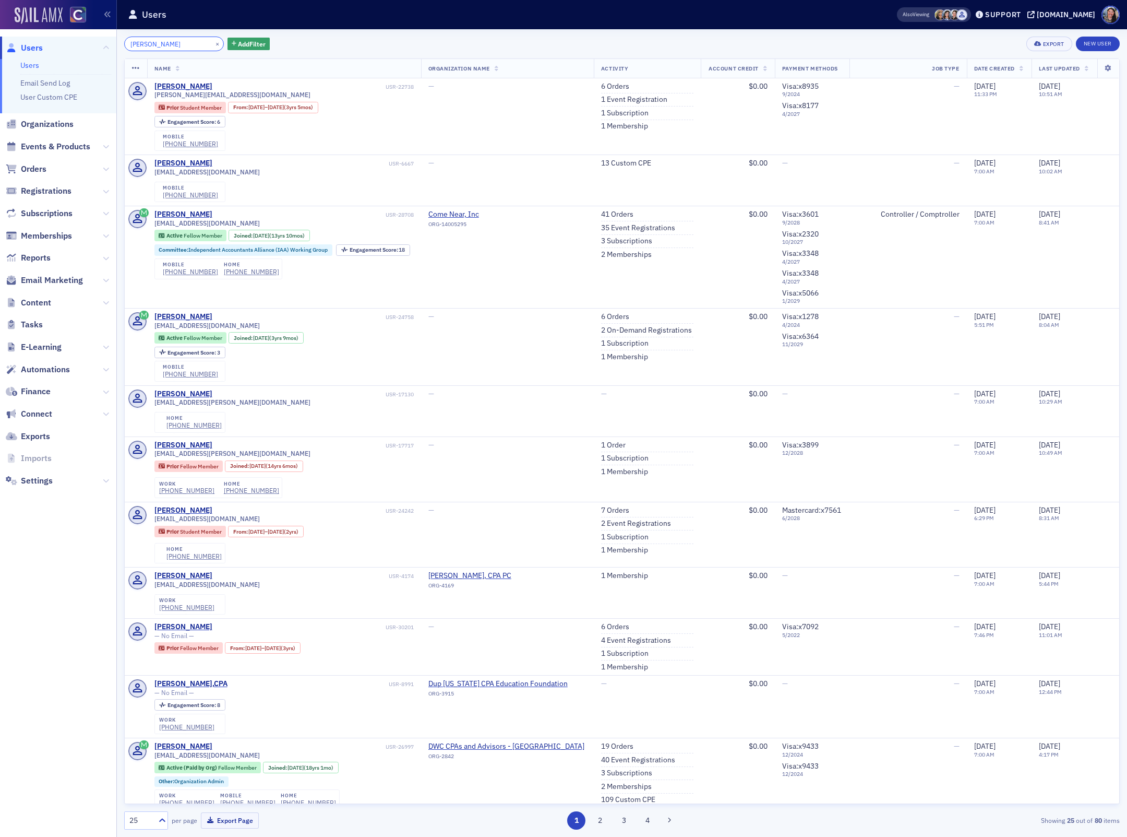
drag, startPoint x: 184, startPoint y: 45, endPoint x: 16, endPoint y: 7, distance: 172.2
click at [16, 7] on div "Users Users Email Send Log User Custom CPE Organizations Events & Products Orde…" at bounding box center [563, 418] width 1127 height 837
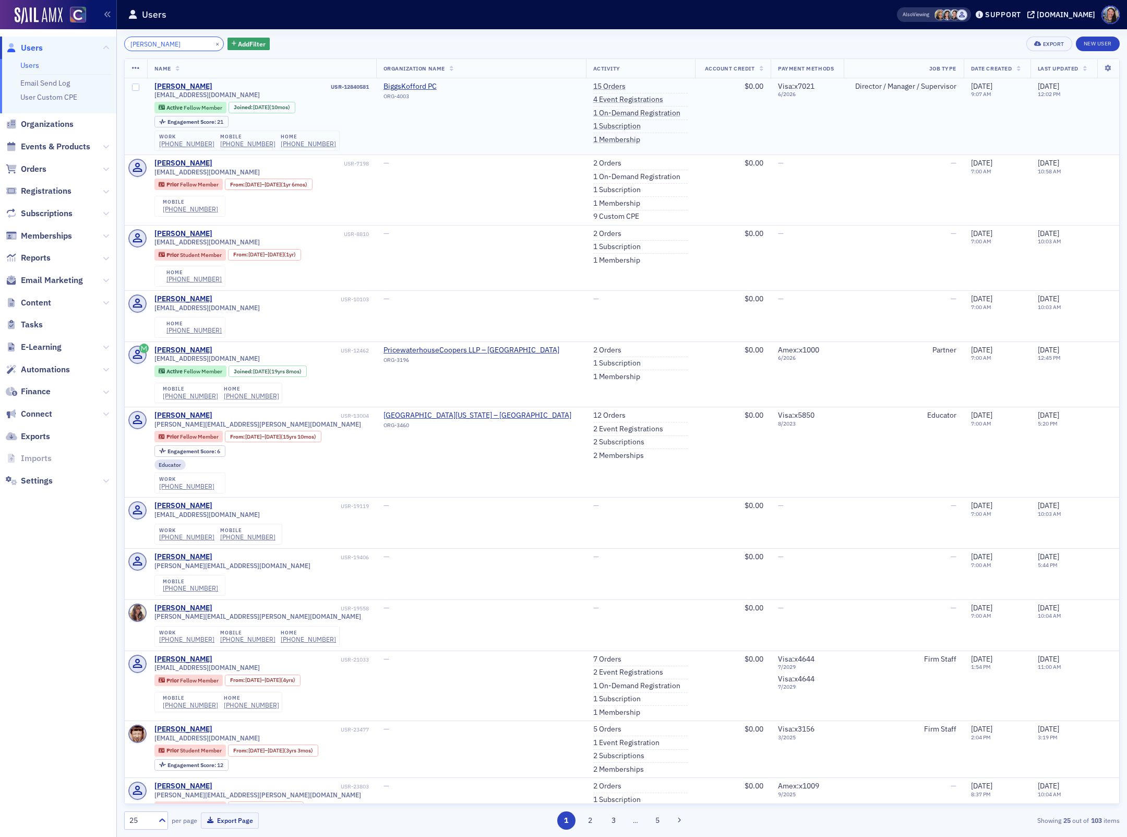
type input "emily newton"
drag, startPoint x: 243, startPoint y: 96, endPoint x: 149, endPoint y: 96, distance: 93.9
click at [149, 96] on td "Emily Newton USR-12840581 emilynewton872@gmail.com Active Fellow Member Joined …" at bounding box center [261, 116] width 229 height 77
copy span "[EMAIL_ADDRESS][DOMAIN_NAME]"
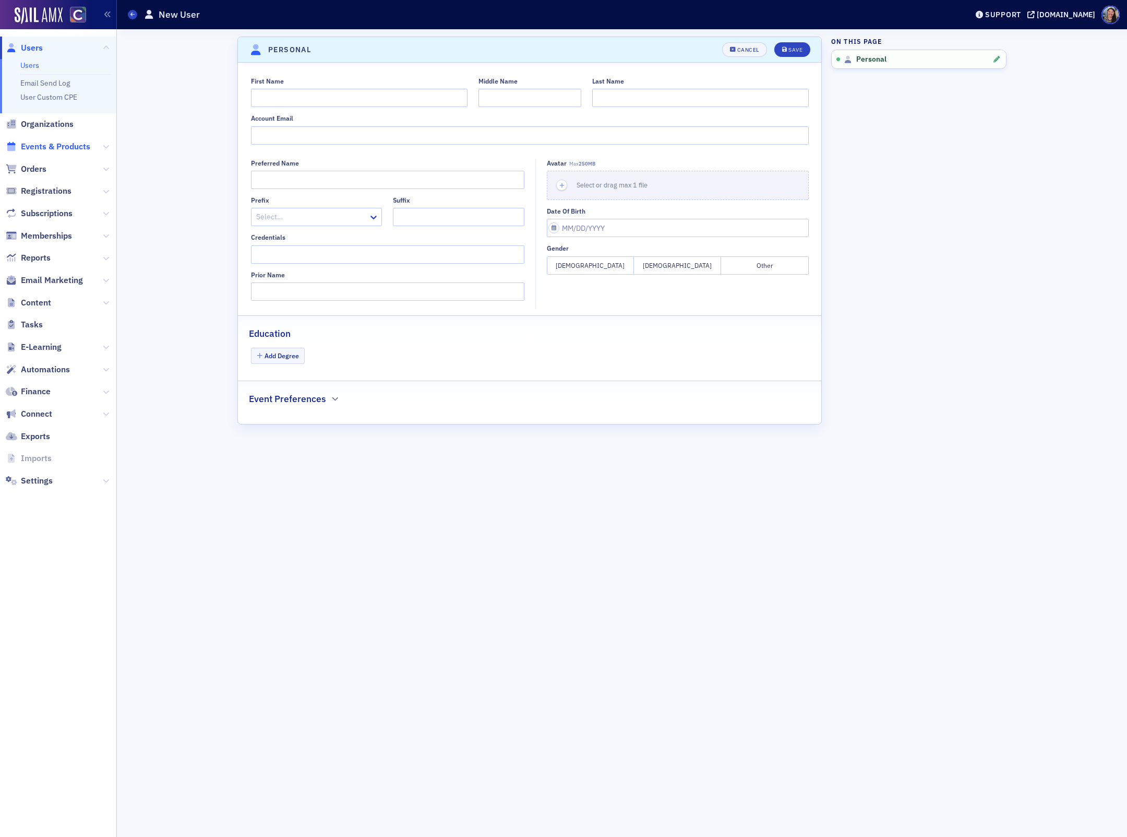
click at [67, 141] on span "Events & Products" at bounding box center [55, 146] width 69 height 11
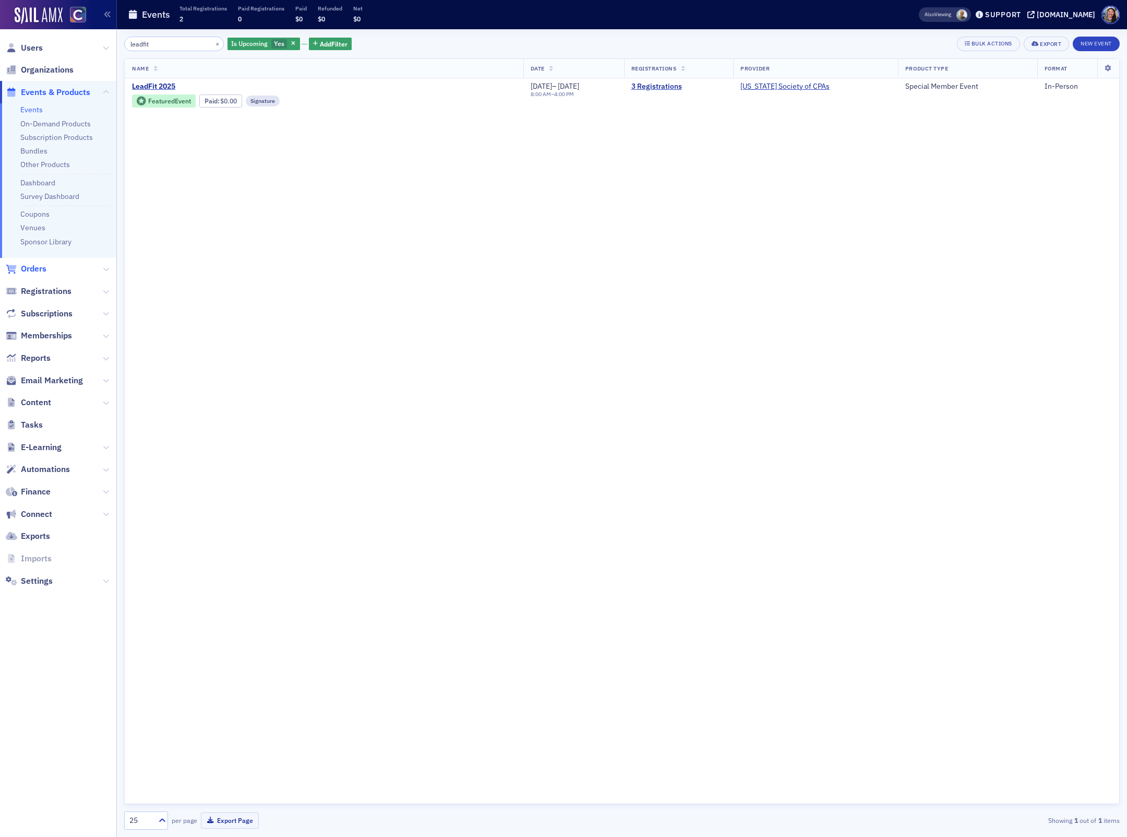
click at [35, 267] on span "Orders" at bounding box center [34, 268] width 26 height 11
click at [358, 101] on link "Event Page" at bounding box center [349, 101] width 40 height 8
click at [42, 267] on span "Orders" at bounding box center [34, 268] width 26 height 11
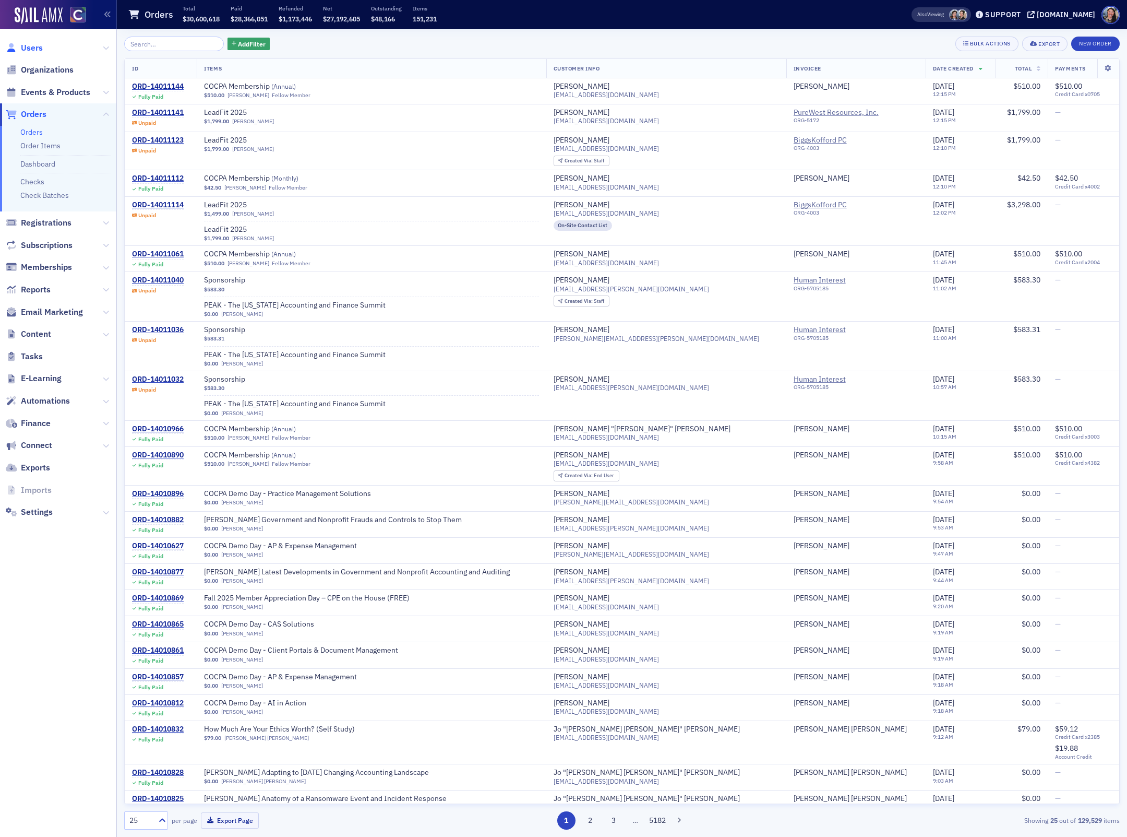
click at [33, 48] on span "Users" at bounding box center [32, 47] width 22 height 11
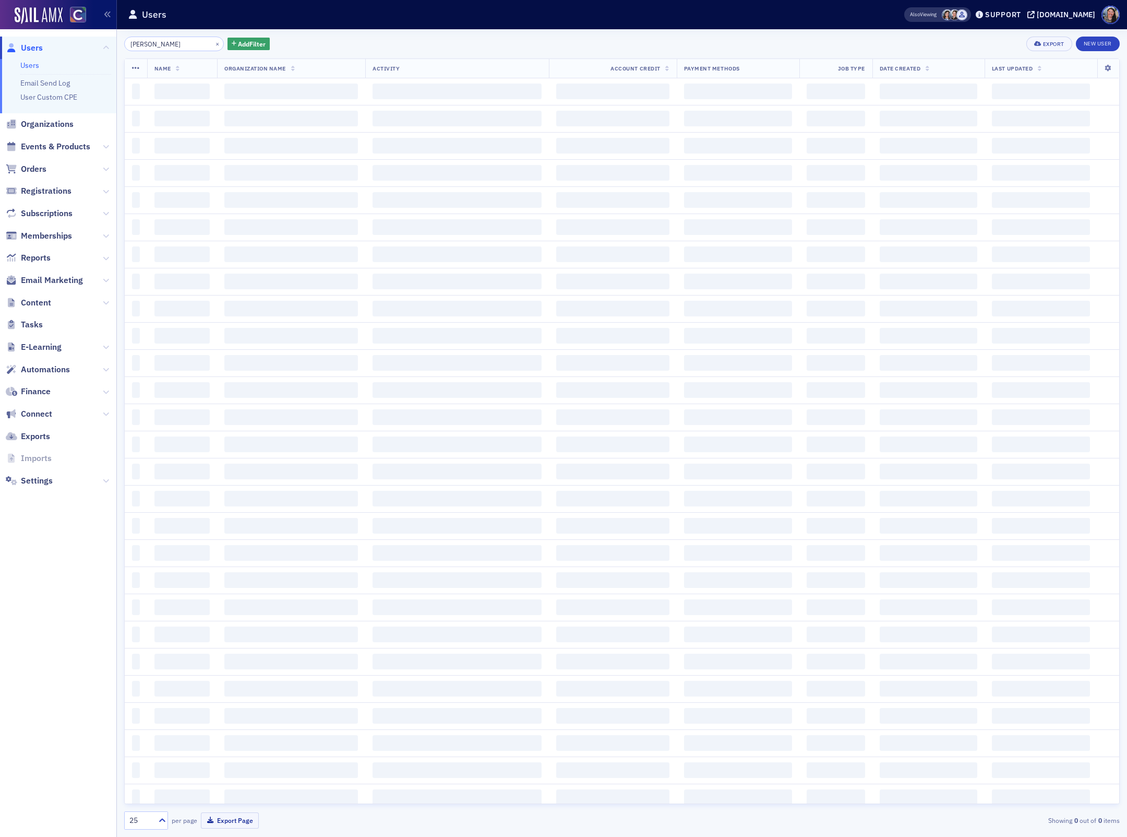
click at [151, 43] on input "emily newton" at bounding box center [174, 44] width 100 height 15
click at [153, 43] on input "emily newton" at bounding box center [174, 44] width 100 height 15
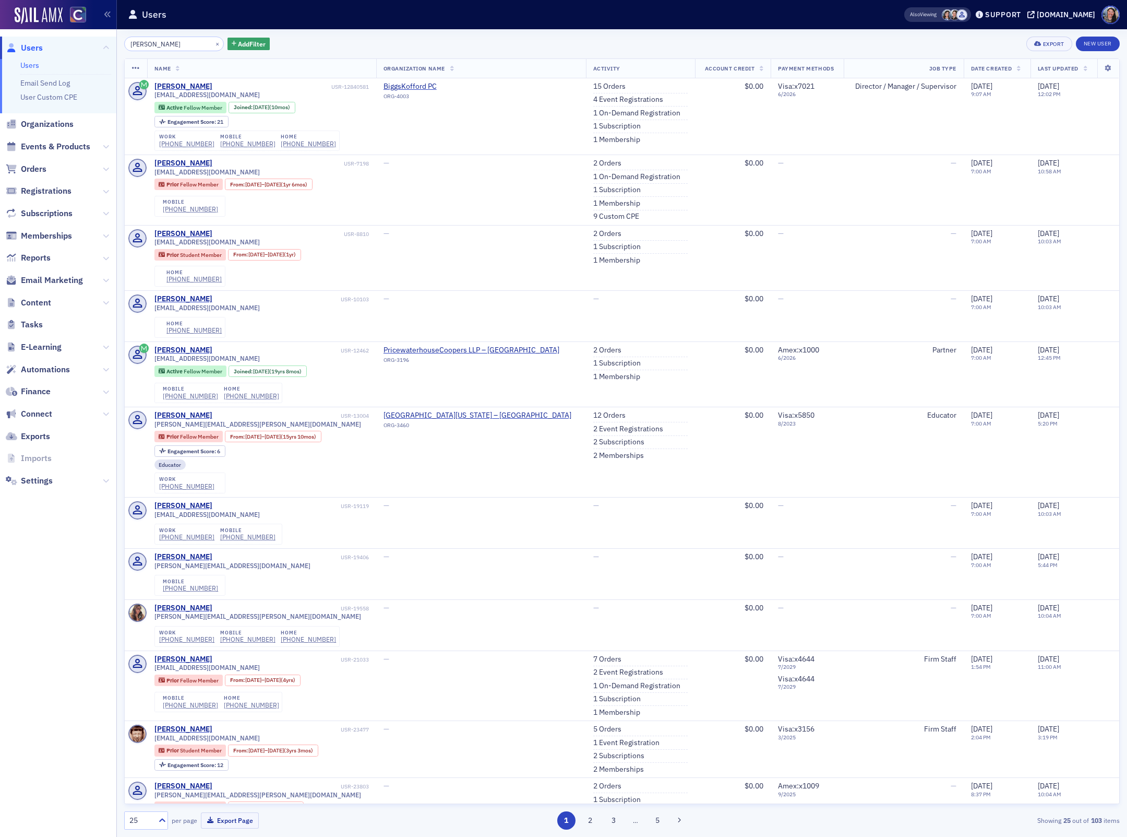
click at [153, 43] on input "emily newton" at bounding box center [174, 44] width 100 height 15
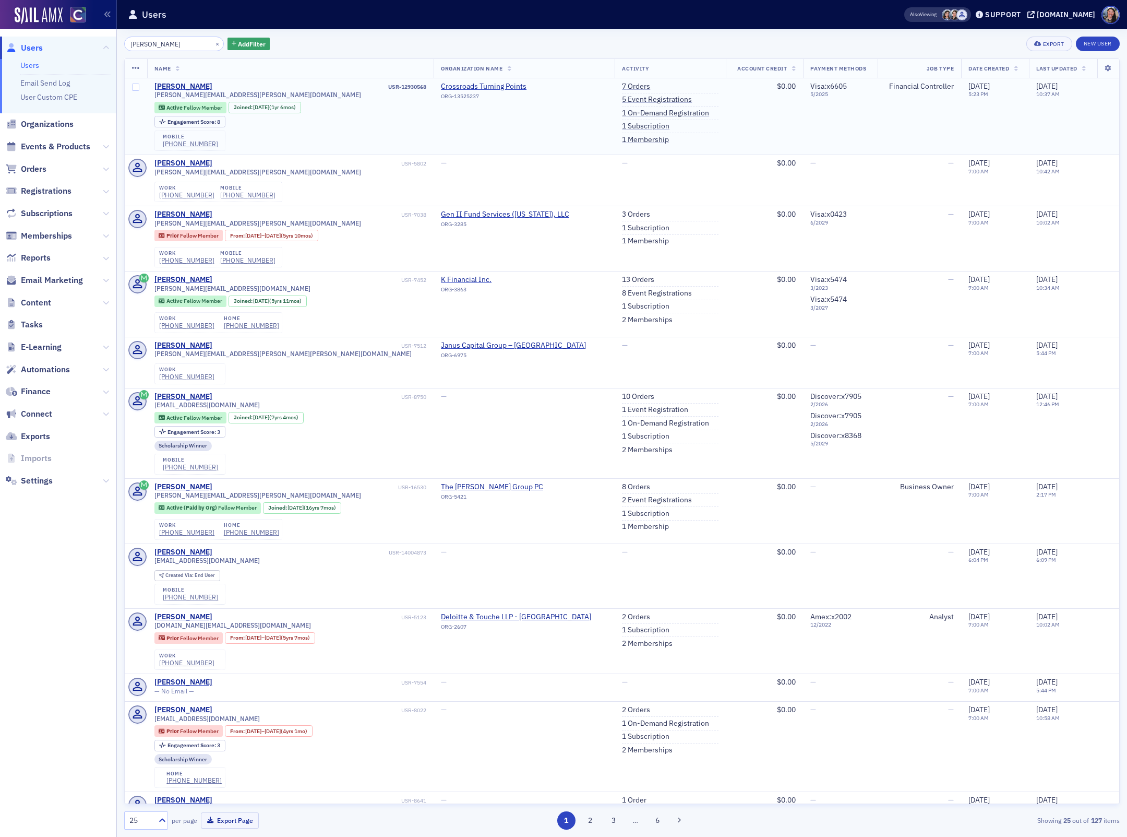
click at [221, 83] on div "USR-12930568" at bounding box center [320, 86] width 212 height 7
drag, startPoint x: 228, startPoint y: 95, endPoint x: 149, endPoint y: 94, distance: 79.3
click at [149, 94] on td "Taylor Hobby USR-12930568 taylor.spady@live.com Active Fellow Member Joined : 2…" at bounding box center [290, 116] width 287 height 77
copy span "[PERSON_NAME][EMAIL_ADDRESS][PERSON_NAME][DOMAIN_NAME]"
drag, startPoint x: 181, startPoint y: 38, endPoint x: 46, endPoint y: 53, distance: 135.4
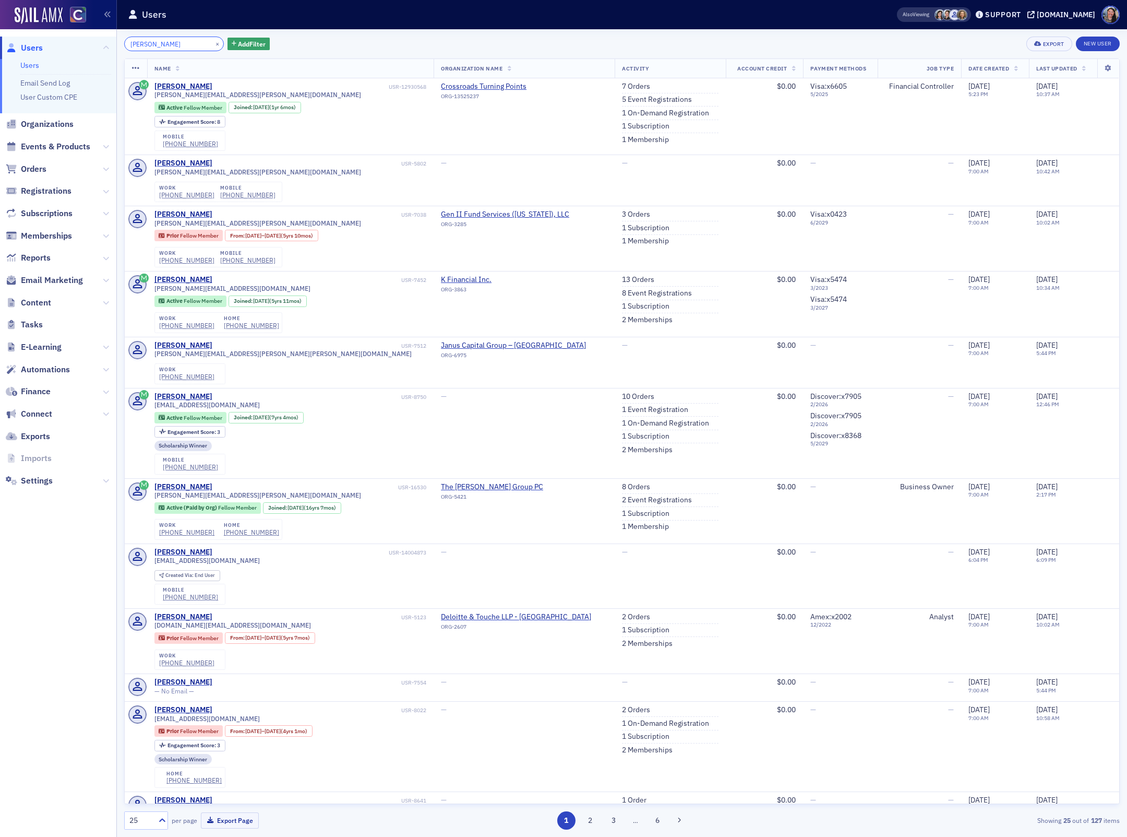
click at [43, 53] on div "Users Users Email Send Log User Custom CPE Organizations Events & Products Orde…" at bounding box center [563, 418] width 1127 height 837
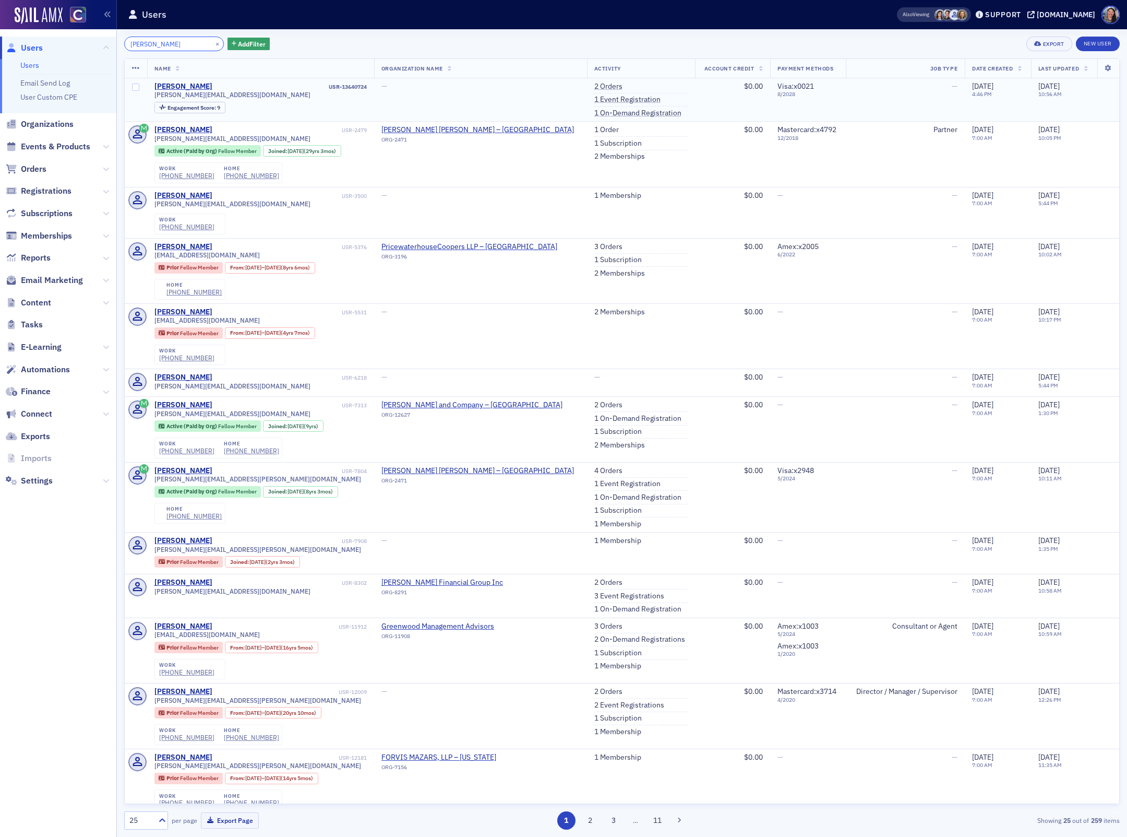
type input "ryan weeks"
drag, startPoint x: 245, startPoint y: 96, endPoint x: 153, endPoint y: 99, distance: 92.4
click at [153, 99] on td "Ryan Weeks USR-13640724 ryan.m.weeks7@gmail.com Engagement Score : 9" at bounding box center [260, 99] width 227 height 43
copy span "[PERSON_NAME][EMAIL_ADDRESS][DOMAIN_NAME]"
click at [594, 99] on link "1 Event Registration" at bounding box center [627, 99] width 66 height 9
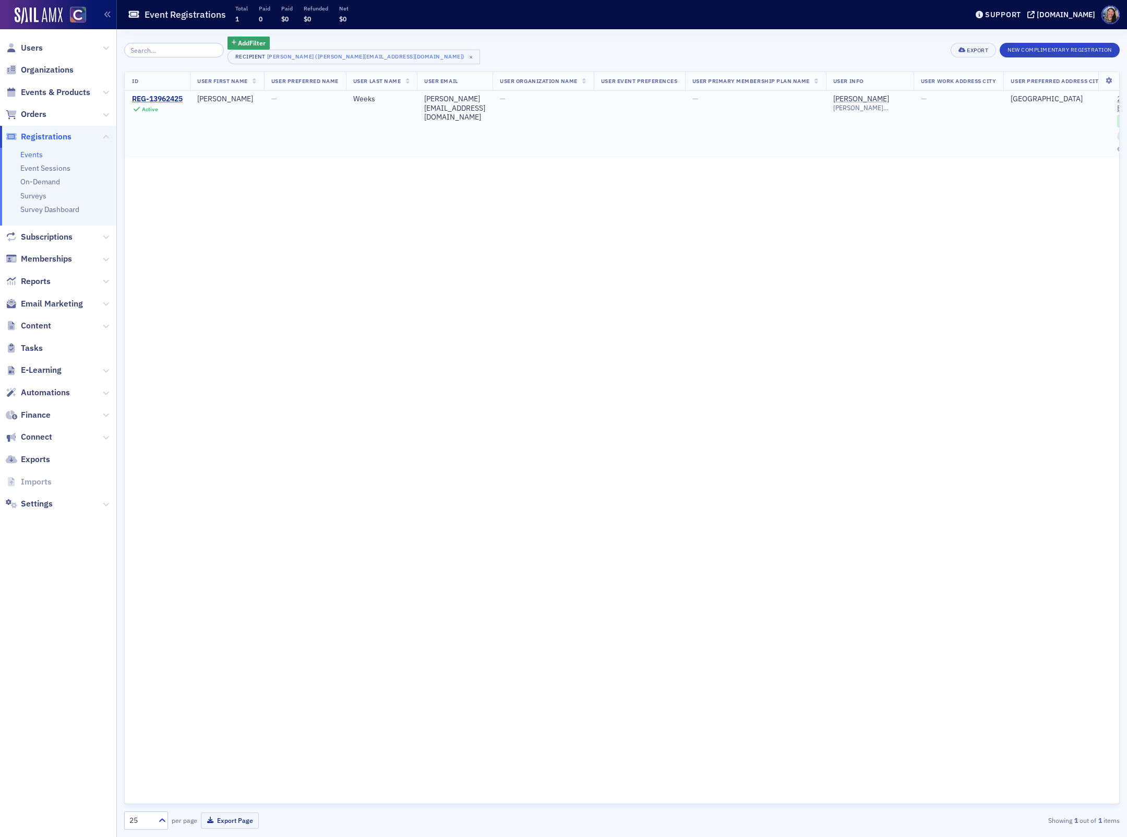
click at [167, 99] on div "REG-13962425" at bounding box center [157, 98] width 51 height 9
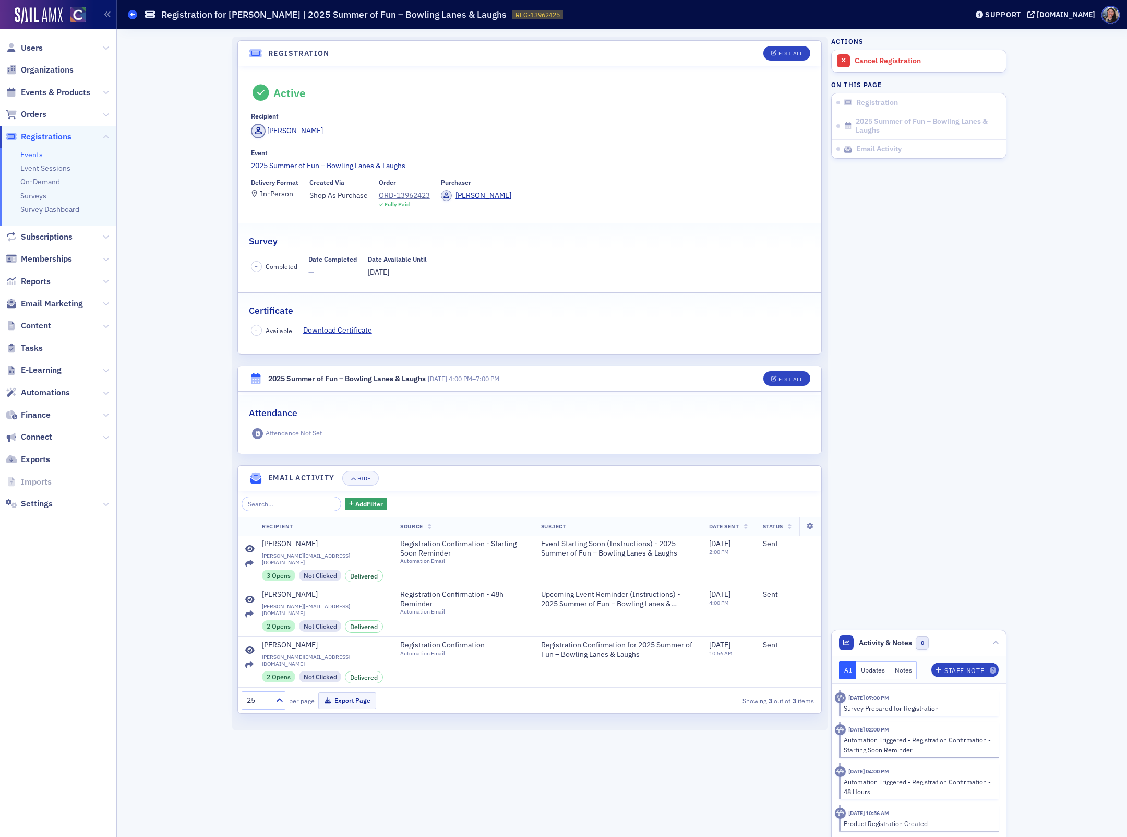
click at [135, 18] on div "Events Registration for Ryan Weeks | 2025 Summer of Fun – Bowling Lanes & Laugh…" at bounding box center [540, 15] width 824 height 20
click at [133, 14] on icon at bounding box center [132, 14] width 4 height 5
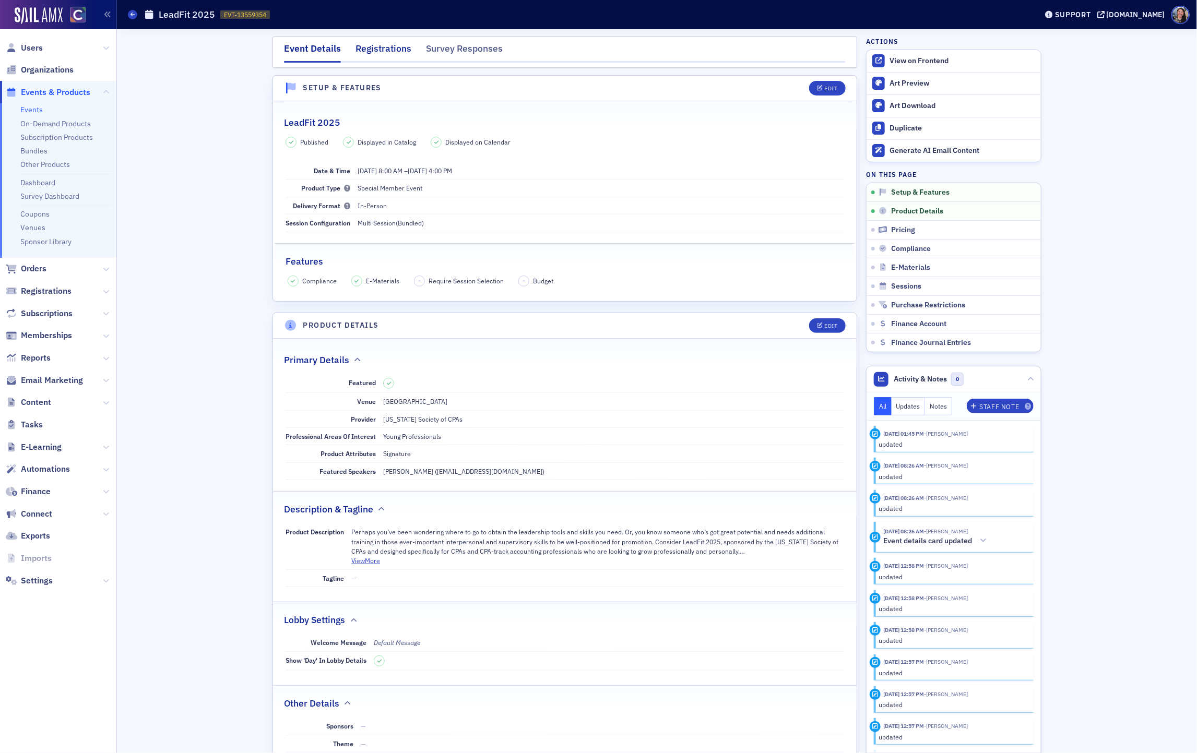
click at [372, 47] on div "Registrations" at bounding box center [383, 51] width 56 height 19
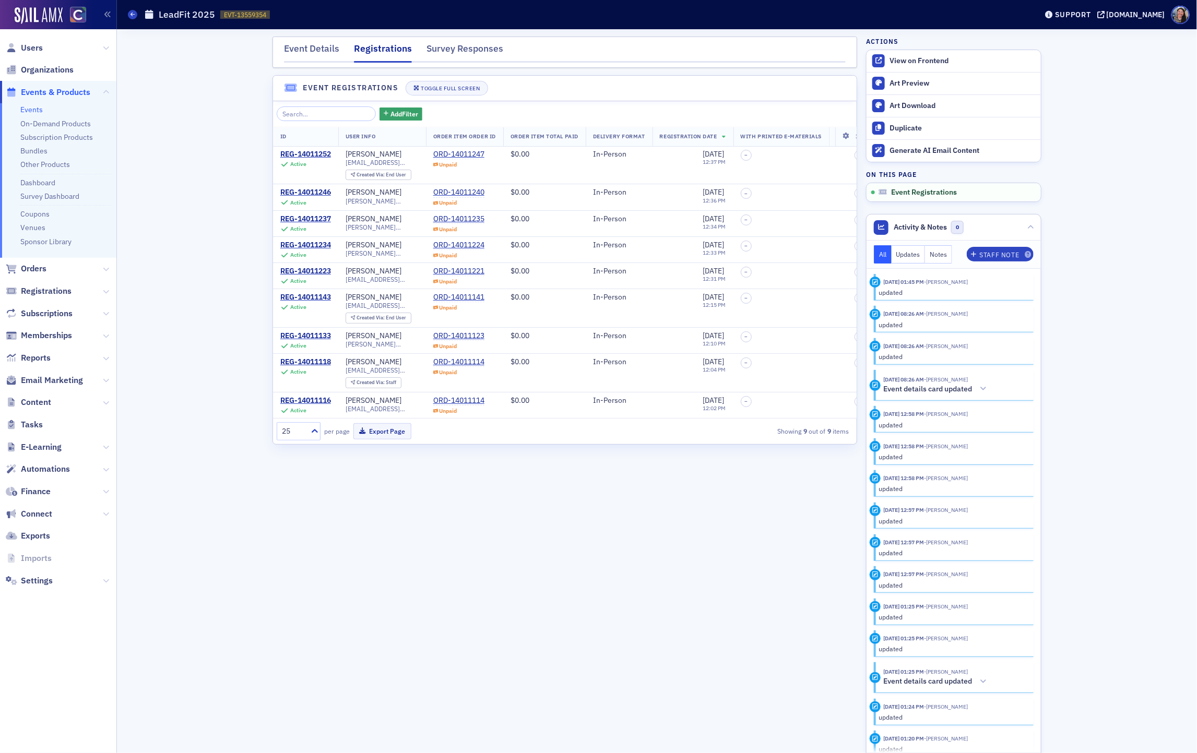
scroll to position [6, 0]
click at [34, 269] on span "Orders" at bounding box center [34, 268] width 26 height 11
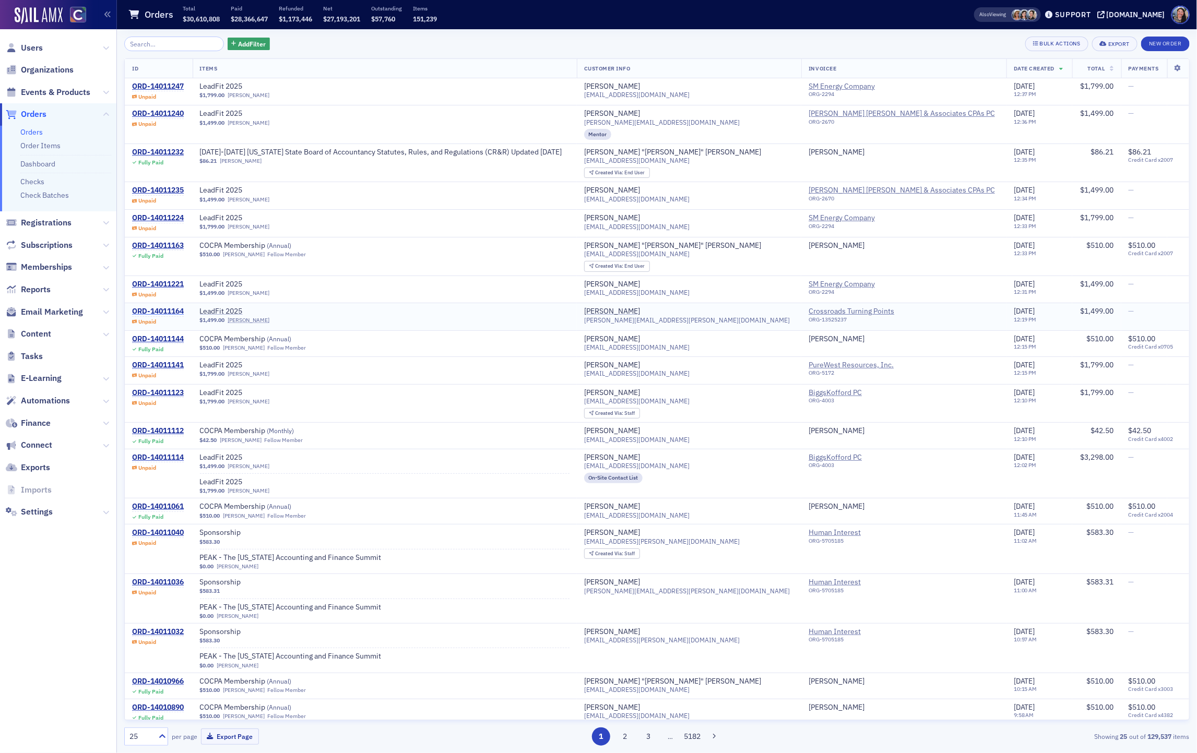
click at [157, 314] on div "ORD-14011164" at bounding box center [158, 311] width 52 height 9
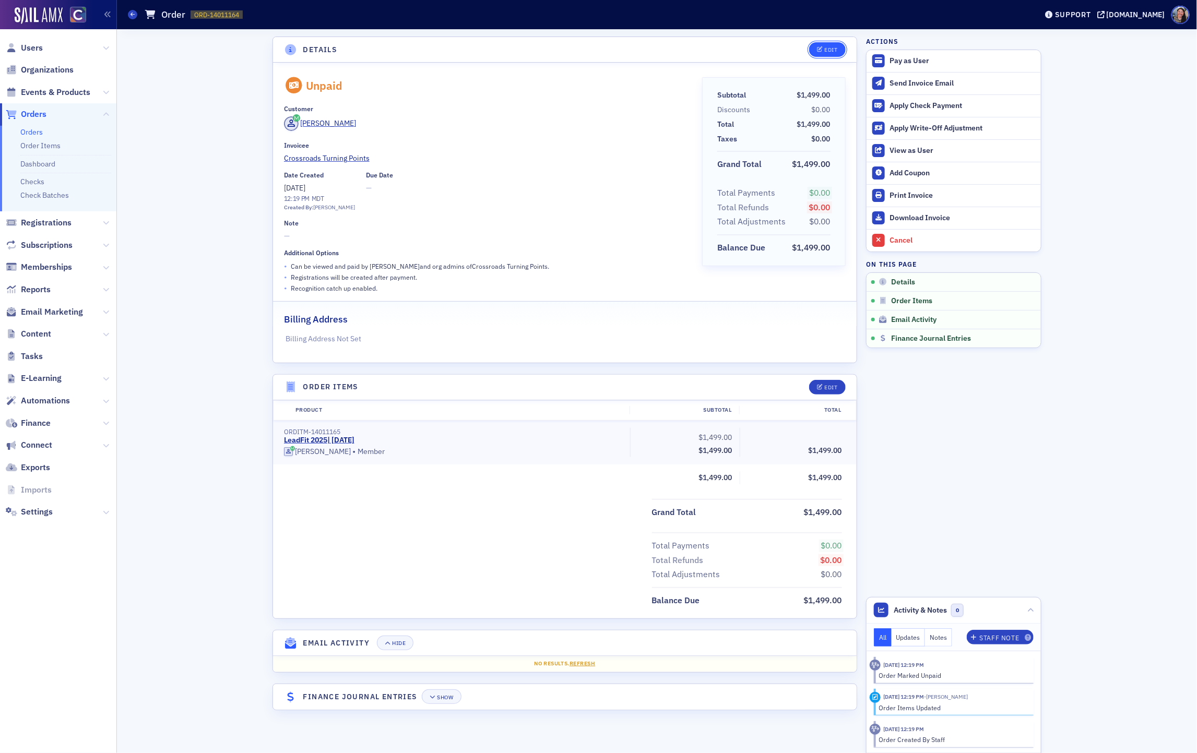
click at [827, 50] on div "Edit" at bounding box center [831, 50] width 13 height 6
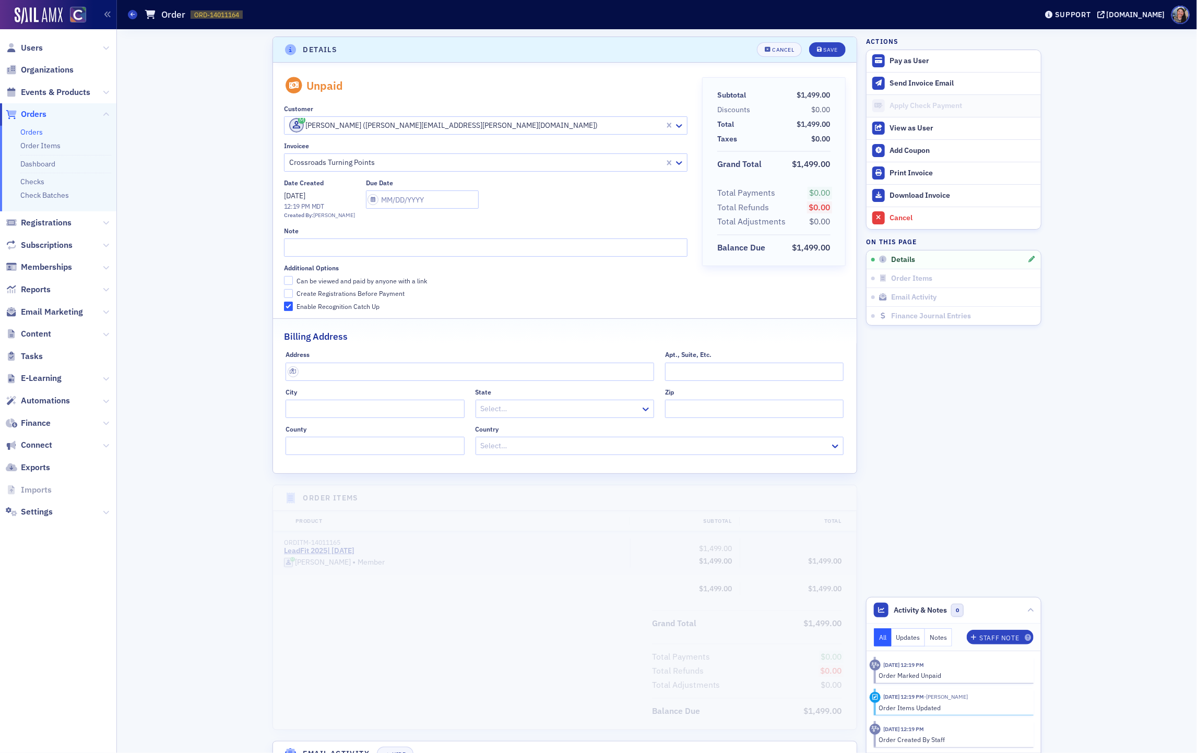
click at [333, 279] on div "Can be viewed and paid by anyone with a link" at bounding box center [361, 281] width 130 height 9
click at [293, 279] on input "Can be viewed and paid by anyone with a link" at bounding box center [288, 280] width 9 height 9
checkbox input "true"
click at [330, 300] on div "Additional Options Can be viewed and paid by anyone with a link Create Registra…" at bounding box center [485, 287] width 403 height 47
click at [314, 294] on div "Create Registrations Before Payment" at bounding box center [350, 293] width 108 height 9
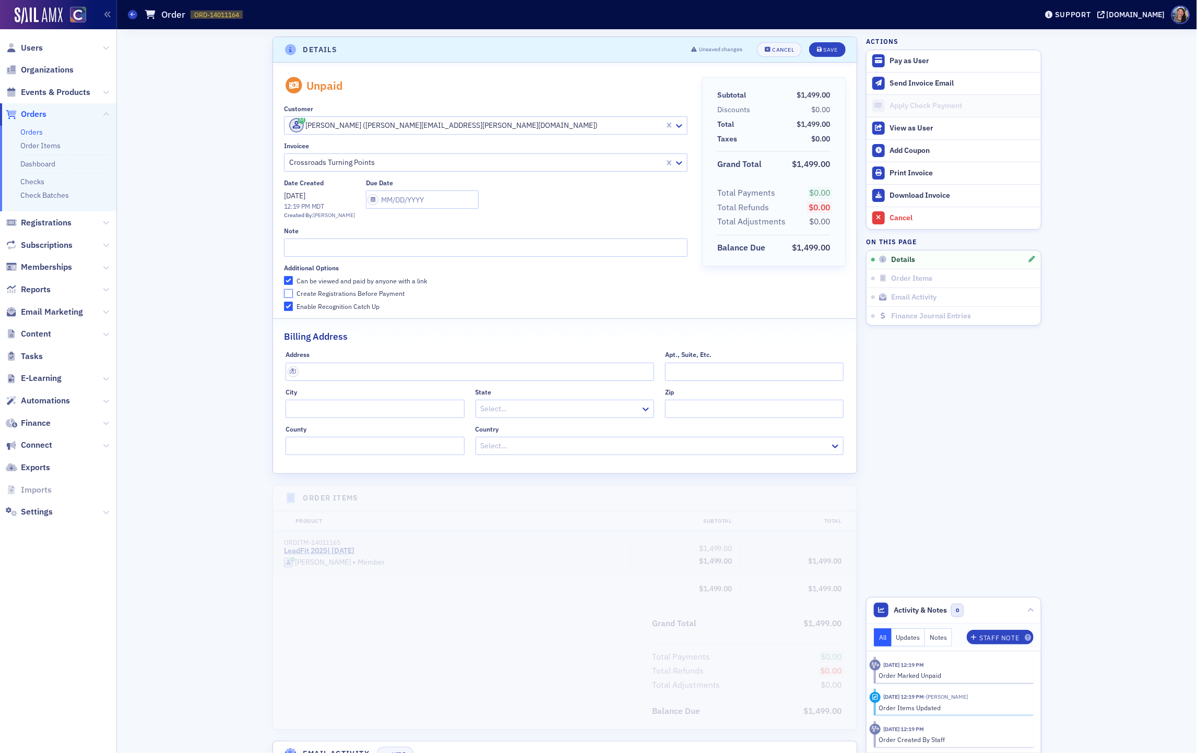
click at [293, 294] on input "Create Registrations Before Payment" at bounding box center [288, 293] width 9 height 9
checkbox input "true"
click at [818, 48] on icon "submit" at bounding box center [819, 50] width 5 height 6
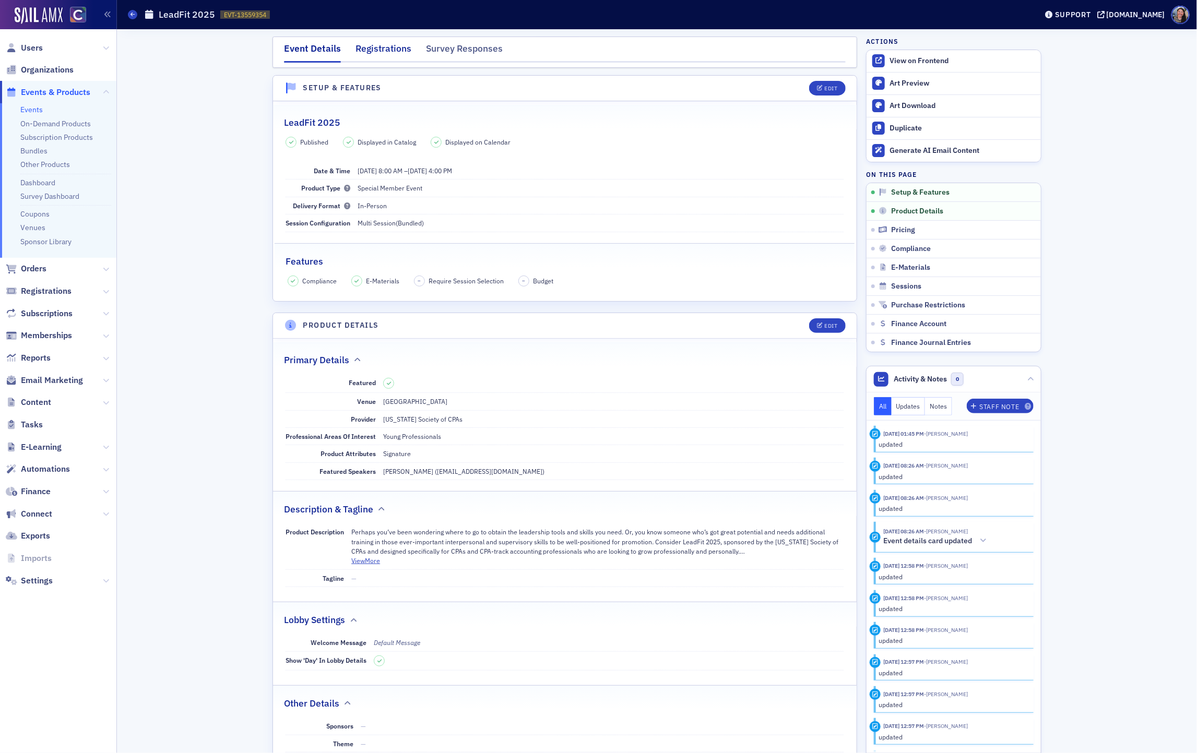
click at [390, 49] on div "Registrations" at bounding box center [383, 51] width 56 height 19
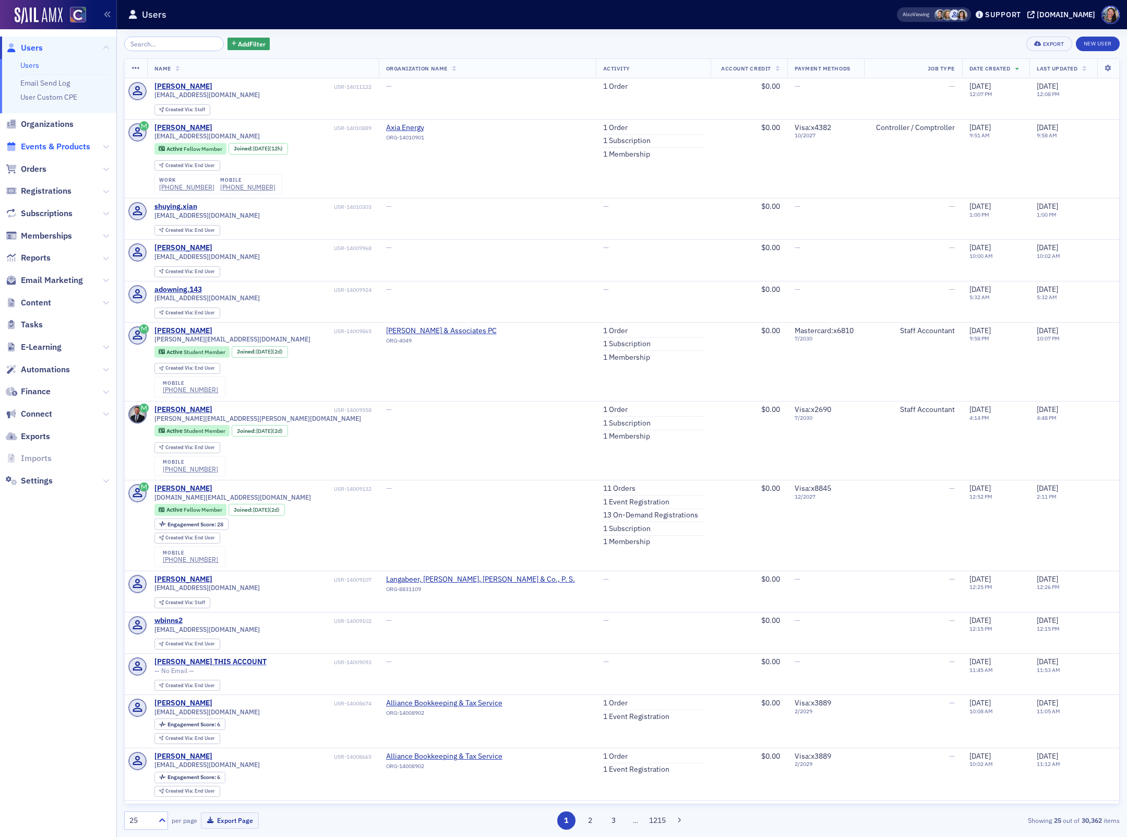
click at [71, 146] on span "Events & Products" at bounding box center [55, 146] width 69 height 11
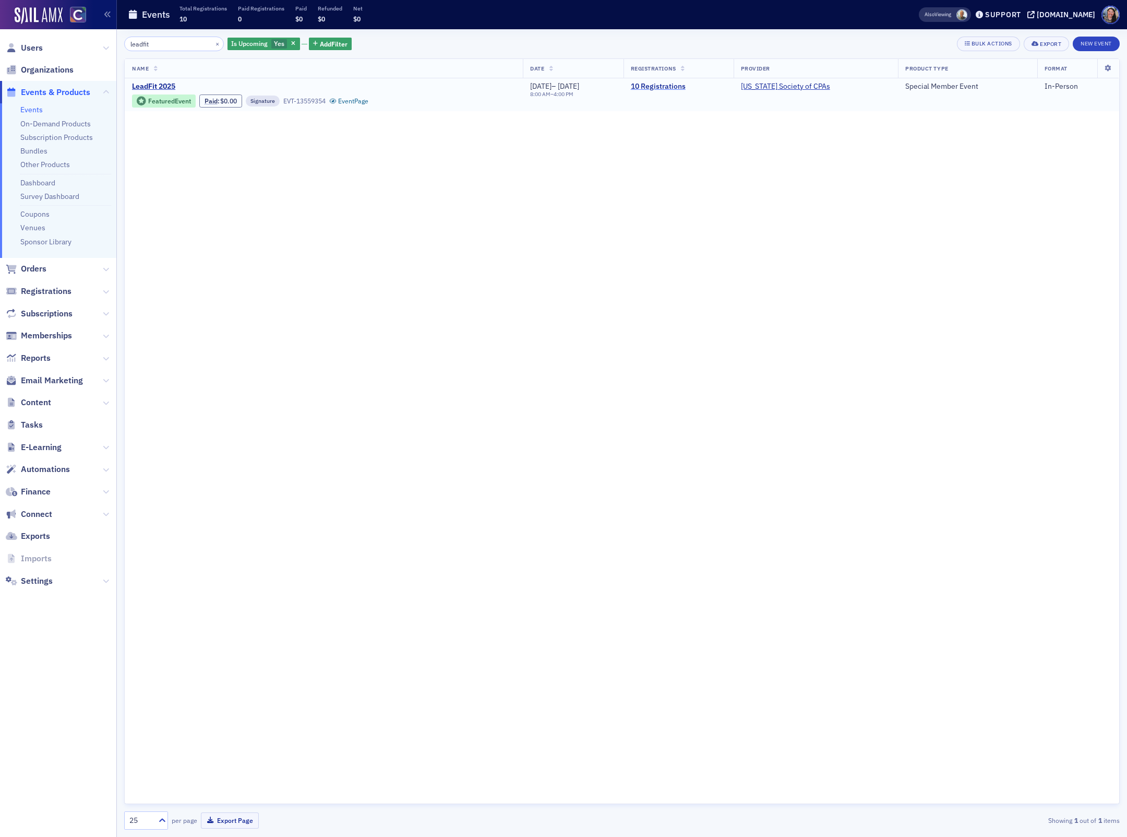
type input "leadfit"
click at [679, 85] on link "10 Registrations" at bounding box center [678, 86] width 95 height 9
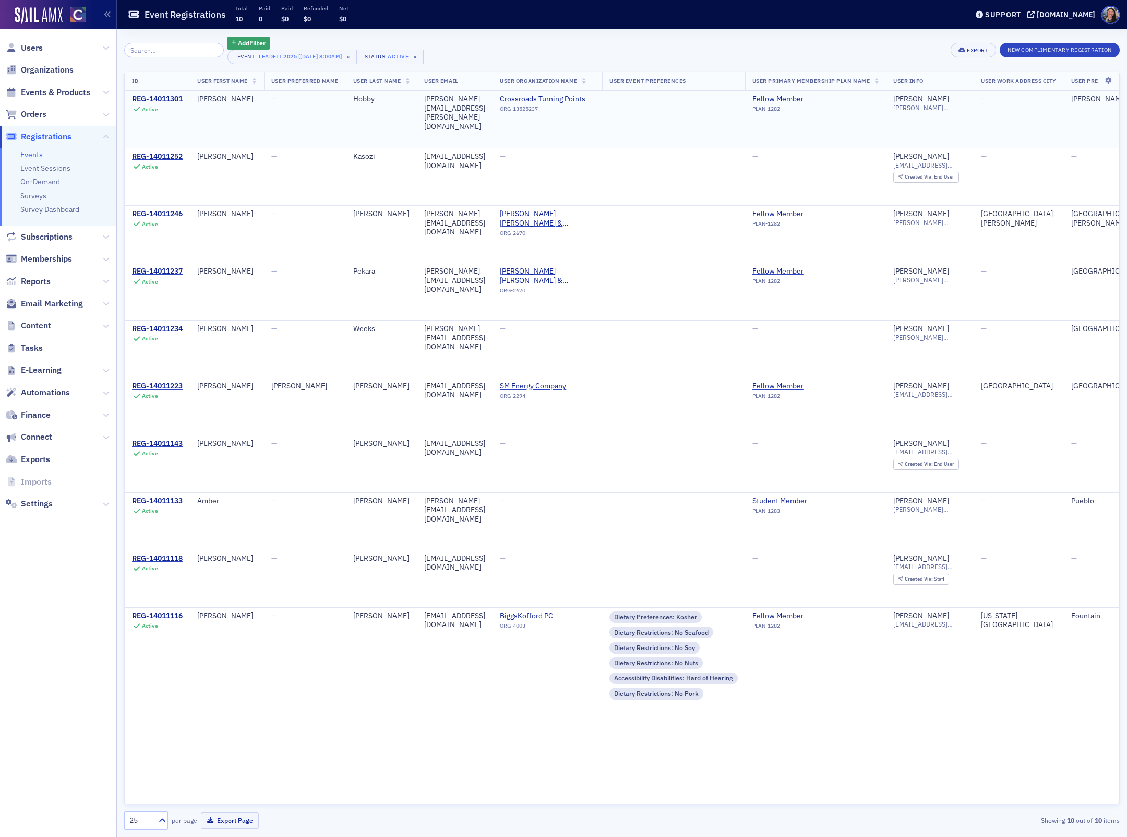
click at [171, 98] on div "REG-14011301" at bounding box center [157, 98] width 51 height 9
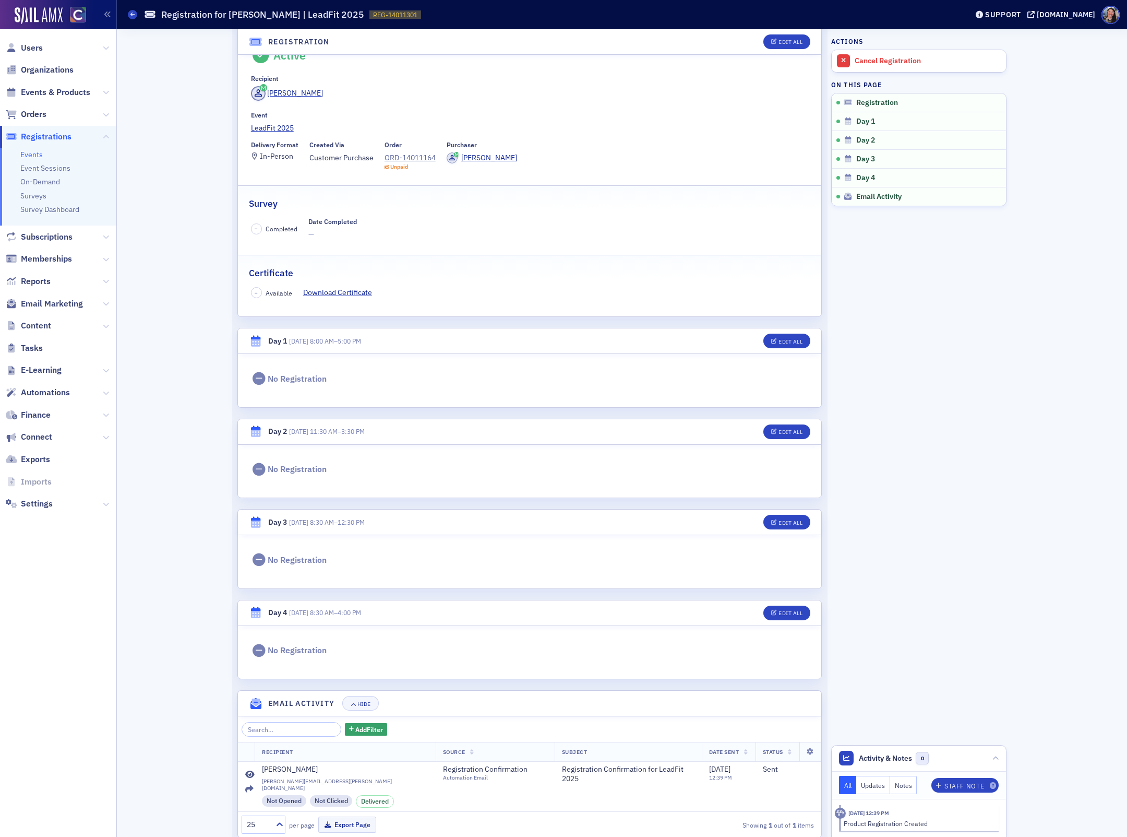
scroll to position [40, 0]
click at [776, 340] on span "Edit All" at bounding box center [786, 340] width 31 height 6
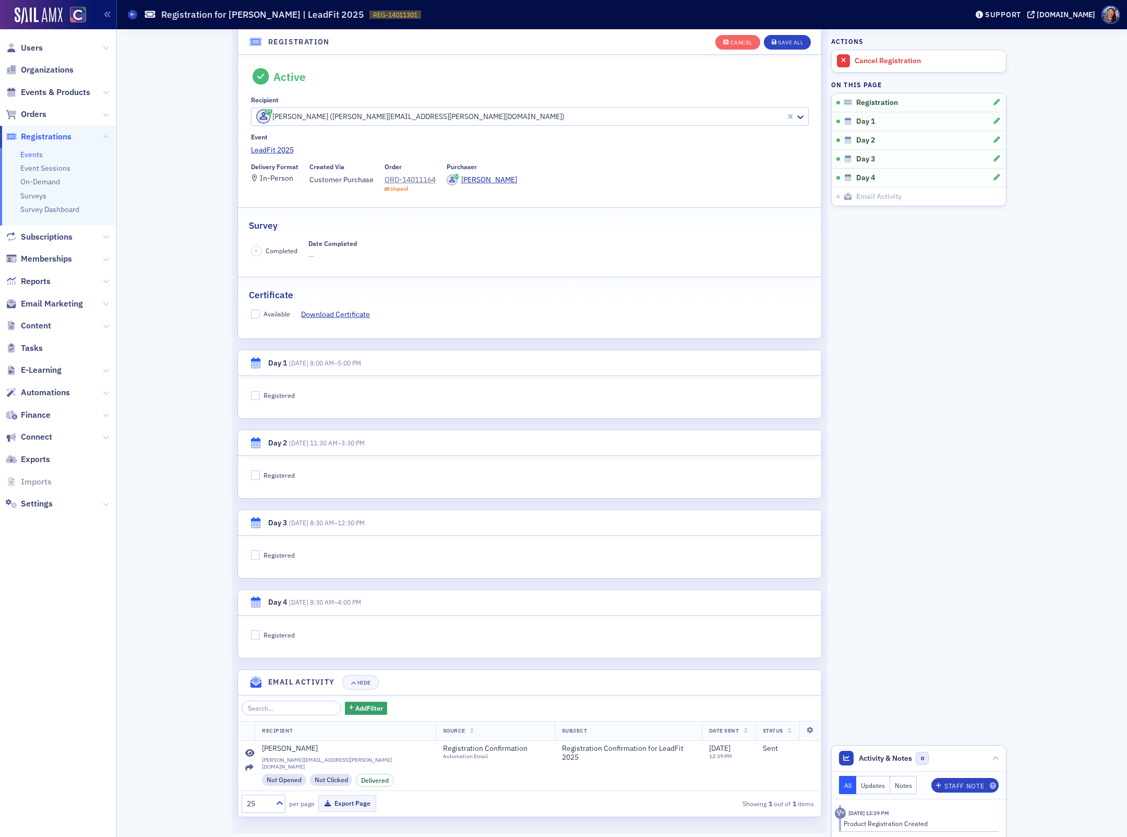
click at [278, 398] on div "Registered" at bounding box center [279, 395] width 31 height 9
click at [260, 398] on input "Registered" at bounding box center [255, 395] width 9 height 9
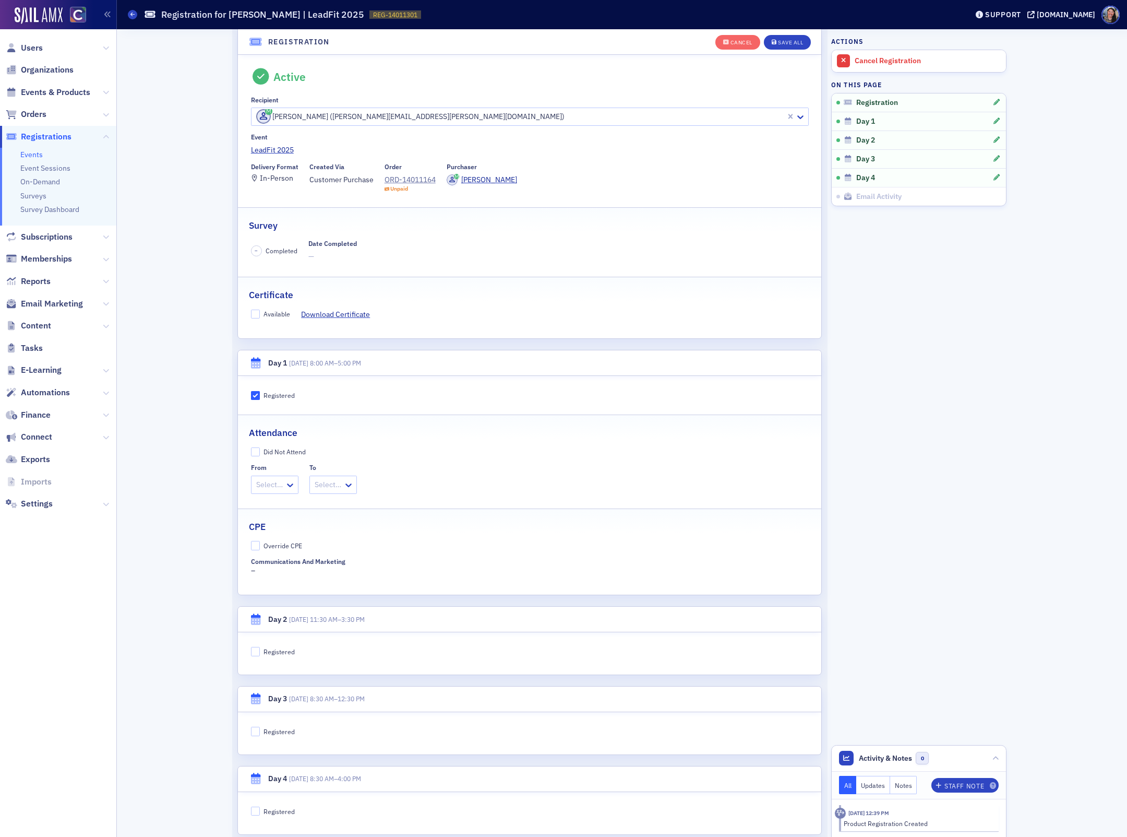
click at [279, 398] on div "Registered" at bounding box center [279, 395] width 31 height 9
click at [260, 398] on input "Registered" at bounding box center [255, 395] width 9 height 9
checkbox input "false"
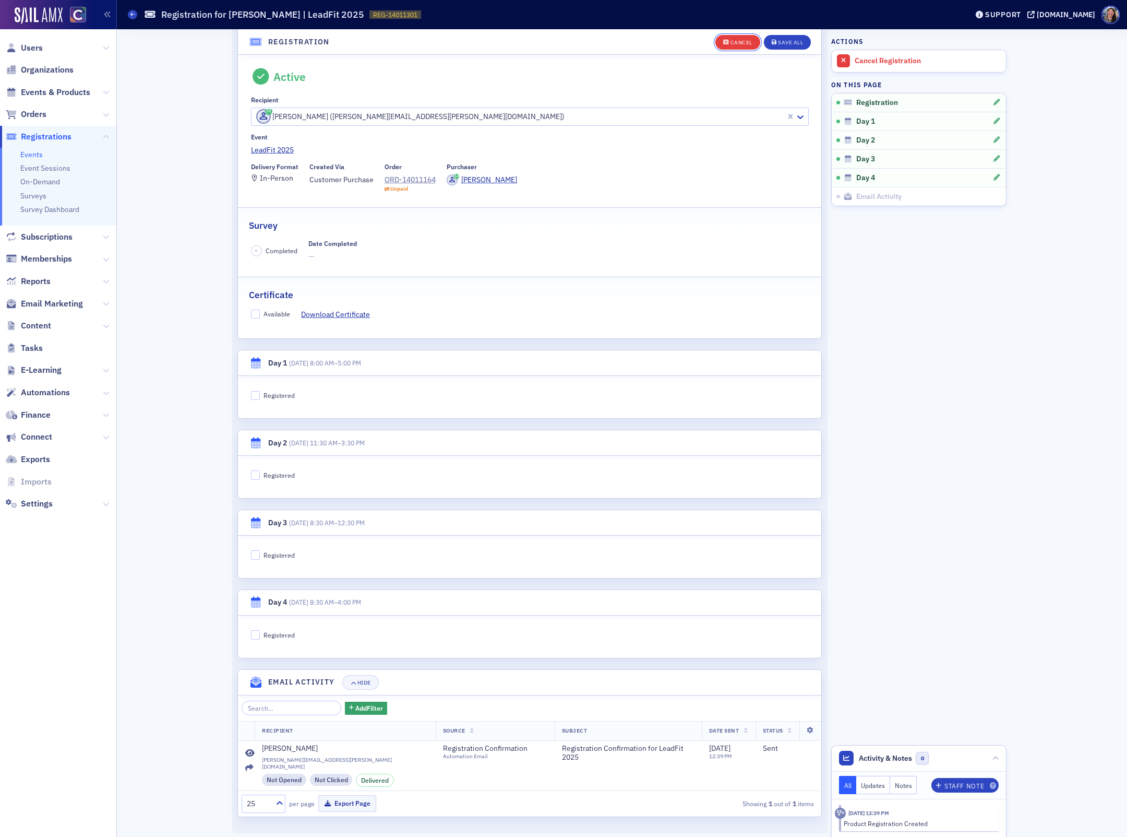
click at [735, 40] on div "Cancel" at bounding box center [742, 43] width 22 height 6
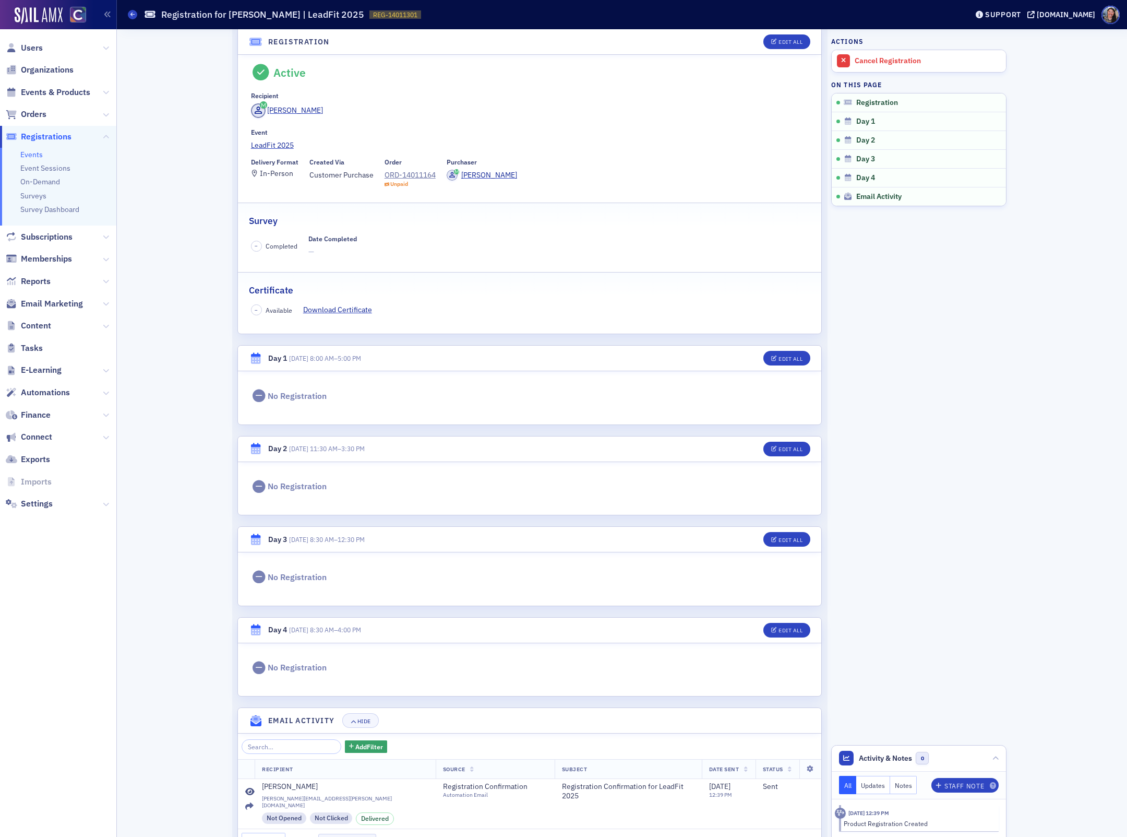
scroll to position [19, 0]
click at [779, 362] on div "Edit All" at bounding box center [791, 360] width 24 height 6
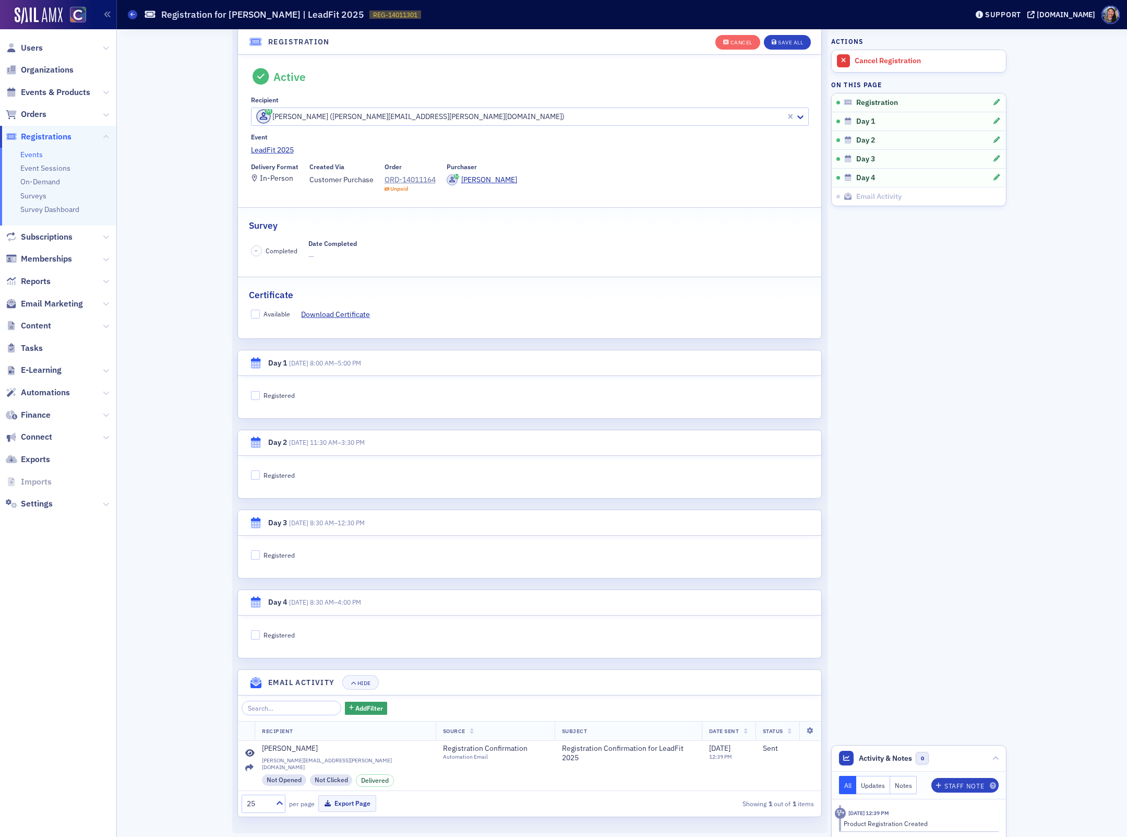
click at [283, 394] on div "Registered" at bounding box center [279, 395] width 31 height 9
click at [260, 394] on input "Registered" at bounding box center [255, 395] width 9 height 9
checkbox input "true"
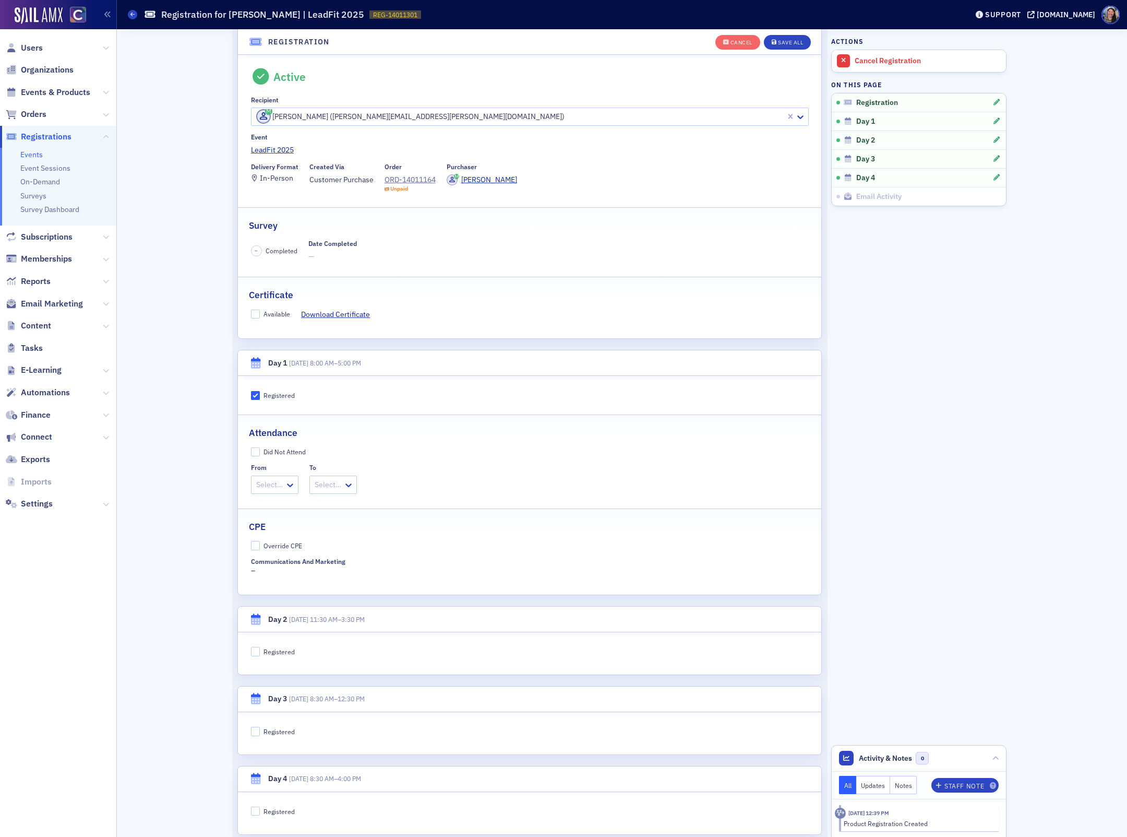
click at [284, 488] on div at bounding box center [269, 484] width 29 height 13
click at [284, 507] on span "8:00 AM" at bounding box center [271, 508] width 27 height 11
click at [339, 485] on div at bounding box center [337, 484] width 29 height 13
click at [350, 642] on span "5:00 PM" at bounding box center [340, 642] width 26 height 11
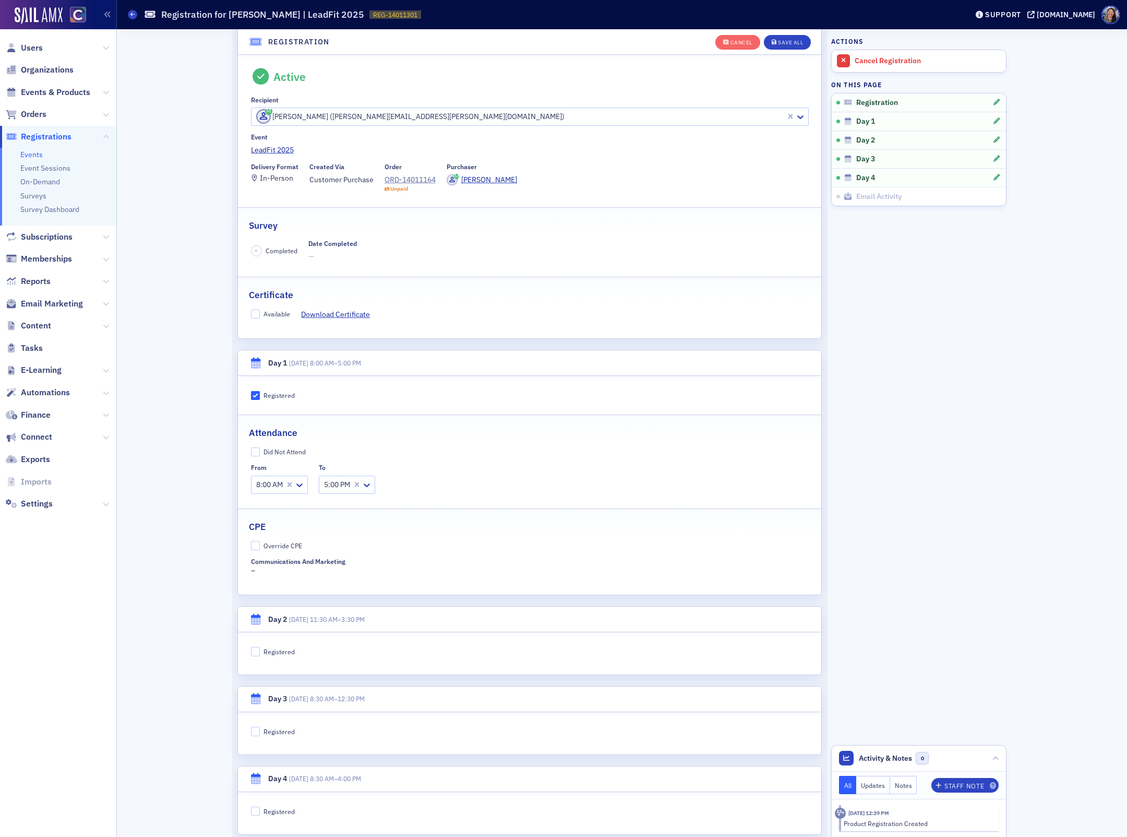
click at [268, 547] on div "Override CPE" at bounding box center [283, 545] width 39 height 9
click at [260, 547] on input "Override CPE" at bounding box center [255, 545] width 9 height 9
checkbox input "true"
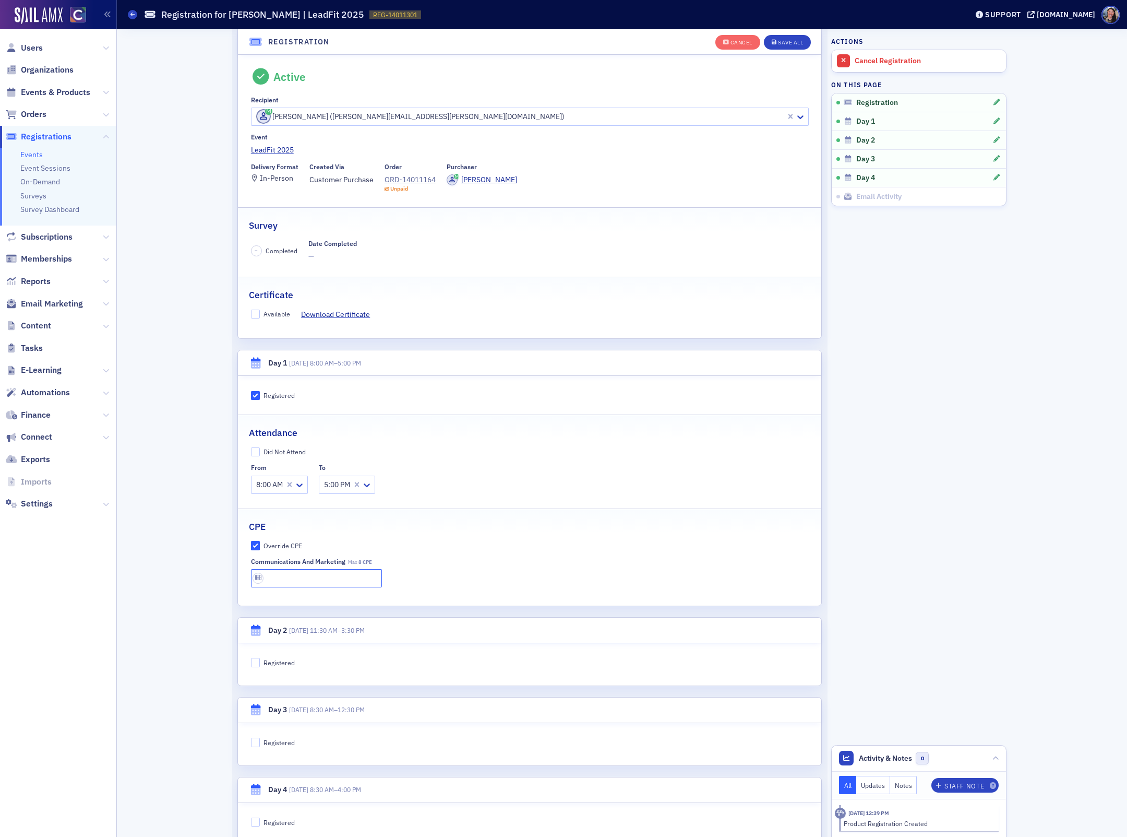
click at [346, 581] on input "text" at bounding box center [317, 578] width 132 height 18
type input "8 CPE"
click at [582, 565] on div "Communications and Marketing Max 8 CPE 8 CPE" at bounding box center [530, 572] width 558 height 30
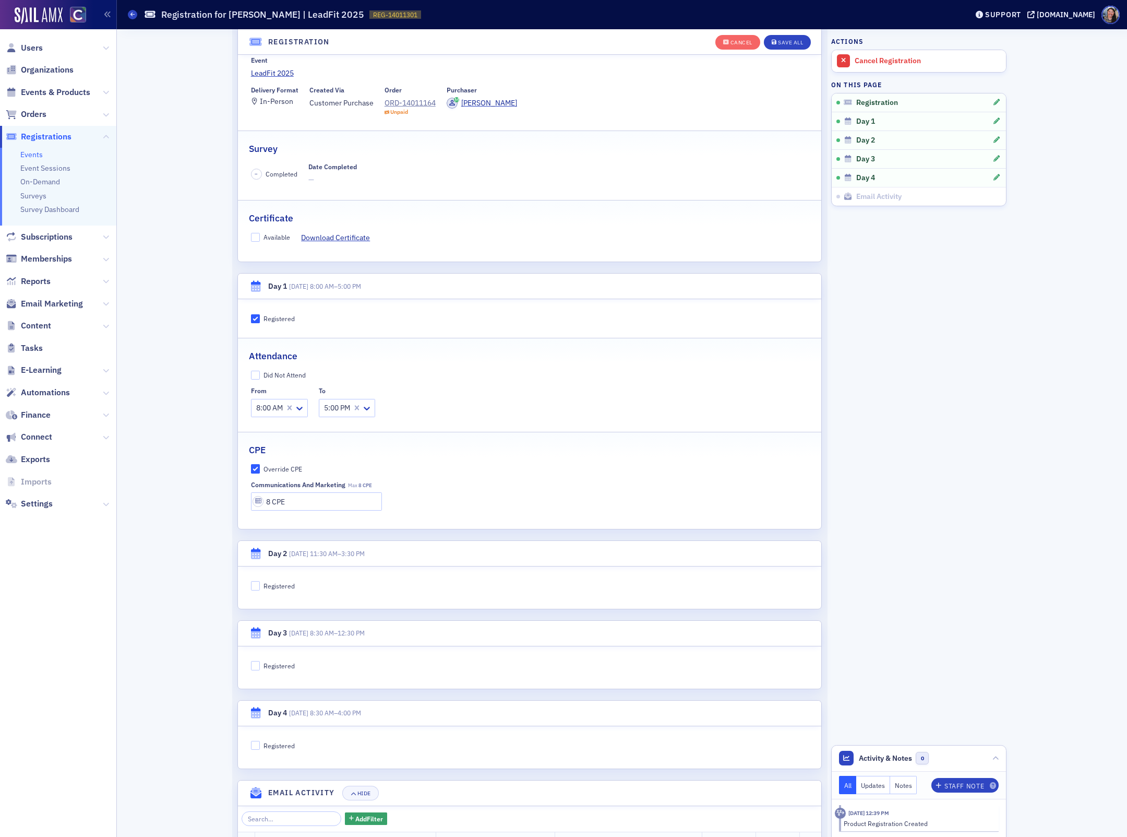
scroll to position [138, 0]
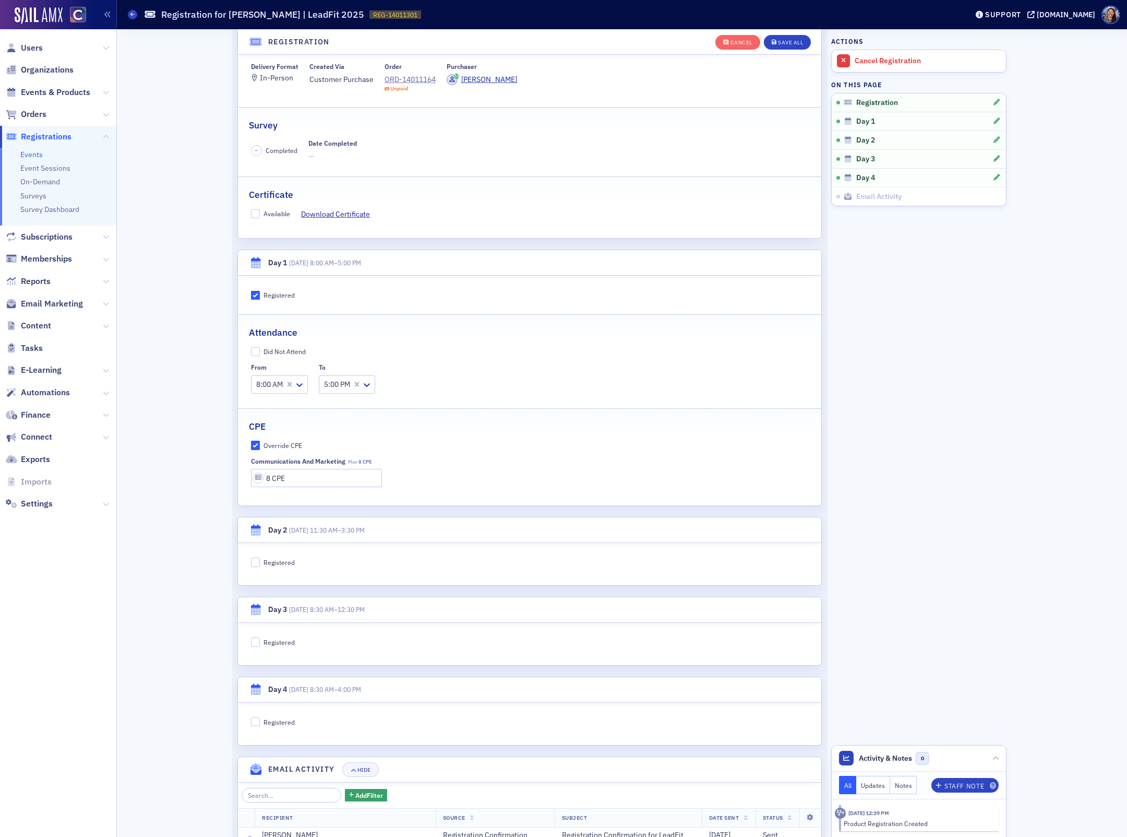
click at [286, 565] on div "Registered" at bounding box center [279, 562] width 31 height 9
click at [260, 565] on input "Registered" at bounding box center [255, 561] width 9 height 9
checkbox input "true"
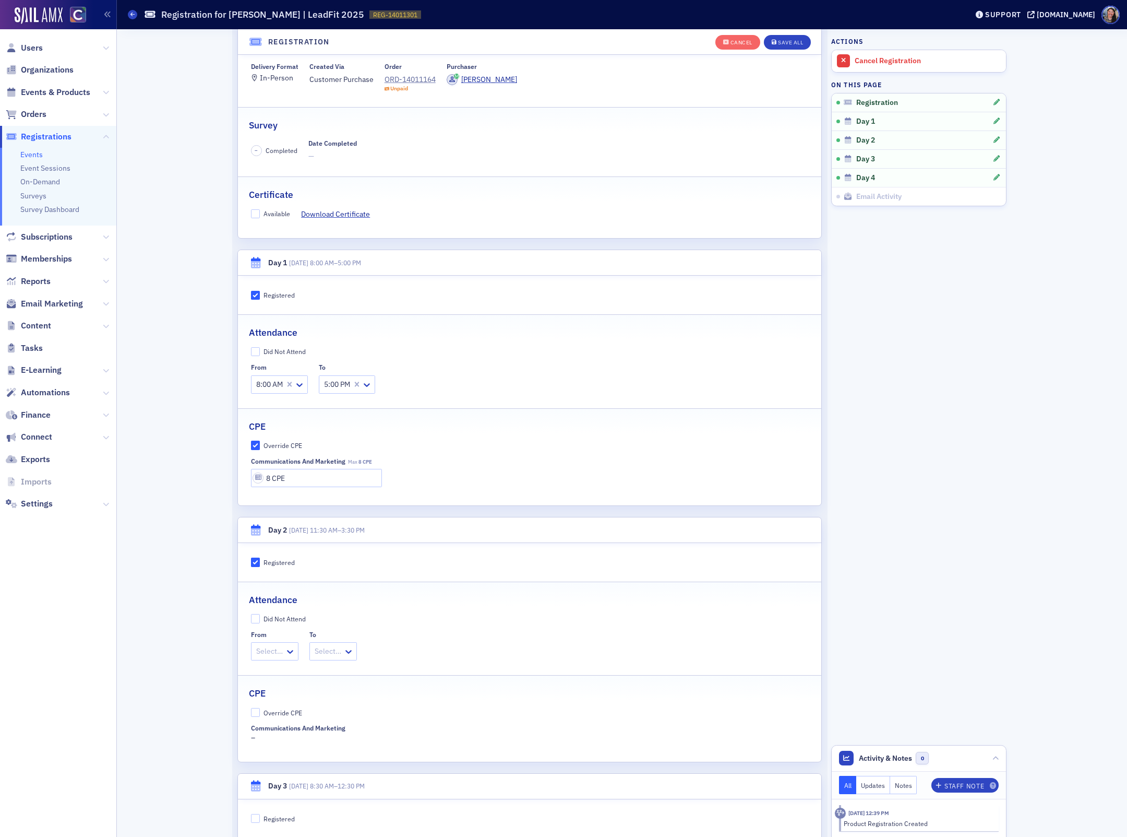
click at [277, 623] on div "Did Not Attend" at bounding box center [285, 618] width 42 height 9
click at [260, 623] on input "Did Not Attend" at bounding box center [255, 618] width 9 height 9
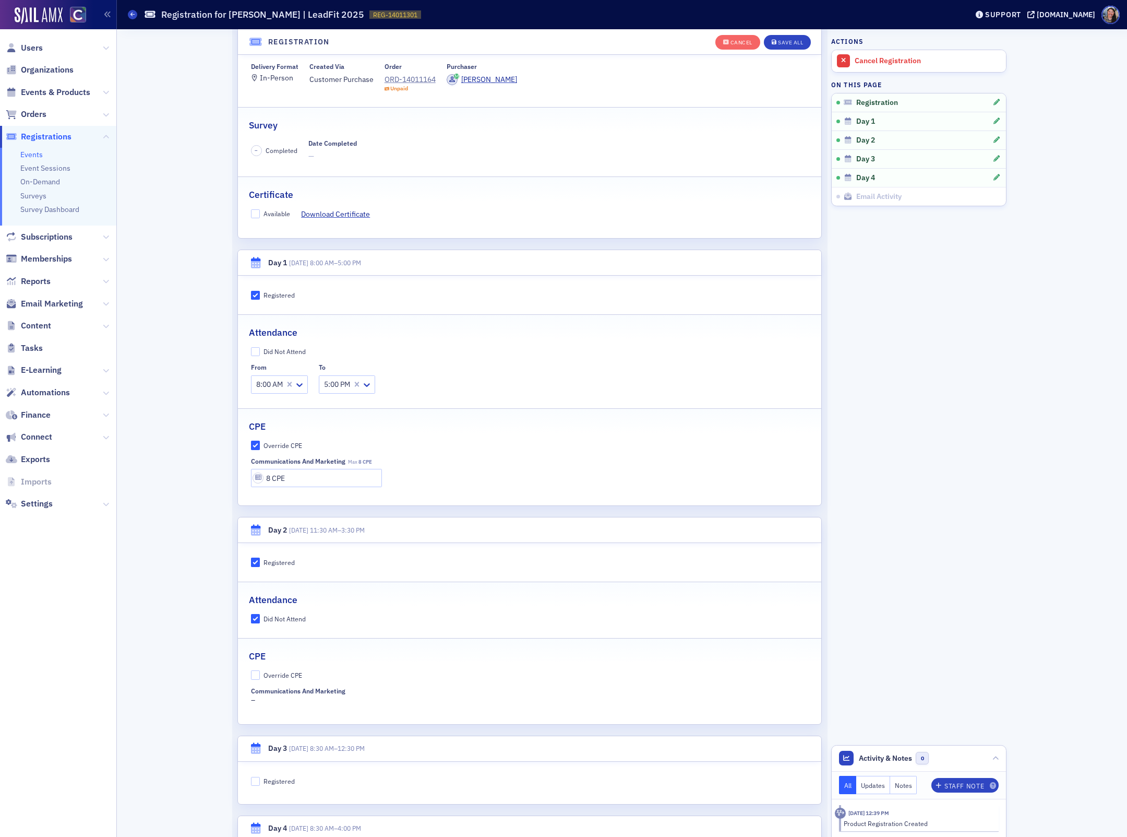
click at [270, 623] on div "Did Not Attend" at bounding box center [285, 618] width 42 height 9
click at [260, 623] on input "Did Not Attend" at bounding box center [255, 618] width 9 height 9
checkbox input "false"
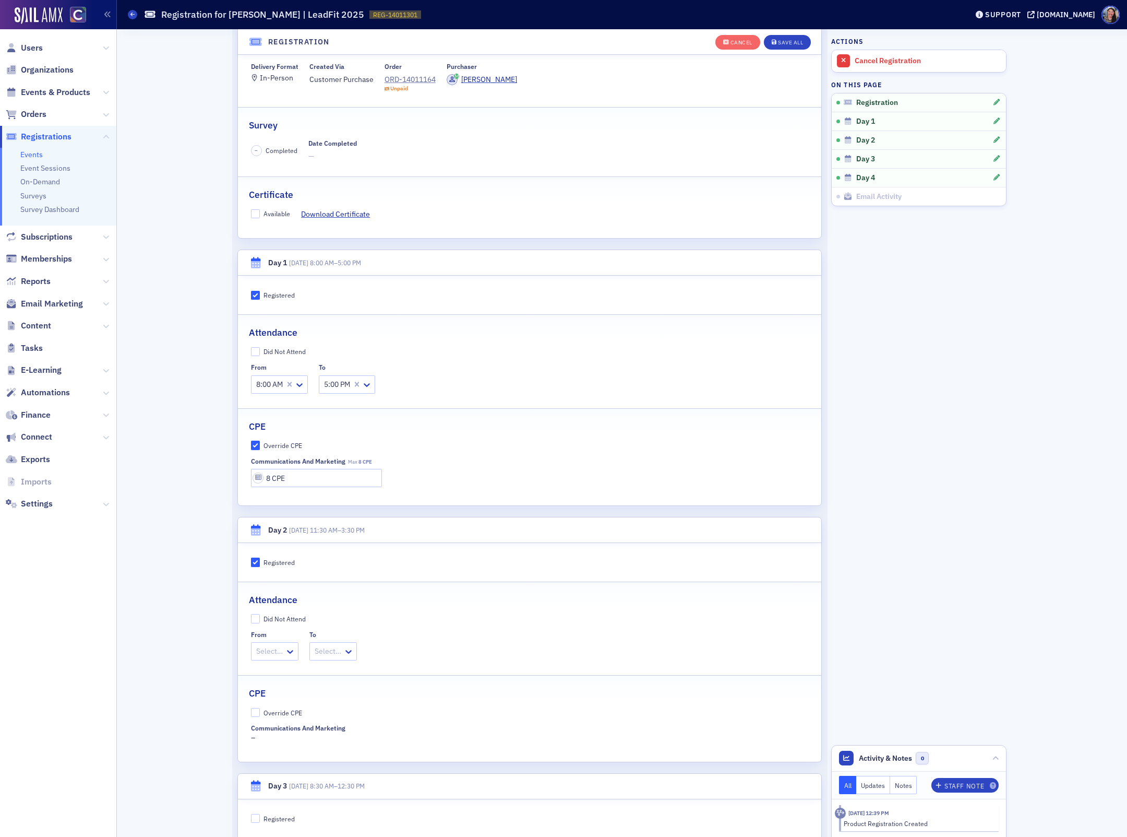
click at [271, 655] on div at bounding box center [269, 650] width 29 height 13
click at [269, 676] on span "11:30 AM" at bounding box center [273, 676] width 31 height 11
click at [343, 656] on div at bounding box center [341, 650] width 29 height 13
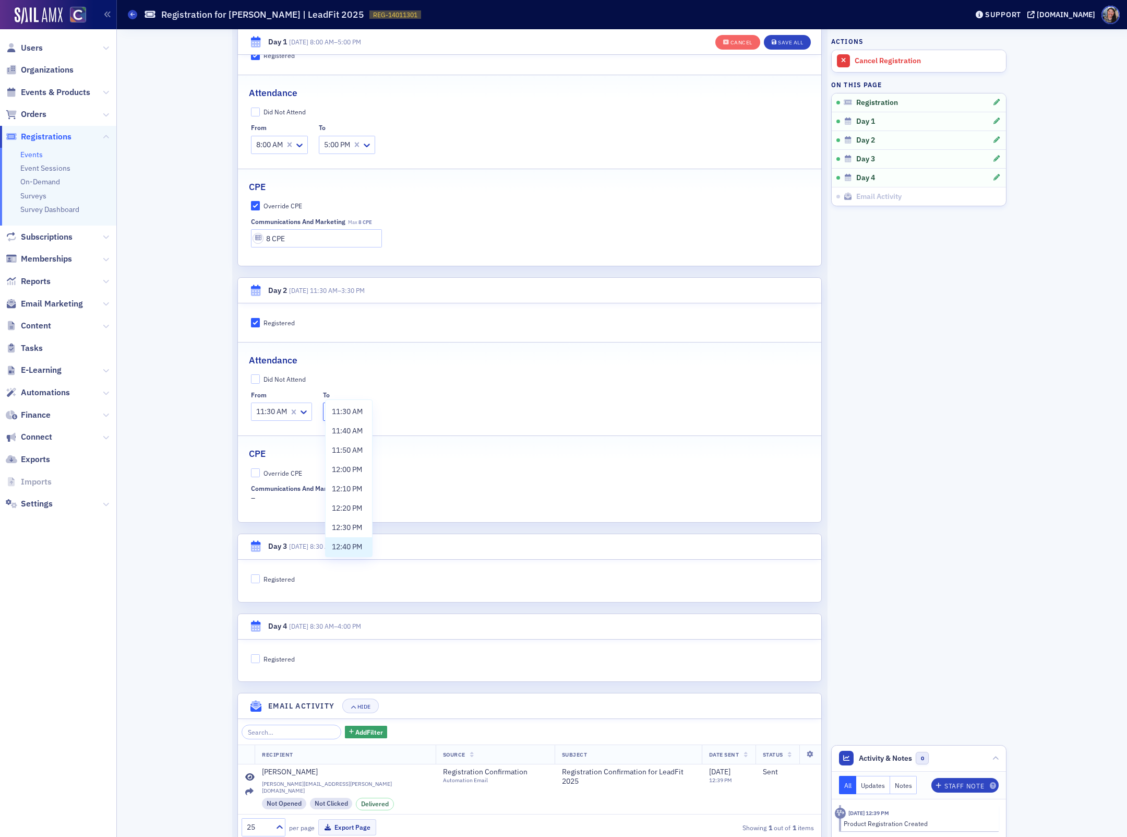
scroll to position [404, 0]
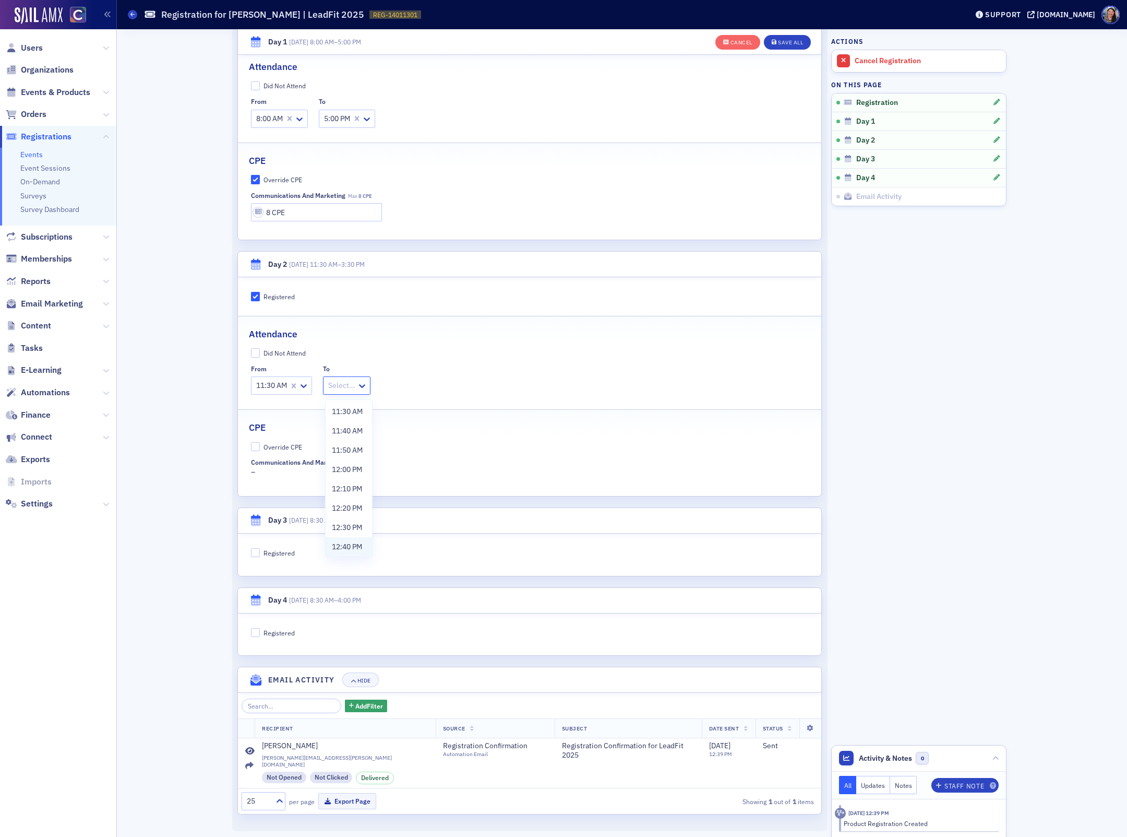
click at [341, 546] on span "12:40 PM" at bounding box center [347, 546] width 30 height 11
click at [261, 450] on label "Override CPE" at bounding box center [530, 446] width 558 height 9
click at [260, 450] on input "Override CPE" at bounding box center [255, 446] width 9 height 9
checkbox input "true"
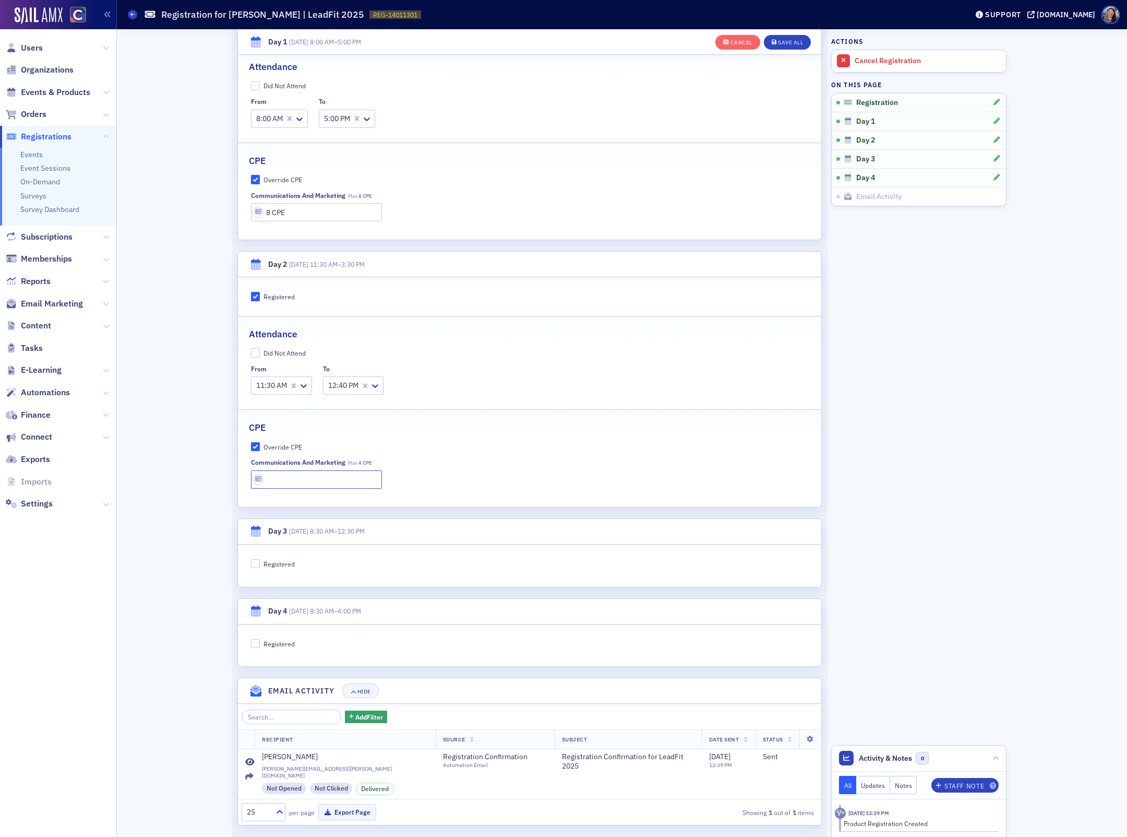
click at [288, 482] on input "text" at bounding box center [317, 479] width 132 height 18
type input "4 CPE"
click at [414, 565] on label "Registered" at bounding box center [530, 563] width 558 height 9
click at [260, 565] on input "Registered" at bounding box center [255, 563] width 9 height 9
checkbox input "true"
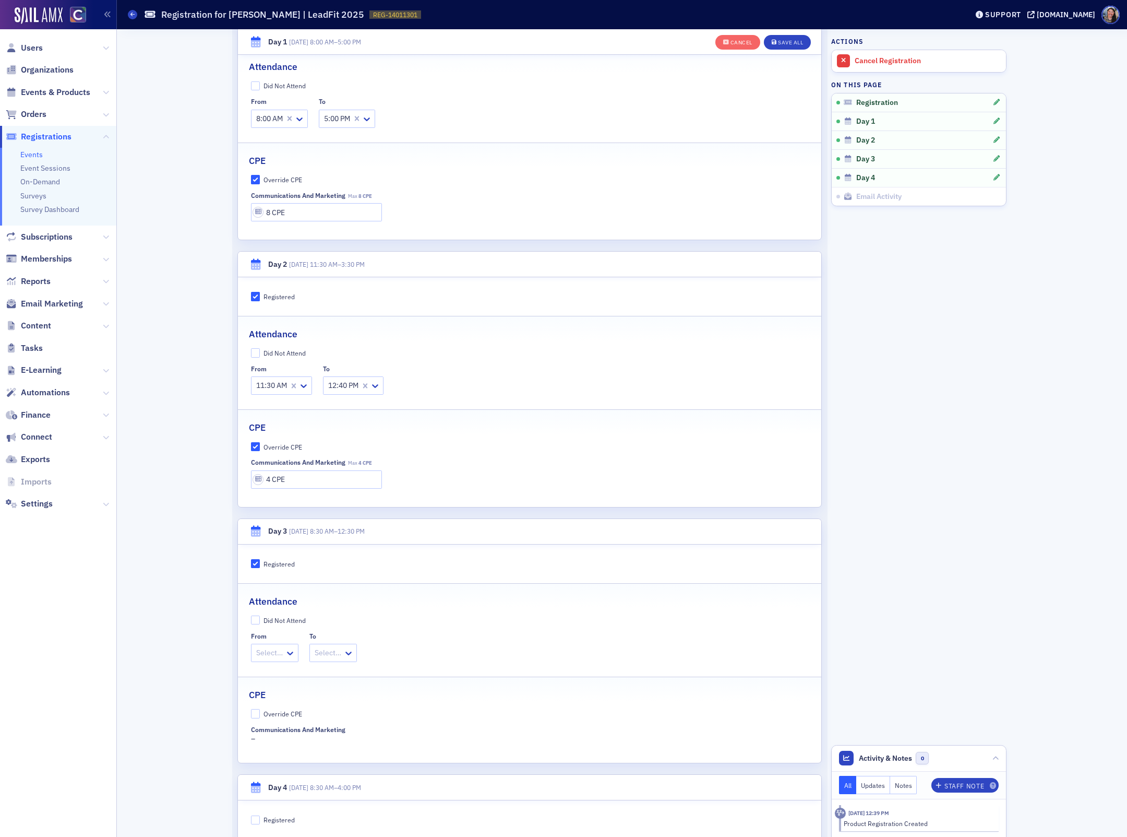
click at [276, 655] on div at bounding box center [269, 652] width 29 height 13
click at [280, 683] on span "8:30 AM" at bounding box center [271, 679] width 27 height 11
click at [346, 655] on div at bounding box center [337, 652] width 29 height 13
click at [339, 815] on span "12:30 PM" at bounding box center [342, 813] width 30 height 11
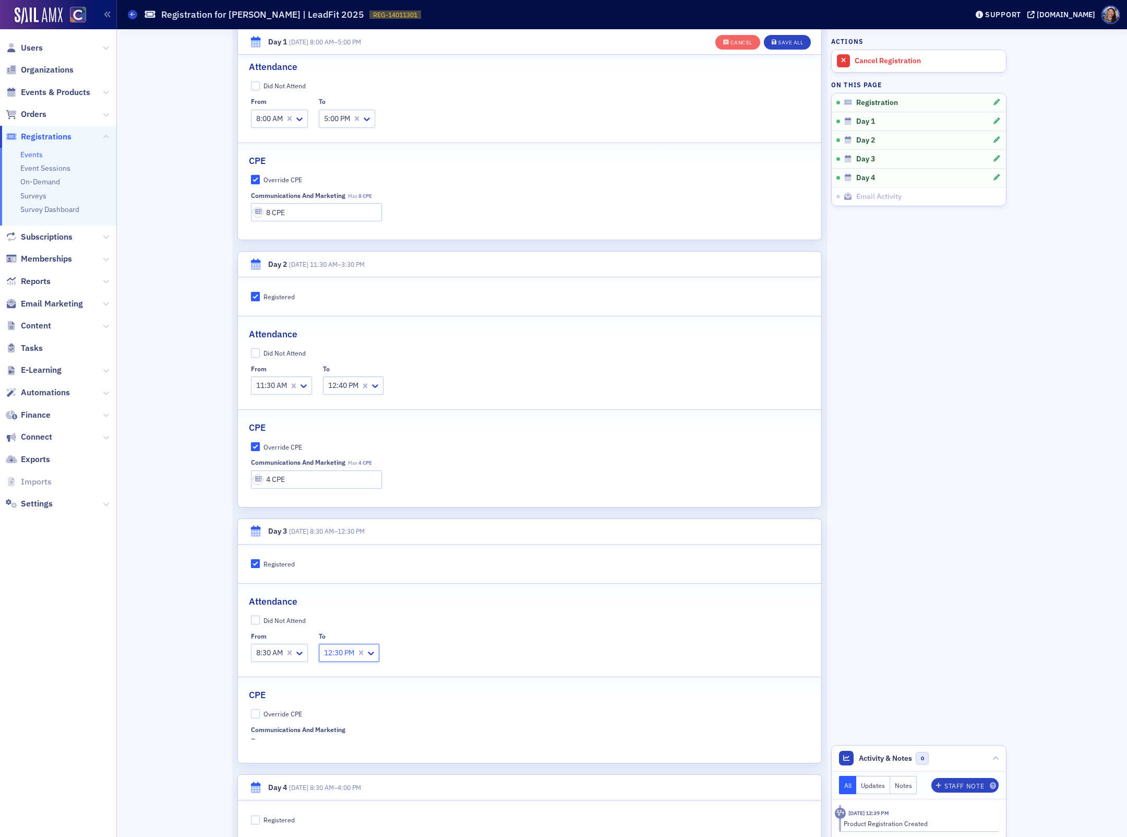
click at [541, 652] on div "From 8:30 AM To option 12:30 PM, selected. 12:30 PM" at bounding box center [530, 647] width 558 height 30
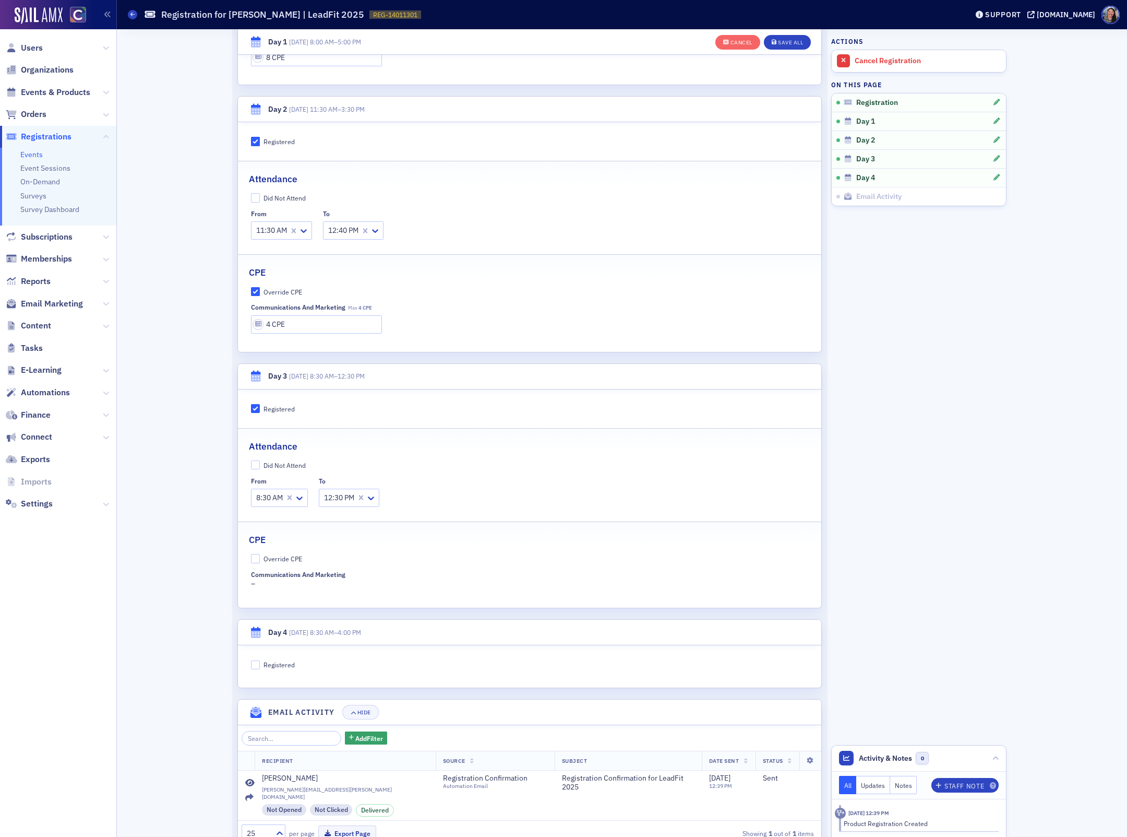
scroll to position [592, 0]
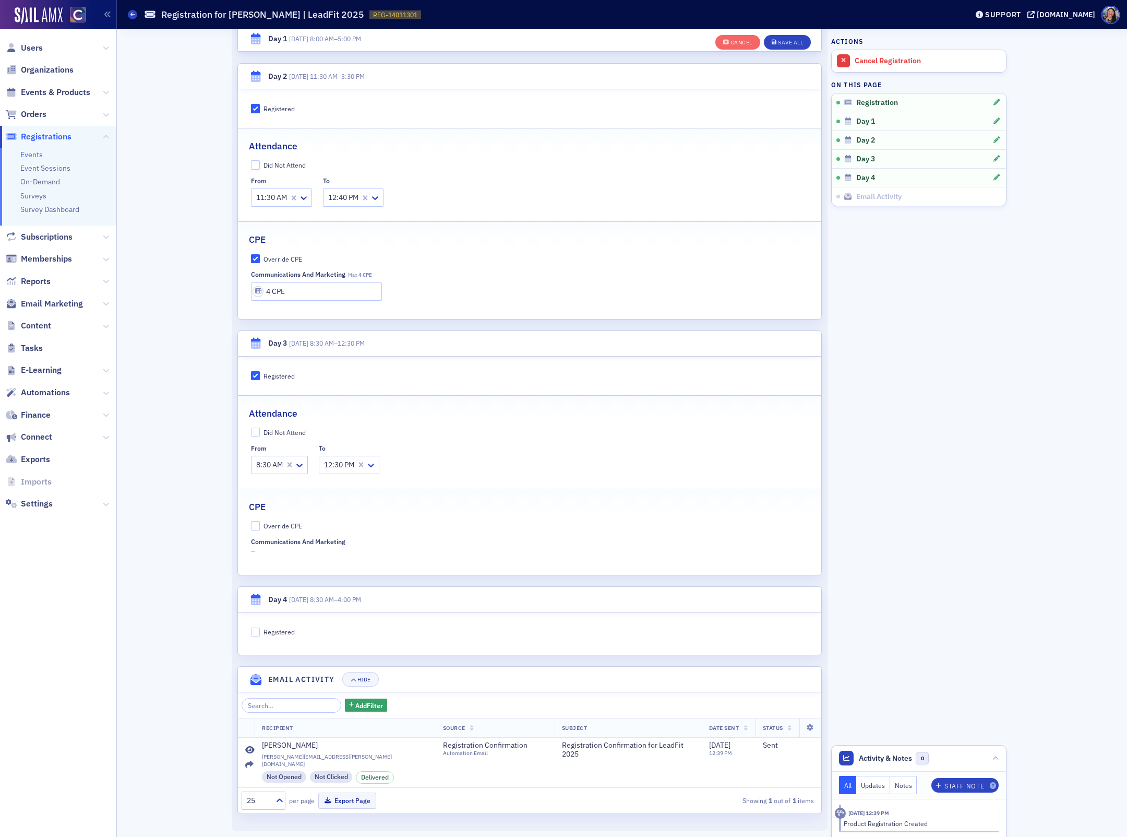
click at [277, 535] on div "Override CPE Communications and Marketing –" at bounding box center [529, 538] width 583 height 35
click at [280, 529] on div "Override CPE" at bounding box center [283, 525] width 39 height 9
click at [260, 529] on input "Override CPE" at bounding box center [255, 525] width 9 height 9
checkbox input "true"
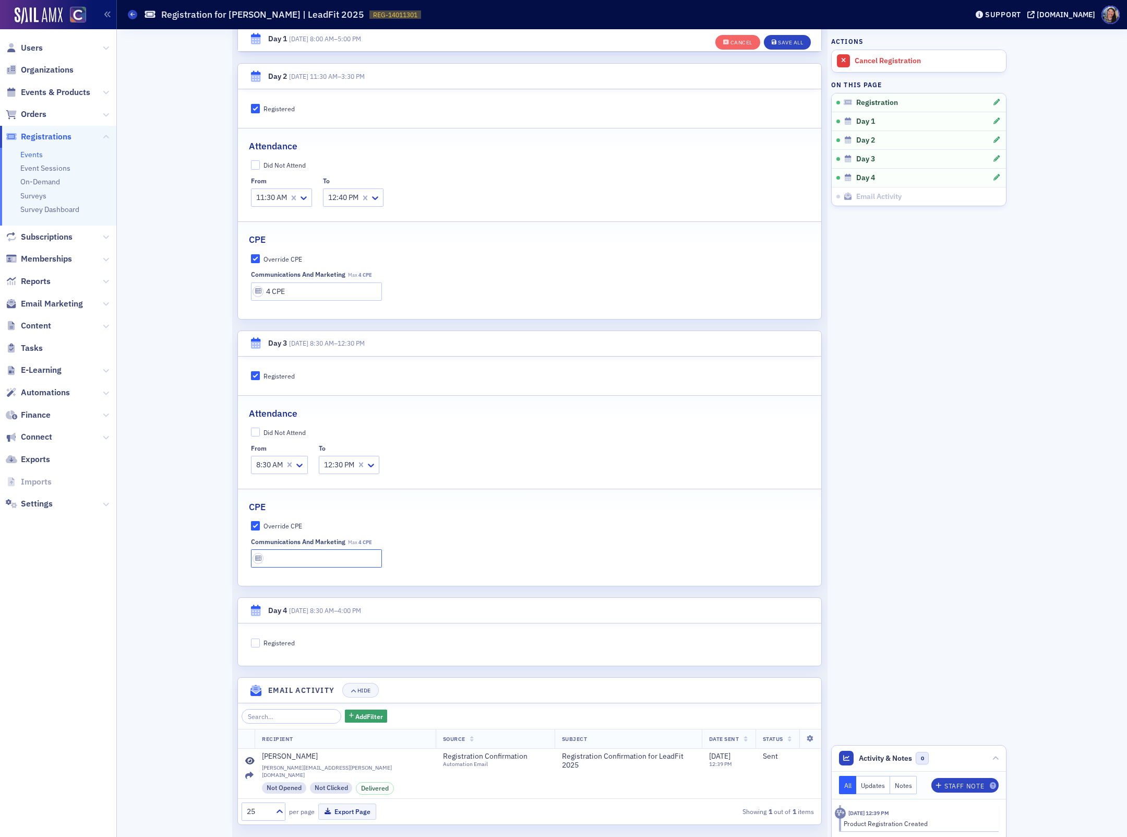
click at [321, 567] on input "text" at bounding box center [317, 558] width 132 height 18
type input "4 CPE"
click at [415, 632] on fieldset "Registered" at bounding box center [529, 639] width 583 height 24
click at [256, 648] on input "Registered" at bounding box center [255, 642] width 9 height 9
checkbox input "true"
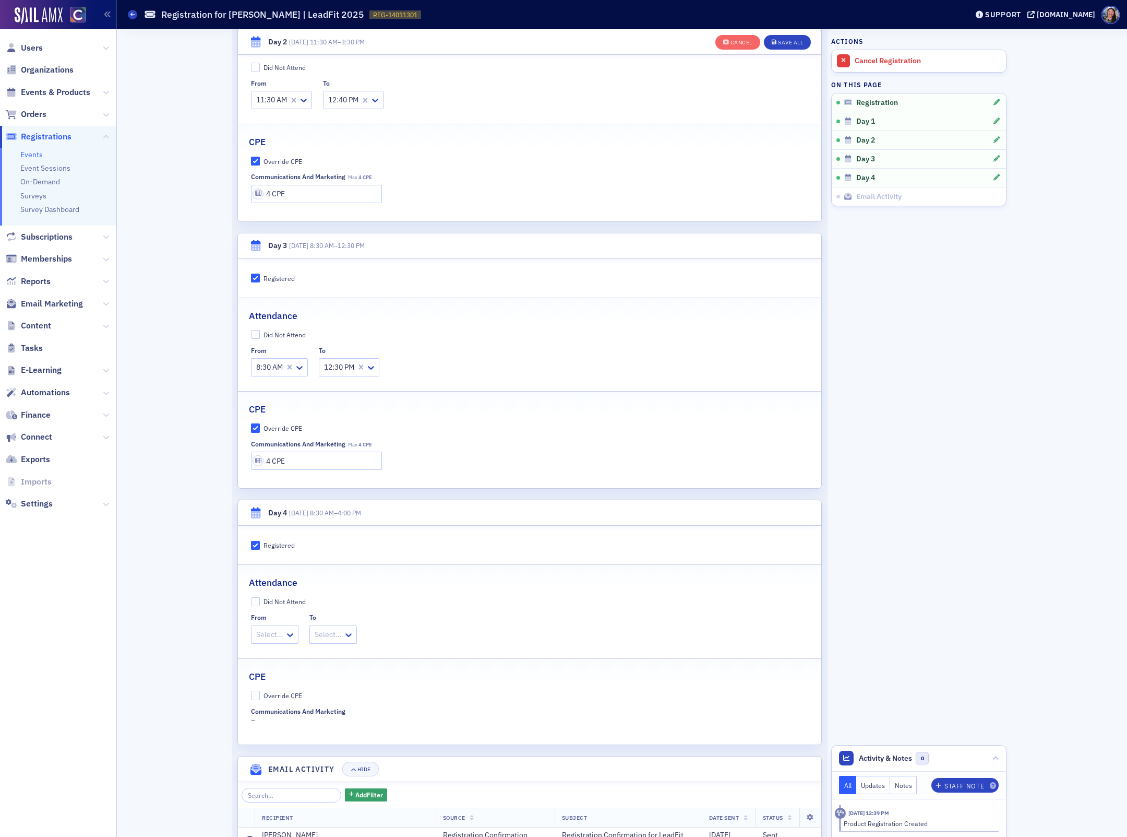
scroll to position [780, 0]
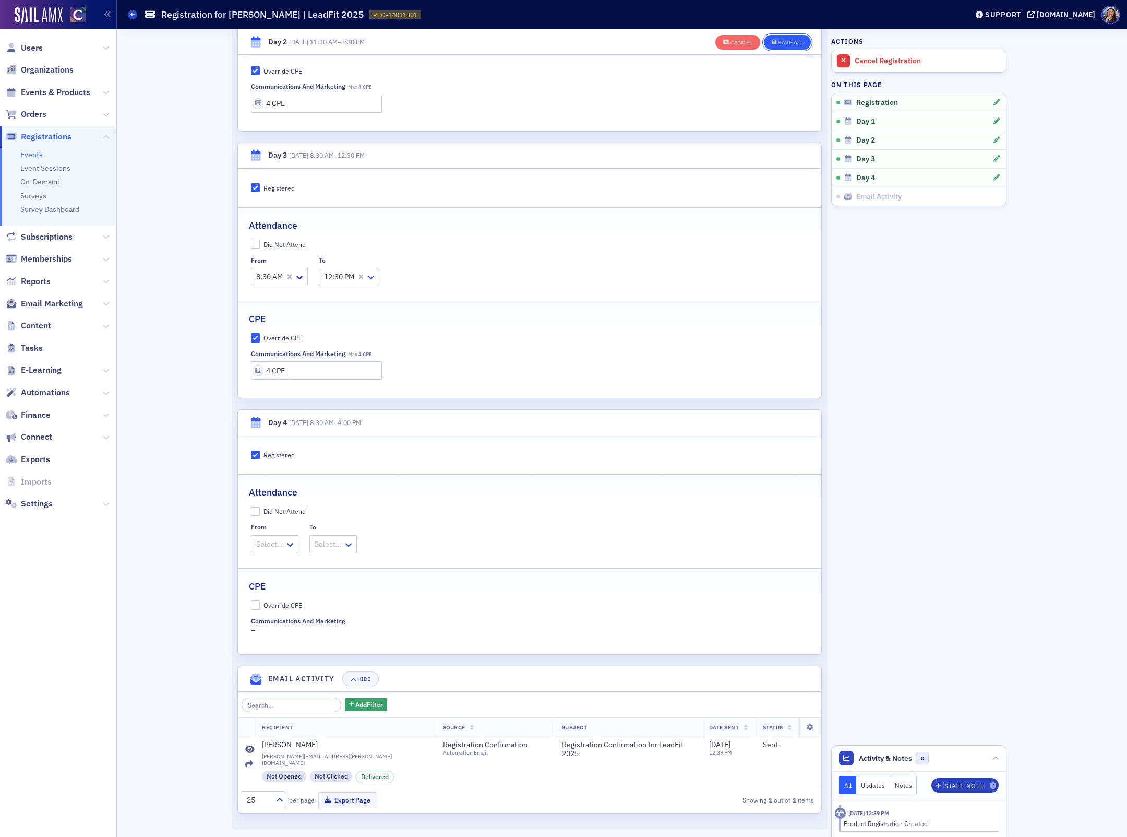
click at [789, 41] on div "Save All" at bounding box center [790, 43] width 25 height 6
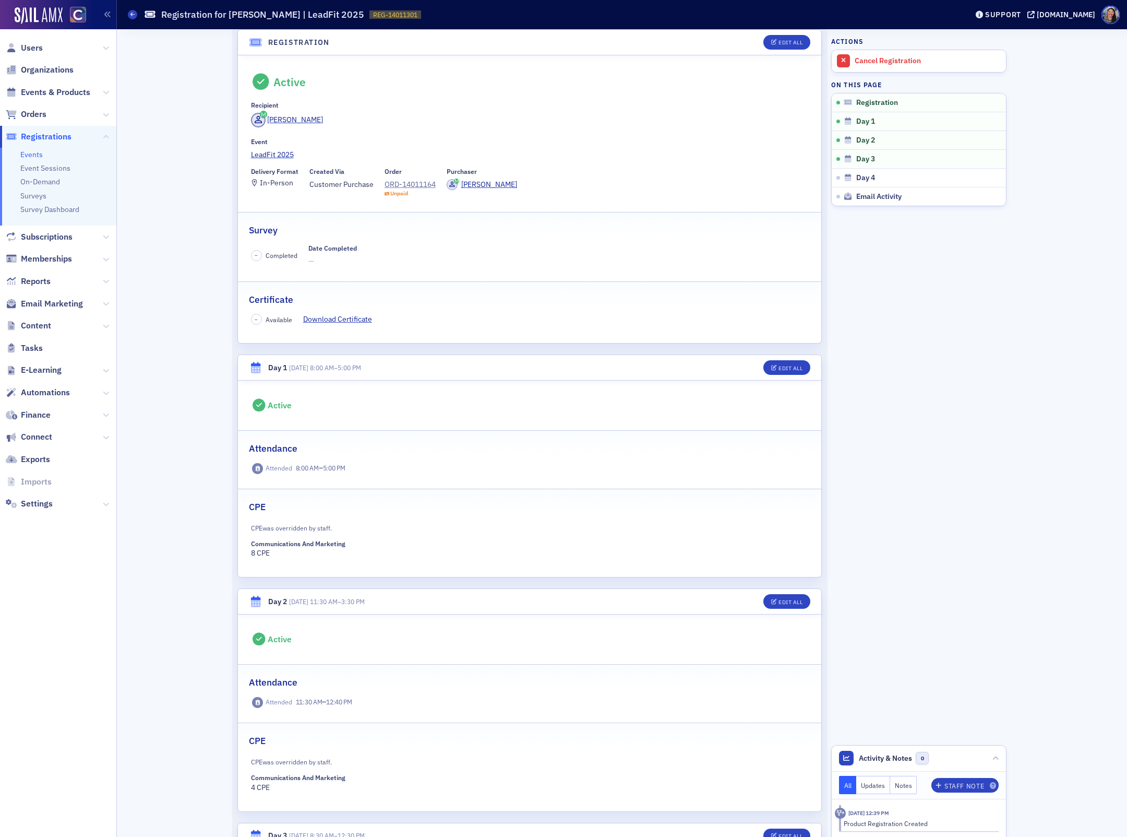
scroll to position [8, 0]
click at [133, 12] on icon at bounding box center [132, 14] width 4 height 5
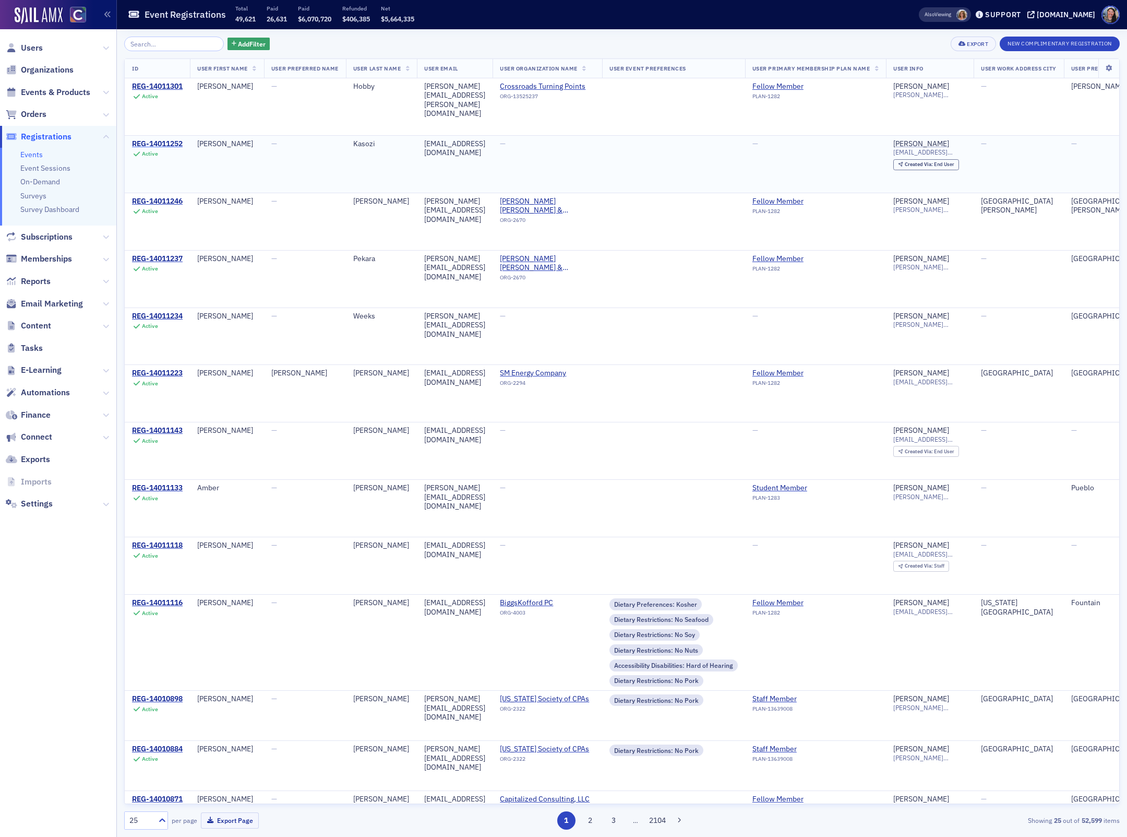
click at [160, 145] on div "REG-14011252" at bounding box center [157, 143] width 51 height 9
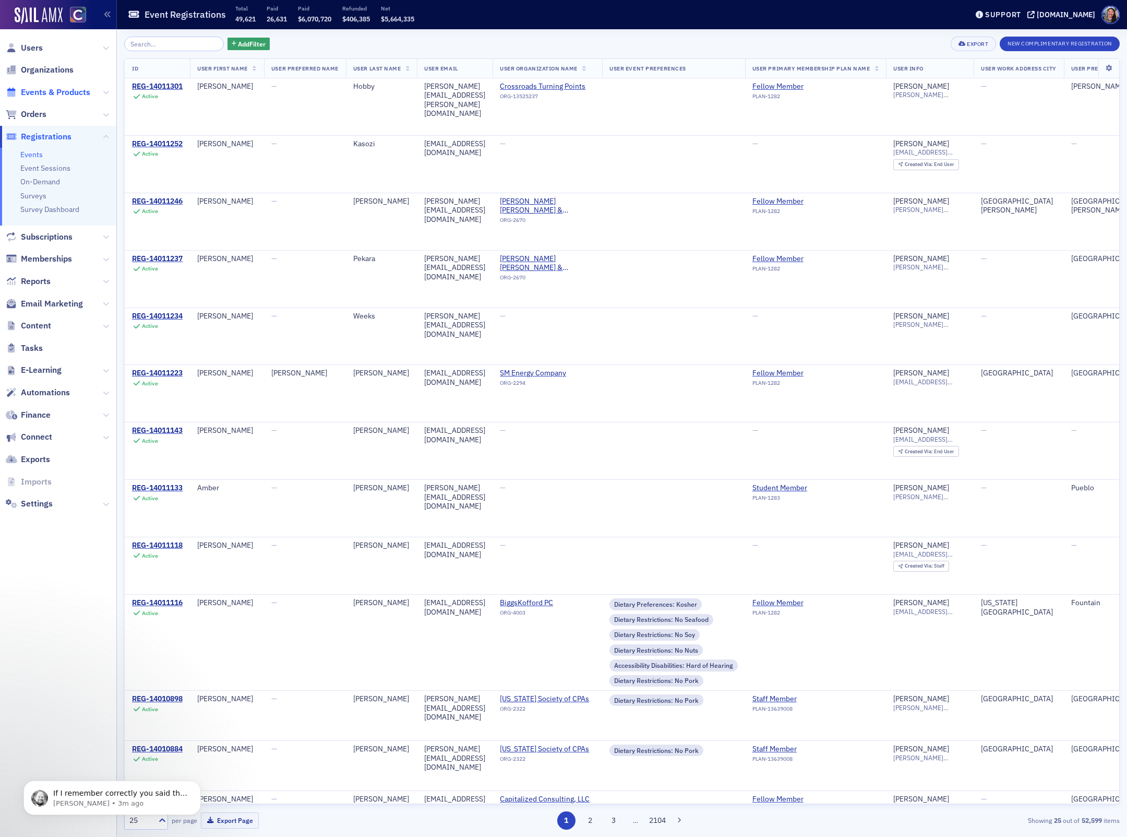
click at [38, 92] on span "Events & Products" at bounding box center [55, 92] width 69 height 11
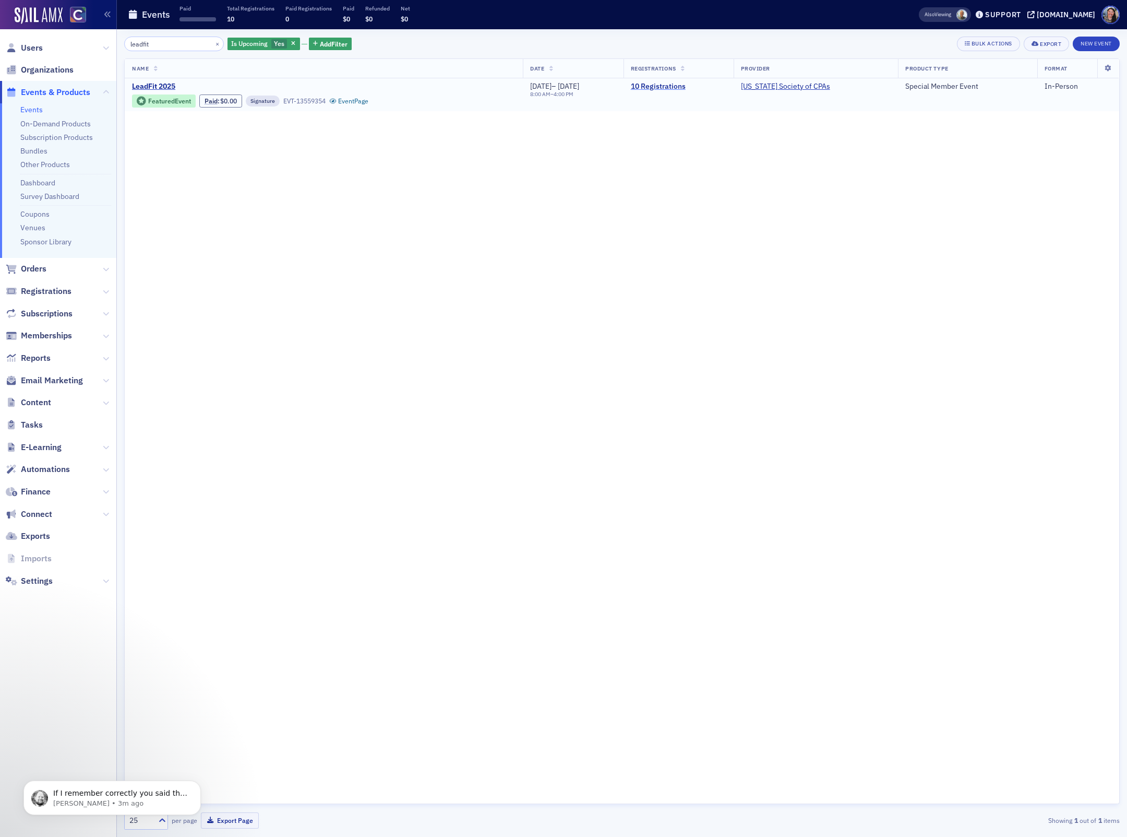
click at [702, 86] on link "10 Registrations" at bounding box center [678, 86] width 95 height 9
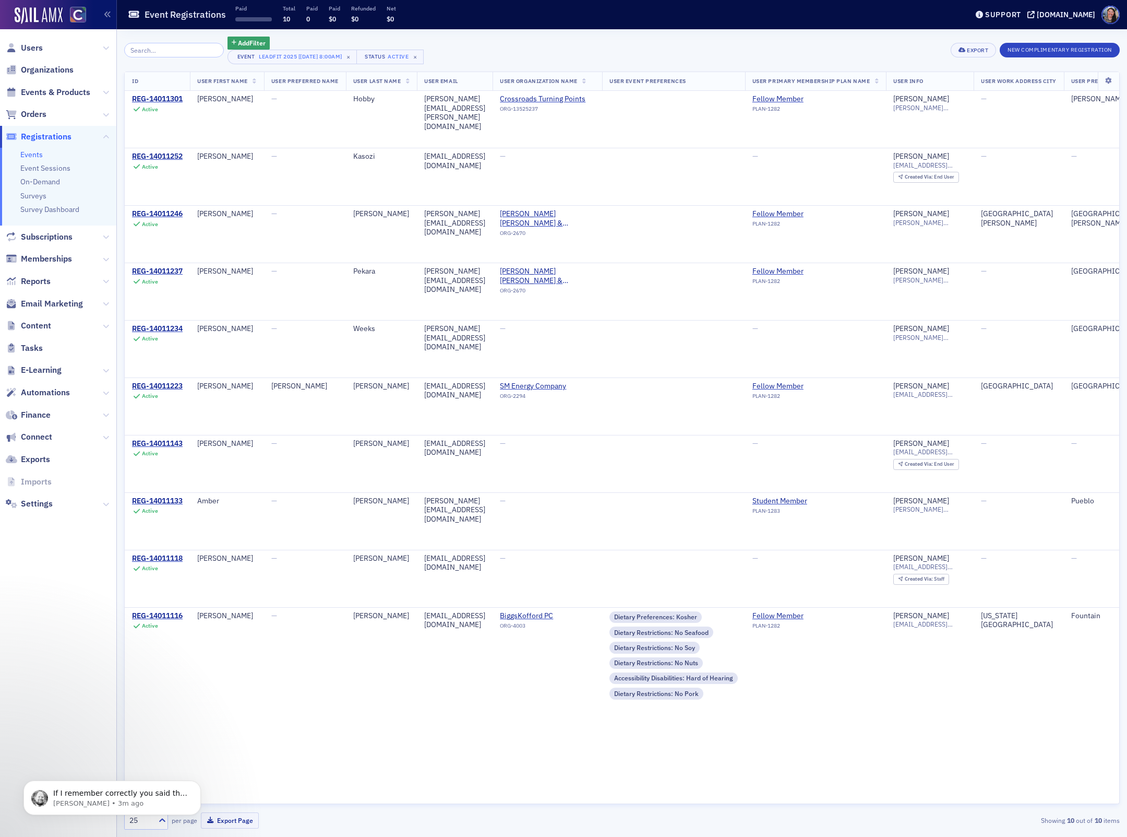
click at [174, 744] on div "ID User First Name User Preferred Name User Last Name User Email User Organizat…" at bounding box center [622, 437] width 996 height 733
click at [112, 793] on p "If I remember correctly you said the order was correct somewhere, was that post…" at bounding box center [120, 793] width 135 height 10
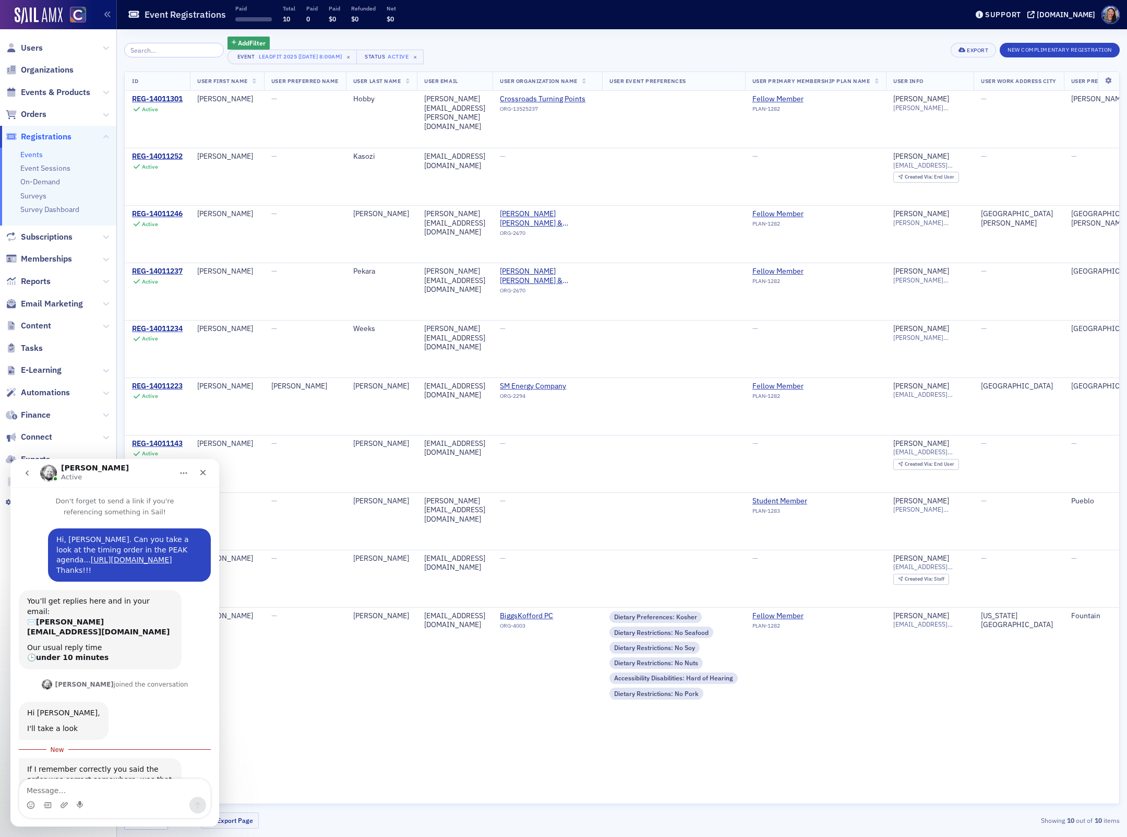
scroll to position [47, 0]
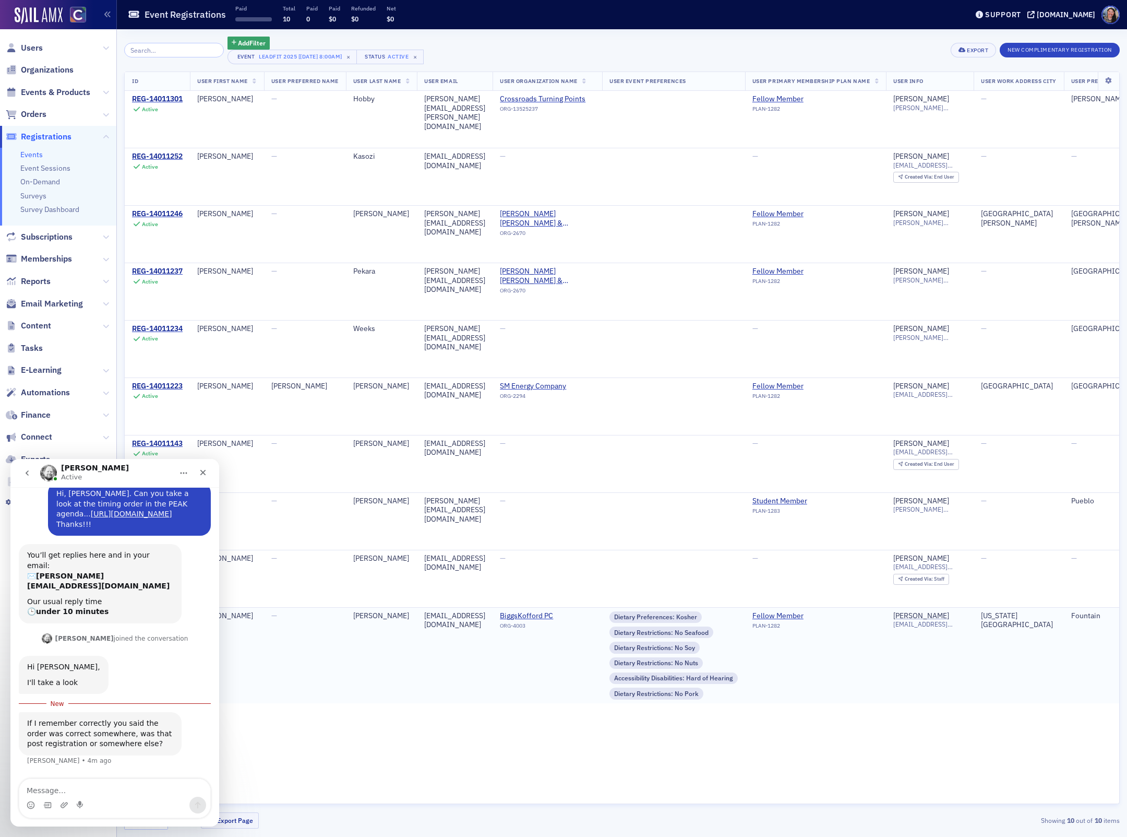
click at [381, 682] on td "[PERSON_NAME]" at bounding box center [381, 654] width 71 height 95
click at [206, 477] on div "Close" at bounding box center [203, 472] width 19 height 19
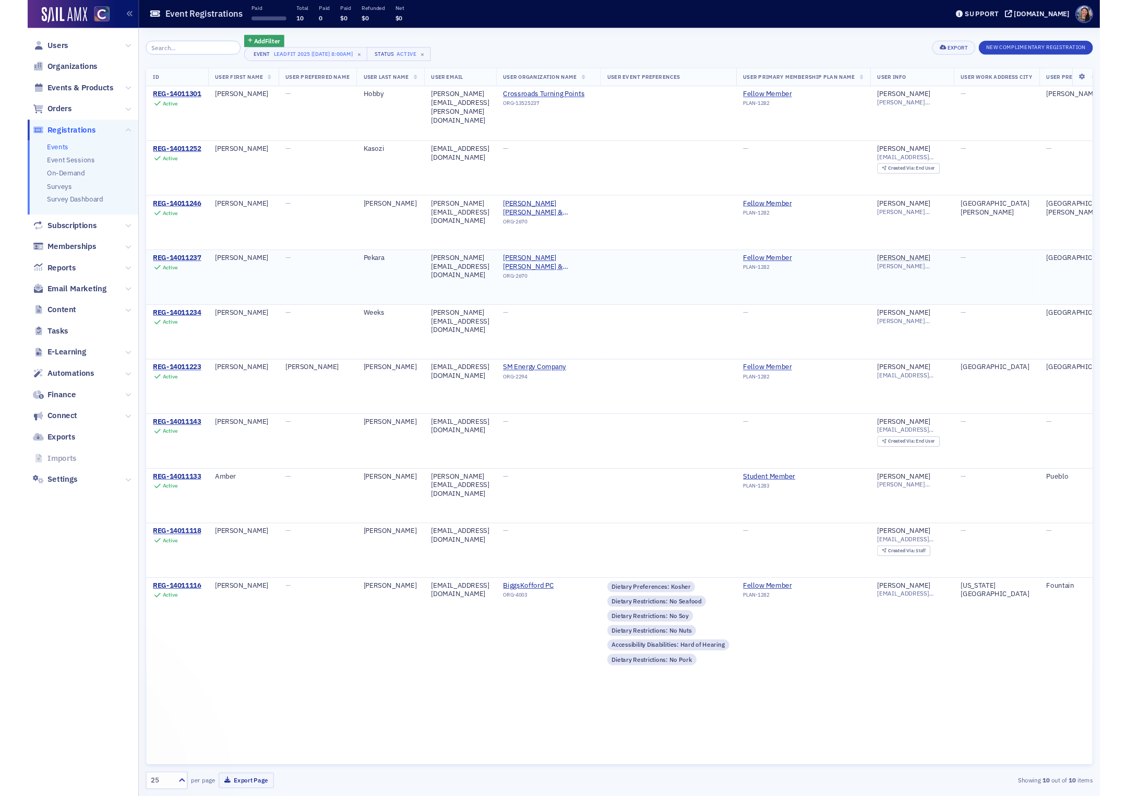
scroll to position [30, 0]
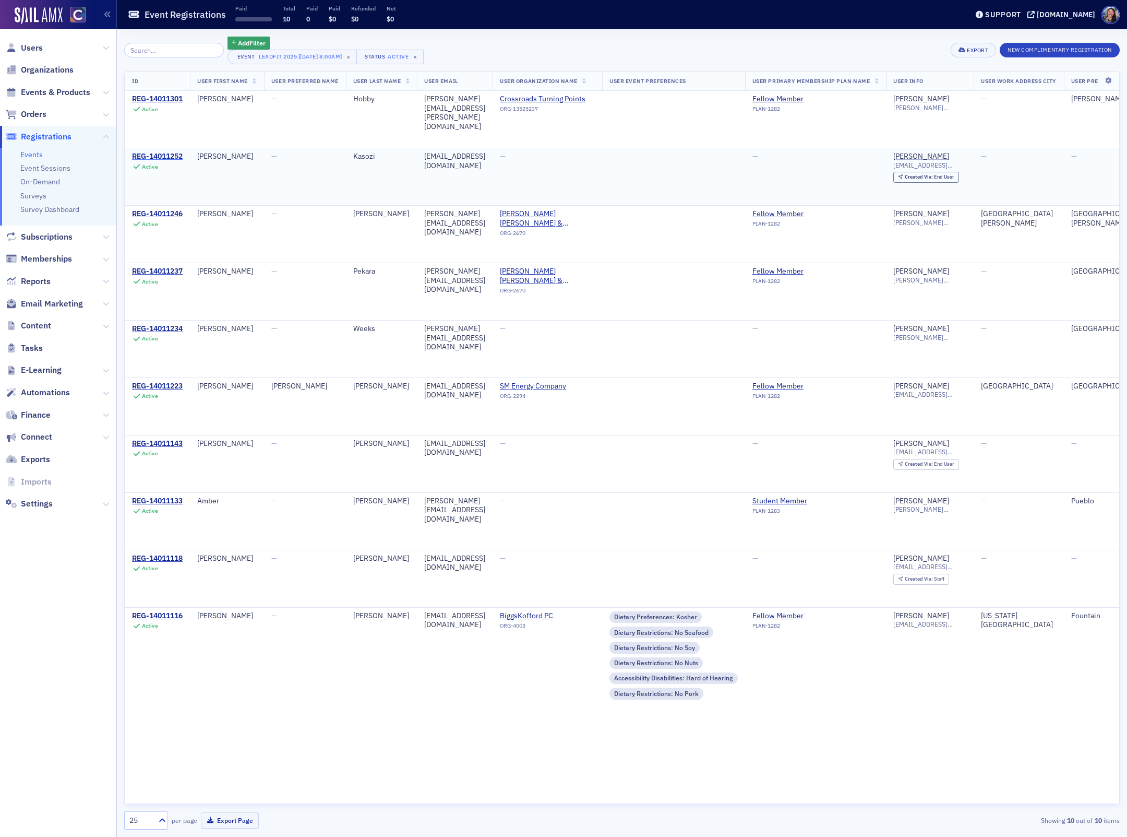
click at [169, 159] on div "REG-14011252" at bounding box center [157, 156] width 51 height 9
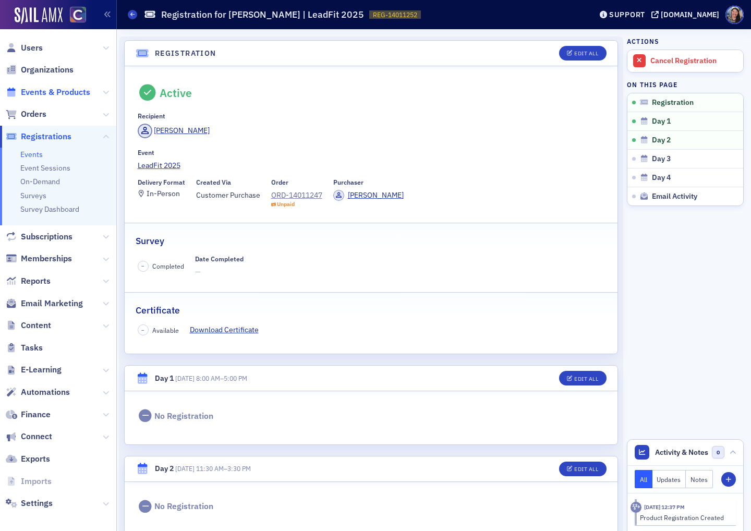
click at [48, 93] on span "Events & Products" at bounding box center [55, 92] width 69 height 11
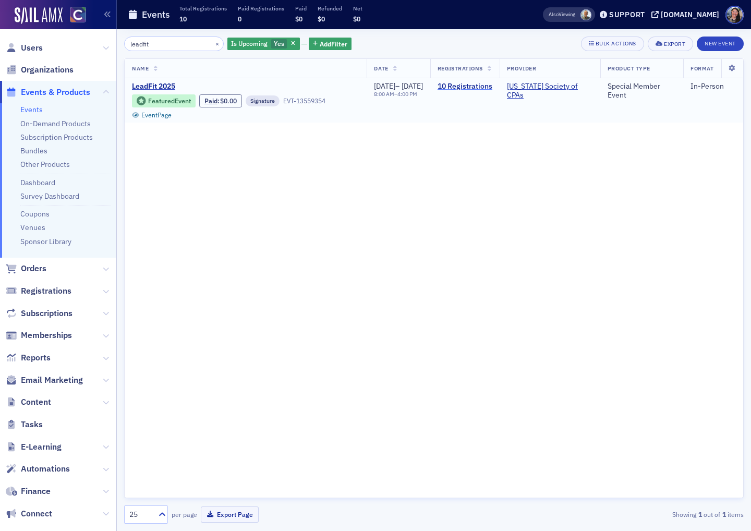
click at [477, 88] on link "10 Registrations" at bounding box center [465, 86] width 55 height 9
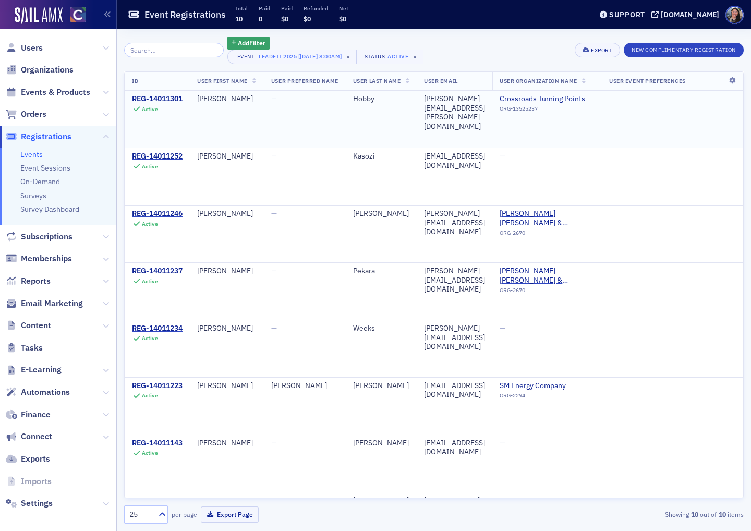
click at [160, 101] on div "REG-14011301" at bounding box center [157, 98] width 51 height 9
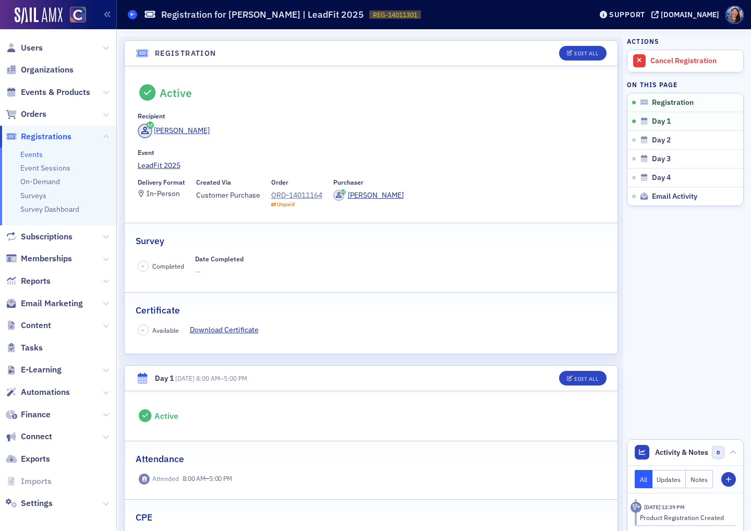
click at [133, 13] on icon at bounding box center [132, 14] width 4 height 5
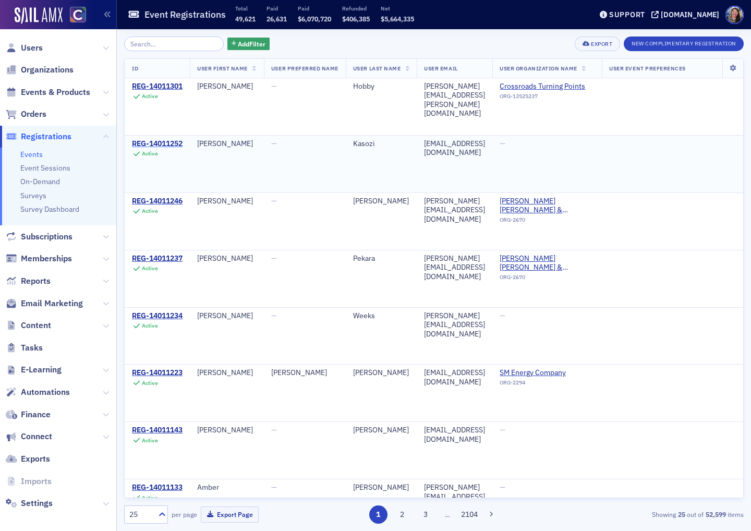
click at [159, 142] on div "REG-14011252" at bounding box center [157, 143] width 51 height 9
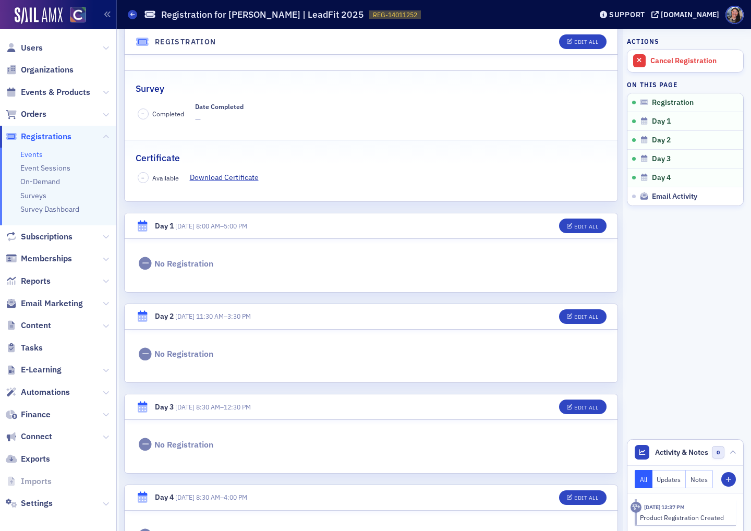
scroll to position [152, 0]
click at [582, 226] on div "Edit All" at bounding box center [587, 227] width 24 height 6
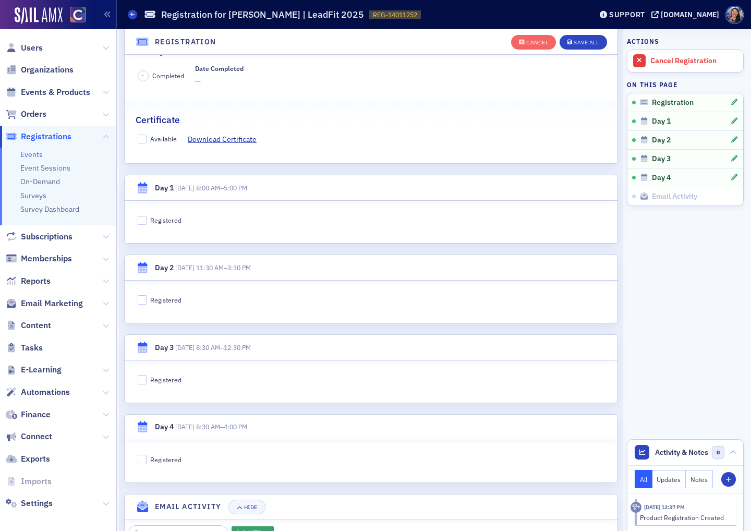
scroll to position [213, 0]
click at [141, 219] on input "Registered" at bounding box center [142, 220] width 9 height 9
checkbox input "true"
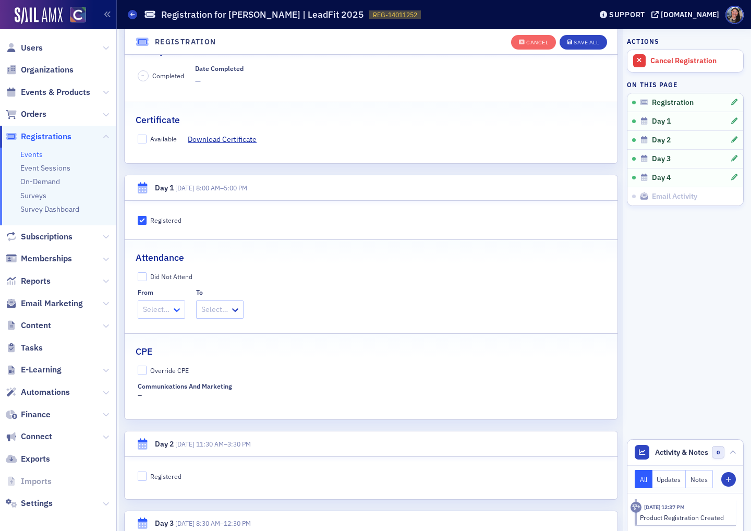
click at [174, 308] on icon at bounding box center [177, 310] width 6 height 4
click at [166, 334] on span "8:00 AM" at bounding box center [157, 331] width 27 height 11
click at [238, 308] on div "Select…" at bounding box center [222, 309] width 33 height 15
click at [228, 468] on span "5:00 PM" at bounding box center [226, 464] width 26 height 11
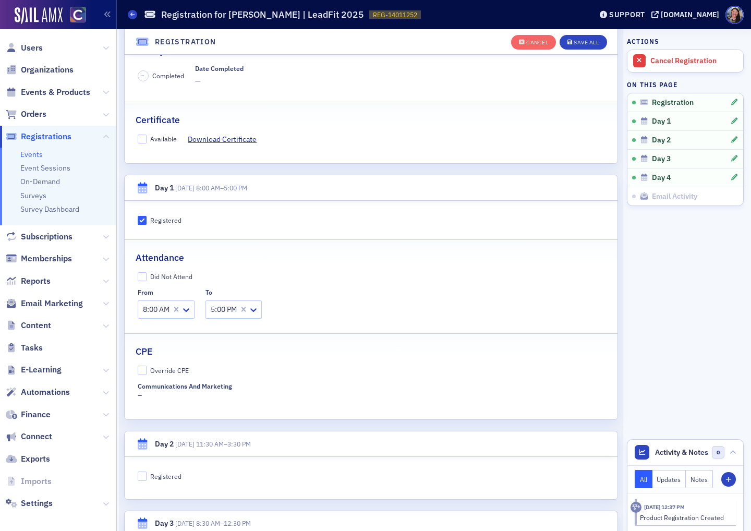
click at [169, 373] on div "Override CPE" at bounding box center [169, 370] width 39 height 9
click at [147, 373] on input "Override CPE" at bounding box center [142, 370] width 9 height 9
checkbox input "true"
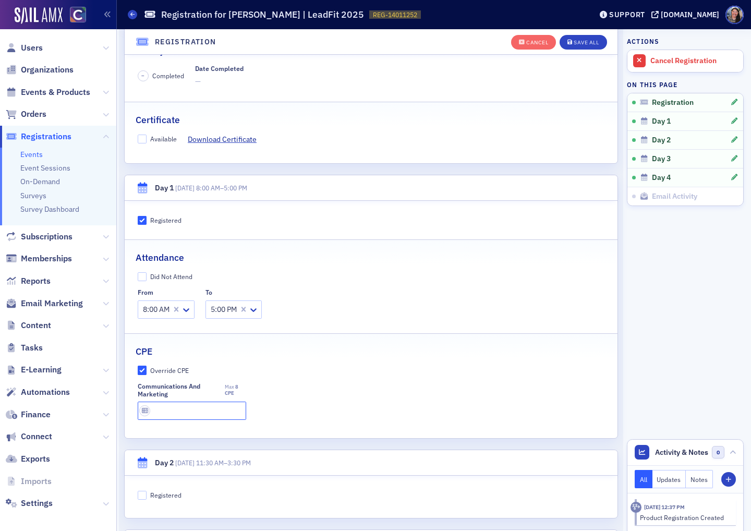
click at [174, 413] on input "text" at bounding box center [192, 411] width 109 height 18
click at [212, 410] on input "text" at bounding box center [192, 411] width 109 height 18
type input "8 CPE"
click at [357, 402] on div "Communications and Marketing Max 8 CPE 8 CPE" at bounding box center [372, 402] width 468 height 38
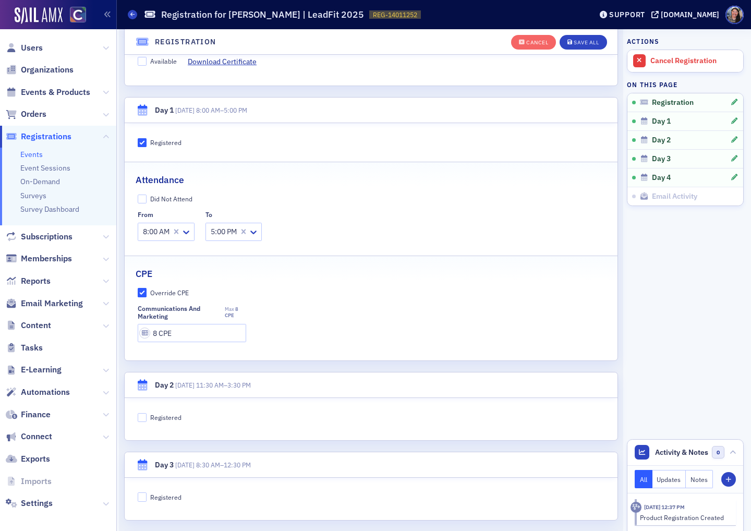
scroll to position [290, 0]
click at [173, 417] on div "Registered" at bounding box center [165, 418] width 31 height 9
click at [147, 417] on input "Registered" at bounding box center [142, 418] width 9 height 9
checkbox input "true"
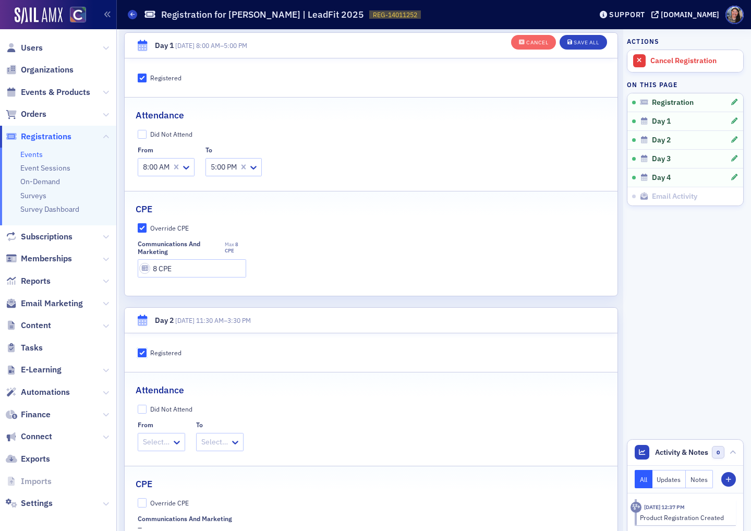
scroll to position [362, 0]
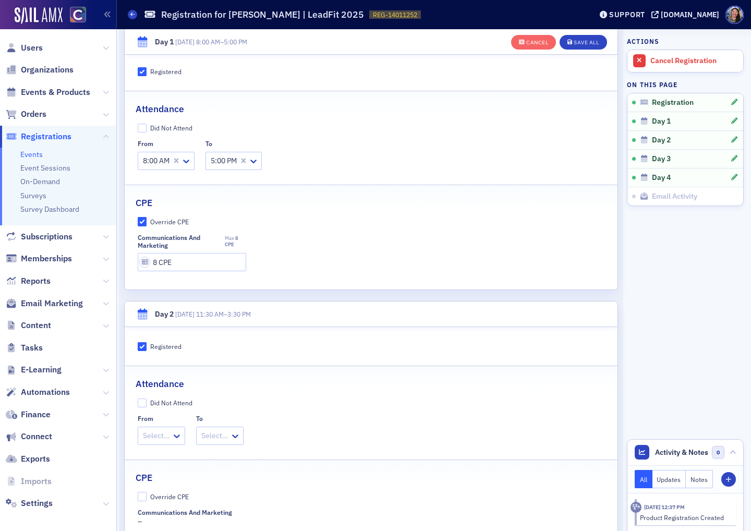
click at [171, 435] on div "Select…" at bounding box center [154, 435] width 33 height 15
click at [168, 454] on span "11:30 AM" at bounding box center [159, 457] width 31 height 11
click at [220, 433] on div at bounding box center [228, 435] width 29 height 13
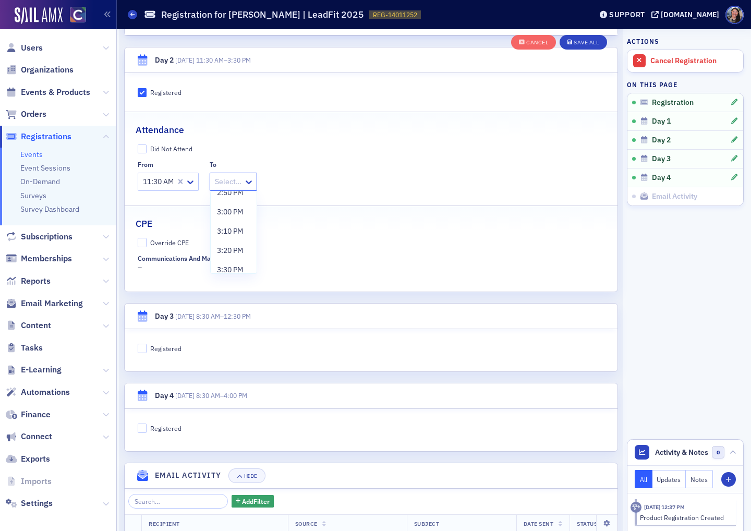
scroll to position [405, 0]
click at [232, 259] on span "3:30 PM" at bounding box center [230, 261] width 26 height 11
click at [289, 225] on div "CPE" at bounding box center [371, 218] width 471 height 25
click at [142, 241] on input "Override CPE" at bounding box center [142, 242] width 9 height 9
checkbox input "true"
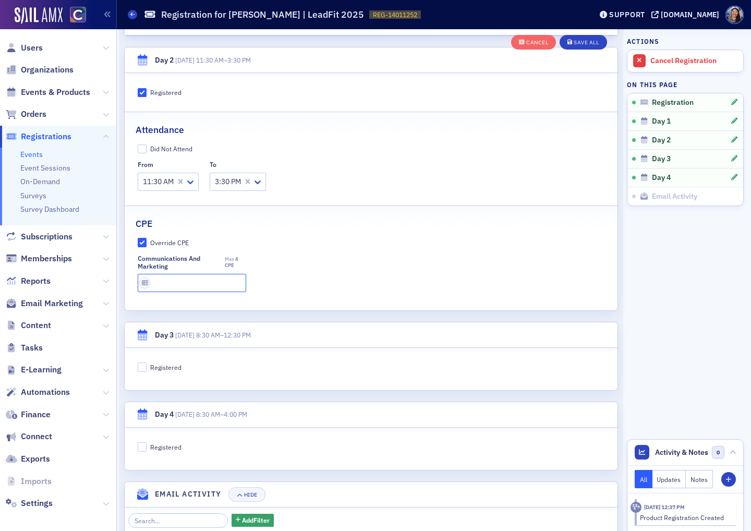
click at [165, 283] on input "text" at bounding box center [192, 283] width 109 height 18
type input "4 CPE"
click at [403, 266] on div "Communications and Marketing Max 4 CPE 4 CPE" at bounding box center [372, 274] width 468 height 38
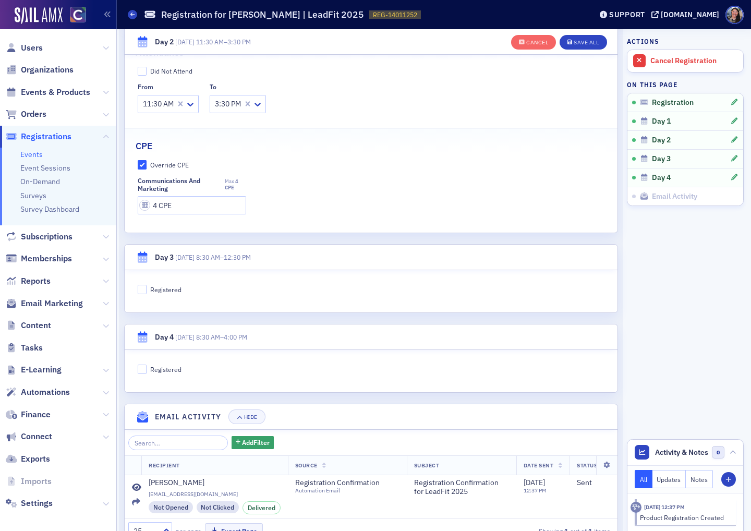
scroll to position [702, 0]
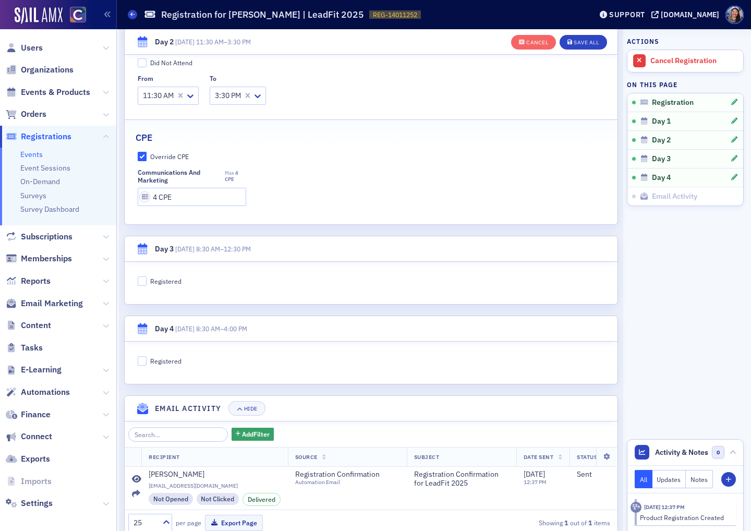
click at [161, 360] on div "Registered" at bounding box center [165, 361] width 31 height 9
click at [147, 360] on input "Registered" at bounding box center [142, 360] width 9 height 9
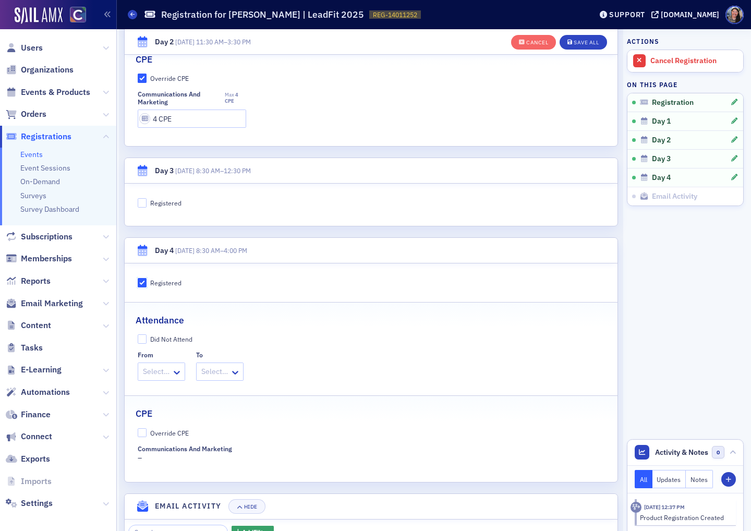
scroll to position [789, 0]
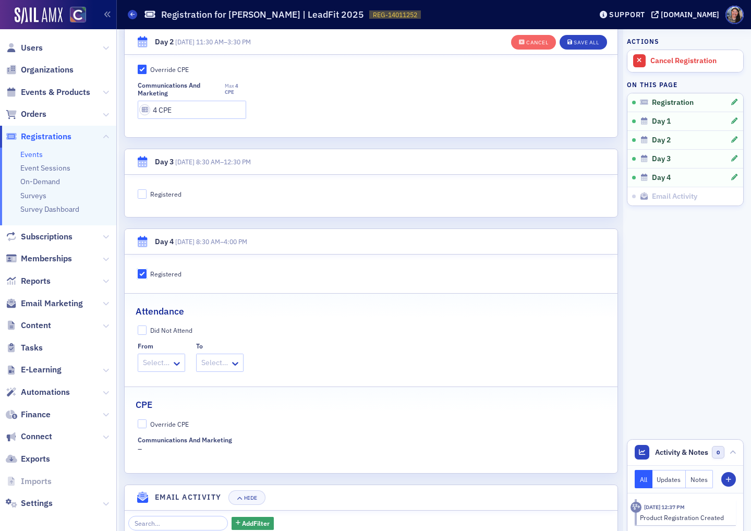
click at [144, 272] on input "Registered" at bounding box center [142, 273] width 9 height 9
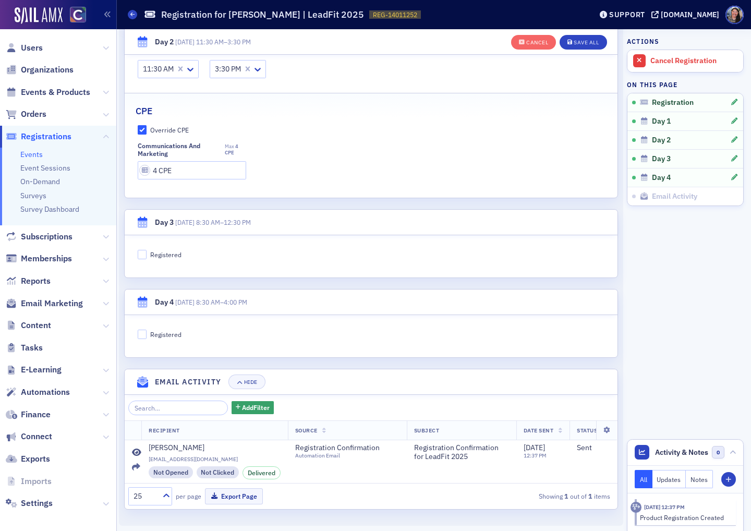
click at [157, 336] on div "Registered" at bounding box center [165, 334] width 31 height 9
click at [147, 336] on input "Registered" at bounding box center [142, 334] width 9 height 9
checkbox input "true"
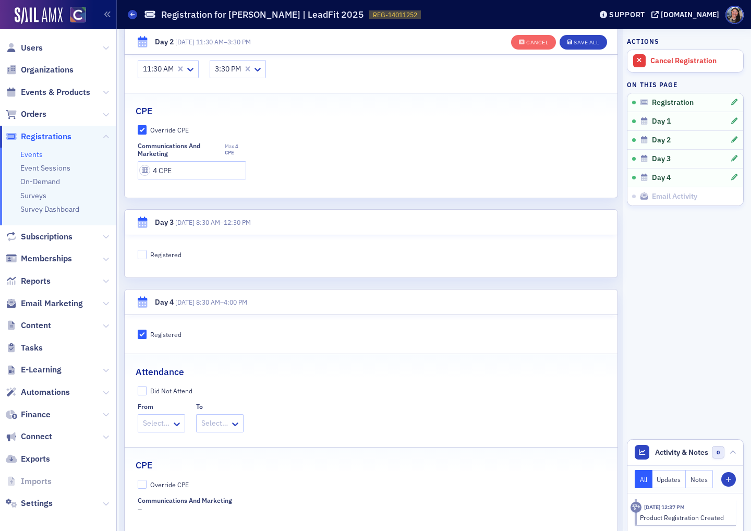
click at [158, 422] on div at bounding box center [156, 423] width 29 height 13
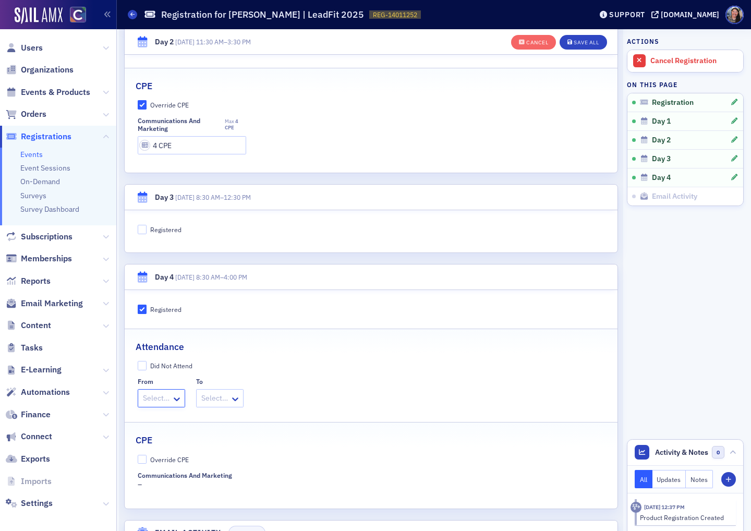
scroll to position [753, 0]
click at [166, 229] on div "Registered" at bounding box center [165, 230] width 31 height 9
click at [147, 229] on input "Registered" at bounding box center [142, 229] width 9 height 9
checkbox input "true"
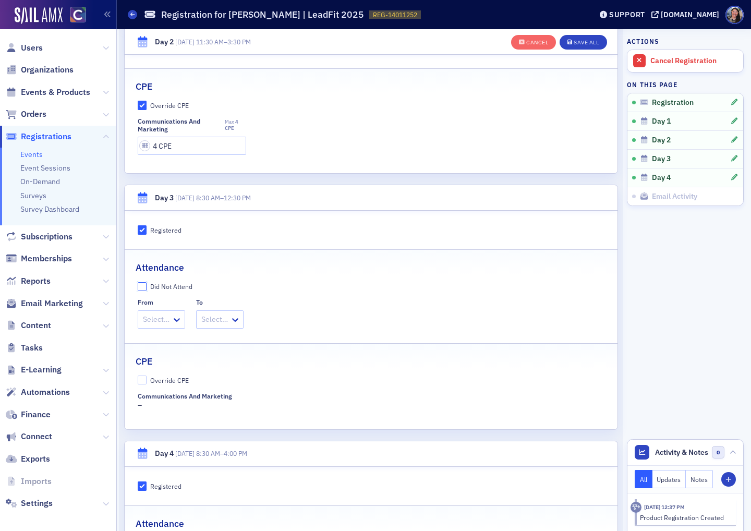
click at [142, 284] on input "Did Not Attend" at bounding box center [142, 286] width 9 height 9
checkbox input "true"
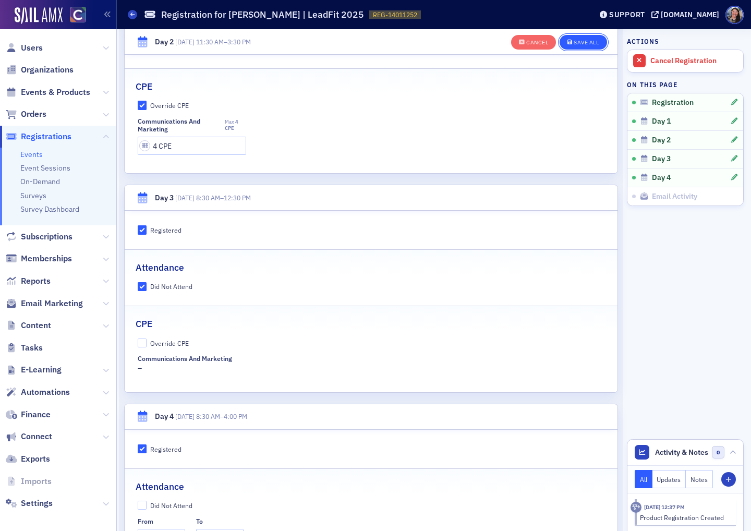
click at [583, 42] on div "Save All" at bounding box center [586, 43] width 25 height 6
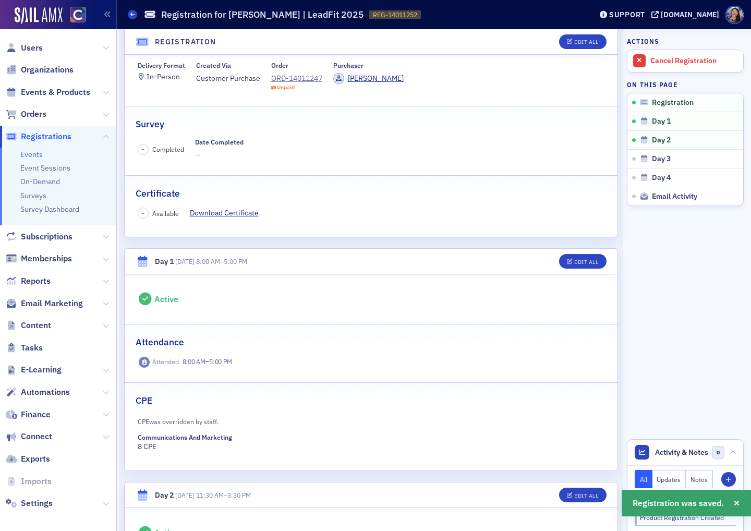
scroll to position [109, 0]
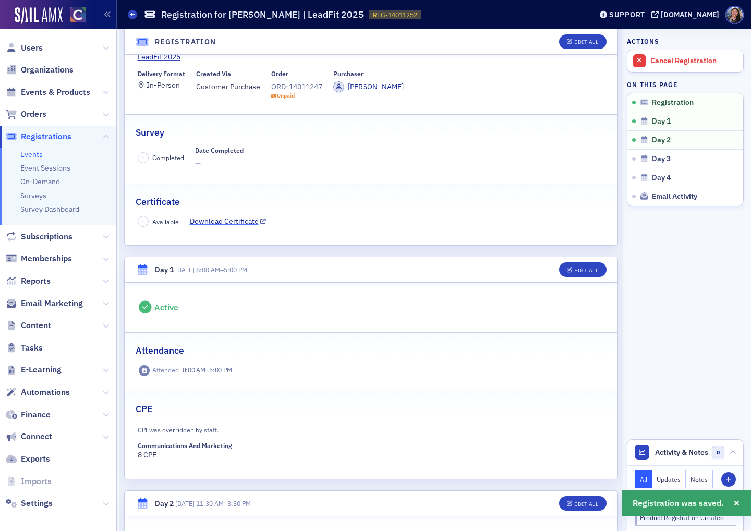
click at [210, 223] on link "Download Certificate" at bounding box center [228, 221] width 77 height 11
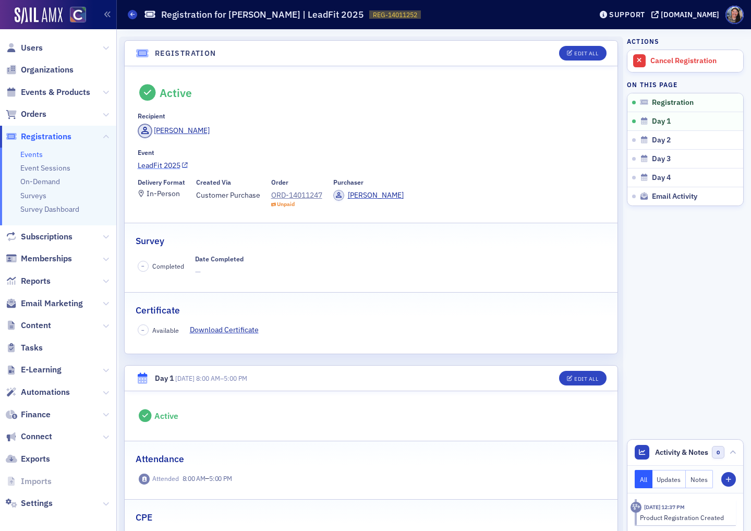
click at [165, 166] on link "LeadFit 2025" at bounding box center [372, 165] width 468 height 11
click at [133, 16] on icon at bounding box center [132, 14] width 4 height 5
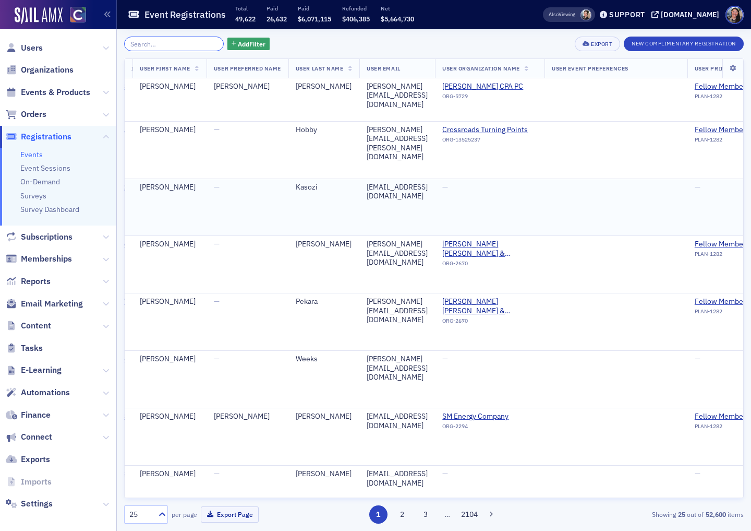
scroll to position [0, 26]
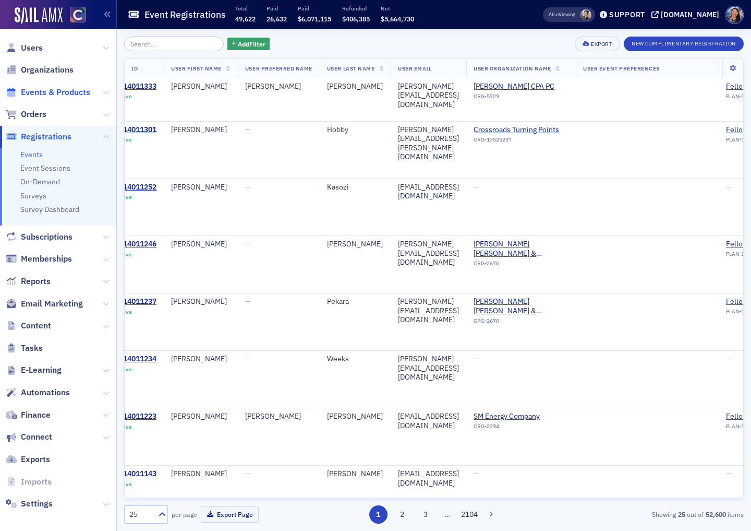
click at [63, 92] on span "Events & Products" at bounding box center [55, 92] width 69 height 11
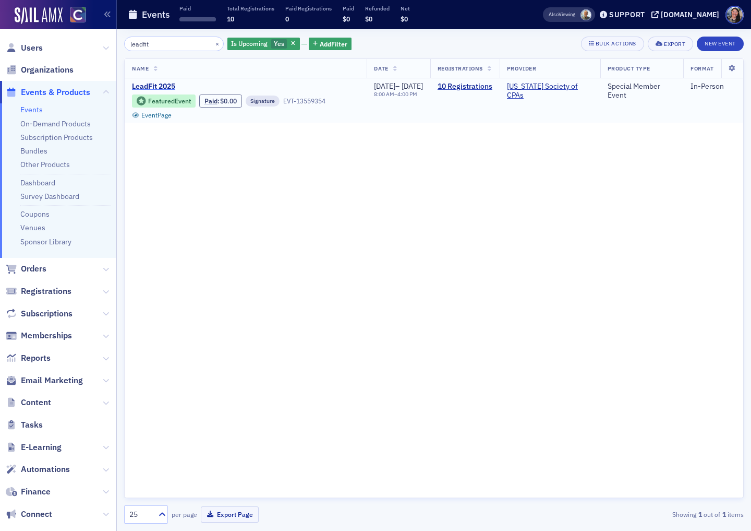
click at [146, 89] on span "LeadFit 2025" at bounding box center [219, 86] width 175 height 9
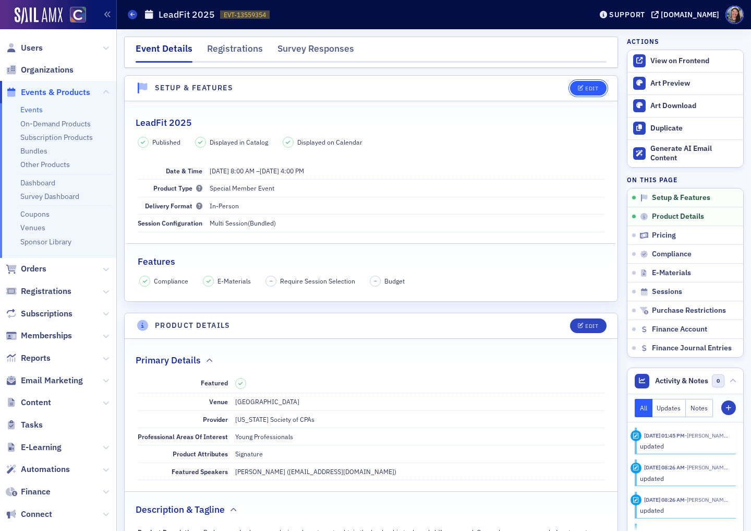
click at [584, 90] on span "Edit" at bounding box center [588, 89] width 20 height 6
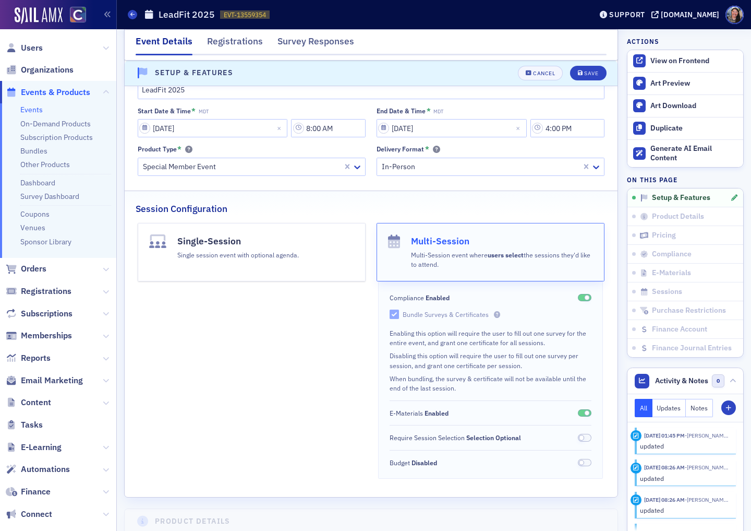
scroll to position [110, 0]
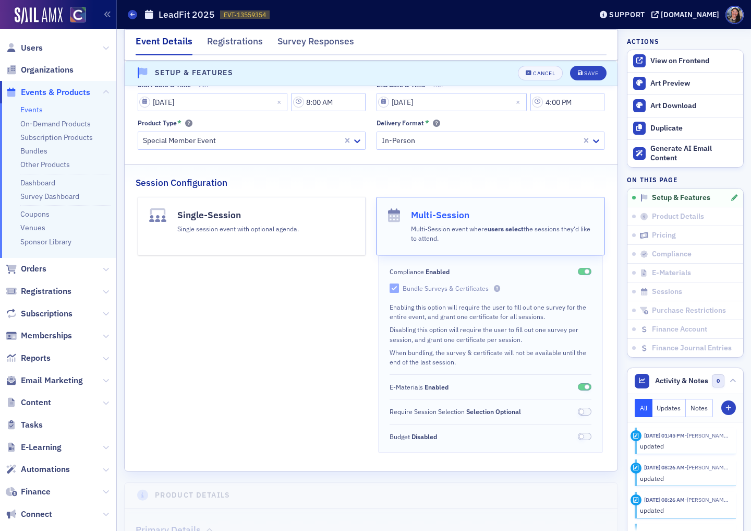
click at [437, 286] on div "Bundle Surveys & Certificates" at bounding box center [452, 288] width 98 height 9
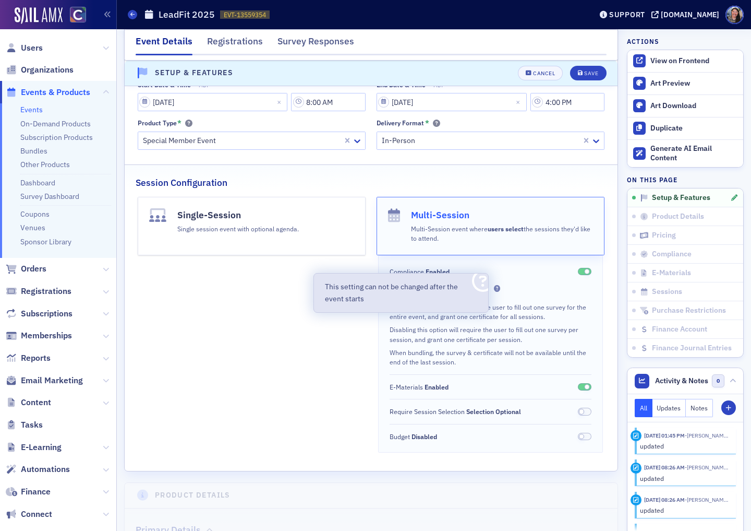
click at [494, 289] on icon at bounding box center [497, 288] width 6 height 6
click at [496, 290] on icon at bounding box center [497, 288] width 6 height 6
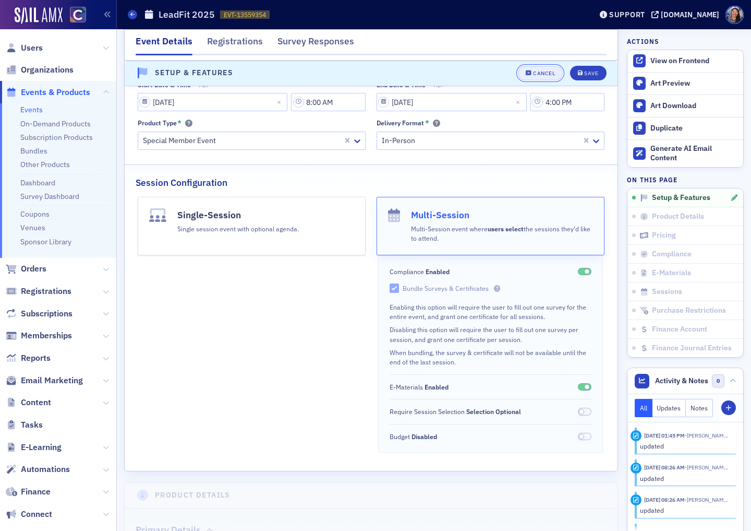
click at [544, 70] on div "Cancel" at bounding box center [544, 73] width 22 height 6
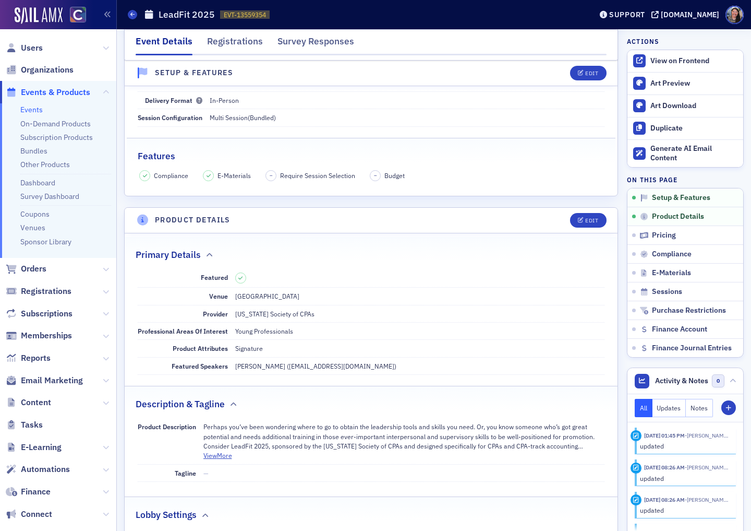
scroll to position [75, 0]
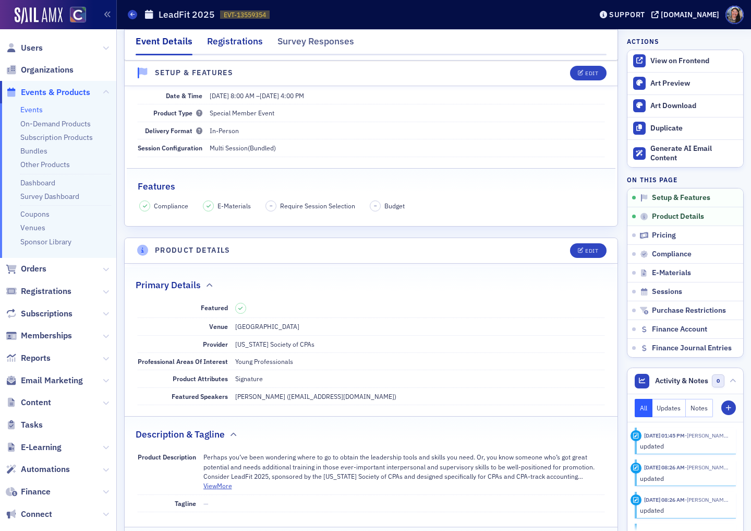
click at [227, 36] on div "Registrations" at bounding box center [235, 43] width 56 height 19
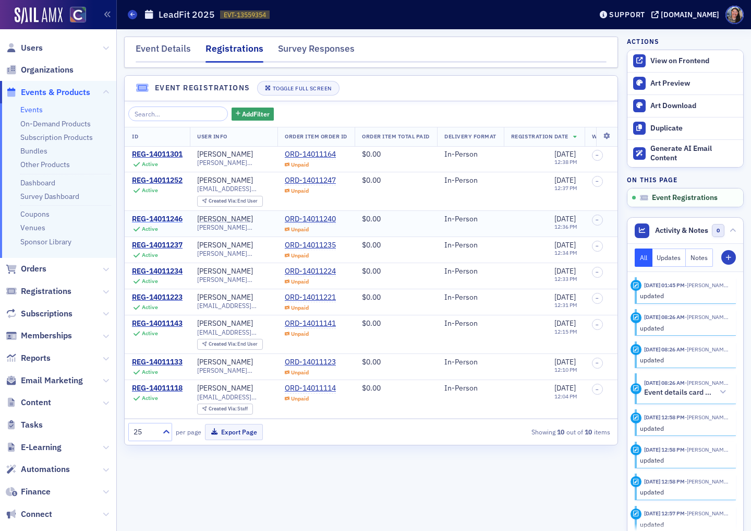
click at [164, 214] on div "REG-14011246" at bounding box center [157, 218] width 51 height 9
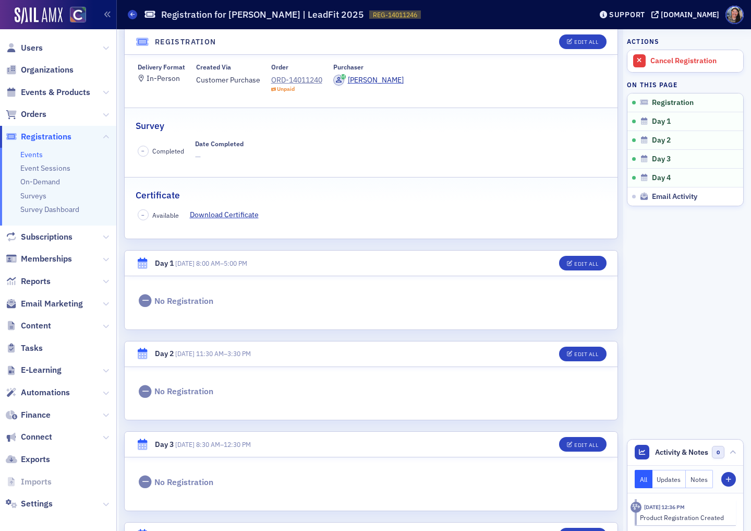
scroll to position [120, 0]
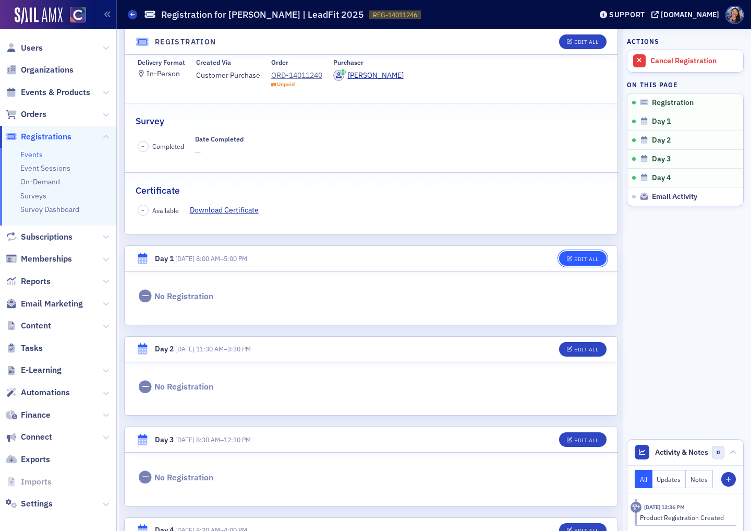
click at [583, 254] on button "Edit All" at bounding box center [582, 258] width 47 height 15
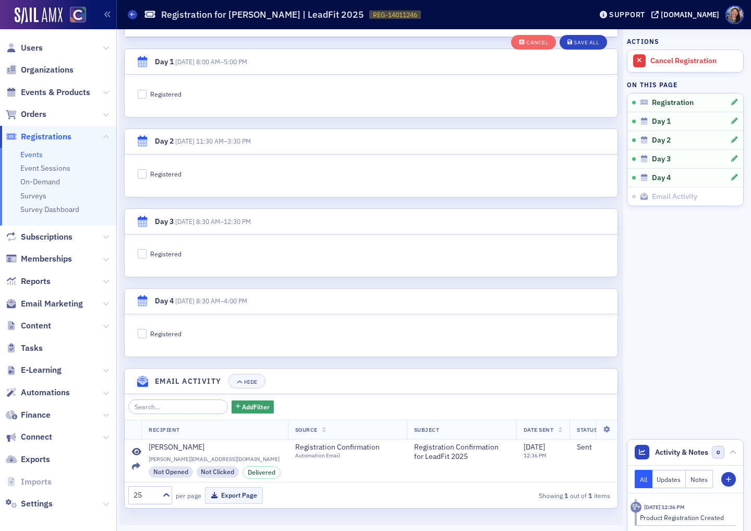
scroll to position [341, 0]
click at [162, 172] on div "Registered" at bounding box center [165, 172] width 31 height 9
click at [147, 172] on input "Registered" at bounding box center [142, 172] width 9 height 9
checkbox input "true"
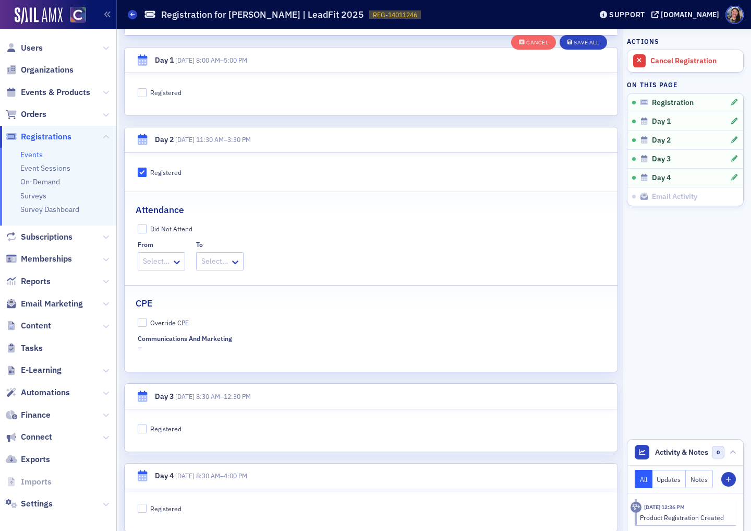
click at [161, 91] on div "Registered" at bounding box center [165, 92] width 31 height 9
click at [147, 91] on input "Registered" at bounding box center [142, 92] width 9 height 9
checkbox input "true"
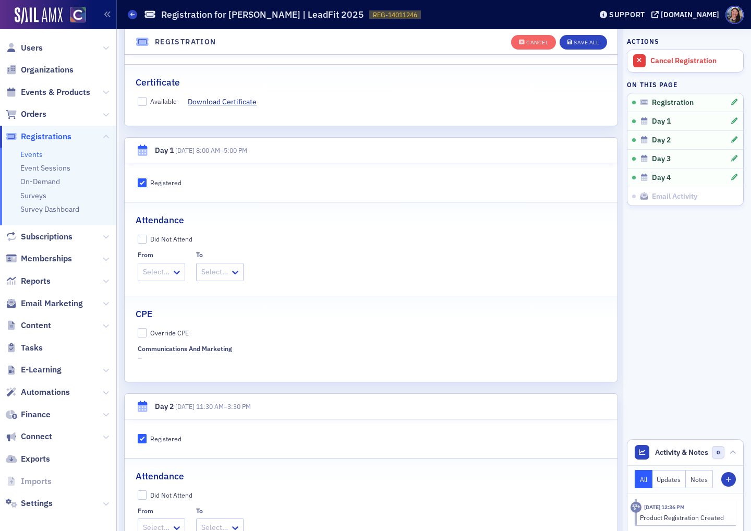
scroll to position [252, 0]
click at [163, 241] on div "Did Not Attend" at bounding box center [171, 237] width 42 height 9
click at [147, 241] on input "Did Not Attend" at bounding box center [142, 237] width 9 height 9
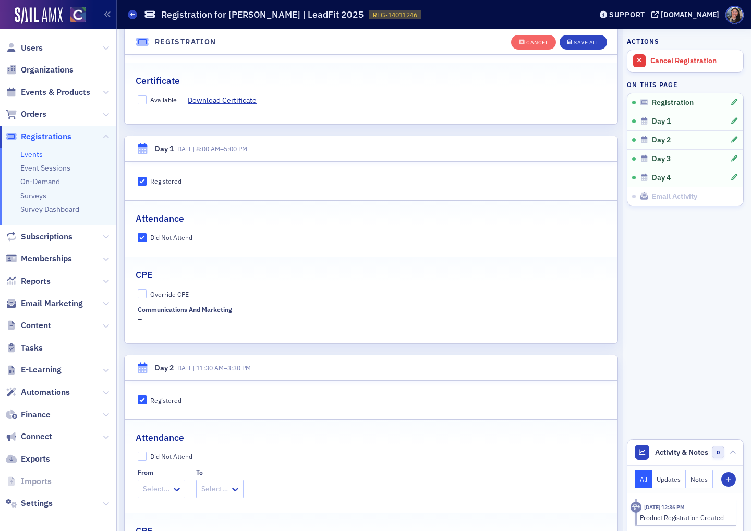
click at [162, 240] on div "Did Not Attend" at bounding box center [171, 237] width 42 height 9
click at [147, 240] on input "Did Not Attend" at bounding box center [142, 237] width 9 height 9
checkbox input "false"
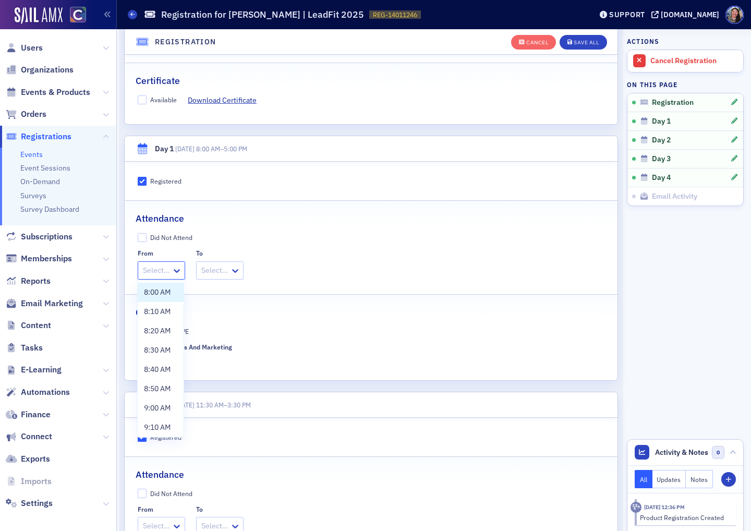
click at [163, 267] on div at bounding box center [156, 270] width 29 height 13
click at [162, 289] on span "8:00 AM" at bounding box center [157, 292] width 27 height 11
click at [220, 268] on div at bounding box center [224, 270] width 29 height 13
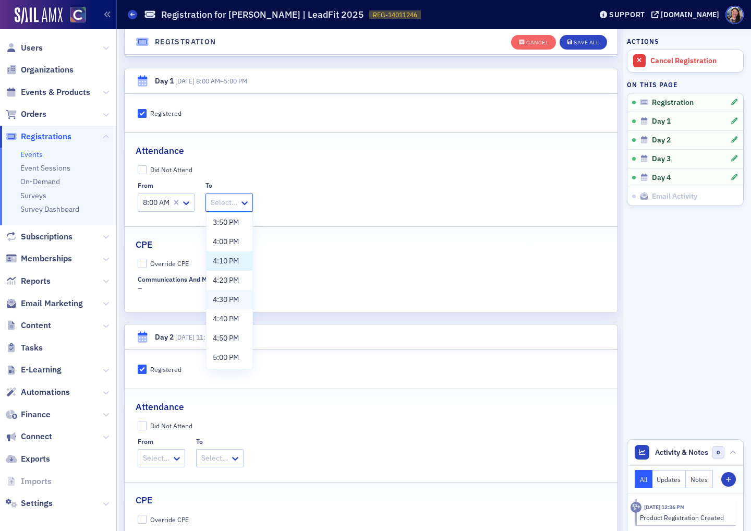
scroll to position [910, 0]
click at [226, 357] on span "5:00 PM" at bounding box center [226, 357] width 26 height 11
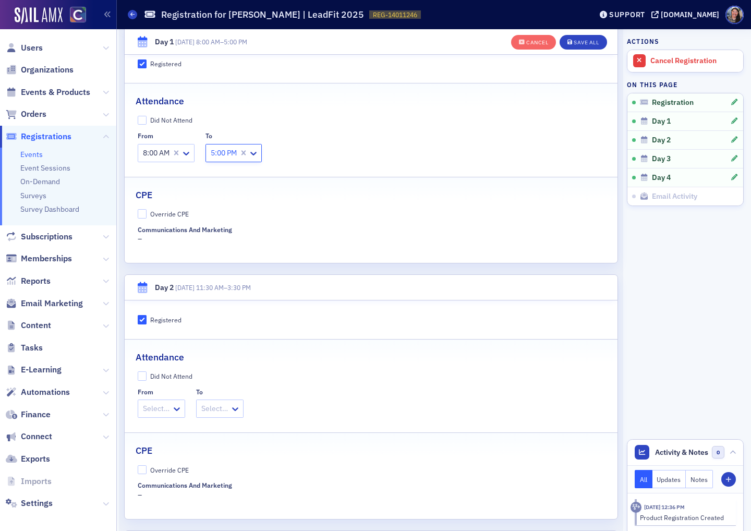
scroll to position [391, 0]
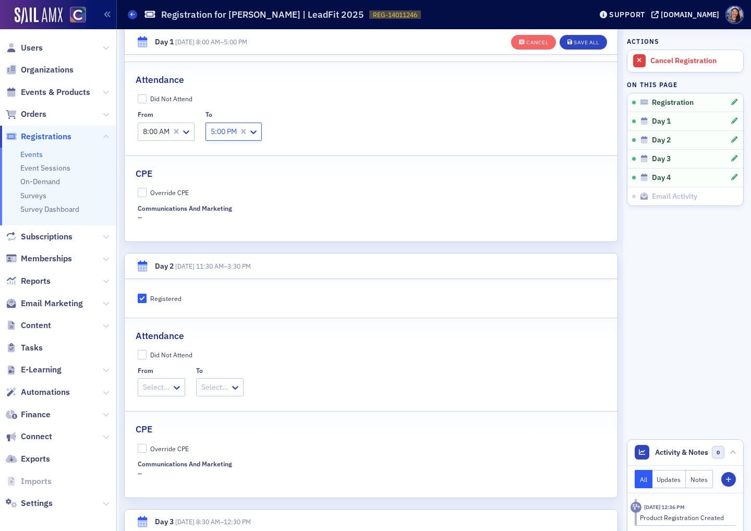
click at [163, 195] on div "Override CPE" at bounding box center [169, 192] width 39 height 9
click at [147, 195] on input "Override CPE" at bounding box center [142, 192] width 9 height 9
checkbox input "true"
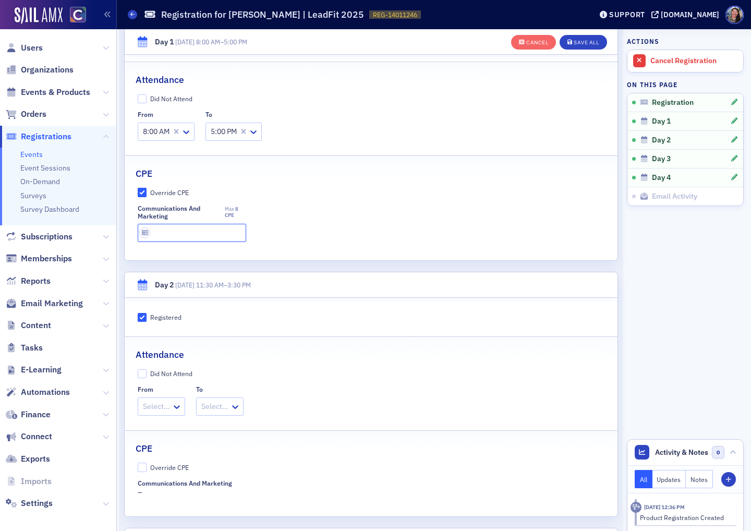
click at [176, 227] on input "text" at bounding box center [192, 233] width 109 height 18
type input "8 CPE"
click at [386, 281] on header "Day 2 7/23/2025 11:30 AM – 3:30 PM" at bounding box center [371, 285] width 493 height 26
click at [163, 405] on div at bounding box center [156, 406] width 29 height 13
click at [166, 425] on span "11:30 AM" at bounding box center [159, 428] width 31 height 11
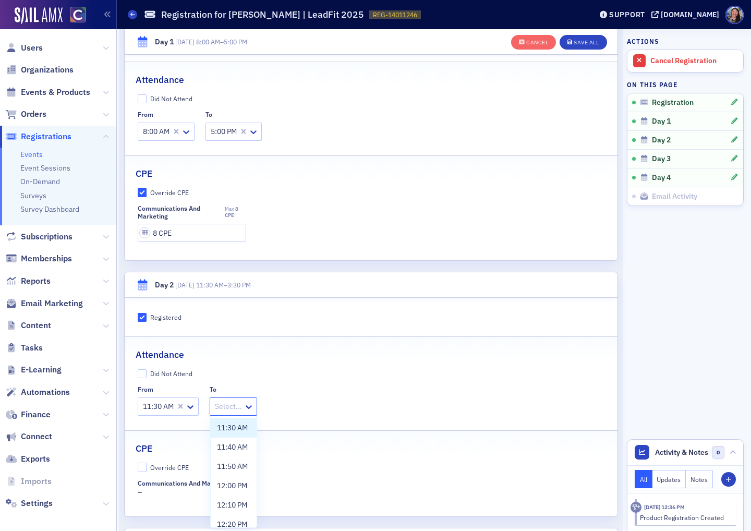
click at [227, 405] on div at bounding box center [228, 406] width 29 height 13
click at [231, 515] on span "3:30 PM" at bounding box center [230, 515] width 26 height 11
click at [180, 467] on div "Override CPE" at bounding box center [169, 467] width 39 height 9
click at [147, 467] on input "Override CPE" at bounding box center [142, 467] width 9 height 9
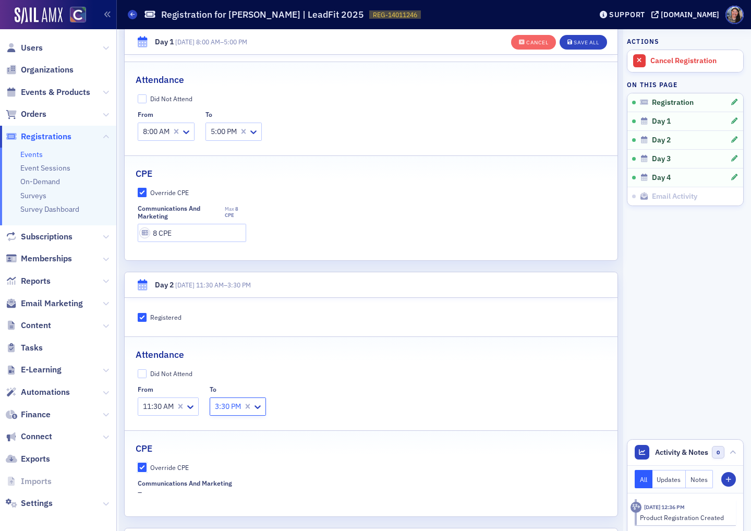
checkbox input "true"
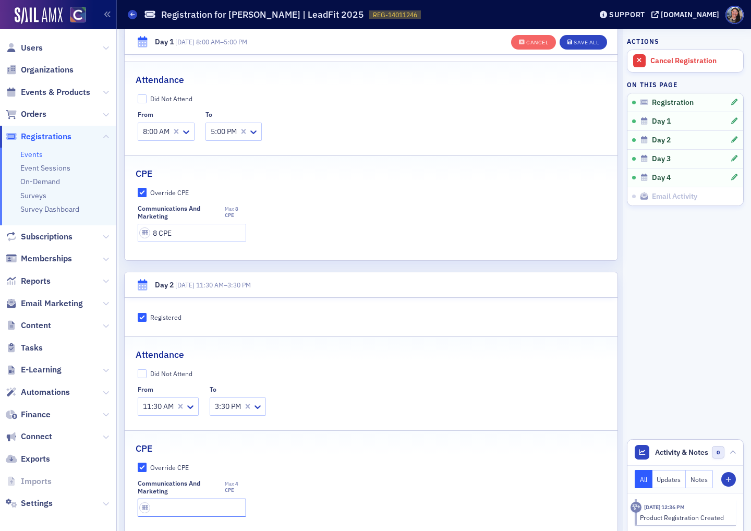
click at [184, 502] on input "text" at bounding box center [192, 508] width 109 height 18
type input "4 CPE"
click at [375, 491] on div "Communications and Marketing Max 4 CPE 4 CPE" at bounding box center [372, 499] width 468 height 38
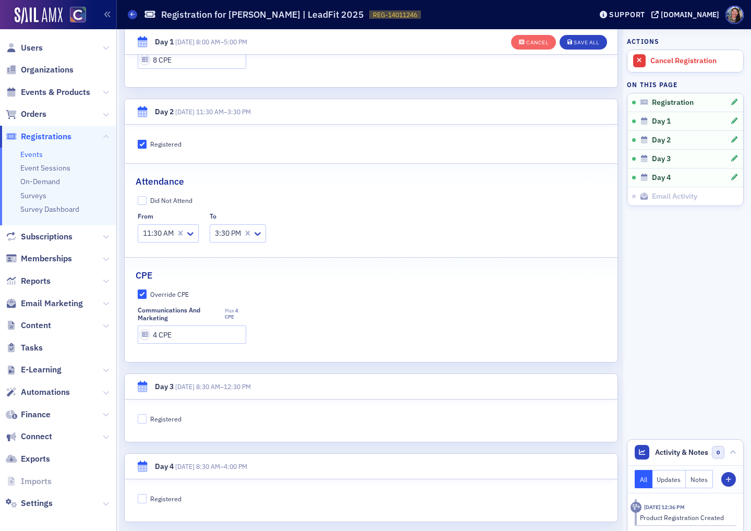
scroll to position [565, 0]
click at [166, 421] on div "Registered" at bounding box center [165, 418] width 31 height 9
click at [147, 421] on input "Registered" at bounding box center [142, 418] width 9 height 9
checkbox input "true"
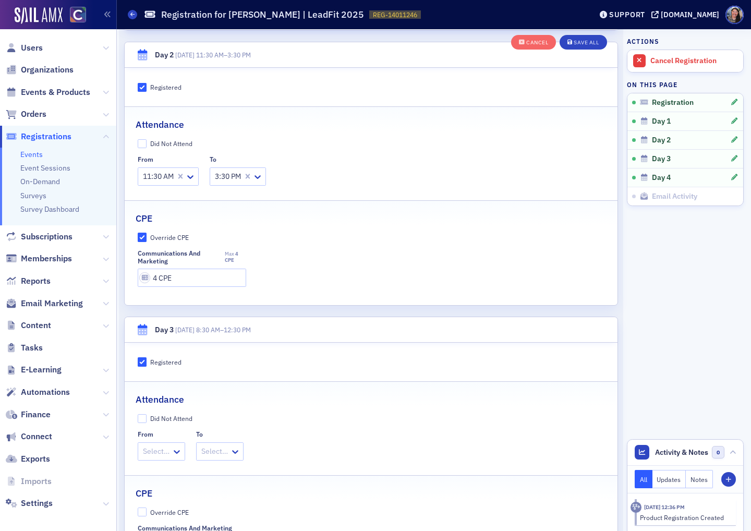
scroll to position [623, 0]
click at [168, 463] on fieldset "Attendance Did Not Attend From Select… To Select…" at bounding box center [371, 423] width 493 height 86
click at [168, 449] on div at bounding box center [156, 450] width 29 height 13
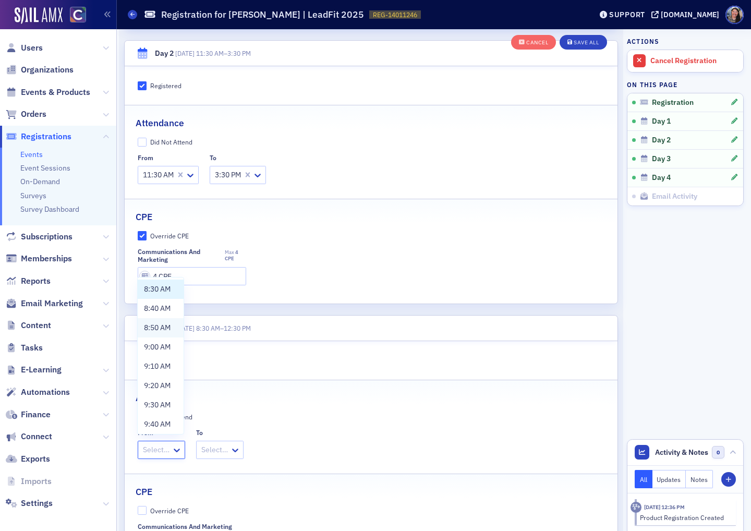
scroll to position [6, 0]
click at [170, 289] on div "8:30 AM" at bounding box center [161, 282] width 46 height 19
click at [236, 446] on div at bounding box center [224, 450] width 29 height 13
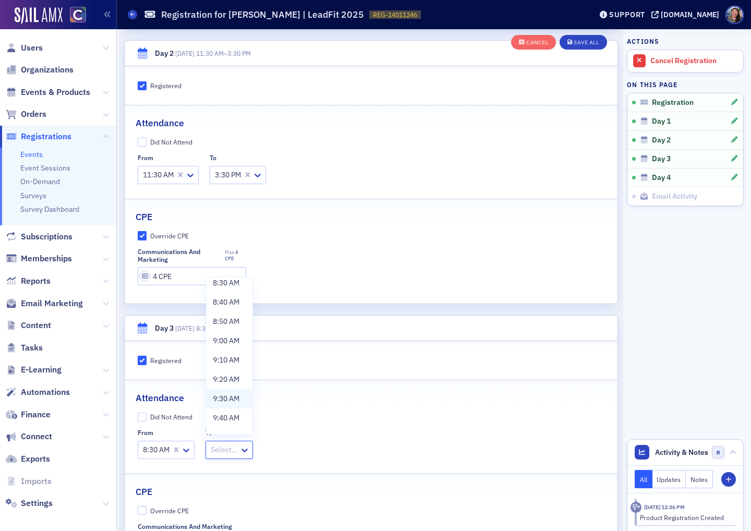
scroll to position [330, 0]
click at [231, 423] on span "12:30 PM" at bounding box center [228, 422] width 30 height 11
click at [404, 423] on div "Did Not Attend From 8:30 AM To 12:30 PM" at bounding box center [372, 435] width 468 height 46
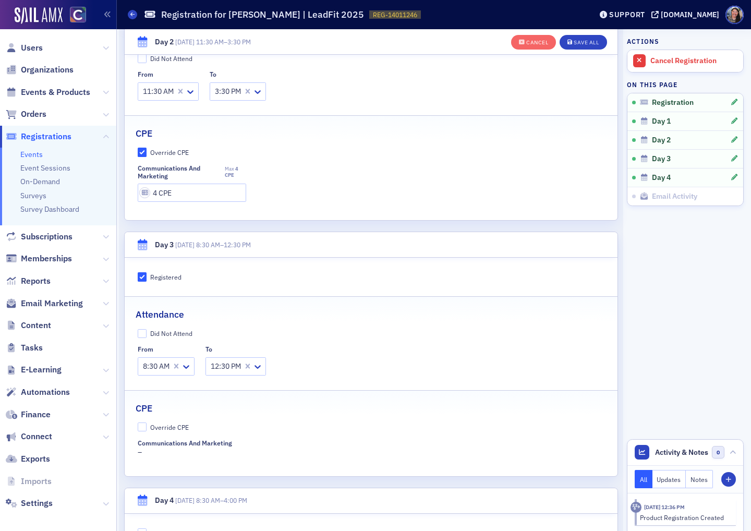
scroll to position [711, 0]
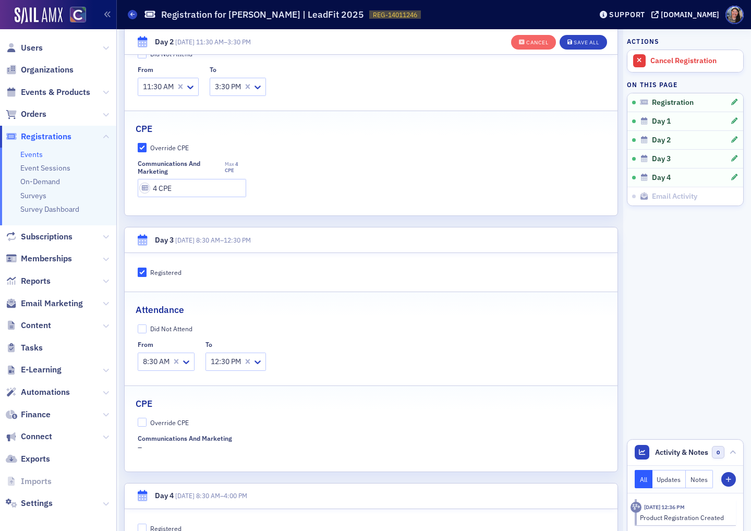
click at [153, 419] on div "Override CPE" at bounding box center [169, 423] width 39 height 9
click at [147, 419] on input "Override CPE" at bounding box center [142, 422] width 9 height 9
checkbox input "true"
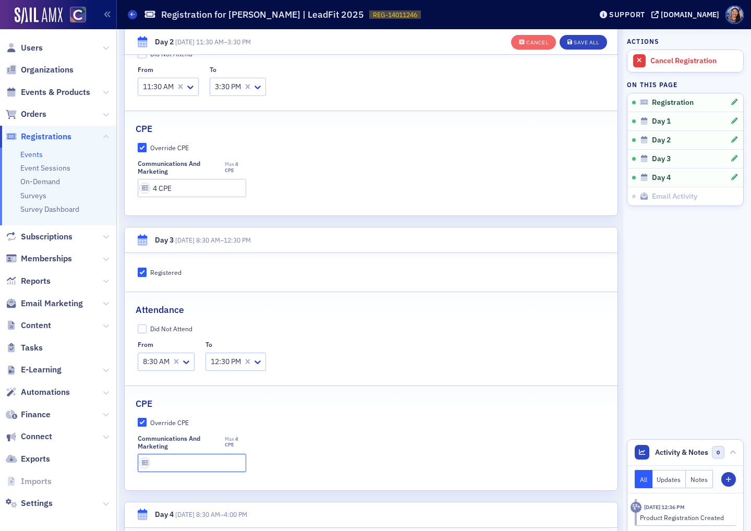
click at [172, 460] on input "text" at bounding box center [192, 463] width 109 height 18
type input "4 CPE"
click at [273, 444] on div "Communications and Marketing Max 4 CPE 4 CPE" at bounding box center [372, 454] width 468 height 38
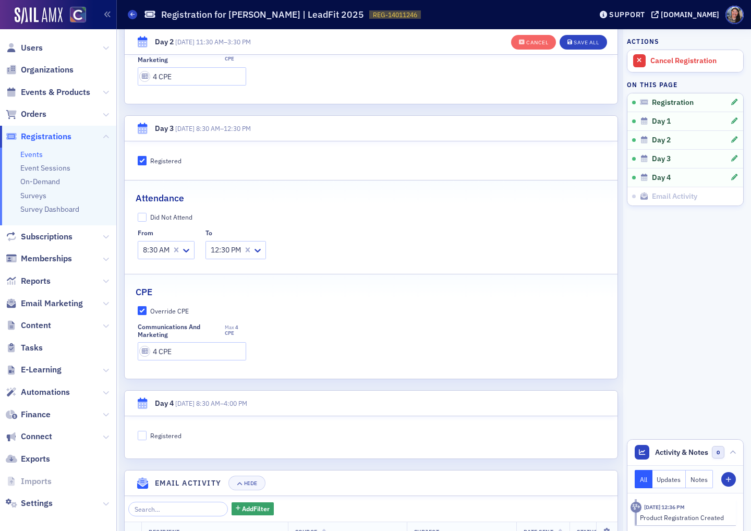
scroll to position [828, 0]
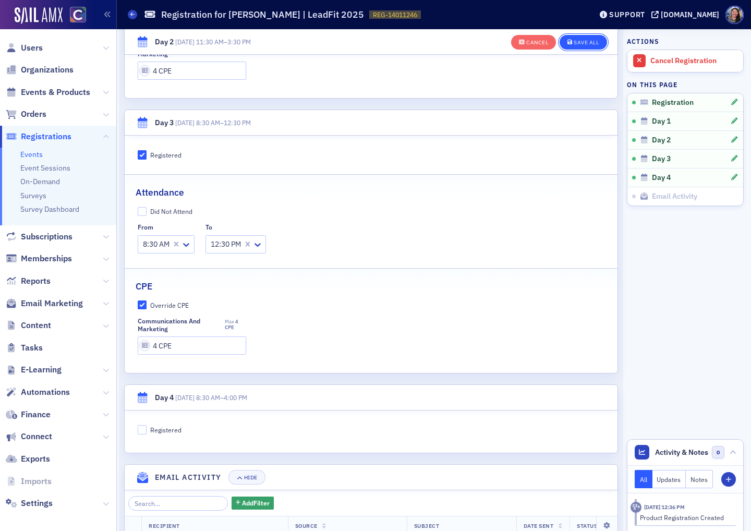
click at [594, 42] on div "Save All" at bounding box center [586, 43] width 25 height 6
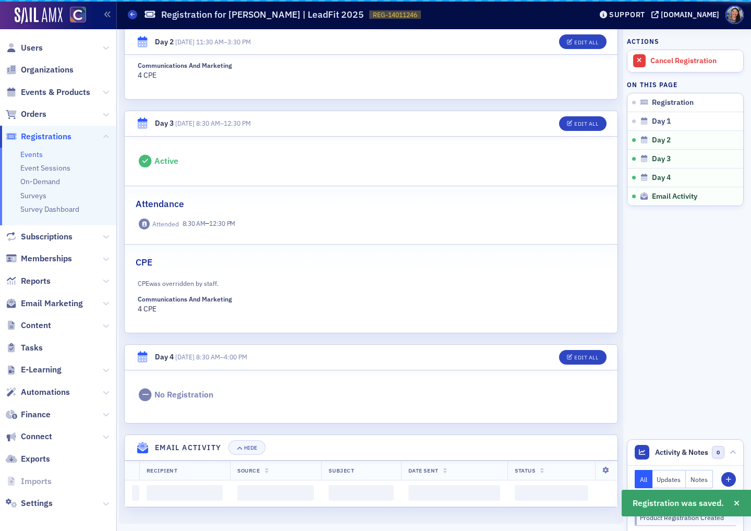
scroll to position [788, 0]
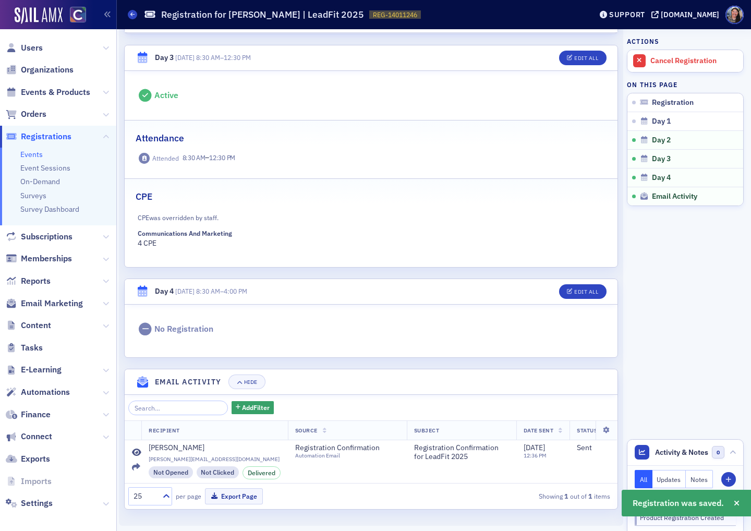
drag, startPoint x: 242, startPoint y: 324, endPoint x: 233, endPoint y: 323, distance: 8.9
click at [233, 323] on div "No Registration" at bounding box center [372, 329] width 468 height 13
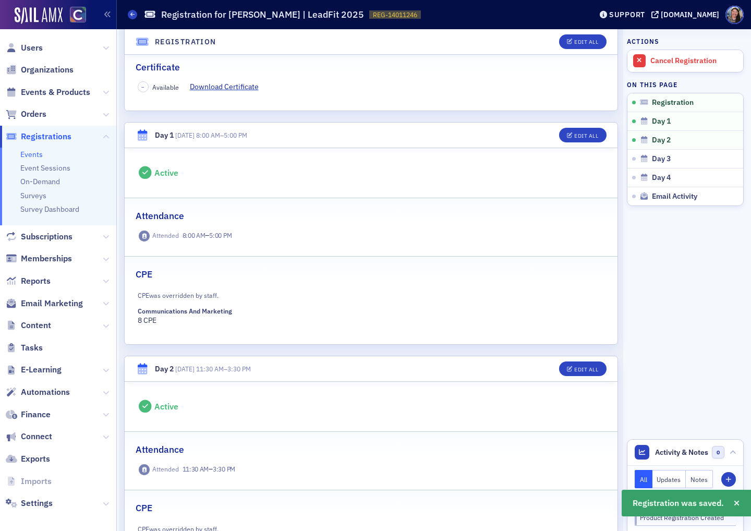
scroll to position [232, 0]
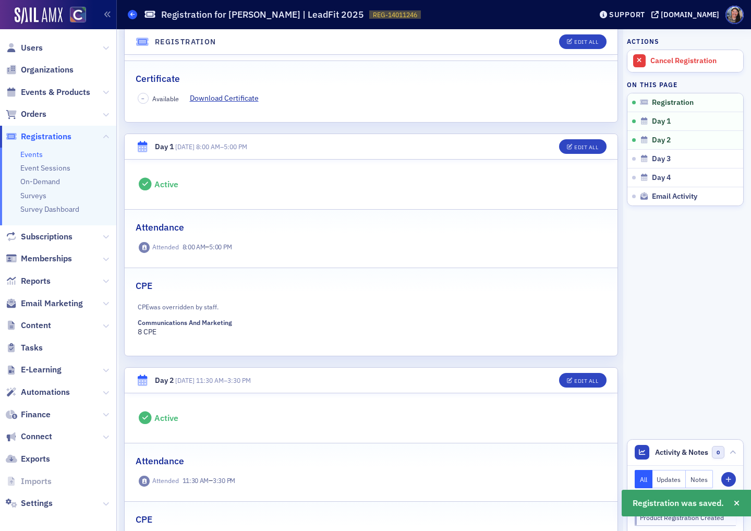
click at [134, 15] on icon at bounding box center [132, 14] width 4 height 5
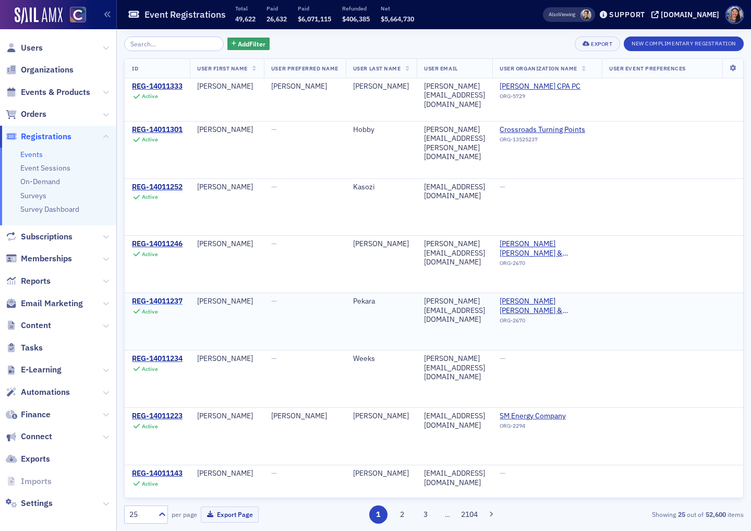
click at [171, 297] on div "REG-14011237" at bounding box center [157, 301] width 51 height 9
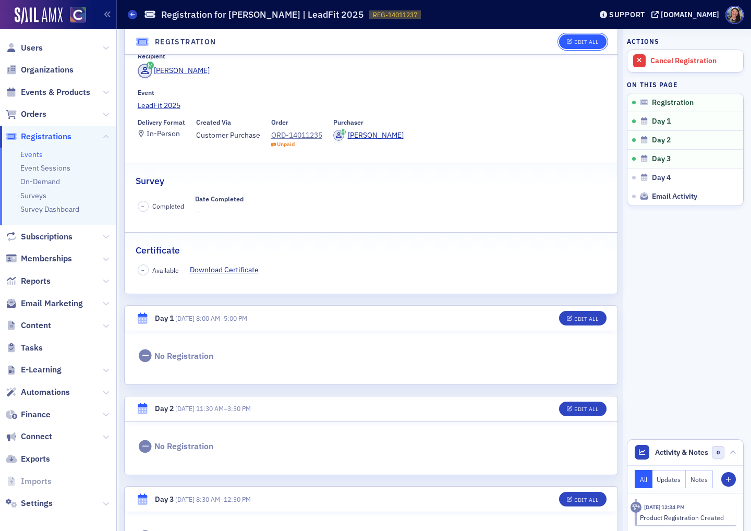
click at [589, 41] on div "Edit All" at bounding box center [587, 42] width 24 height 6
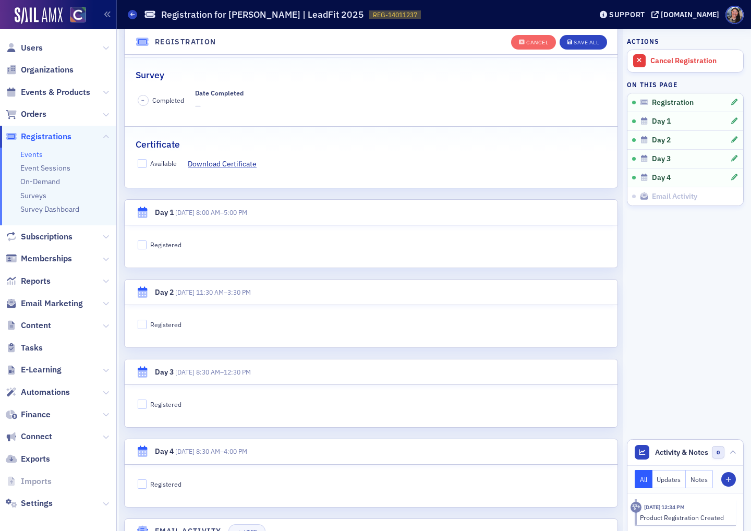
scroll to position [202, 0]
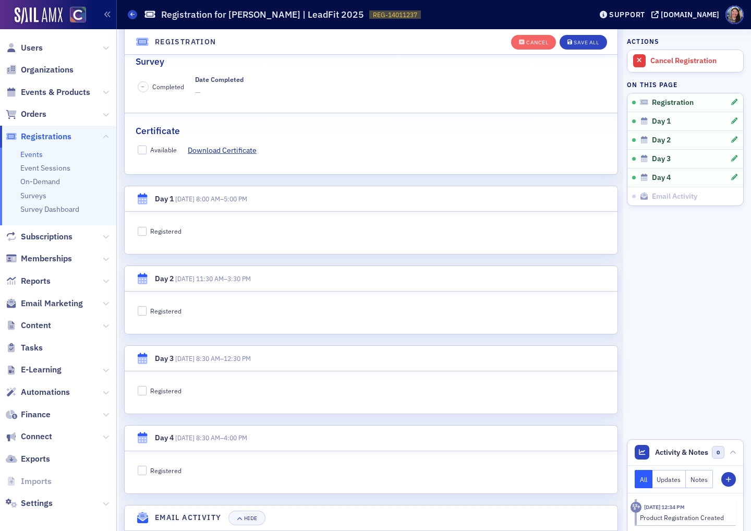
click at [173, 232] on div "Registered" at bounding box center [165, 231] width 31 height 9
click at [147, 232] on input "Registered" at bounding box center [142, 231] width 9 height 9
checkbox input "true"
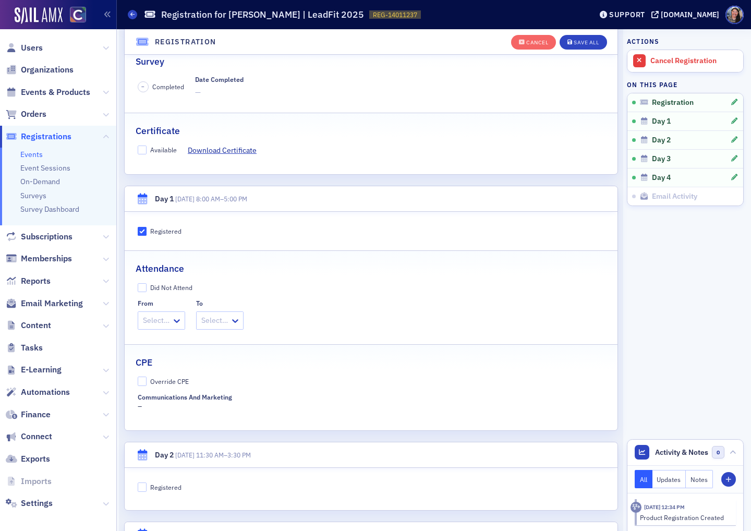
click at [170, 319] on div "Select…" at bounding box center [154, 320] width 33 height 15
click at [170, 340] on span "8:00 AM" at bounding box center [157, 342] width 27 height 11
click at [221, 321] on div at bounding box center [224, 320] width 29 height 13
click at [222, 470] on span "5:00 PM" at bounding box center [226, 475] width 26 height 11
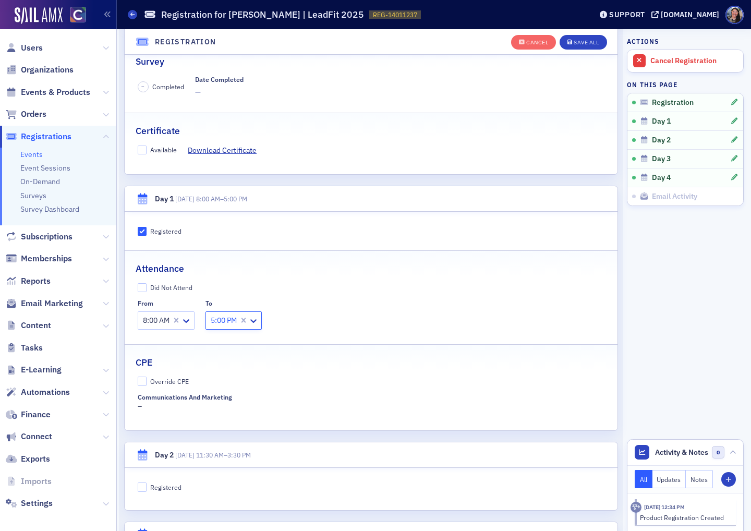
click at [172, 375] on fieldset "CPE Override CPE Communications and Marketing –" at bounding box center [371, 379] width 493 height 71
click at [172, 377] on div "Override CPE" at bounding box center [169, 381] width 39 height 9
click at [147, 377] on input "Override CPE" at bounding box center [142, 381] width 9 height 9
checkbox input "true"
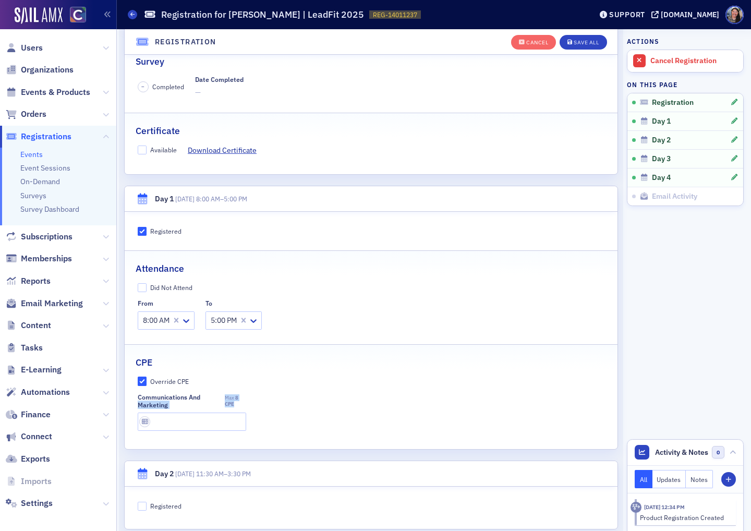
drag, startPoint x: 236, startPoint y: 401, endPoint x: 222, endPoint y: 395, distance: 15.7
click at [222, 395] on label "Communications and Marketing Max 8 CPE" at bounding box center [192, 401] width 109 height 16
click at [206, 431] on fieldset "CPE Override CPE Communications and Marketing Max 8 CPE" at bounding box center [371, 389] width 493 height 91
click at [206, 420] on input "text" at bounding box center [192, 422] width 109 height 18
type input "8 CPE"
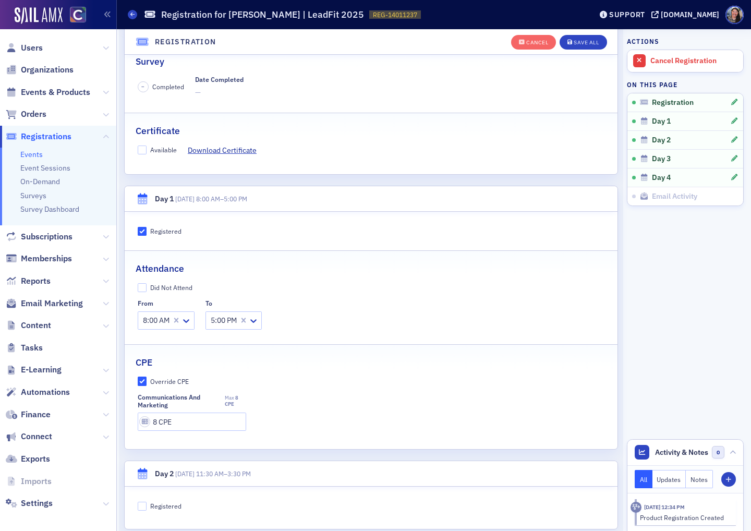
click at [363, 436] on div "Registered Attendance Did Not Attend From 8:00 AM To 5:00 PM CPE Override CPE C…" at bounding box center [371, 330] width 493 height 237
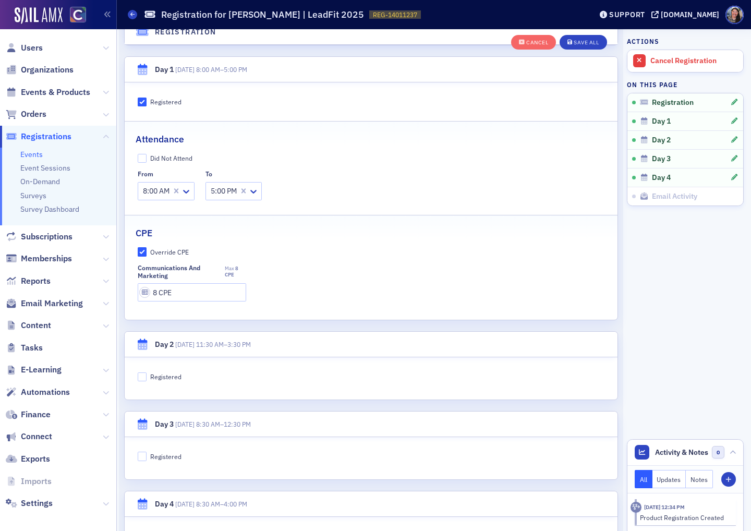
scroll to position [338, 0]
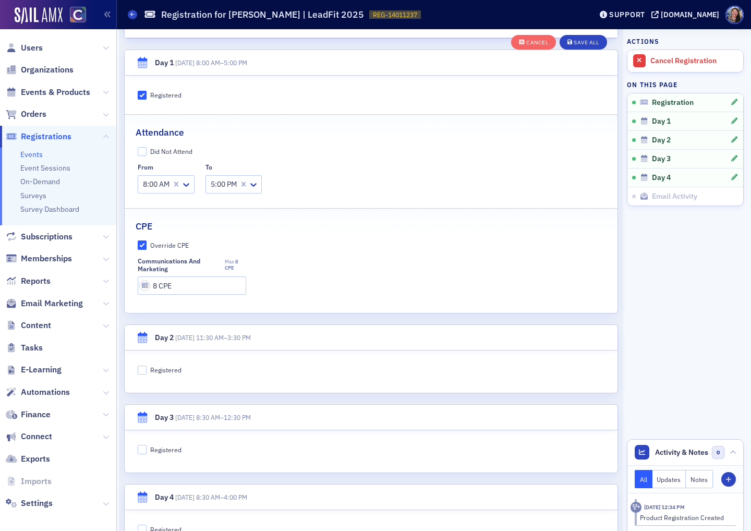
click at [147, 369] on label "Registered" at bounding box center [372, 369] width 468 height 9
click at [147, 369] on input "Registered" at bounding box center [142, 370] width 9 height 9
checkbox input "true"
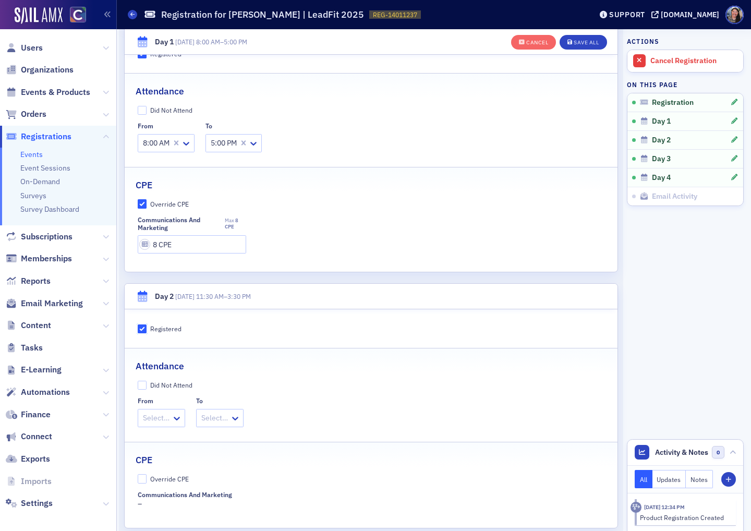
scroll to position [382, 0]
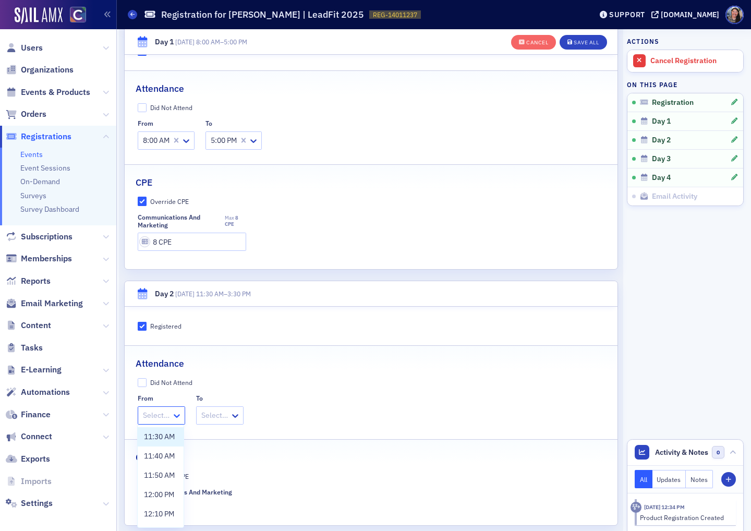
click at [172, 411] on icon at bounding box center [177, 416] width 10 height 10
click at [165, 437] on span "11:30 AM" at bounding box center [159, 437] width 31 height 11
click at [221, 413] on div at bounding box center [228, 415] width 29 height 13
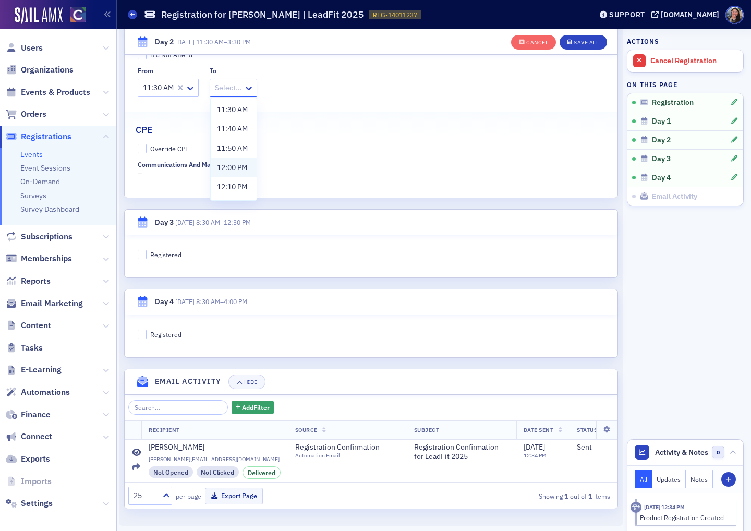
scroll to position [384, 0]
click at [230, 189] on span "3:30 PM" at bounding box center [230, 189] width 26 height 11
click at [171, 147] on div "Override CPE" at bounding box center [169, 149] width 39 height 9
click at [147, 147] on input "Override CPE" at bounding box center [142, 148] width 9 height 9
checkbox input "true"
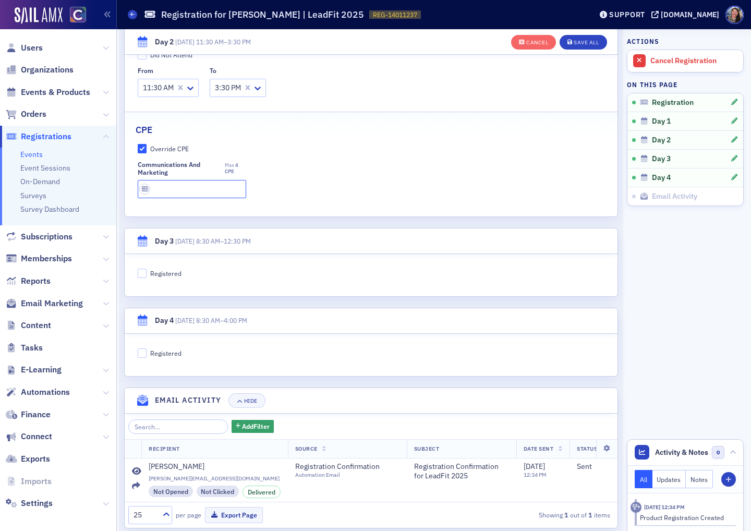
click at [173, 184] on input "text" at bounding box center [192, 189] width 109 height 18
type input "4 CPE"
click at [159, 271] on div "Registered" at bounding box center [165, 273] width 31 height 9
click at [147, 271] on input "Registered" at bounding box center [142, 273] width 9 height 9
checkbox input "true"
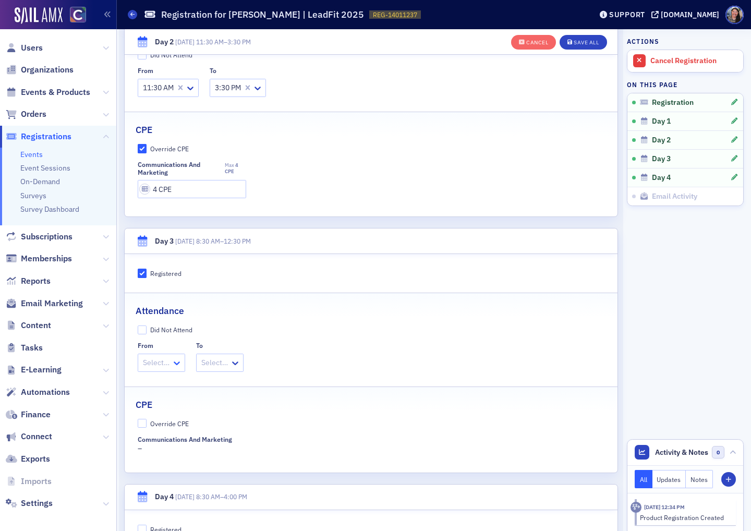
click at [174, 364] on icon at bounding box center [177, 363] width 10 height 10
click at [166, 380] on span "8:30 AM" at bounding box center [157, 384] width 27 height 11
click at [228, 363] on div at bounding box center [224, 362] width 29 height 13
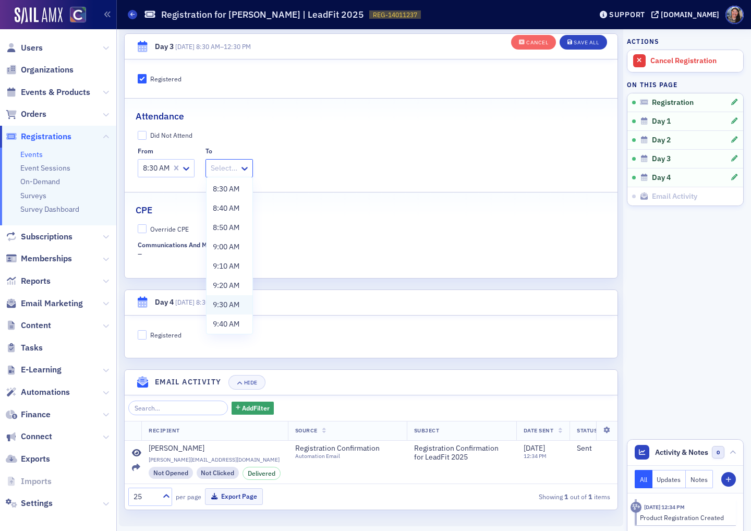
scroll to position [330, 0]
click at [231, 319] on span "12:30 PM" at bounding box center [228, 322] width 30 height 11
click at [143, 226] on input "Override CPE" at bounding box center [142, 228] width 9 height 9
checkbox input "true"
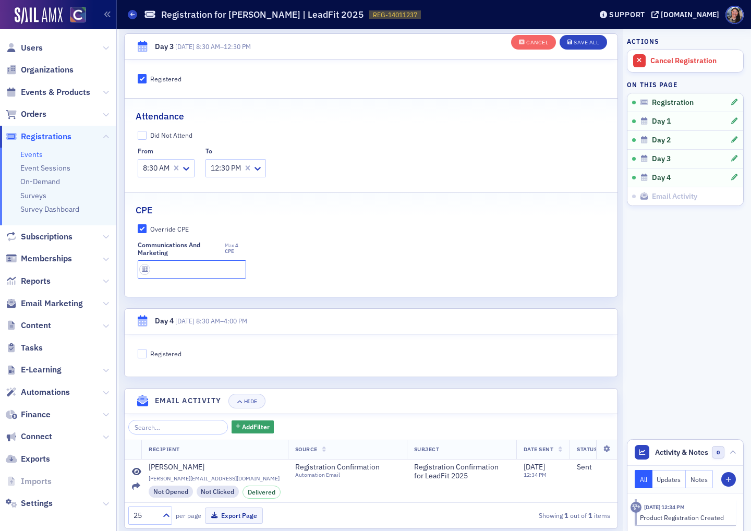
click at [159, 265] on input "text" at bounding box center [192, 269] width 109 height 18
type input "4 CPE"
click at [592, 43] on div "Save All" at bounding box center [586, 43] width 25 height 6
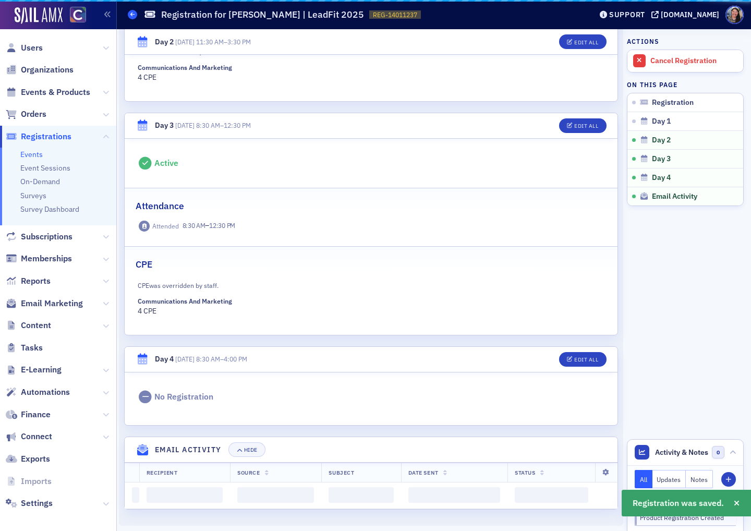
scroll to position [788, 0]
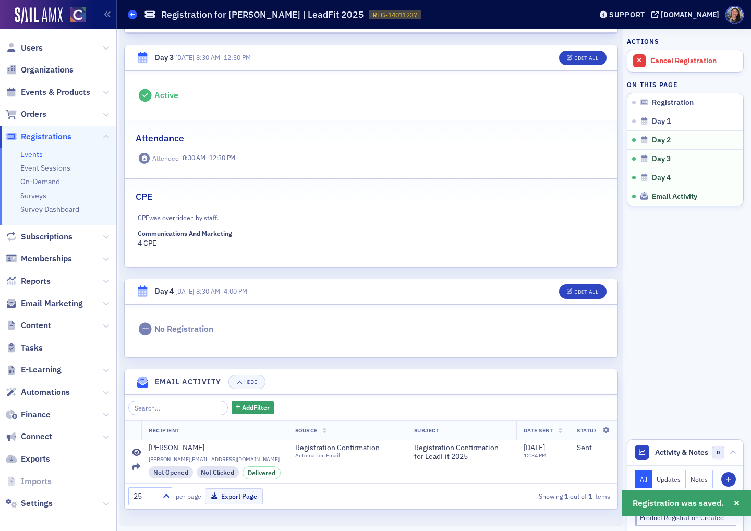
click at [133, 14] on icon at bounding box center [132, 14] width 4 height 5
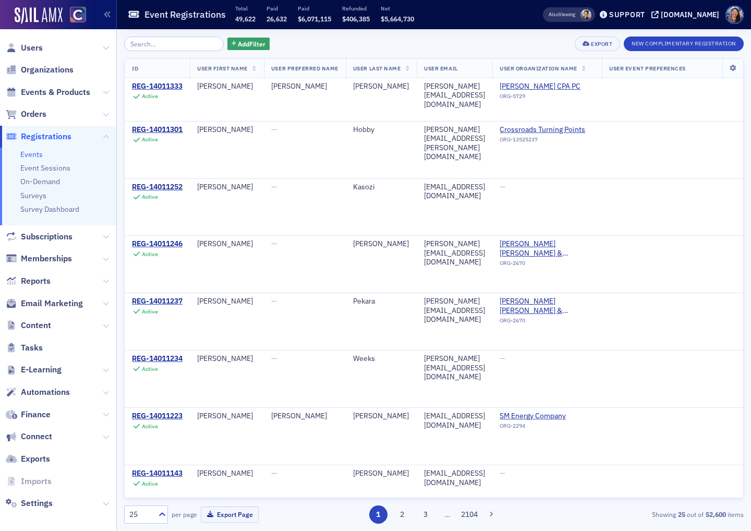
click at [29, 155] on link "Events" at bounding box center [31, 154] width 22 height 9
click at [52, 91] on span "Events & Products" at bounding box center [55, 92] width 69 height 11
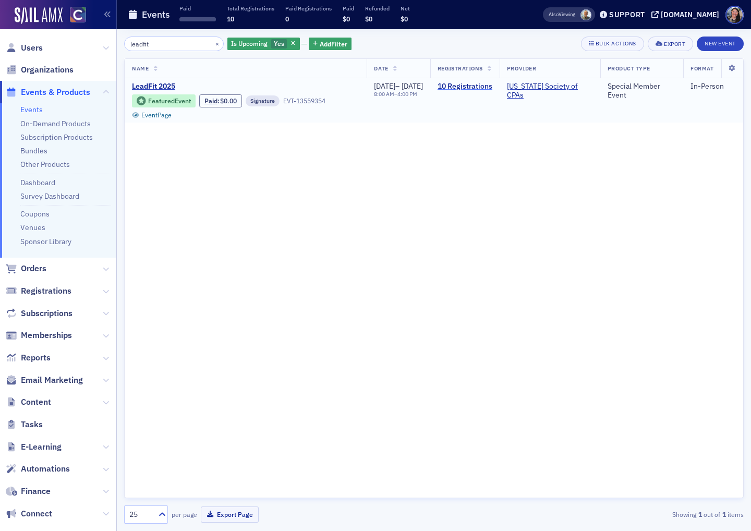
click at [489, 87] on link "10 Registrations" at bounding box center [465, 86] width 55 height 9
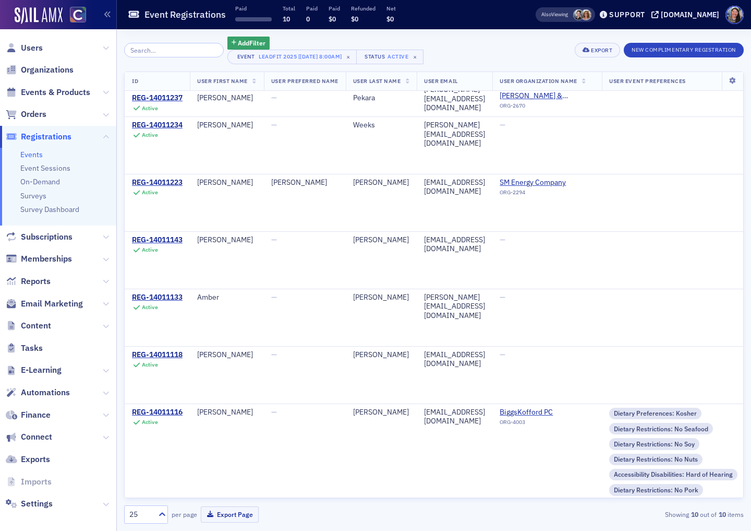
scroll to position [204, 0]
click at [33, 51] on span "Users" at bounding box center [32, 47] width 22 height 11
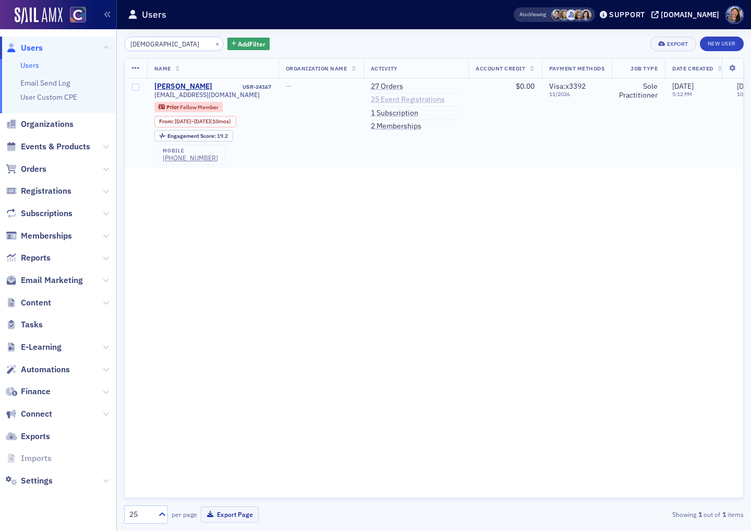
type input "laiza"
click at [383, 98] on link "25 Event Registrations" at bounding box center [408, 99] width 74 height 9
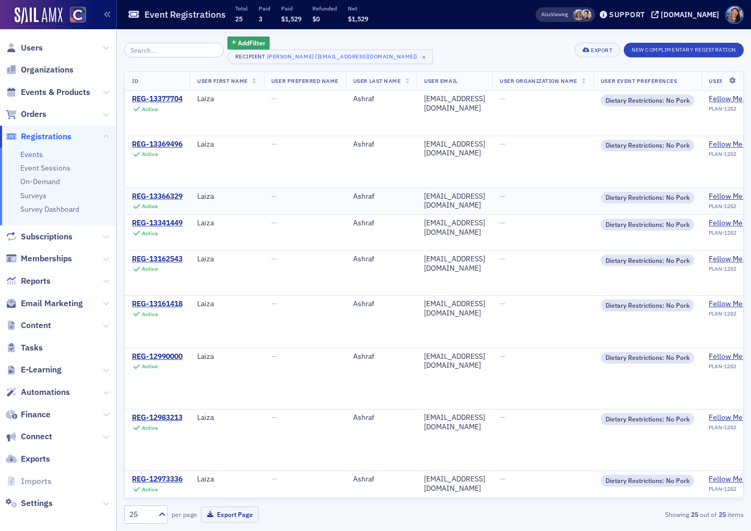
click at [170, 197] on div "REG-13366329" at bounding box center [157, 196] width 51 height 9
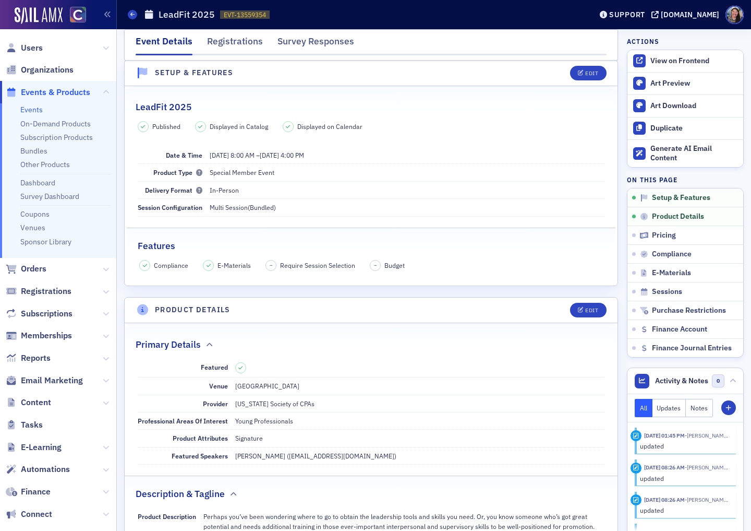
scroll to position [17, 0]
click at [587, 70] on div "Edit" at bounding box center [592, 73] width 13 height 6
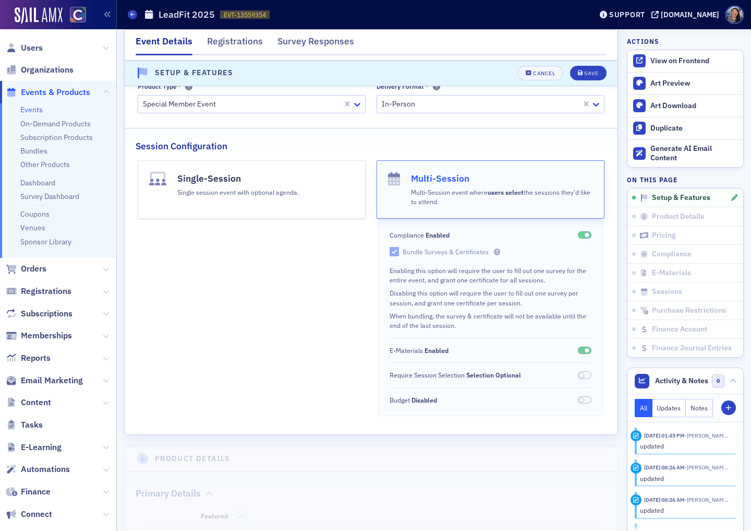
scroll to position [160, 0]
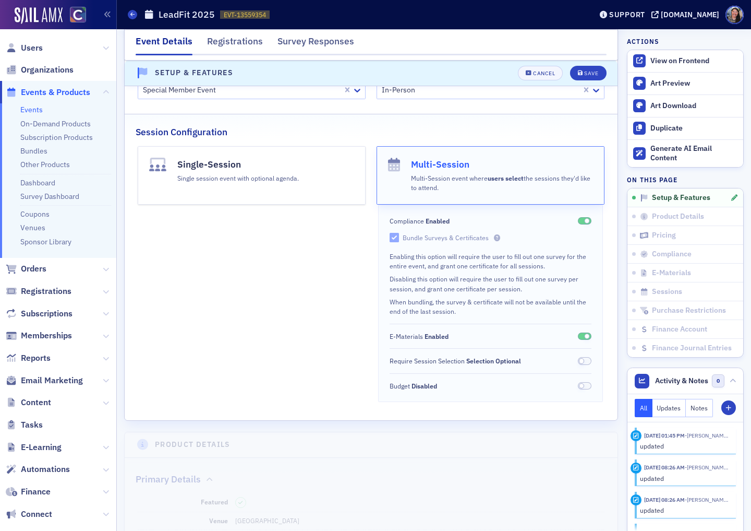
click at [441, 238] on div "Bundle Surveys & Certificates" at bounding box center [452, 237] width 98 height 9
click at [458, 233] on label "Bundle Surveys & Certificates" at bounding box center [490, 237] width 201 height 9
click at [531, 229] on div "Compliance Enabled Bundle Surveys & Certificates Enabling this option will requ…" at bounding box center [490, 303] width 224 height 197
click at [587, 219] on span at bounding box center [587, 221] width 6 height 6
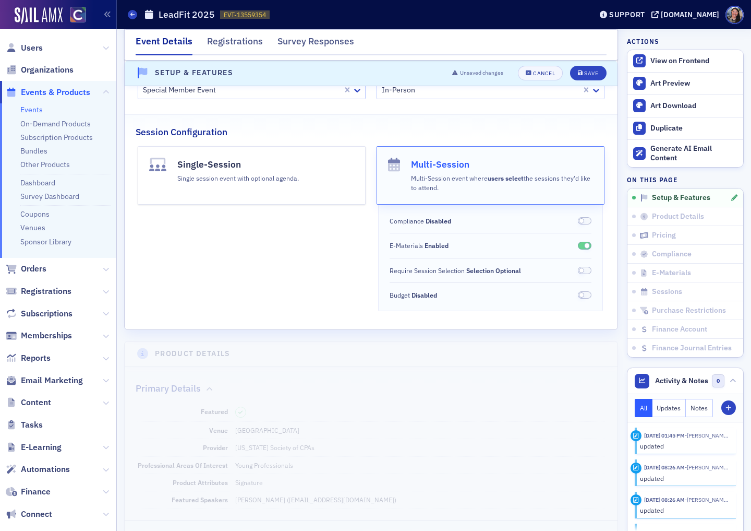
click at [587, 219] on span at bounding box center [585, 221] width 14 height 8
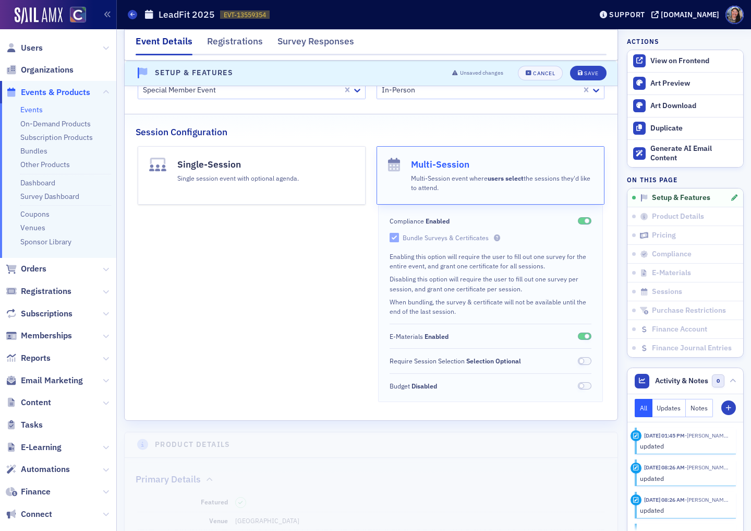
click at [452, 243] on div "Compliance Enabled Bundle Surveys & Certificates Enabling this option will requ…" at bounding box center [490, 303] width 224 height 197
click at [452, 238] on div "Bundle Surveys & Certificates" at bounding box center [452, 237] width 98 height 9
click at [594, 71] on div "Save" at bounding box center [591, 73] width 14 height 6
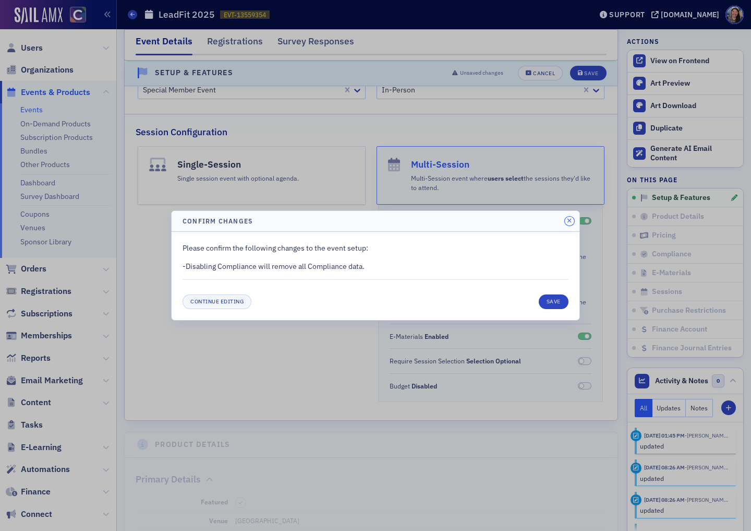
click at [569, 218] on icon "button" at bounding box center [569, 221] width 5 height 6
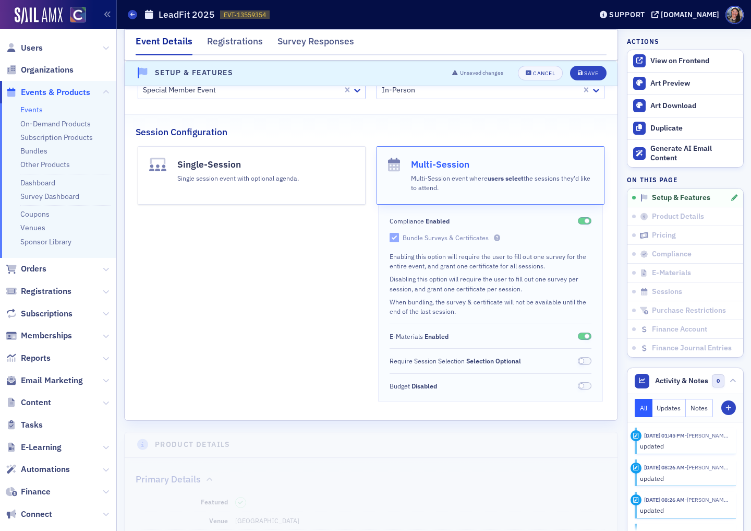
click at [285, 279] on div "Single-Session Single session event with optional agenda." at bounding box center [252, 274] width 228 height 256
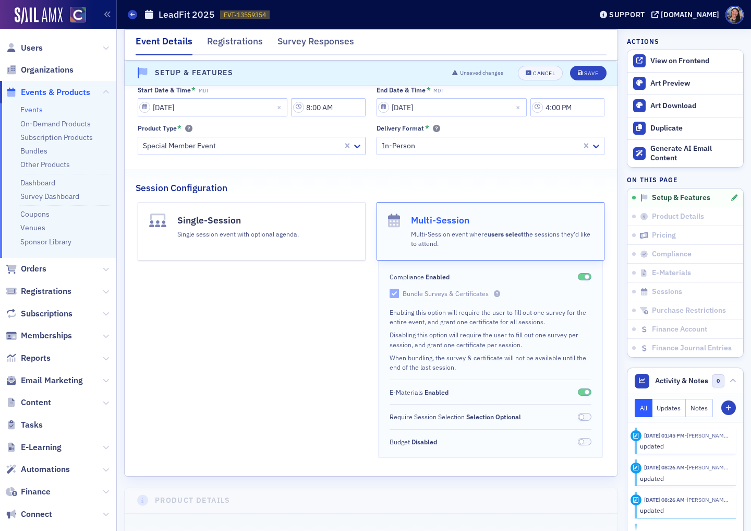
scroll to position [103, 0]
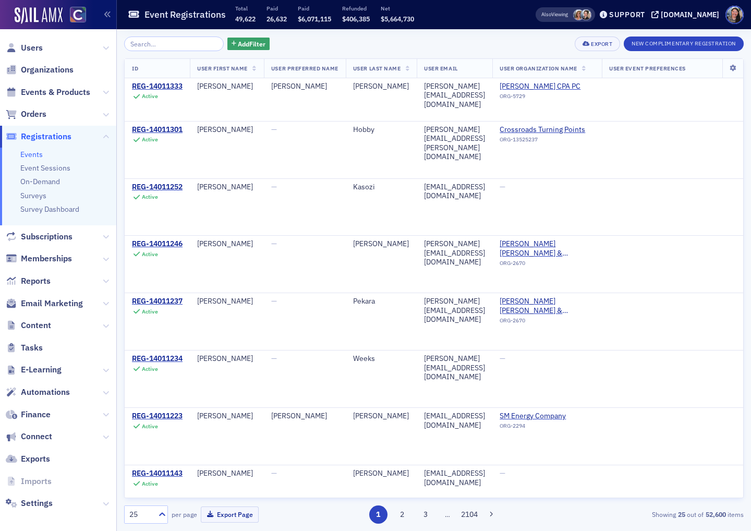
scroll to position [28, 0]
click at [697, 40] on button "New Complimentary Registration" at bounding box center [684, 44] width 120 height 15
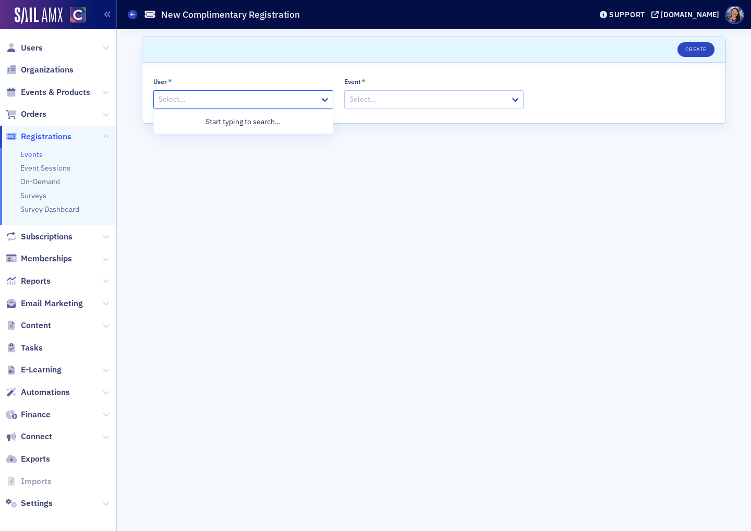
click at [201, 99] on div at bounding box center [238, 99] width 161 height 13
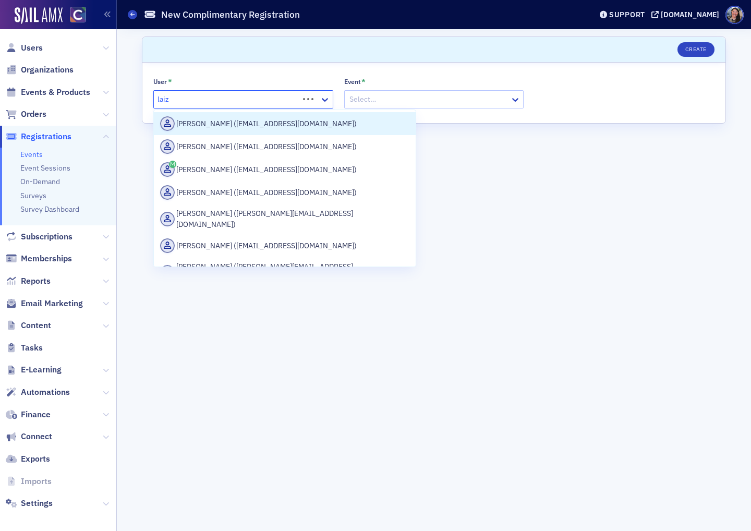
type input "[DEMOGRAPHIC_DATA]"
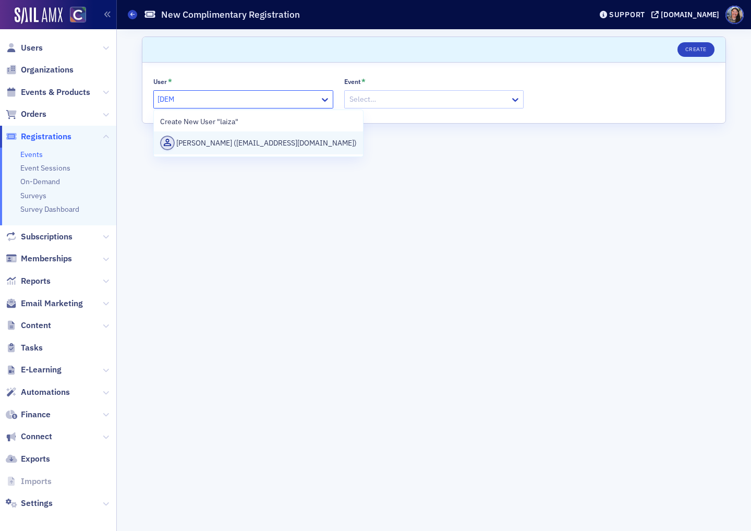
click at [205, 146] on div "[PERSON_NAME] ([EMAIL_ADDRESS][DOMAIN_NAME])" at bounding box center [258, 143] width 197 height 15
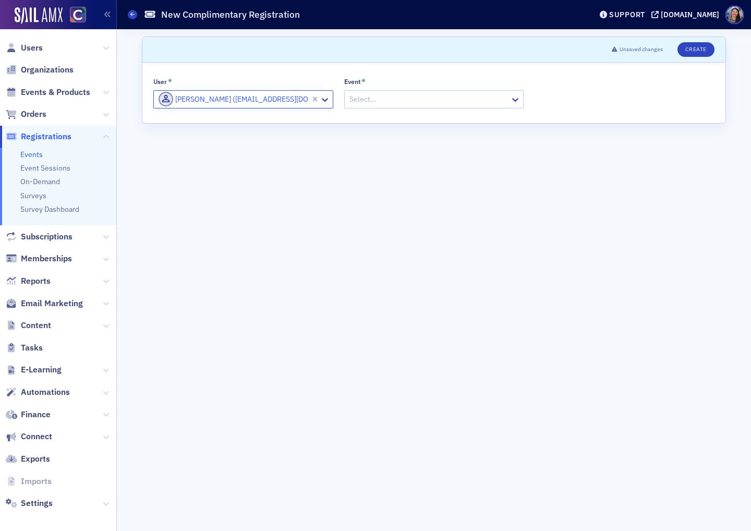
click at [379, 96] on div at bounding box center [429, 99] width 161 height 13
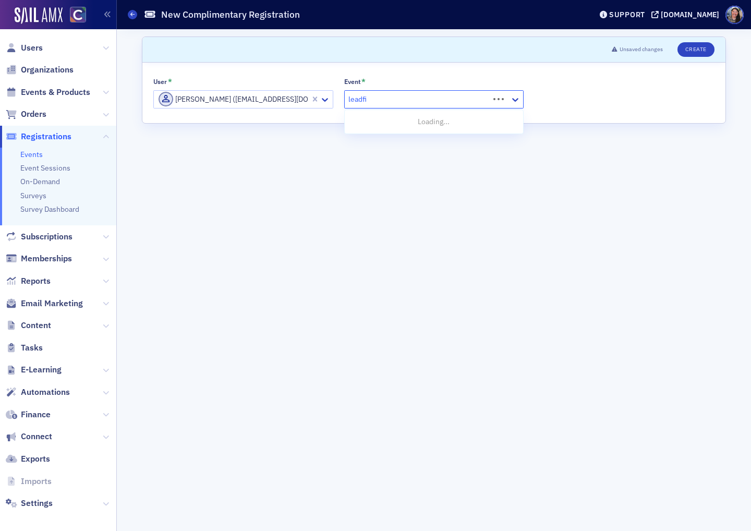
type input "leadfit"
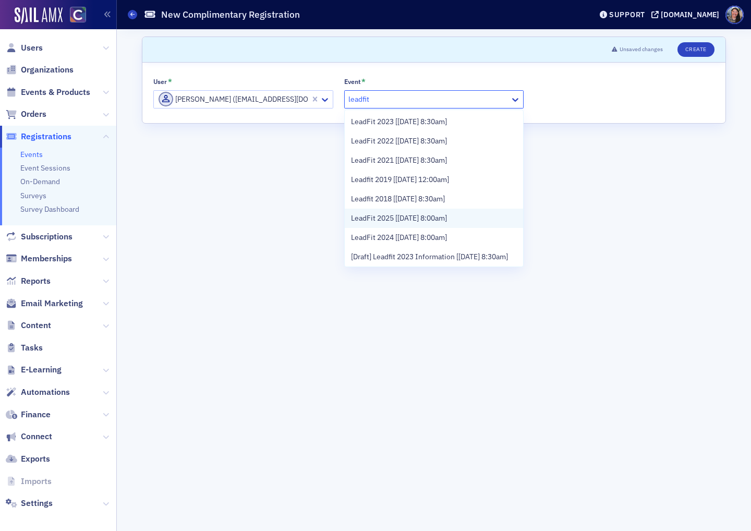
click at [401, 217] on span "LeadFit 2025 [[DATE] 8:00am]" at bounding box center [399, 218] width 96 height 11
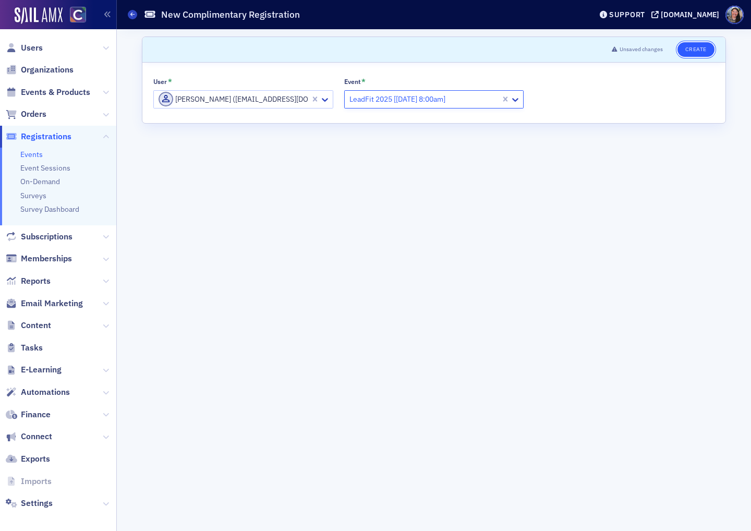
click at [697, 49] on button "Create" at bounding box center [696, 49] width 37 height 15
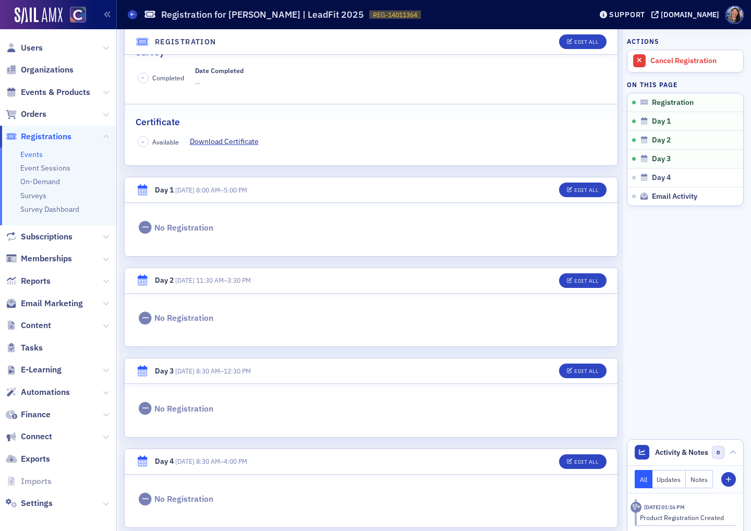
scroll to position [254, 0]
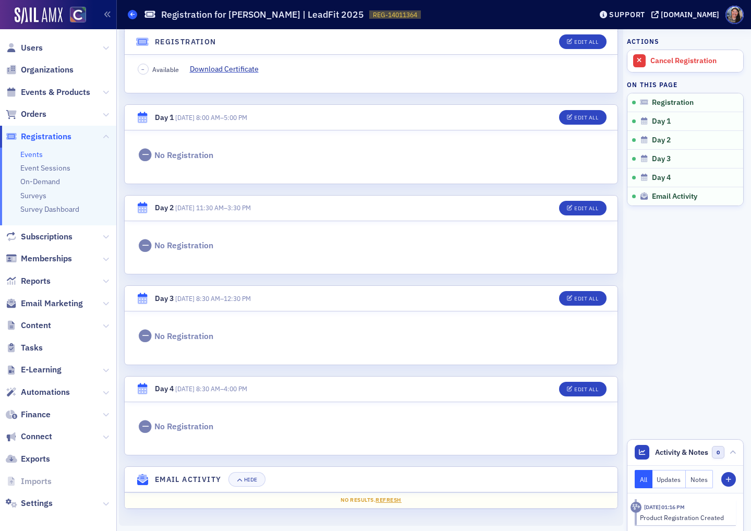
click at [132, 15] on icon at bounding box center [132, 14] width 4 height 5
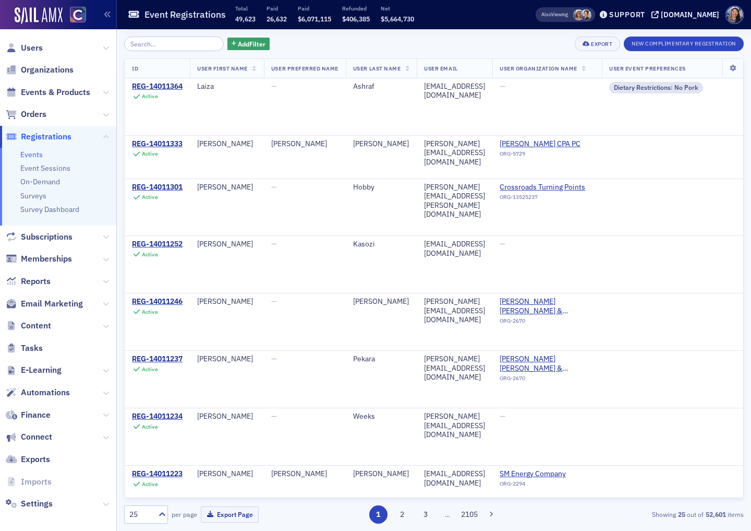
scroll to position [29, 0]
click at [53, 92] on span "Events & Products" at bounding box center [55, 92] width 69 height 11
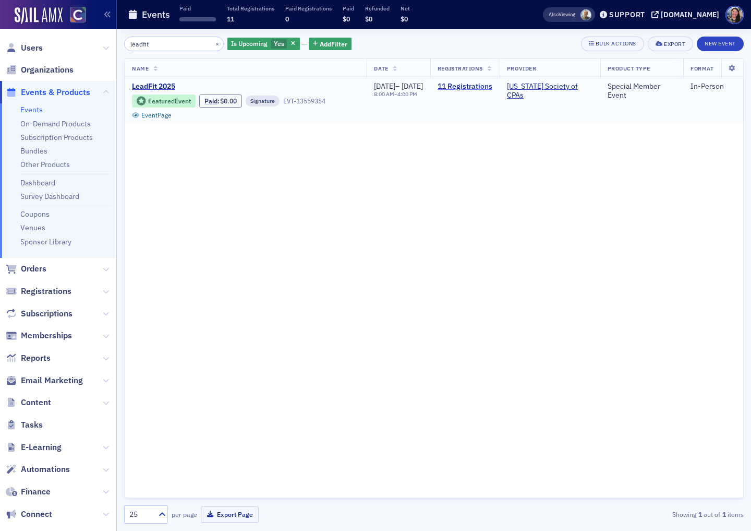
click at [477, 87] on link "11 Registrations" at bounding box center [465, 86] width 55 height 9
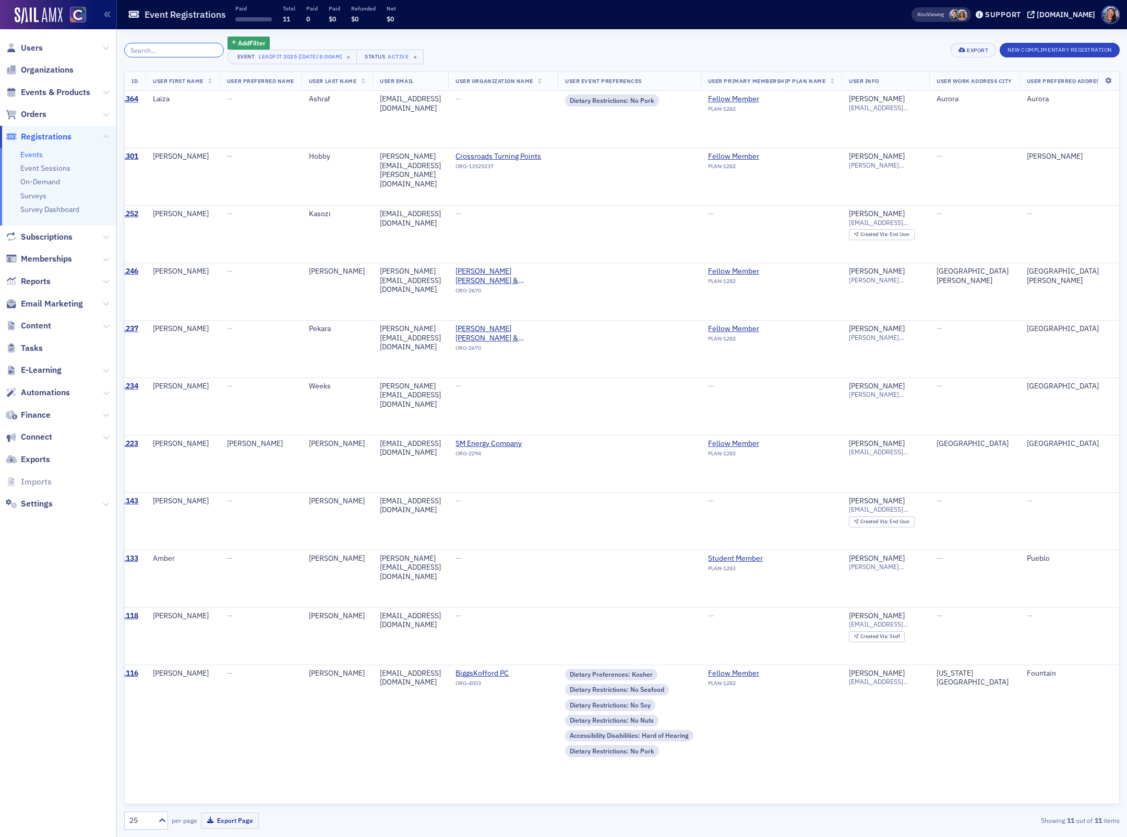
scroll to position [30, 0]
click at [41, 326] on span "Content" at bounding box center [36, 325] width 30 height 11
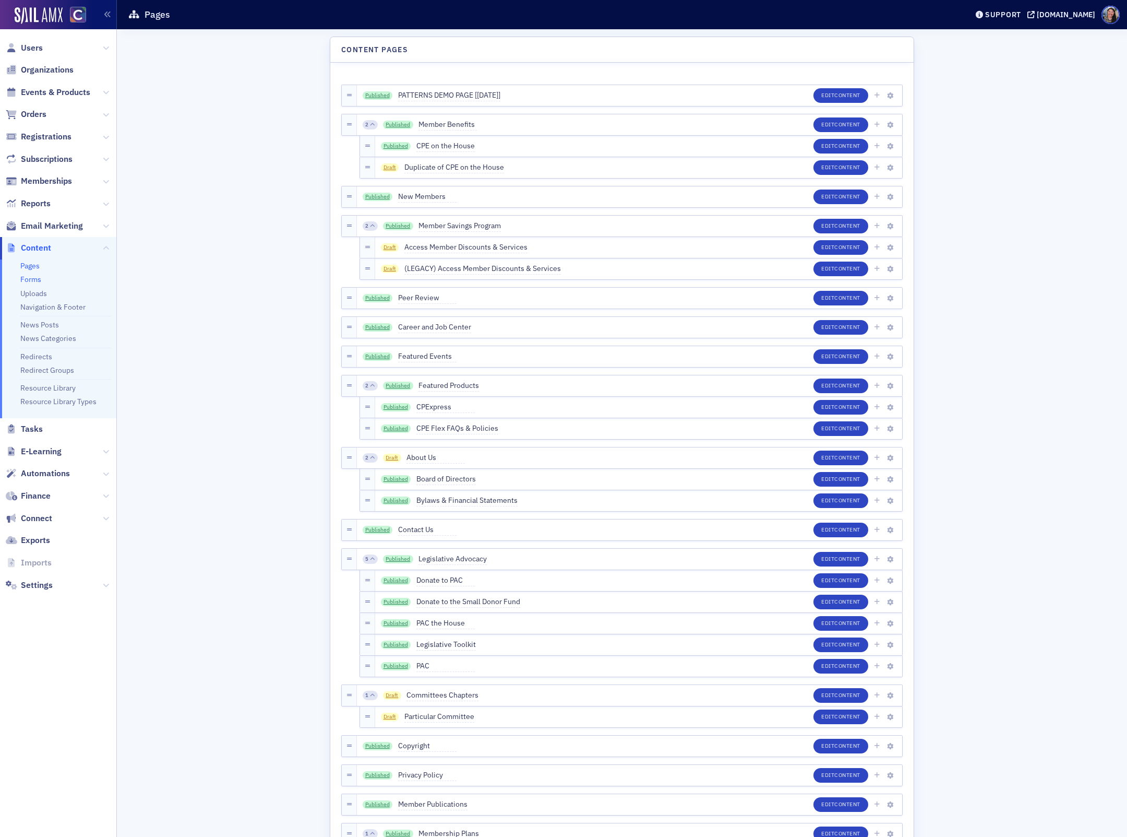
click at [32, 278] on link "Forms" at bounding box center [30, 278] width 21 height 9
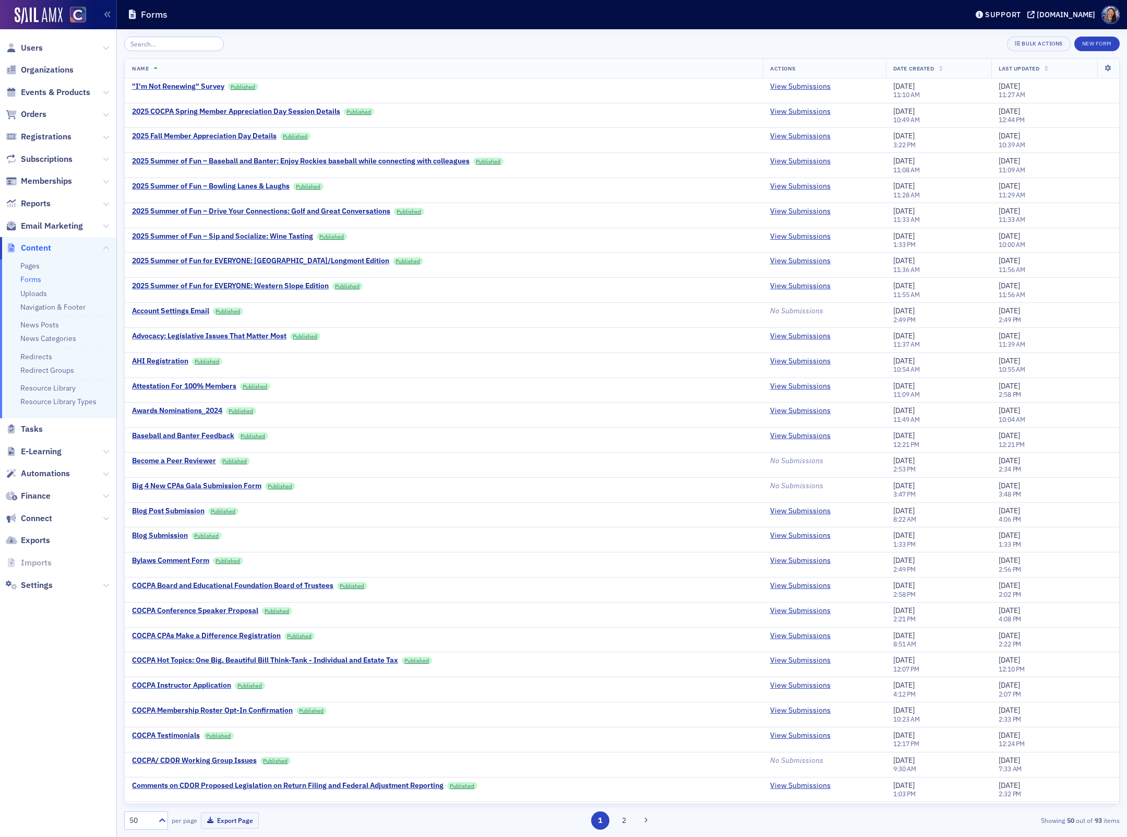
click at [184, 44] on input "search" at bounding box center [174, 44] width 100 height 15
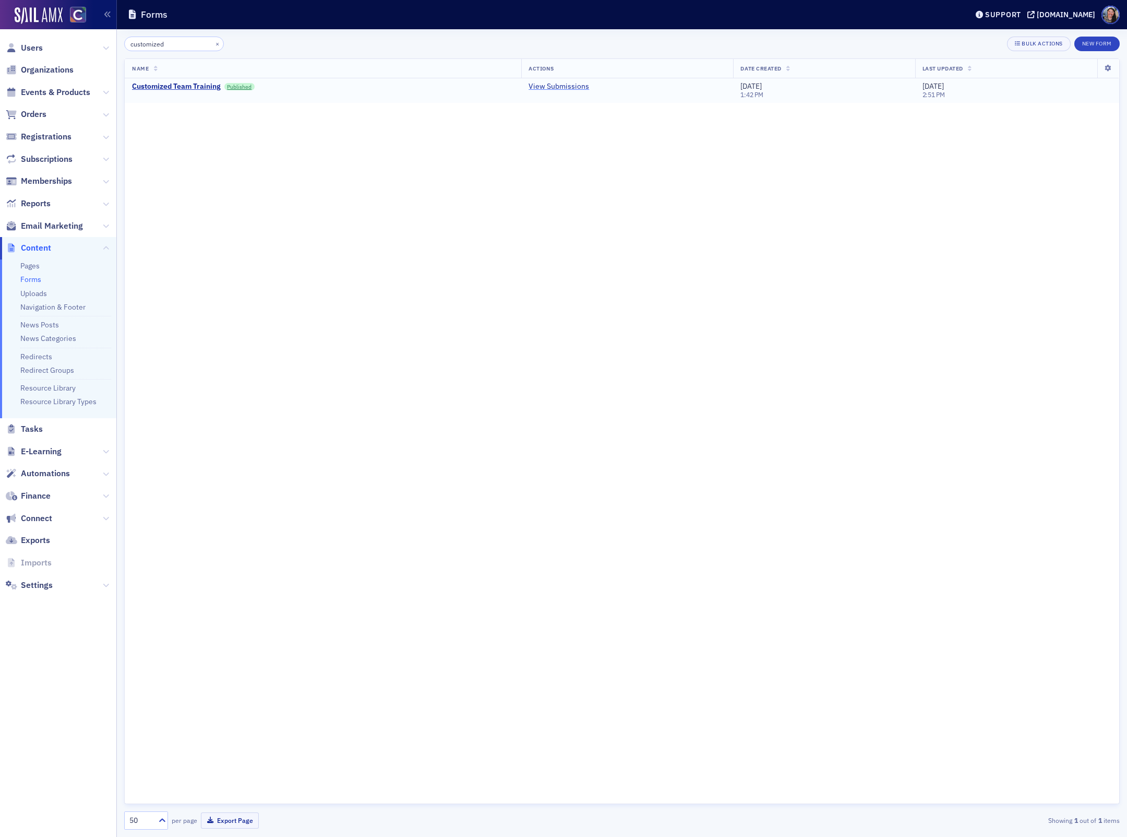
type input "customized"
click at [553, 91] on link "View Submissions" at bounding box center [559, 86] width 61 height 9
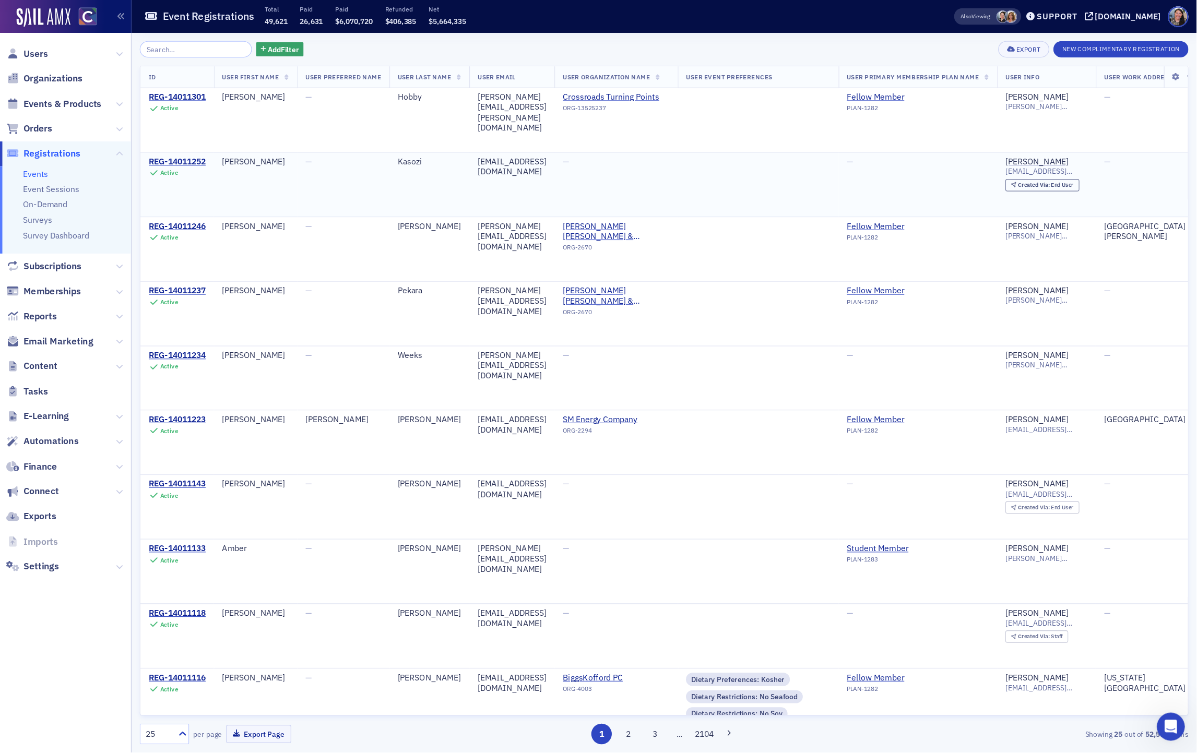
scroll to position [30, 0]
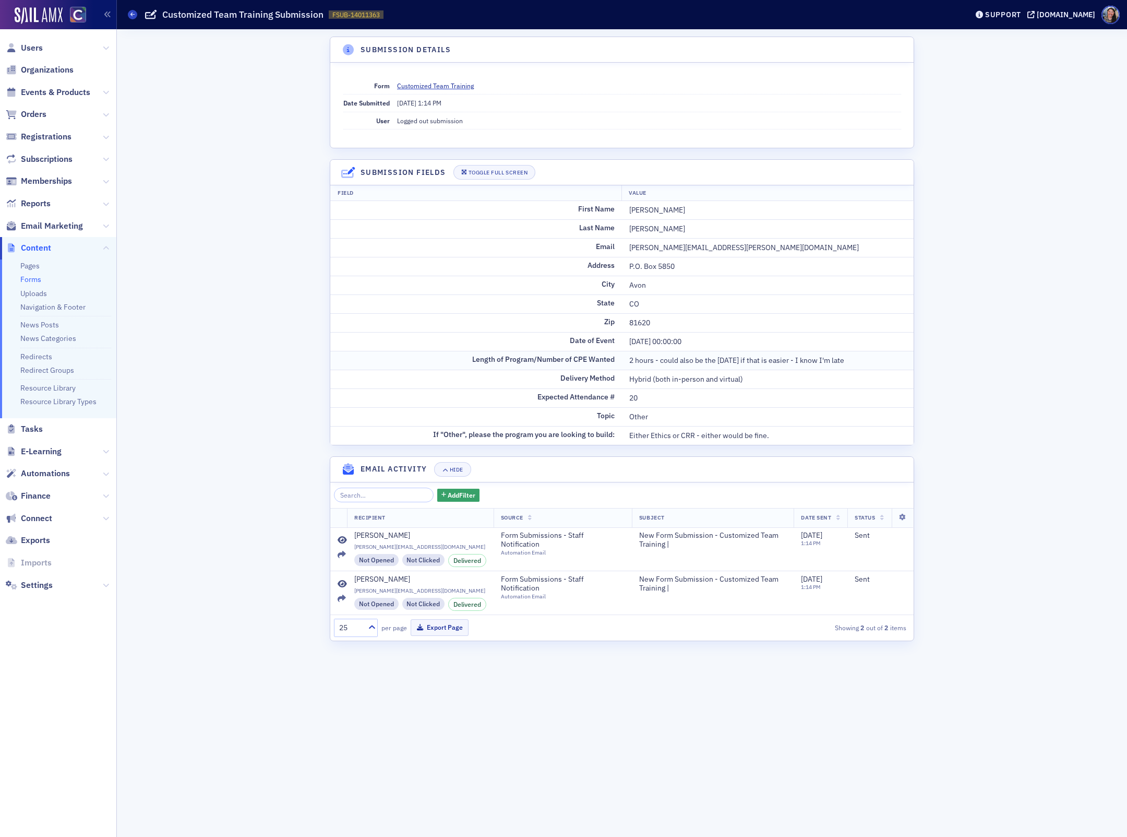
click at [730, 365] on div "2 hours - could also be the [DATE] if that is easier - I know I'm late" at bounding box center [767, 360] width 277 height 11
